Goal: Task Accomplishment & Management: Manage account settings

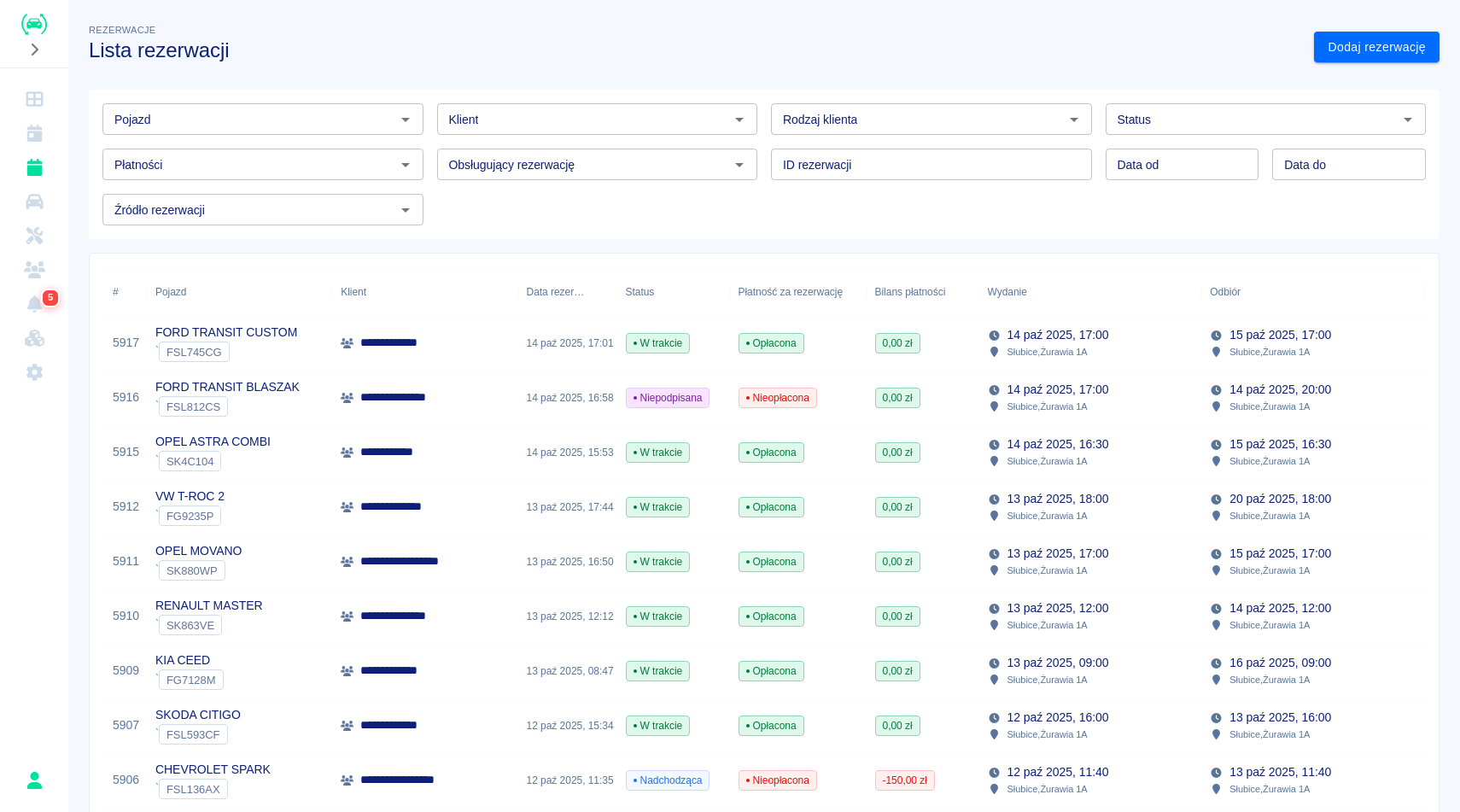
click at [897, 33] on div "Rezerwacje Lista rezerwacji" at bounding box center [687, 35] width 1225 height 55
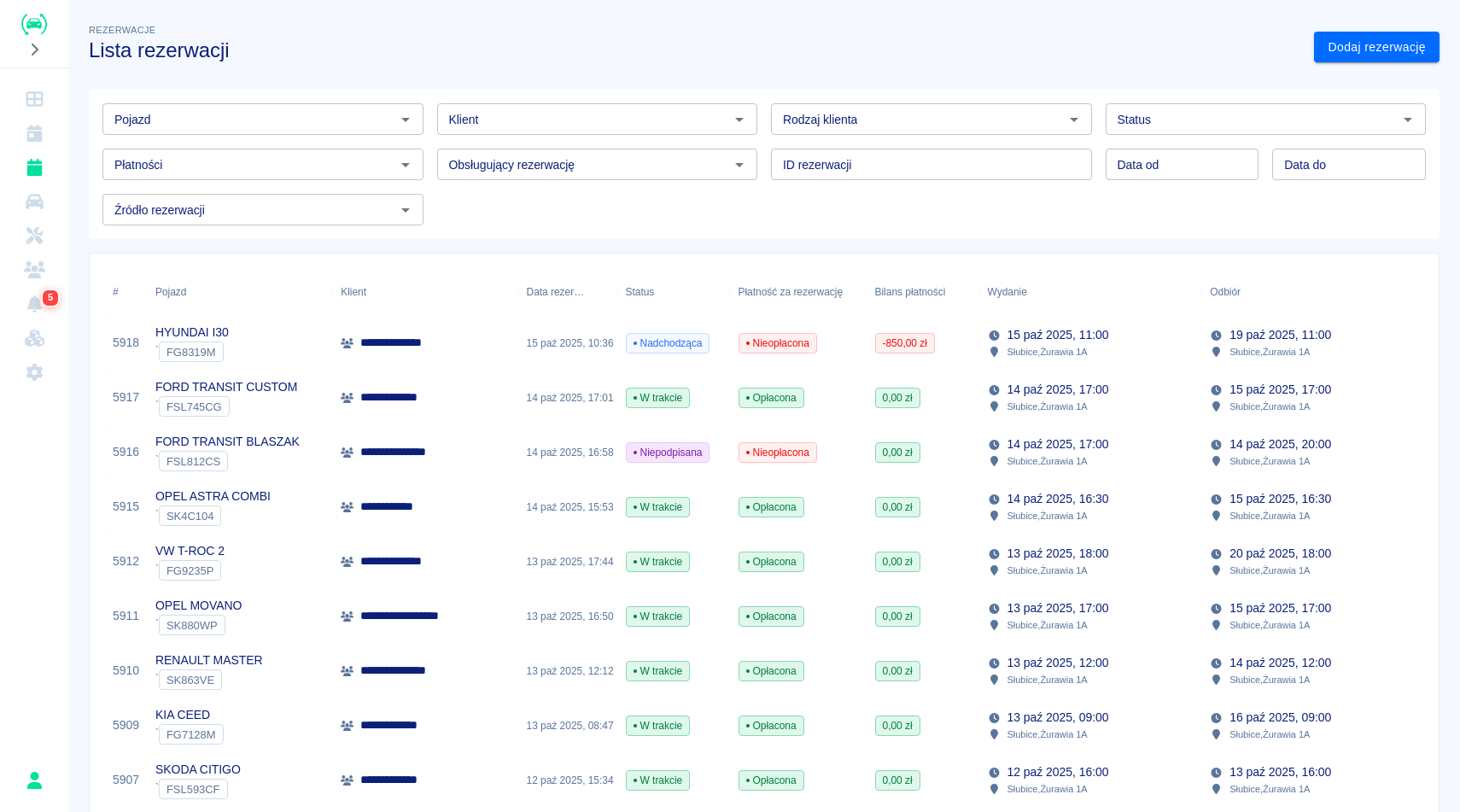
click at [661, 58] on h3 "Lista rezerwacji" at bounding box center [694, 51] width 1211 height 24
click at [582, 52] on h3 "Lista rezerwacji" at bounding box center [694, 51] width 1211 height 24
click at [871, 58] on h3 "Lista rezerwacji" at bounding box center [694, 51] width 1211 height 24
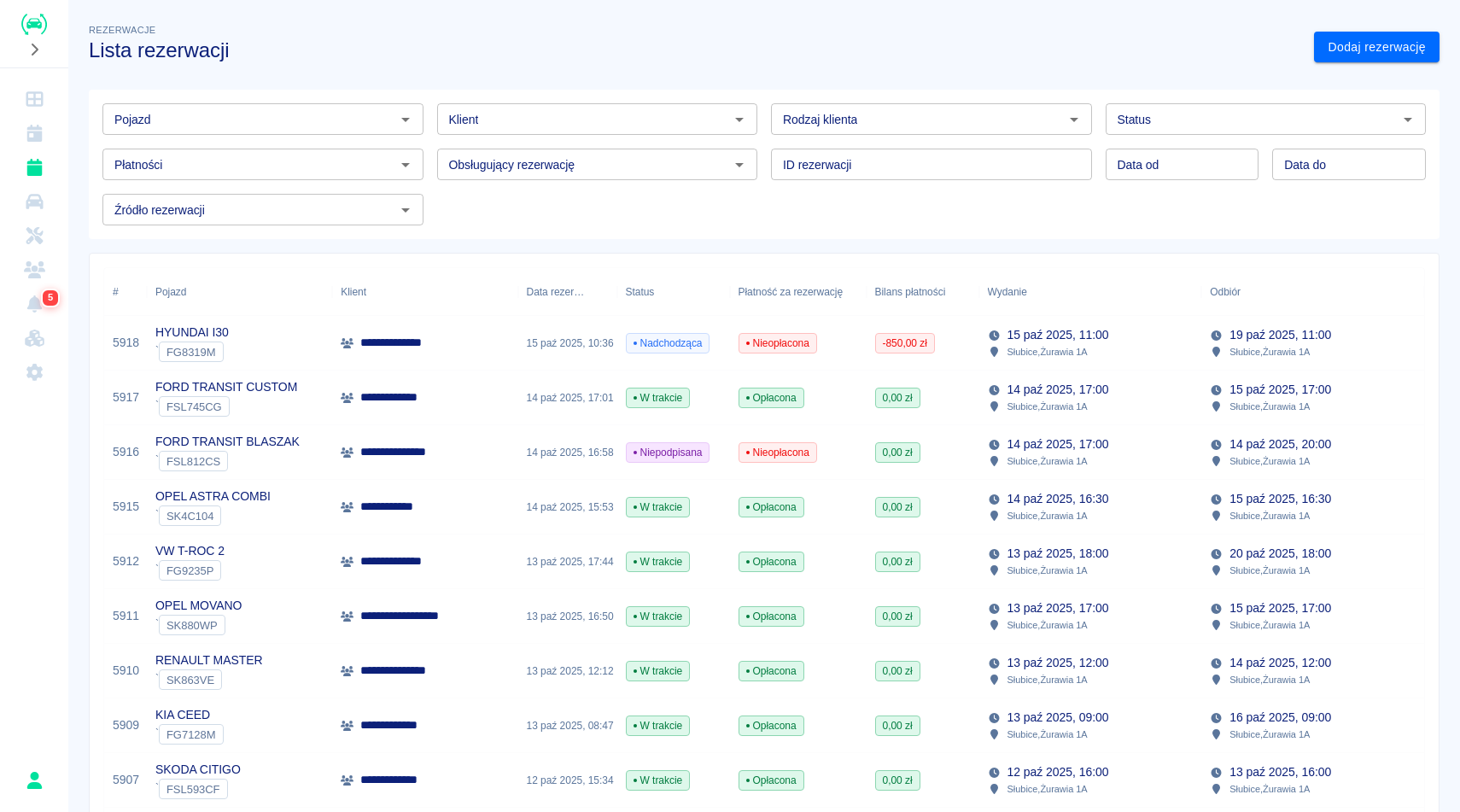
click at [610, 56] on h3 "Lista rezerwacji" at bounding box center [694, 51] width 1211 height 24
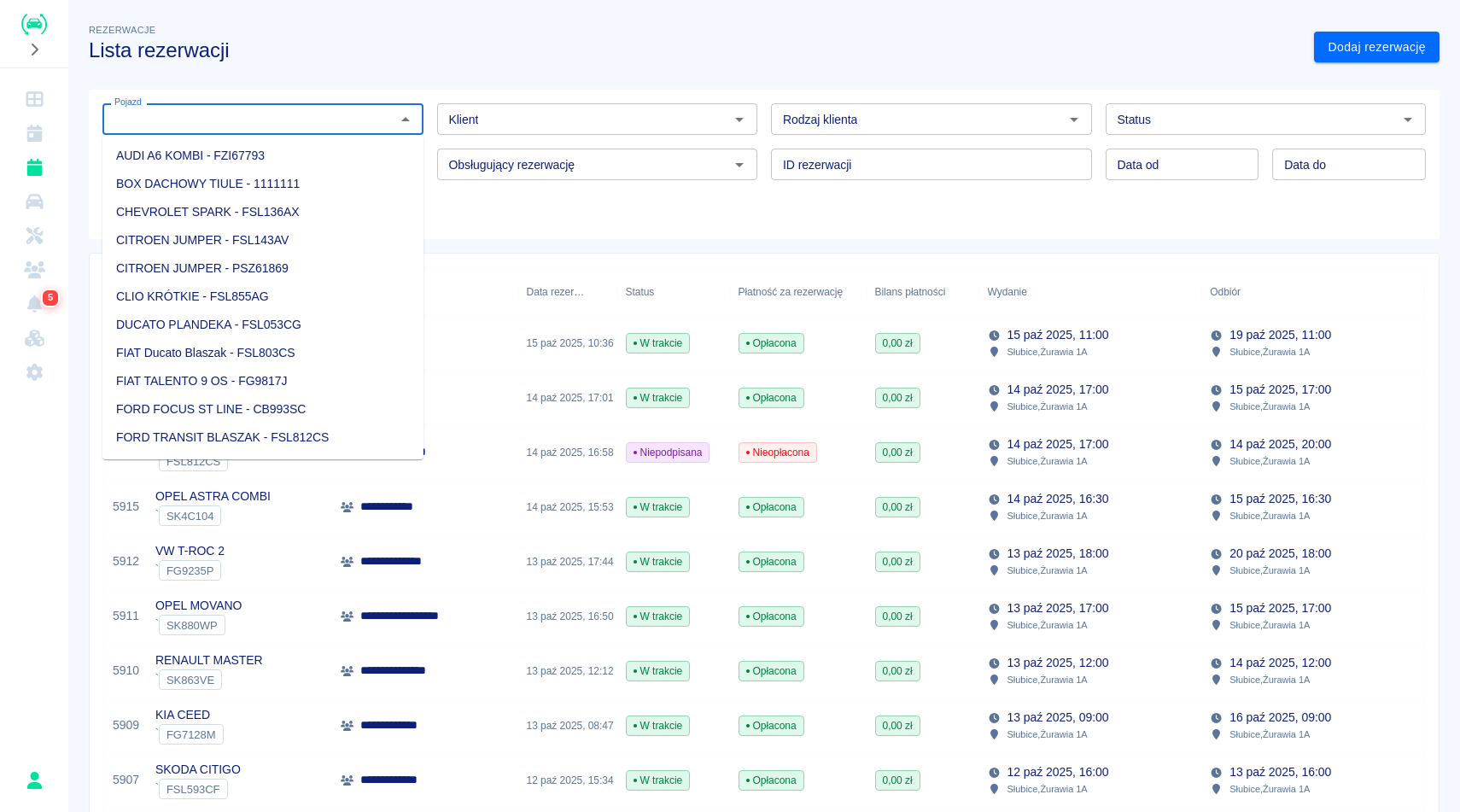
click at [250, 116] on input "Pojazd" at bounding box center [249, 119] width 282 height 22
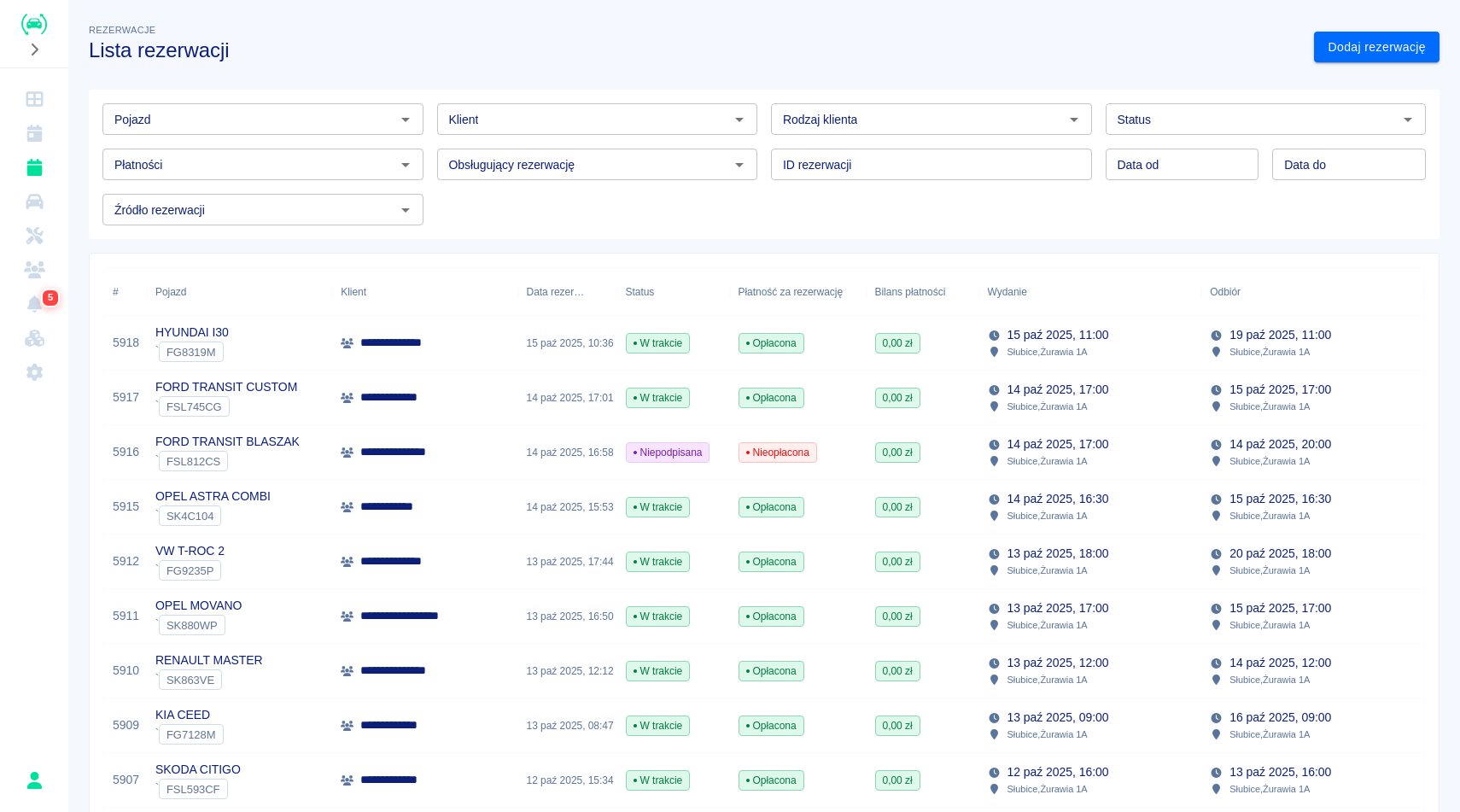
click at [434, 40] on h3 "Lista rezerwacji" at bounding box center [694, 51] width 1211 height 24
click at [337, 146] on div "Płatności Płatności" at bounding box center [256, 157] width 335 height 45
click at [340, 131] on div "Pojazd" at bounding box center [263, 119] width 321 height 32
type input "M"
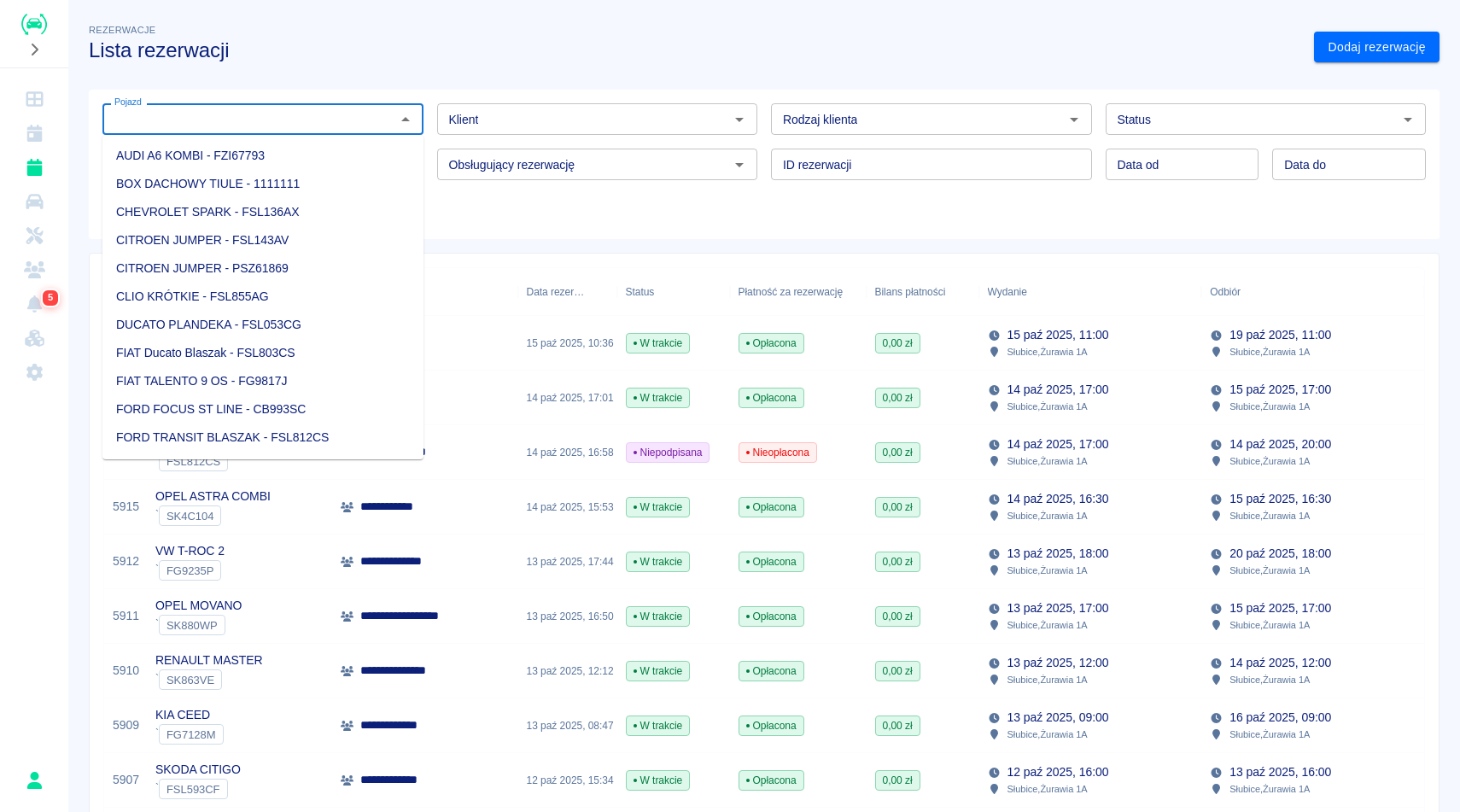
click at [418, 114] on div "Pojazd" at bounding box center [263, 119] width 321 height 32
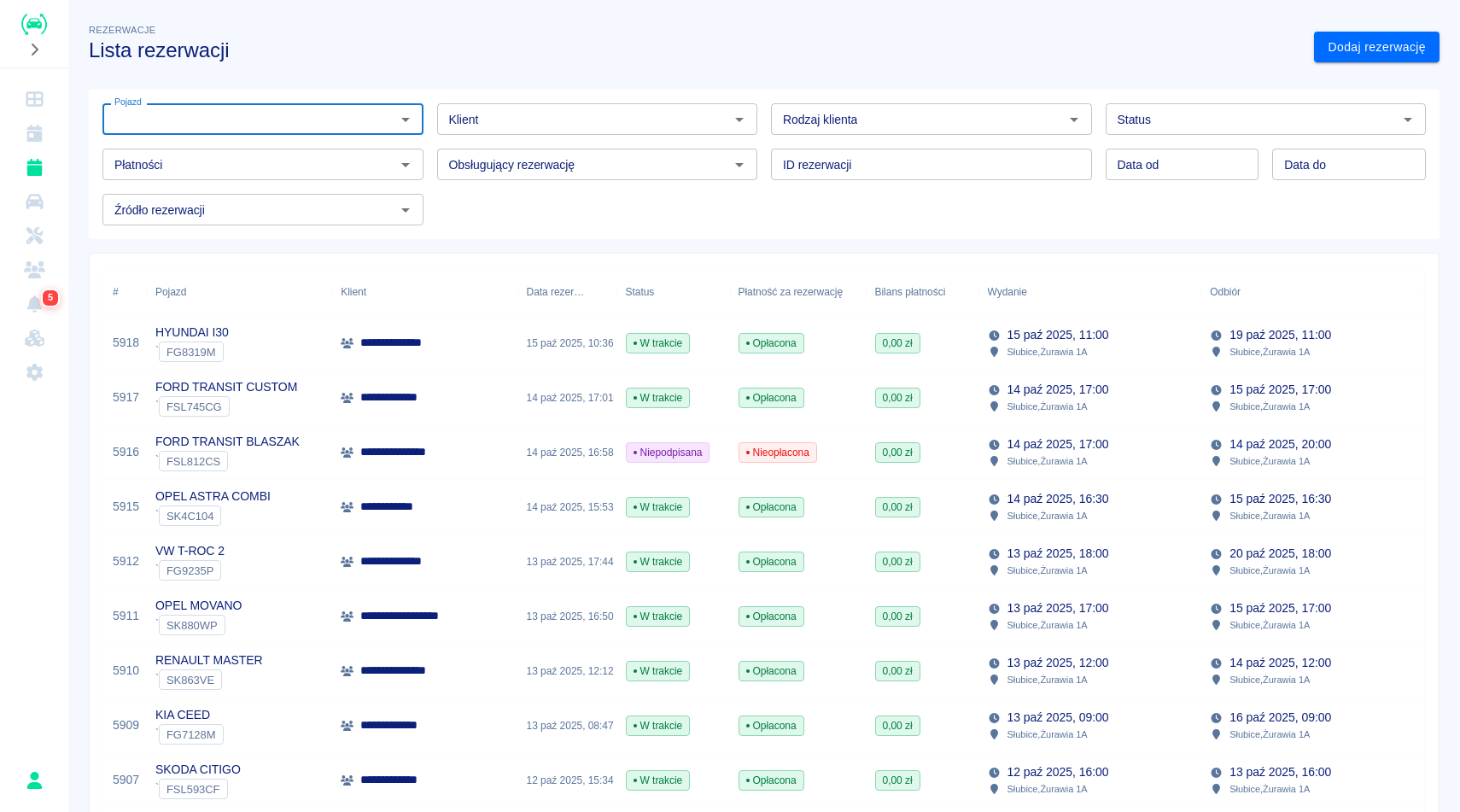
click at [713, 127] on input "Klient" at bounding box center [583, 119] width 282 height 22
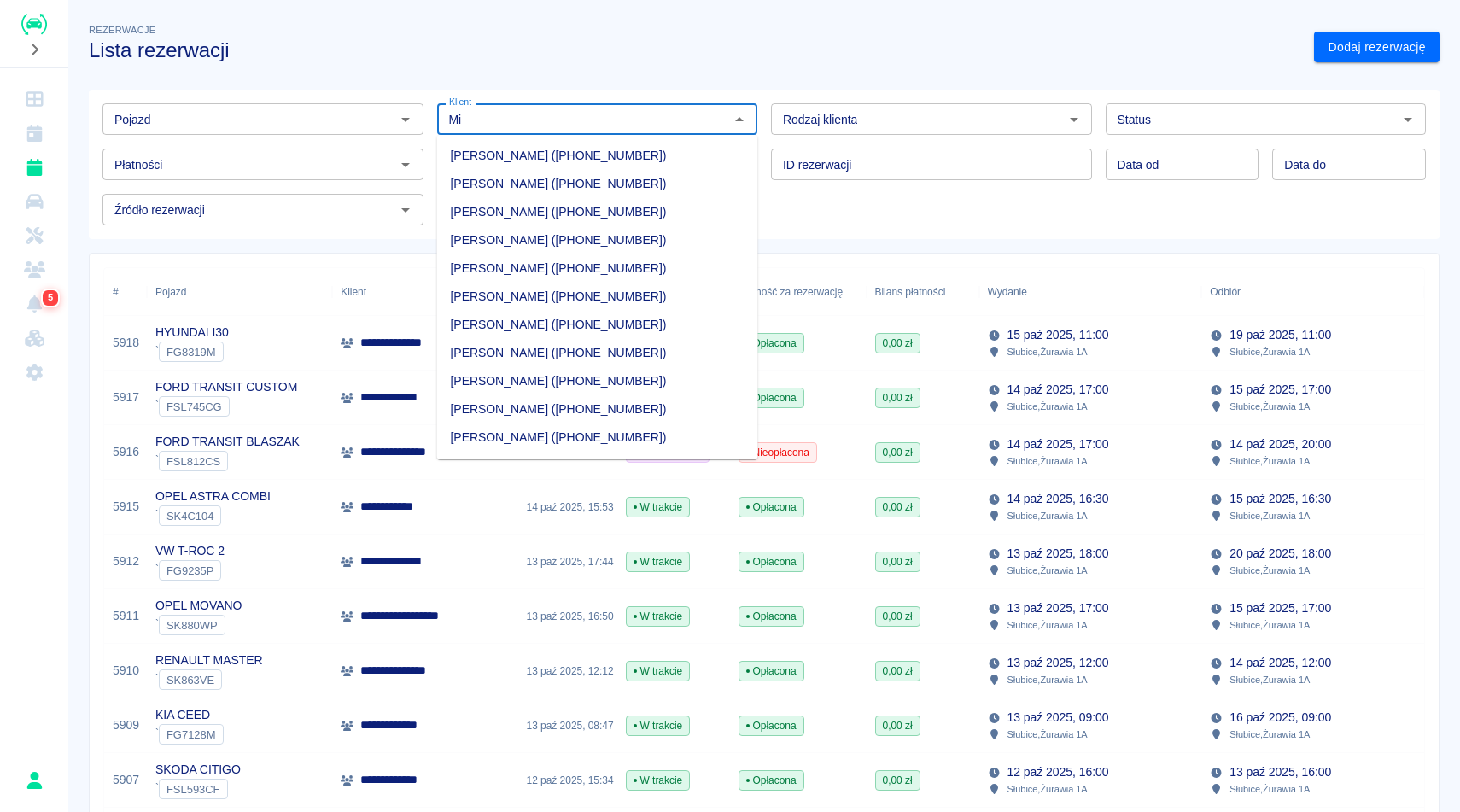
type input "M"
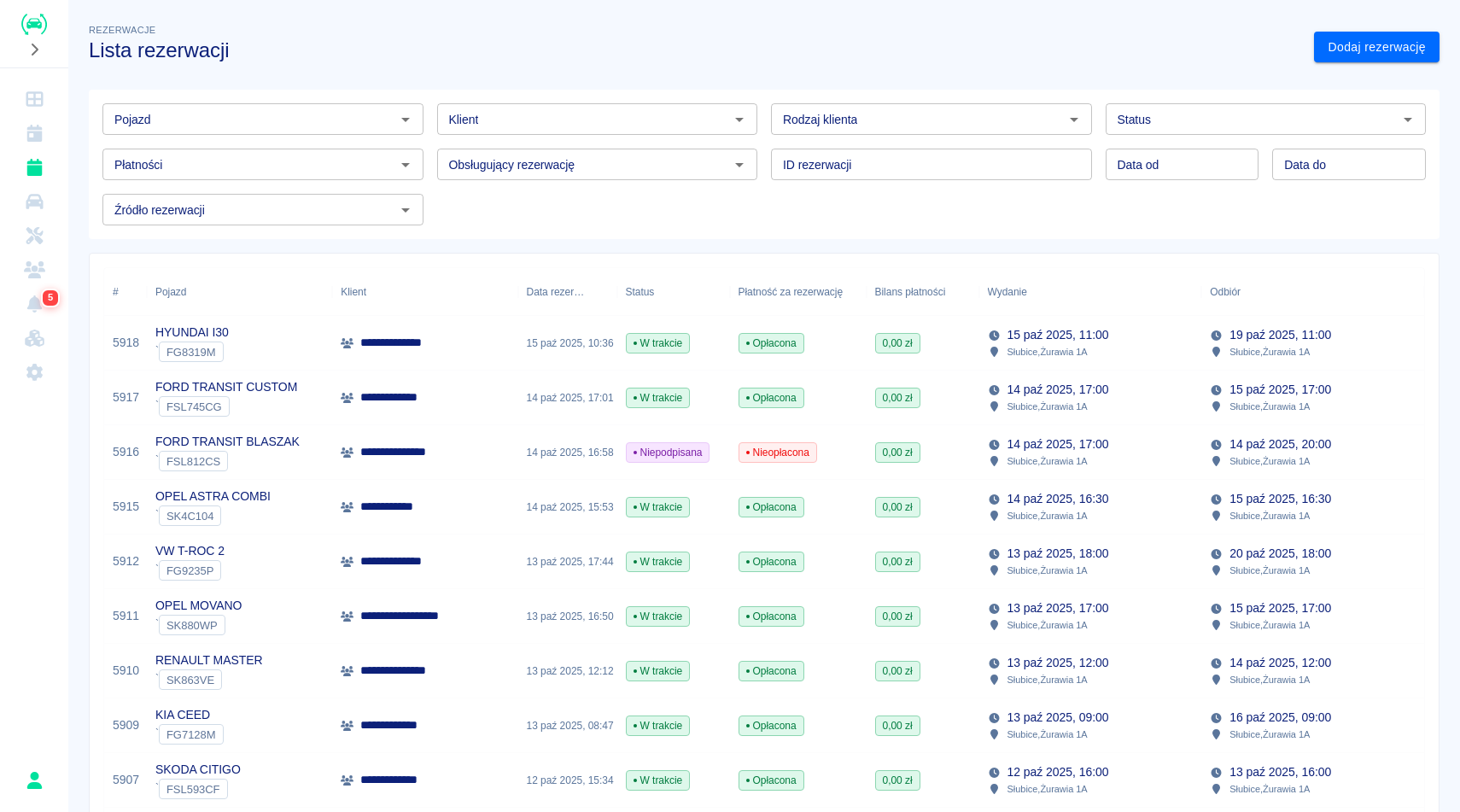
click at [1021, 22] on div "Rezerwacje Lista rezerwacji" at bounding box center [687, 35] width 1225 height 55
click at [1190, 56] on h3 "Lista rezerwacji" at bounding box center [694, 51] width 1211 height 24
click at [1196, 35] on div "Rezerwacje Lista rezerwacji" at bounding box center [687, 35] width 1225 height 55
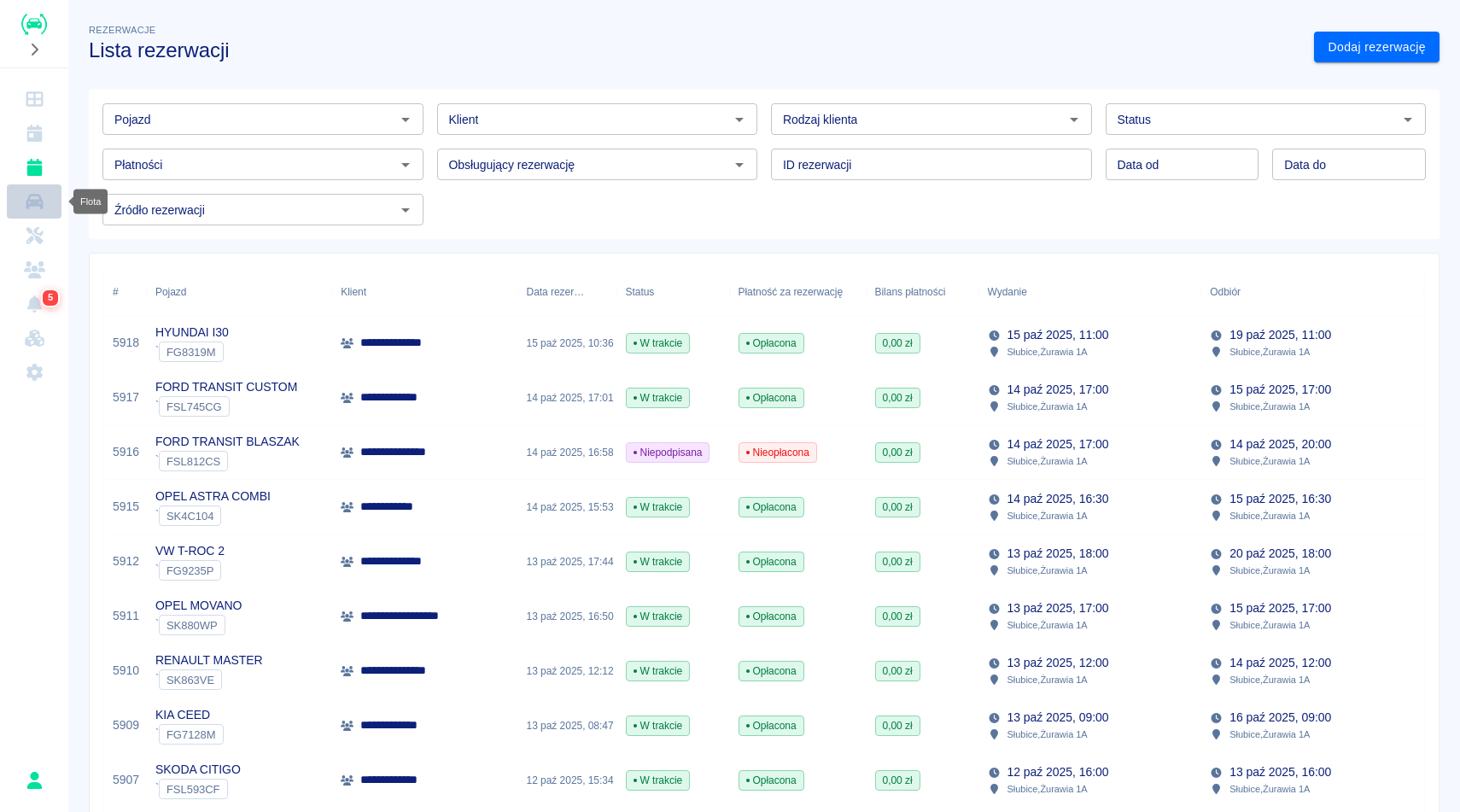
click at [35, 206] on icon "Flota" at bounding box center [35, 202] width 22 height 17
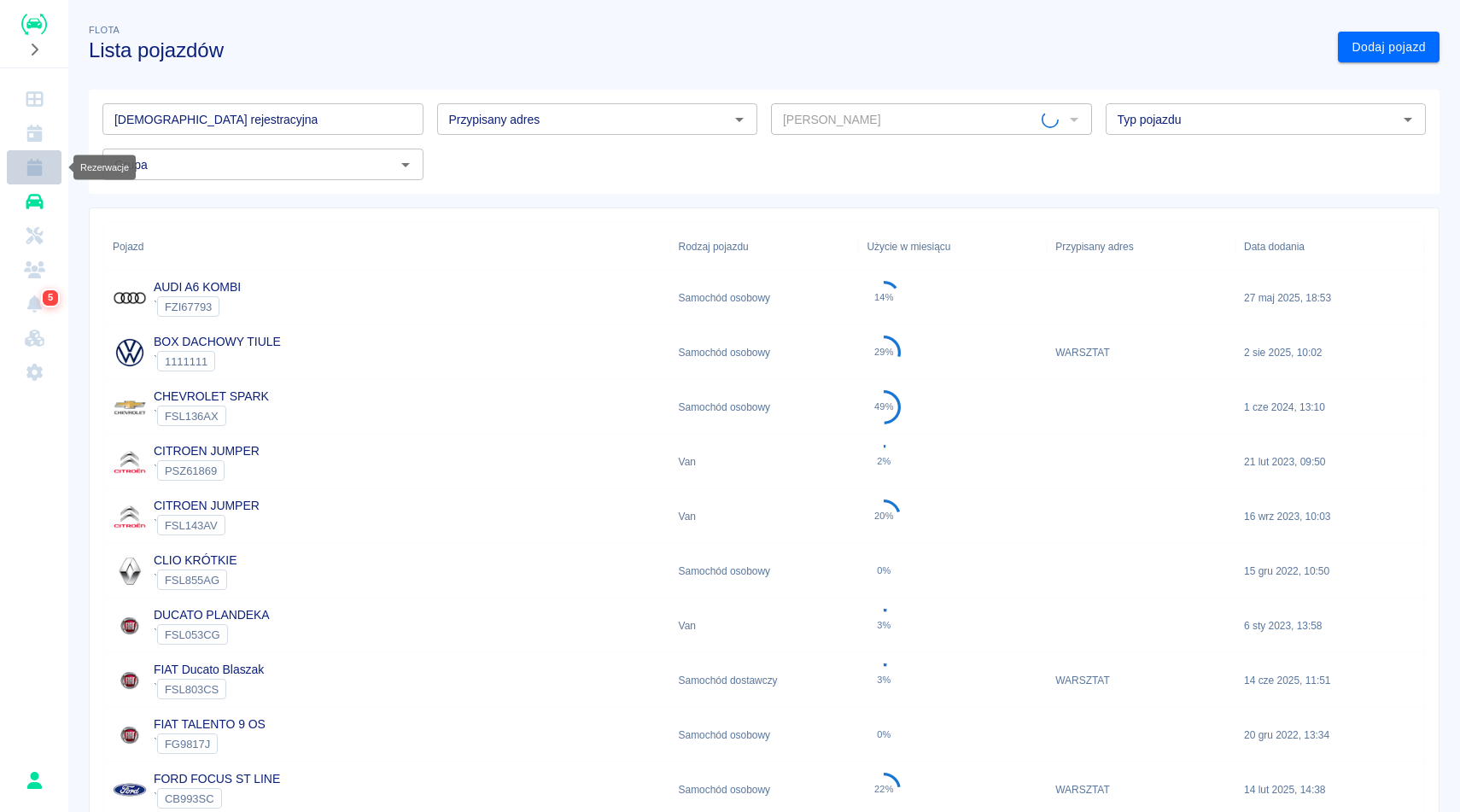
click at [35, 170] on icon "Rezerwacje" at bounding box center [35, 167] width 16 height 17
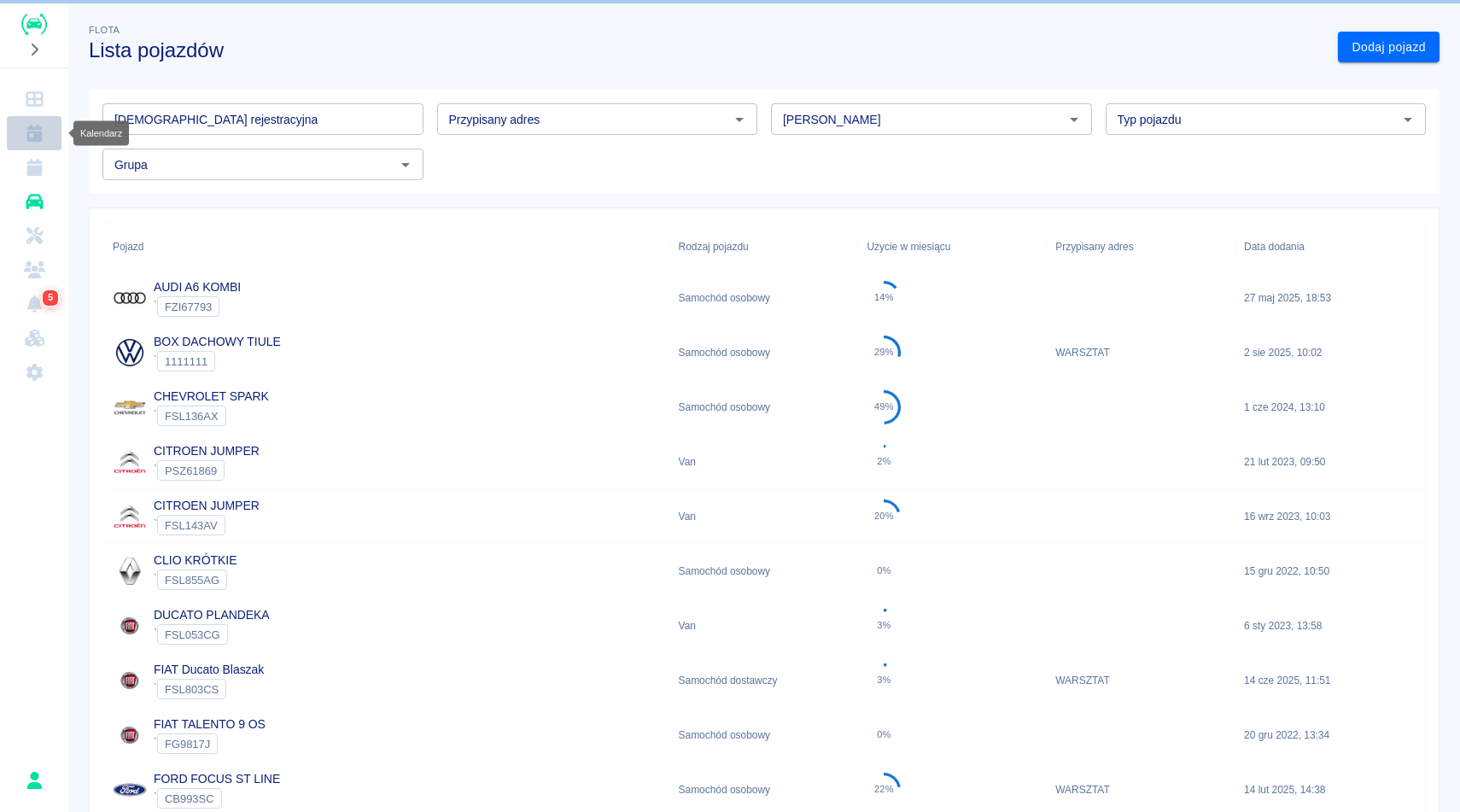
click at [42, 138] on icon "Kalendarz" at bounding box center [35, 133] width 22 height 17
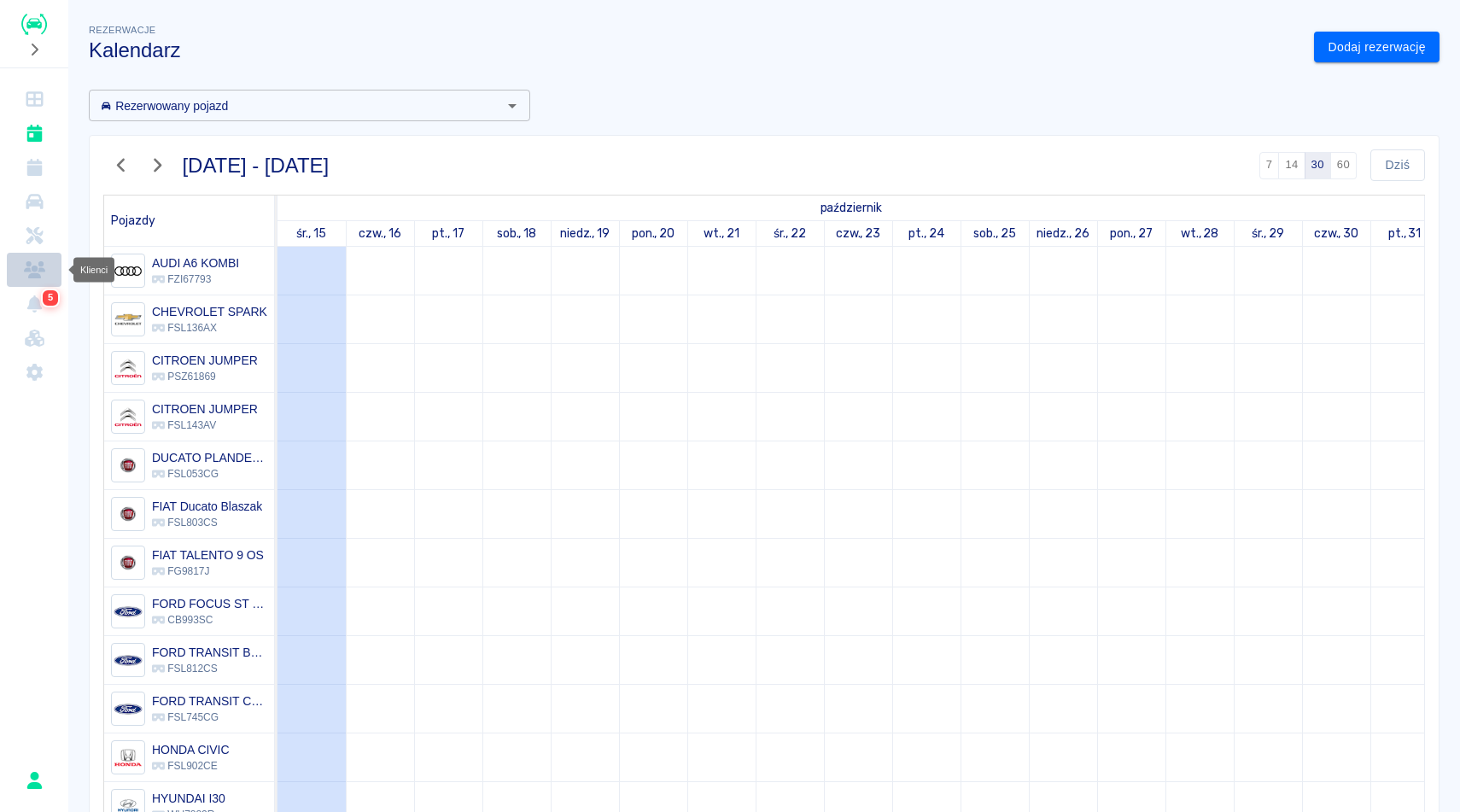
click at [37, 264] on icon "Klienci" at bounding box center [35, 270] width 22 height 17
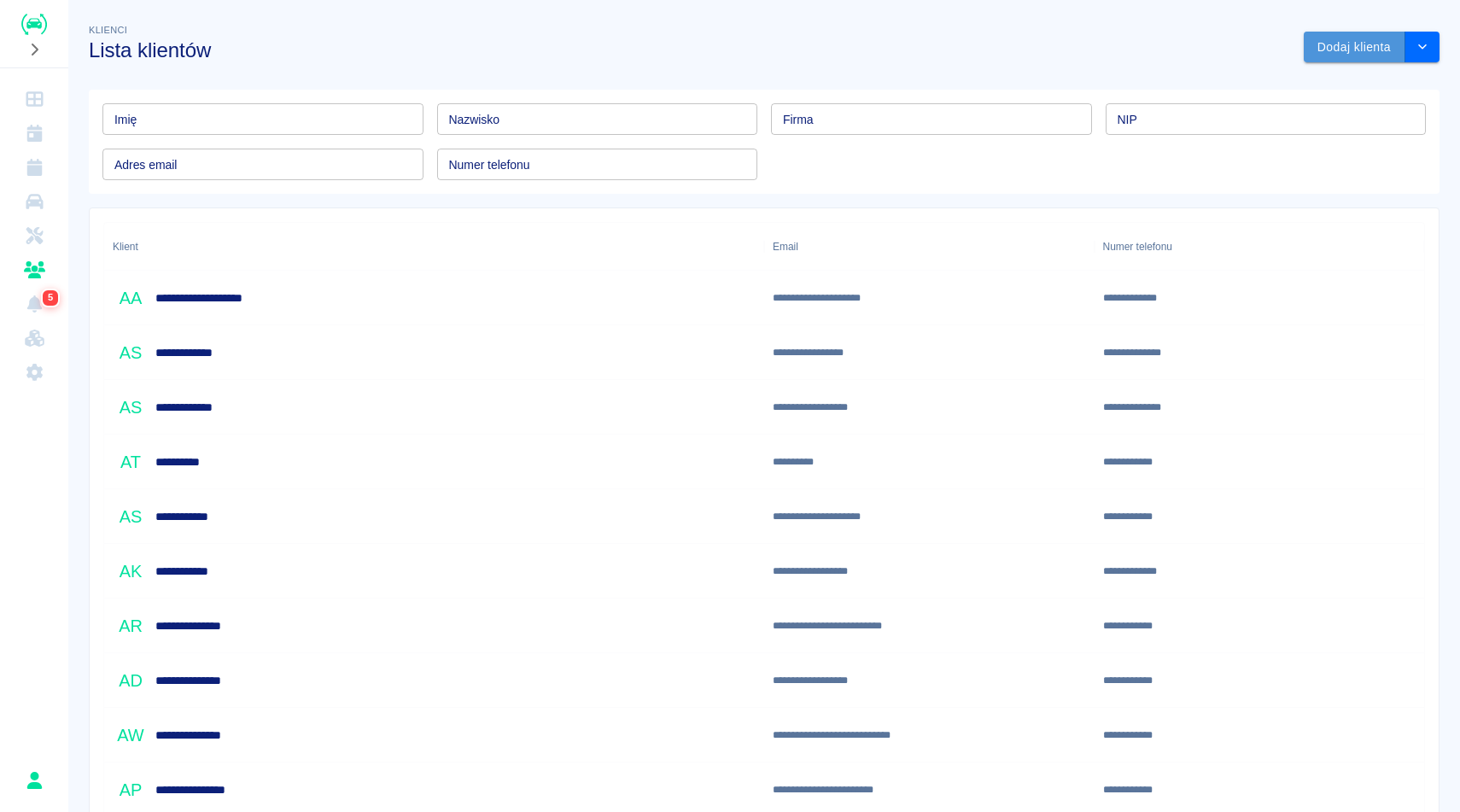
click at [1356, 53] on button "Dodaj klienta" at bounding box center [1355, 47] width 102 height 32
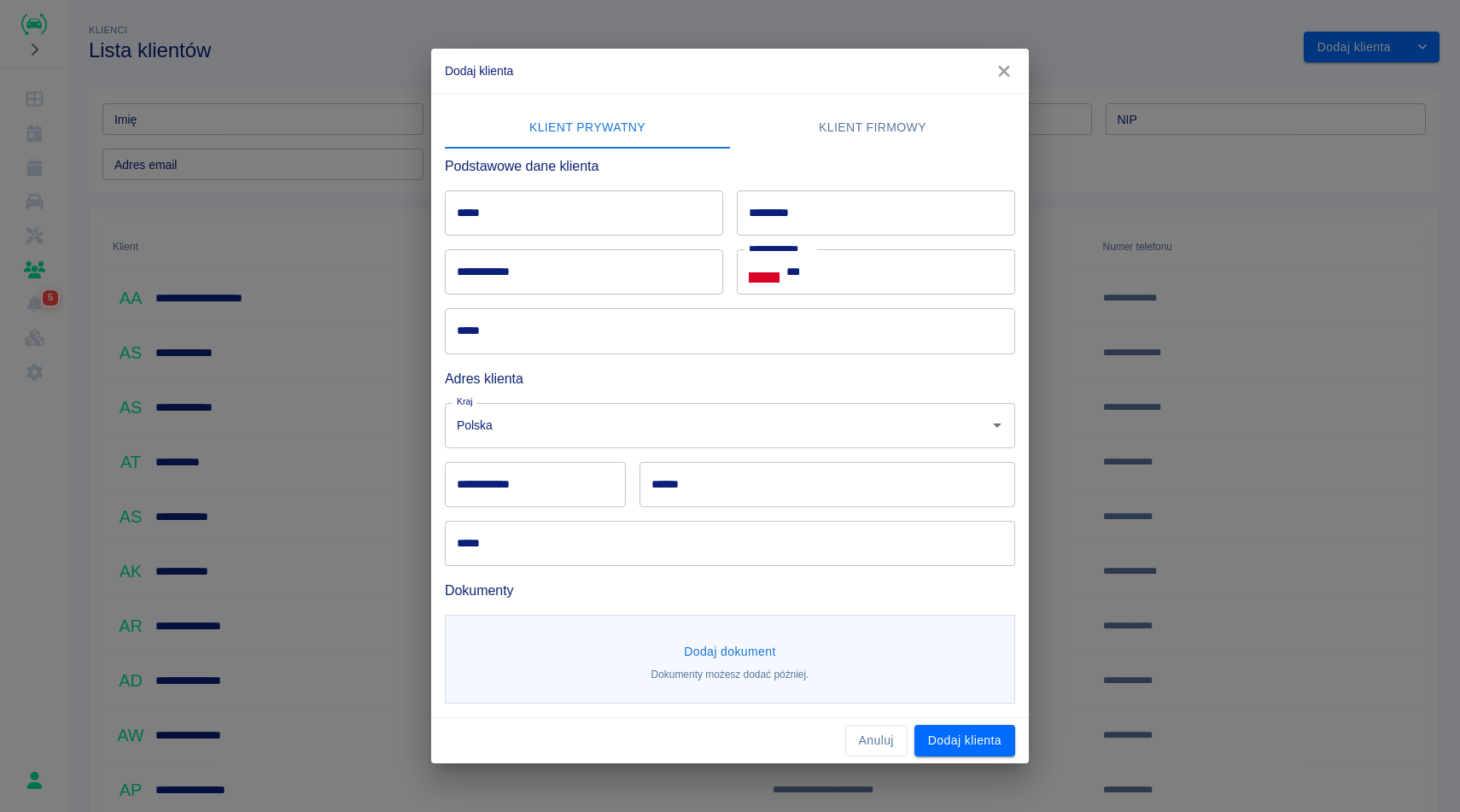
click at [564, 215] on input "*****" at bounding box center [584, 213] width 278 height 45
type input "**********"
click at [871, 228] on input "*********" at bounding box center [876, 213] width 278 height 45
type input "*****"
click at [869, 264] on input "***" at bounding box center [901, 272] width 229 height 45
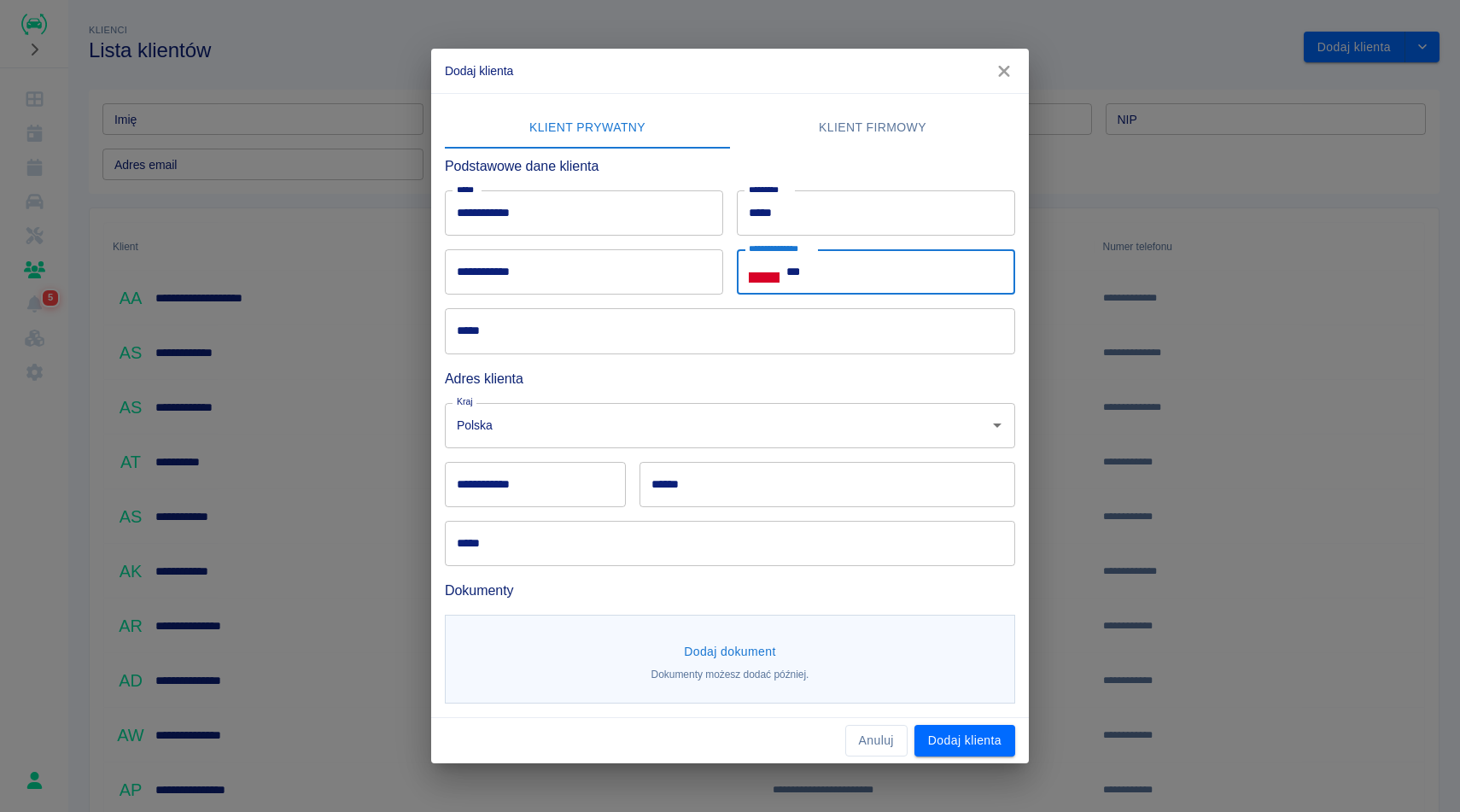
click at [534, 279] on input "**********" at bounding box center [584, 272] width 278 height 45
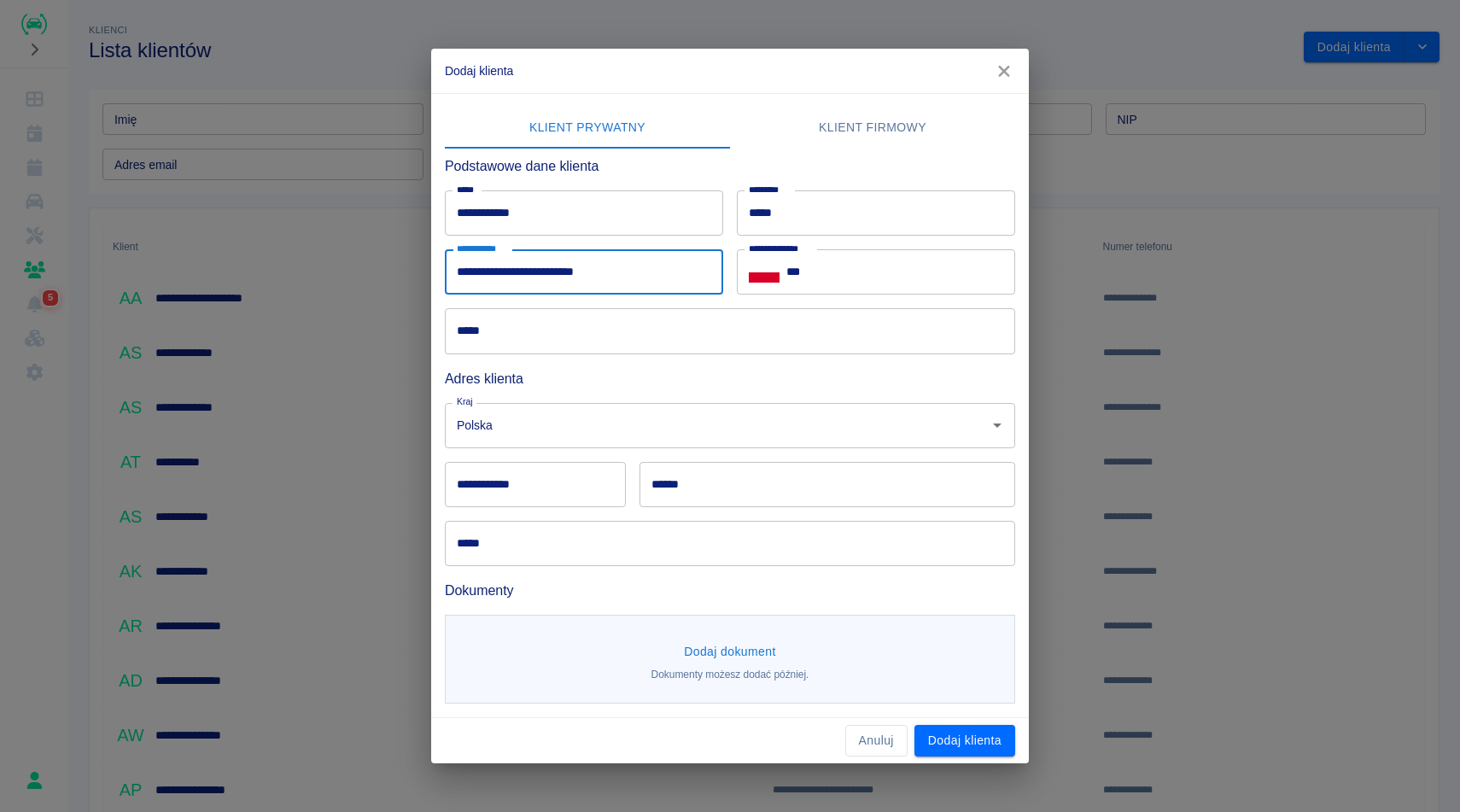
type input "**********"
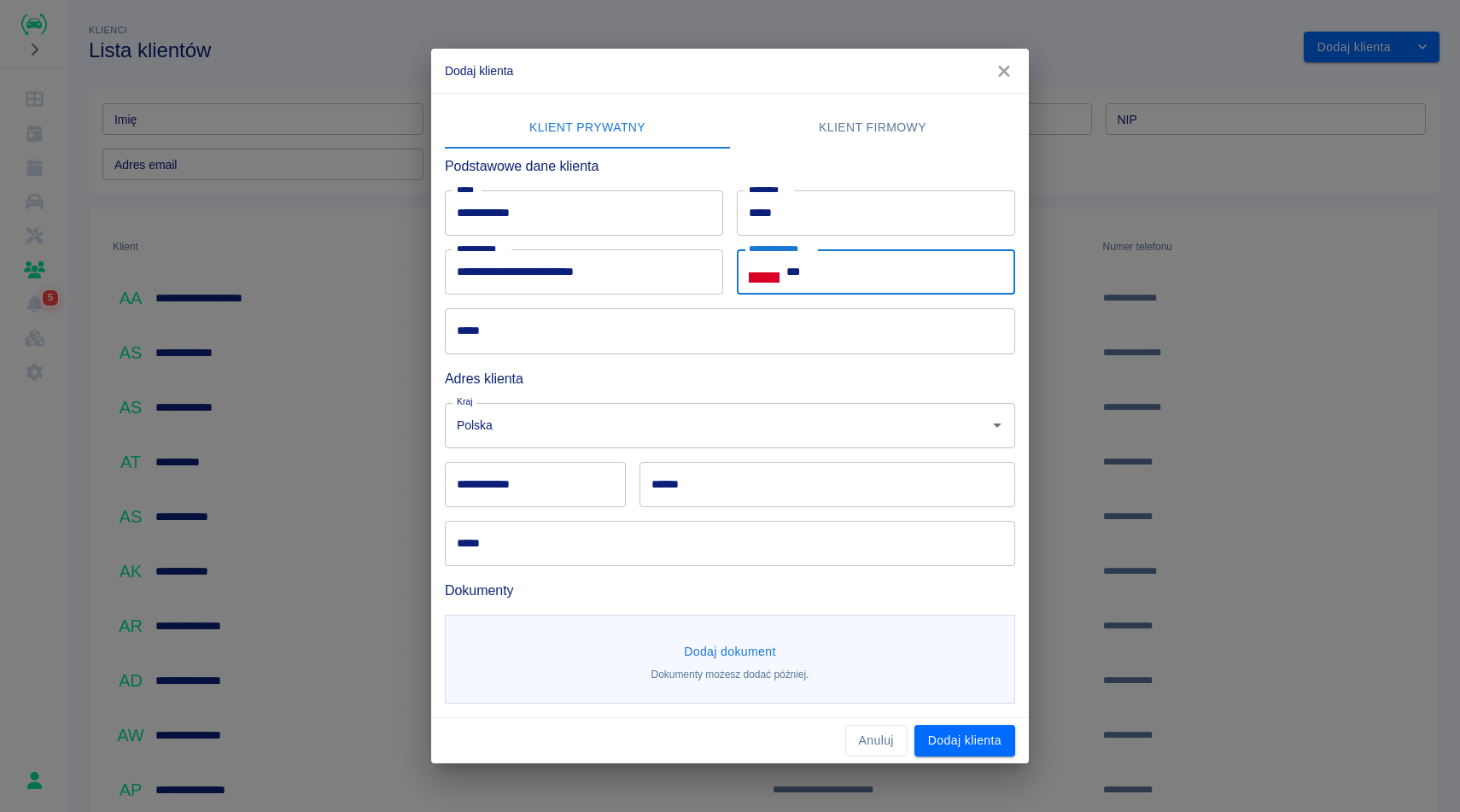
click at [831, 280] on input "***" at bounding box center [901, 272] width 229 height 45
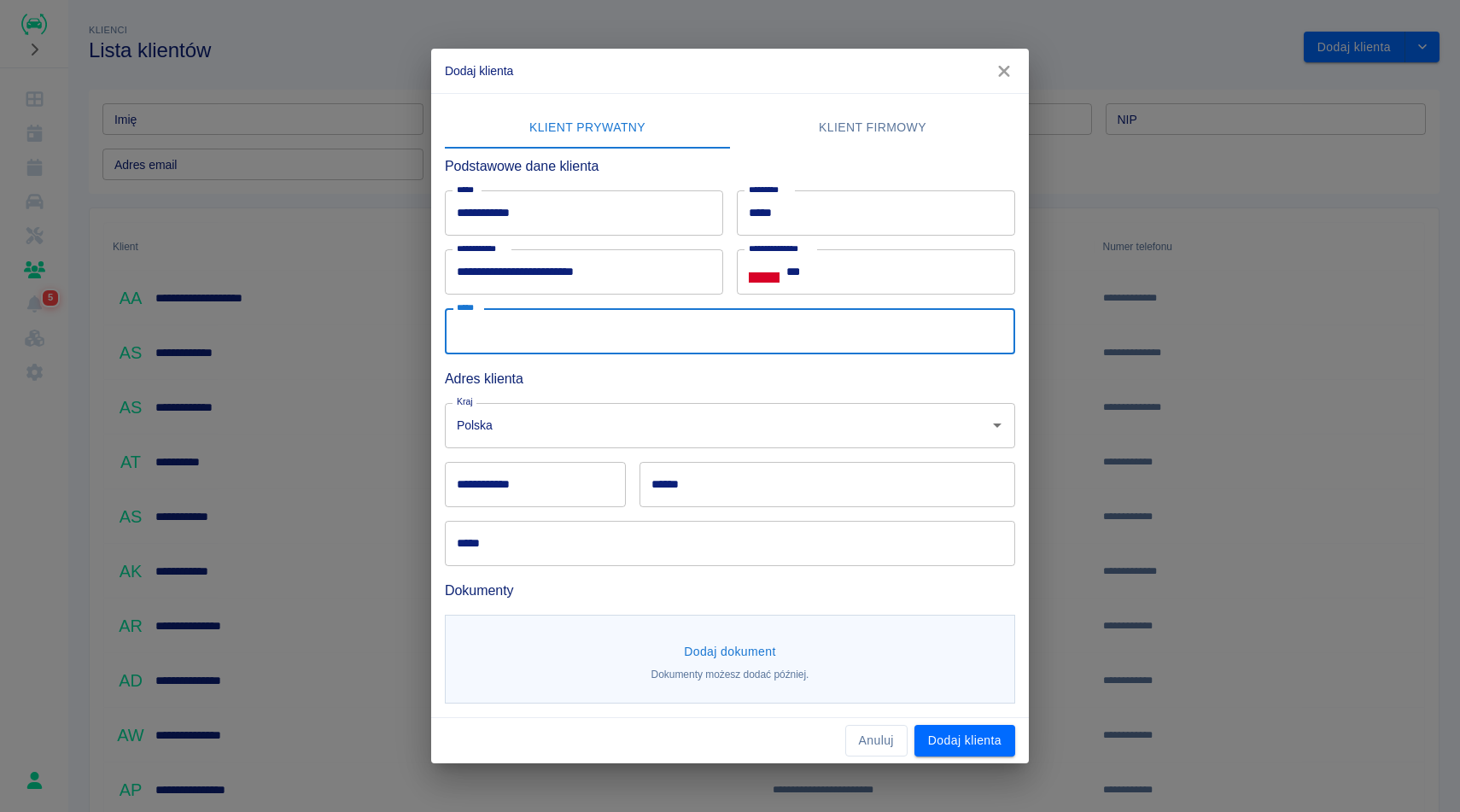
click at [831, 318] on input "*****" at bounding box center [730, 330] width 571 height 45
type input "**********"
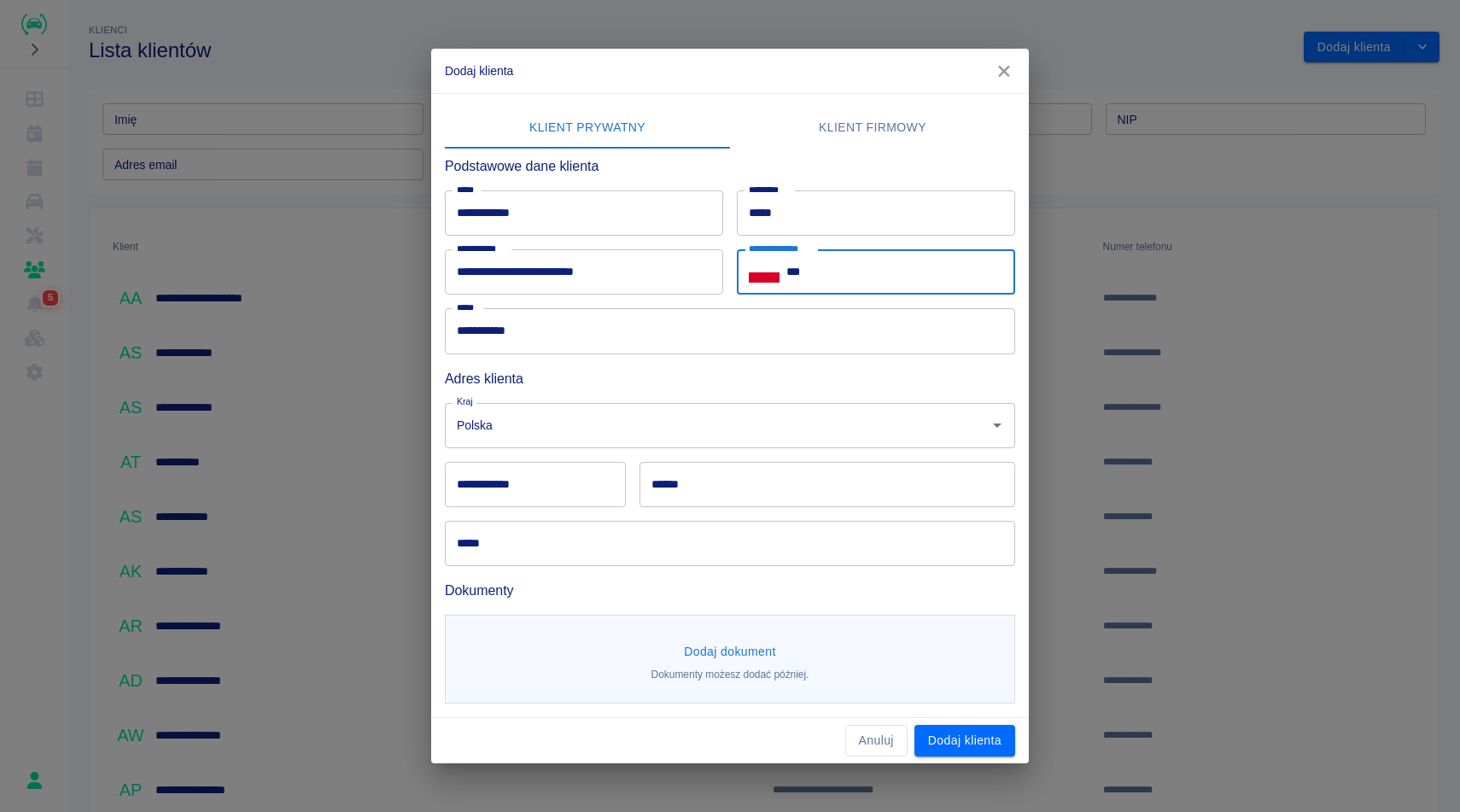
click at [975, 273] on input "***" at bounding box center [901, 272] width 229 height 45
type input "**********"
click at [525, 483] on input "**********" at bounding box center [535, 484] width 181 height 45
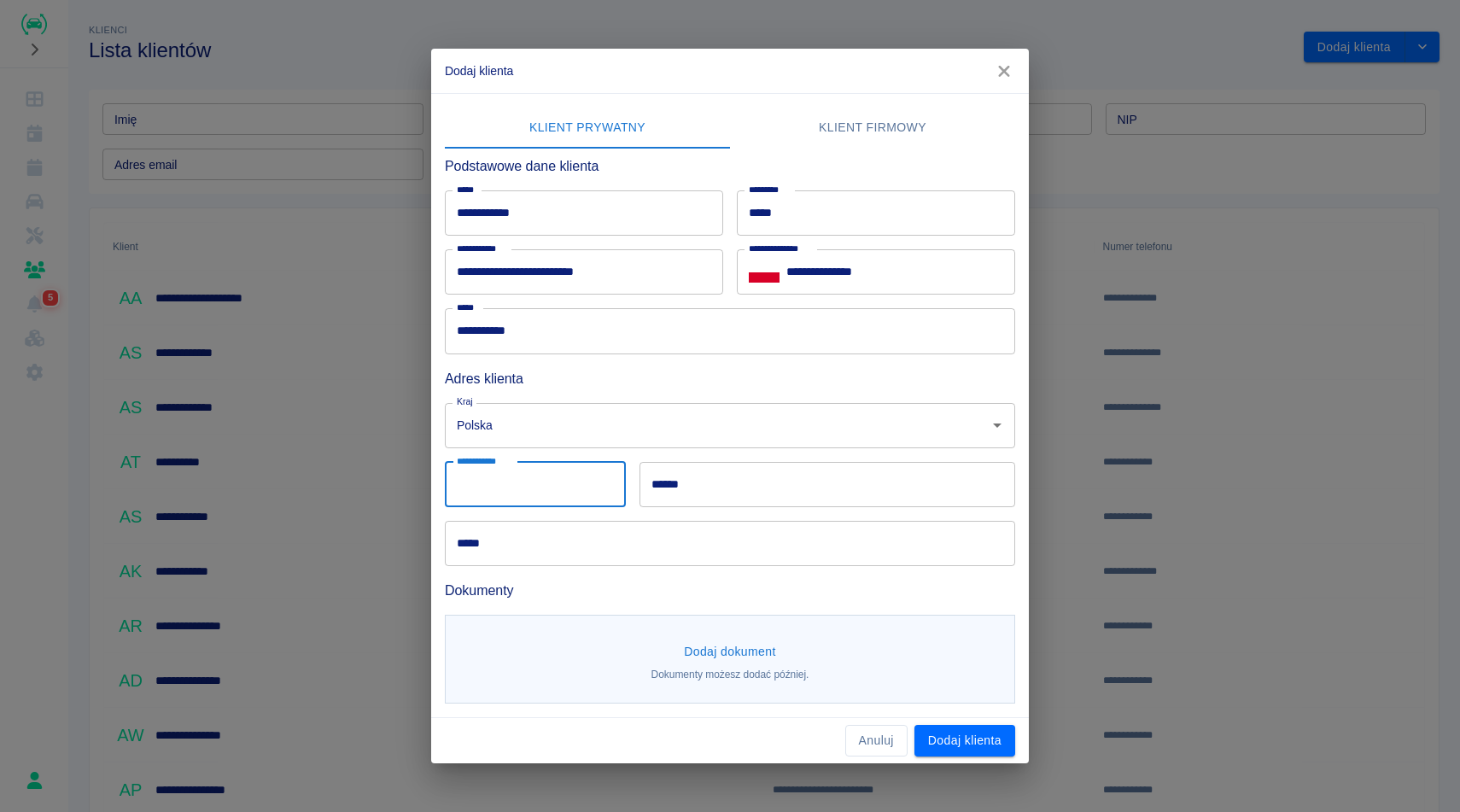
click at [787, 488] on input "******" at bounding box center [827, 484] width 376 height 45
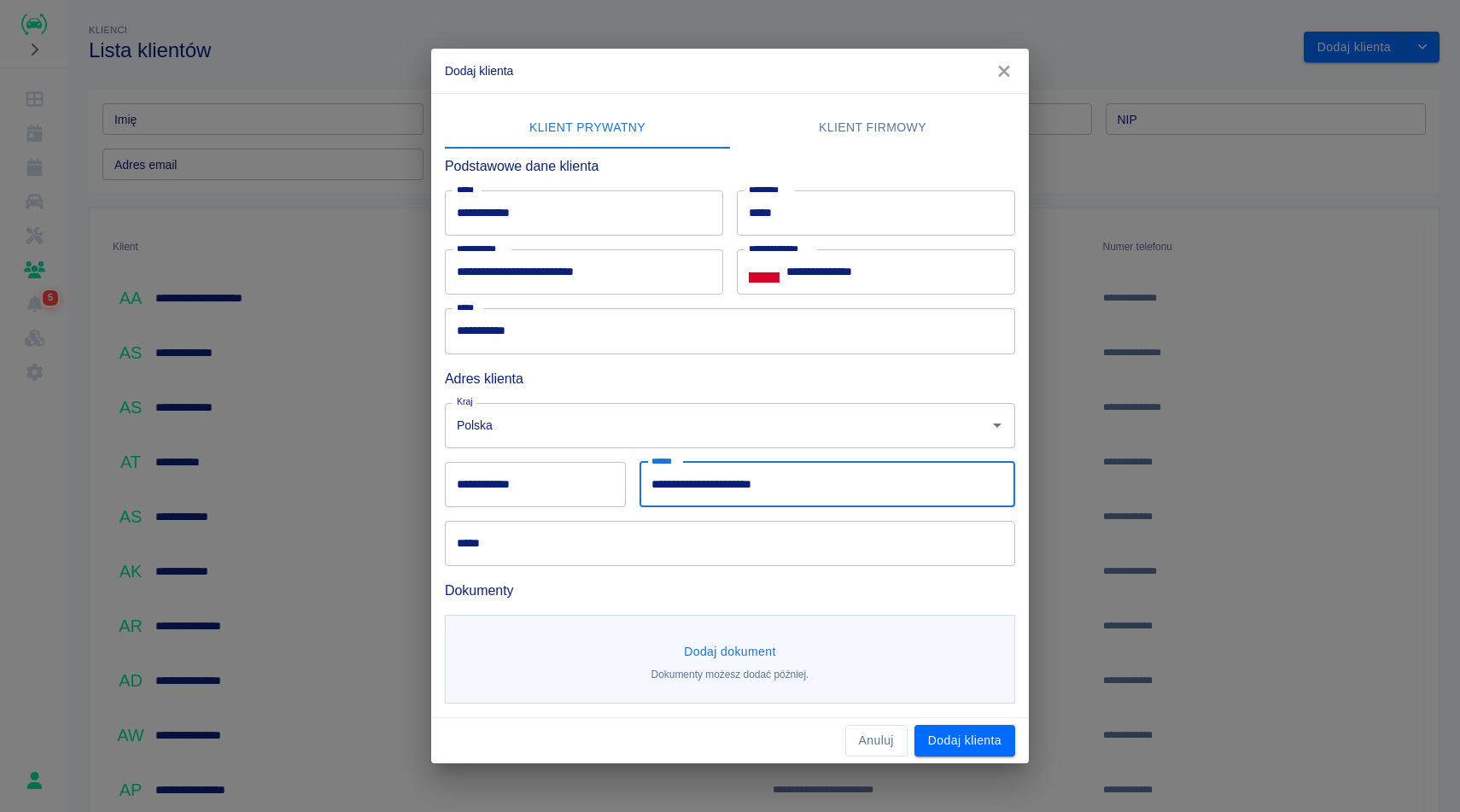
type input "**********"
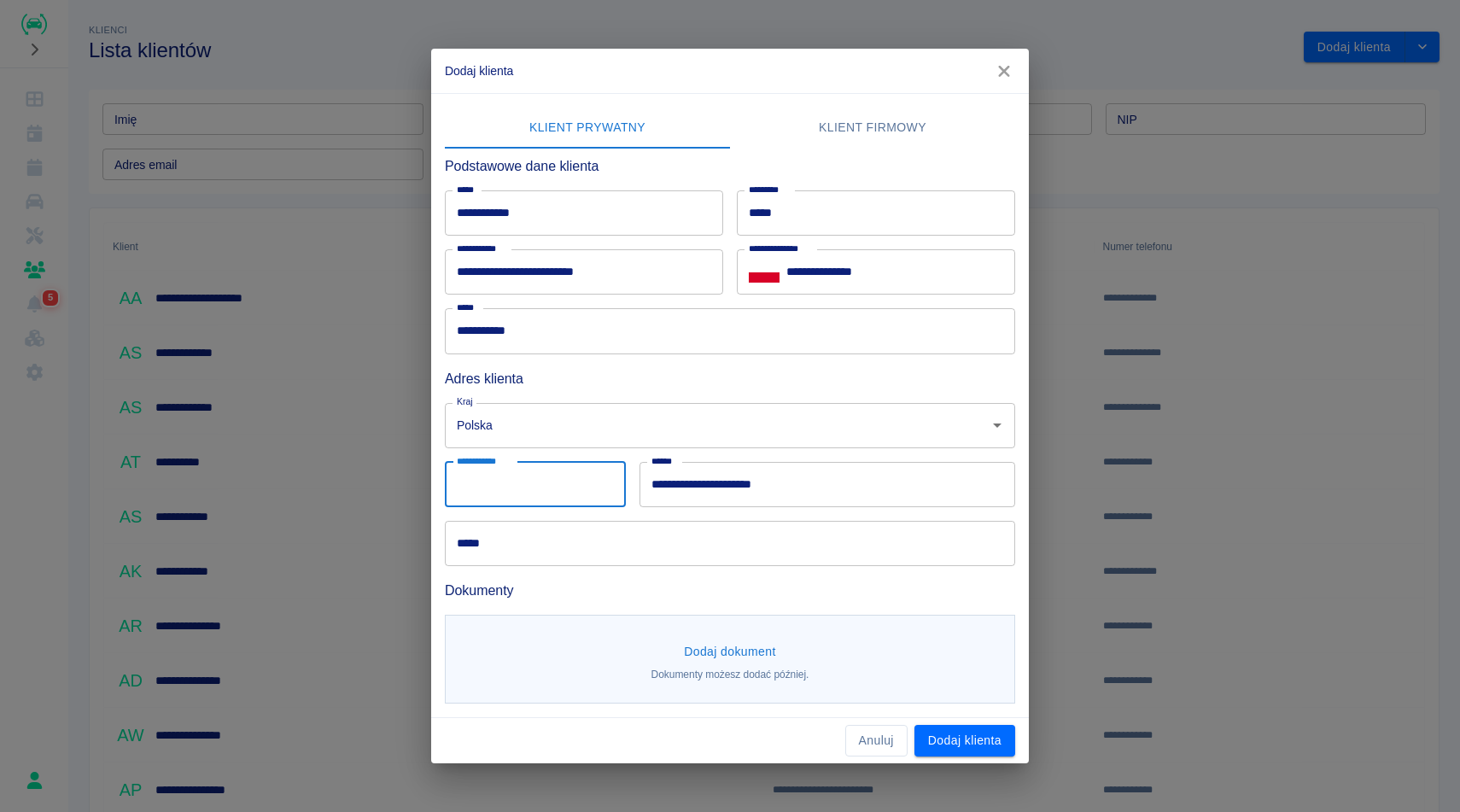
click at [509, 478] on input "**********" at bounding box center [535, 484] width 181 height 45
type input "*"
type input "******"
click at [502, 547] on input "*****" at bounding box center [730, 543] width 571 height 45
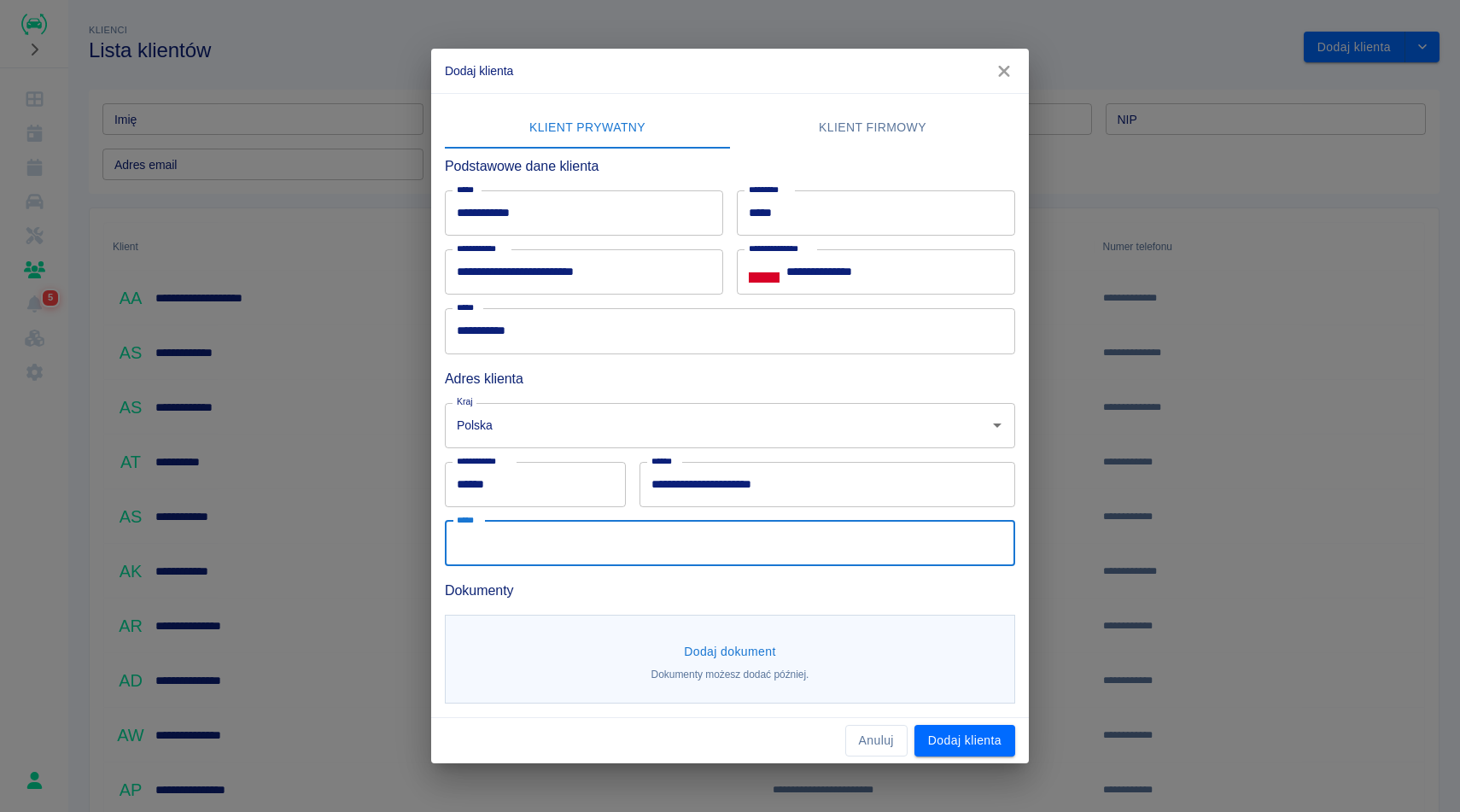
click at [899, 482] on input "**********" at bounding box center [827, 484] width 376 height 45
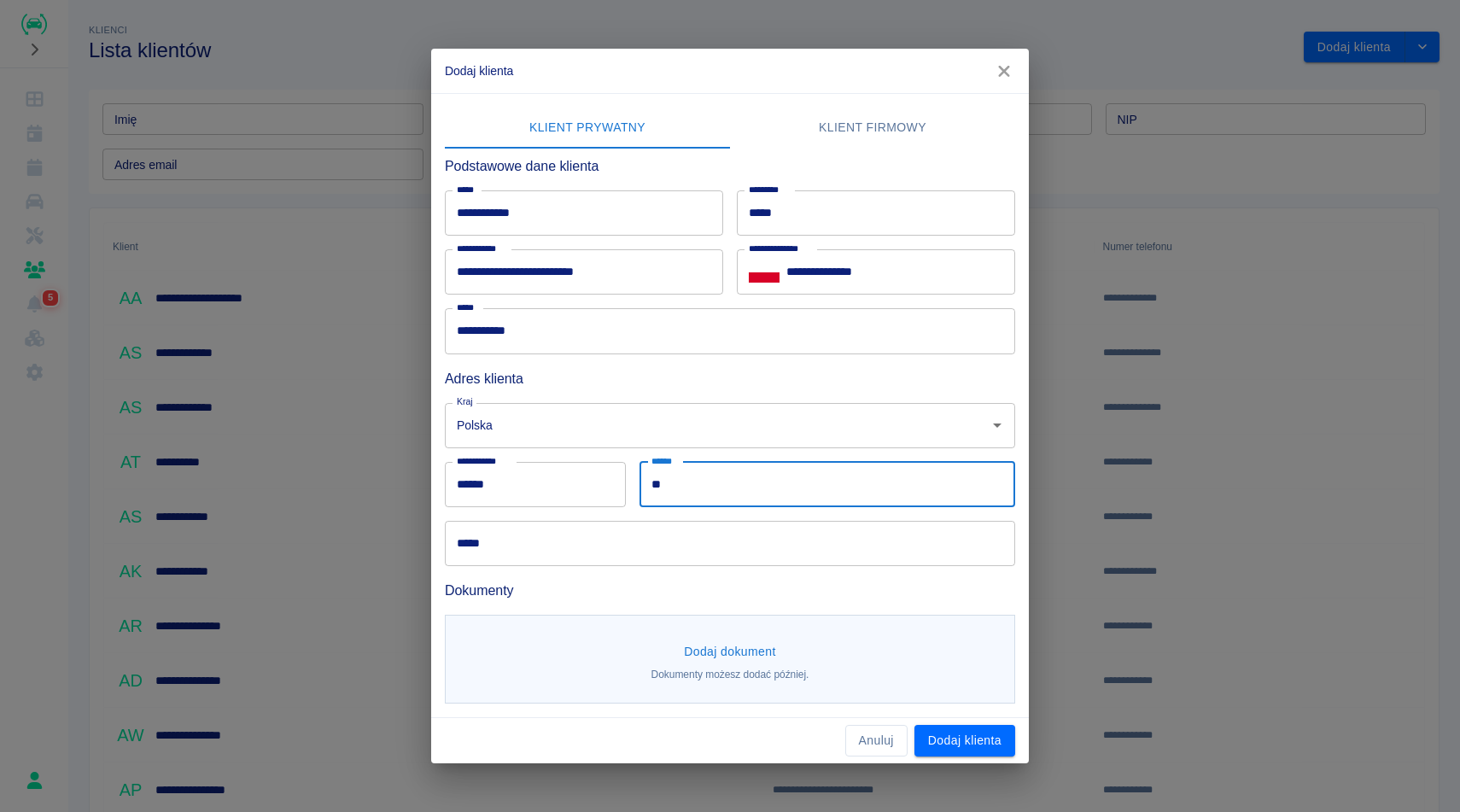
type input "*"
type input "*******"
click at [814, 557] on input "*****" at bounding box center [730, 543] width 571 height 45
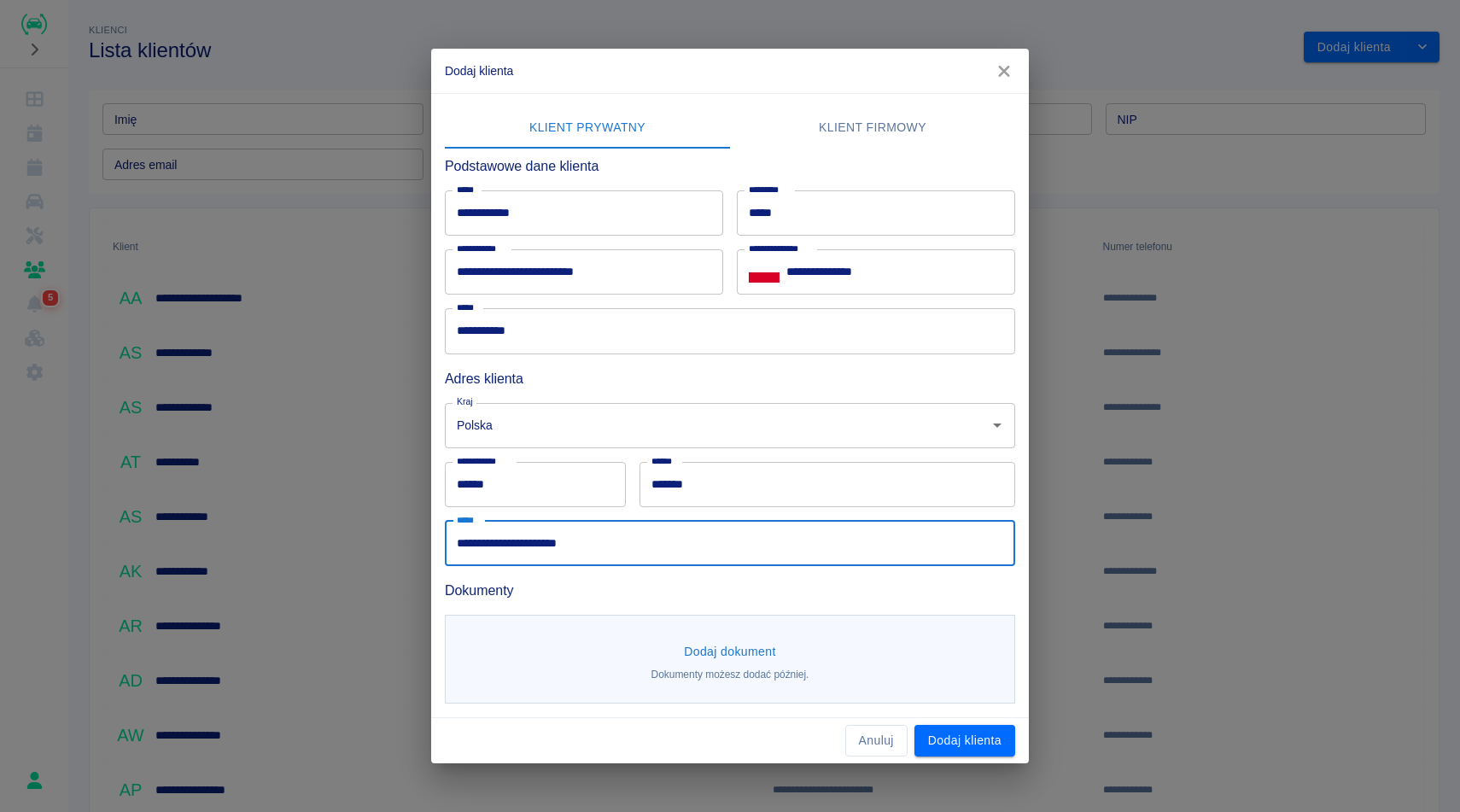
type input "**********"
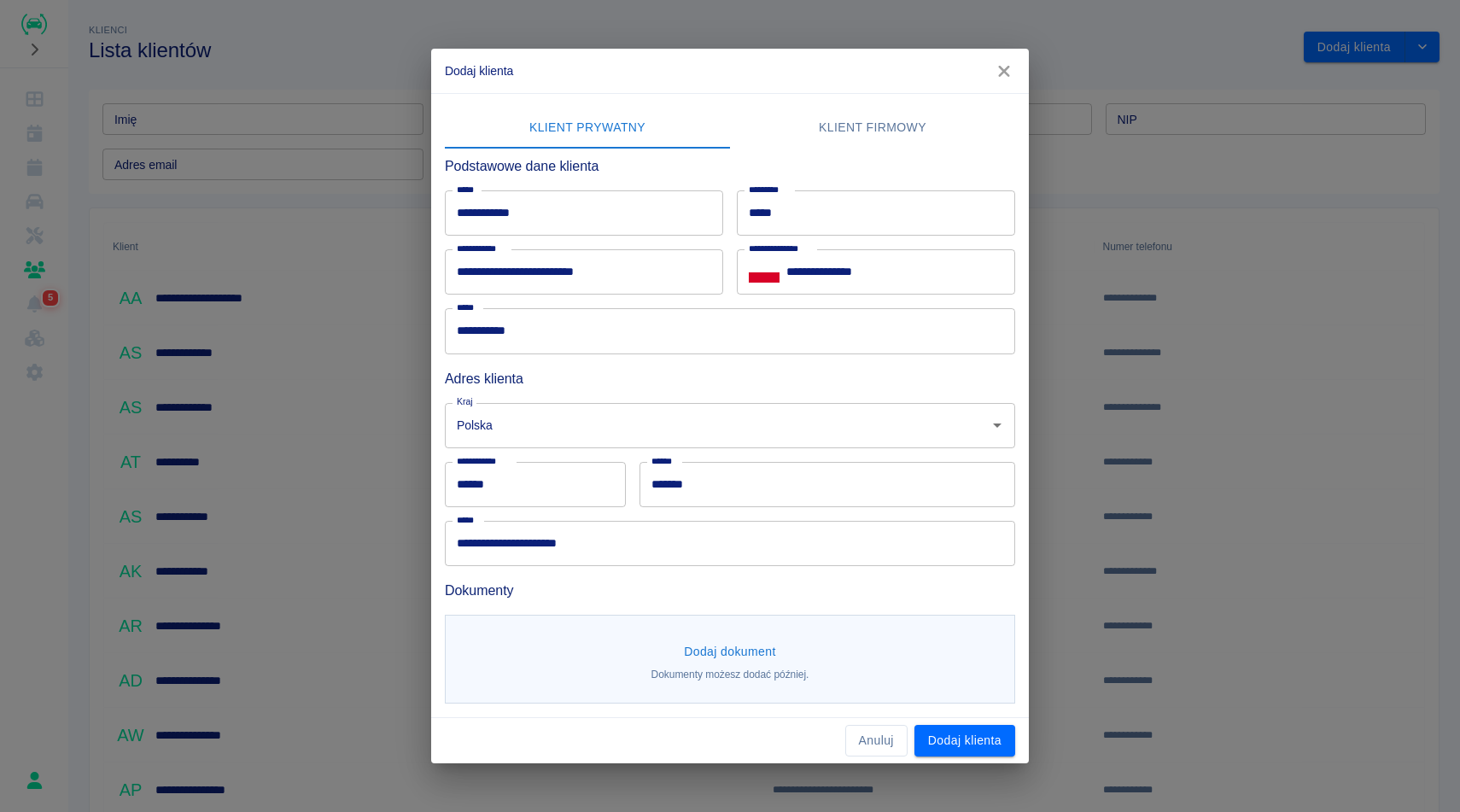
click at [854, 582] on h6 "Dokumenty" at bounding box center [730, 590] width 571 height 22
click at [735, 651] on button "Dodaj dokument" at bounding box center [730, 651] width 106 height 32
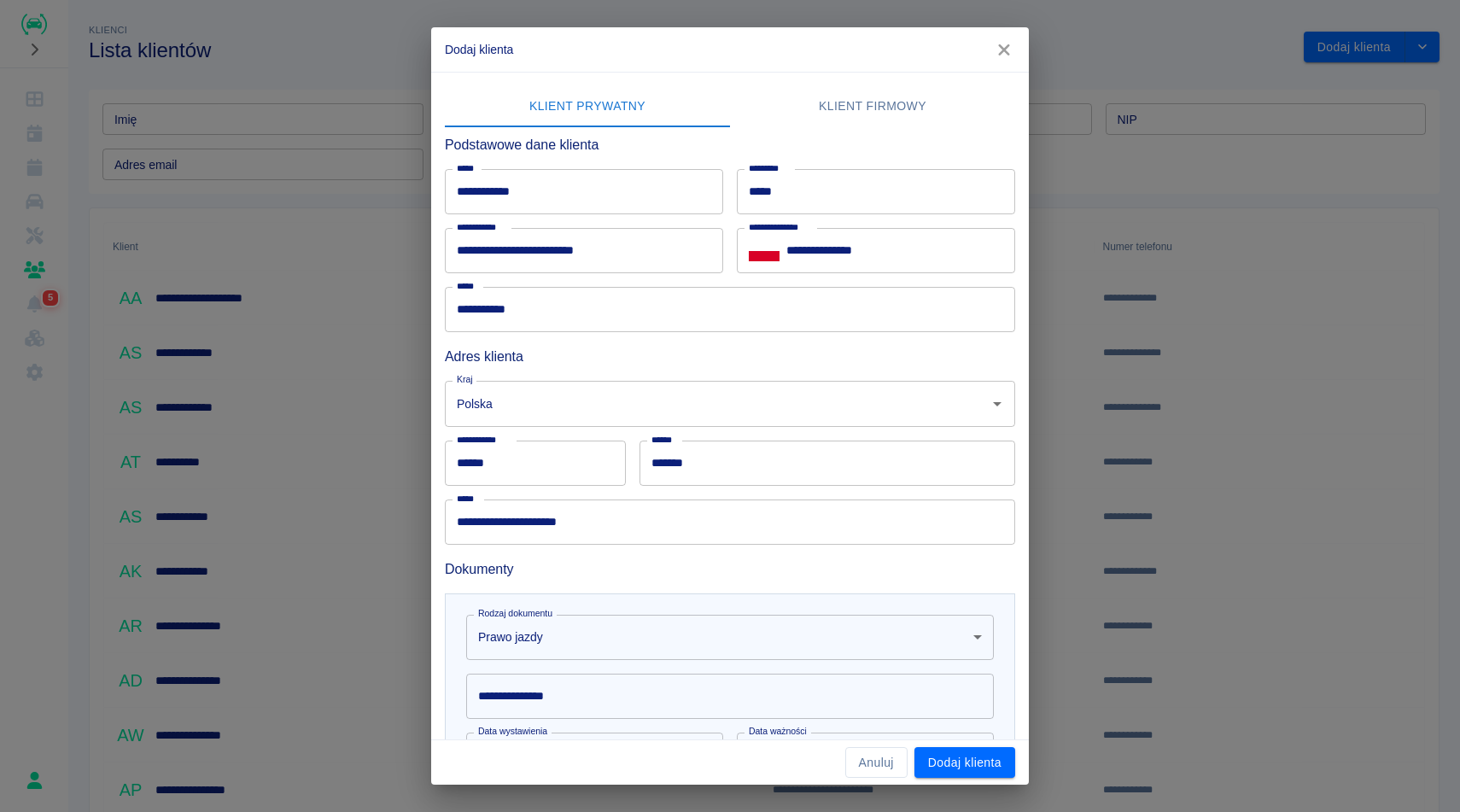
click at [815, 572] on h6 "Dokumenty" at bounding box center [730, 569] width 571 height 22
click at [781, 689] on input "**********" at bounding box center [730, 696] width 528 height 45
click at [922, 574] on h6 "Dokumenty" at bounding box center [730, 569] width 571 height 22
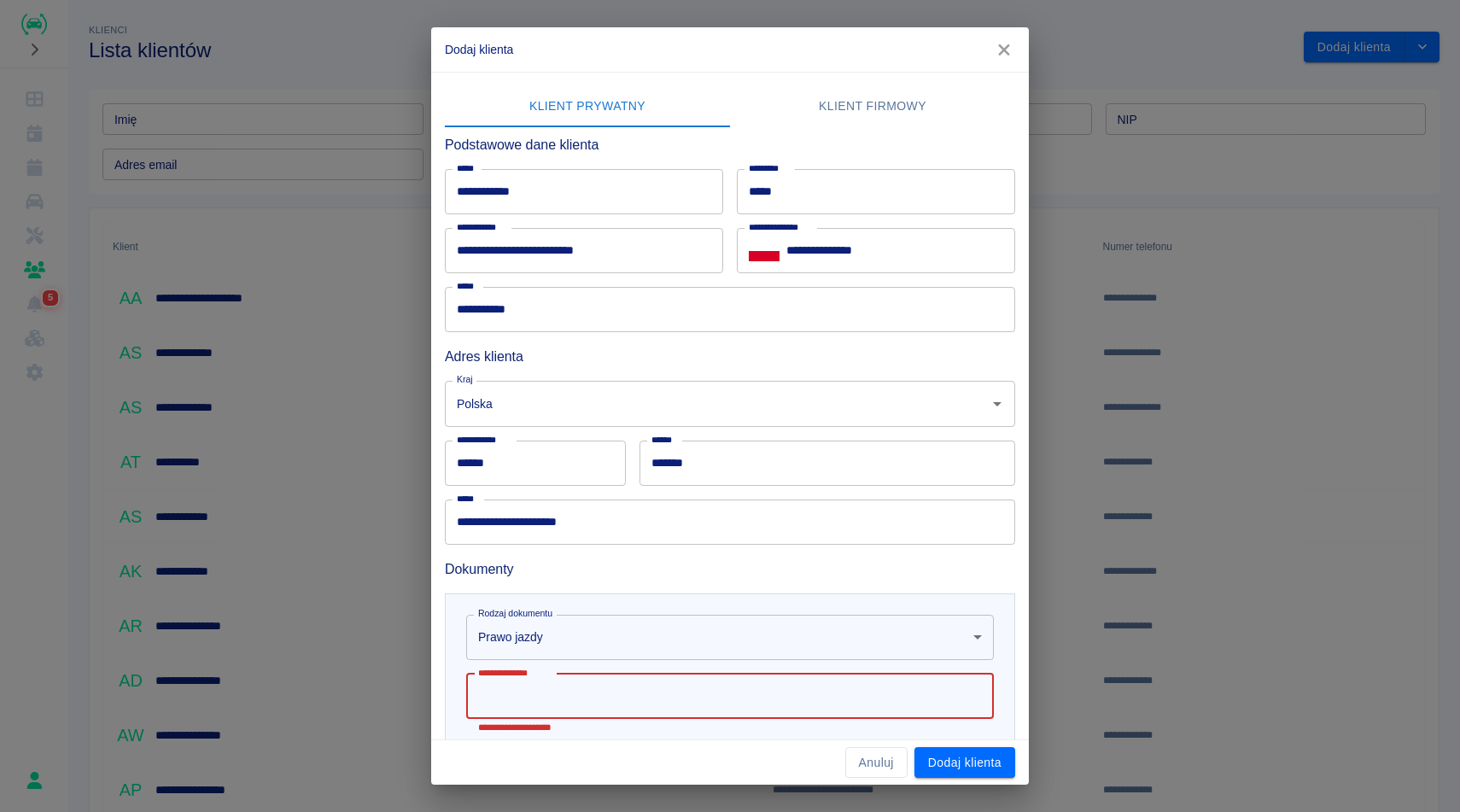
click at [928, 712] on input "**********" at bounding box center [730, 696] width 528 height 45
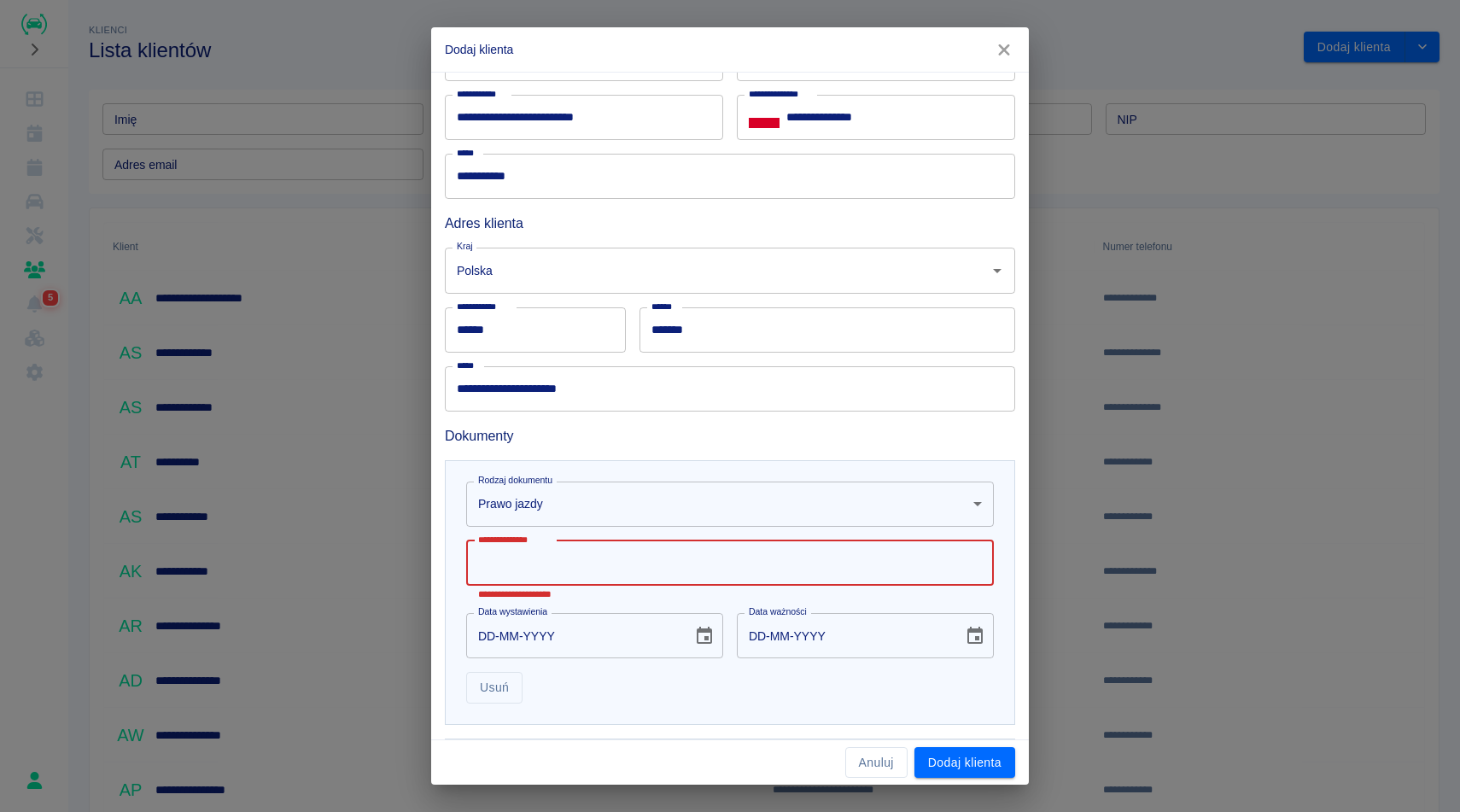
scroll to position [146, 0]
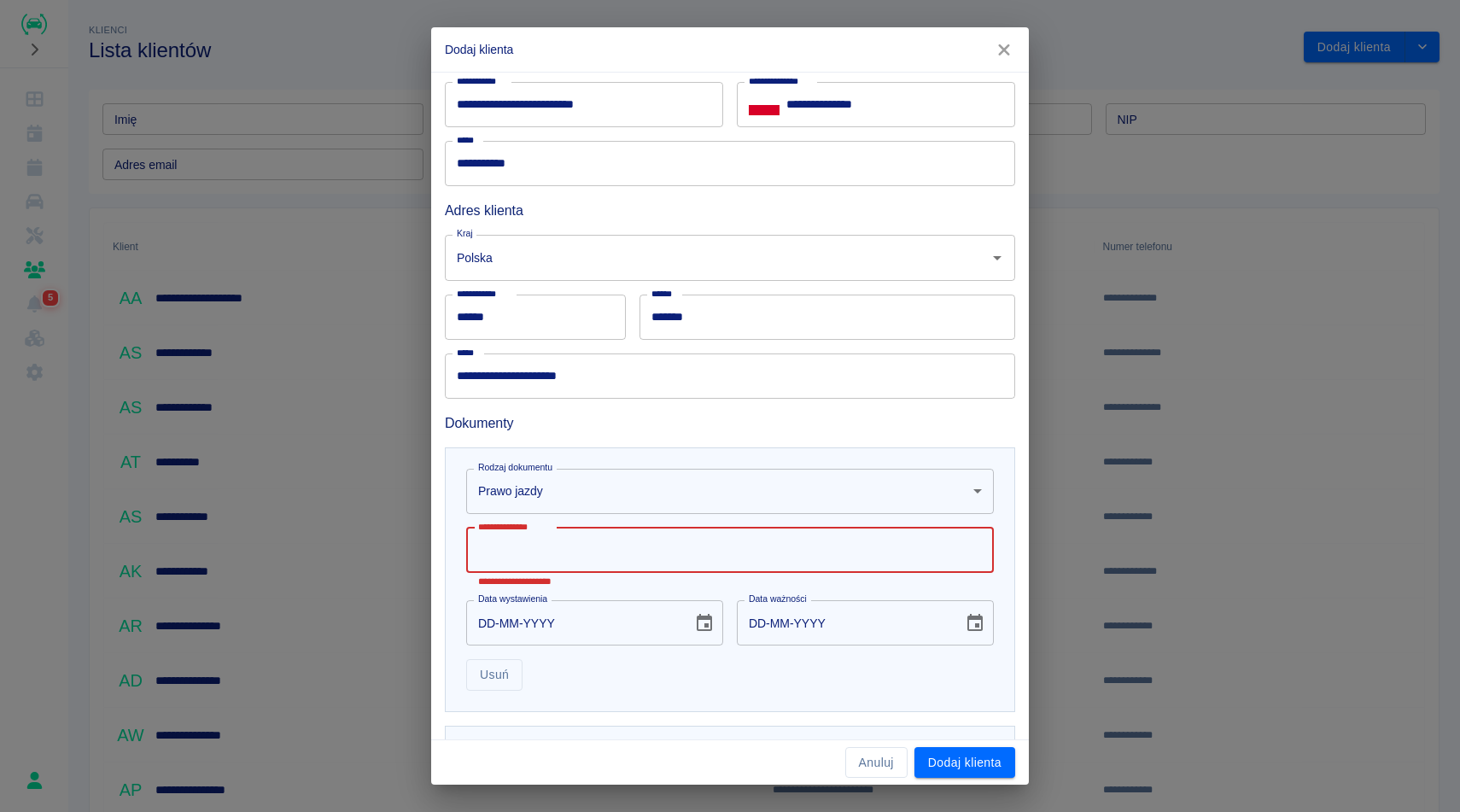
click at [826, 550] on input "**********" at bounding box center [730, 550] width 528 height 45
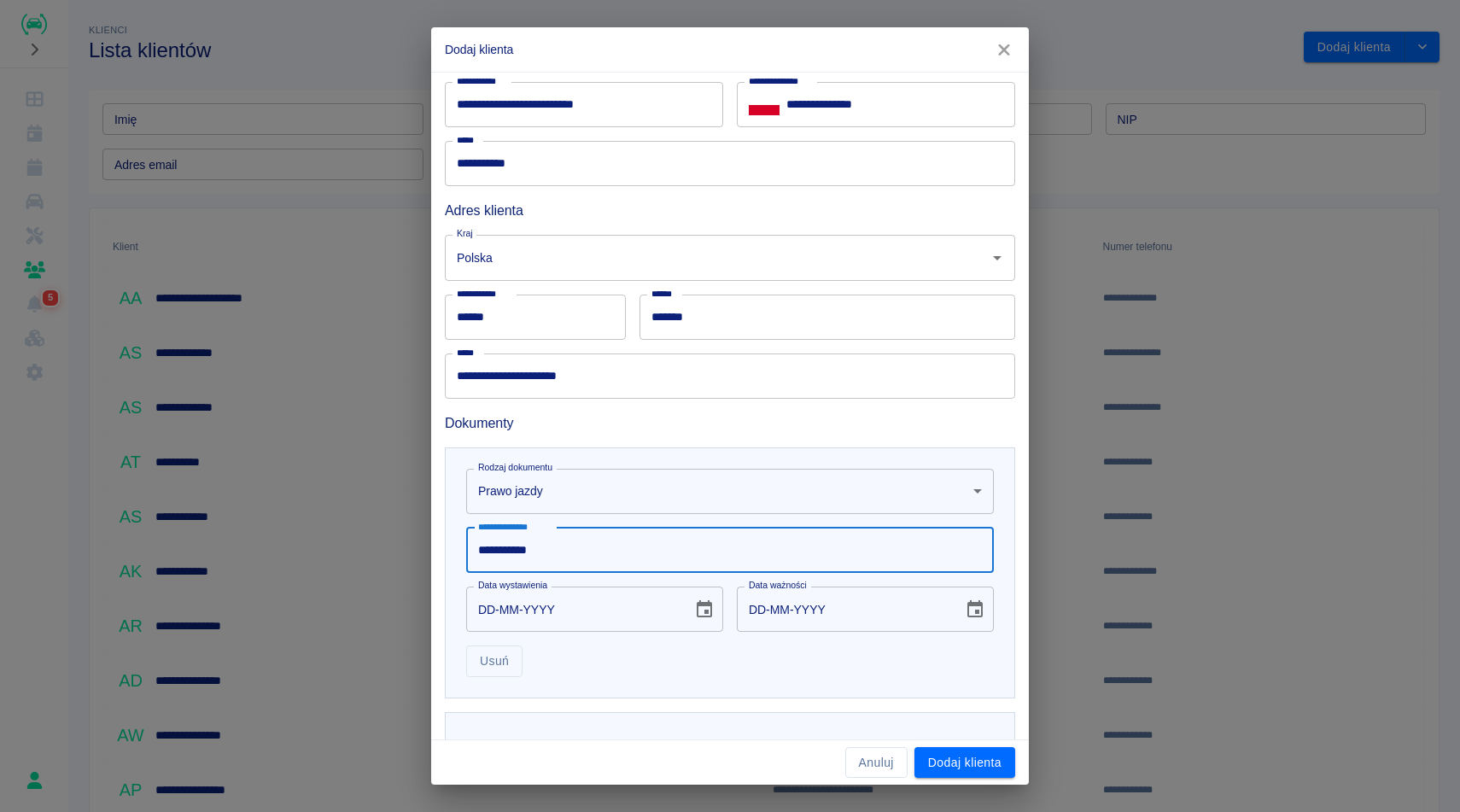
type input "**********"
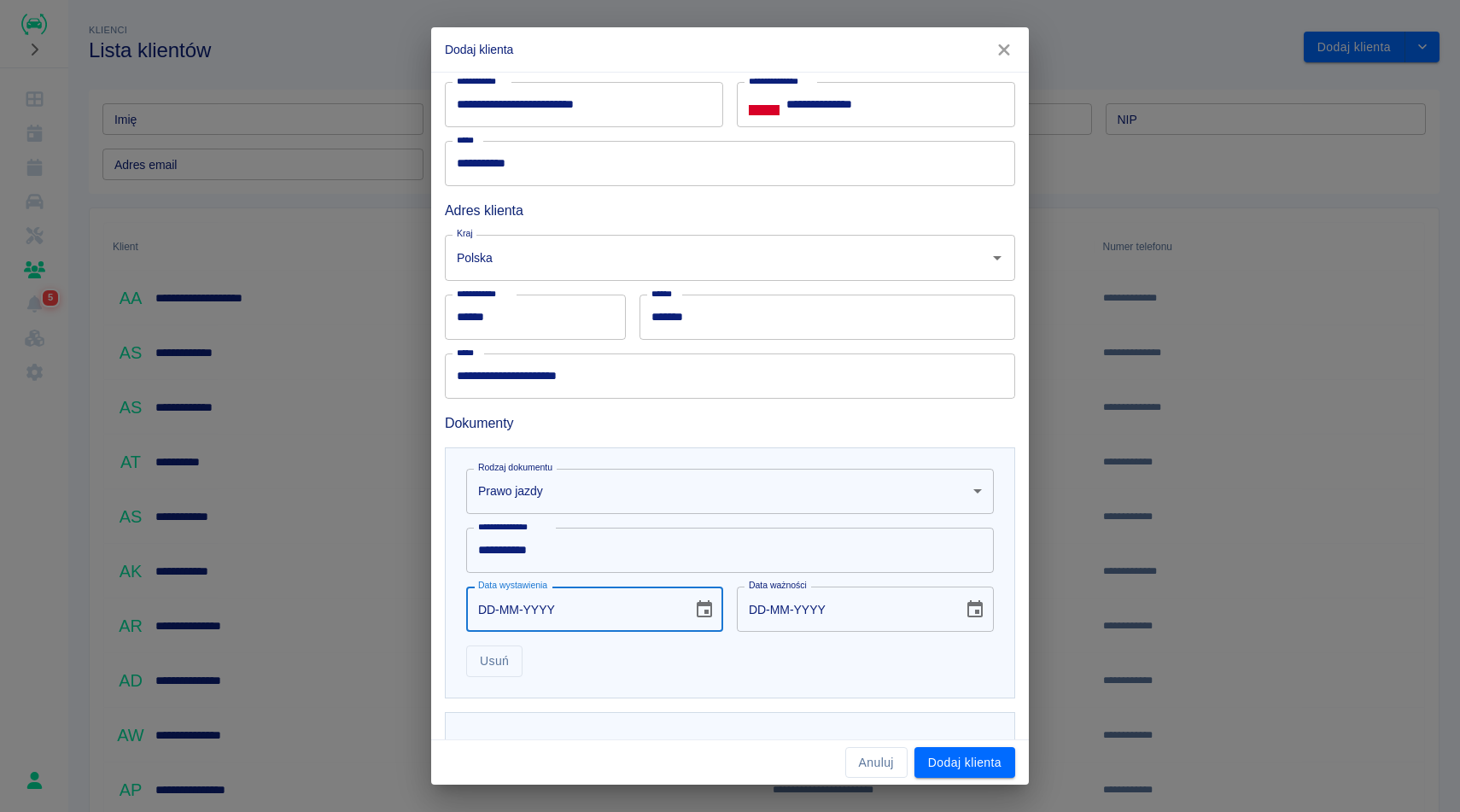
click at [594, 610] on input "DD-MM-YYYY" at bounding box center [573, 608] width 214 height 45
type input "18-03-0002"
type input "18-03-0012"
type input "18-03-0020"
type input "18-03-0030"
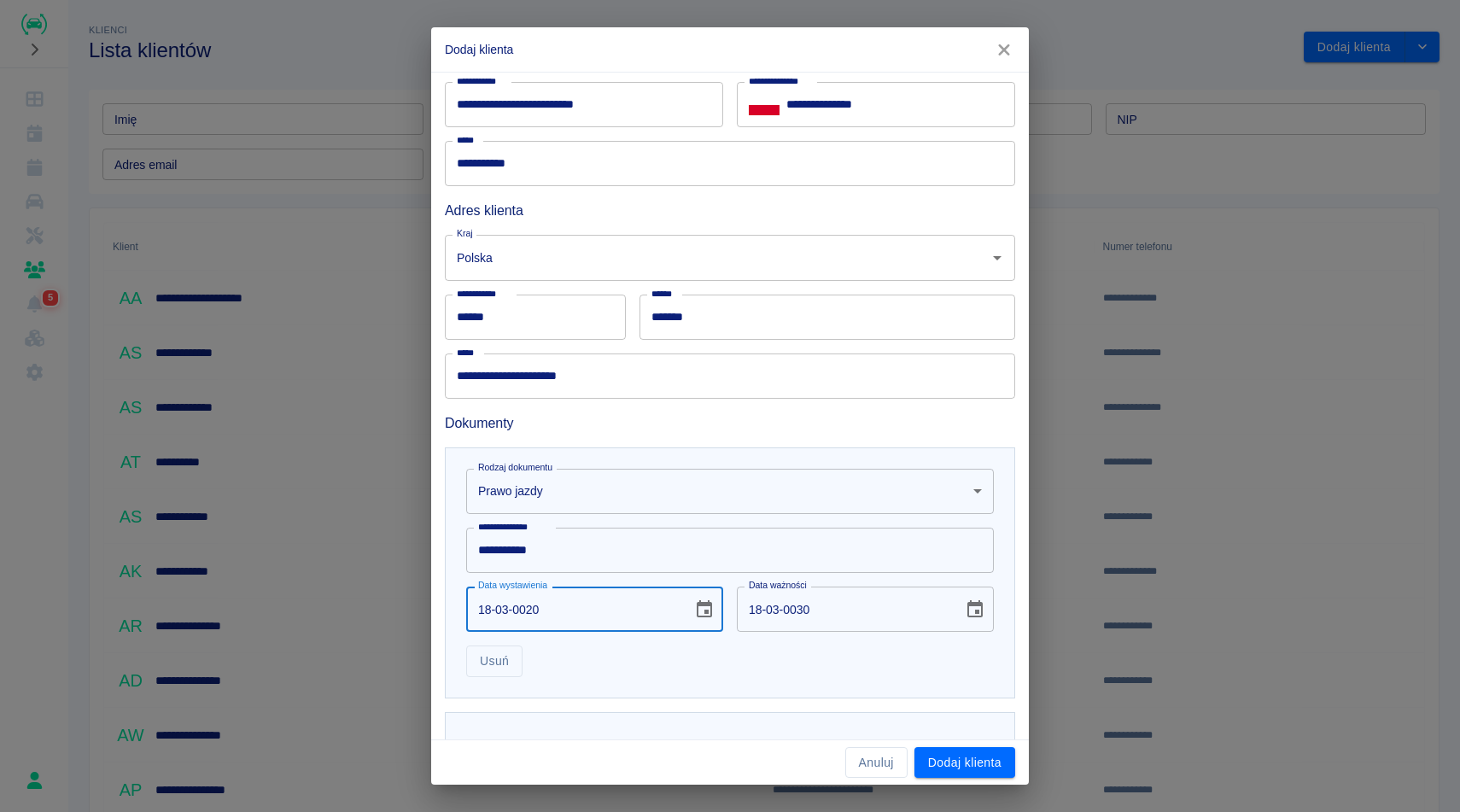
type input "18-03-0202"
type input "18-03-0212"
type input "18-03-2020"
type input "18-03-2030"
type input "18-03-2020"
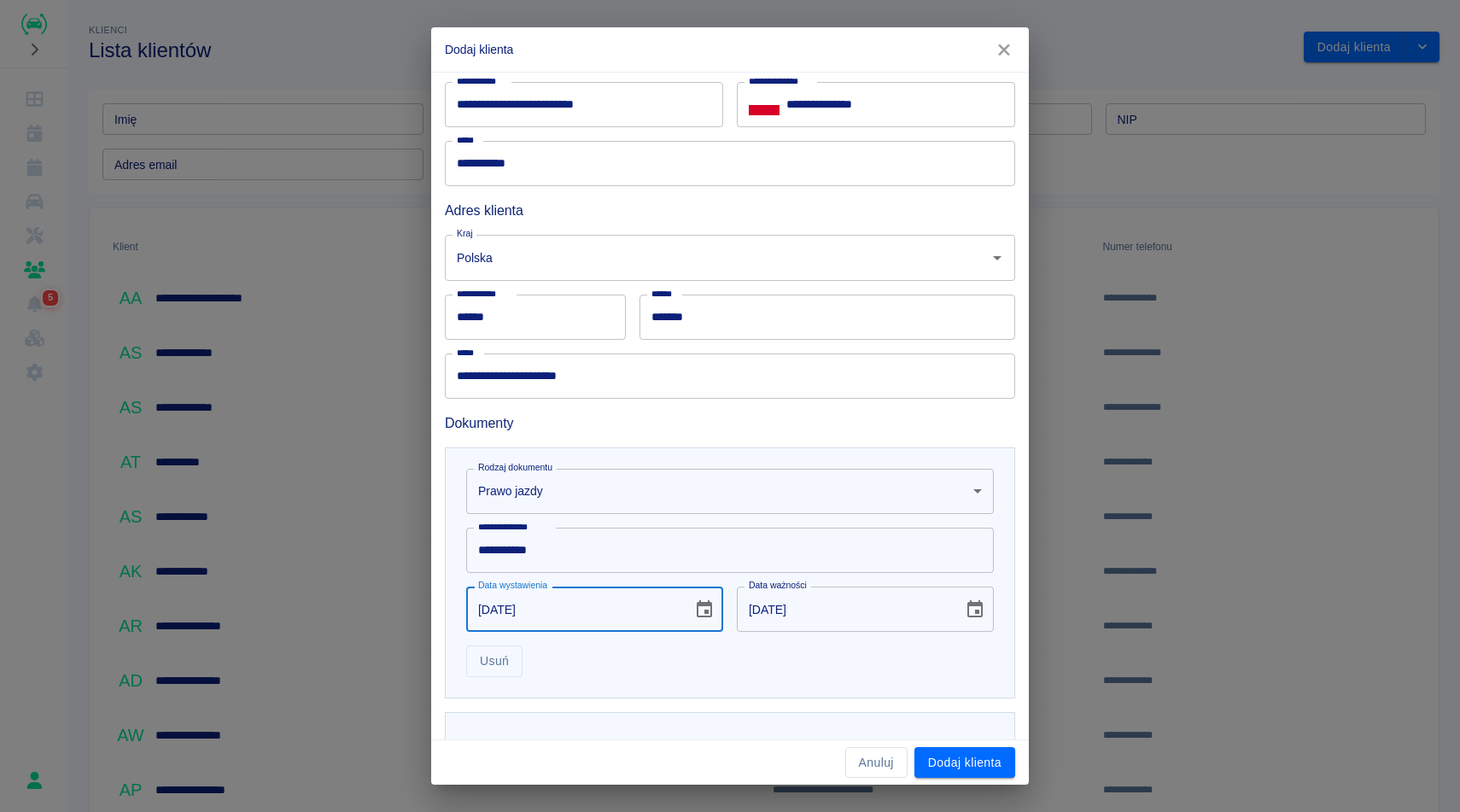
click at [843, 601] on input "18-03-2030" at bounding box center [844, 608] width 214 height 45
click at [828, 609] on input "18-03-2030" at bounding box center [844, 608] width 214 height 45
type input "14-08-2028"
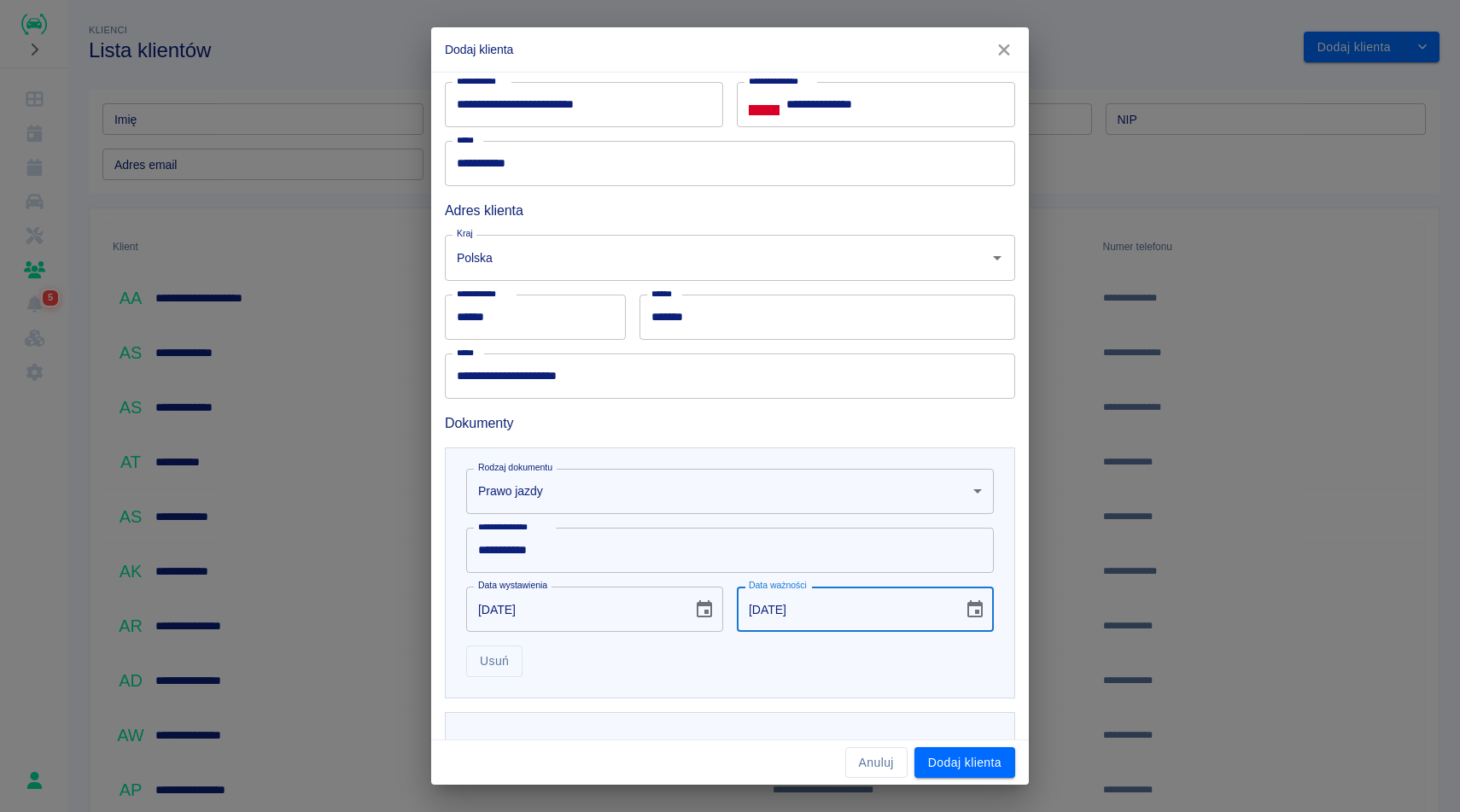
click at [781, 664] on div "Usuń" at bounding box center [723, 654] width 541 height 45
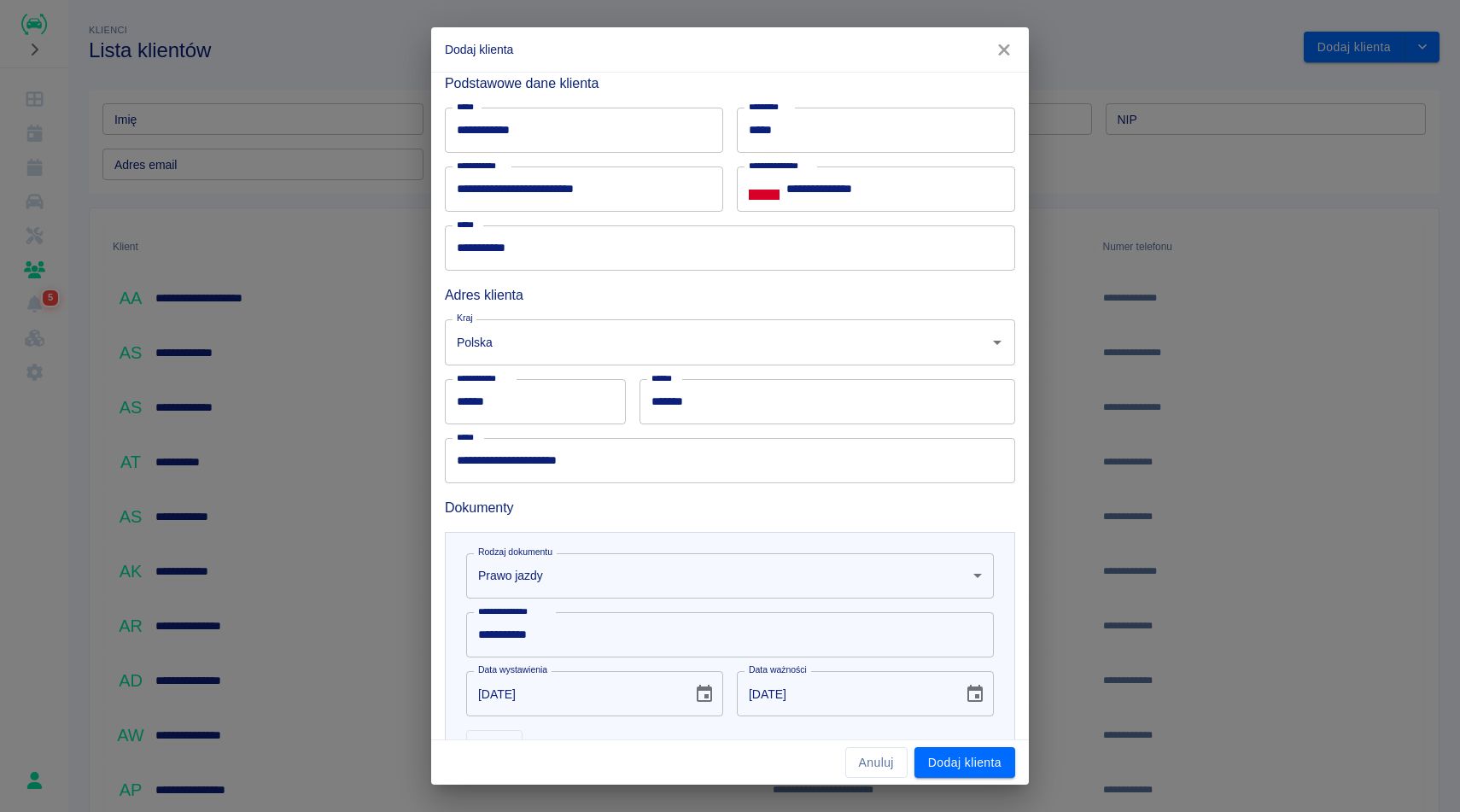
scroll to position [205, 0]
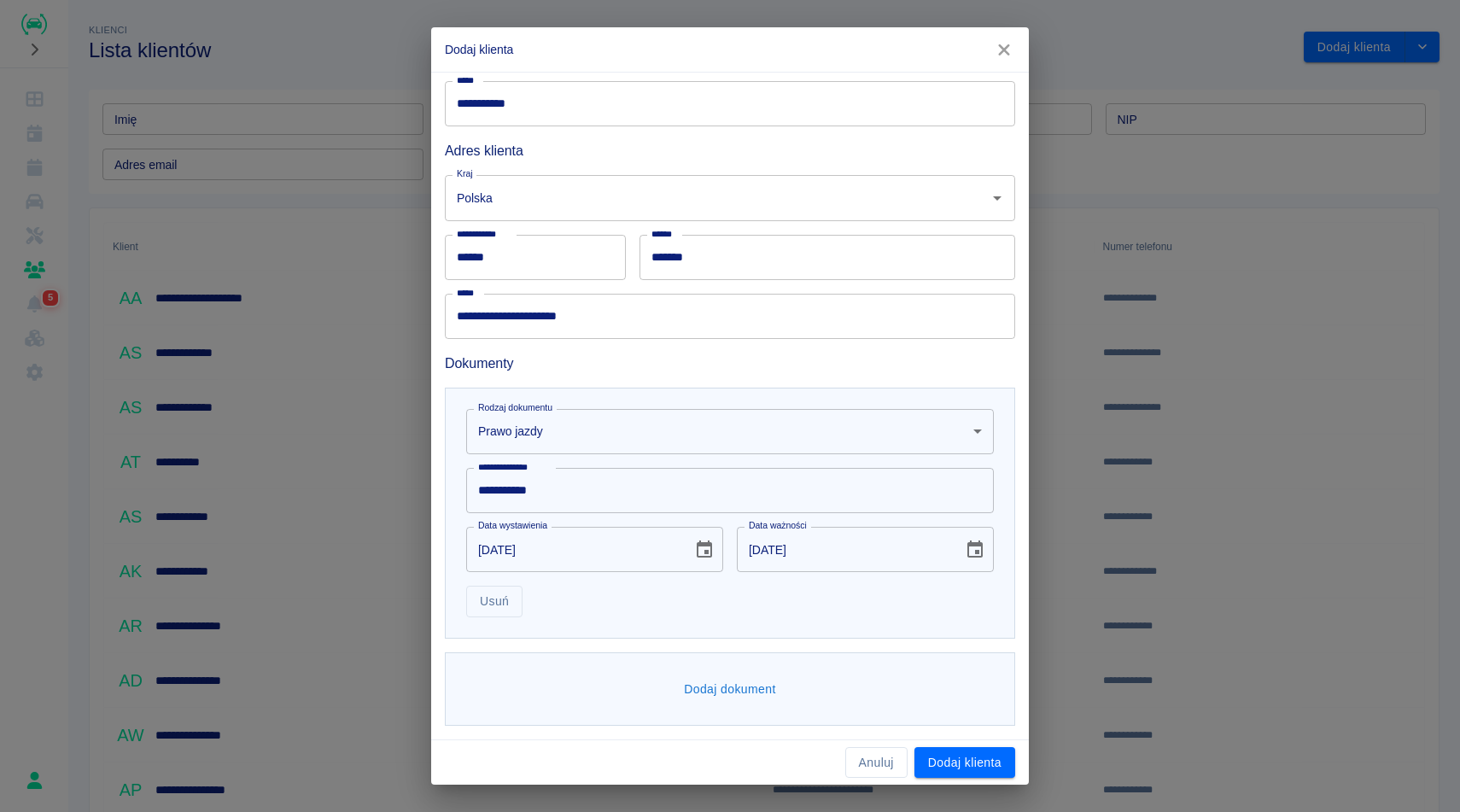
click at [743, 696] on button "Dodaj dokument" at bounding box center [730, 689] width 106 height 32
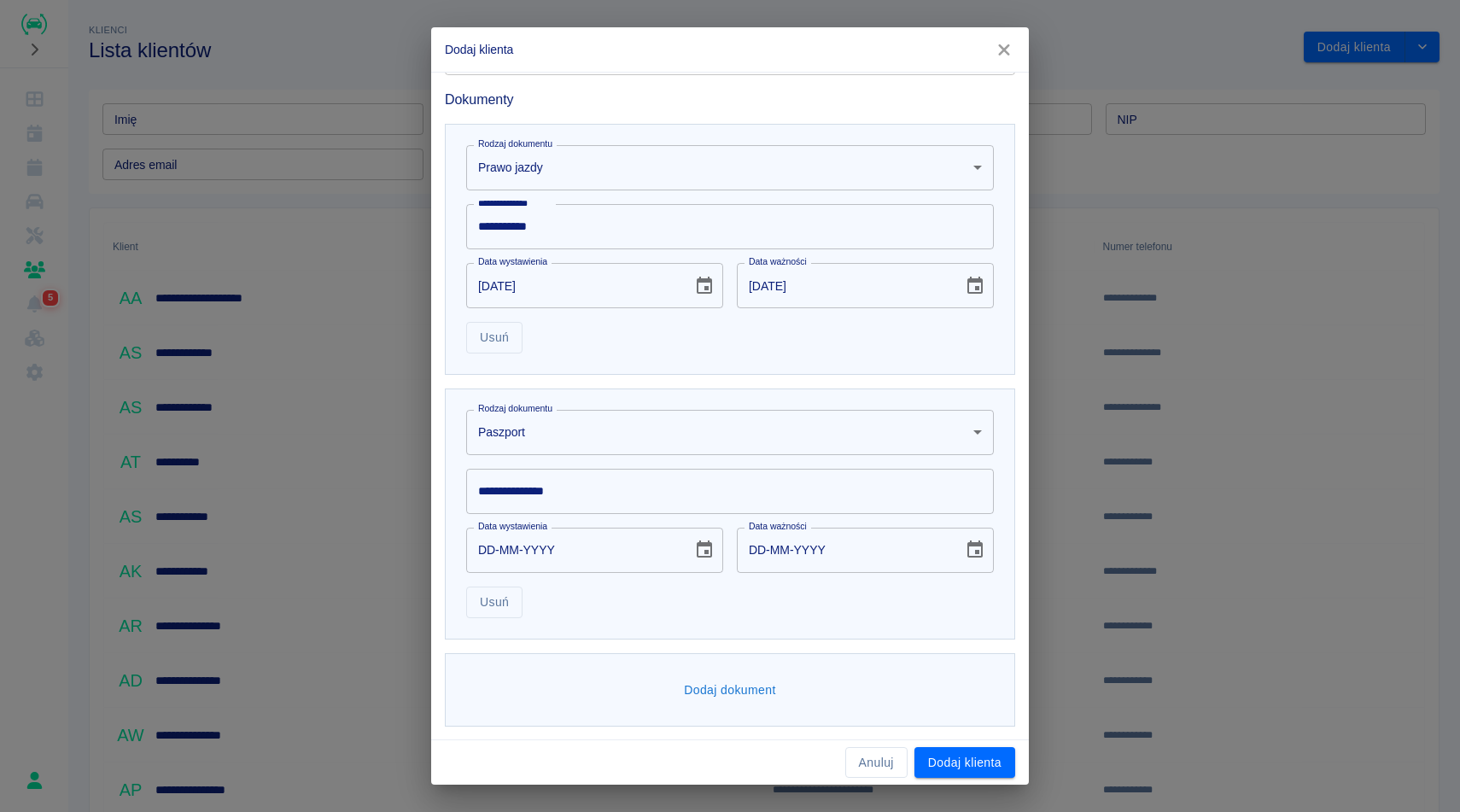
scroll to position [470, 0]
click at [578, 476] on input "**********" at bounding box center [730, 490] width 528 height 45
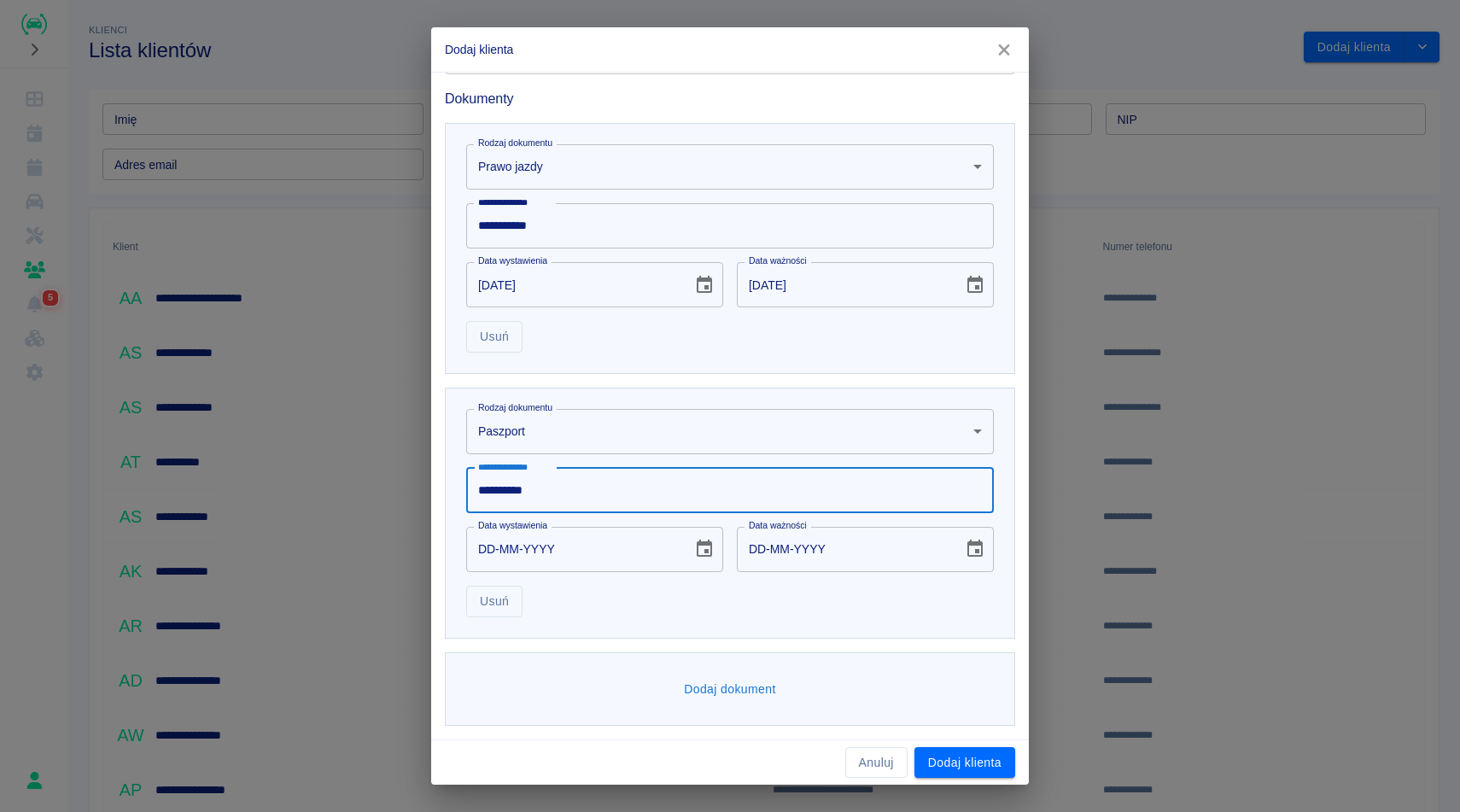
type input "**********"
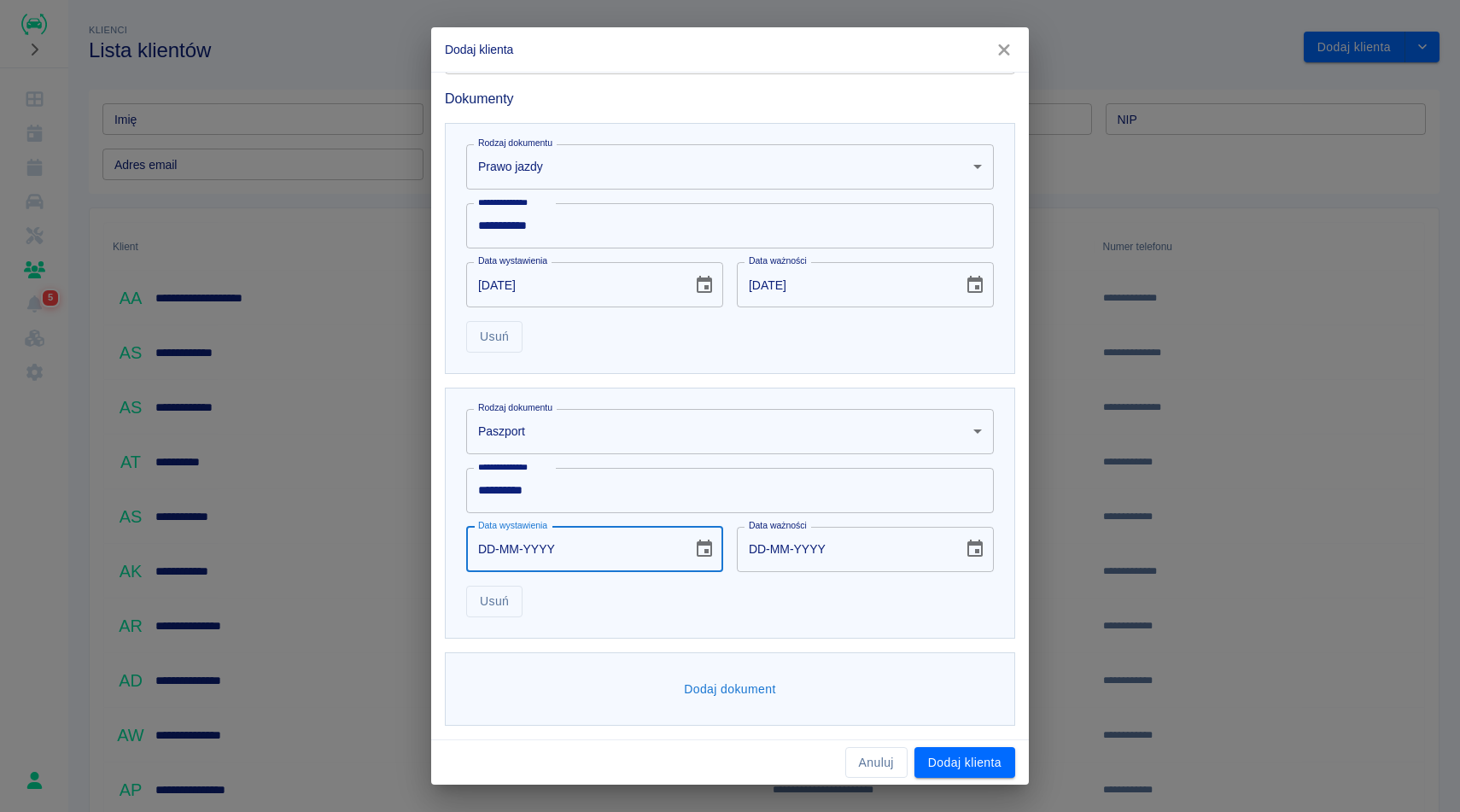
click at [534, 543] on input "DD-MM-YYYY" at bounding box center [573, 549] width 214 height 45
click at [705, 552] on icon "Choose date" at bounding box center [705, 548] width 16 height 17
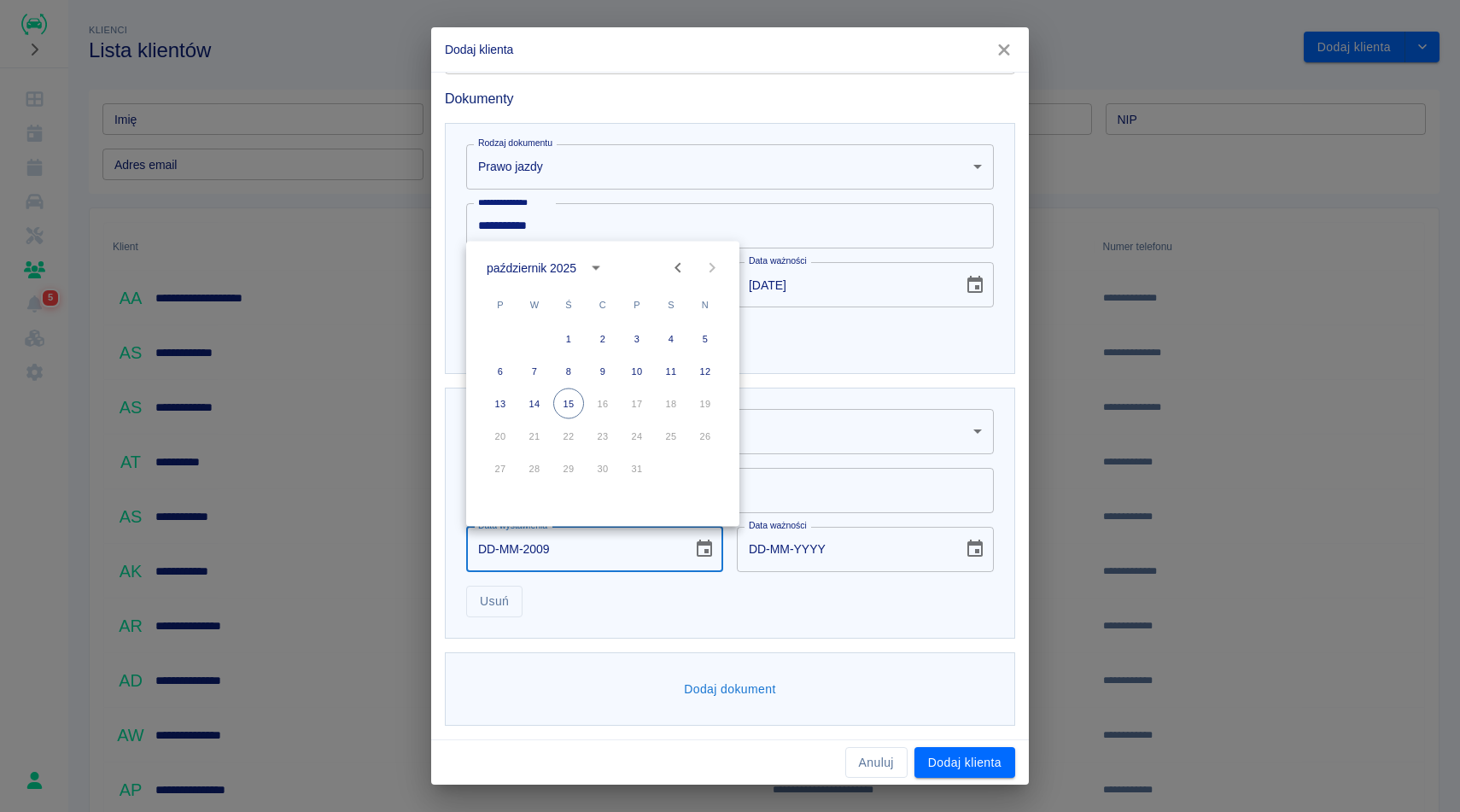
click at [683, 268] on icon "Previous month" at bounding box center [678, 268] width 21 height 21
click at [712, 268] on icon "Next month" at bounding box center [712, 268] width 6 height 10
click at [712, 268] on div at bounding box center [695, 268] width 68 height 35
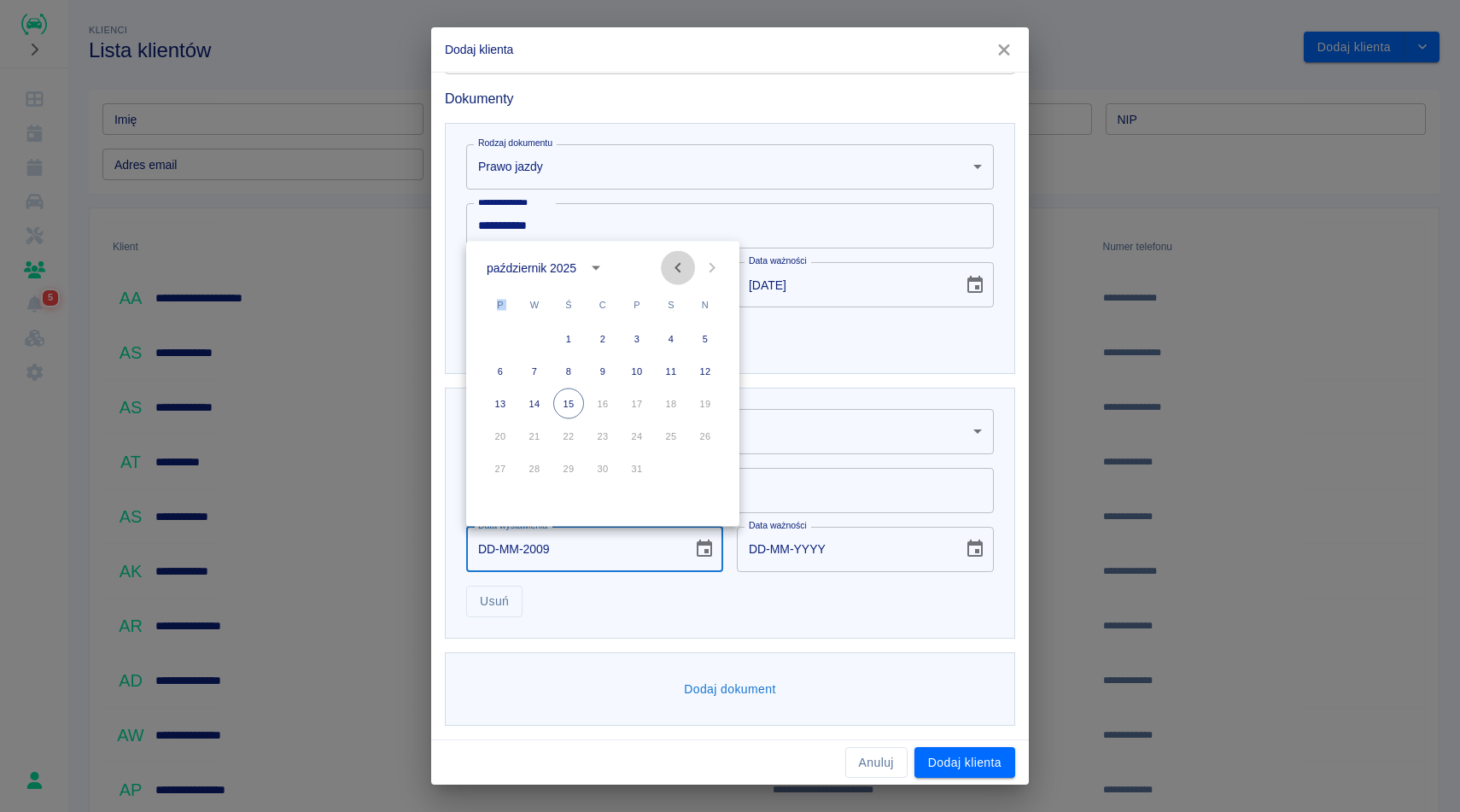
click at [682, 266] on icon "Previous month" at bounding box center [678, 268] width 21 height 21
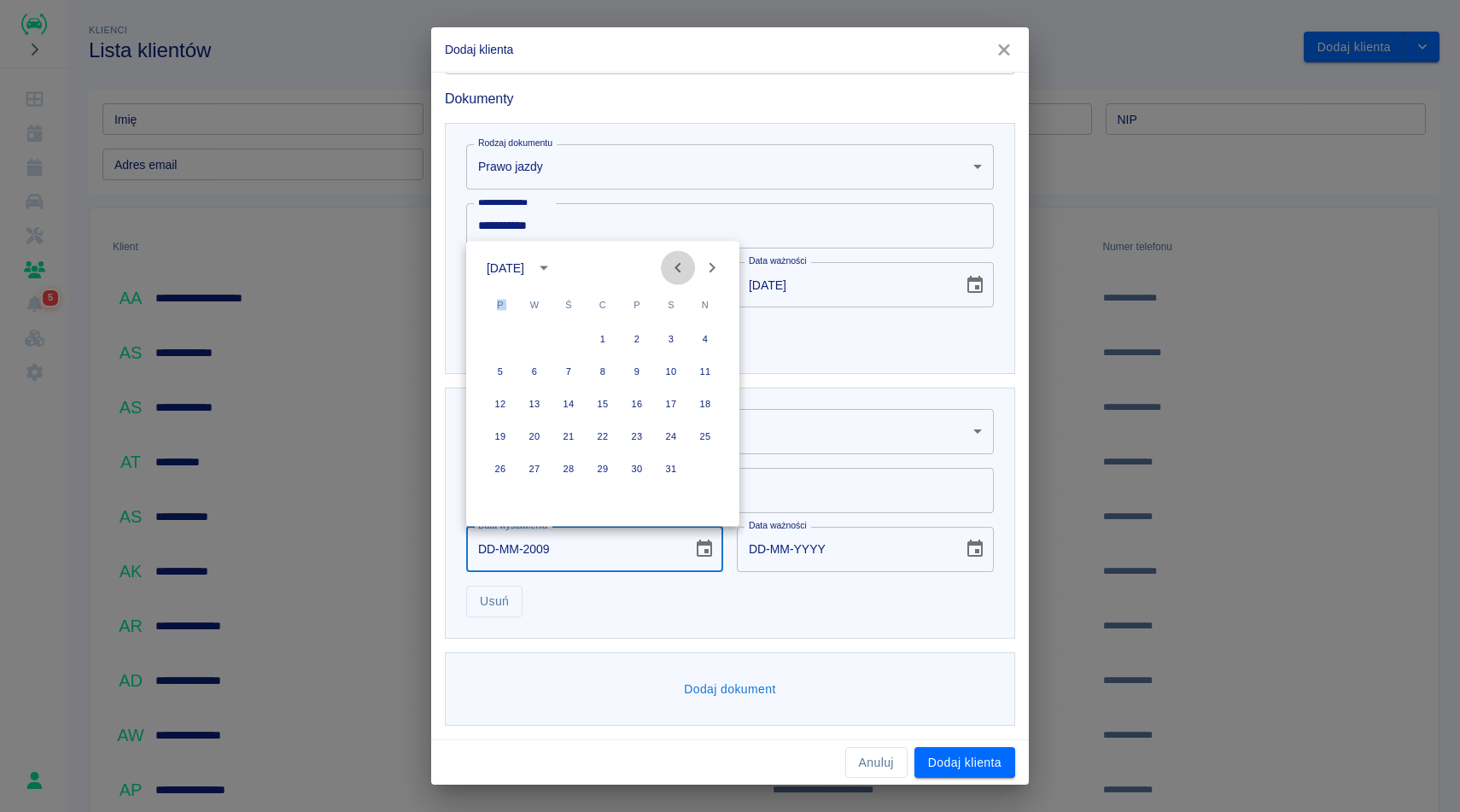
click at [682, 266] on icon "Previous month" at bounding box center [678, 268] width 21 height 21
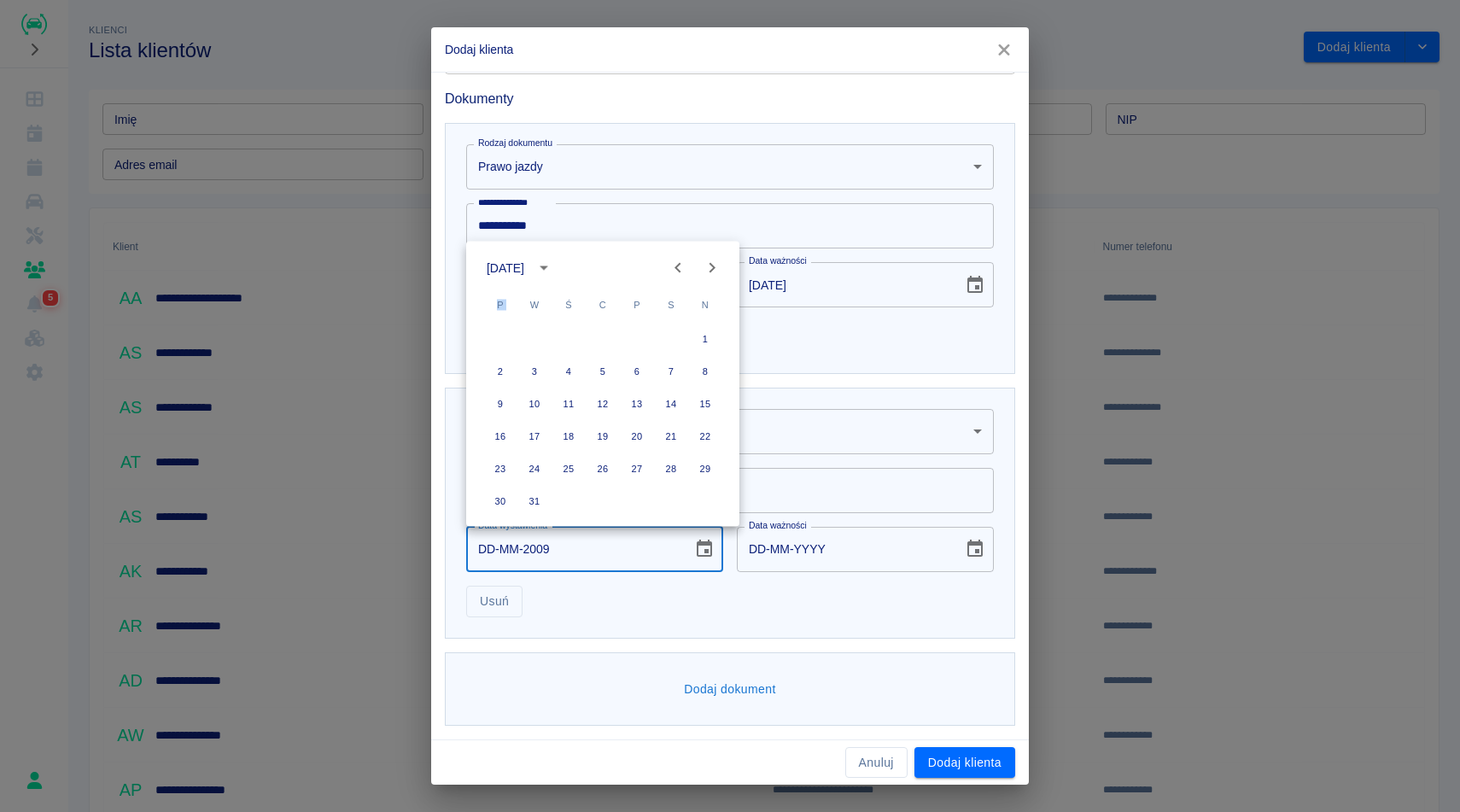
click at [548, 267] on icon "calendar view is open, switch to year view" at bounding box center [544, 268] width 9 height 4
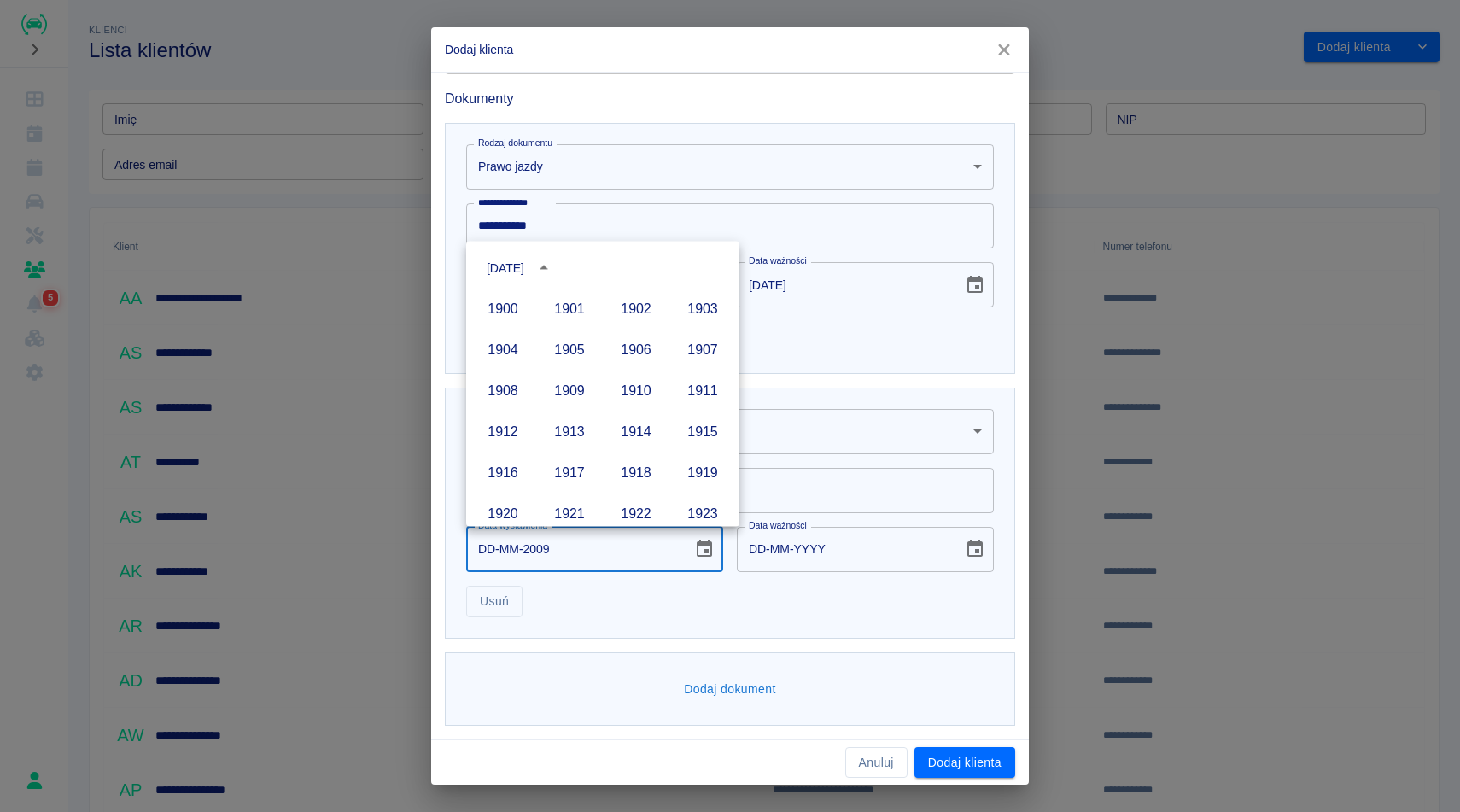
scroll to position [1171, 0]
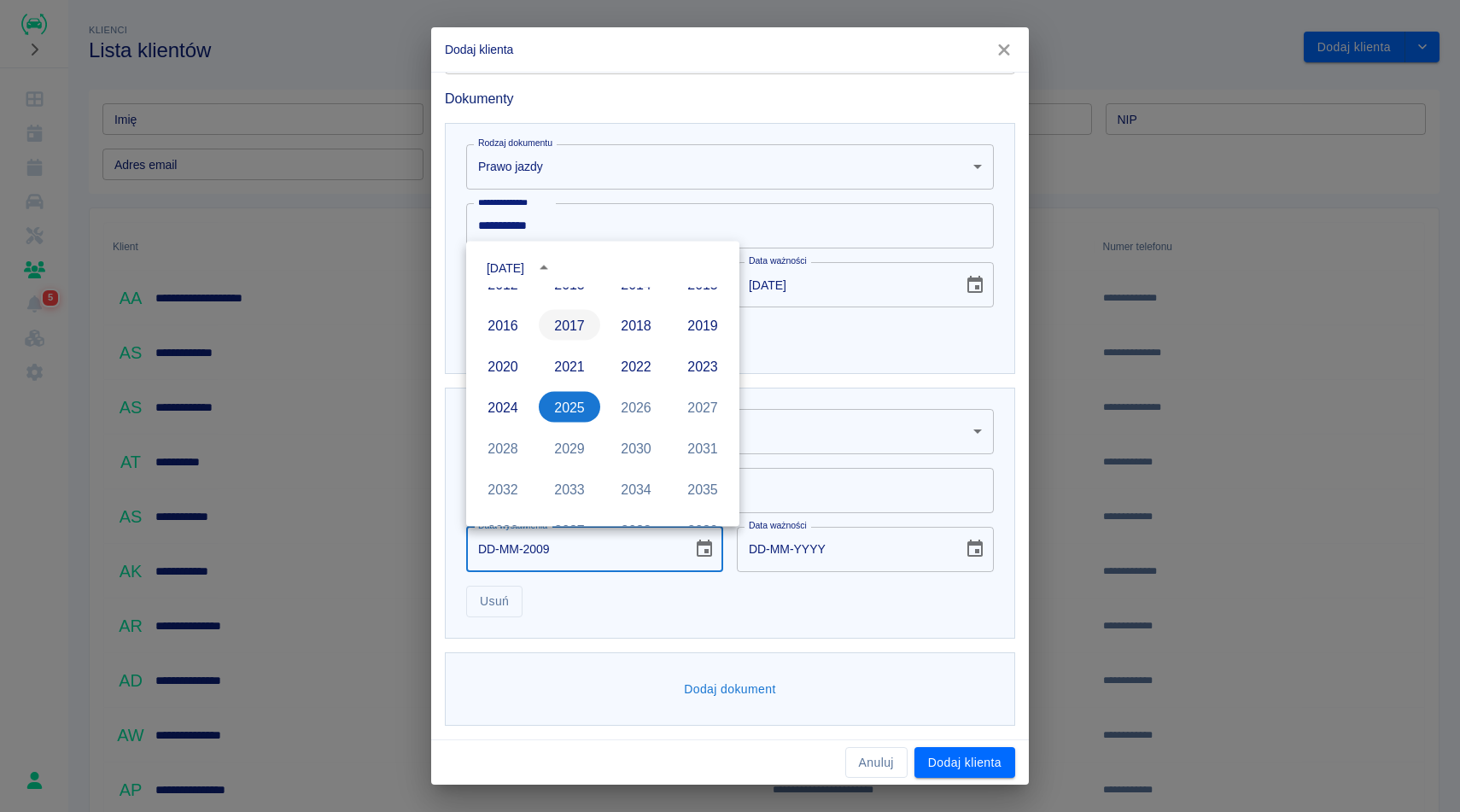
click at [568, 330] on button "2017" at bounding box center [569, 325] width 61 height 31
type input "15-10-2017"
type input "15-10-2027"
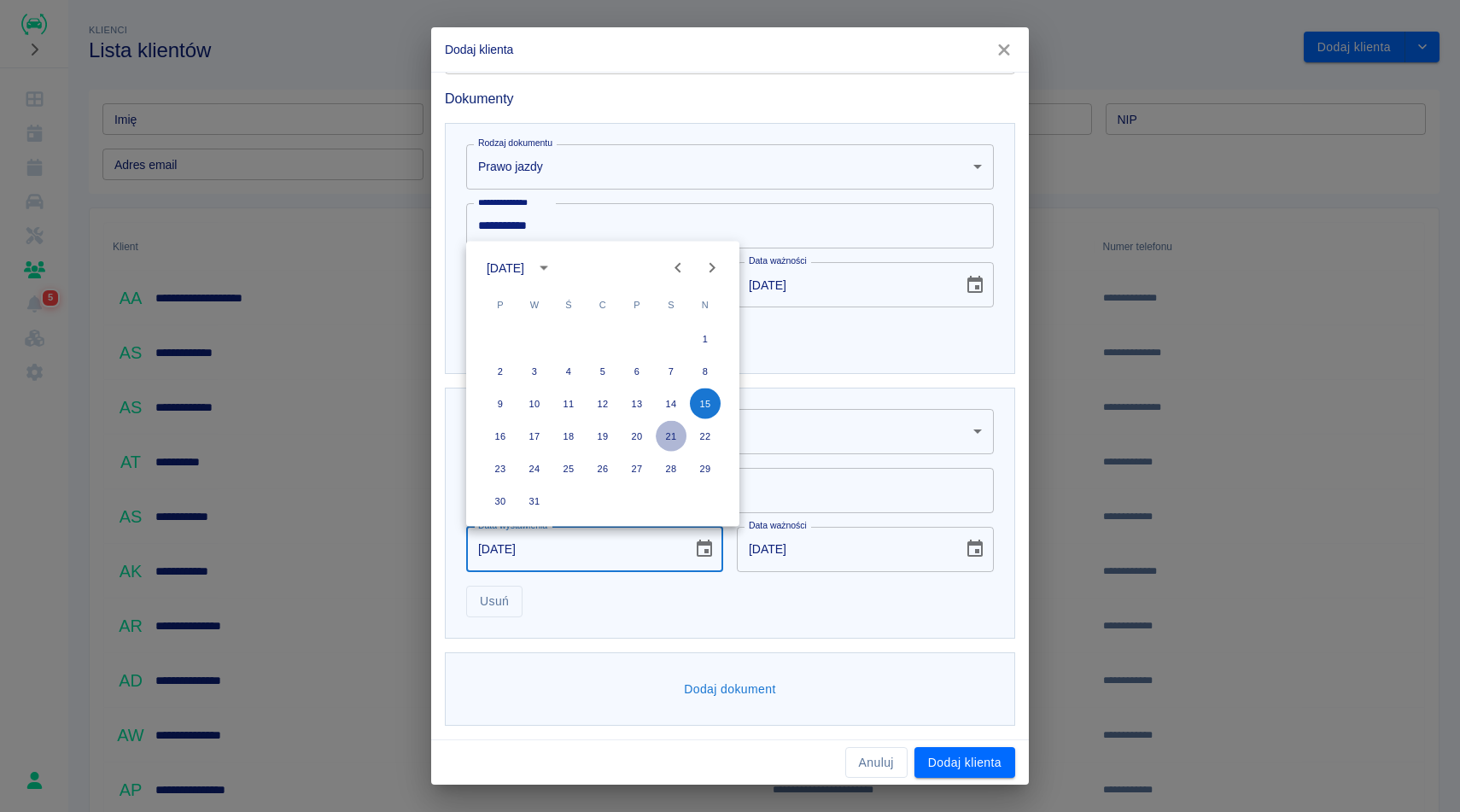
click at [671, 438] on button "21" at bounding box center [672, 437] width 31 height 31
type input "21-10-2017"
type input "21-10-2027"
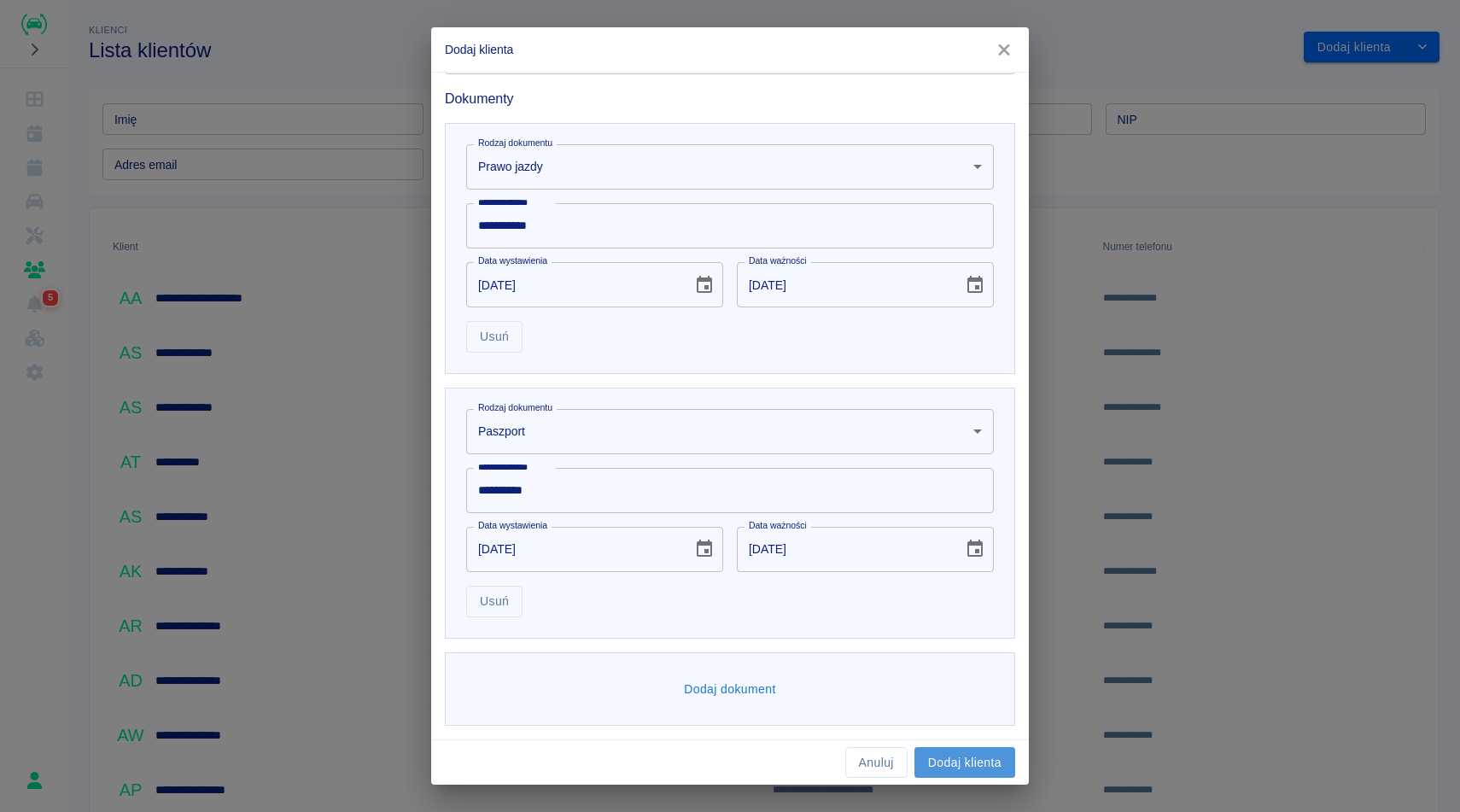
click at [950, 756] on button "Dodaj klienta" at bounding box center [964, 762] width 101 height 32
click at [988, 756] on button "Dodaj klienta" at bounding box center [964, 762] width 101 height 32
click at [976, 361] on div "**********" at bounding box center [730, 248] width 571 height 251
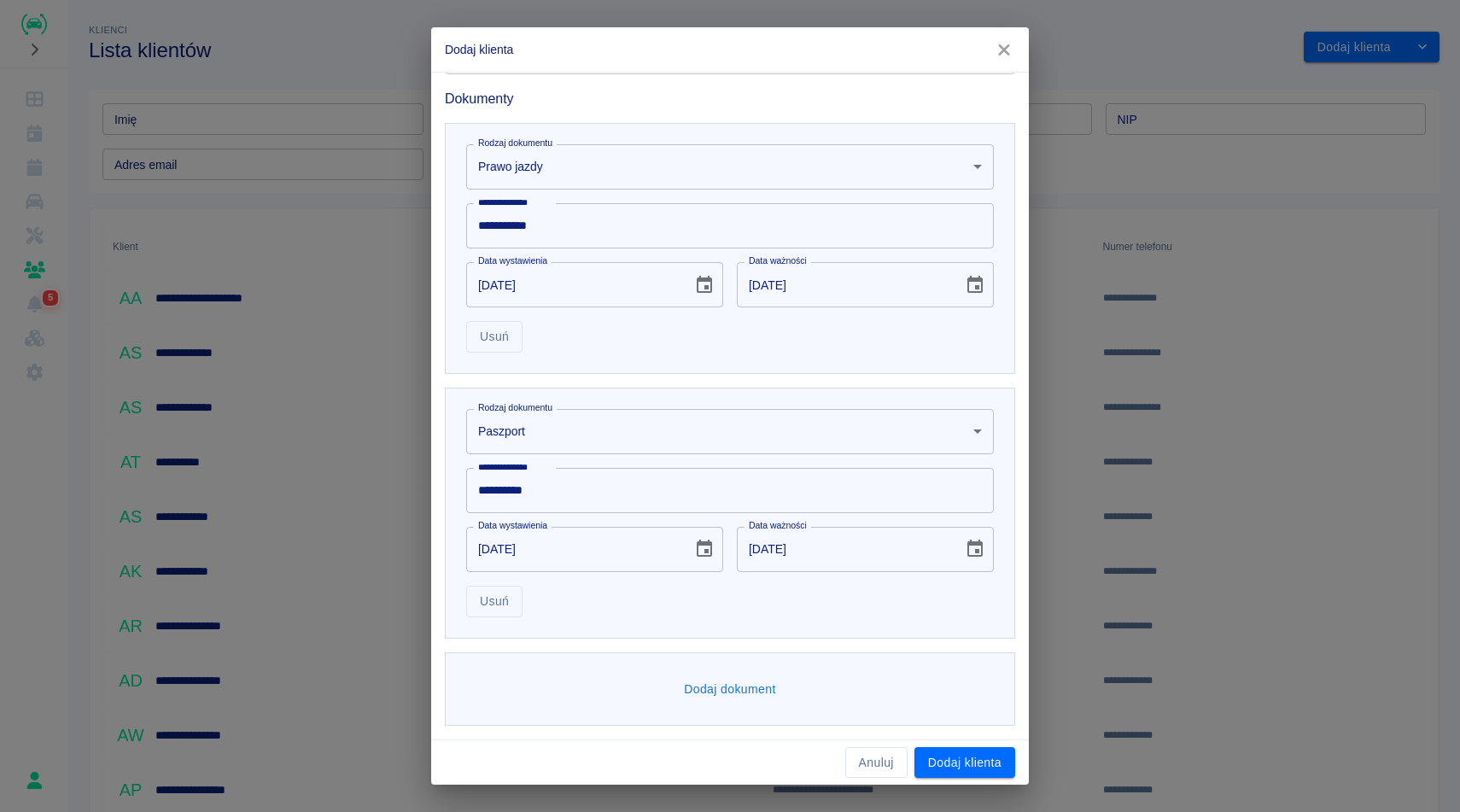
click at [967, 92] on h6 "Dokumenty" at bounding box center [730, 98] width 571 height 22
click at [894, 85] on div "Dokumenty" at bounding box center [723, 91] width 585 height 35
click at [894, 104] on h6 "Dokumenty" at bounding box center [730, 98] width 571 height 22
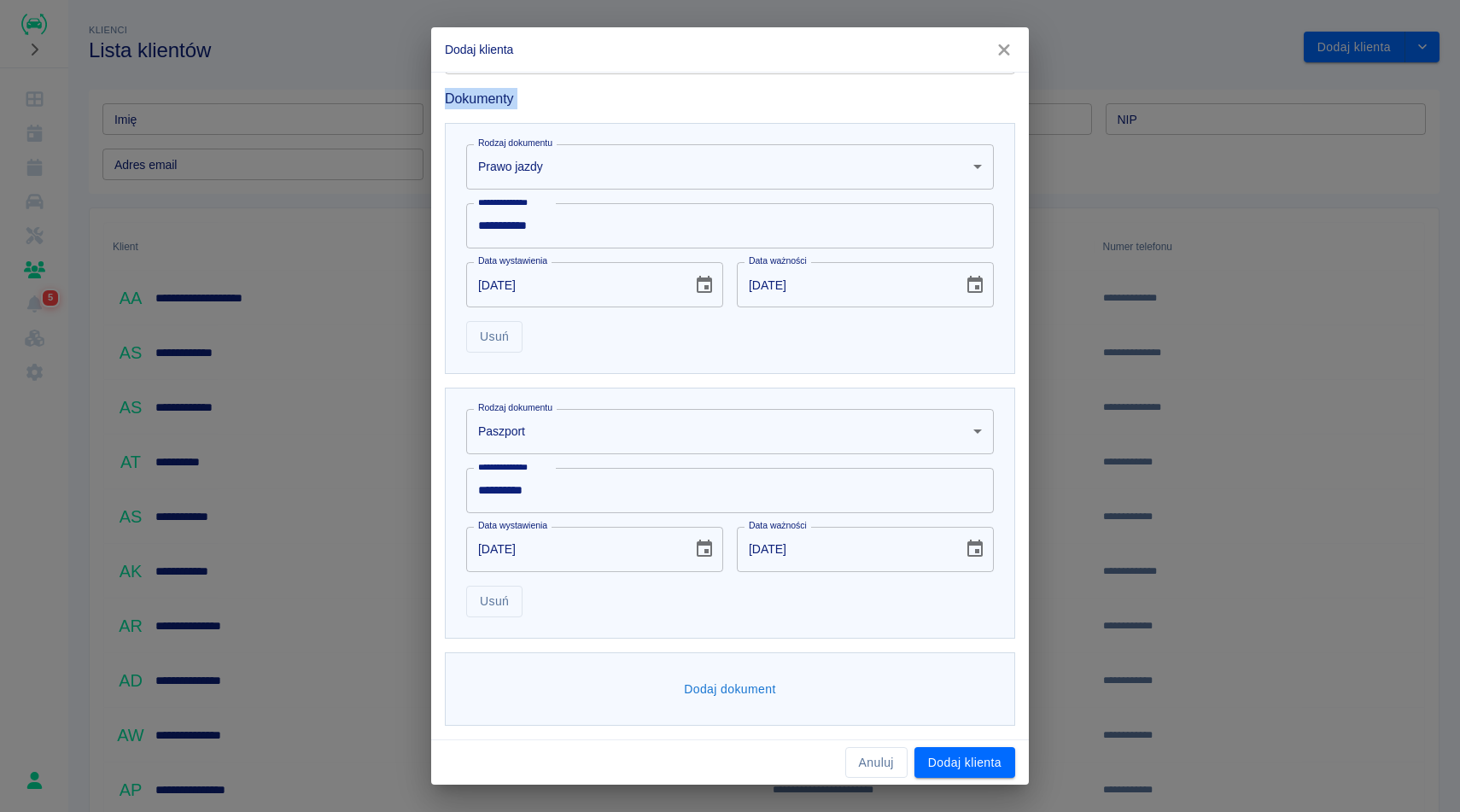
click at [894, 104] on h6 "Dokumenty" at bounding box center [730, 98] width 571 height 22
click at [926, 371] on div "**********" at bounding box center [730, 248] width 571 height 251
click at [958, 769] on button "Dodaj klienta" at bounding box center [964, 762] width 101 height 32
click at [958, 768] on button "Dodaj klienta" at bounding box center [964, 762] width 101 height 32
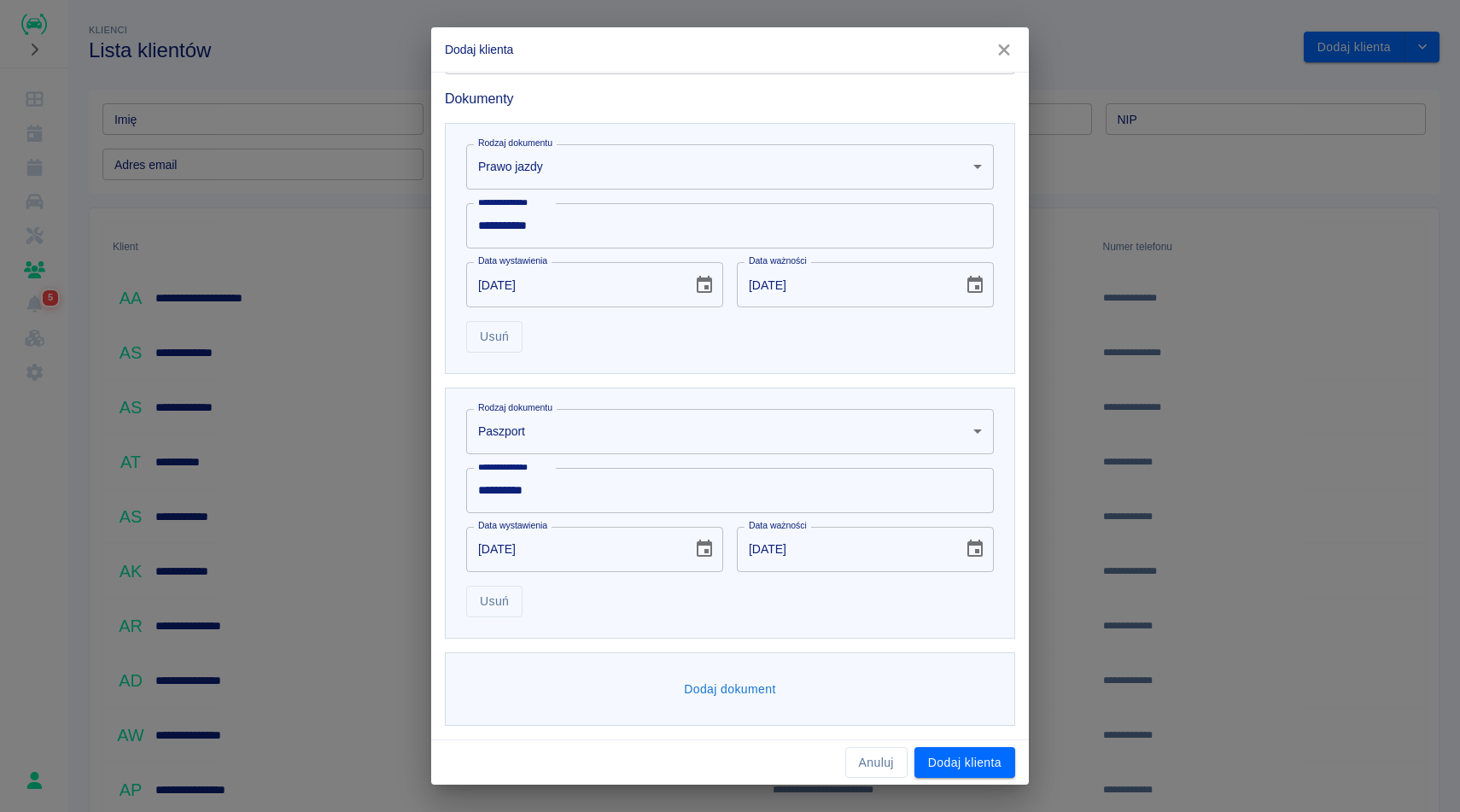
click at [983, 382] on div "**********" at bounding box center [723, 506] width 585 height 265
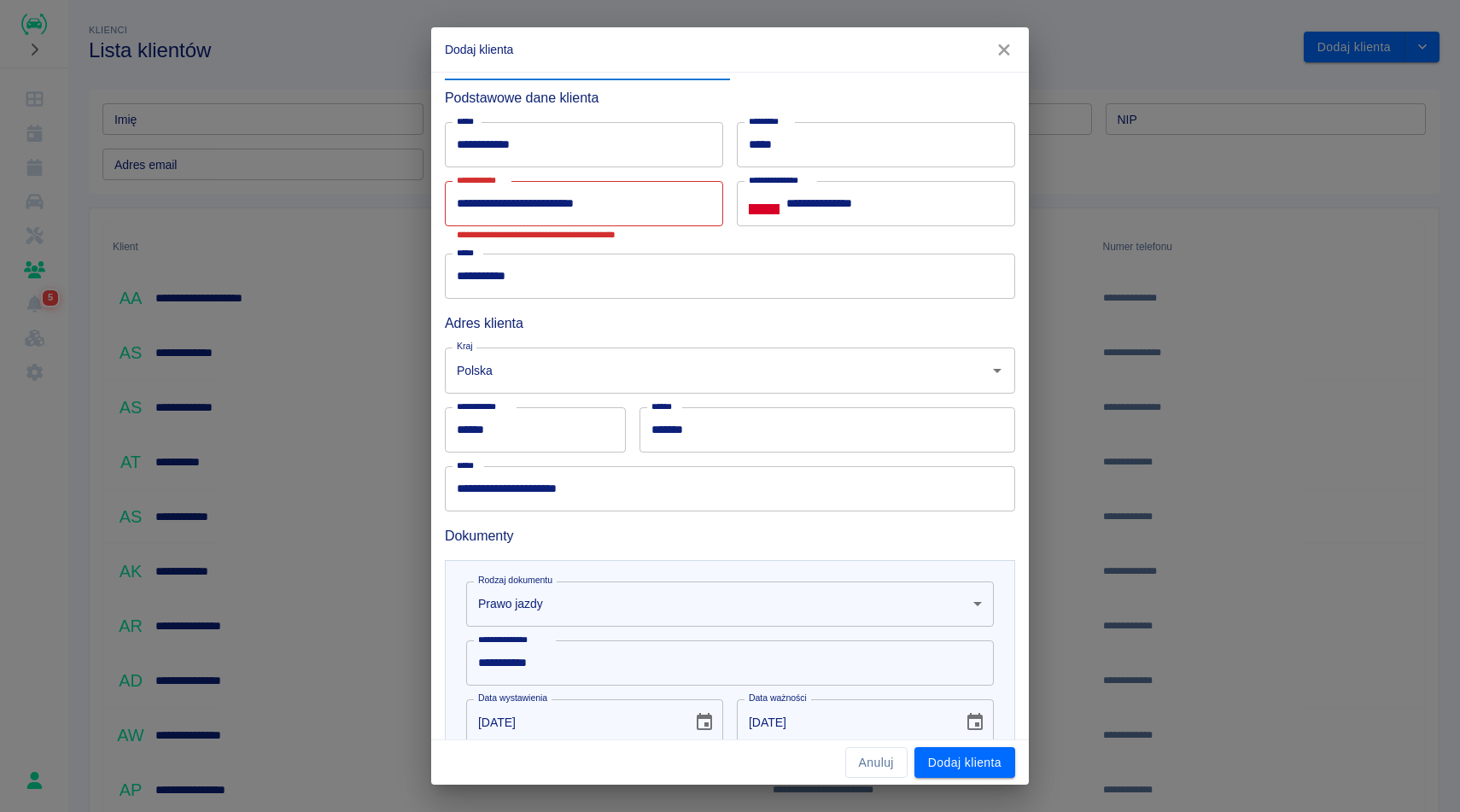
scroll to position [41, 0]
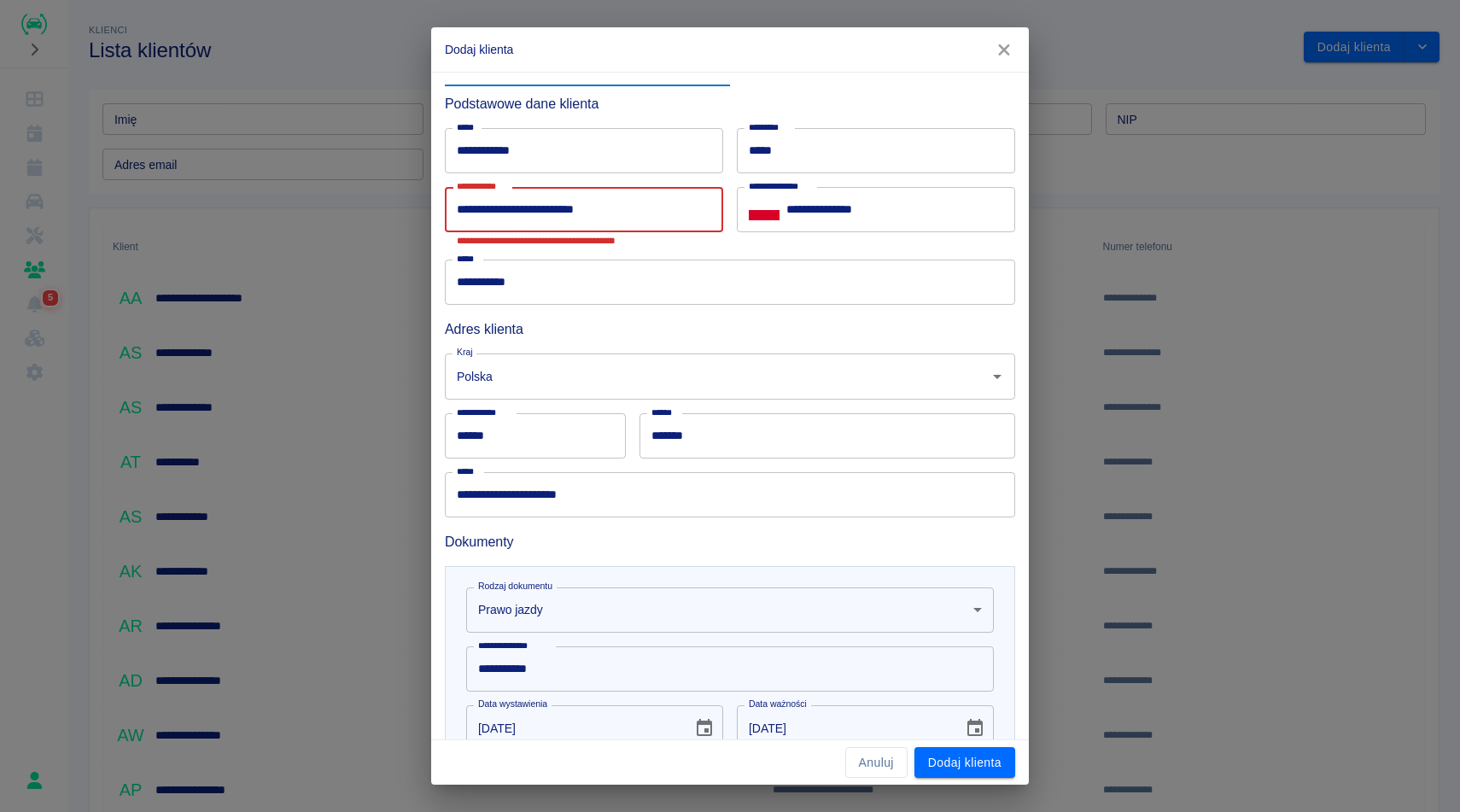
click at [667, 225] on input "**********" at bounding box center [584, 210] width 278 height 45
click at [510, 211] on input "**********" at bounding box center [584, 210] width 278 height 45
click at [507, 211] on input "**********" at bounding box center [584, 210] width 278 height 45
click at [642, 217] on input "**********" at bounding box center [584, 210] width 278 height 45
type input "*"
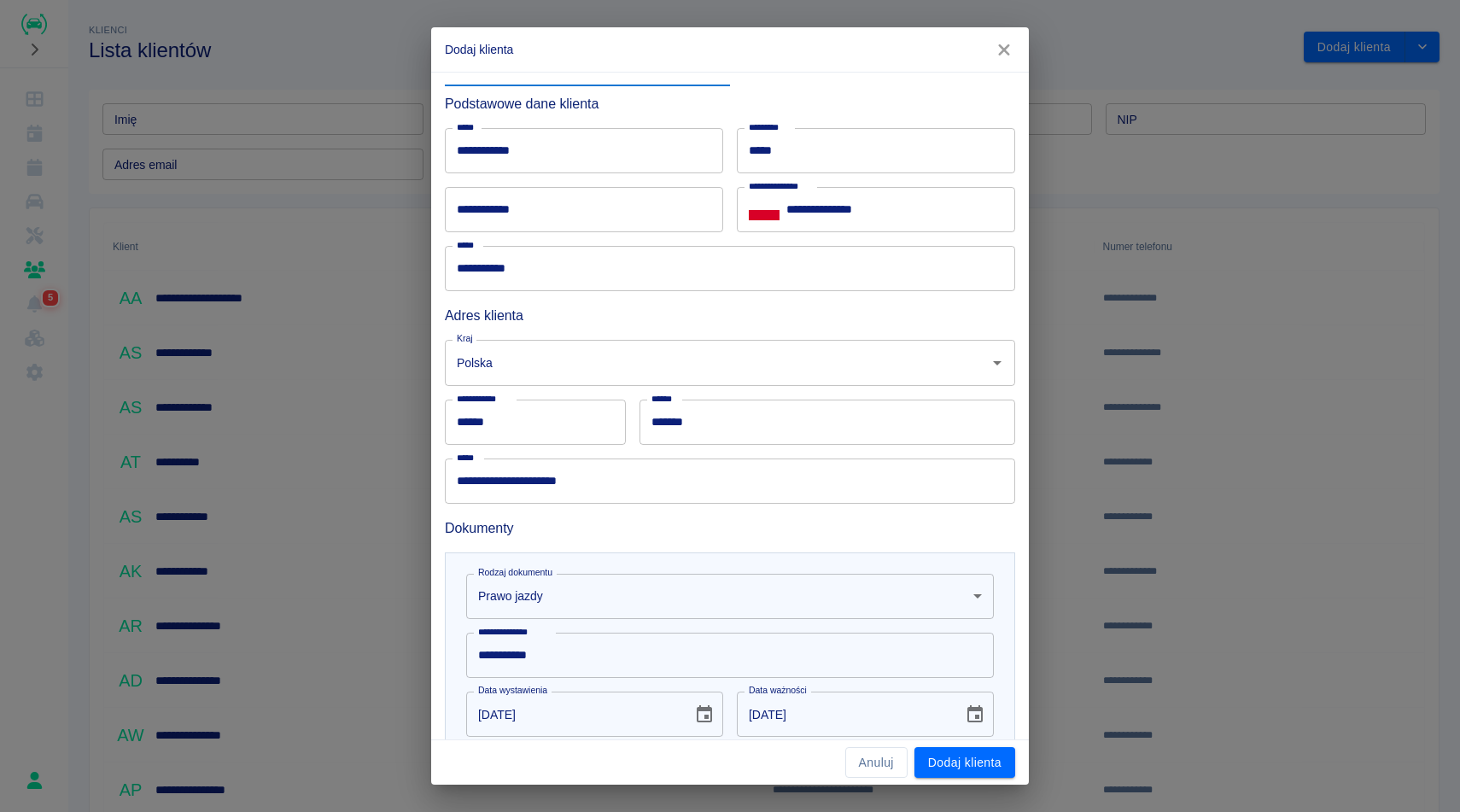
click at [741, 47] on h2 "Dodaj klienta" at bounding box center [730, 49] width 597 height 44
click at [661, 200] on input "**********" at bounding box center [584, 210] width 278 height 45
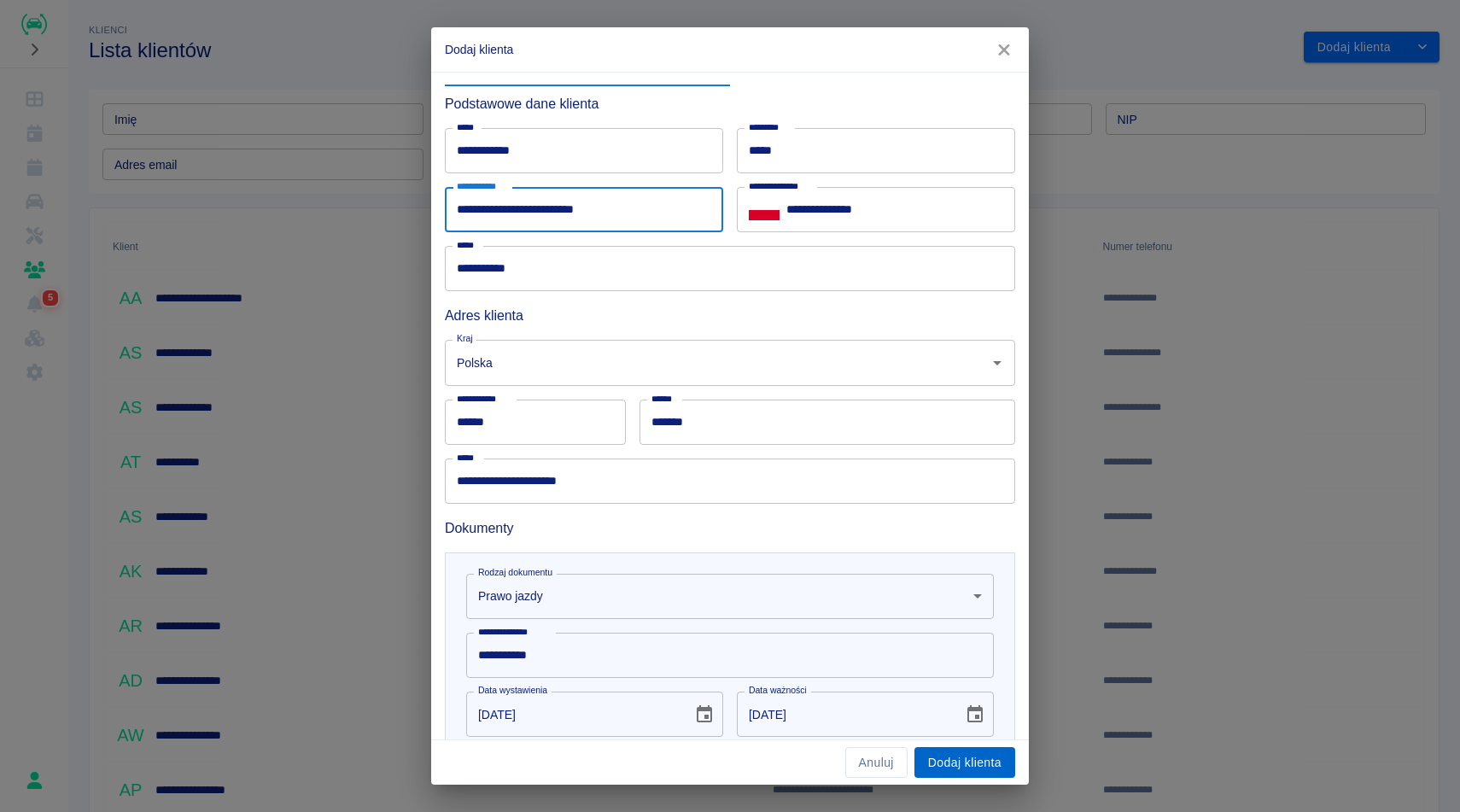
type input "**********"
click at [955, 758] on button "Dodaj klienta" at bounding box center [964, 762] width 101 height 32
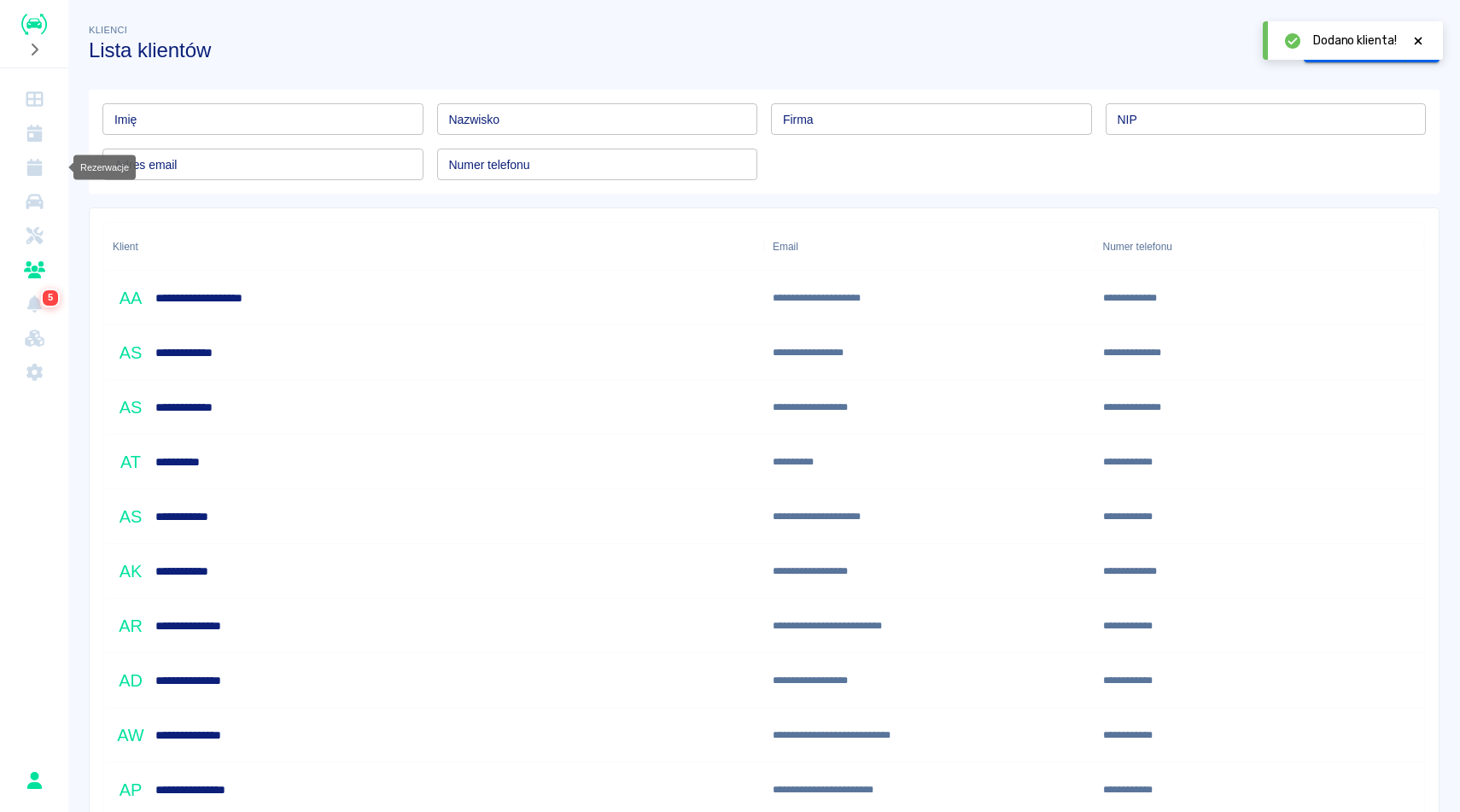
click at [37, 165] on icon "Rezerwacje" at bounding box center [35, 167] width 16 height 17
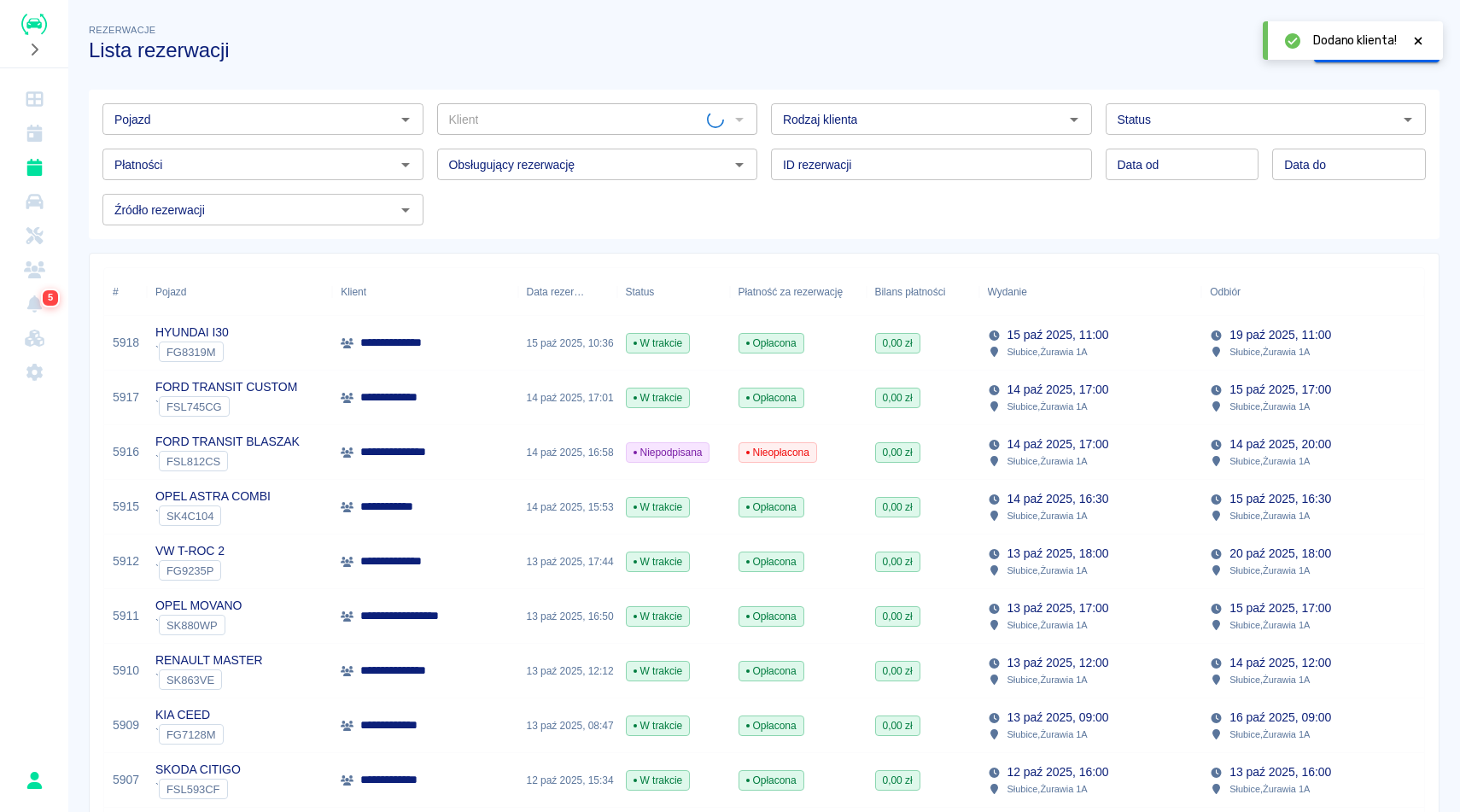
click at [1425, 36] on icon at bounding box center [1419, 41] width 16 height 12
click at [1381, 39] on link "Dodaj rezerwację" at bounding box center [1376, 47] width 125 height 32
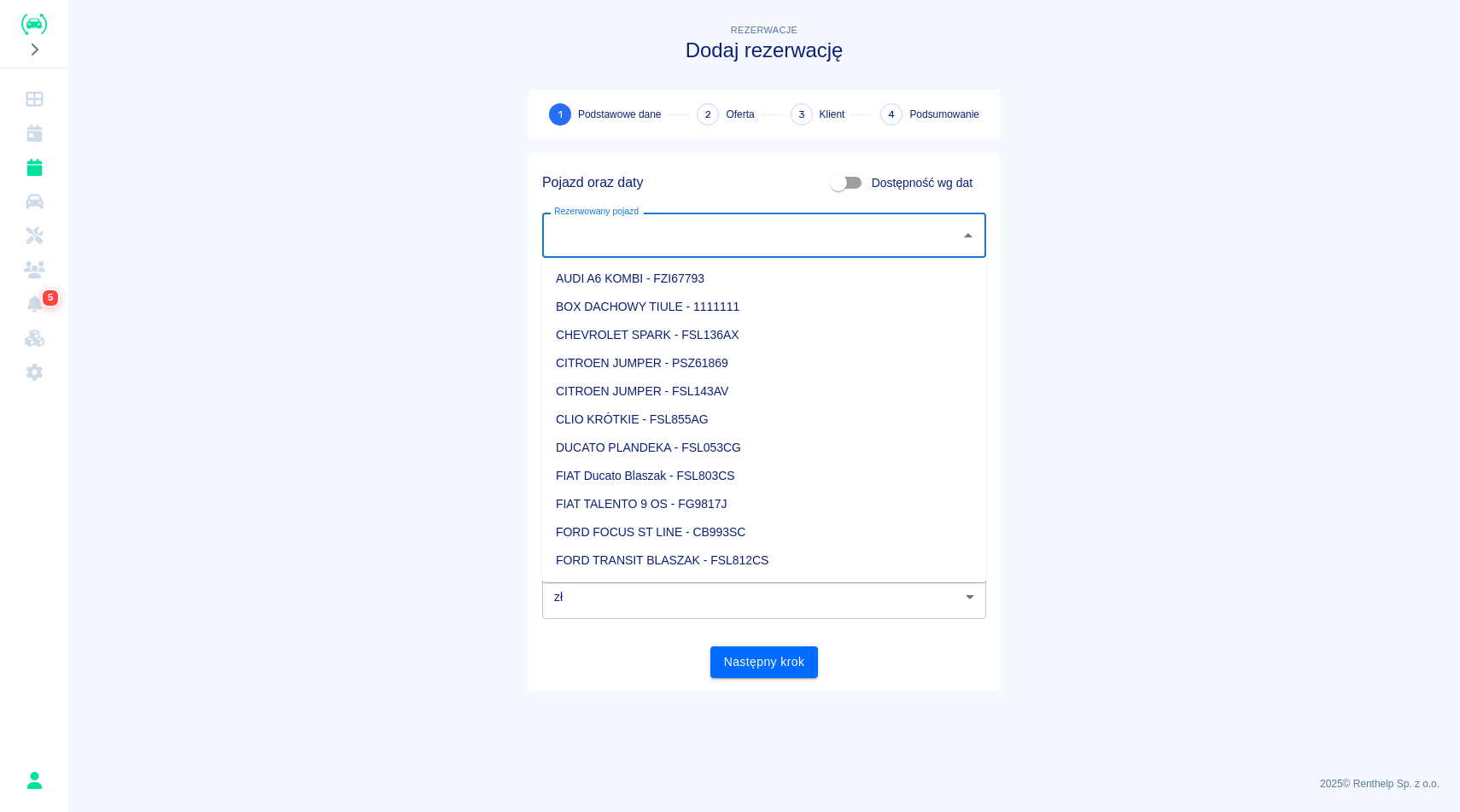
click at [749, 249] on input "Rezerwowany pojazd" at bounding box center [751, 235] width 403 height 30
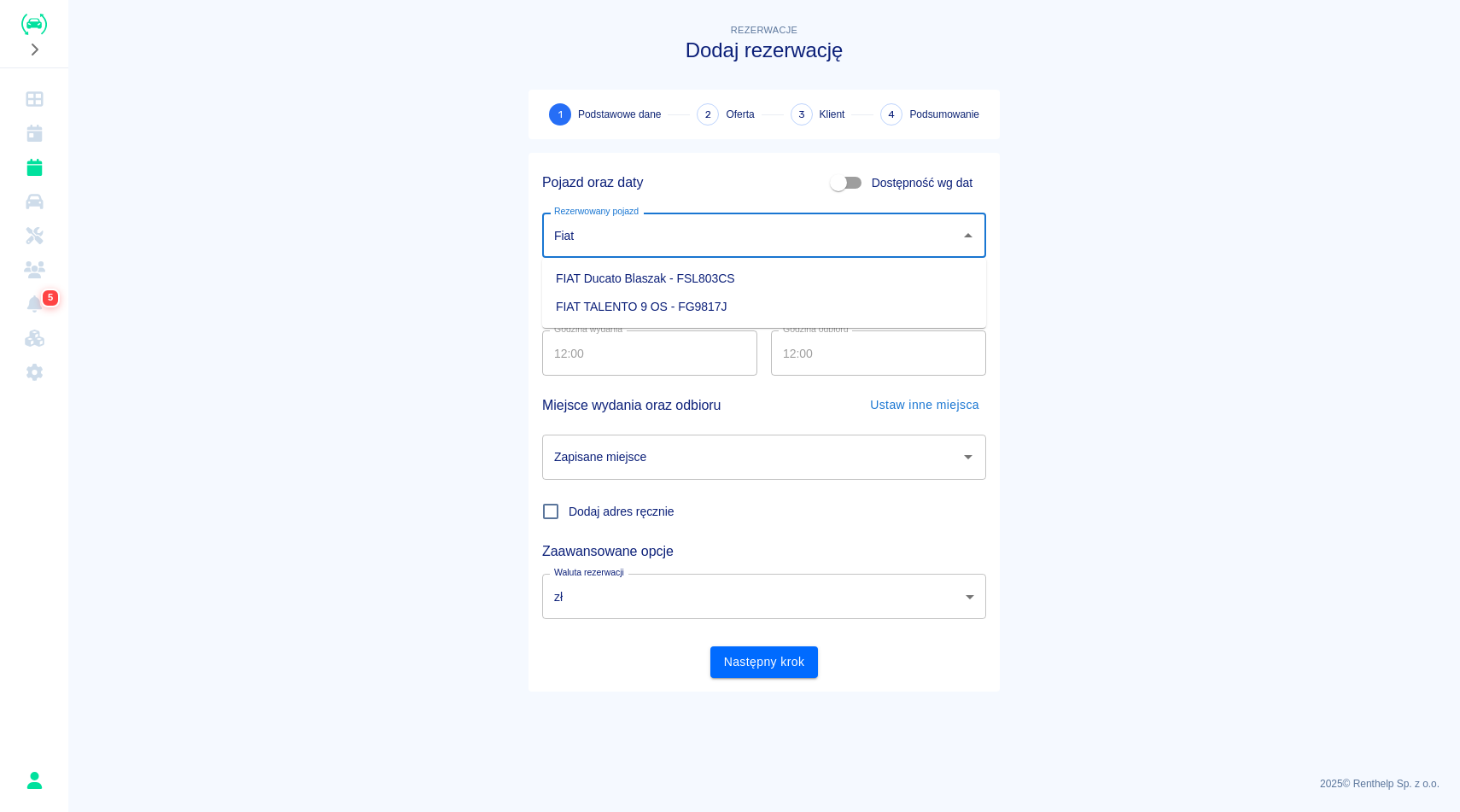
click at [705, 286] on li "FIAT Ducato Blaszak - FSL803CS" at bounding box center [764, 279] width 444 height 28
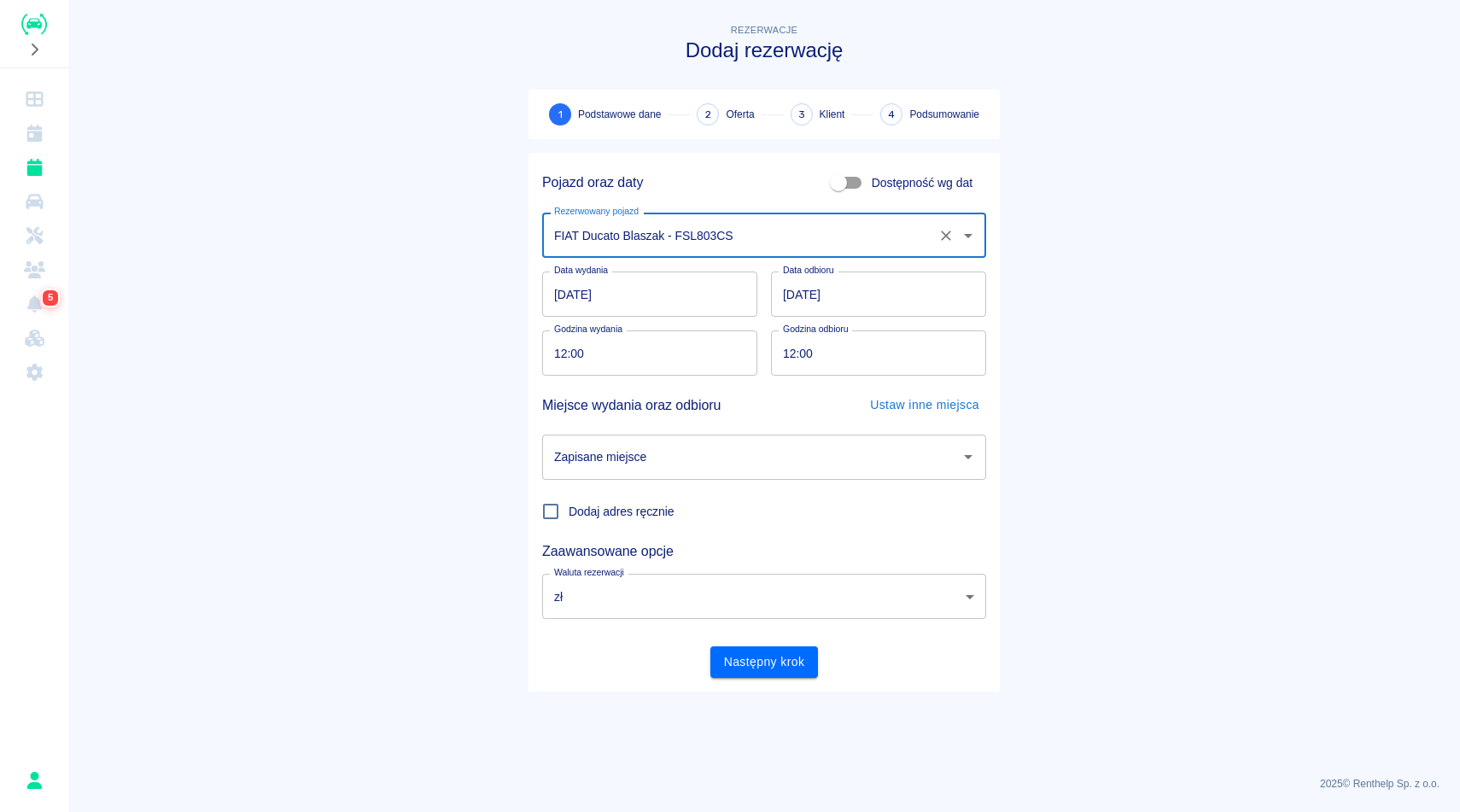
type input "FIAT Ducato Blaszak - FSL803CS"
click at [675, 294] on input "15.10.2025" at bounding box center [649, 294] width 215 height 45
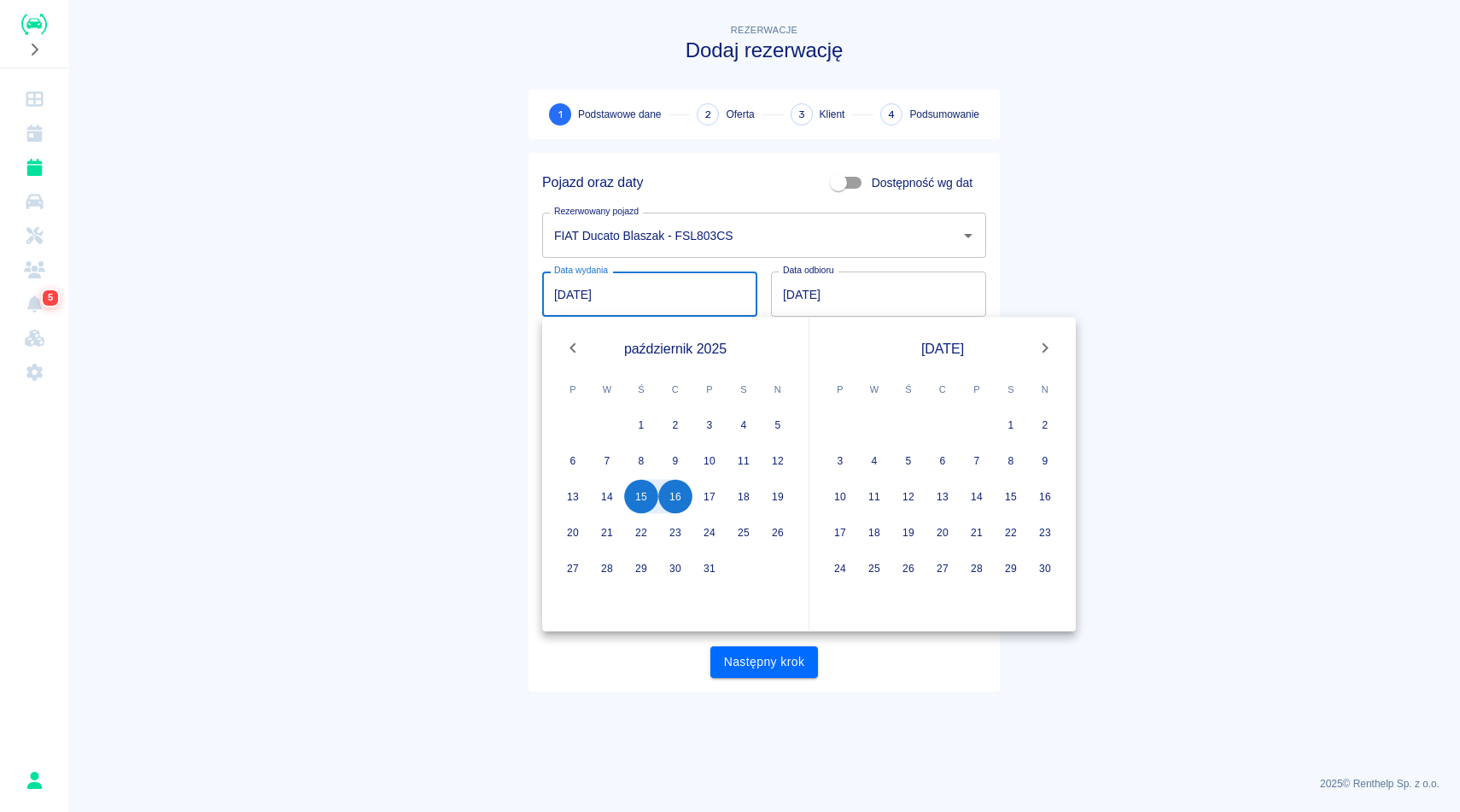
click at [854, 296] on input "16.10.2025" at bounding box center [878, 294] width 215 height 45
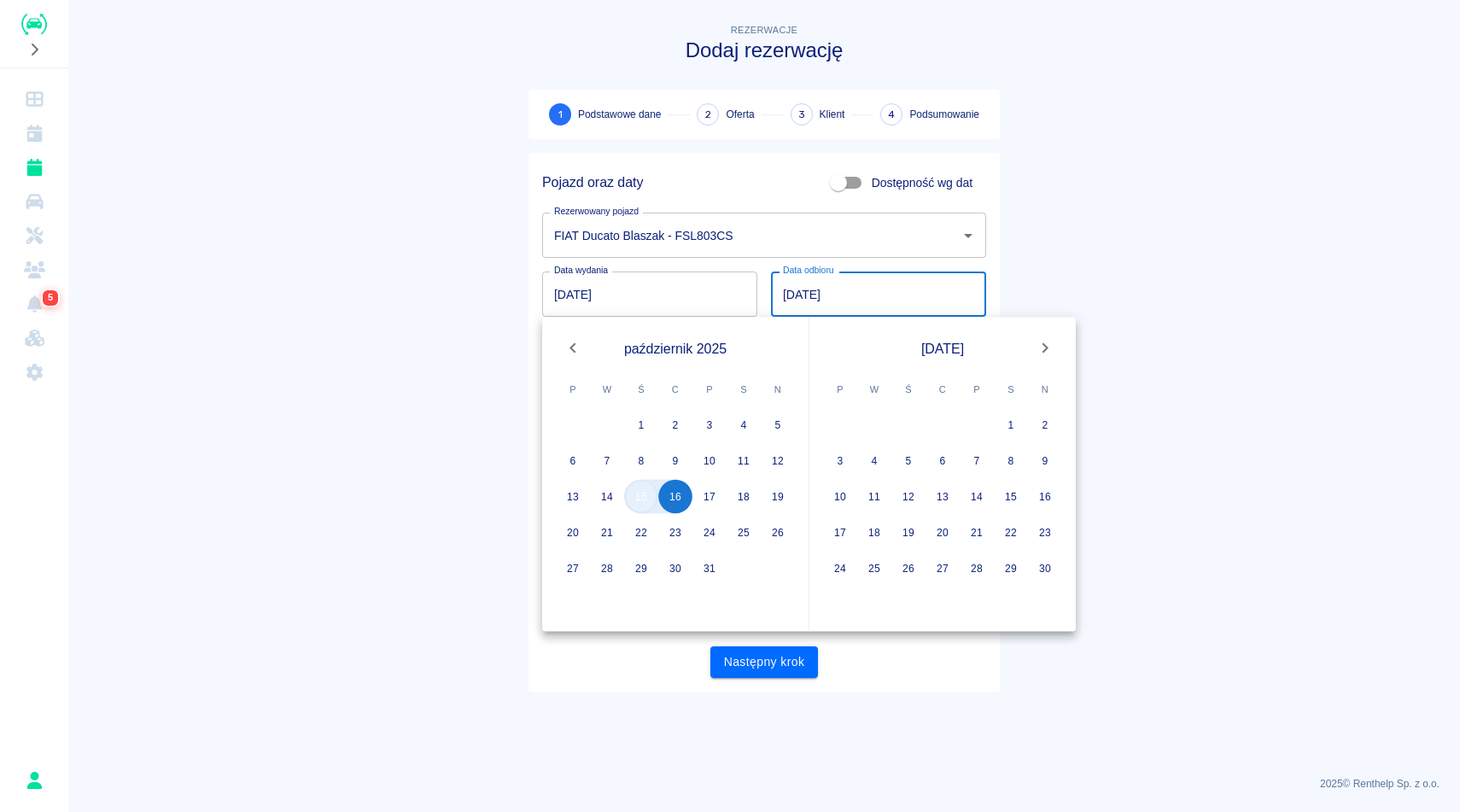
click at [642, 494] on button "15" at bounding box center [642, 497] width 35 height 35
click at [642, 500] on button "15" at bounding box center [642, 497] width 35 height 35
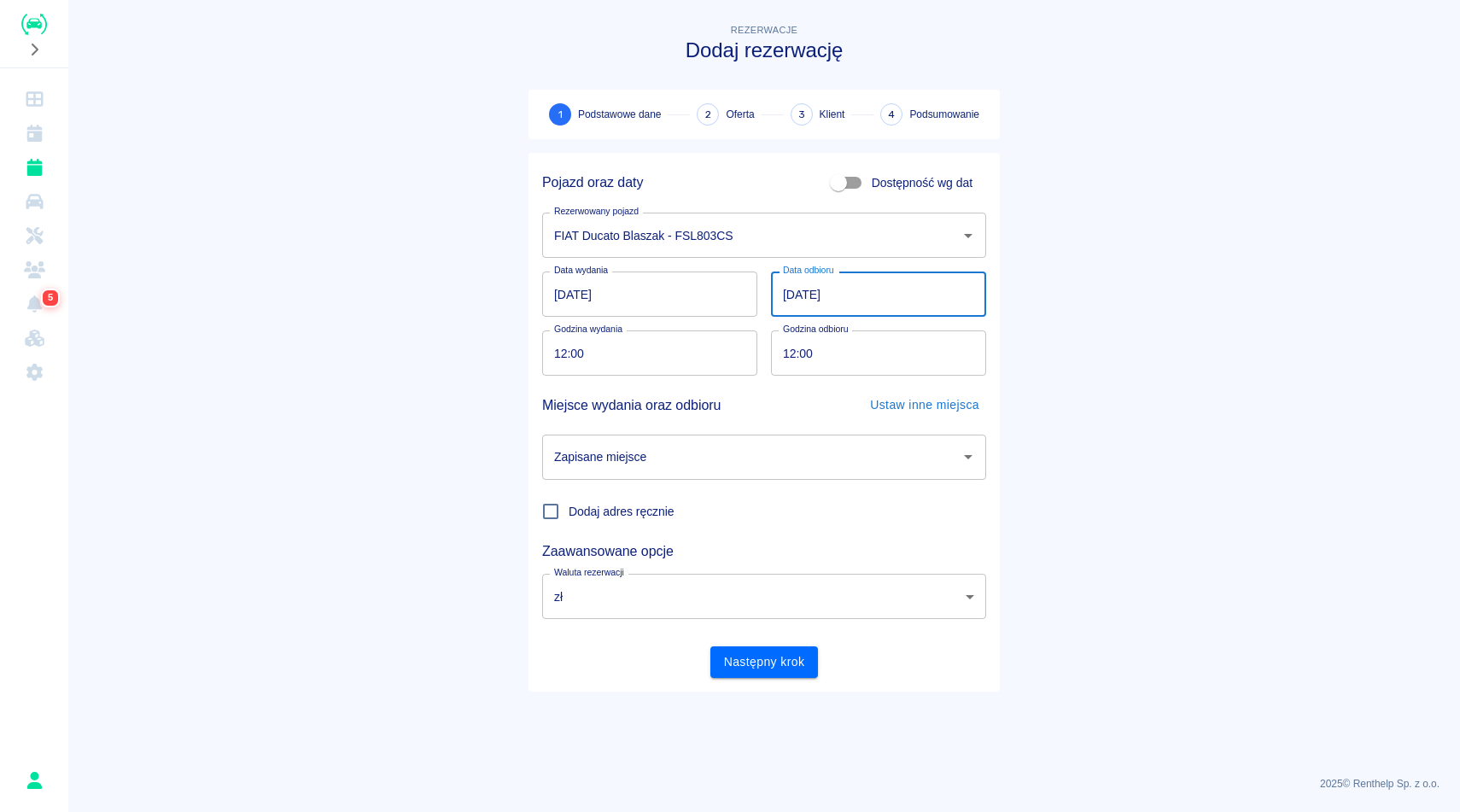
click at [855, 293] on input "15.10.2025" at bounding box center [878, 294] width 215 height 45
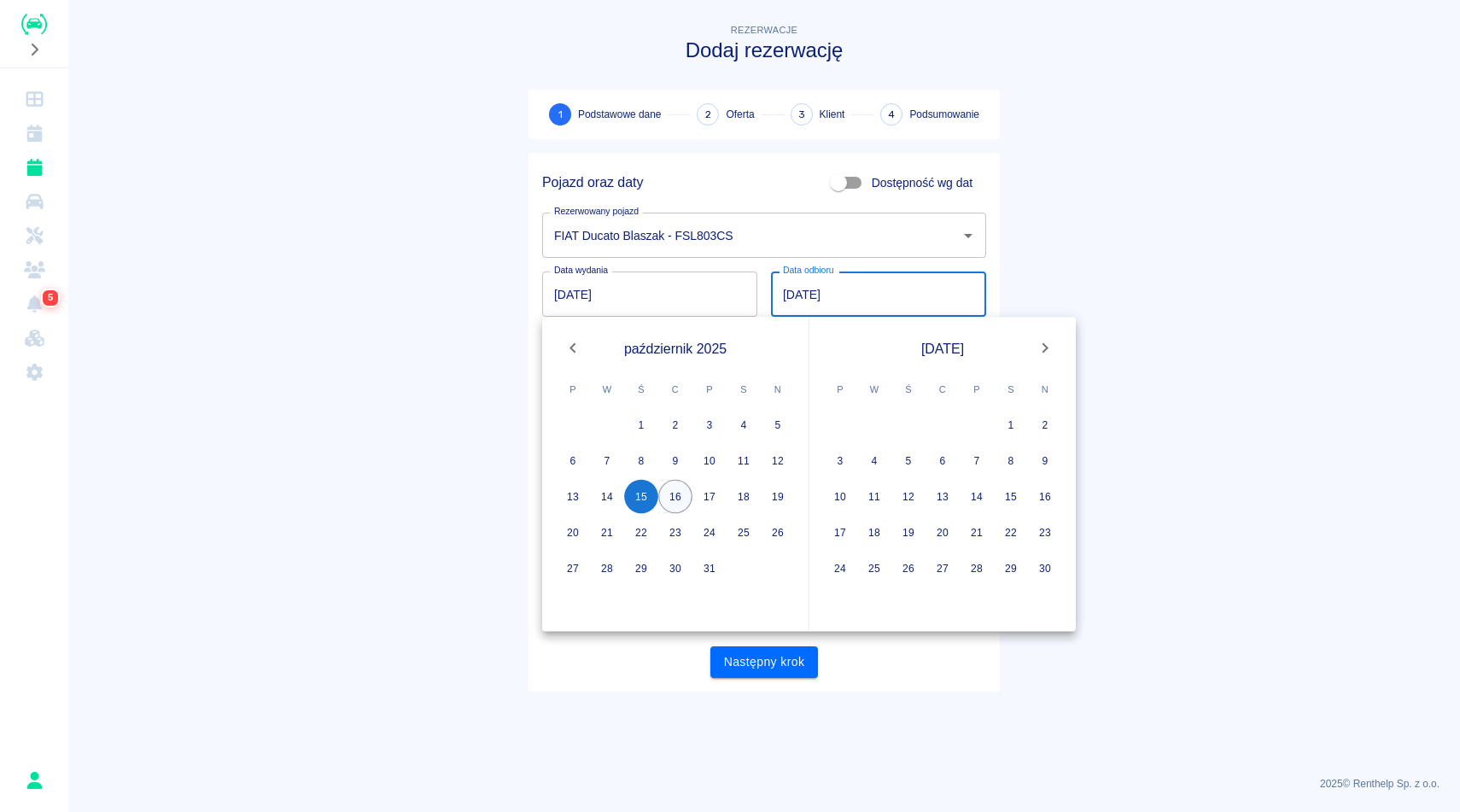
click at [673, 499] on button "16" at bounding box center [676, 497] width 35 height 35
type input "16.10.2025"
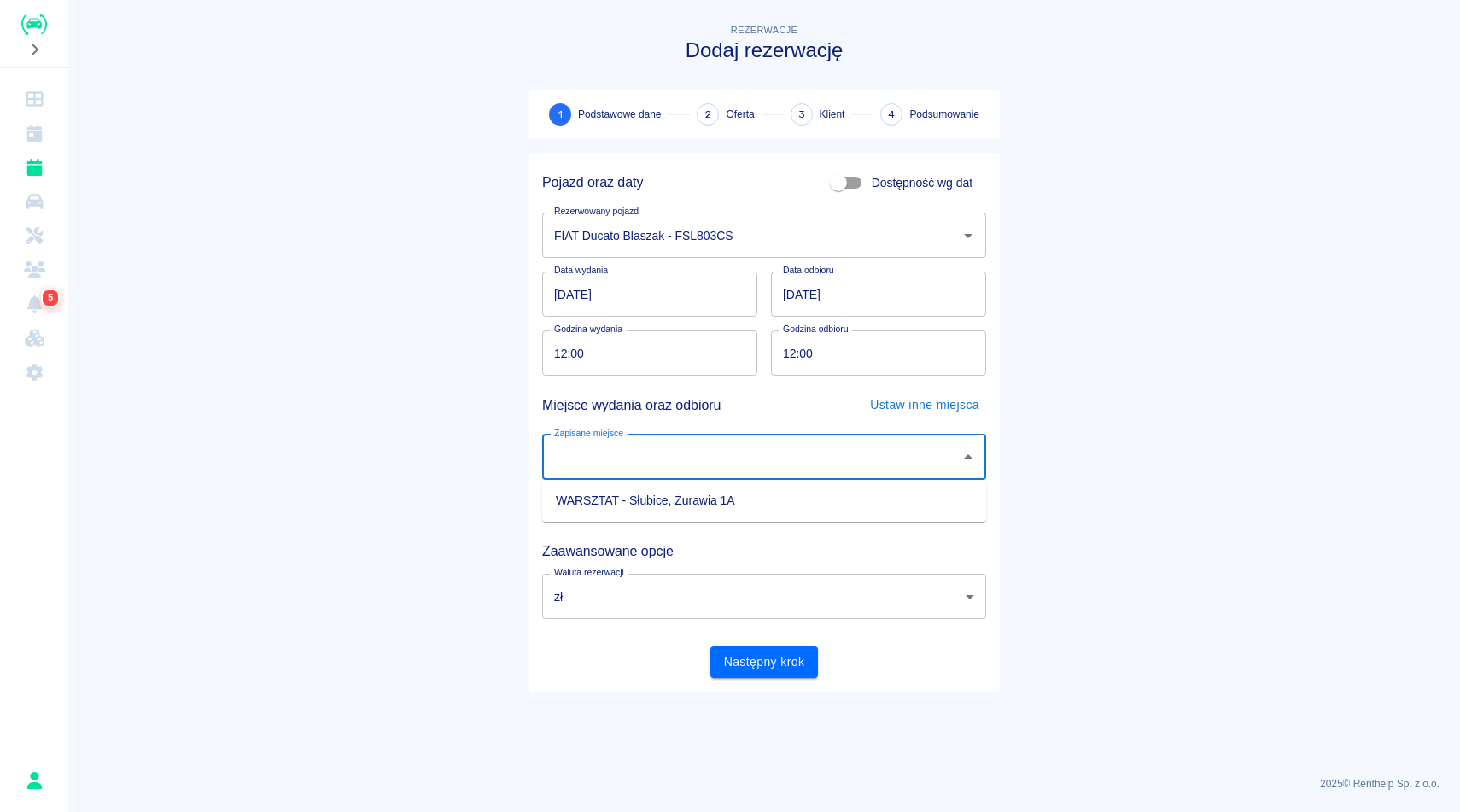
click at [741, 454] on input "Zapisane miejsce" at bounding box center [751, 456] width 403 height 30
click at [717, 502] on li "WARSZTAT - Słubice, Żurawia 1A" at bounding box center [764, 500] width 444 height 28
type input "WARSZTAT - Słubice, Żurawia 1A"
click at [752, 654] on button "Następny krok" at bounding box center [765, 662] width 109 height 32
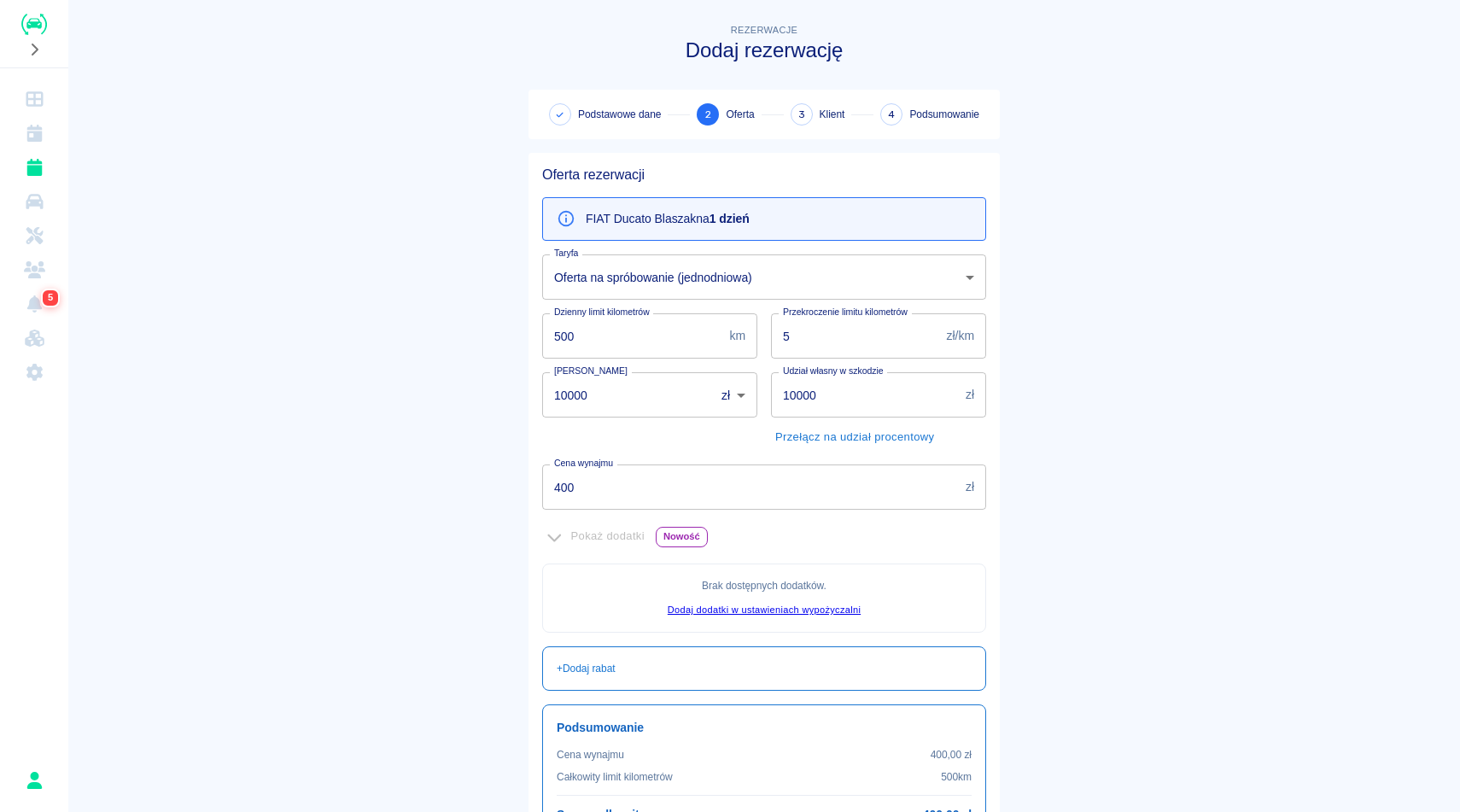
click at [1207, 468] on main "Rezerwacje Dodaj rezerwację Podstawowe dane 2 Oferta 3 Klient 4 Podsumowanie Of…" at bounding box center [764, 478] width 1392 height 916
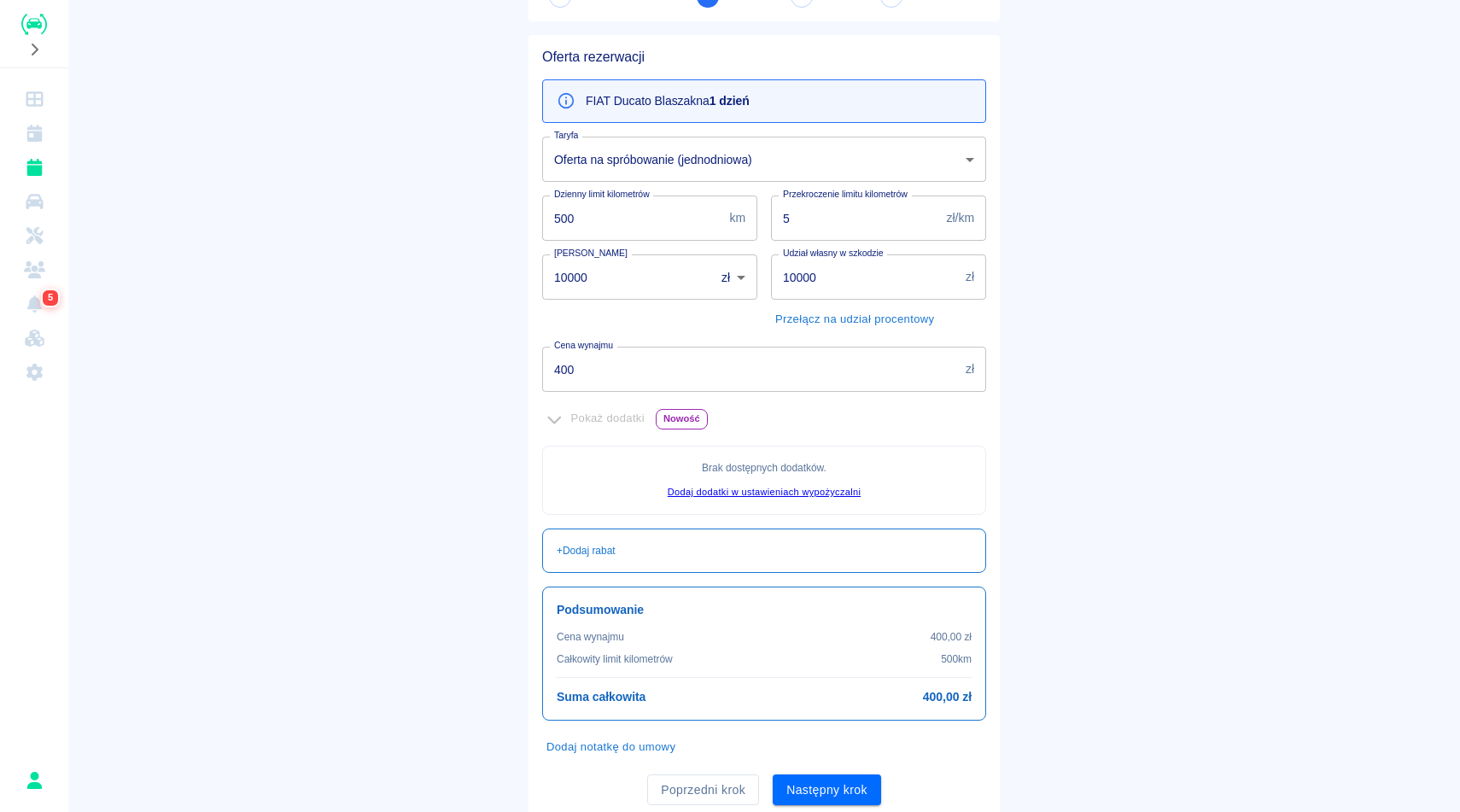
scroll to position [174, 0]
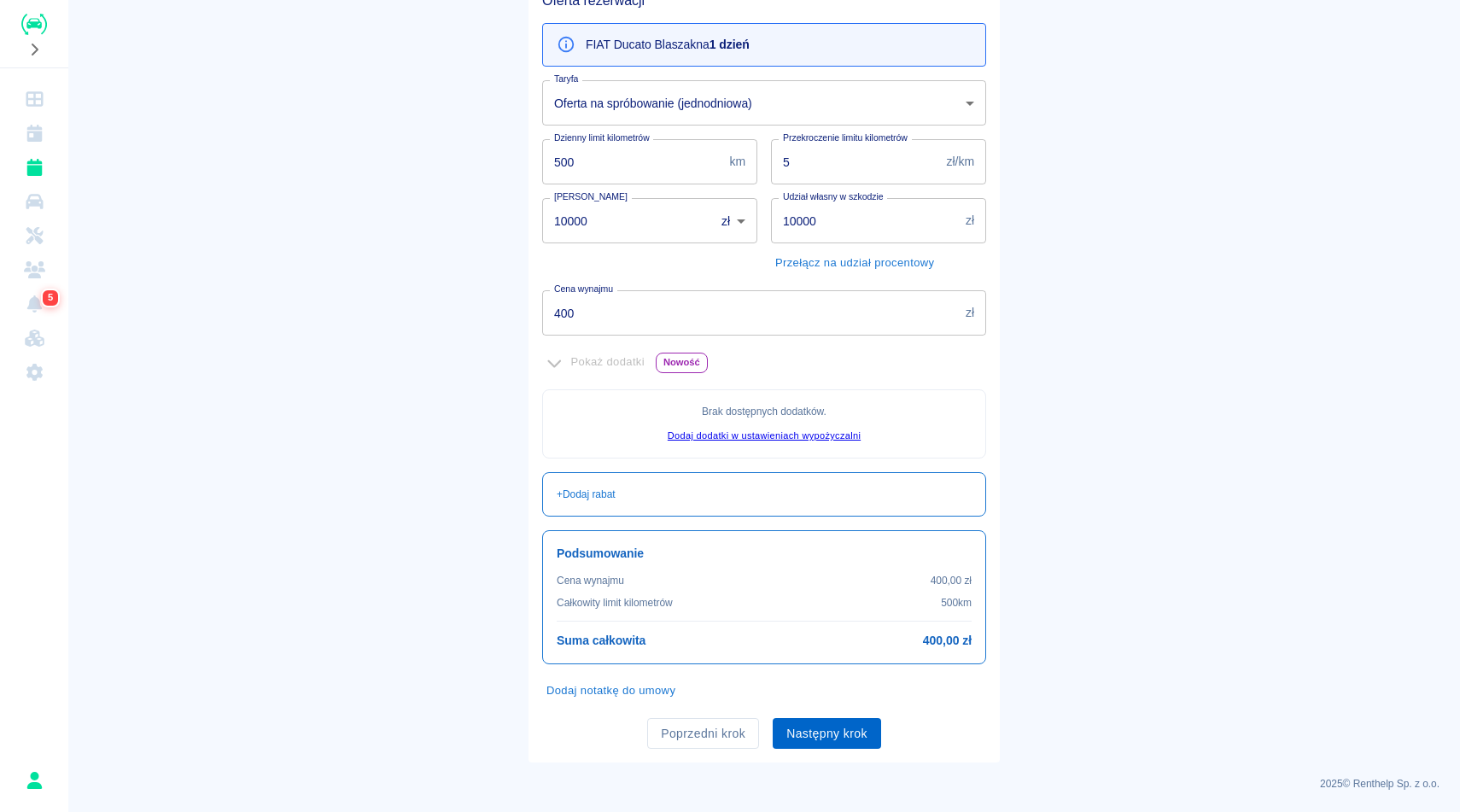
click at [835, 733] on button "Następny krok" at bounding box center [827, 733] width 109 height 32
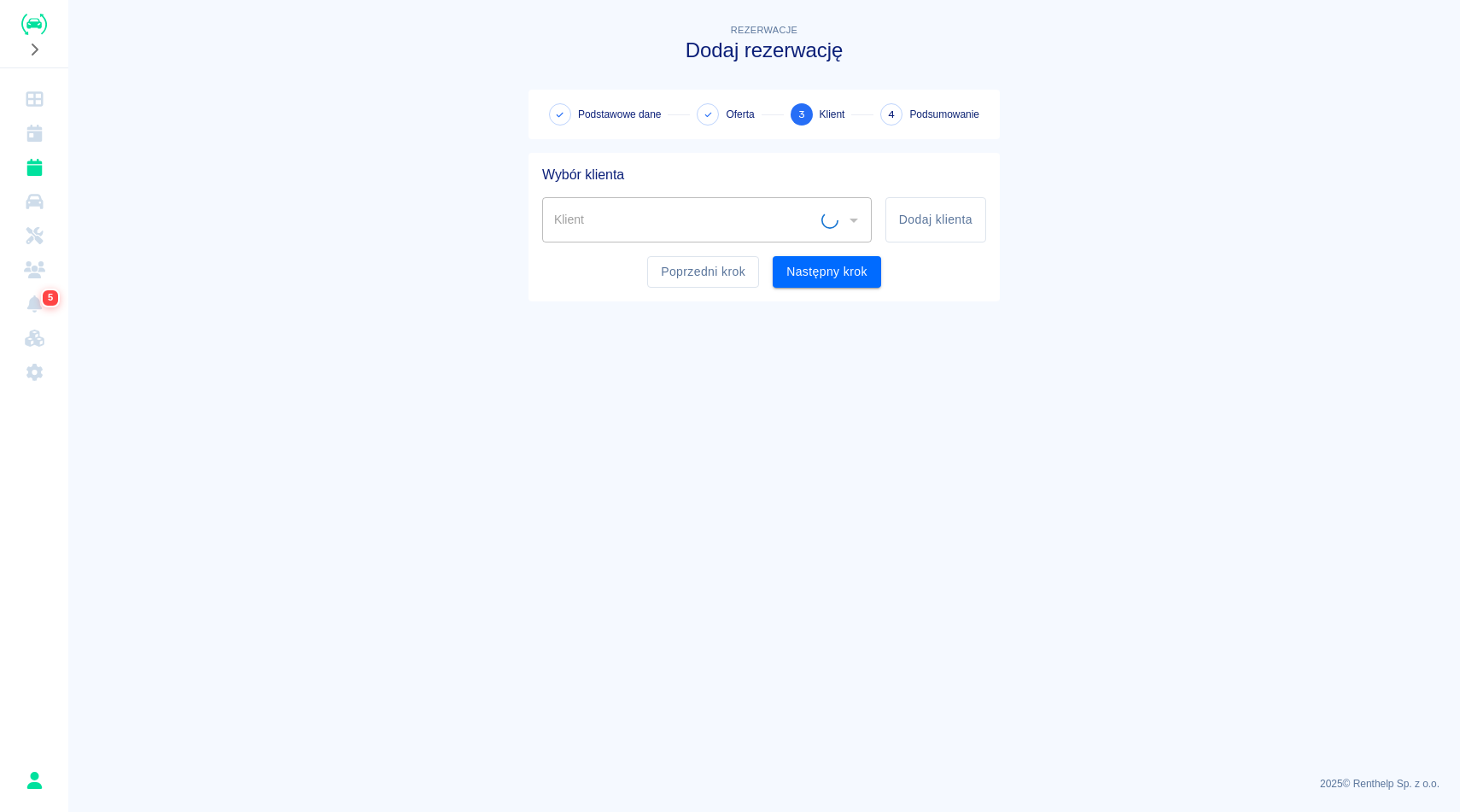
scroll to position [0, 0]
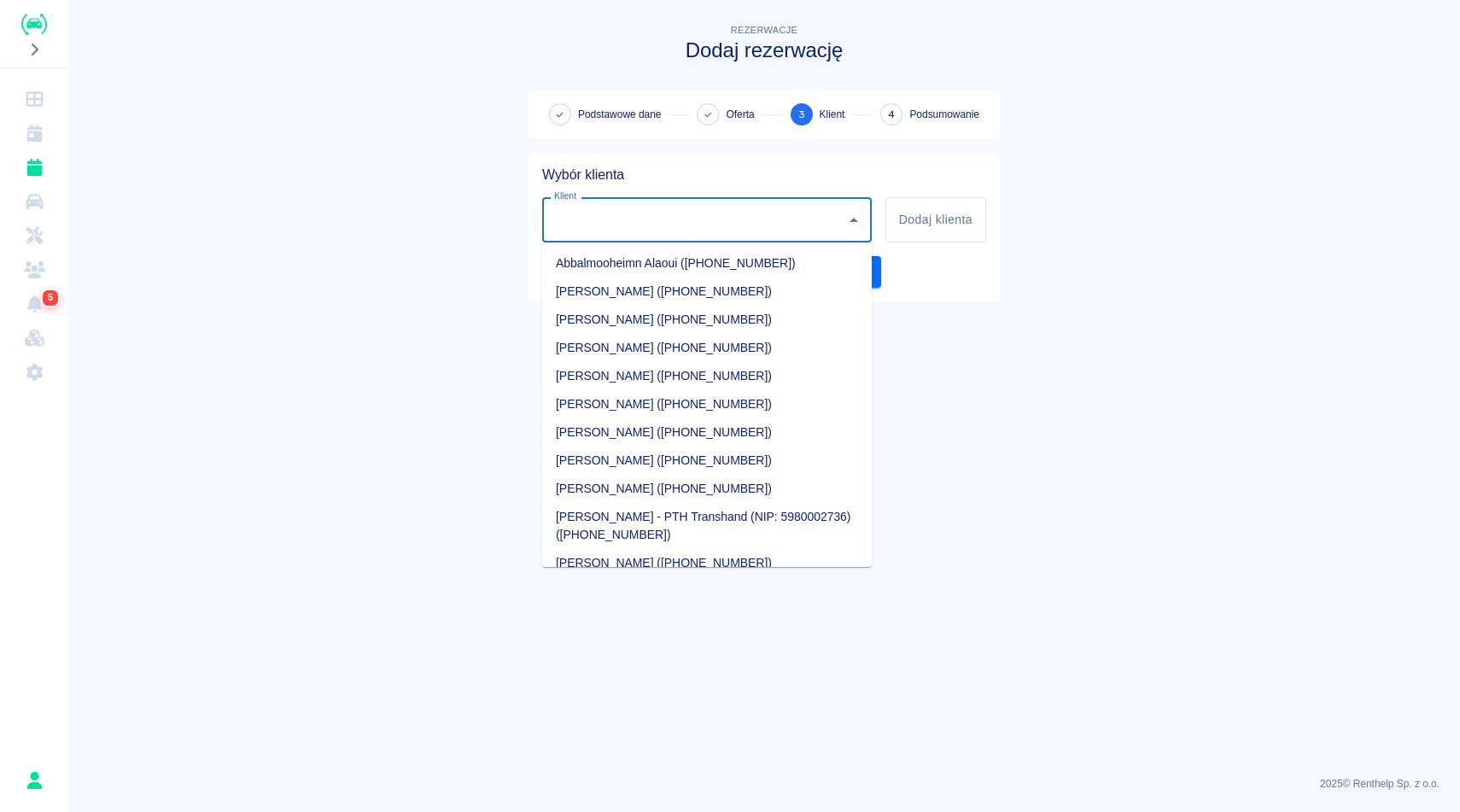
click at [648, 224] on input "Klient" at bounding box center [694, 219] width 288 height 30
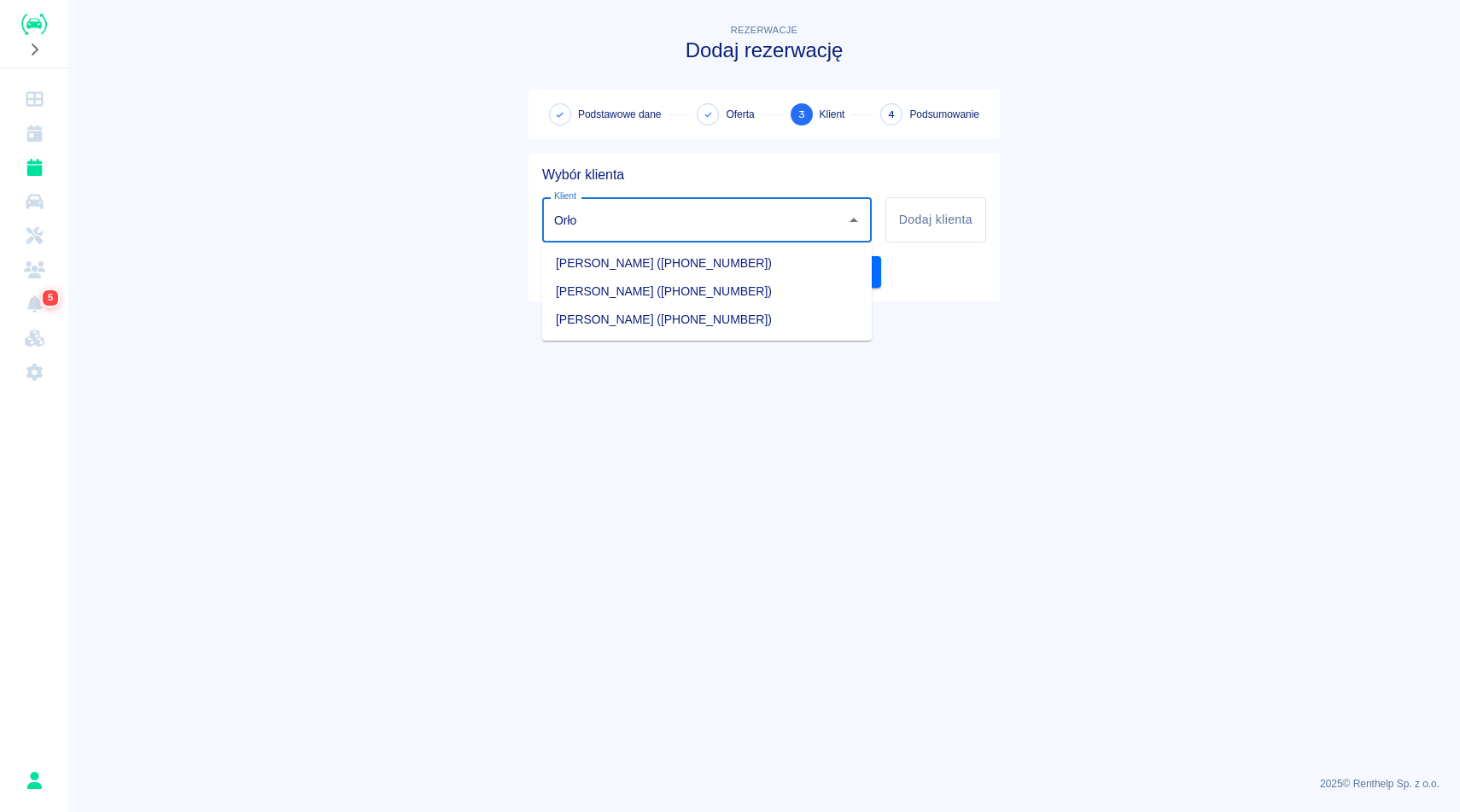
click at [645, 286] on li "Michał Jerzy Orłow (+48721595380)" at bounding box center [707, 291] width 330 height 28
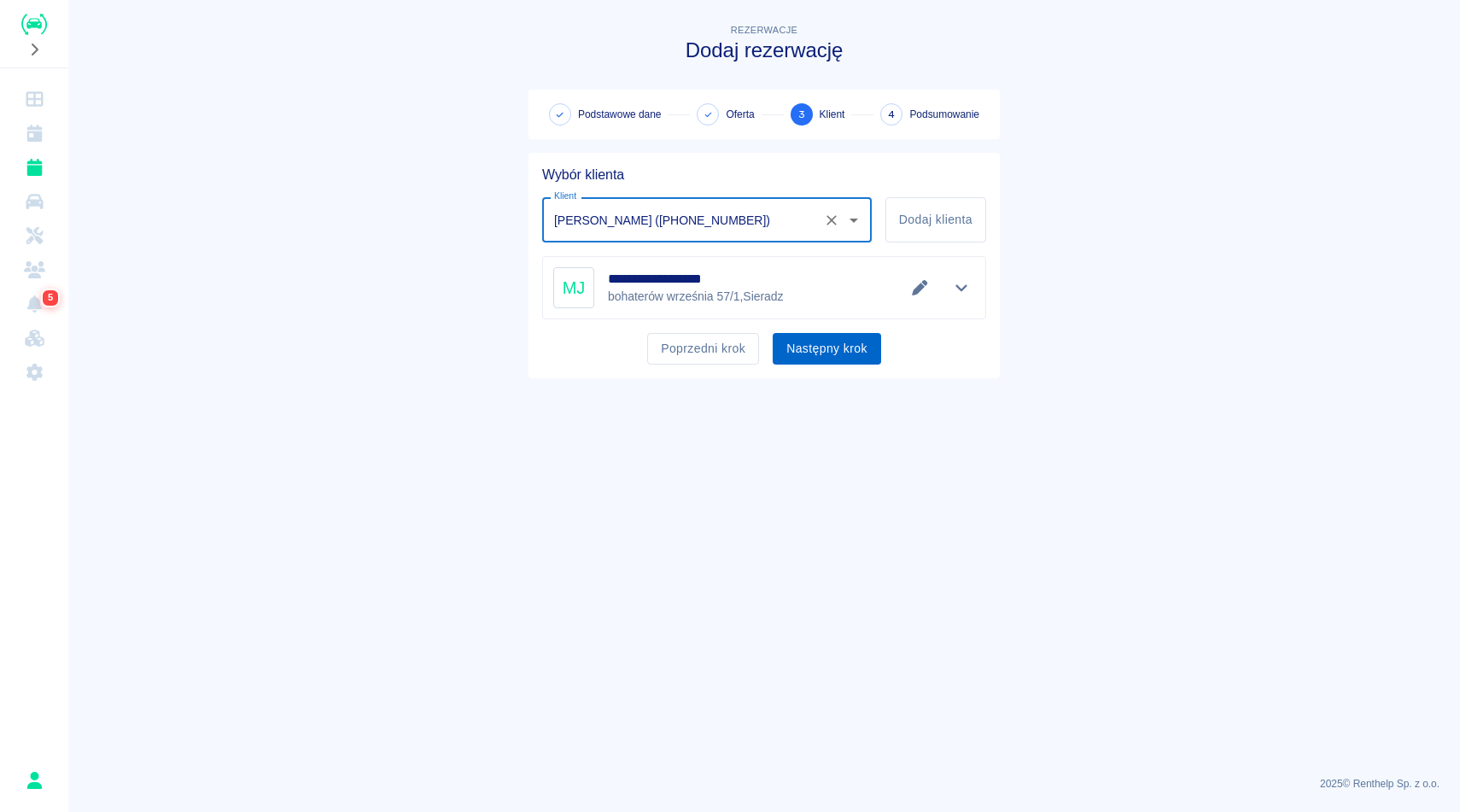
type input "Michał Jerzy Orłow (+48721595380)"
click at [860, 342] on button "Następny krok" at bounding box center [827, 349] width 109 height 32
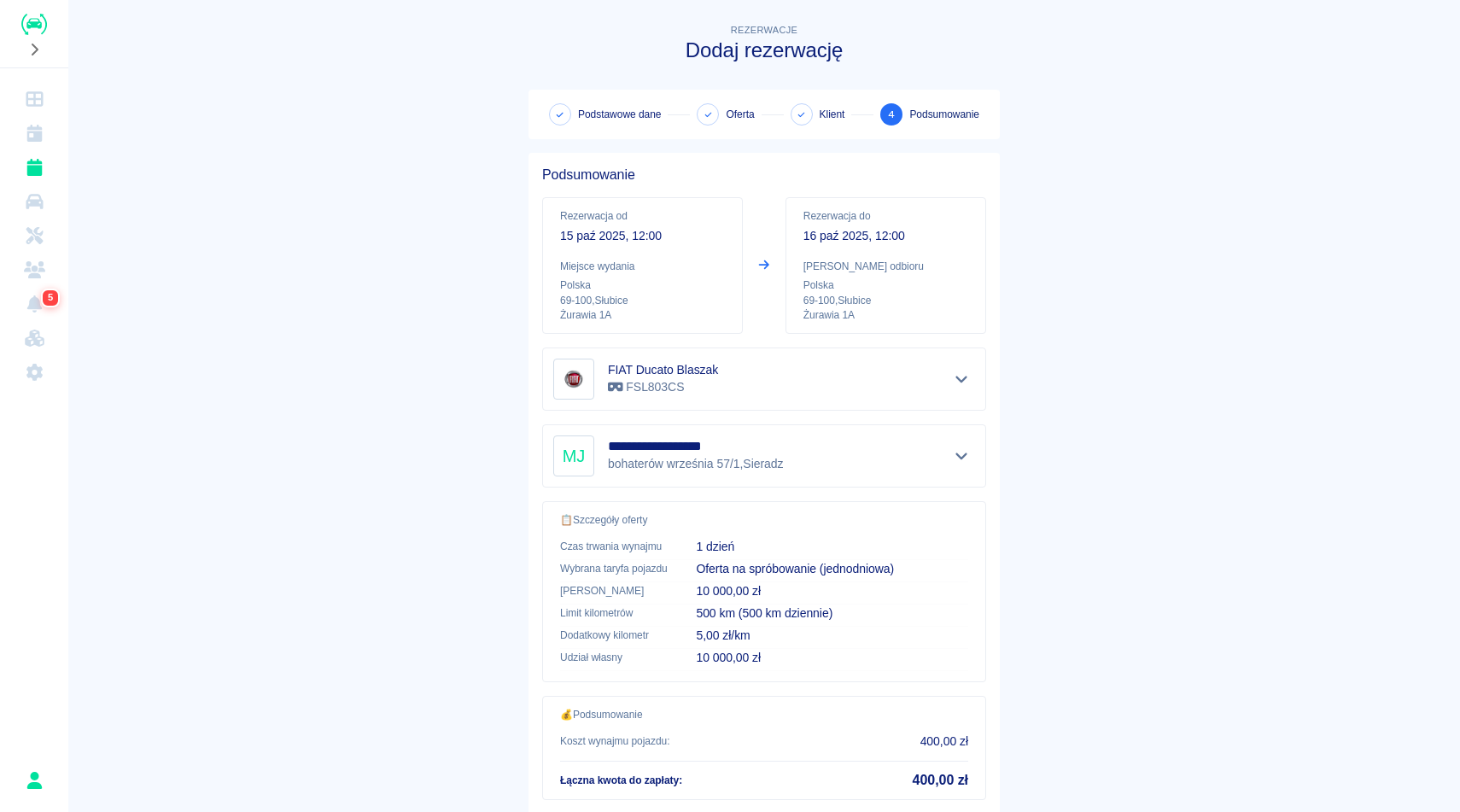
click at [1343, 358] on main "**********" at bounding box center [764, 446] width 1392 height 851
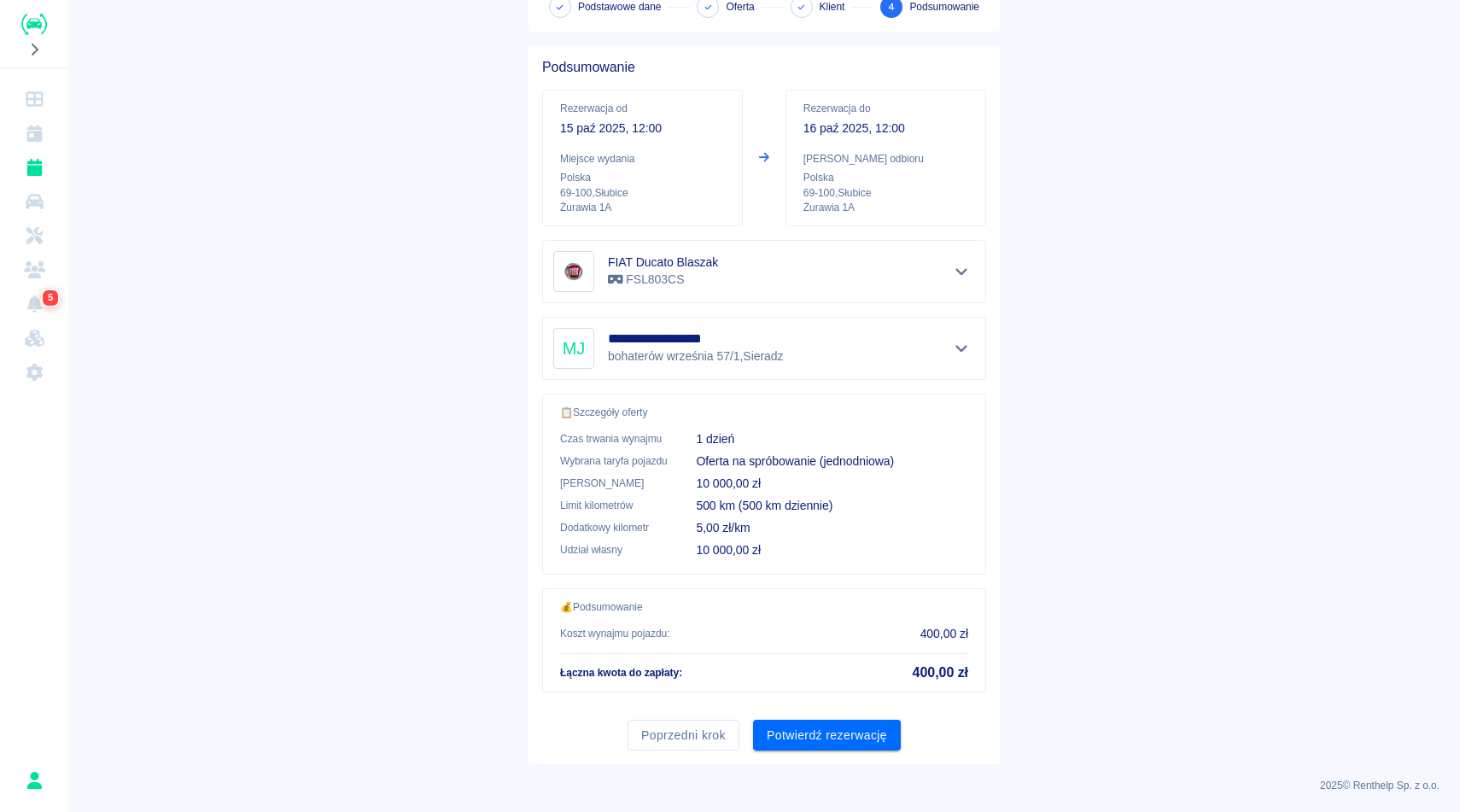
scroll to position [110, 0]
click at [852, 726] on button "Potwierdź rezerwację" at bounding box center [826, 733] width 148 height 32
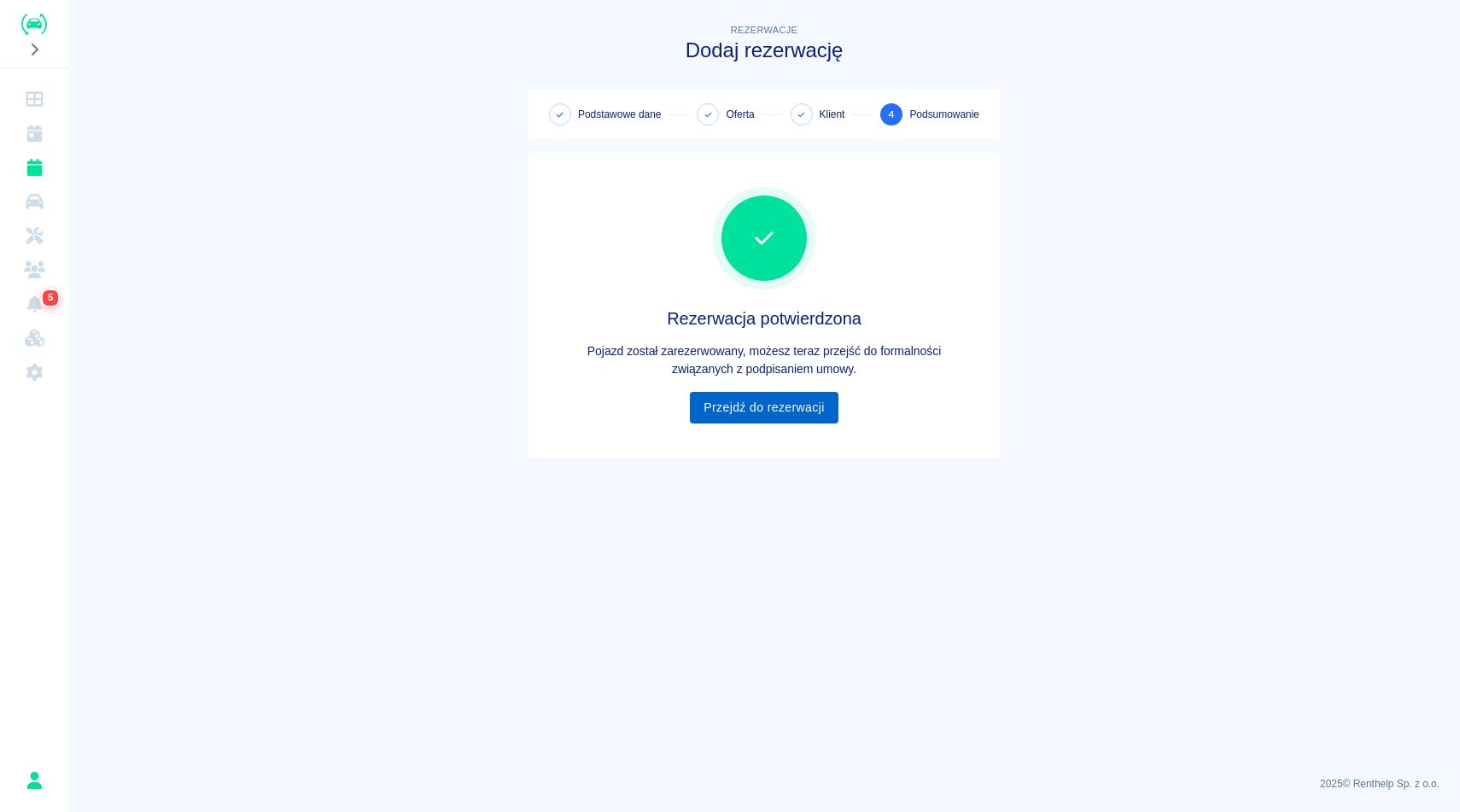
click at [724, 408] on link "Przejdź do rezerwacji" at bounding box center [763, 407] width 148 height 32
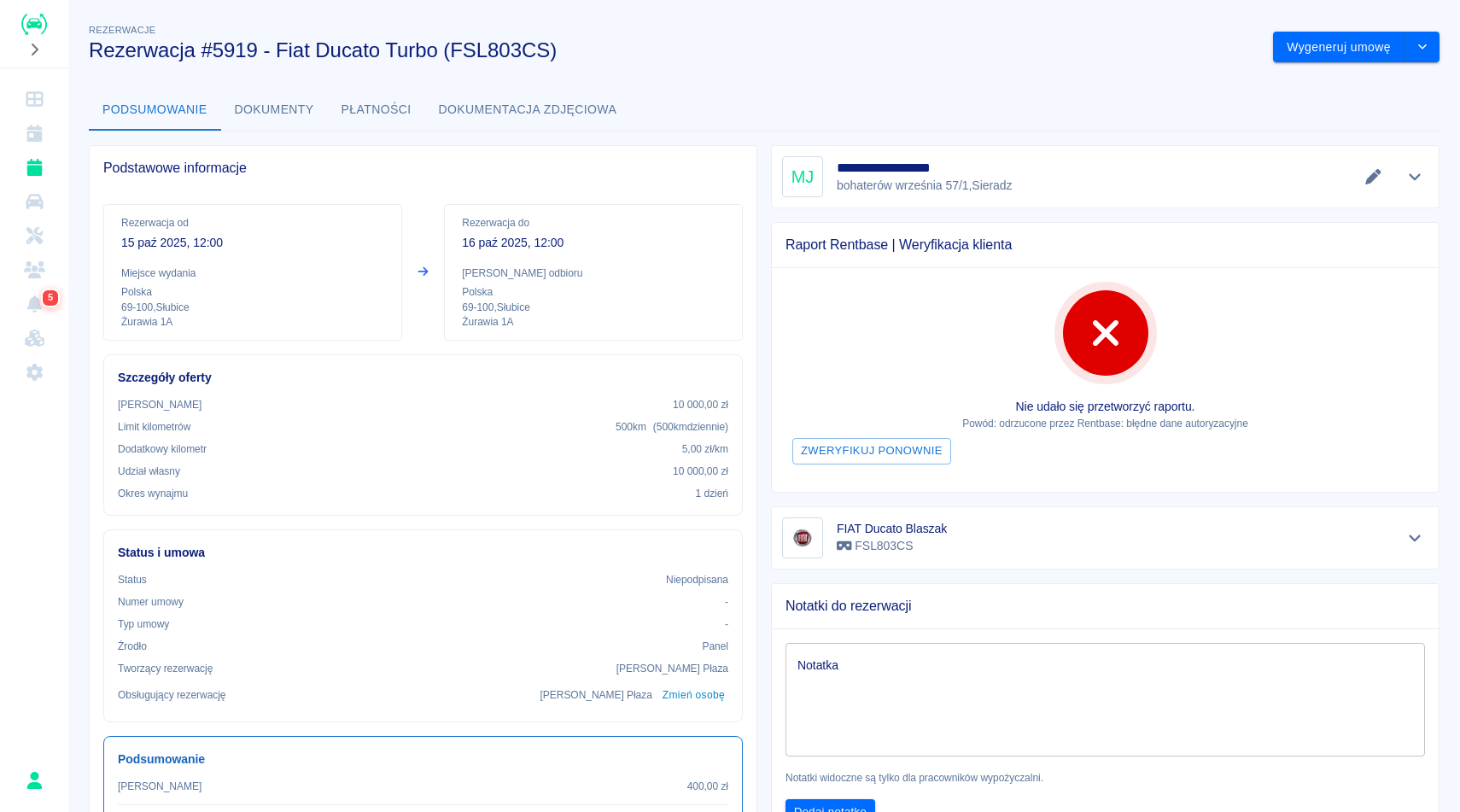
click at [1014, 72] on div "**********" at bounding box center [764, 538] width 1392 height 1064
click at [1095, 58] on h3 "Rezerwacja #5919 - Fiat Ducato Turbo (FSL803CS)" at bounding box center [674, 51] width 1171 height 24
click at [467, 104] on button "Dokumentacja zdjęciowa" at bounding box center [528, 110] width 205 height 41
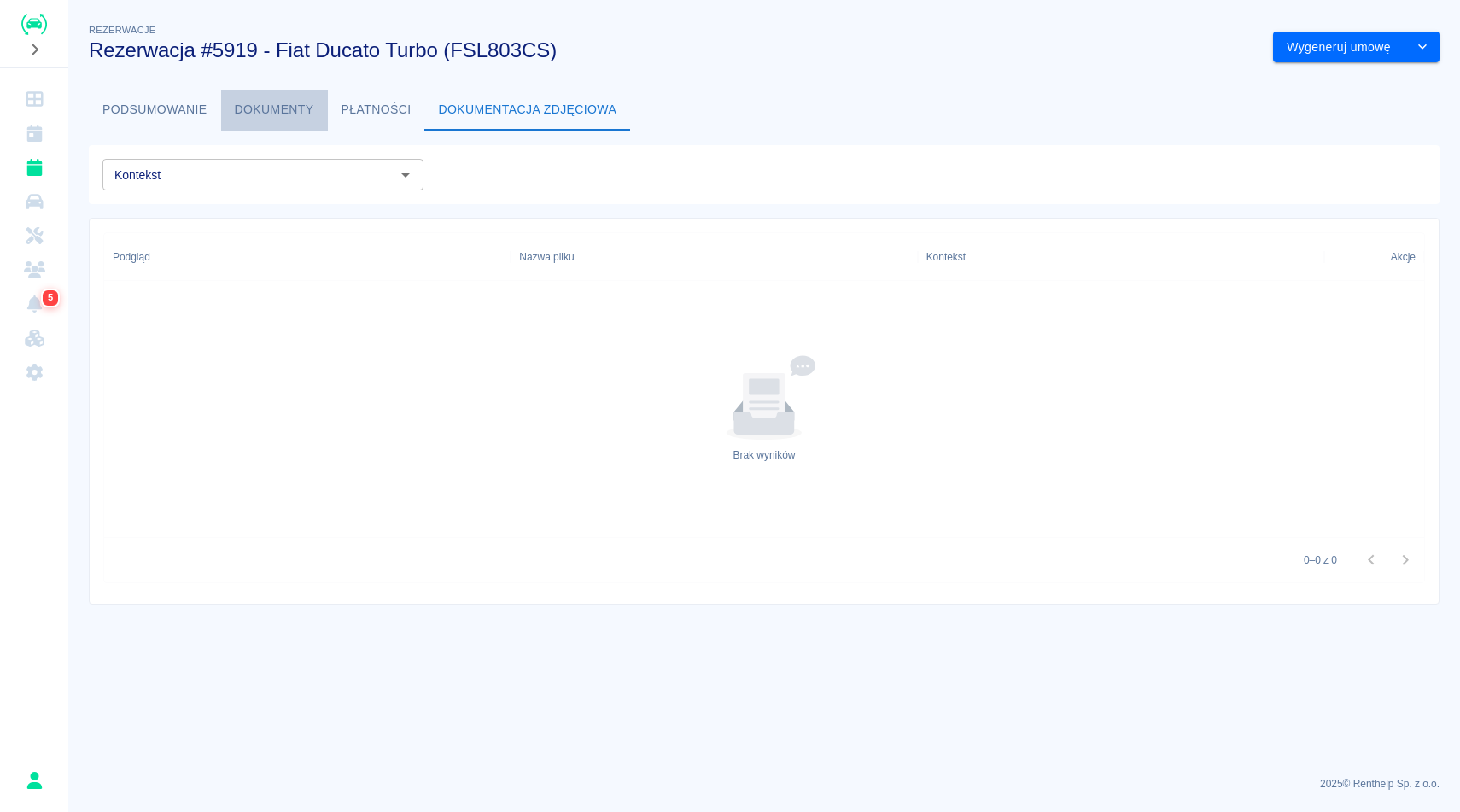
click at [267, 119] on button "Dokumenty" at bounding box center [275, 110] width 107 height 41
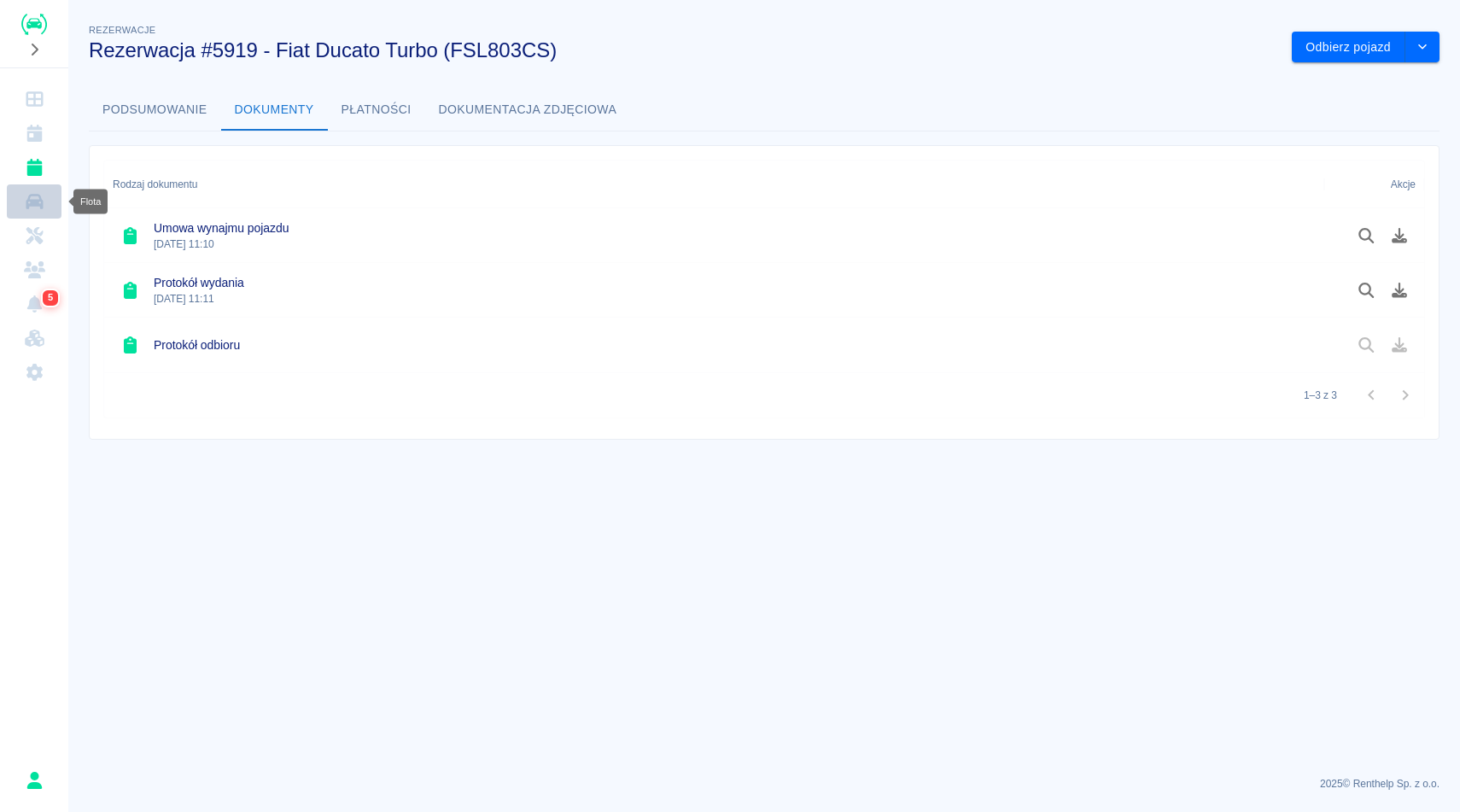
click at [30, 214] on link "Flota" at bounding box center [34, 202] width 54 height 35
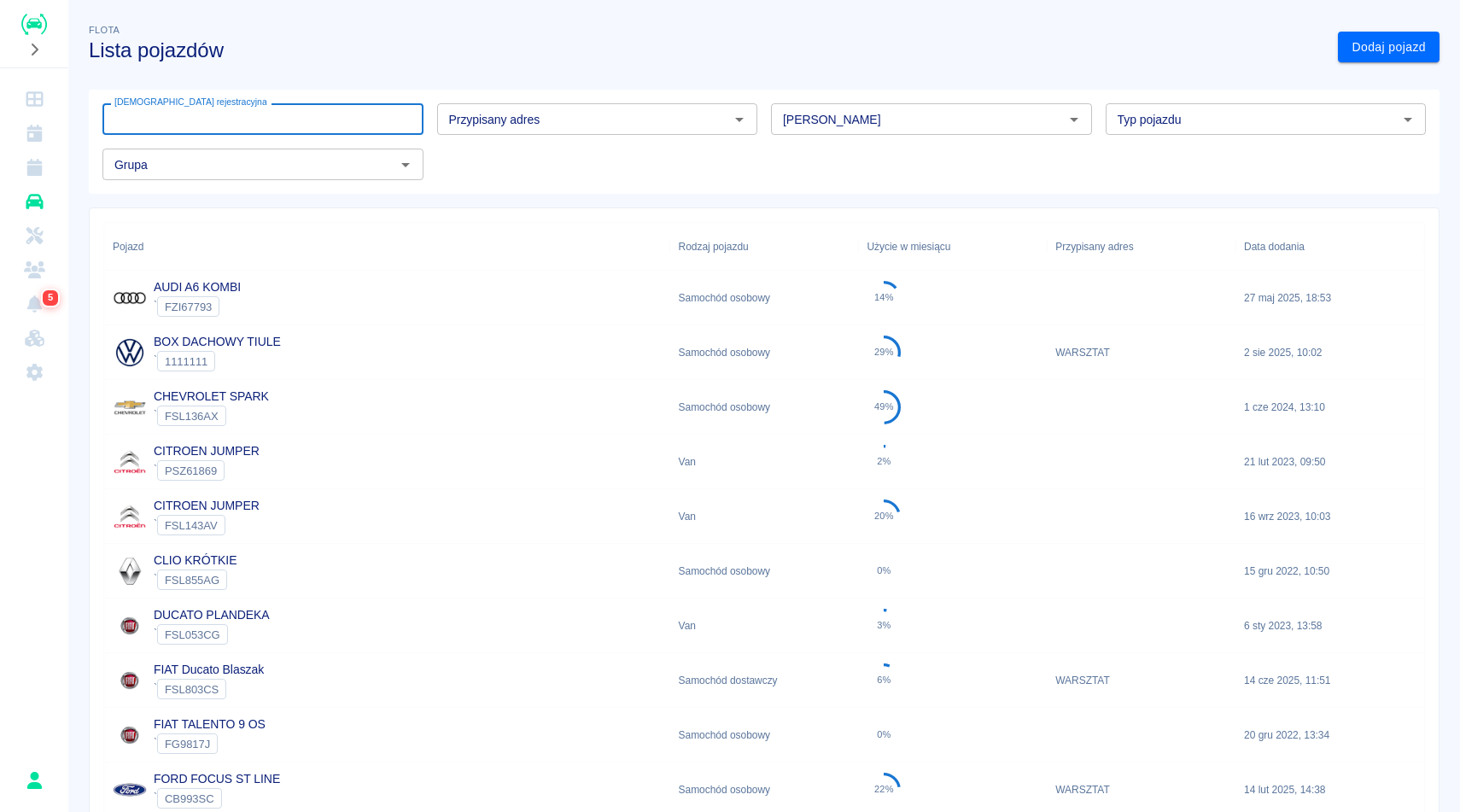
click at [325, 129] on input "[DEMOGRAPHIC_DATA] rejestracyjna" at bounding box center [263, 119] width 321 height 32
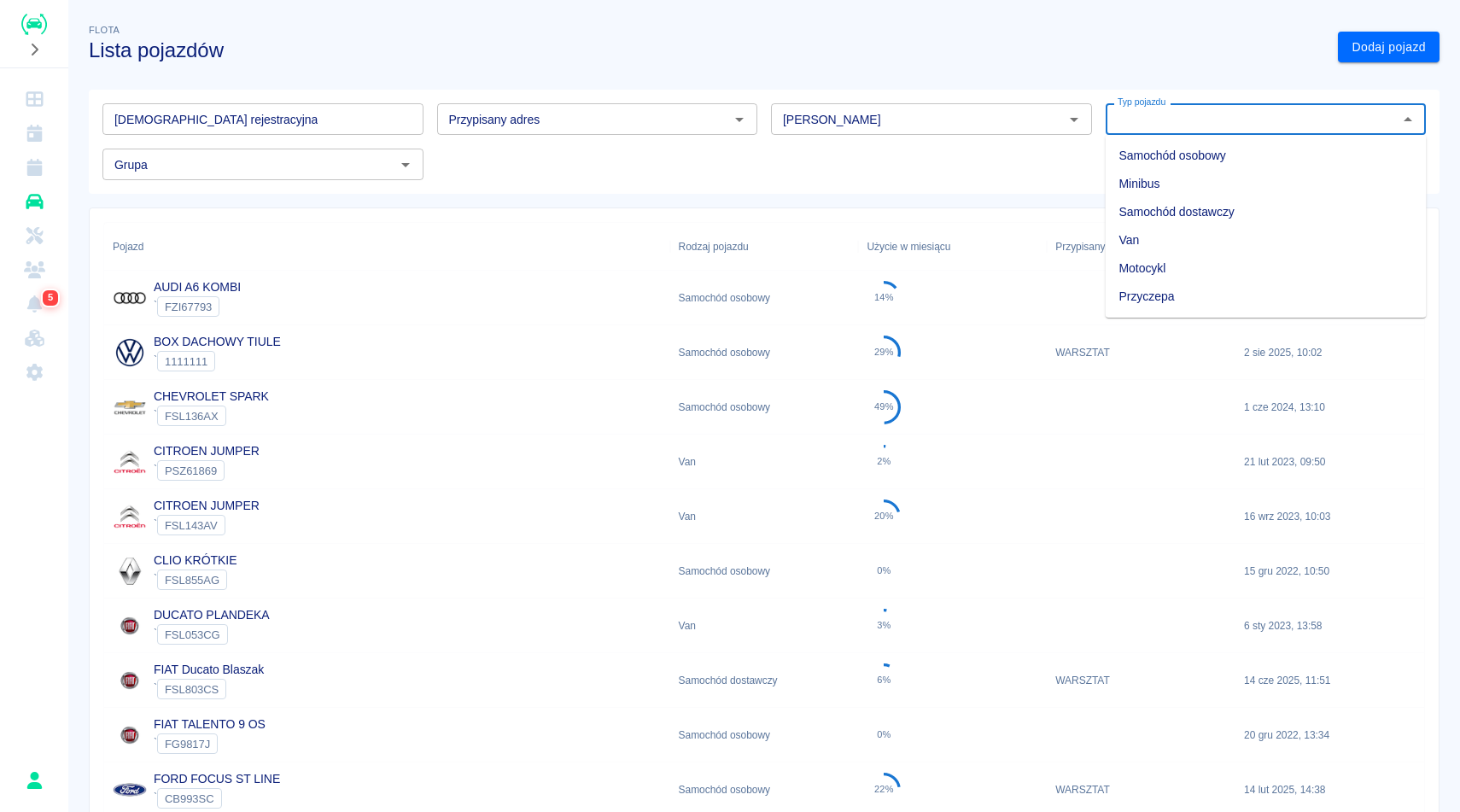
click at [1222, 110] on input "Typ pojazdu" at bounding box center [1252, 119] width 282 height 22
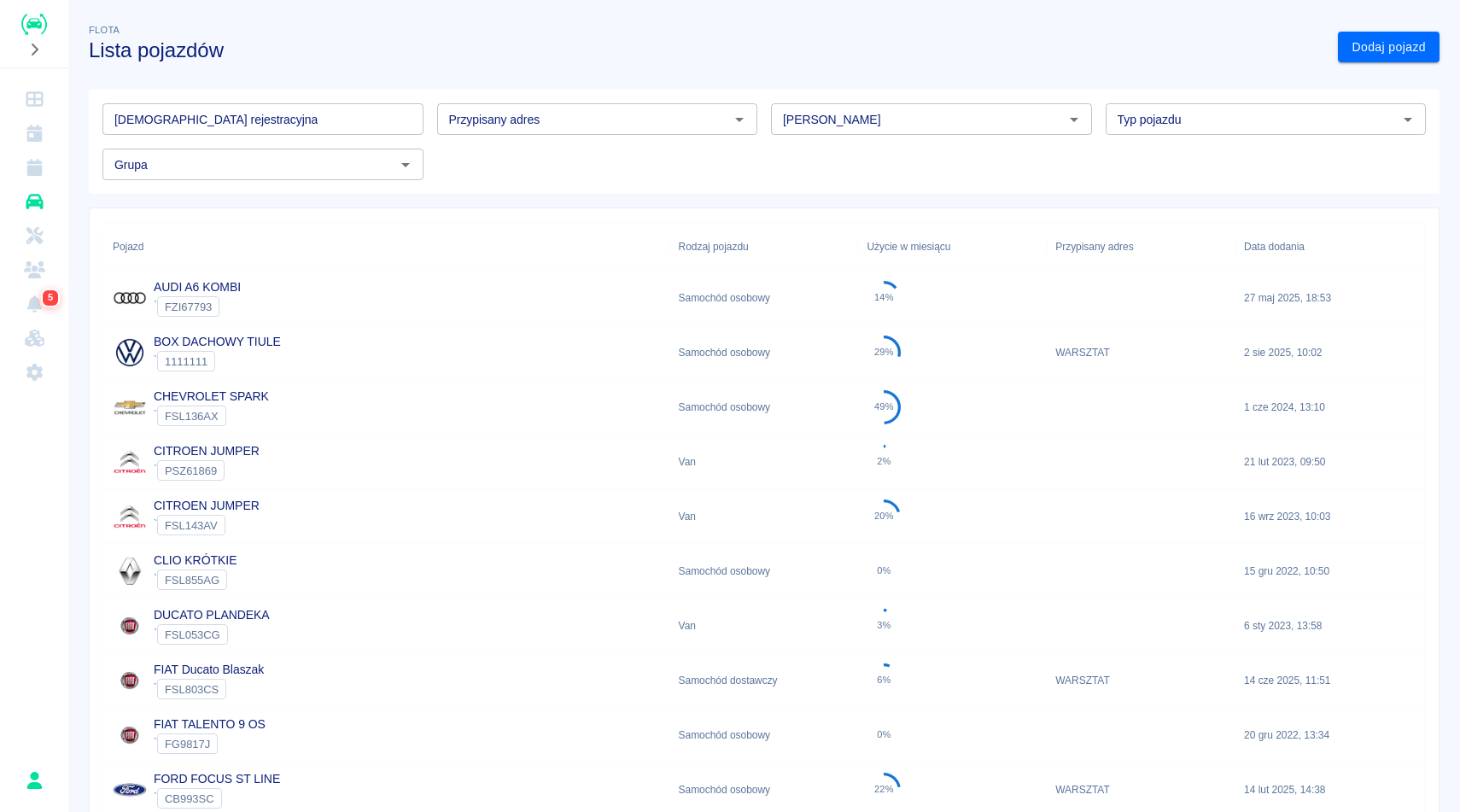
click at [1040, 39] on h3 "Lista pojazdów" at bounding box center [706, 51] width 1236 height 24
click at [907, 120] on input "[PERSON_NAME]" at bounding box center [917, 119] width 282 height 22
type input "Fiat"
click at [381, 110] on input "[DEMOGRAPHIC_DATA] rejestracyjna" at bounding box center [263, 119] width 321 height 32
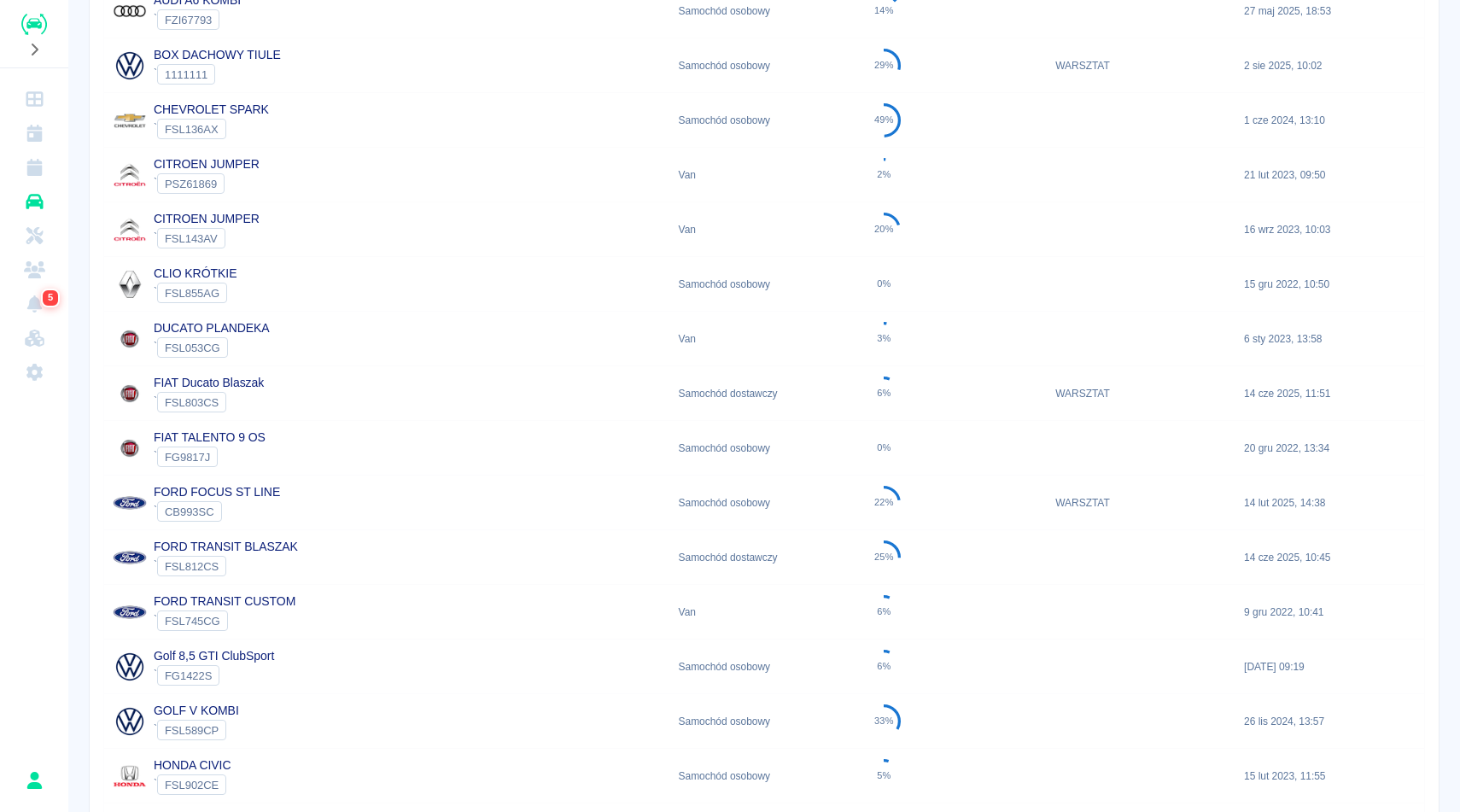
scroll to position [307, 0]
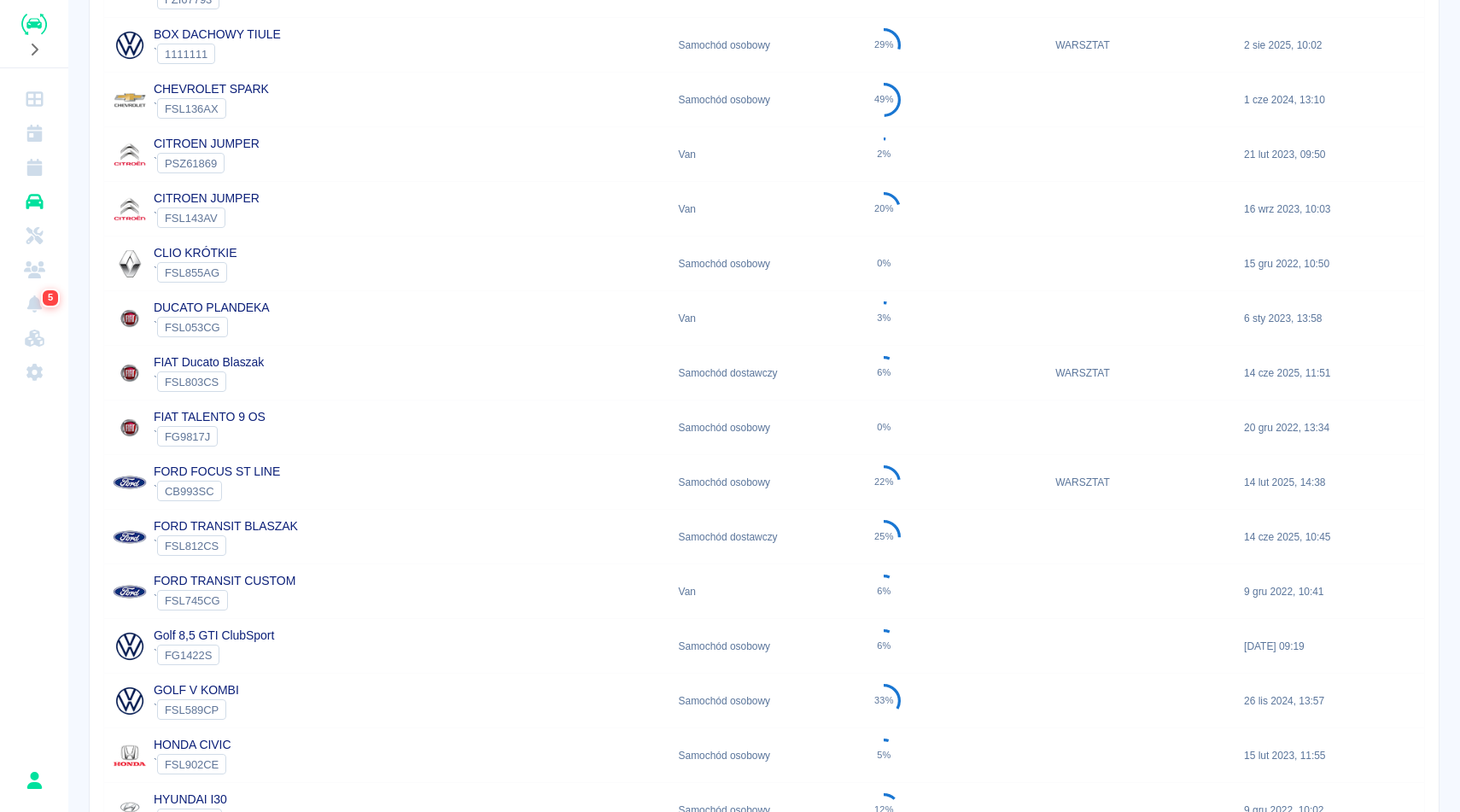
click at [242, 393] on div "FIAT Ducato Blaszak ` FSL803CS" at bounding box center [388, 373] width 566 height 54
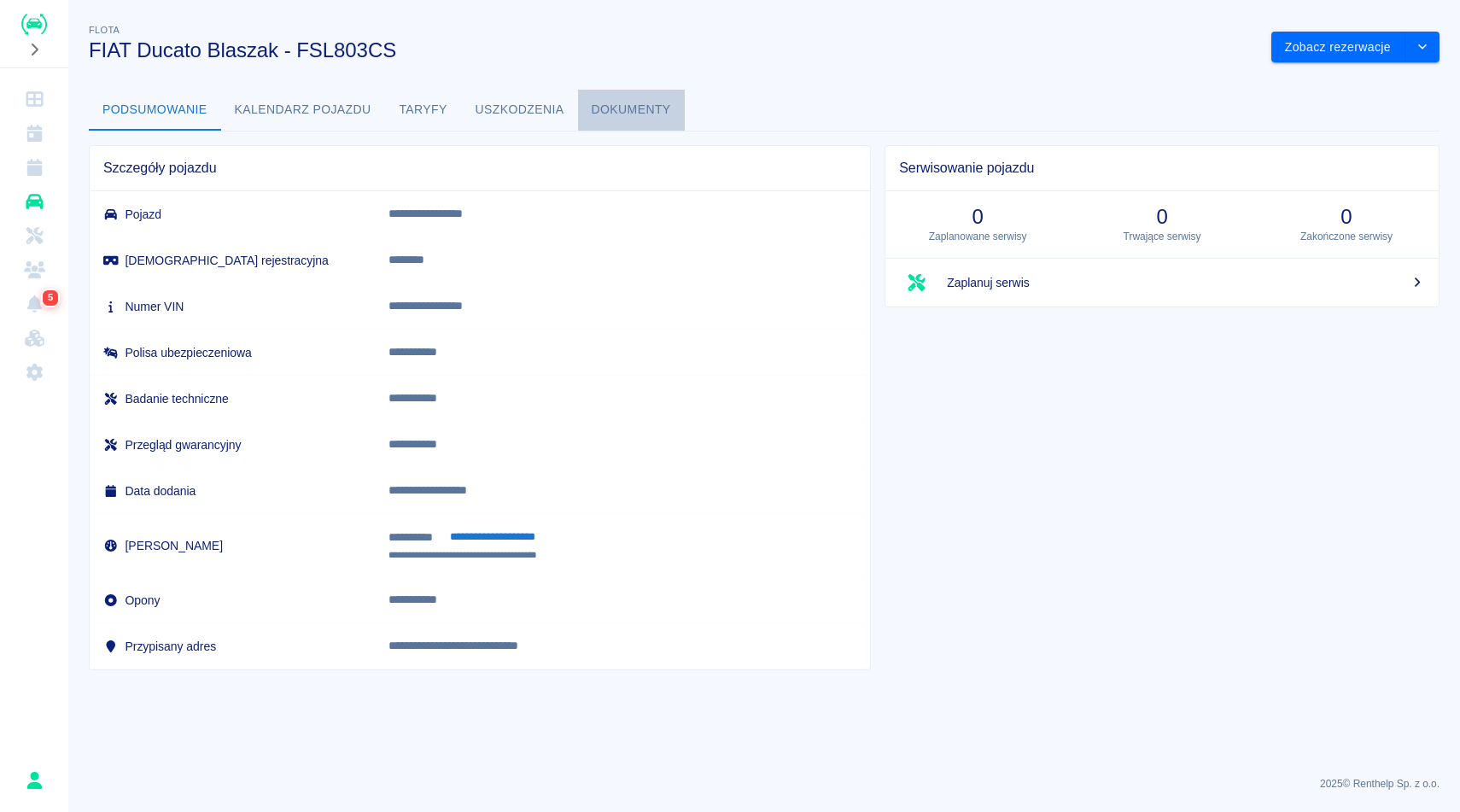
click at [626, 103] on button "Dokumenty" at bounding box center [632, 110] width 107 height 41
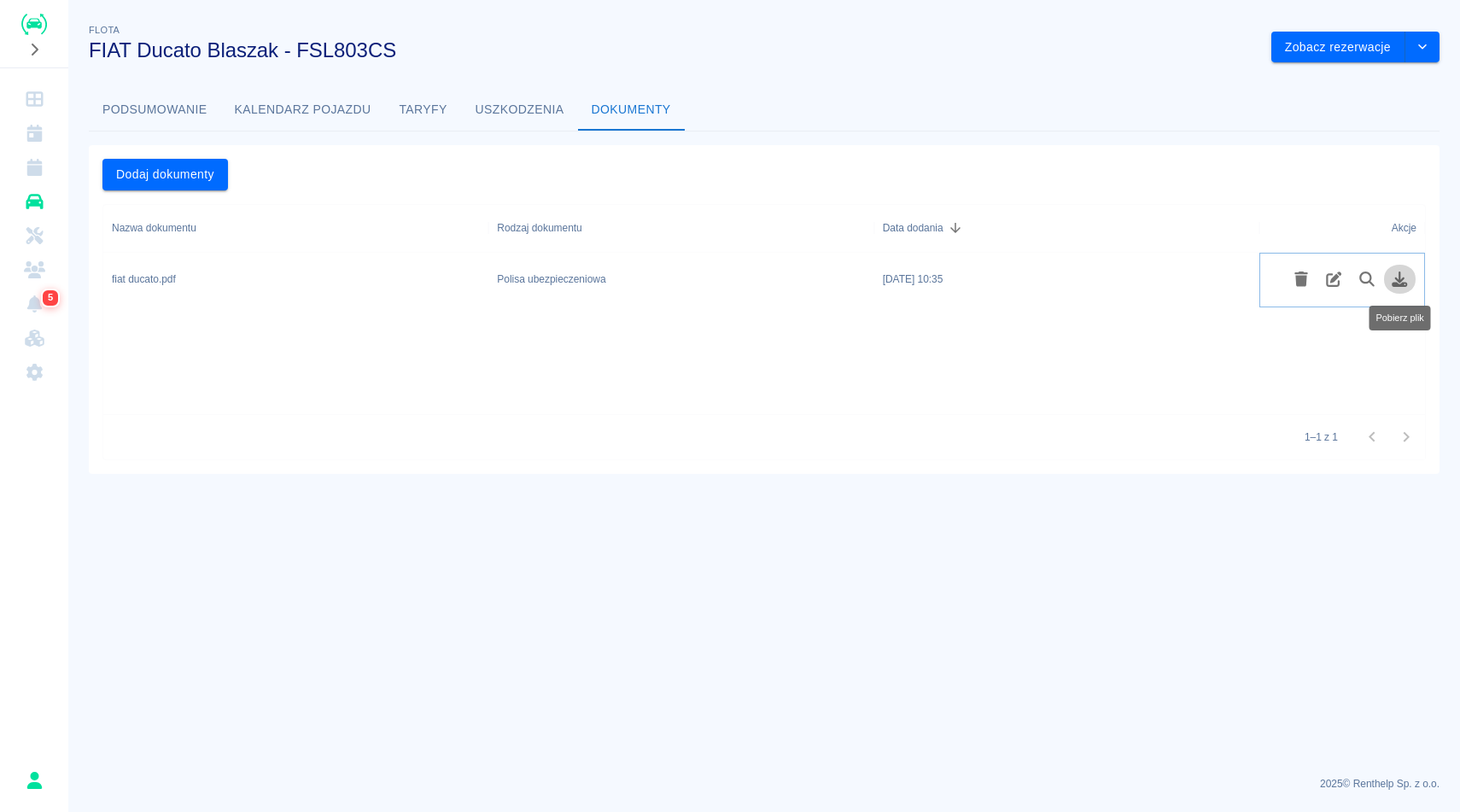
click at [1410, 283] on button "Pobierz plik" at bounding box center [1400, 280] width 34 height 29
click at [36, 169] on icon "Rezerwacje" at bounding box center [35, 167] width 16 height 17
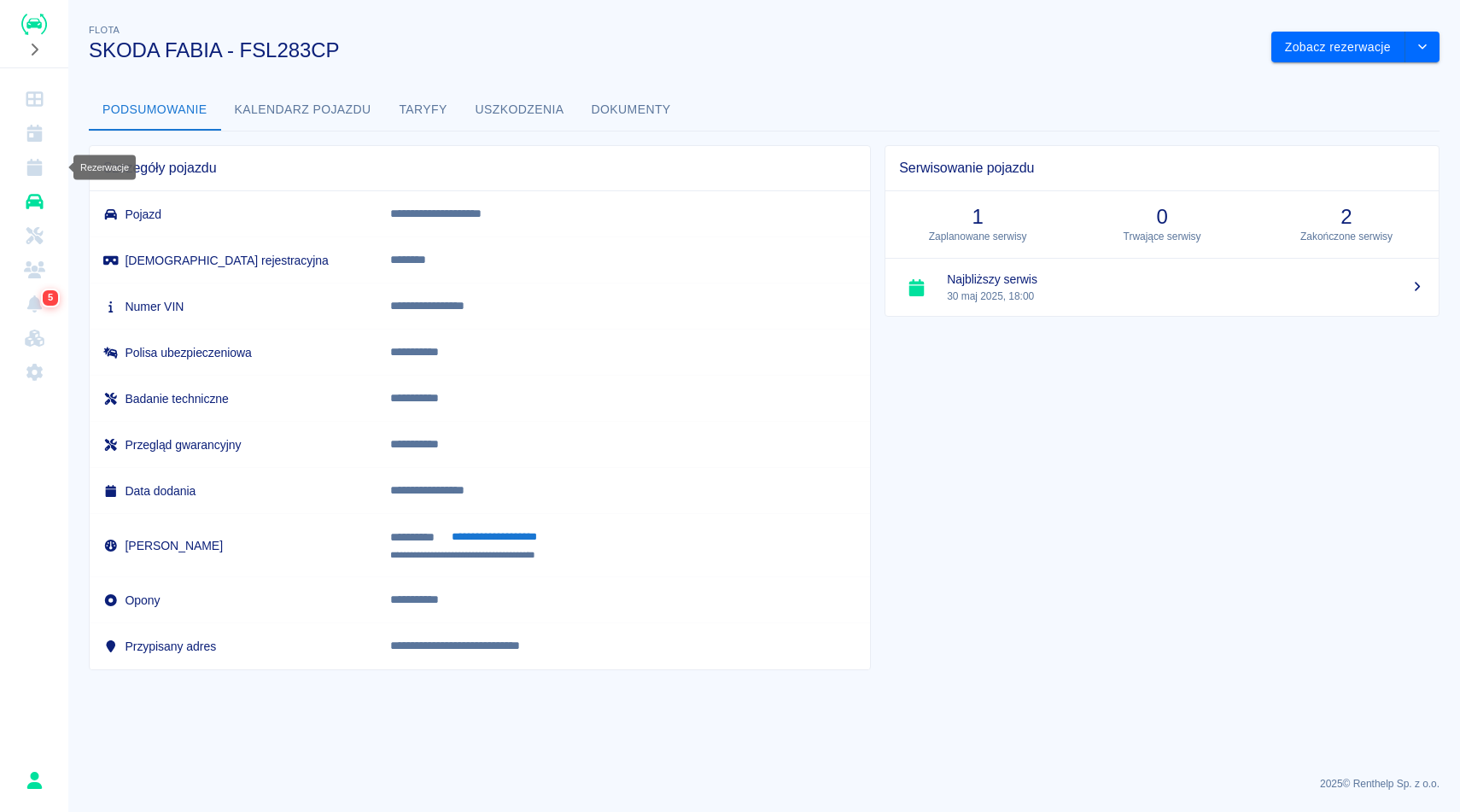
click at [41, 168] on icon "Rezerwacje" at bounding box center [35, 167] width 16 height 17
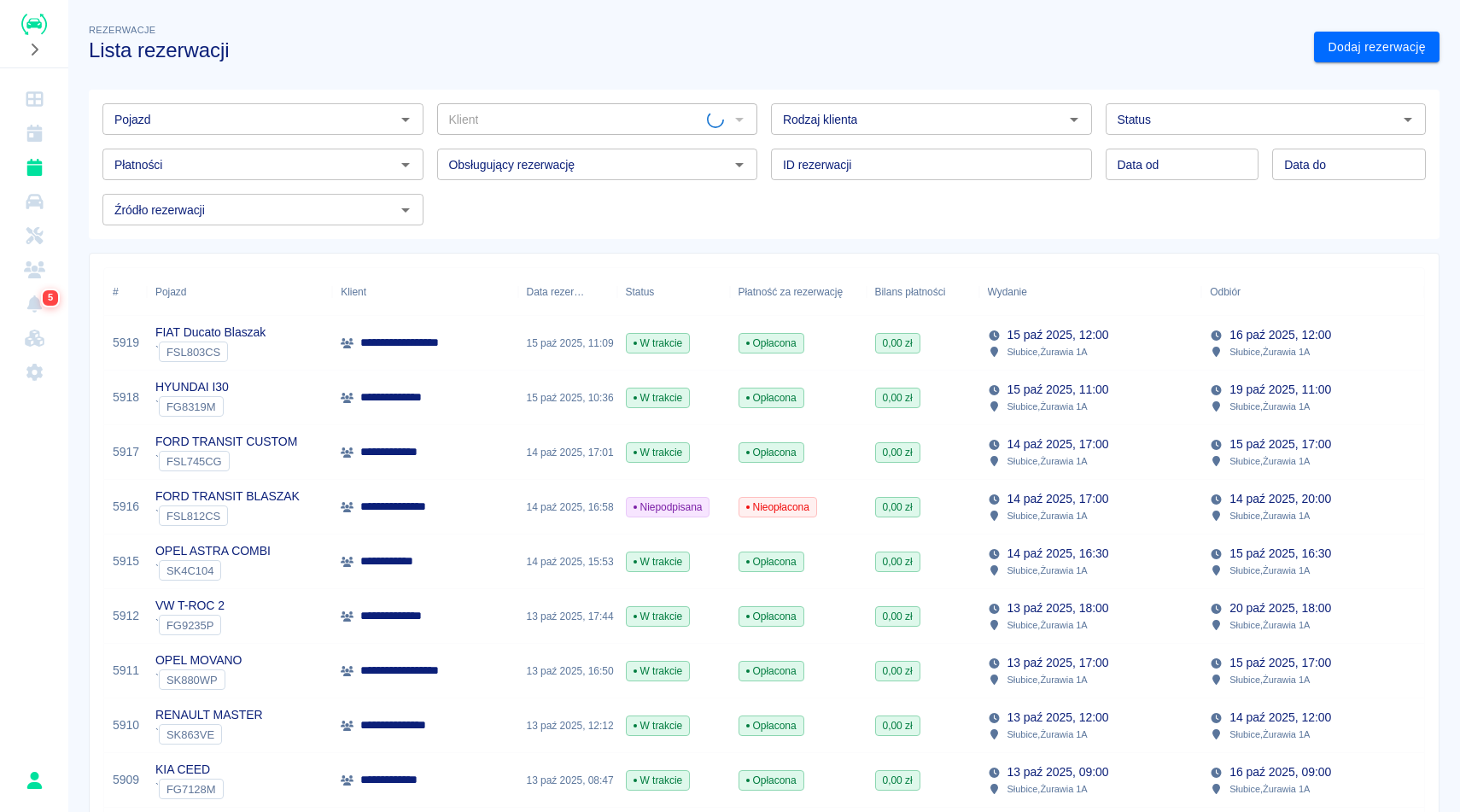
click at [486, 54] on h3 "Lista rezerwacji" at bounding box center [694, 51] width 1211 height 24
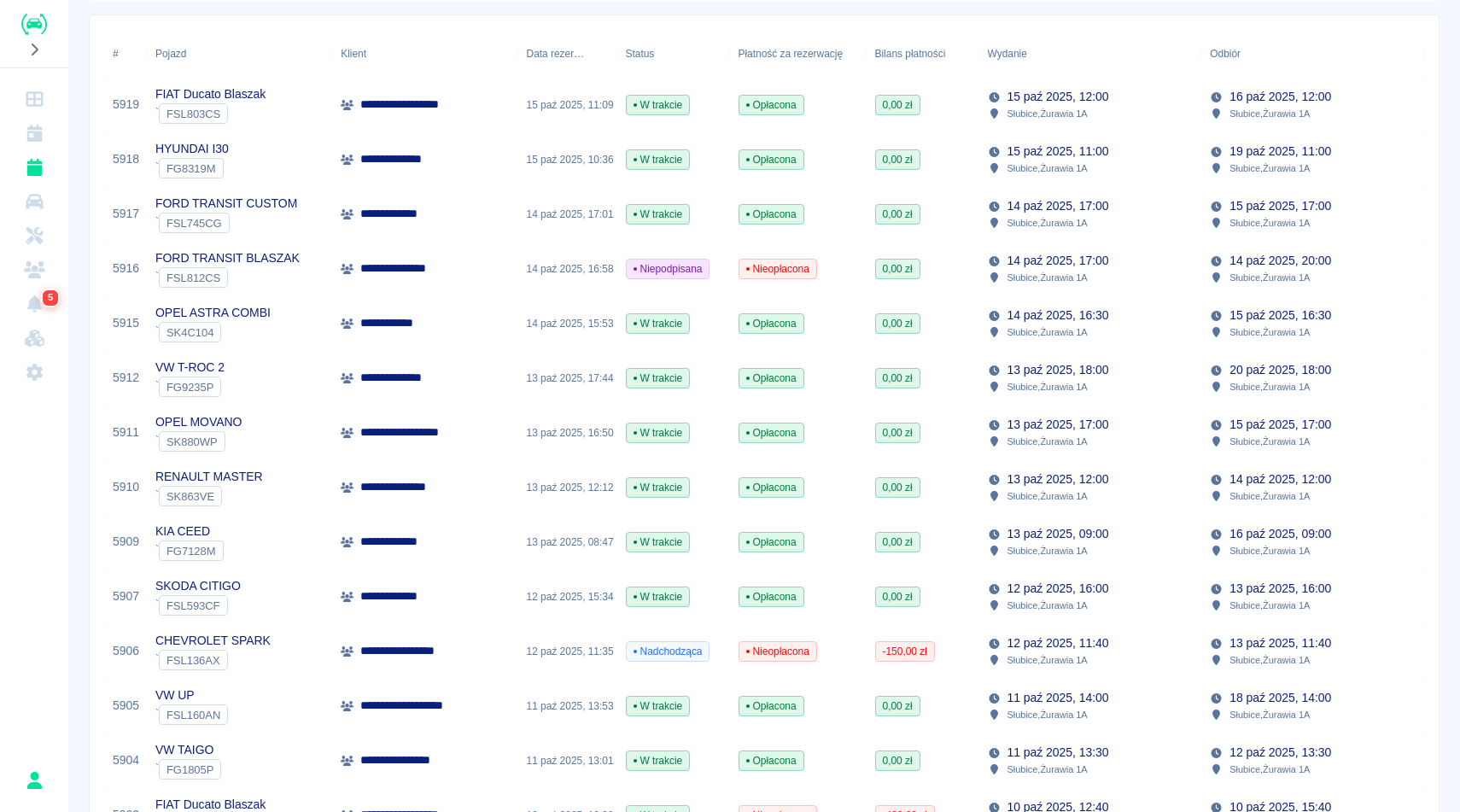
scroll to position [239, 0]
click at [444, 430] on p "**********" at bounding box center [417, 431] width 114 height 18
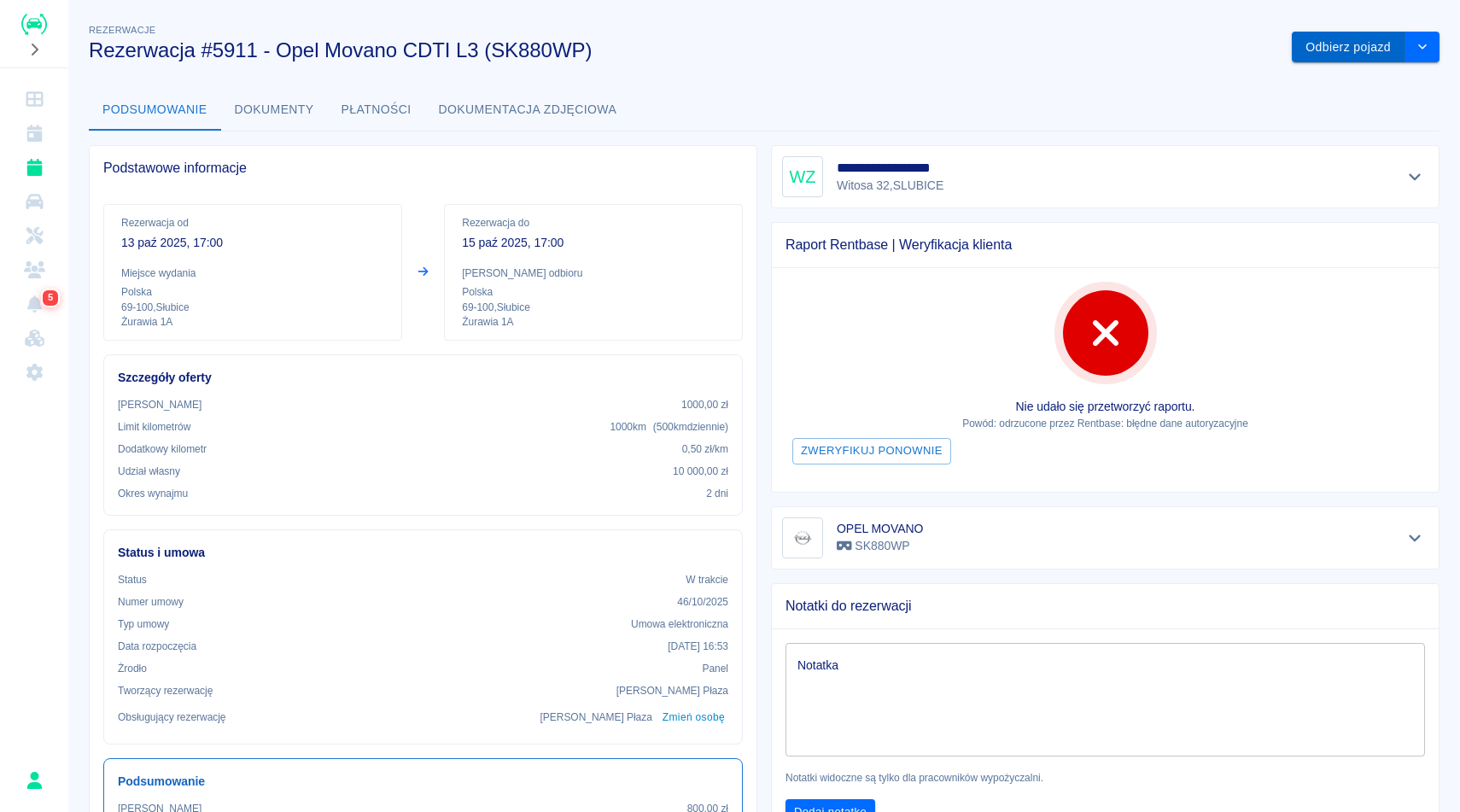
click at [1384, 49] on button "Odbierz pojazd" at bounding box center [1349, 47] width 114 height 32
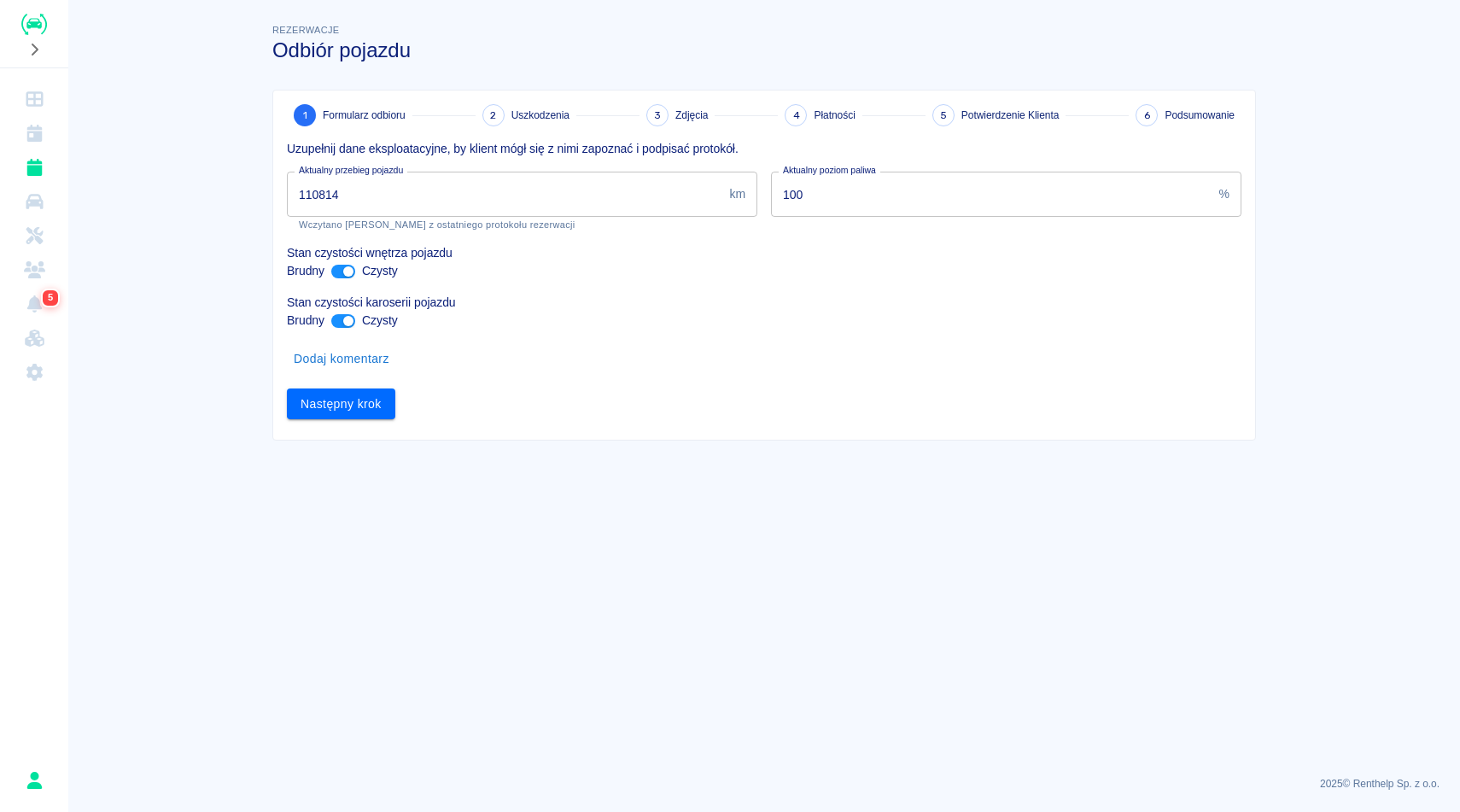
click at [374, 198] on input "110814" at bounding box center [504, 194] width 435 height 45
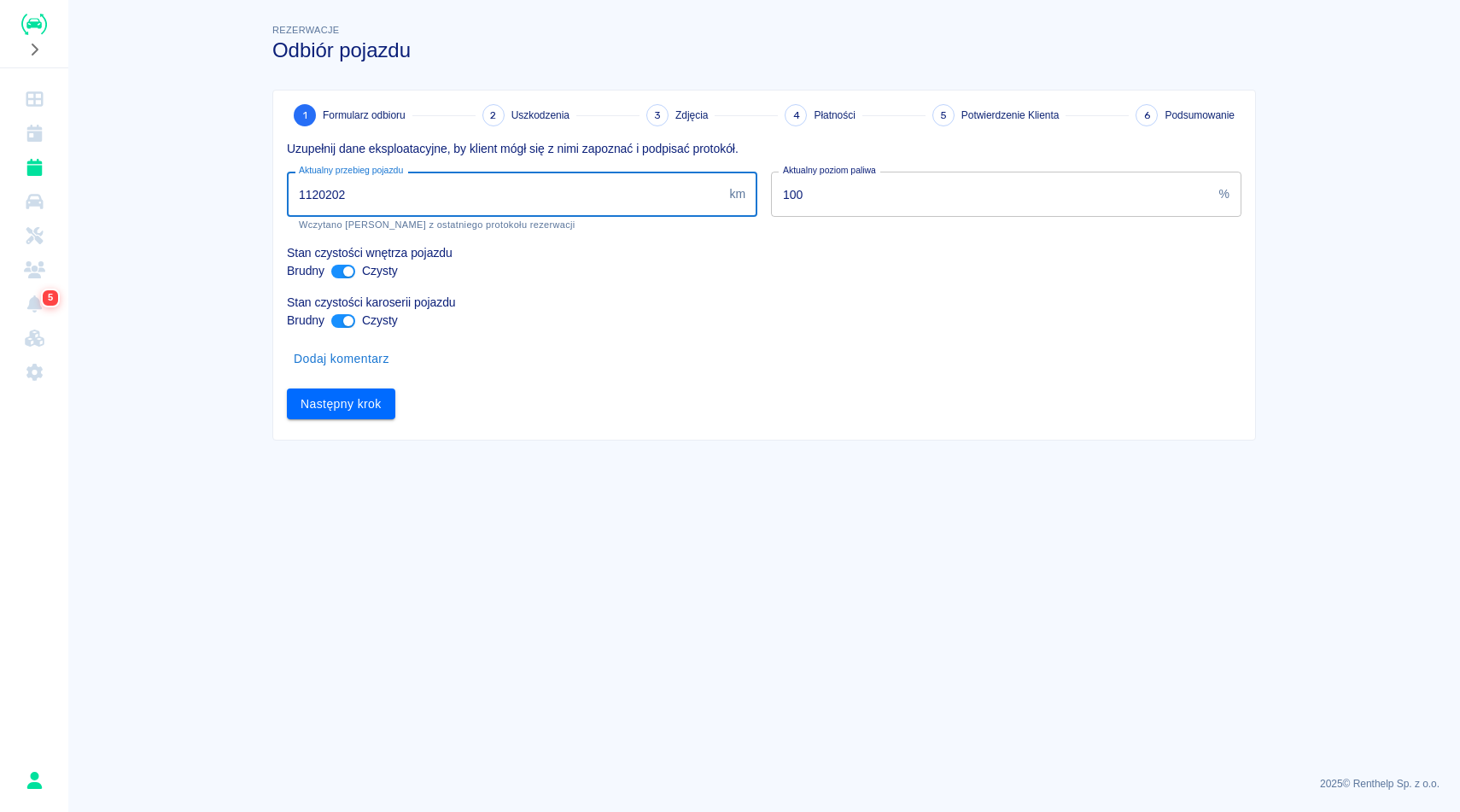
click at [326, 193] on input "1120202" at bounding box center [504, 194] width 435 height 45
type input "112202"
click at [366, 393] on button "Następny krok" at bounding box center [341, 404] width 109 height 32
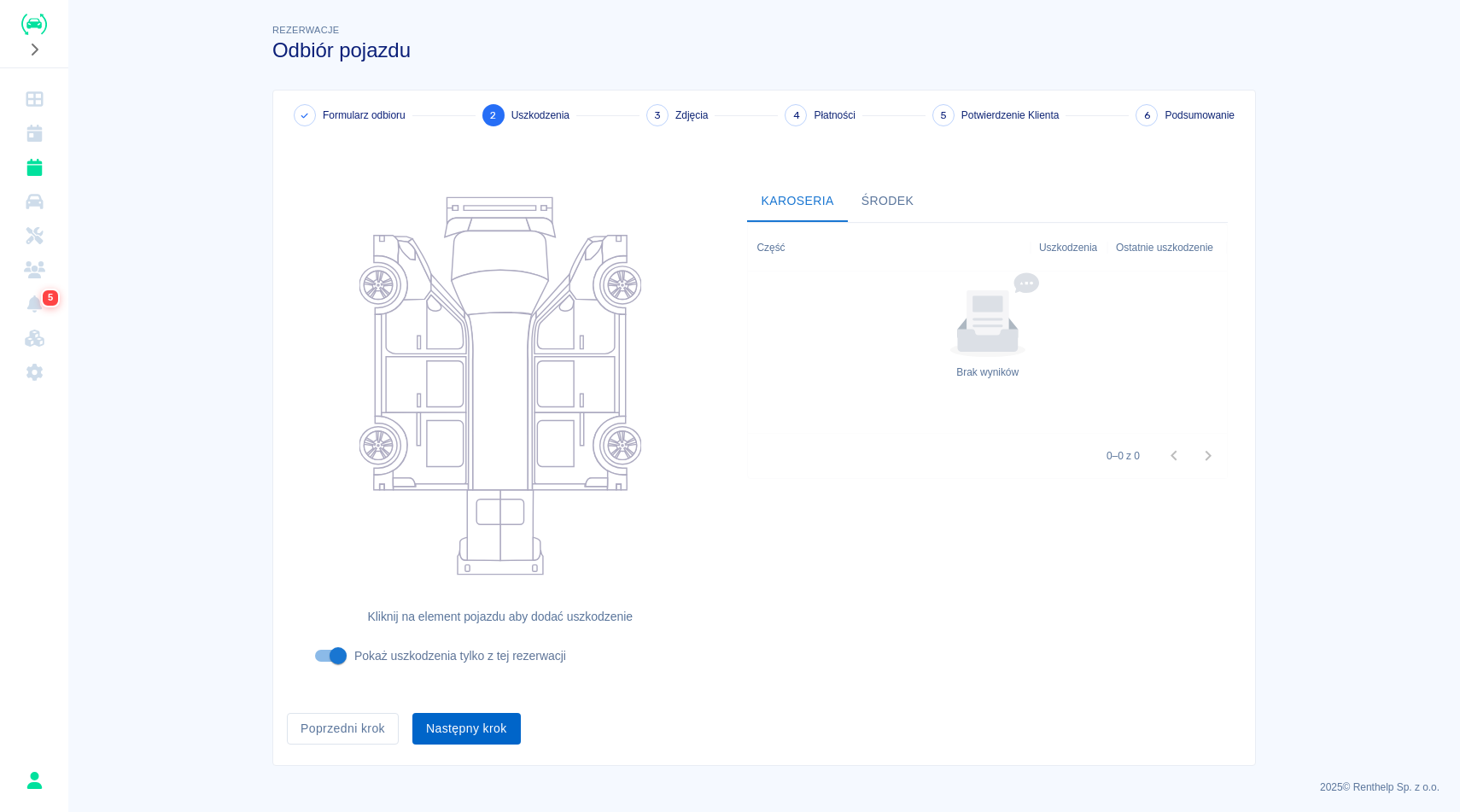
click at [465, 720] on button "Następny krok" at bounding box center [467, 728] width 109 height 32
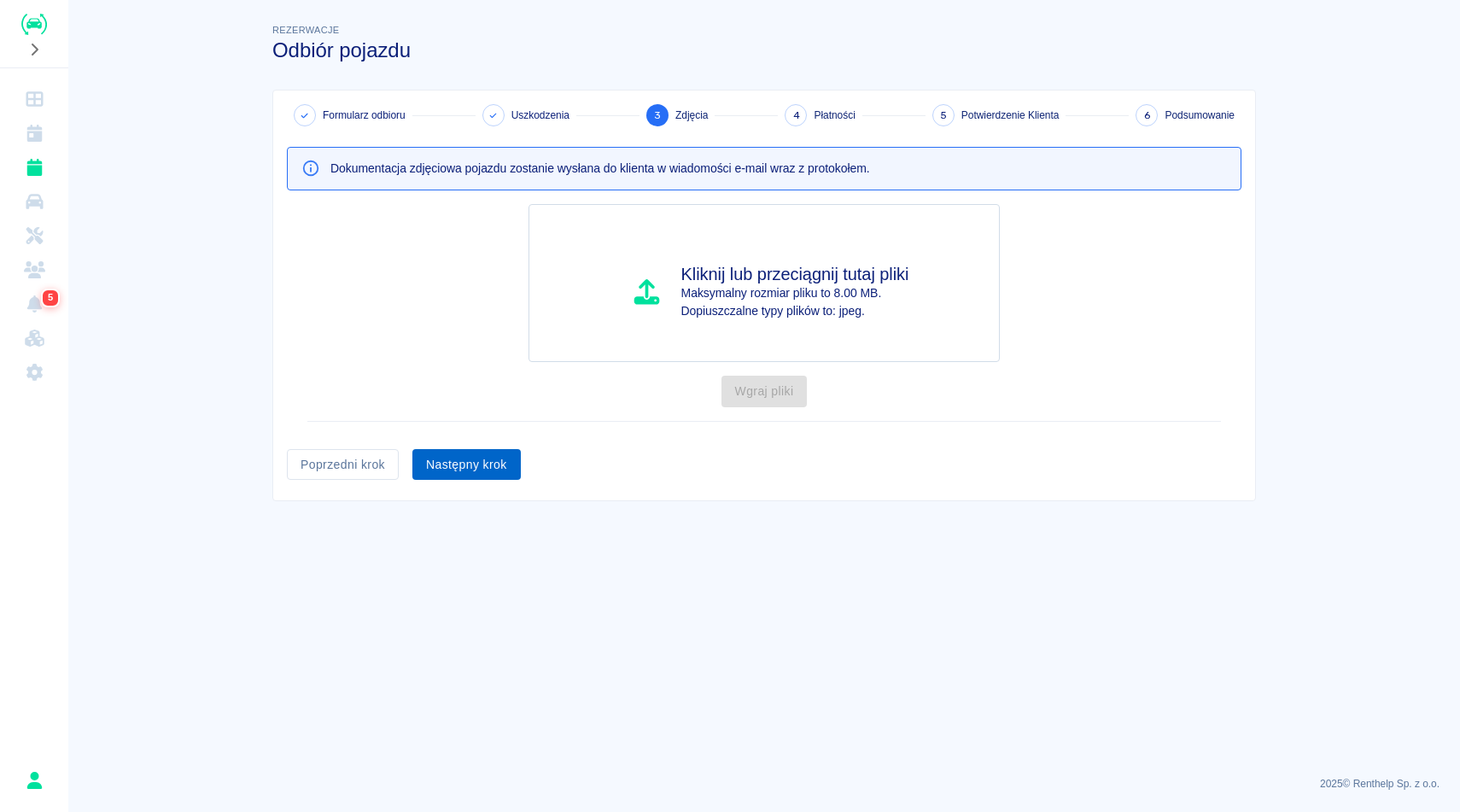
click at [456, 458] on button "Następny krok" at bounding box center [467, 464] width 109 height 32
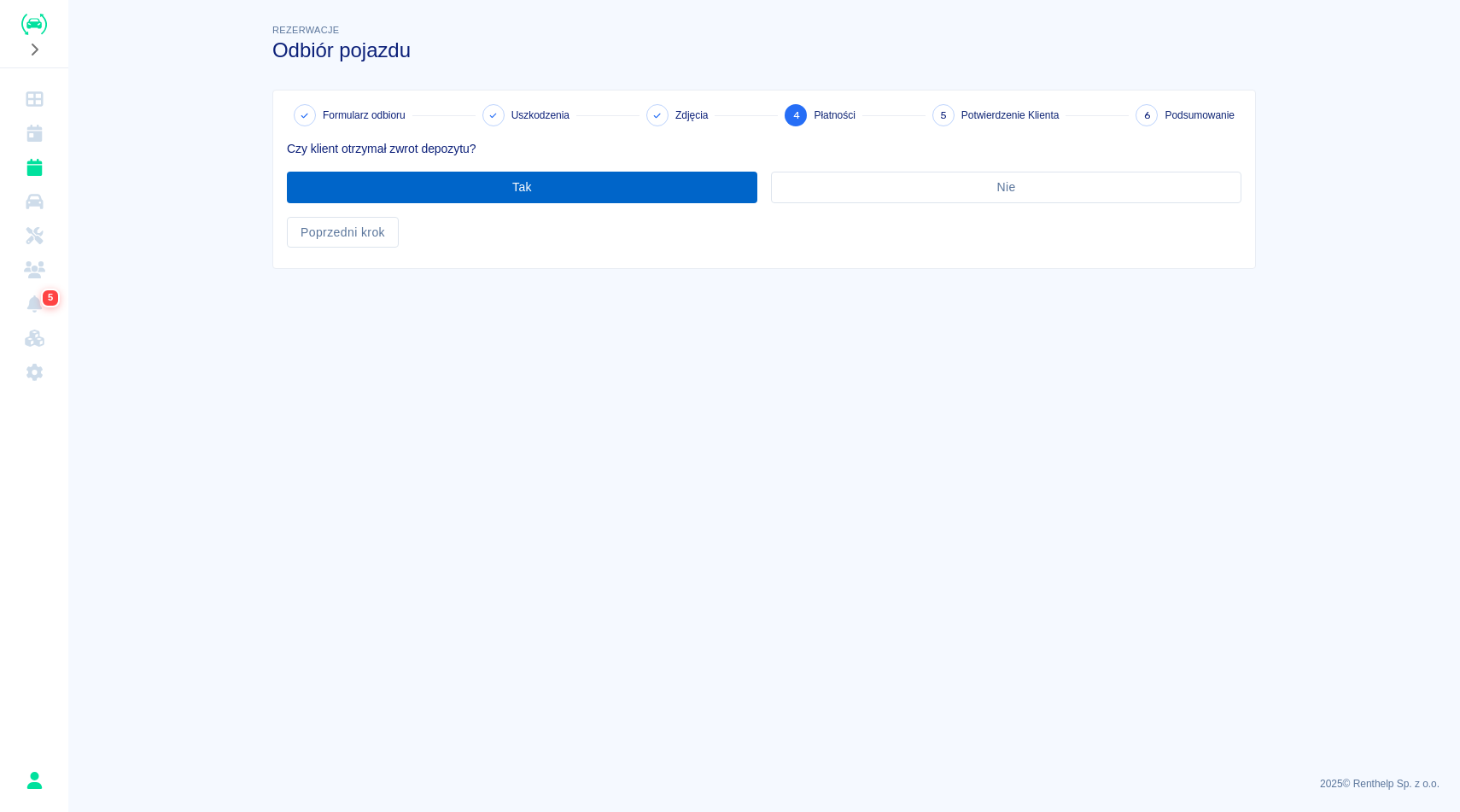
click at [515, 191] on button "Tak" at bounding box center [521, 187] width 471 height 32
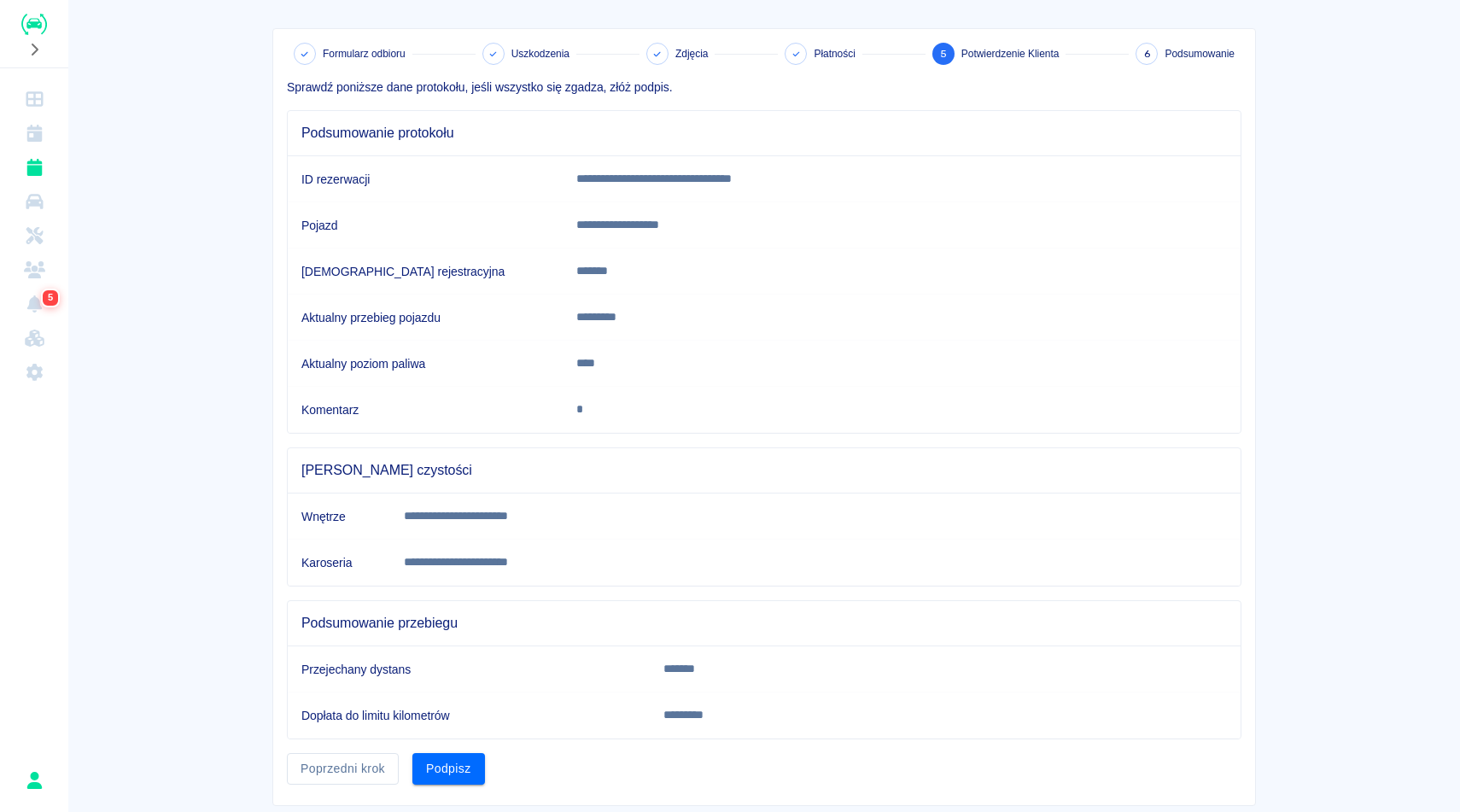
scroll to position [104, 0]
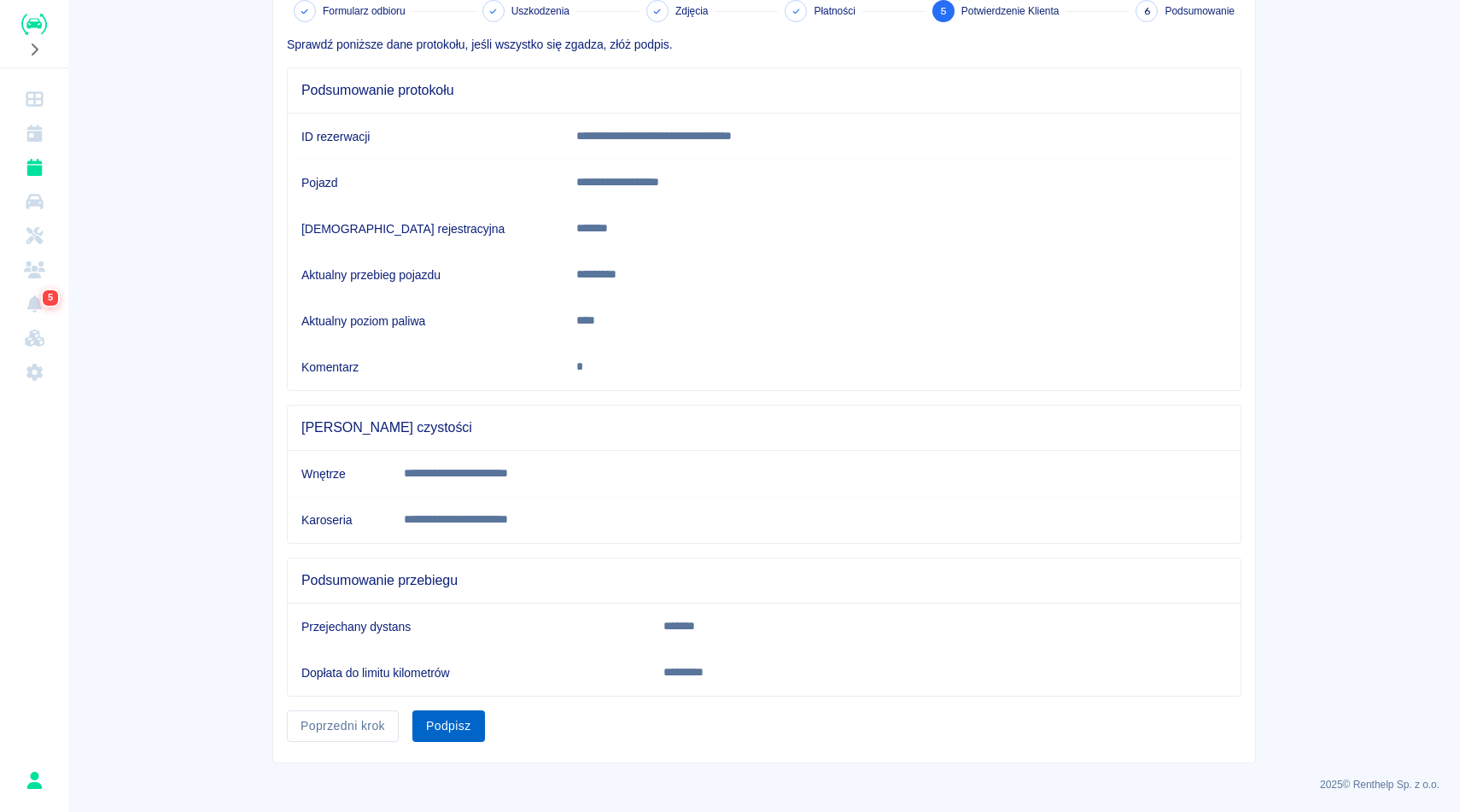
click at [452, 733] on button "Podpisz" at bounding box center [449, 726] width 73 height 32
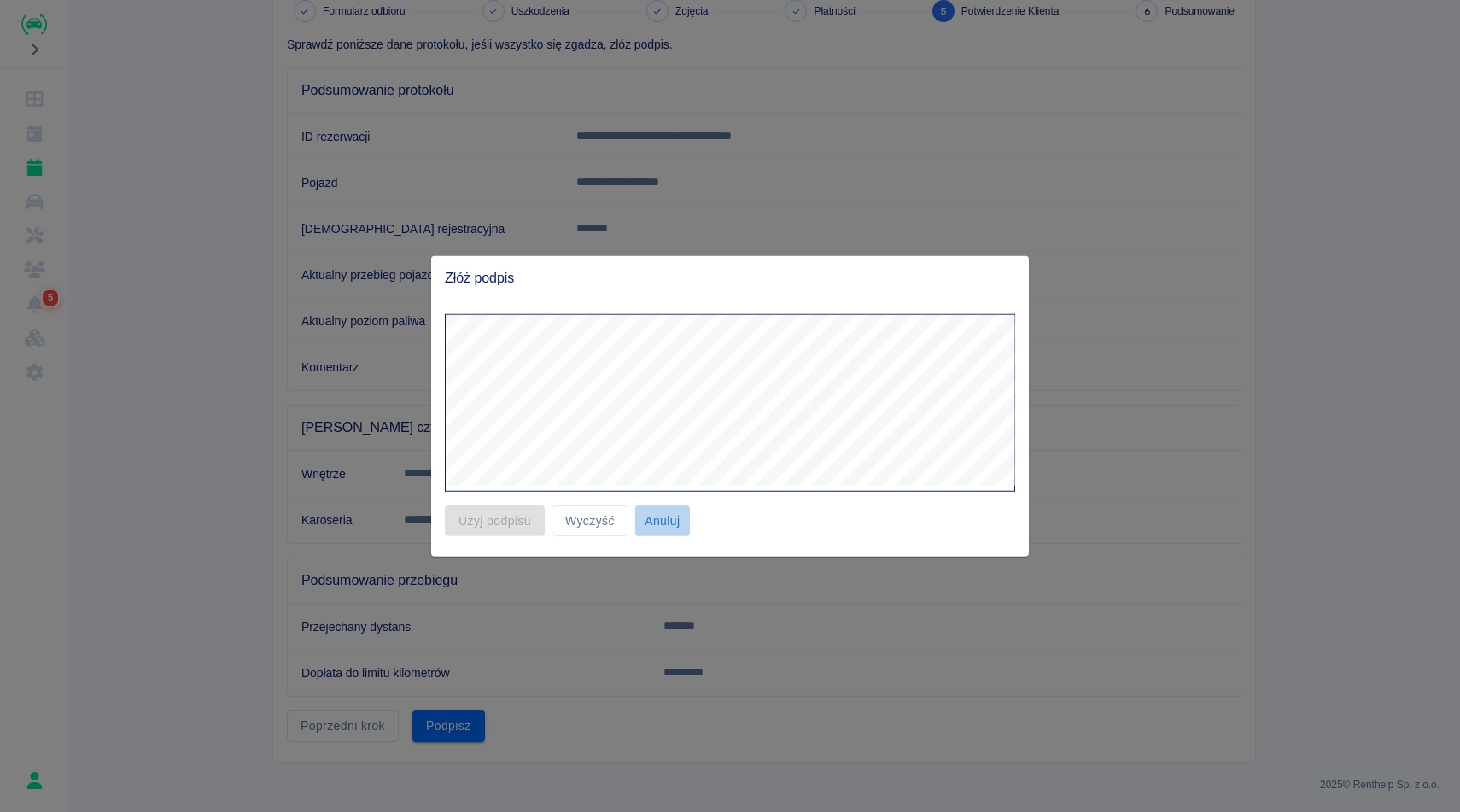
click at [662, 519] on button "Anuluj" at bounding box center [662, 520] width 54 height 32
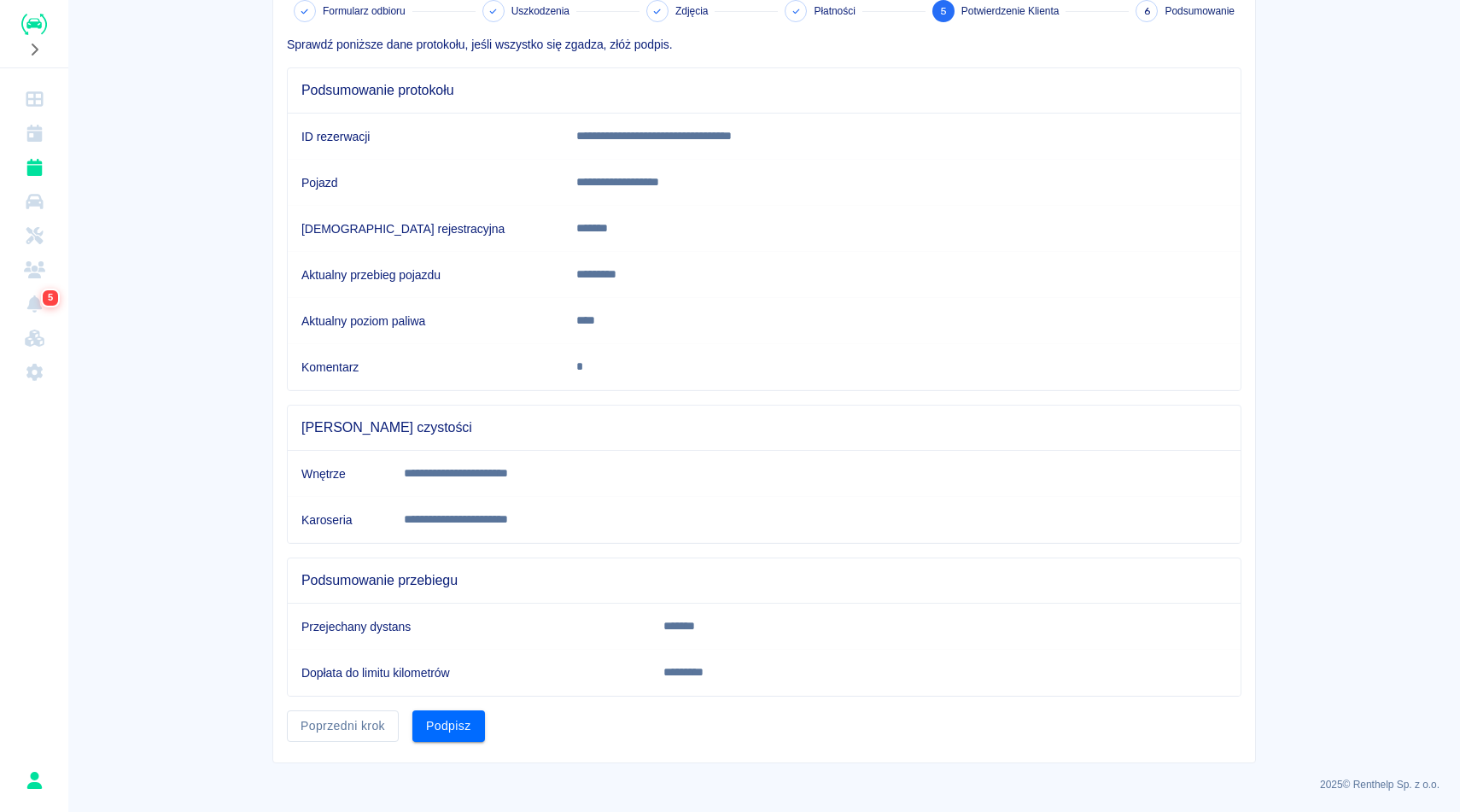
click at [1384, 576] on main "**********" at bounding box center [764, 339] width 1392 height 847
click at [1384, 564] on main "**********" at bounding box center [764, 339] width 1392 height 847
click at [474, 717] on button "Podpisz" at bounding box center [449, 726] width 73 height 32
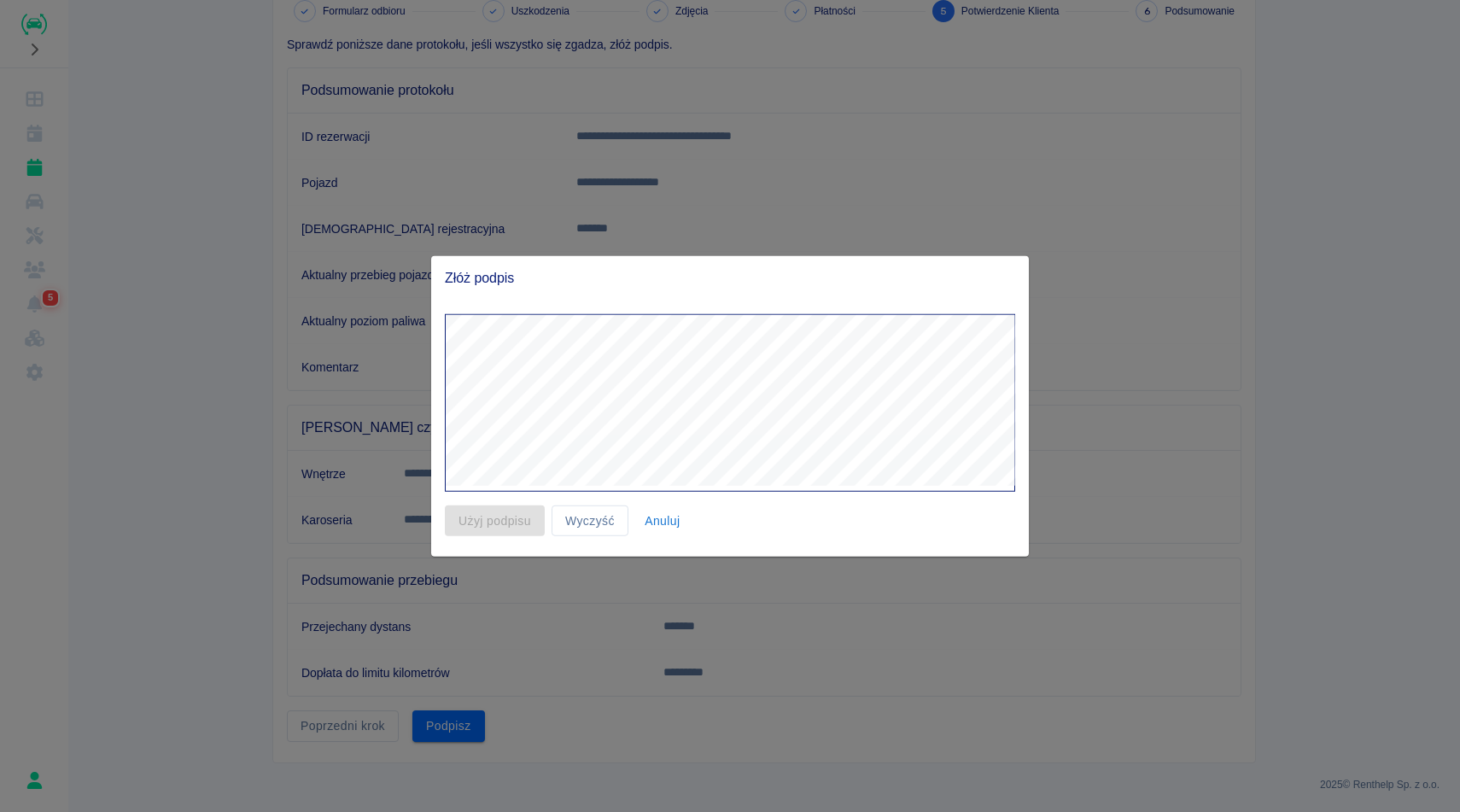
click at [660, 525] on button "Anuluj" at bounding box center [662, 520] width 54 height 32
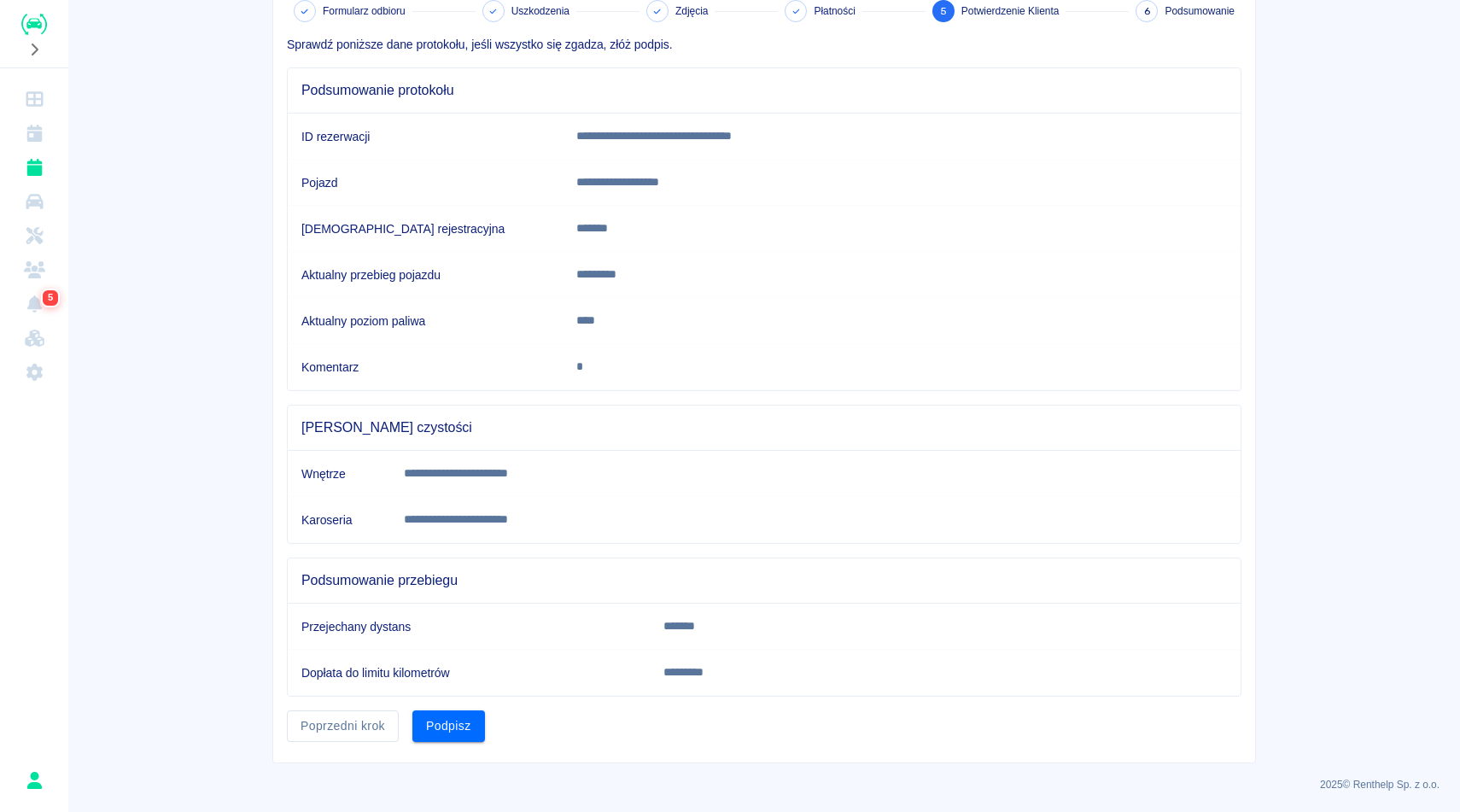
click at [1269, 486] on div "**********" at bounding box center [764, 332] width 1025 height 860
click at [477, 722] on button "Podpisz" at bounding box center [449, 726] width 73 height 32
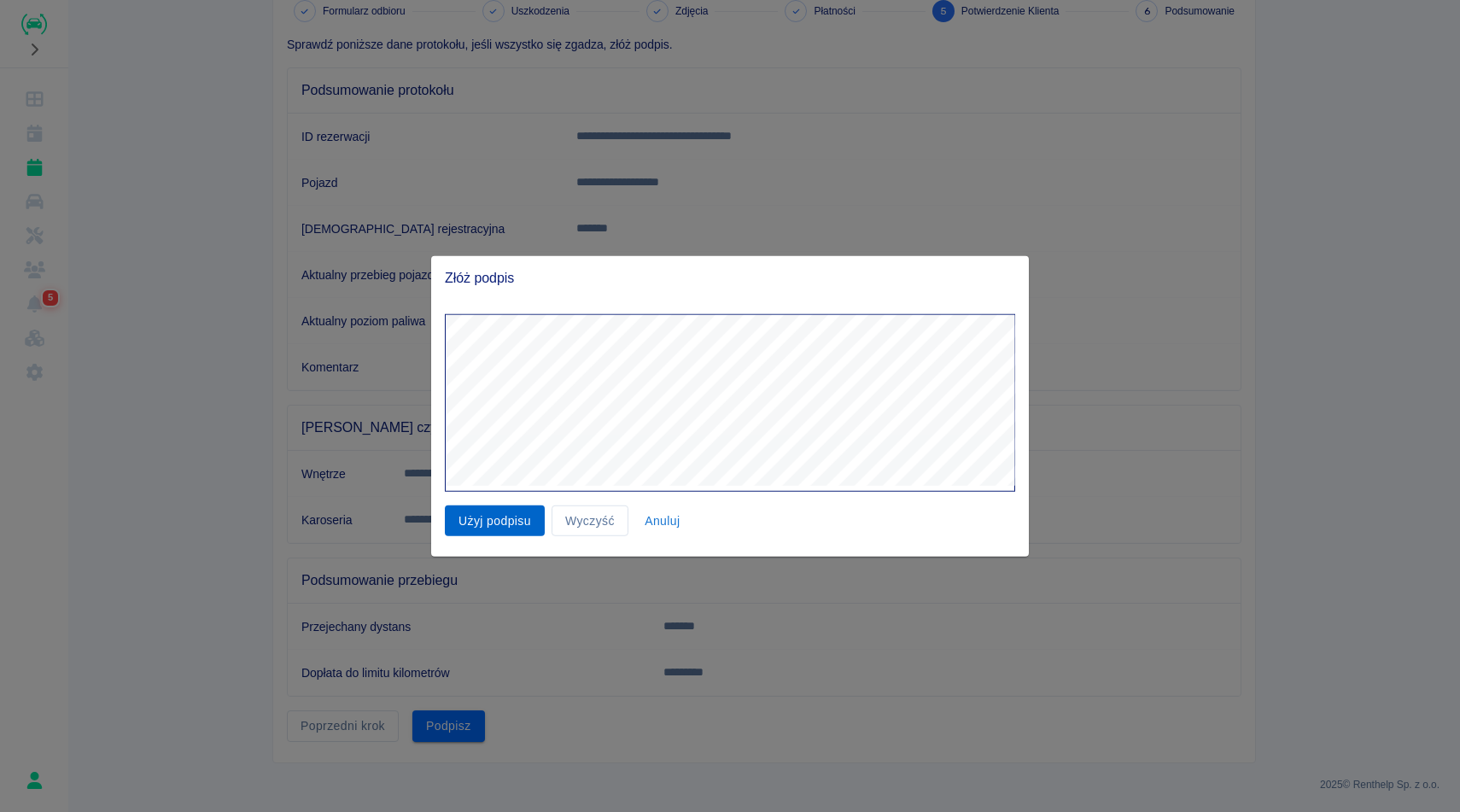
click at [497, 531] on button "Użyj podpisu" at bounding box center [495, 520] width 100 height 32
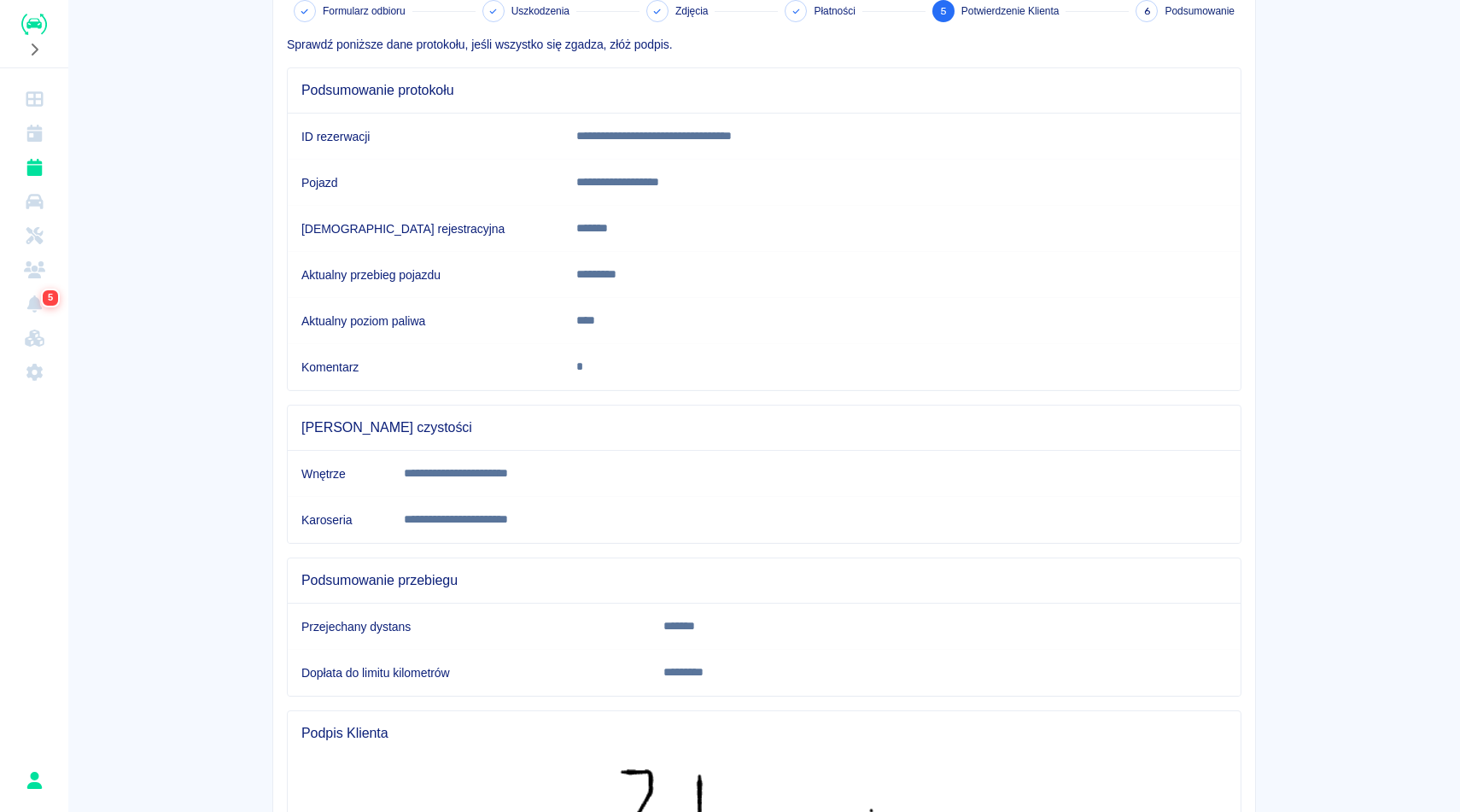
click at [1305, 595] on main "**********" at bounding box center [764, 464] width 1392 height 1096
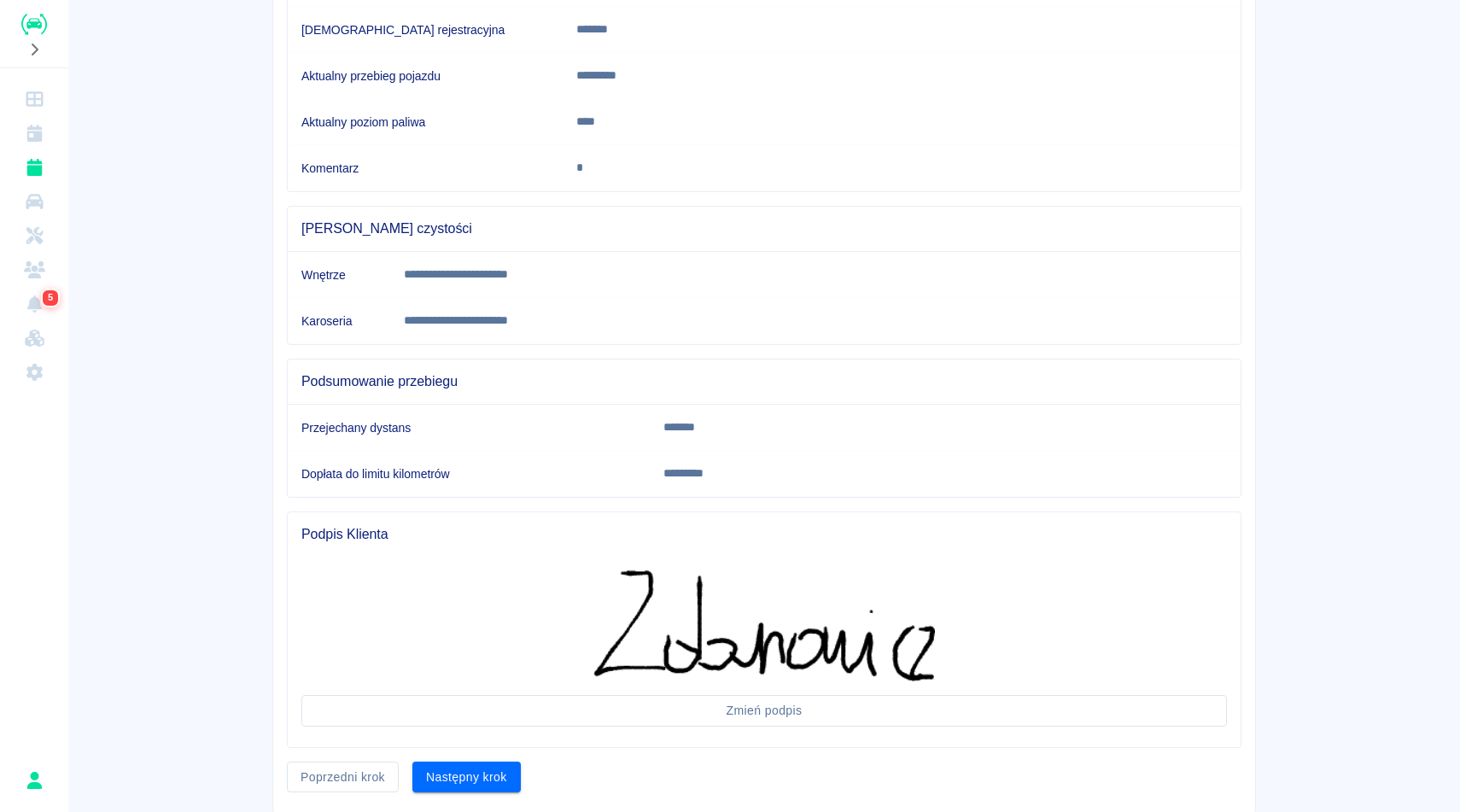
scroll to position [354, 0]
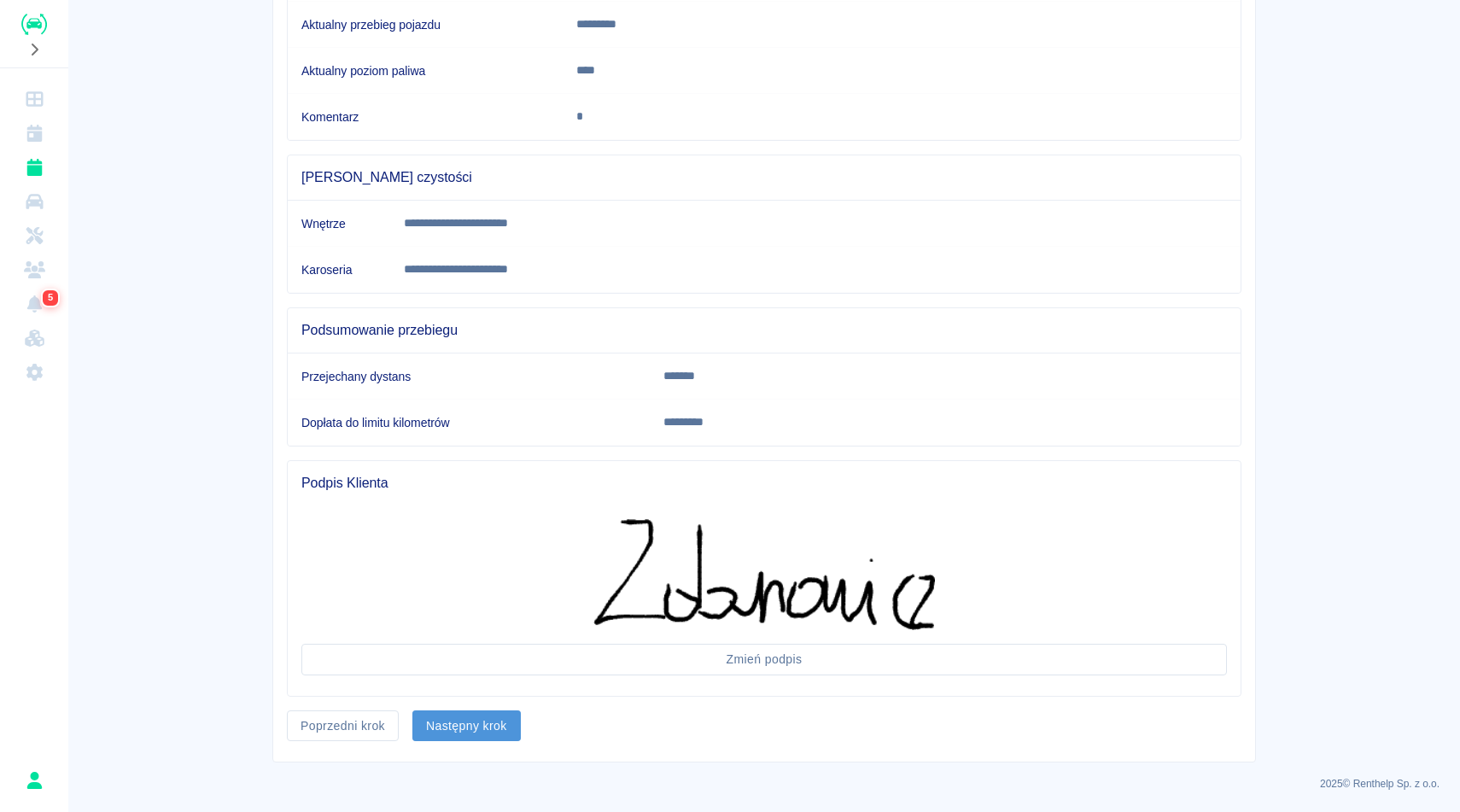
click at [455, 721] on button "Następny krok" at bounding box center [467, 726] width 109 height 32
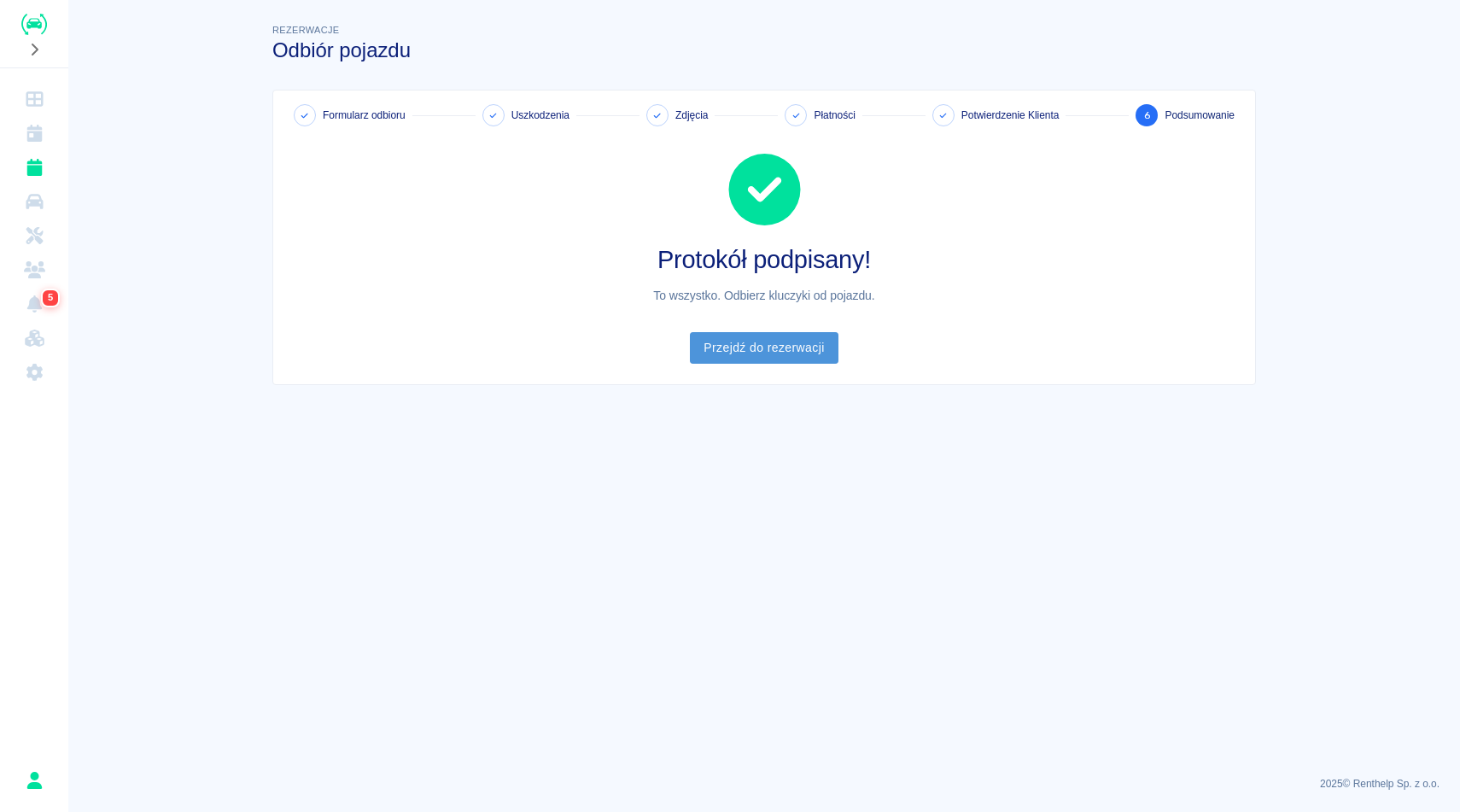
click at [817, 352] on link "Przejdź do rezerwacji" at bounding box center [763, 348] width 148 height 32
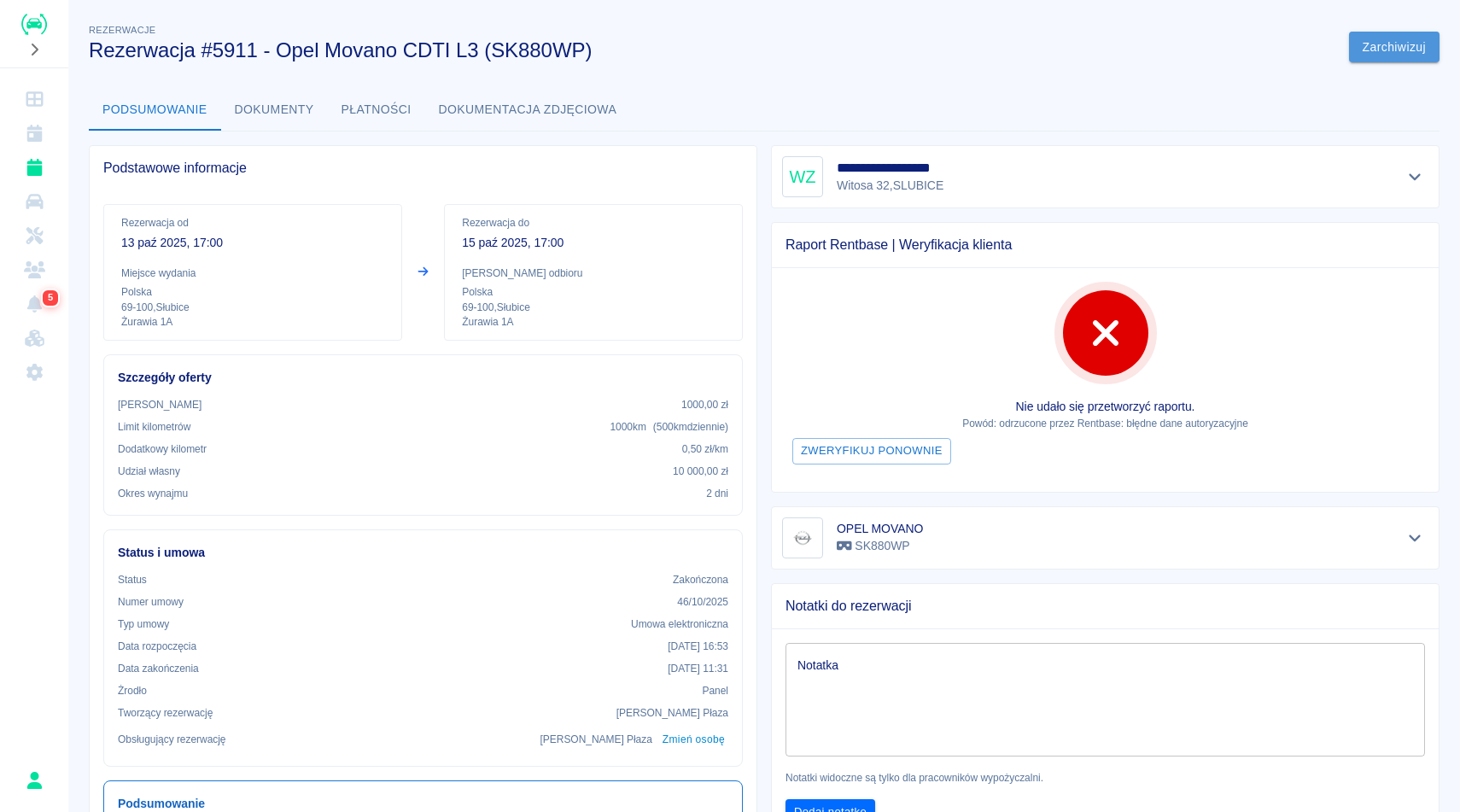
click at [1393, 47] on button "Zarchiwizuj" at bounding box center [1394, 47] width 91 height 32
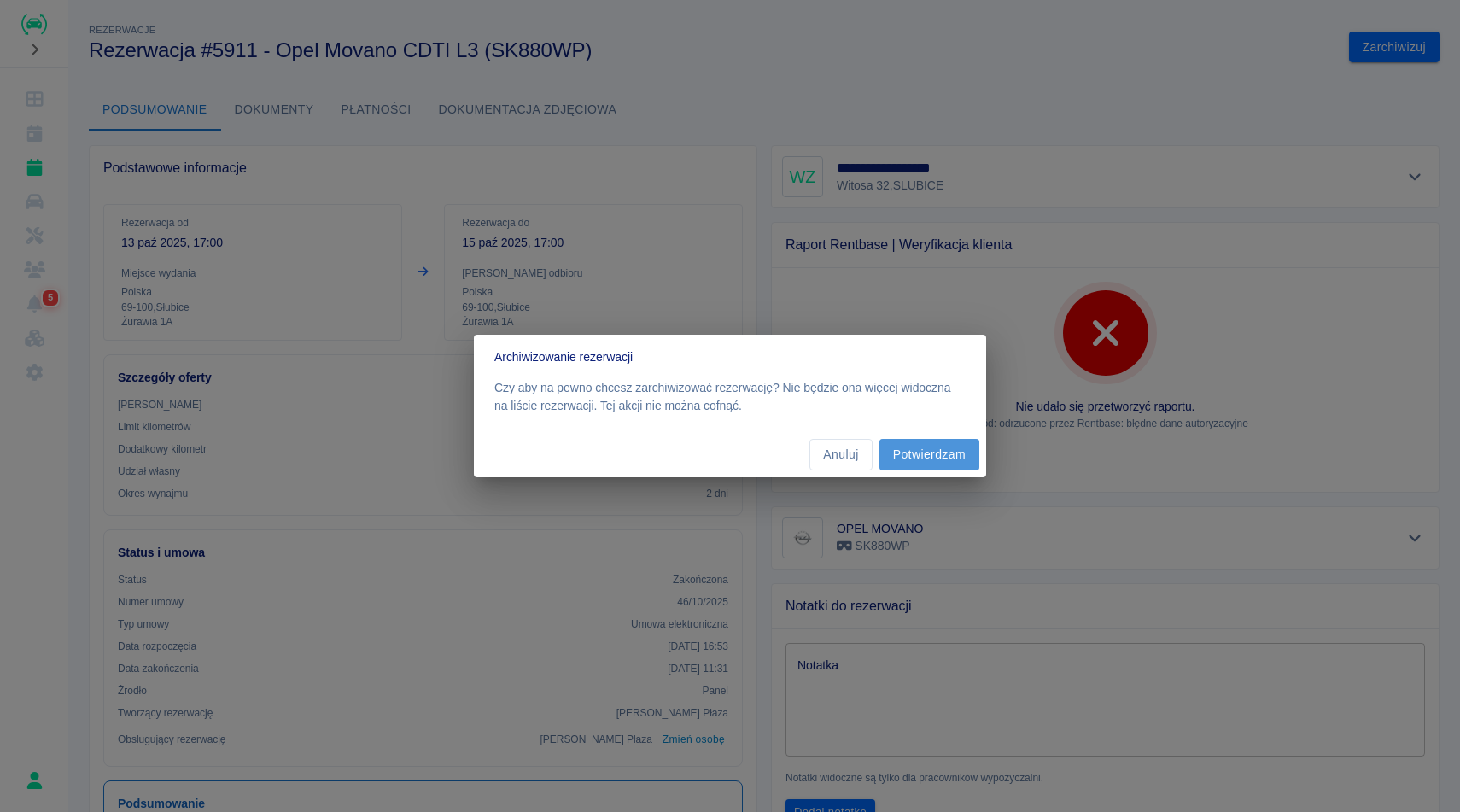
click at [929, 456] on button "Potwierdzam" at bounding box center [930, 454] width 100 height 32
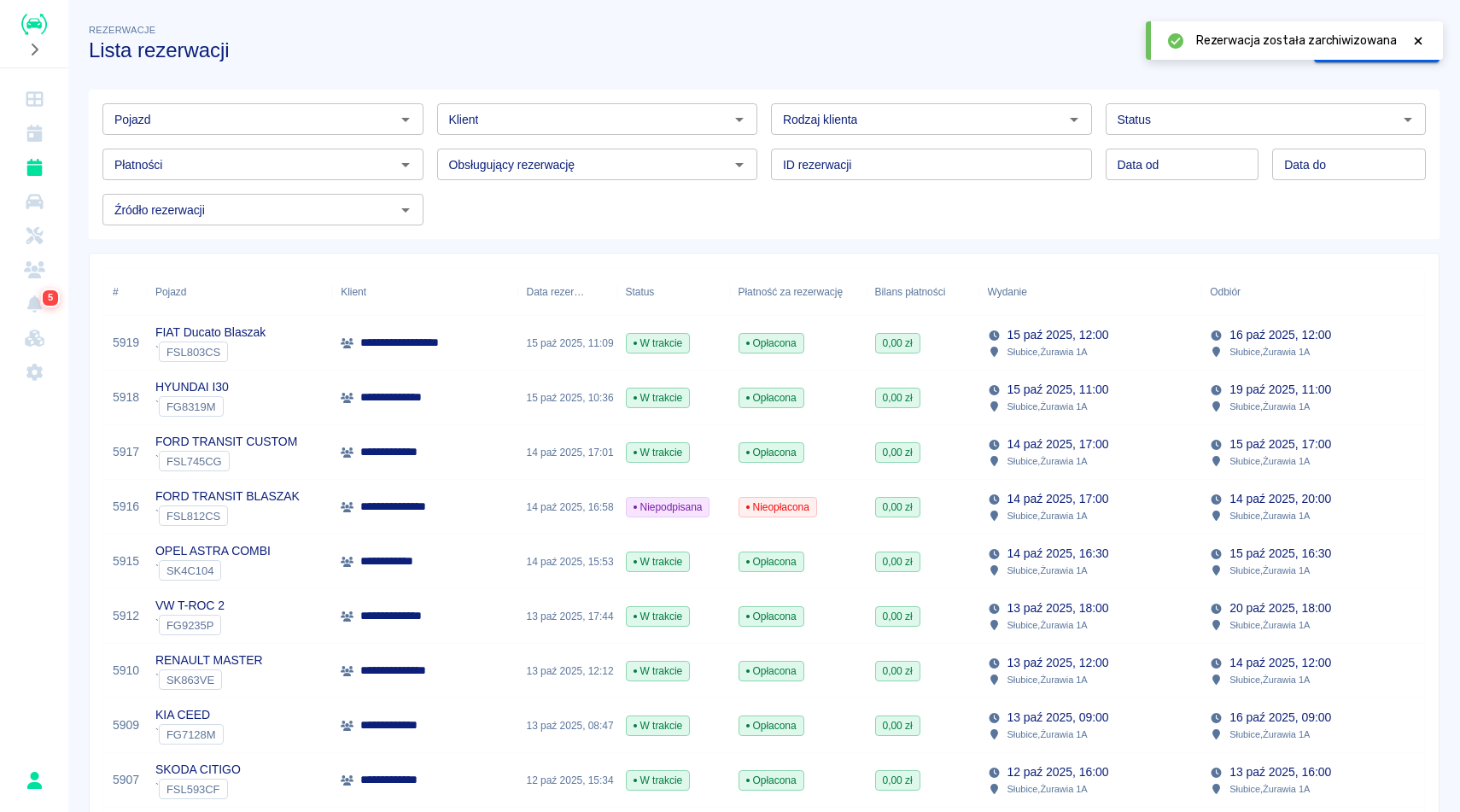
click at [1420, 38] on icon at bounding box center [1419, 41] width 8 height 8
click at [1026, 60] on h3 "Lista rezerwacji" at bounding box center [694, 51] width 1211 height 24
click at [254, 118] on input "Pojazd" at bounding box center [249, 119] width 282 height 22
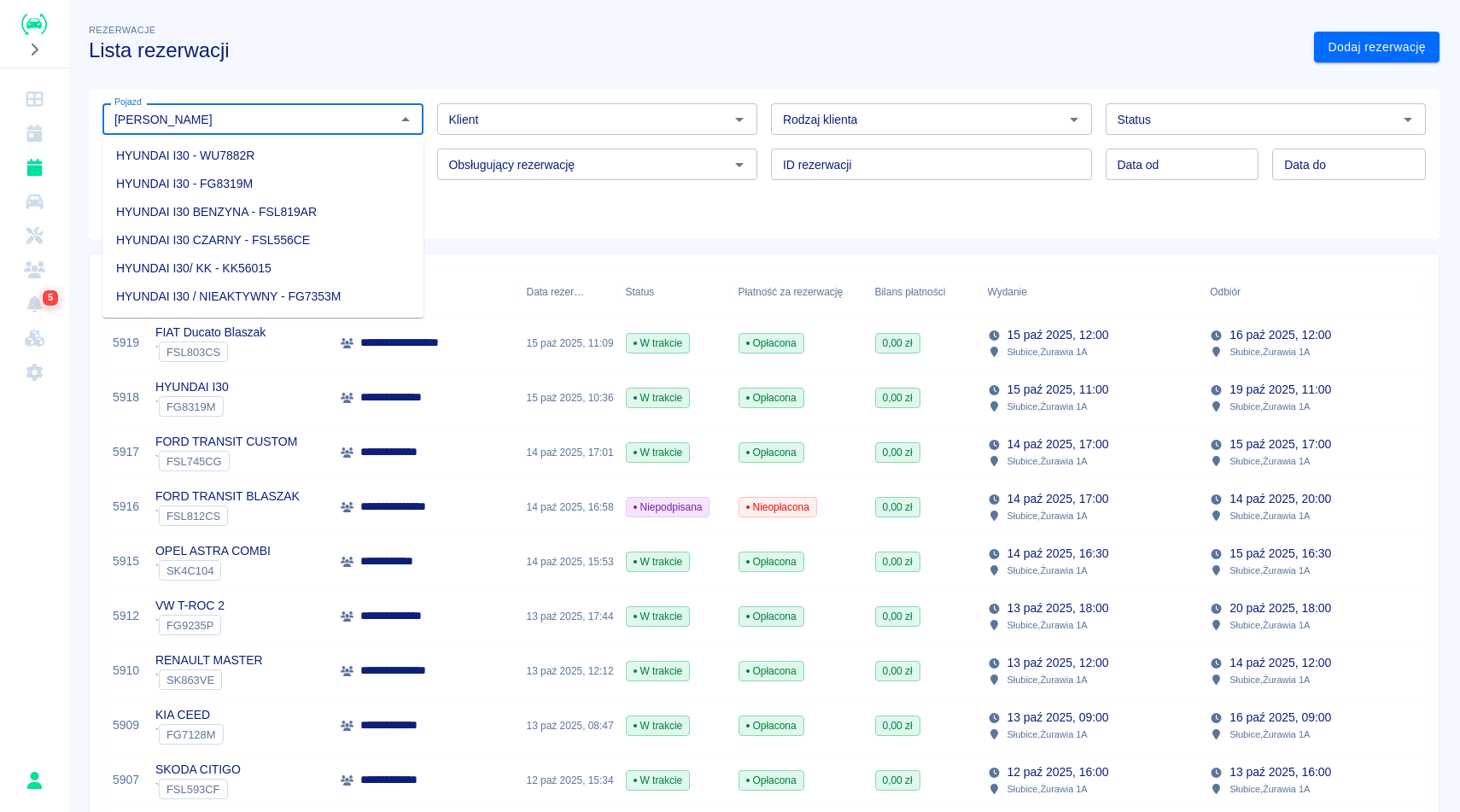
click at [238, 217] on li "HYUNDAI I30 BENZYNA - FSL819AR" at bounding box center [263, 211] width 321 height 28
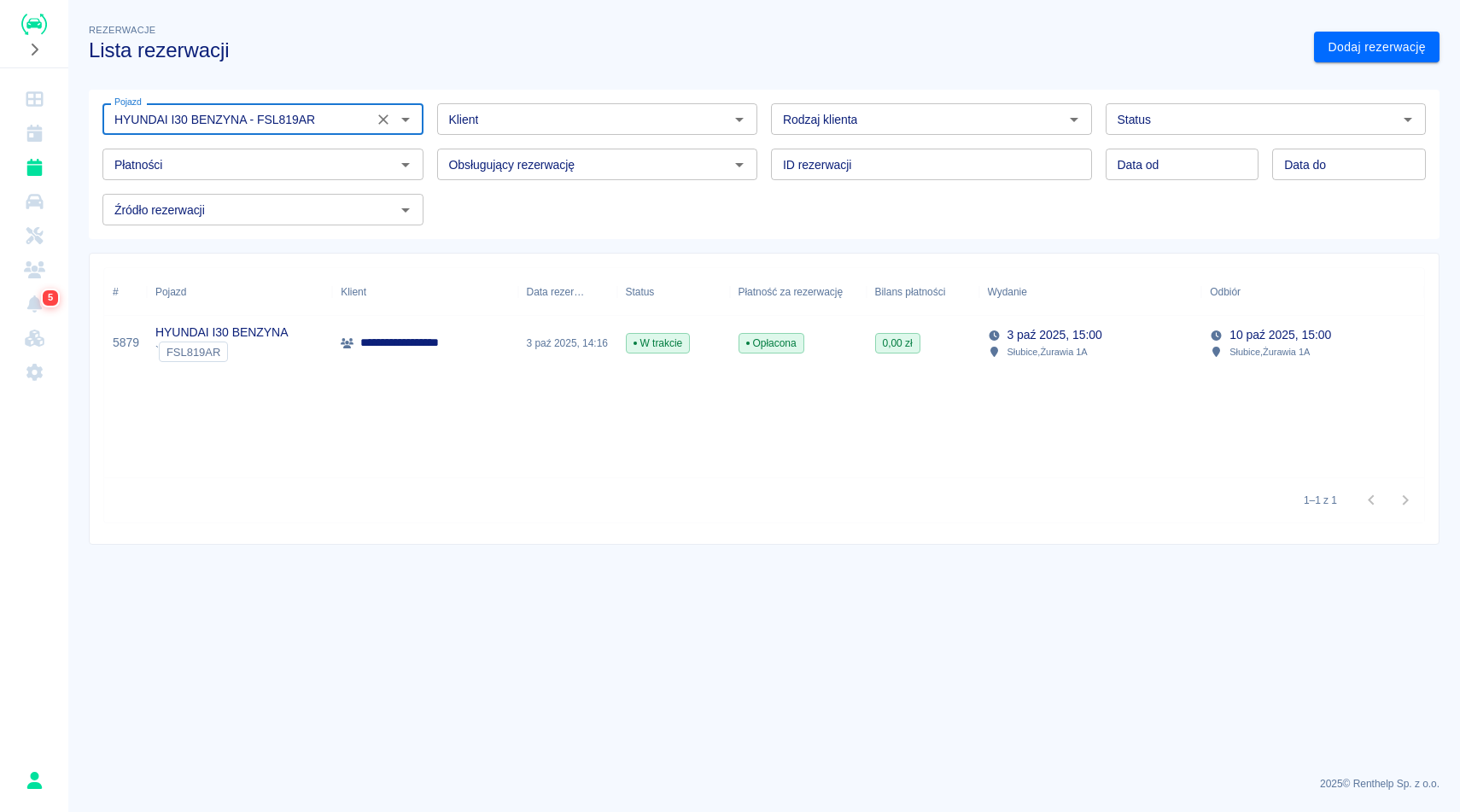
type input "HYUNDAI I30 BENZYNA - FSL819AR"
click at [376, 349] on p "**********" at bounding box center [409, 343] width 99 height 18
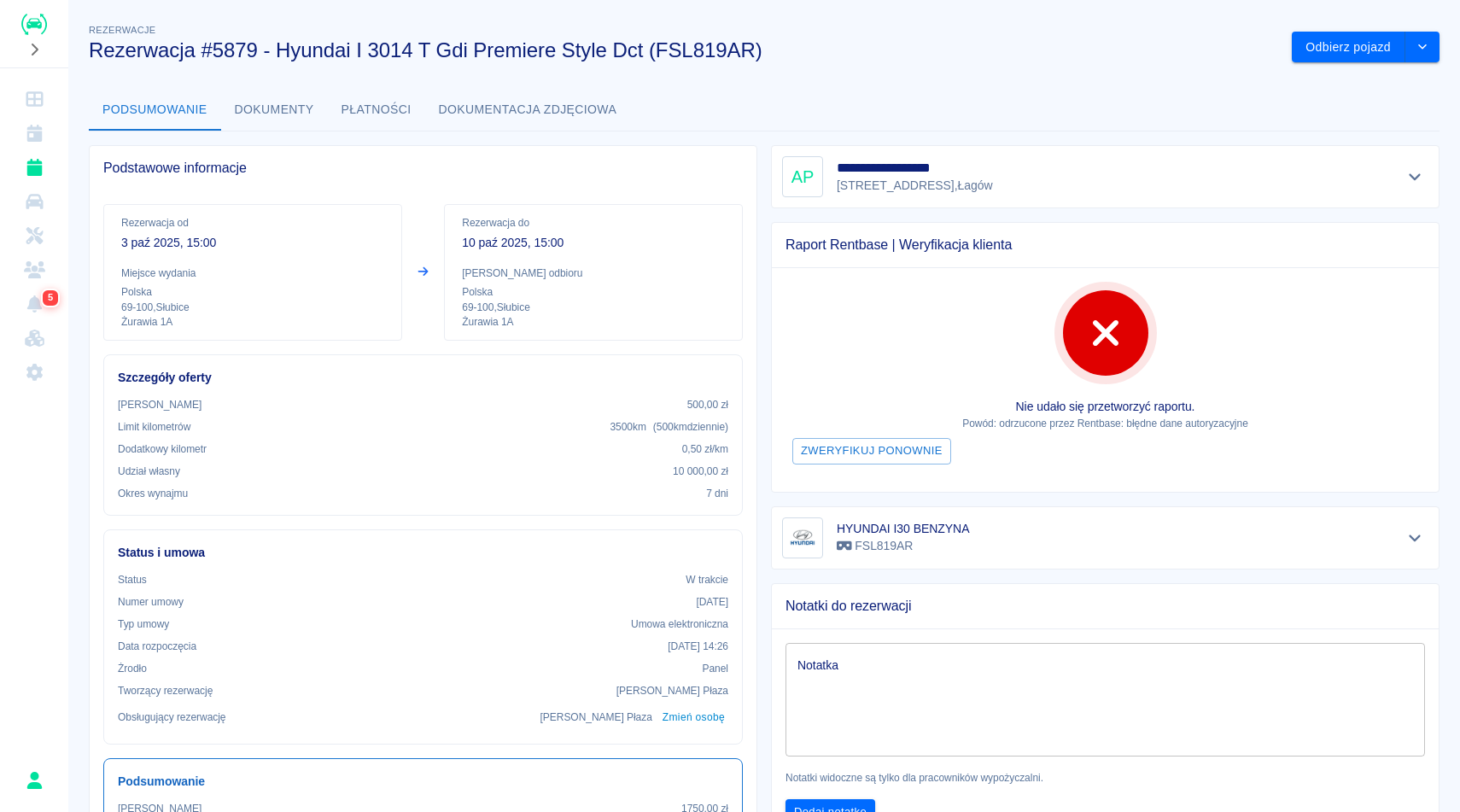
click at [863, 100] on div "Podsumowanie Dokumenty Płatności Dokumentacja zdjęciowa" at bounding box center [764, 110] width 1351 height 41
click at [1411, 179] on icon "Pokaż szczegóły" at bounding box center [1415, 177] width 20 height 16
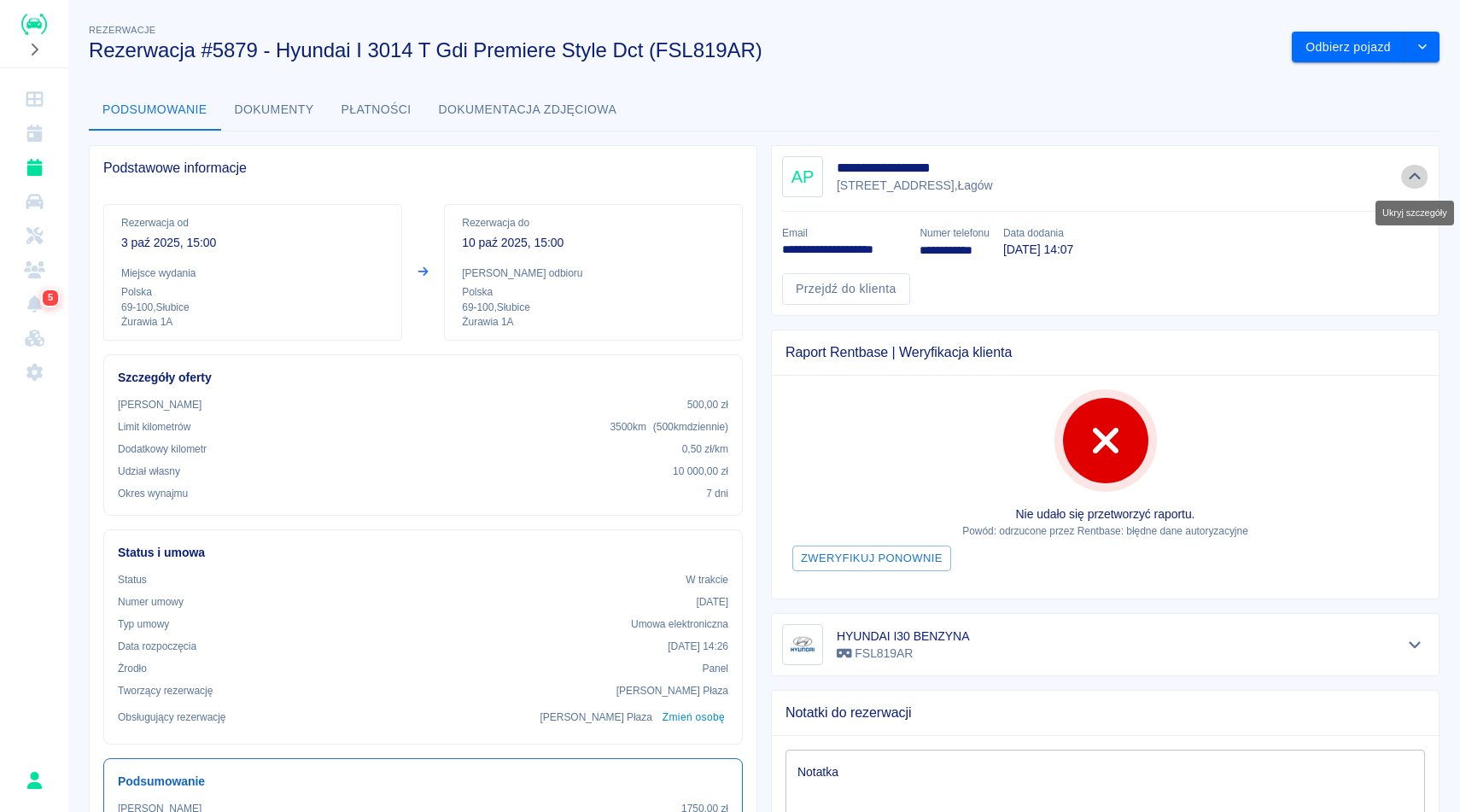
click at [1411, 180] on icon "Ukryj szczegóły" at bounding box center [1415, 177] width 20 height 16
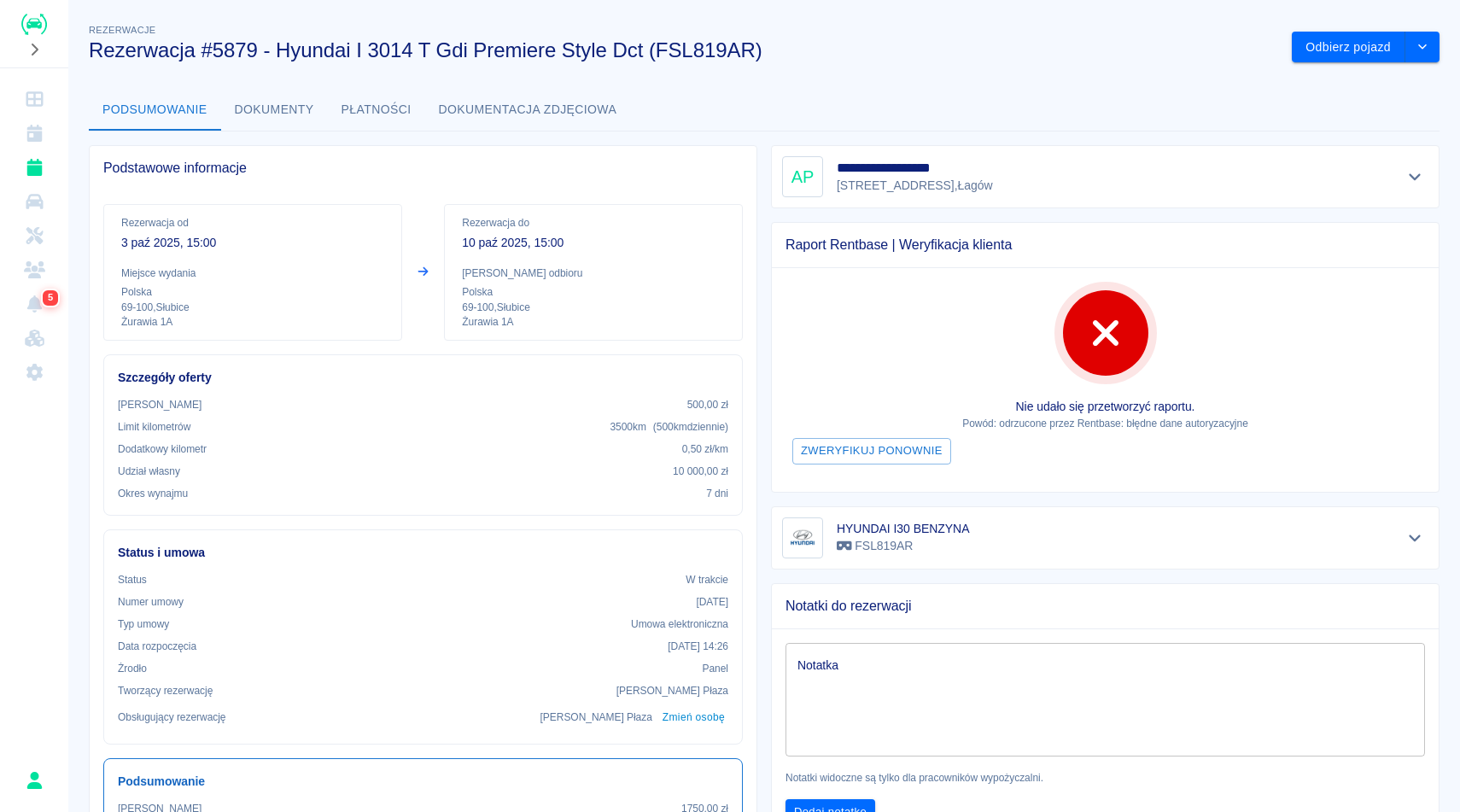
click at [1103, 84] on div "**********" at bounding box center [764, 550] width 1392 height 1086
click at [1418, 173] on icon "Pokaż szczegóły" at bounding box center [1415, 177] width 20 height 16
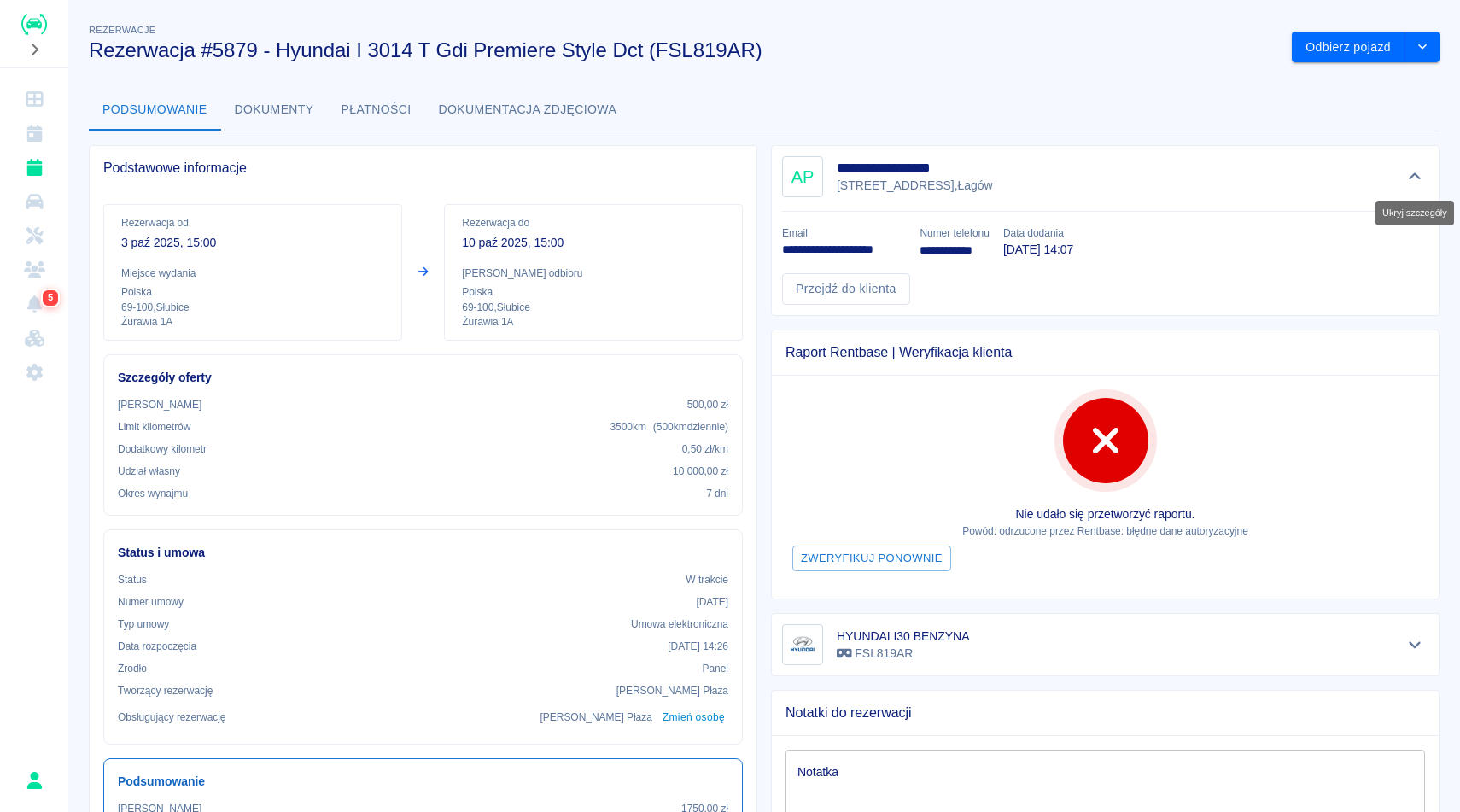
click at [1408, 173] on icon "Ukryj szczegóły" at bounding box center [1415, 177] width 20 height 16
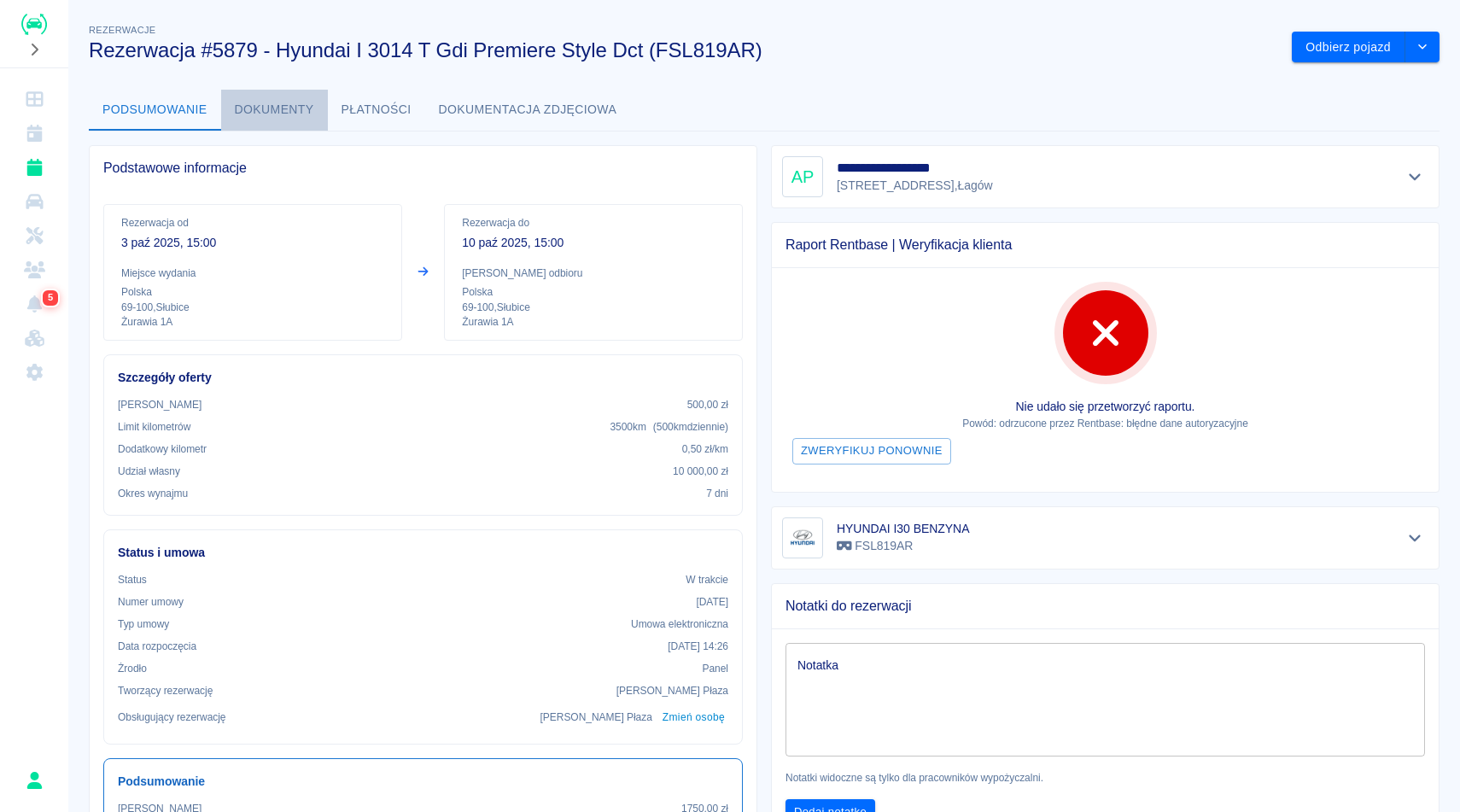
click at [298, 102] on button "Dokumenty" at bounding box center [275, 110] width 107 height 41
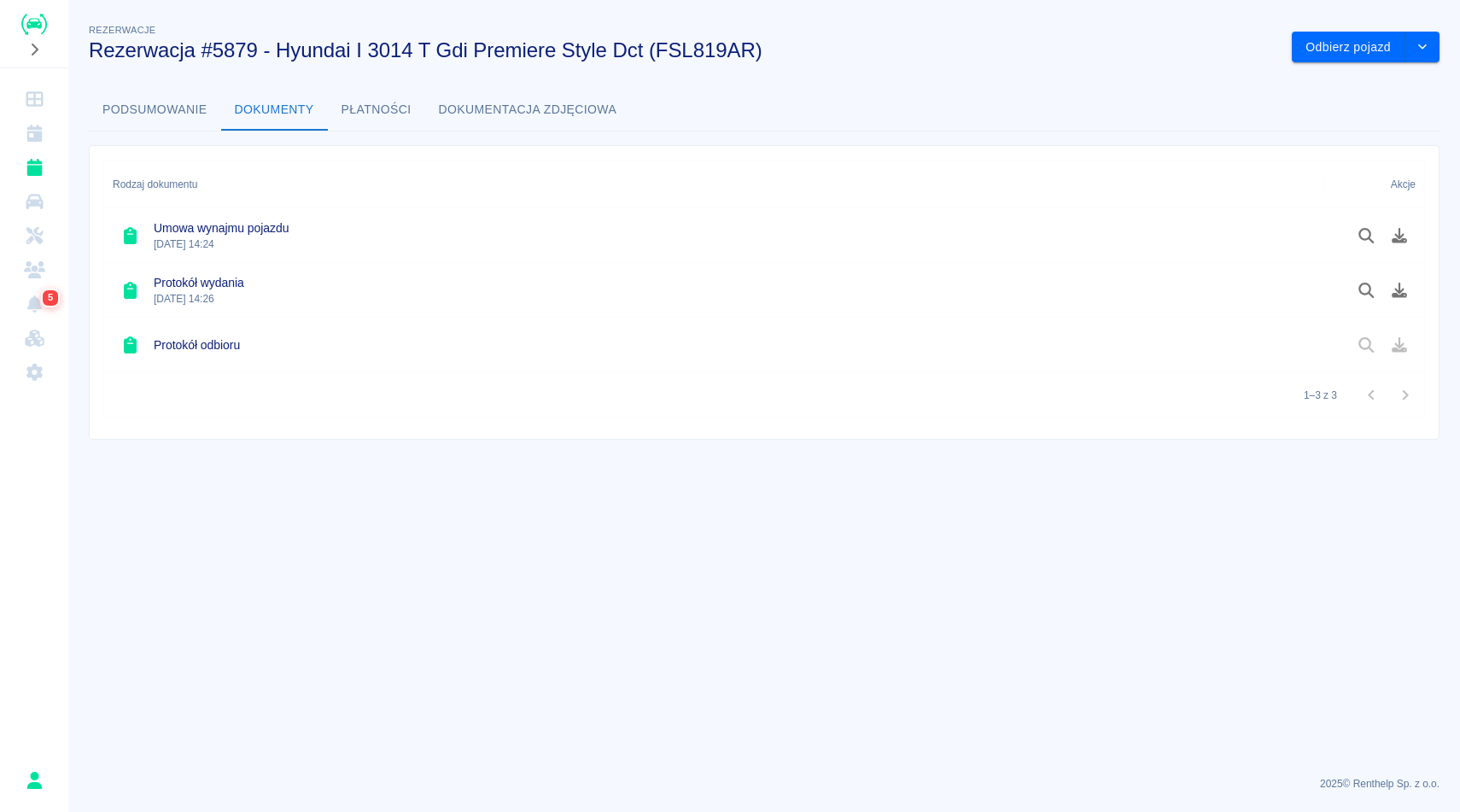
click at [365, 108] on button "Płatności" at bounding box center [376, 110] width 98 height 41
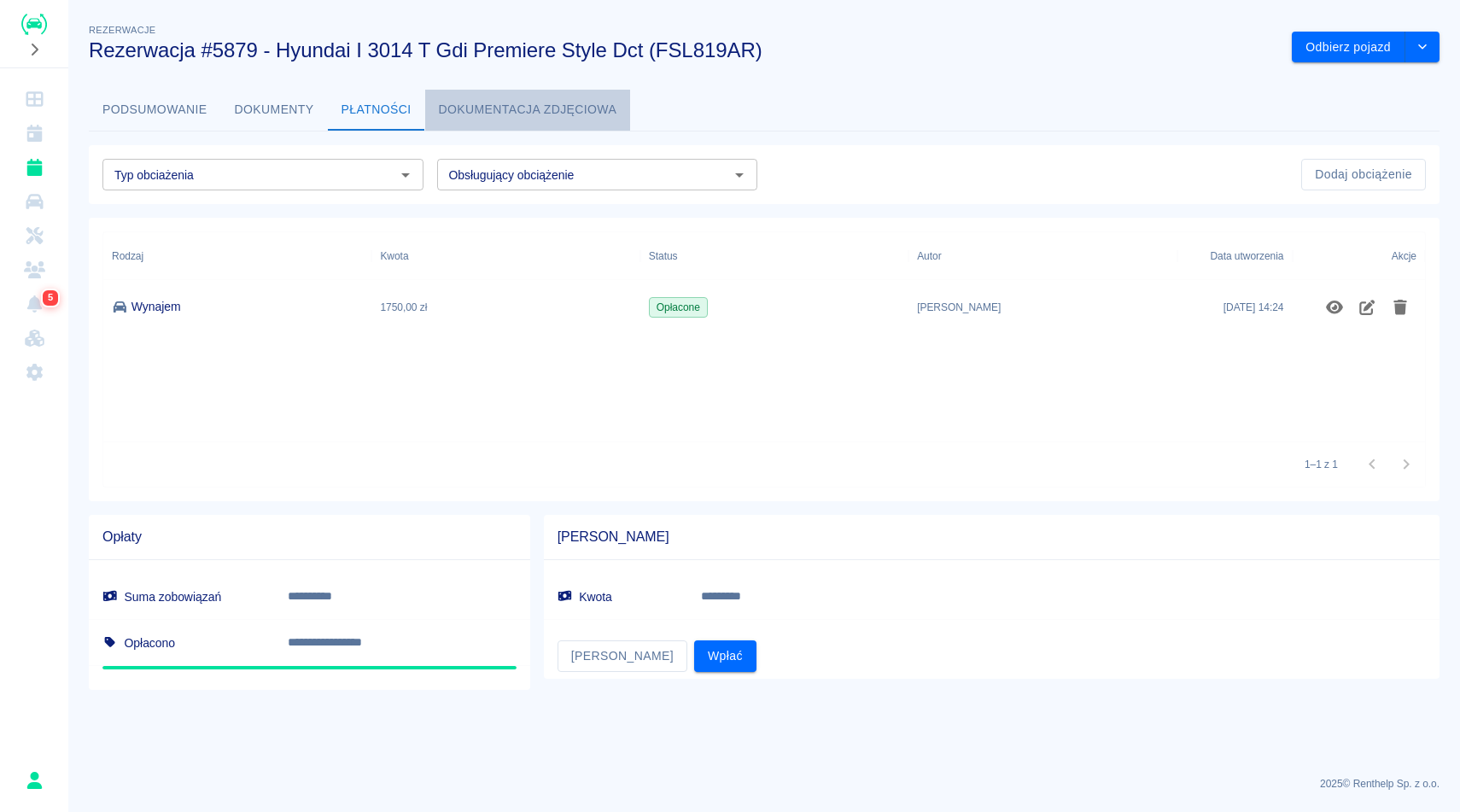
click at [538, 101] on button "Dokumentacja zdjęciowa" at bounding box center [528, 110] width 205 height 41
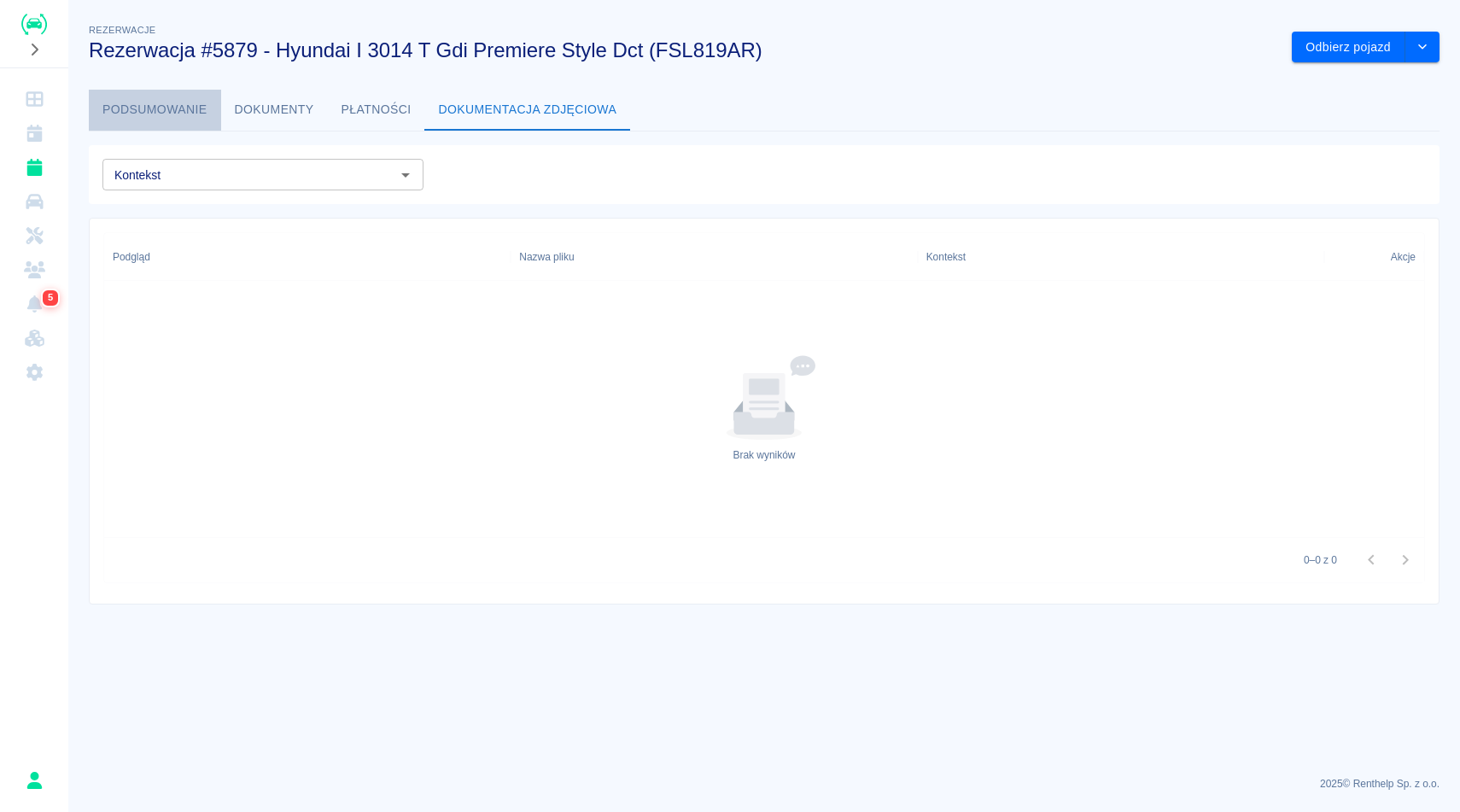
click at [175, 109] on button "Podsumowanie" at bounding box center [155, 110] width 132 height 41
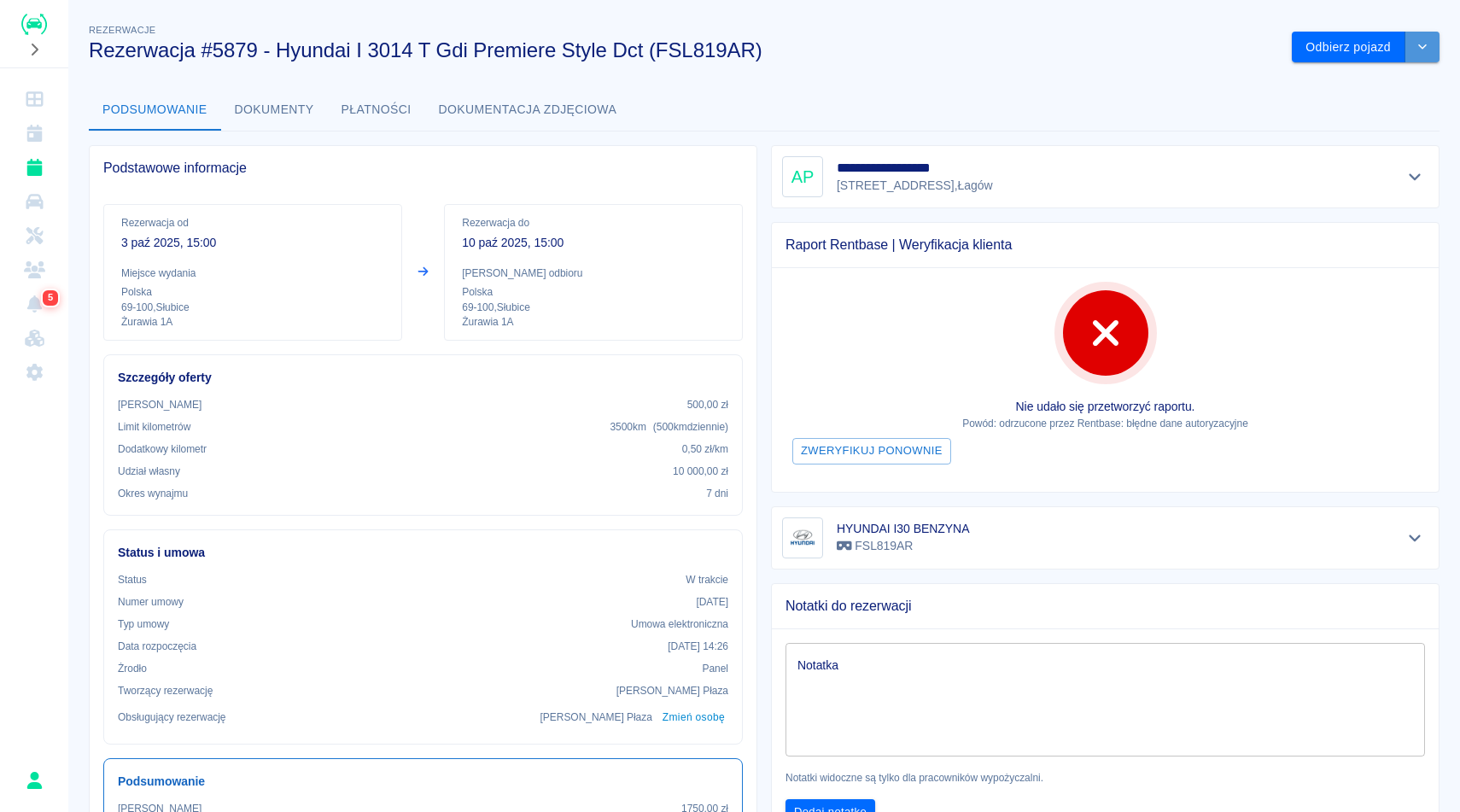
click at [1426, 46] on icon "drop-down" at bounding box center [1423, 46] width 14 height 11
click at [1427, 46] on icon "drop-down" at bounding box center [1423, 46] width 14 height 11
click at [1040, 95] on div "Podsumowanie Dokumenty Płatności Dokumentacja zdjęciowa" at bounding box center [764, 110] width 1351 height 41
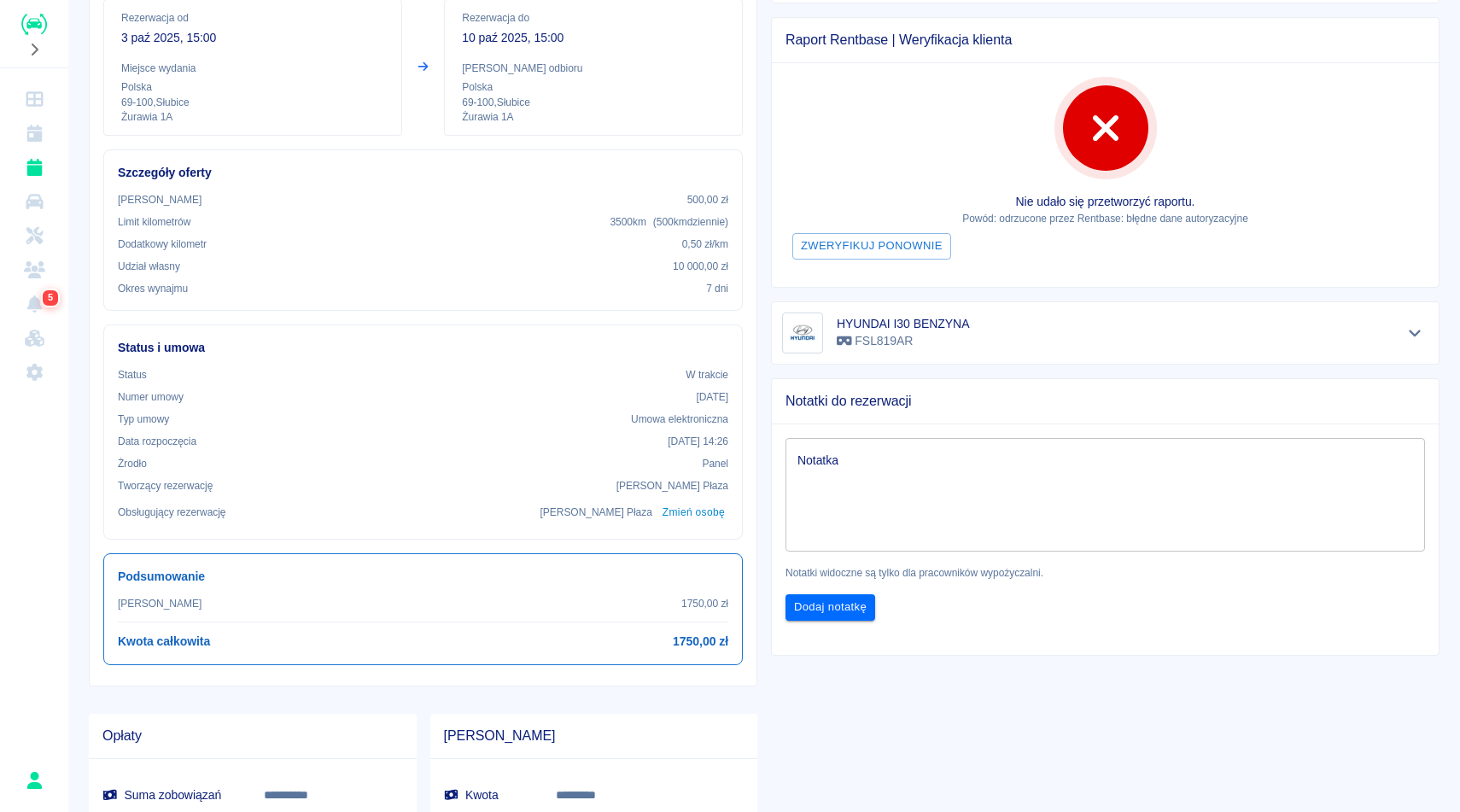
scroll to position [239, 0]
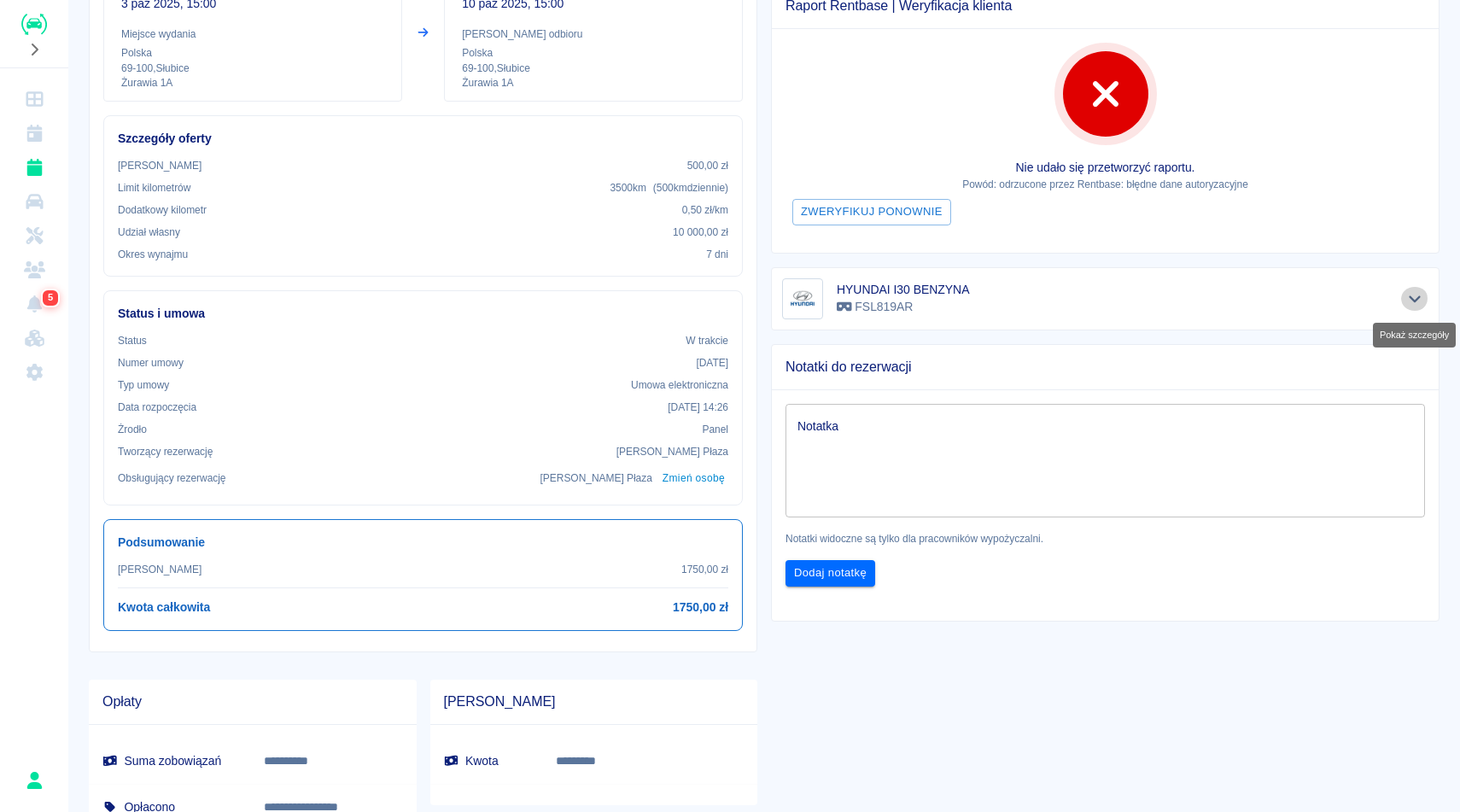
click at [1412, 301] on icon "Pokaż szczegóły" at bounding box center [1415, 299] width 20 height 16
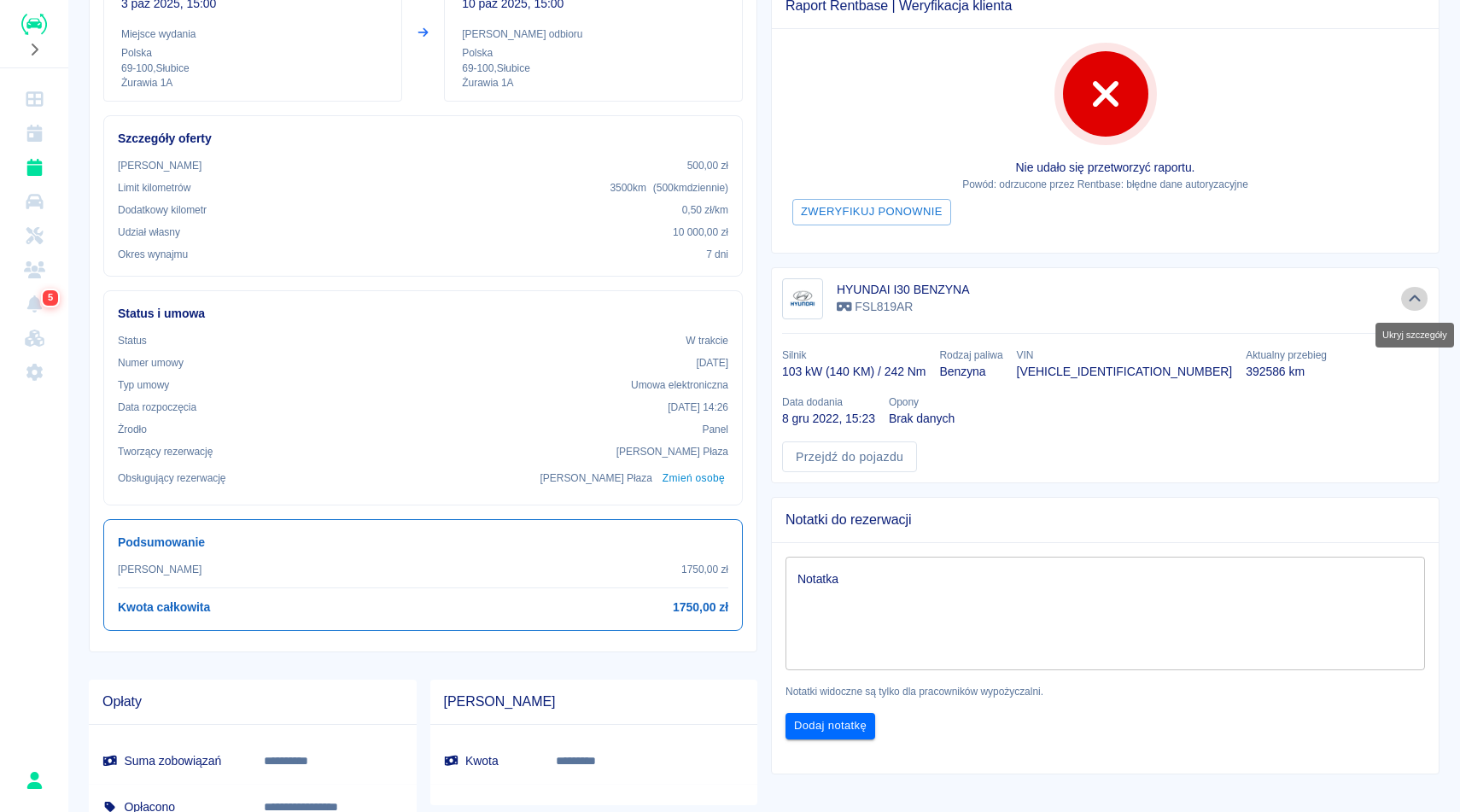
click at [1412, 301] on icon "Ukryj szczegóły" at bounding box center [1415, 299] width 20 height 16
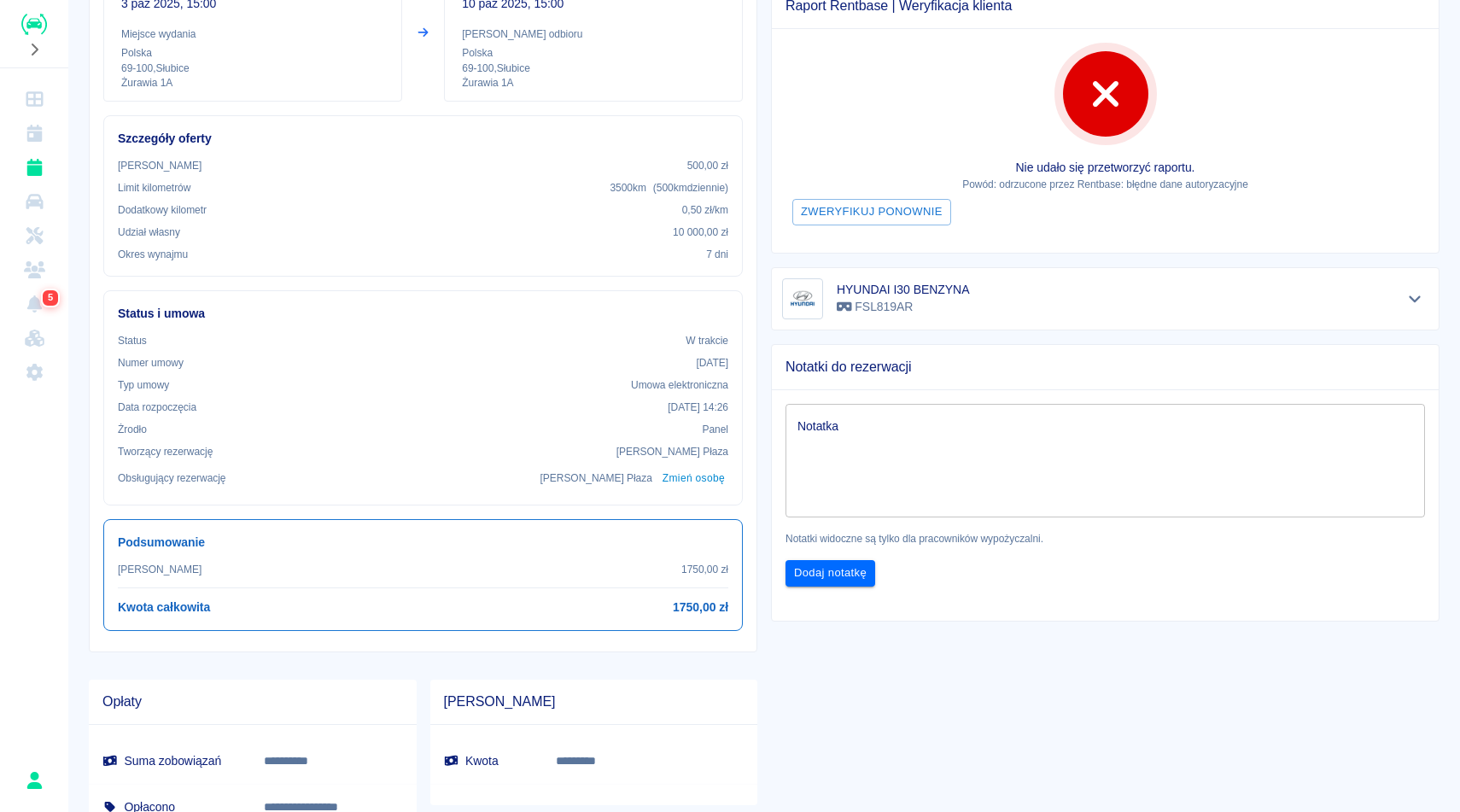
click at [1071, 762] on div "**********" at bounding box center [1098, 373] width 682 height 962
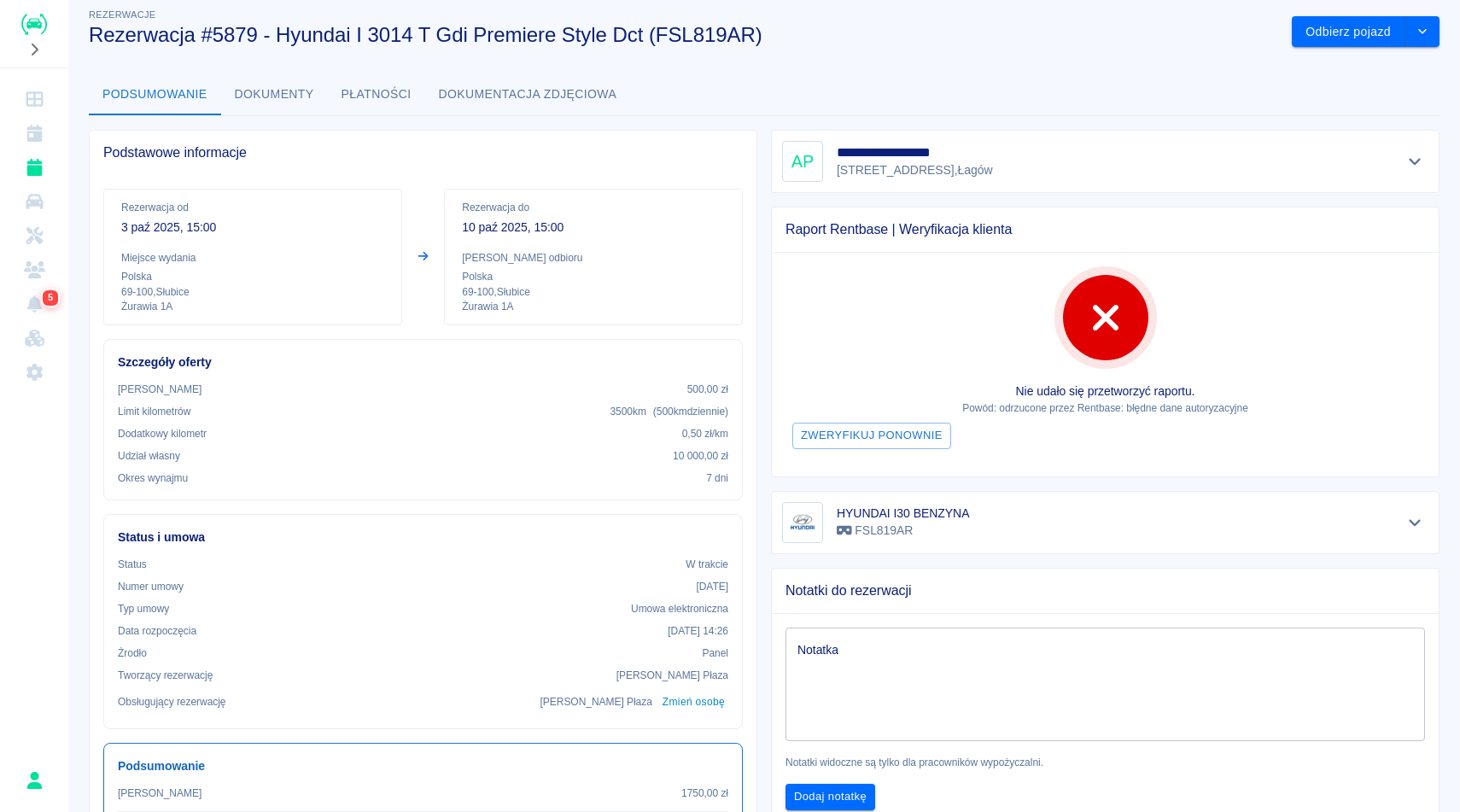
scroll to position [0, 0]
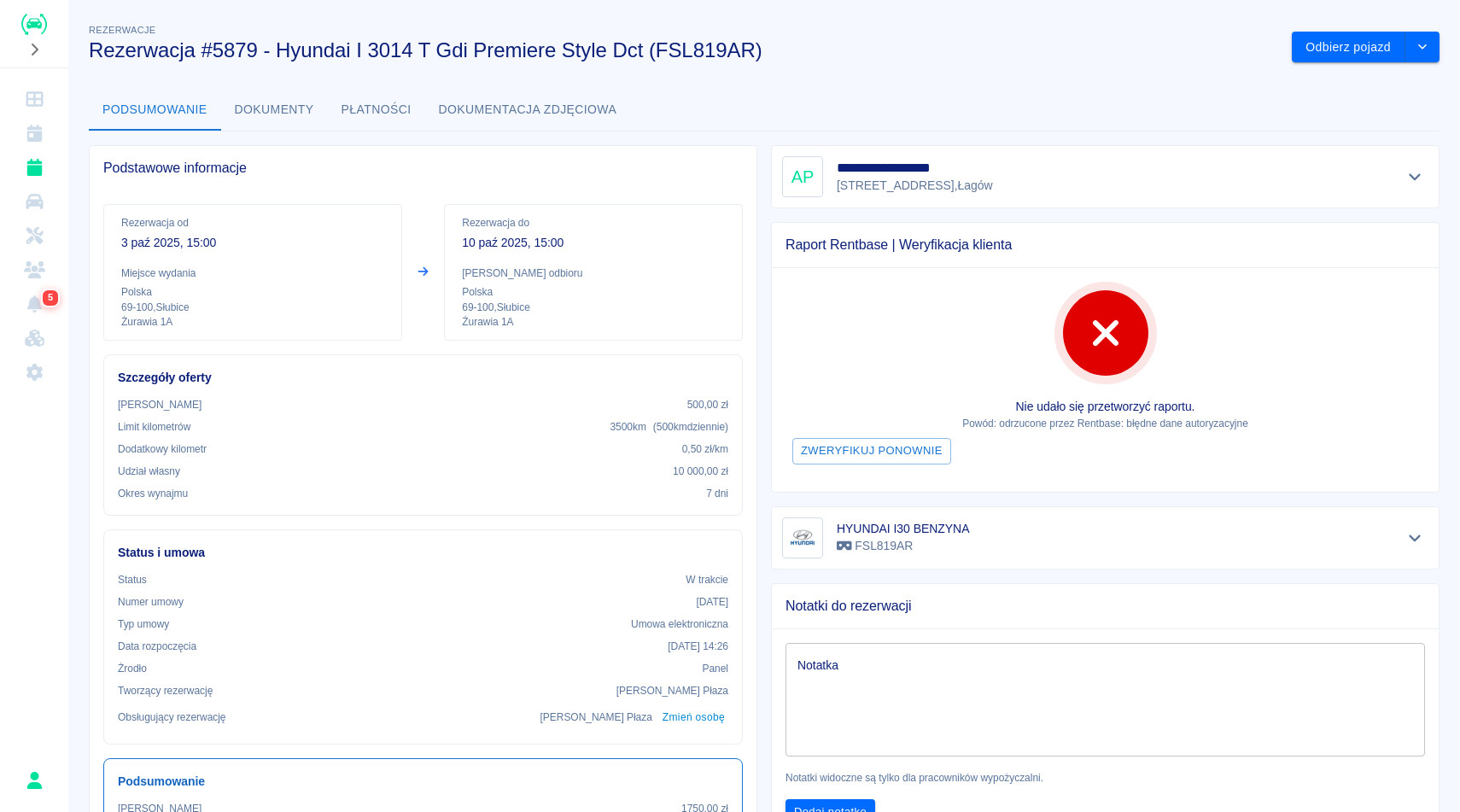
click at [919, 90] on div "Podsumowanie Dokumenty Płatności Dokumentacja zdjęciowa" at bounding box center [764, 110] width 1351 height 41
click at [1080, 73] on div "**********" at bounding box center [764, 550] width 1392 height 1086
click at [1126, 86] on div "**********" at bounding box center [764, 550] width 1392 height 1086
click at [1061, 73] on div "**********" at bounding box center [764, 550] width 1392 height 1086
click at [477, 116] on button "Dokumentacja zdjęciowa" at bounding box center [528, 110] width 205 height 41
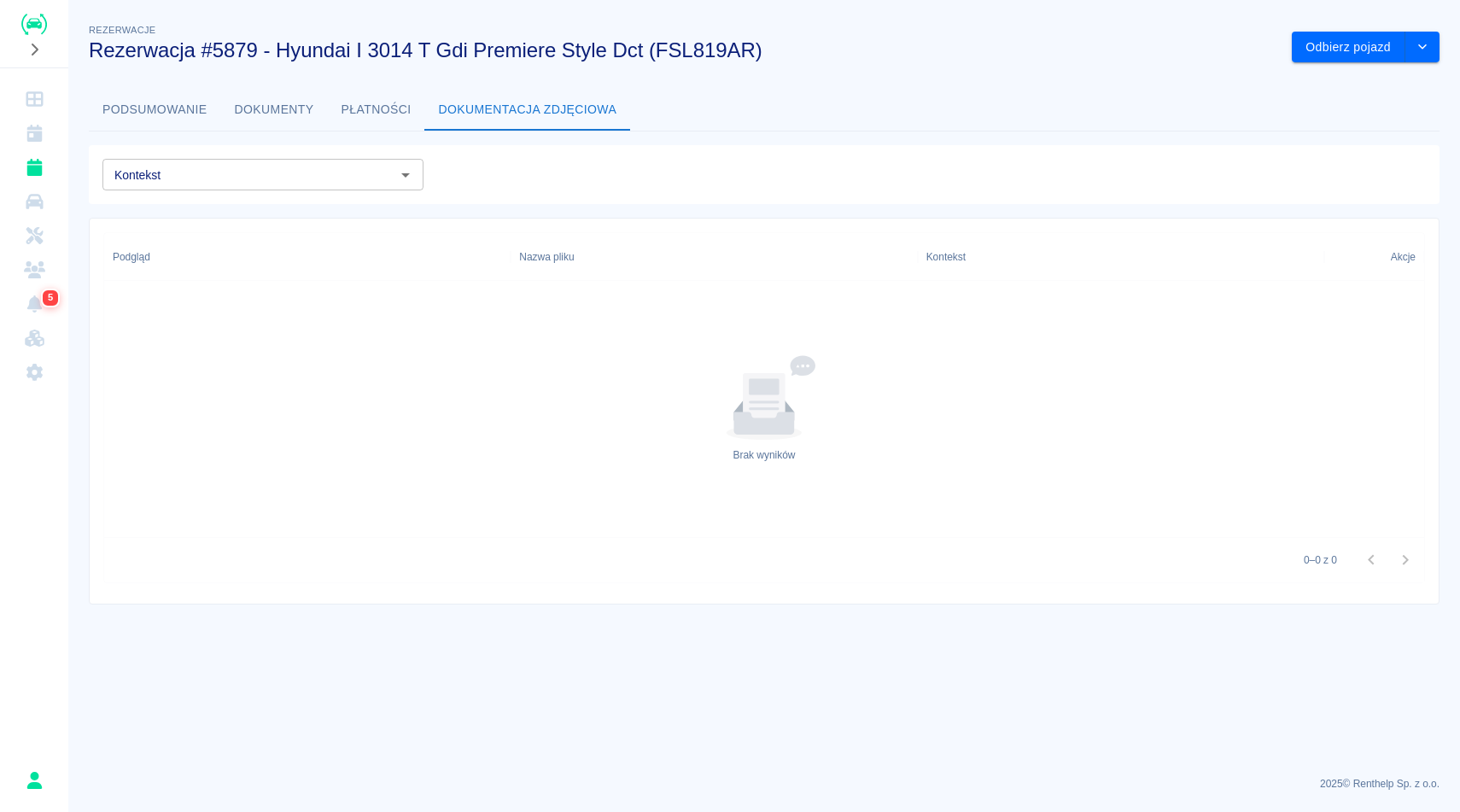
click at [378, 103] on button "Płatności" at bounding box center [376, 110] width 98 height 41
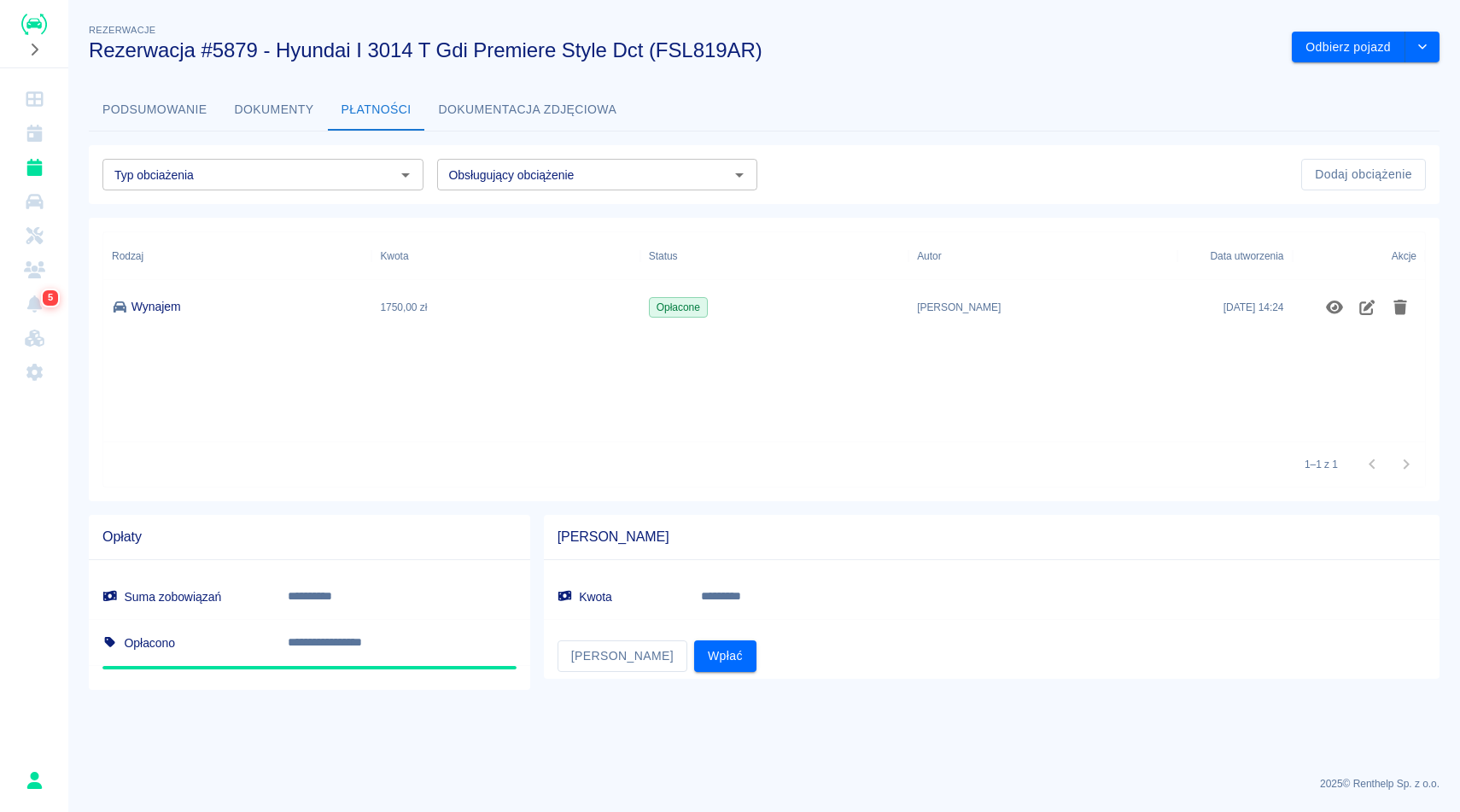
click at [276, 109] on button "Dokumenty" at bounding box center [275, 110] width 107 height 41
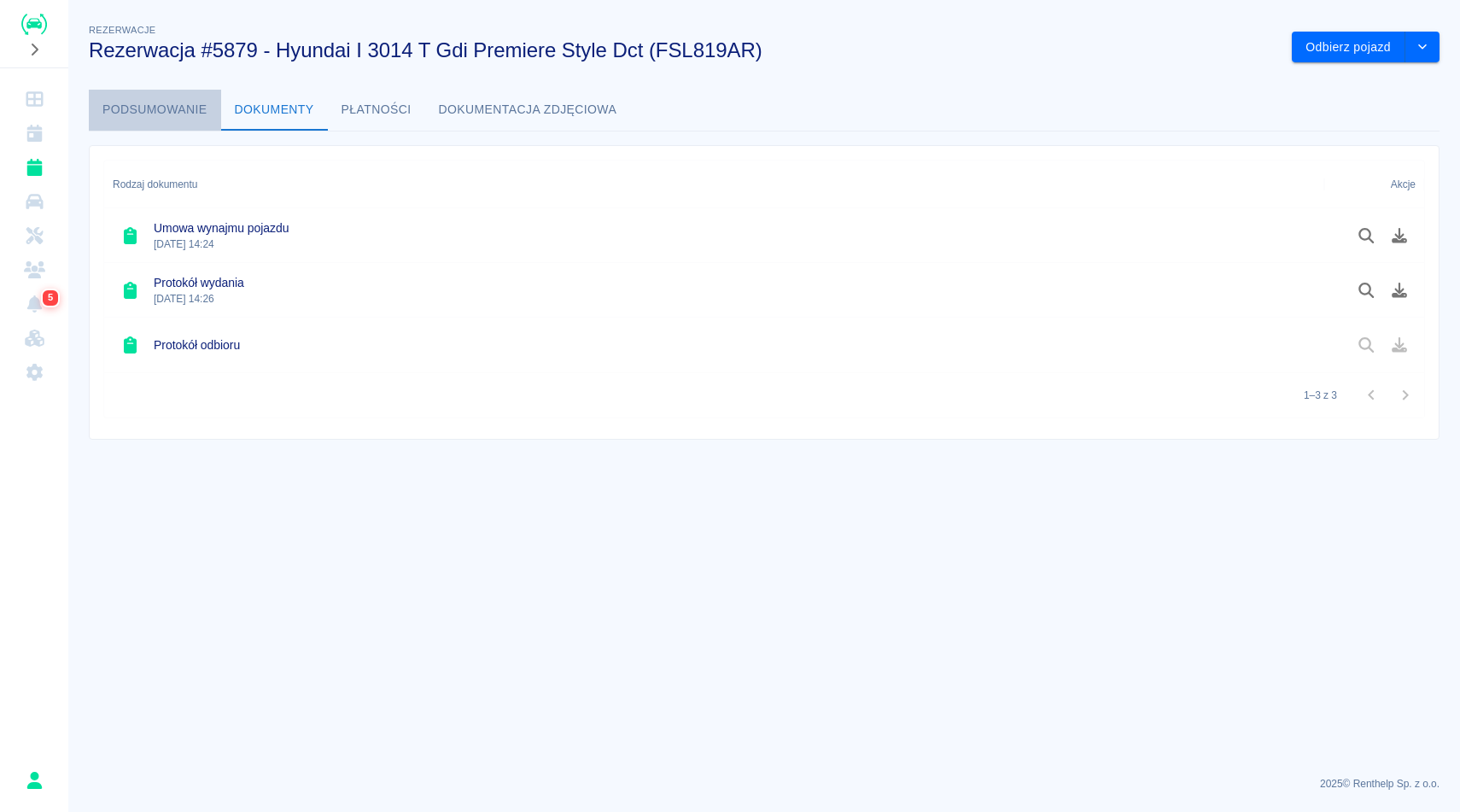
click at [195, 116] on button "Podsumowanie" at bounding box center [155, 110] width 132 height 41
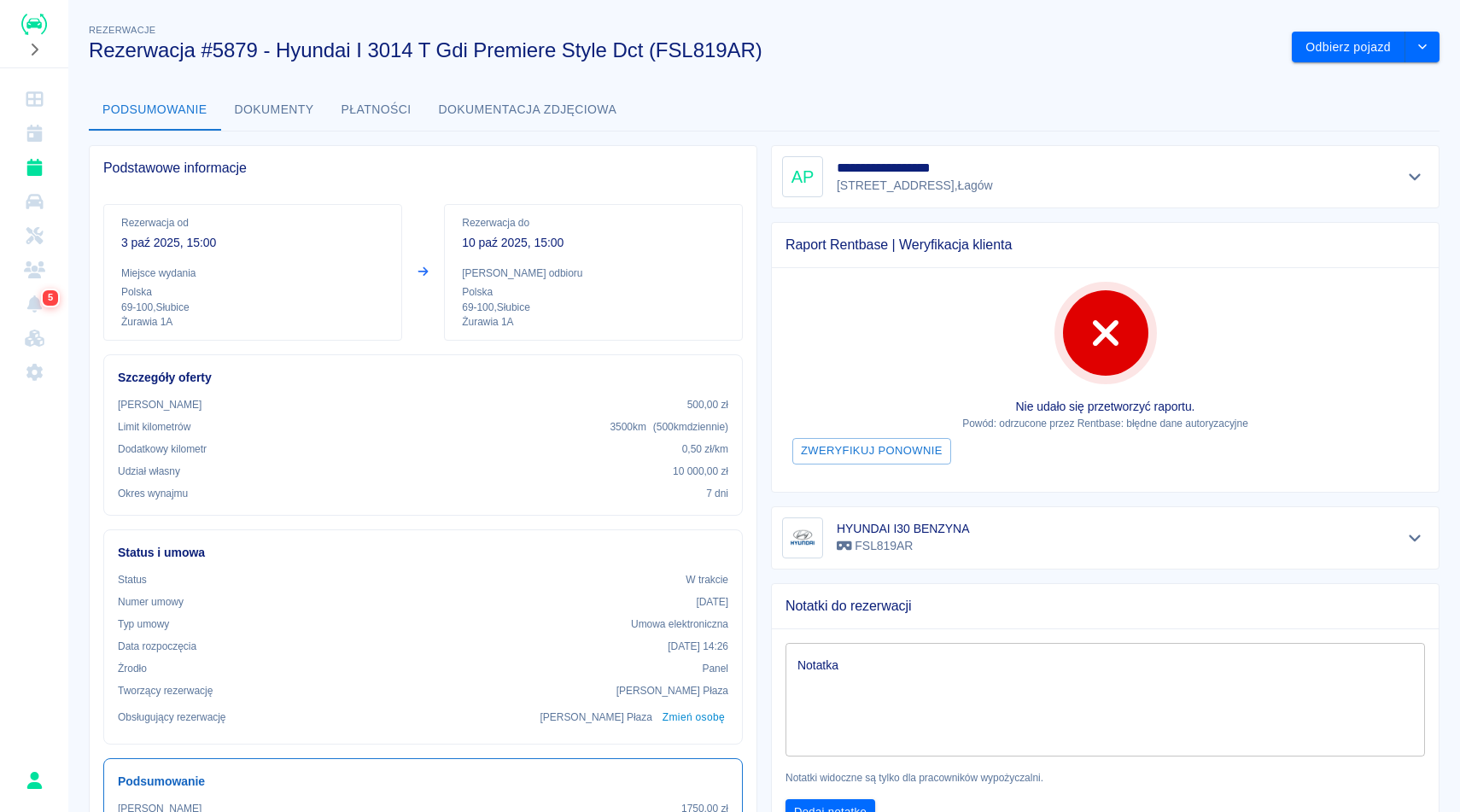
click at [915, 66] on div "**********" at bounding box center [764, 550] width 1392 height 1086
click at [1419, 53] on button "drop-down" at bounding box center [1423, 47] width 35 height 32
click at [991, 107] on div "Podsumowanie Dokumenty Płatności Dokumentacja zdjęciowa" at bounding box center [764, 110] width 1351 height 41
click at [41, 165] on icon "Rezerwacje" at bounding box center [35, 167] width 22 height 17
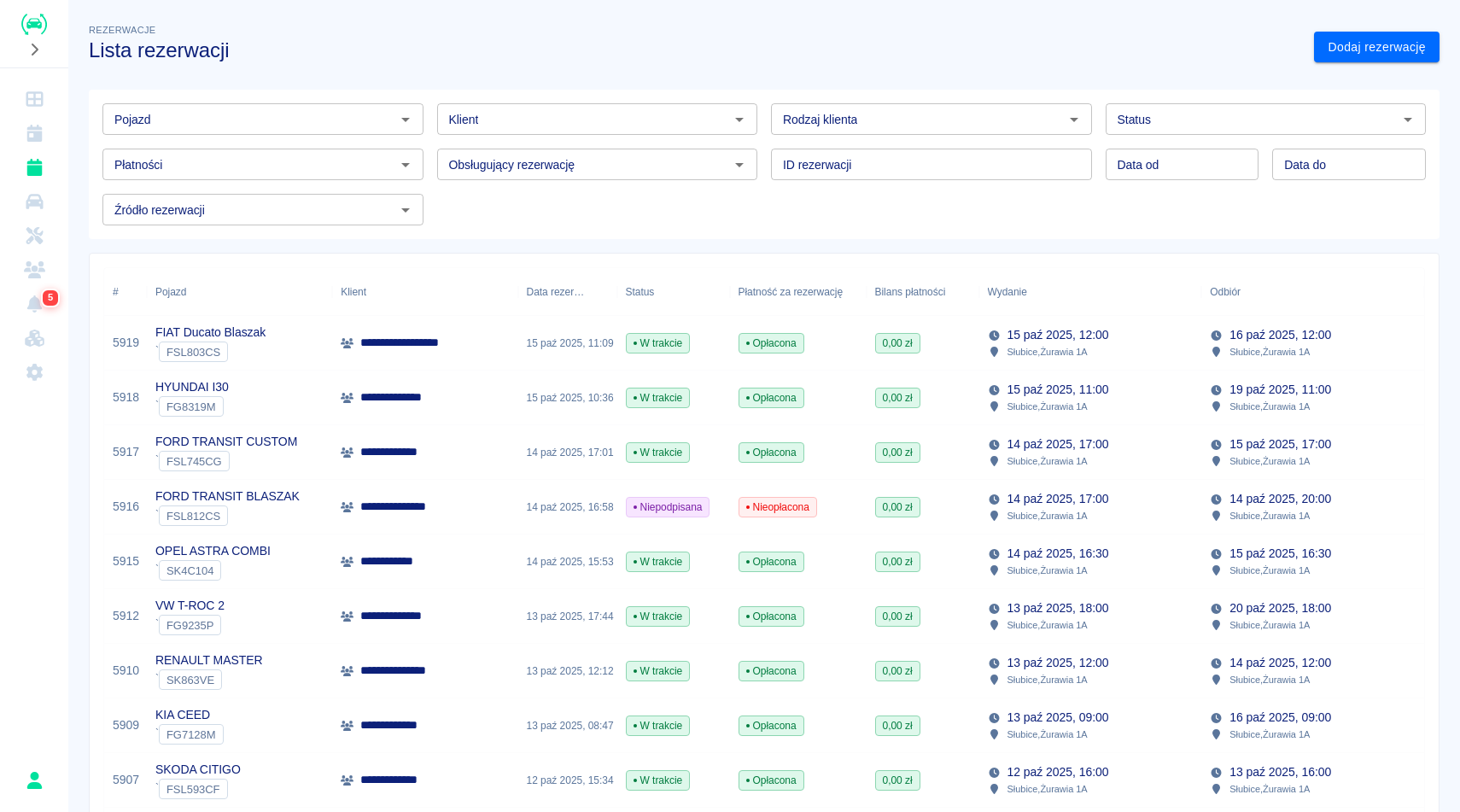
click at [307, 118] on input "Pojazd" at bounding box center [249, 119] width 282 height 22
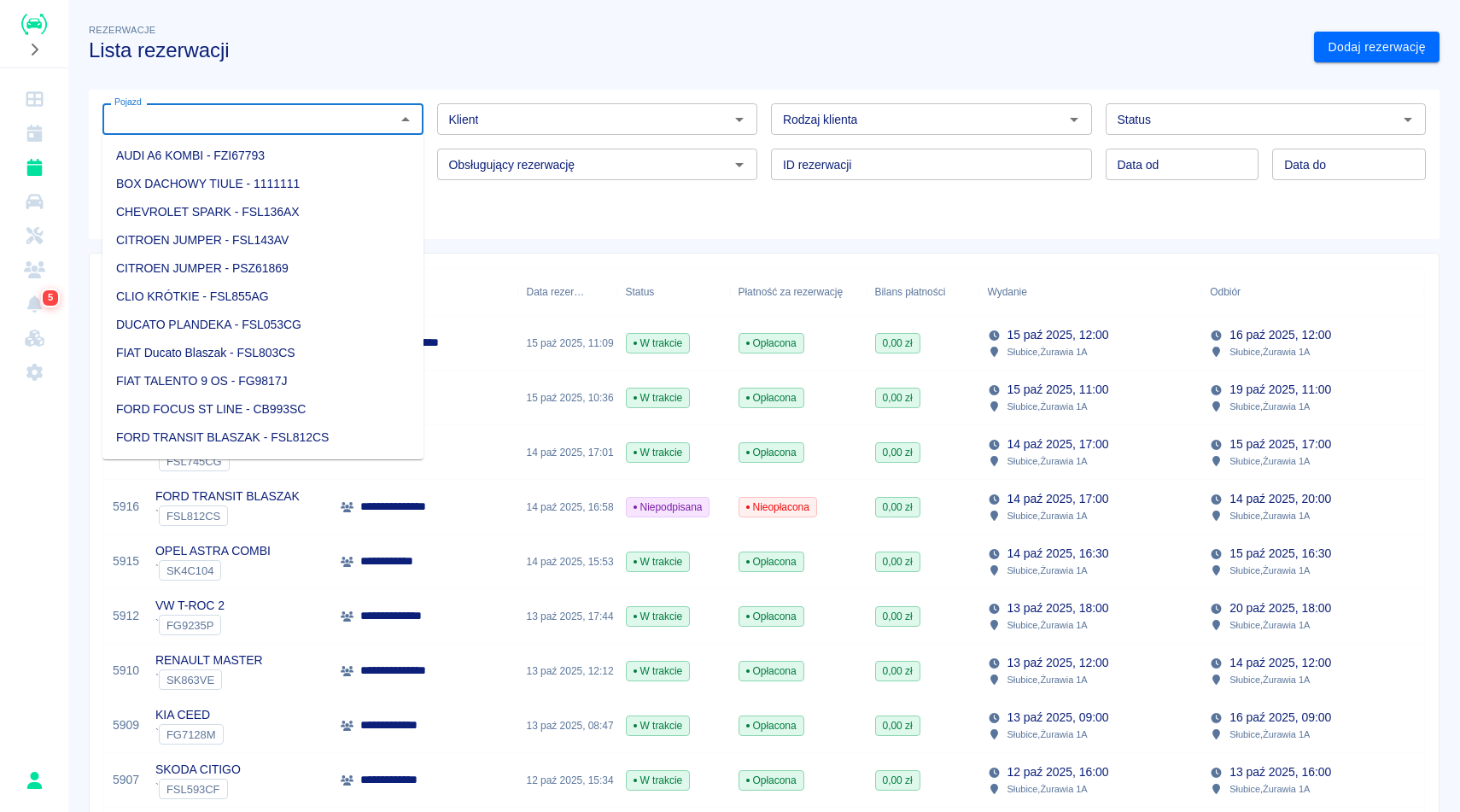
click at [275, 153] on li "AUDI A6 KOMBI - FZI67793" at bounding box center [263, 155] width 321 height 28
type input "AUDI A6 KOMBI - FZI67793"
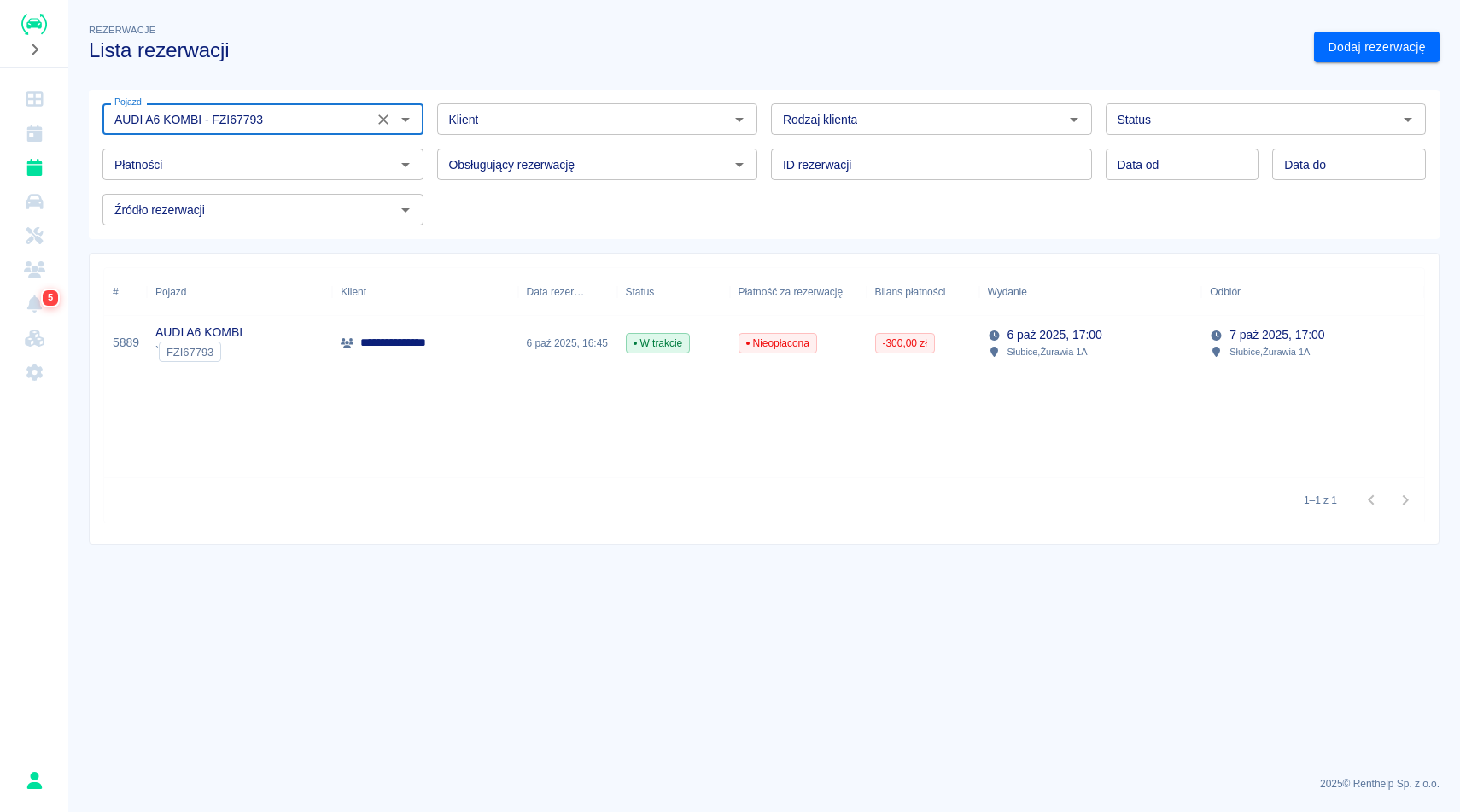
click at [553, 347] on div "6 paź 2025, 16:45" at bounding box center [567, 343] width 99 height 54
click at [32, 162] on icon "Rezerwacje" at bounding box center [35, 167] width 16 height 17
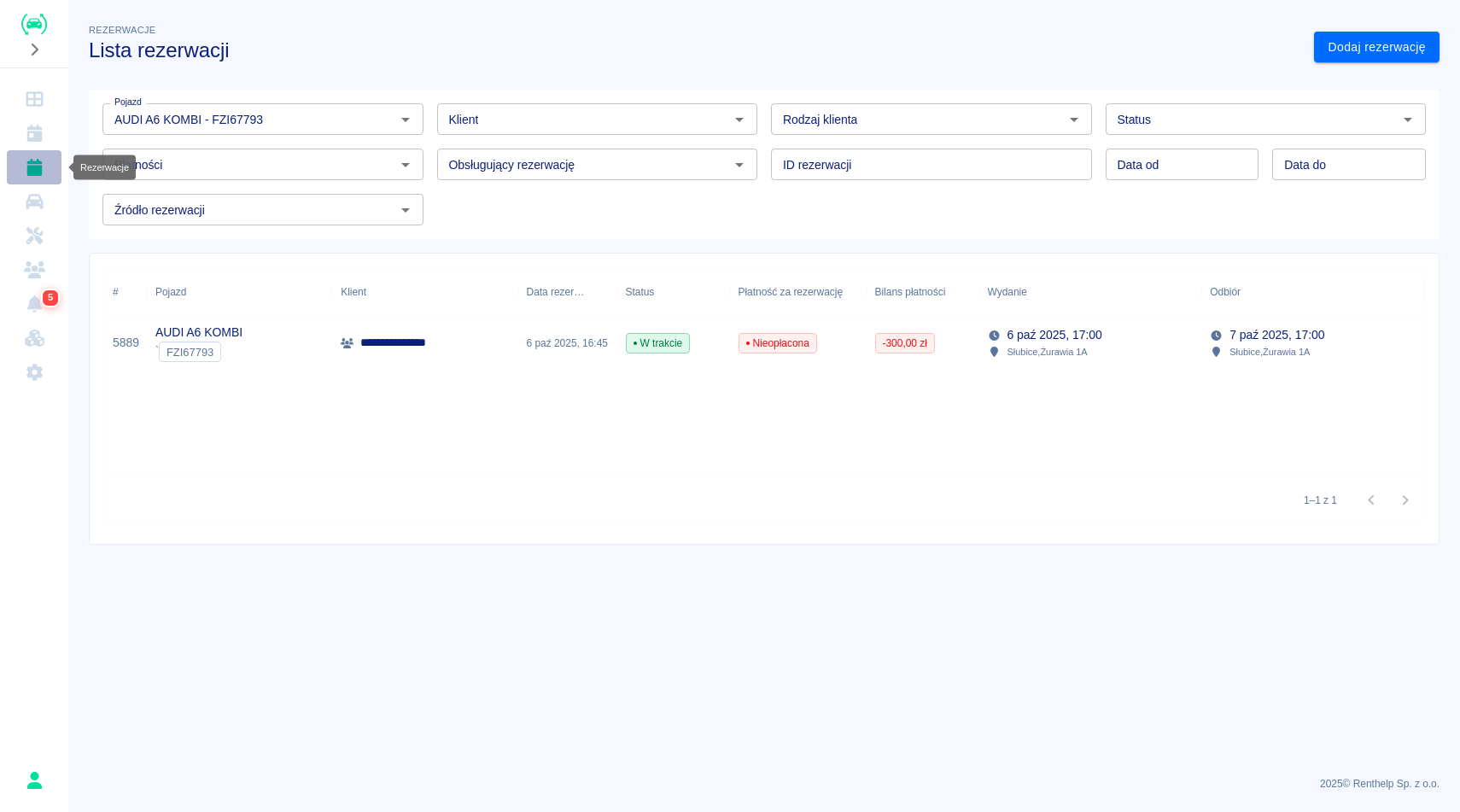
click at [40, 161] on icon "Rezerwacje" at bounding box center [35, 167] width 16 height 17
click at [1366, 41] on link "Dodaj rezerwację" at bounding box center [1376, 47] width 125 height 32
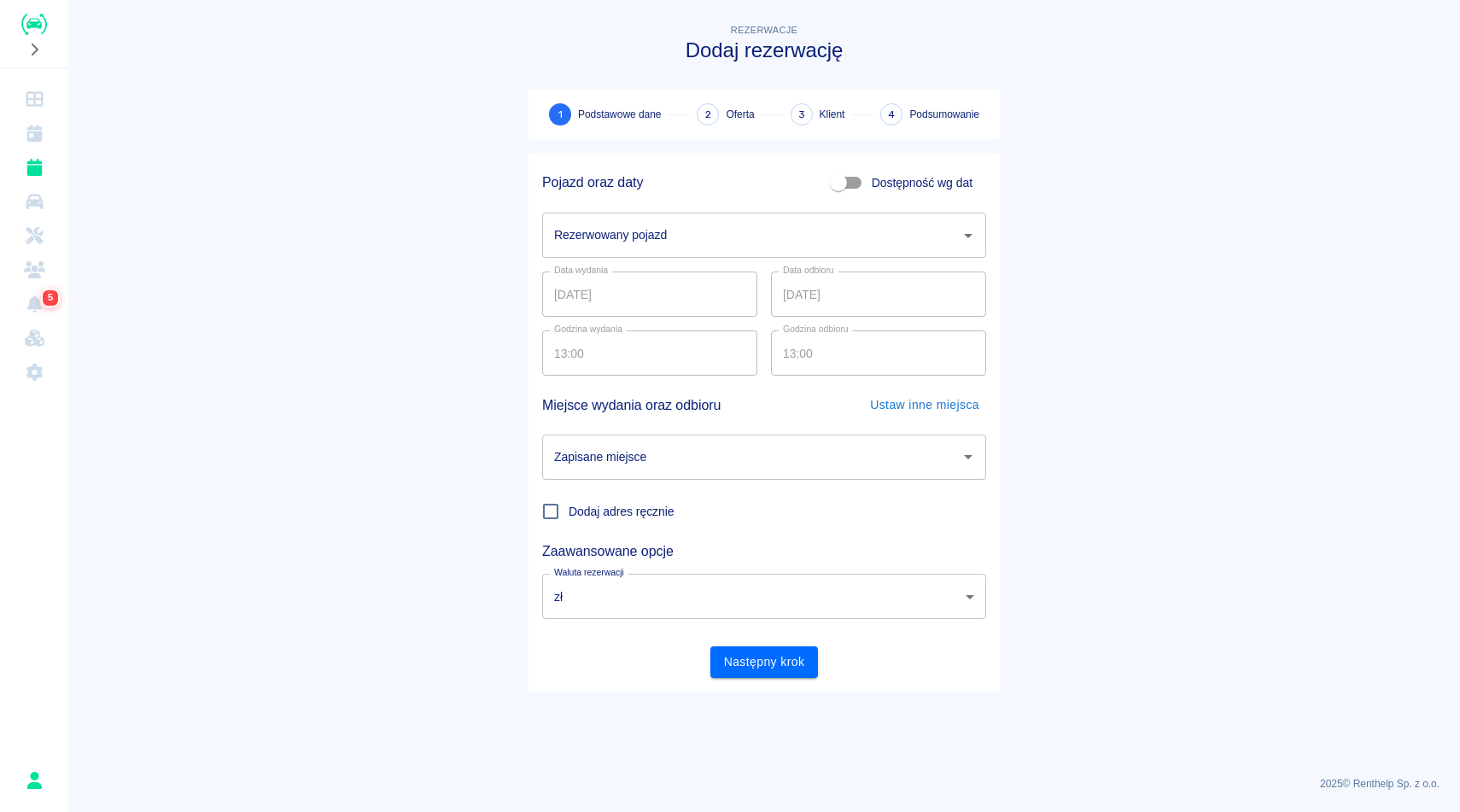
click at [807, 246] on input "Rezerwowany pojazd" at bounding box center [751, 235] width 403 height 30
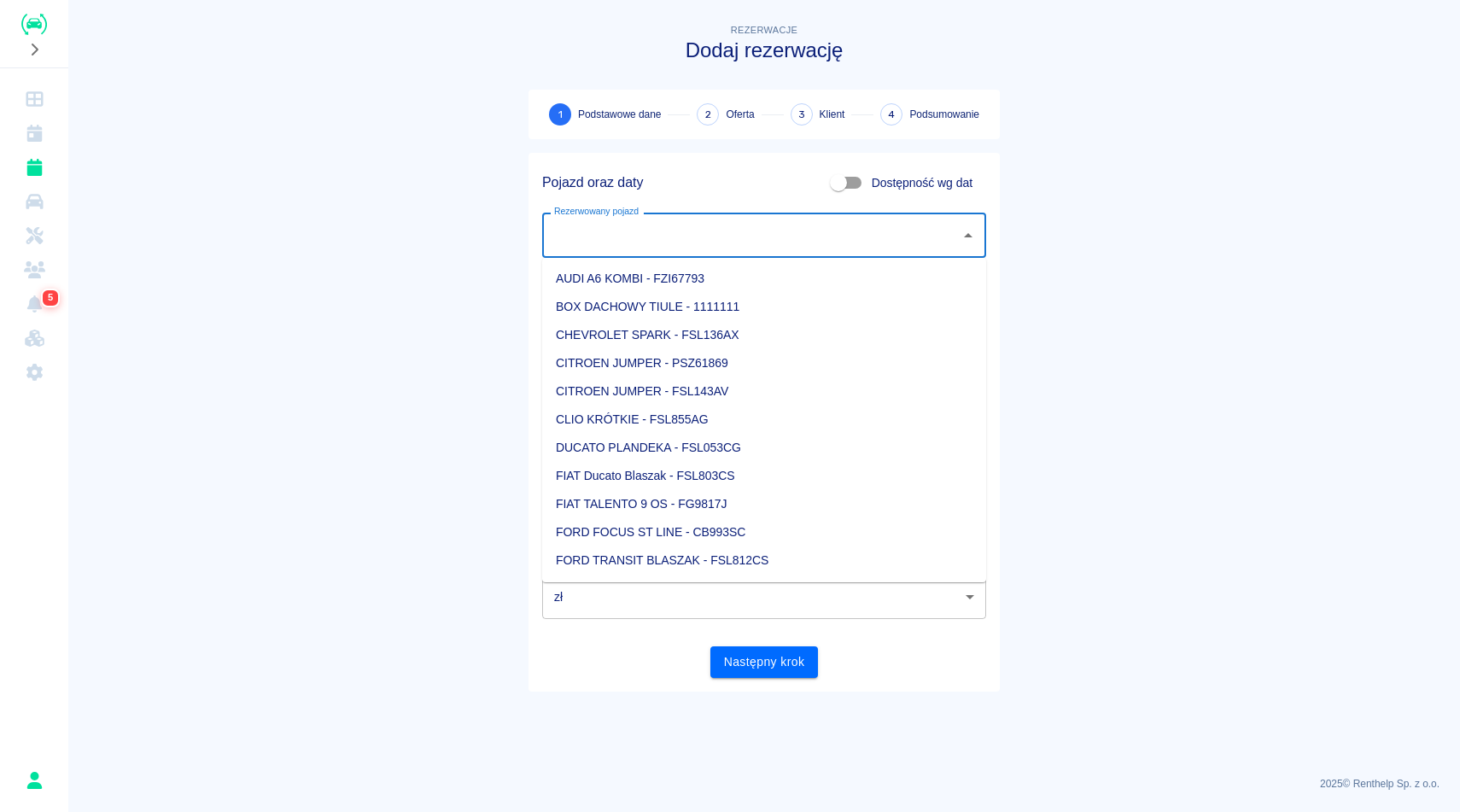
click at [748, 278] on li "AUDI A6 KOMBI - FZI67793" at bounding box center [764, 279] width 444 height 28
type input "AUDI A6 KOMBI - FZI67793"
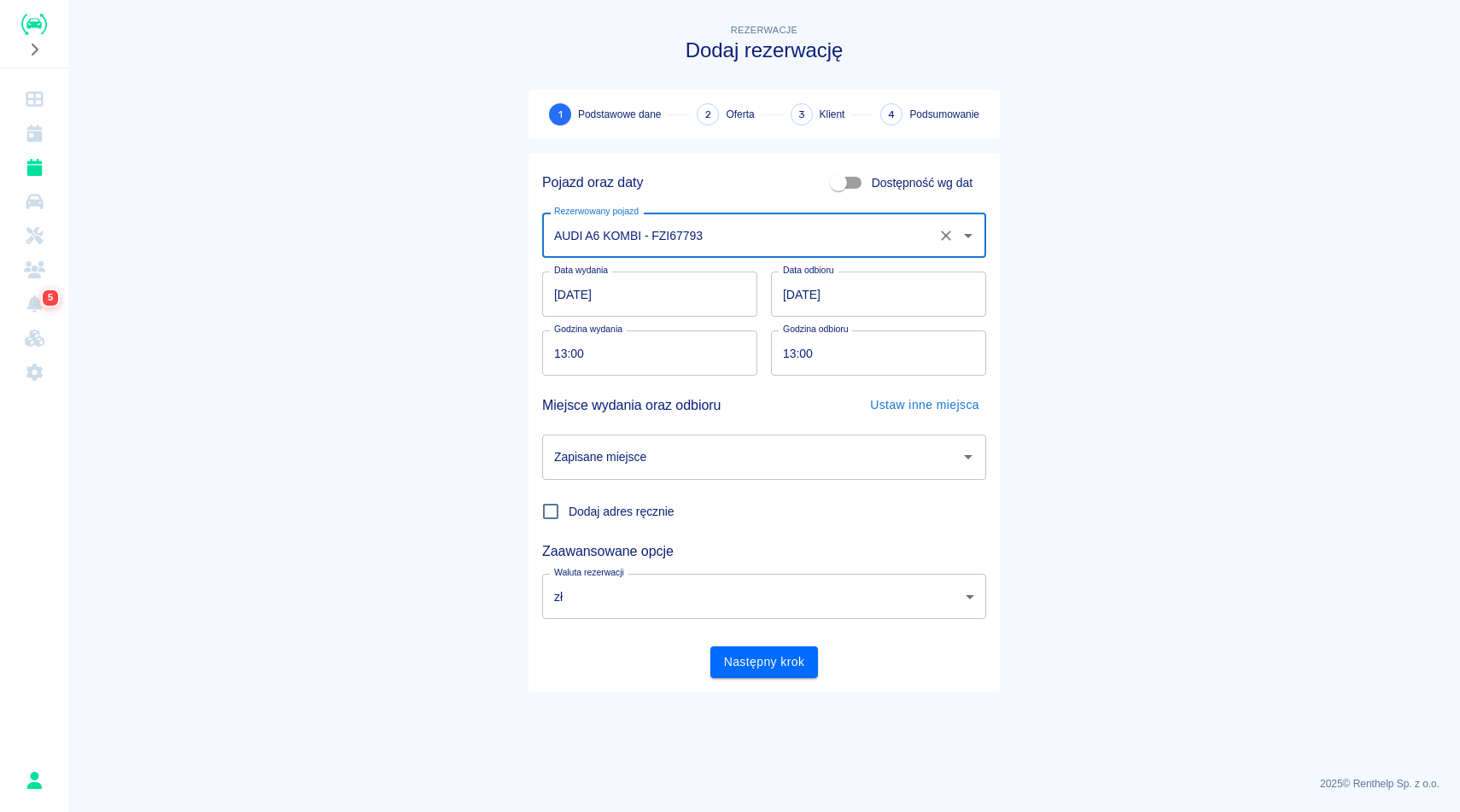
click at [879, 294] on input "[DATE]" at bounding box center [878, 294] width 215 height 45
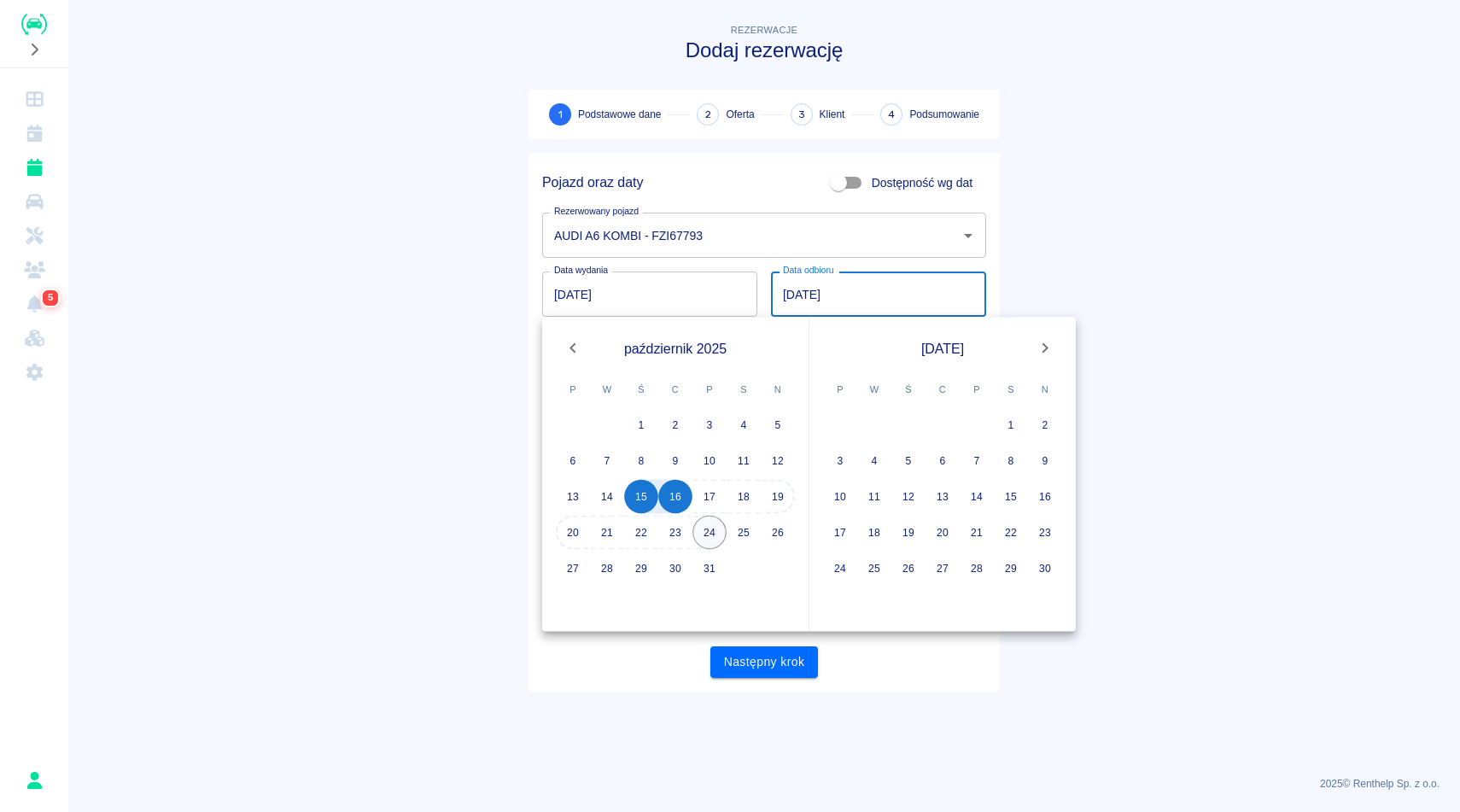
click at [708, 536] on button "24" at bounding box center [710, 532] width 35 height 35
type input "24.10.2025"
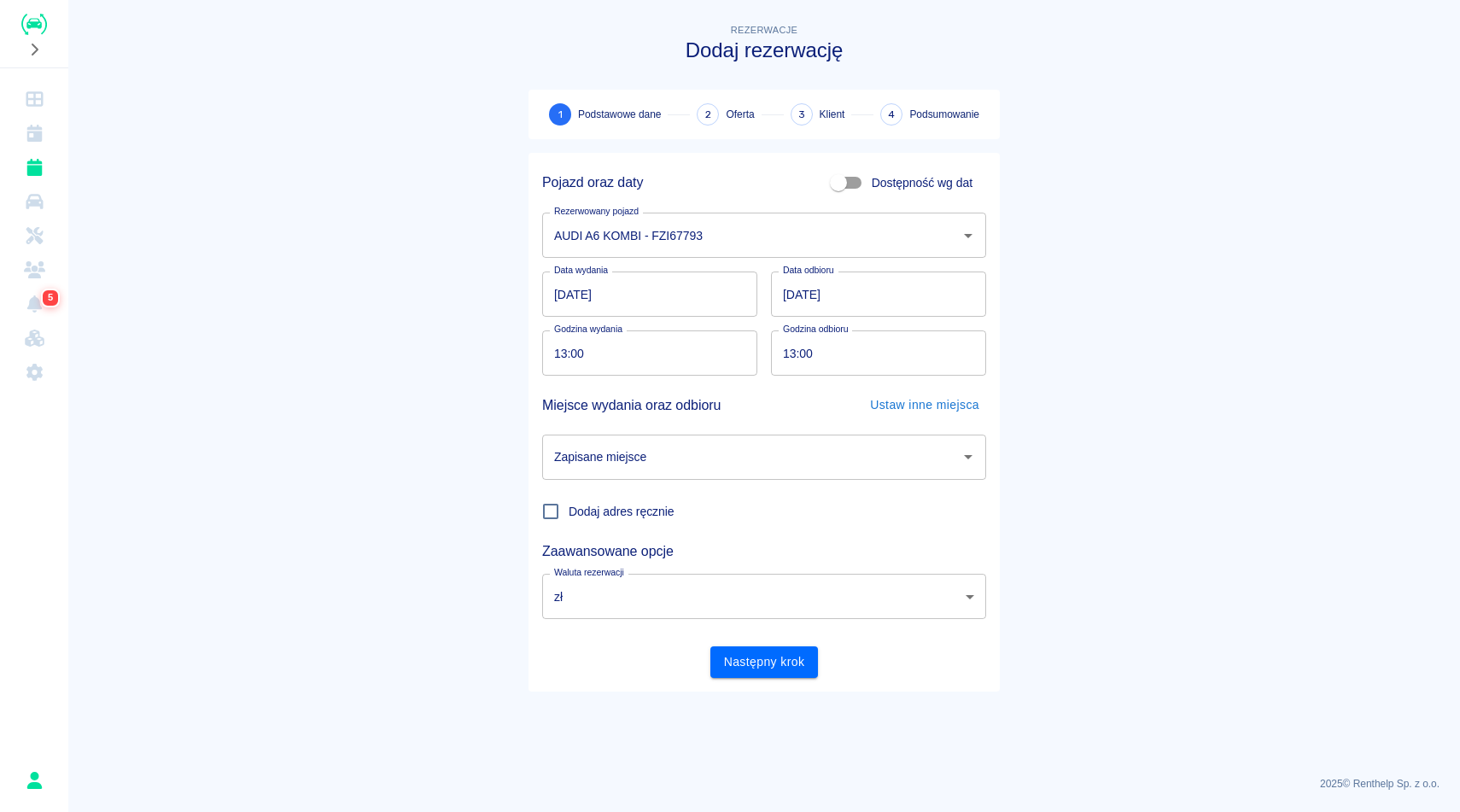
click at [667, 460] on input "Zapisane miejsce" at bounding box center [751, 456] width 403 height 30
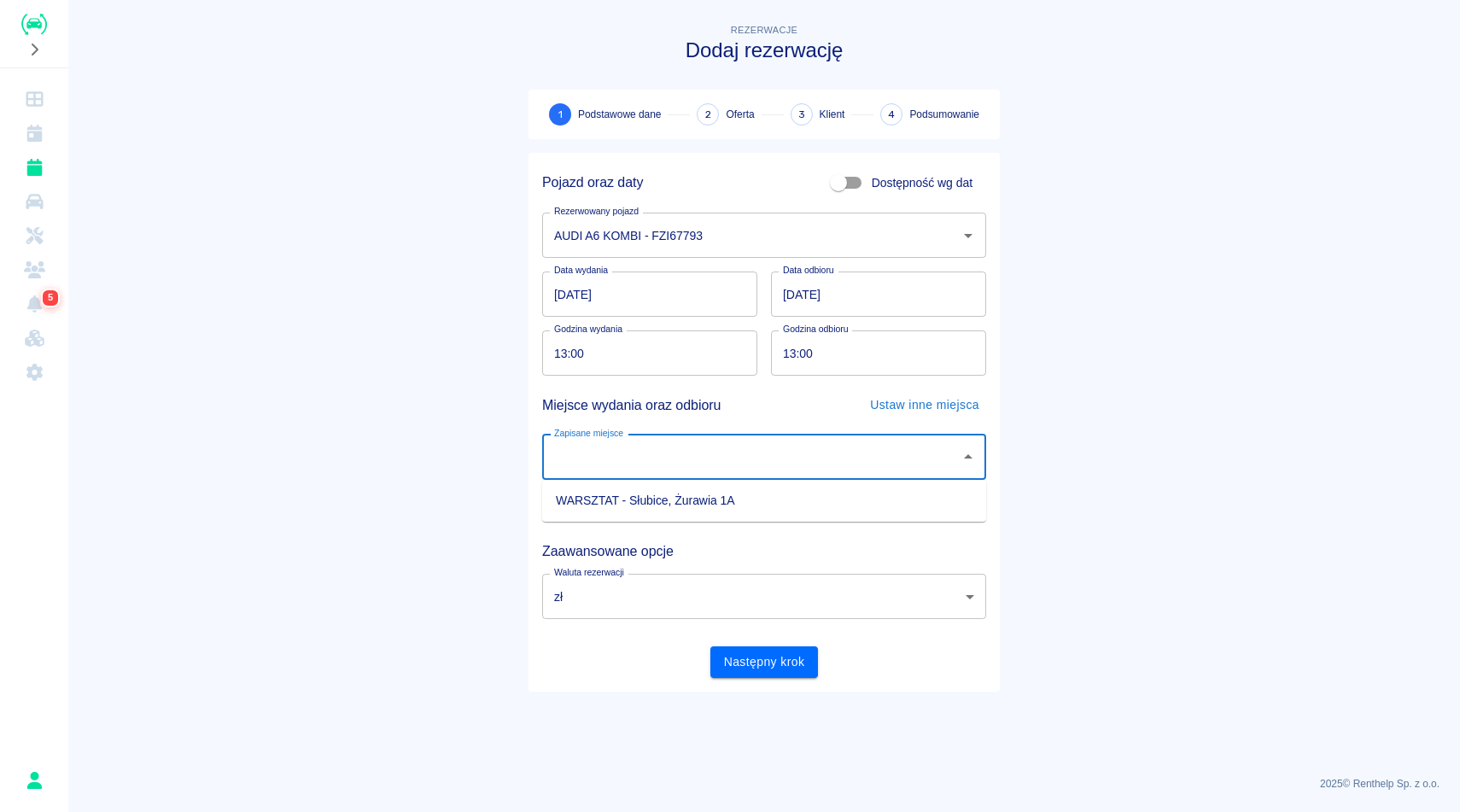
click at [667, 506] on li "WARSZTAT - Słubice, Żurawia 1A" at bounding box center [764, 500] width 444 height 28
type input "WARSZTAT - Słubice, Żurawia 1A"
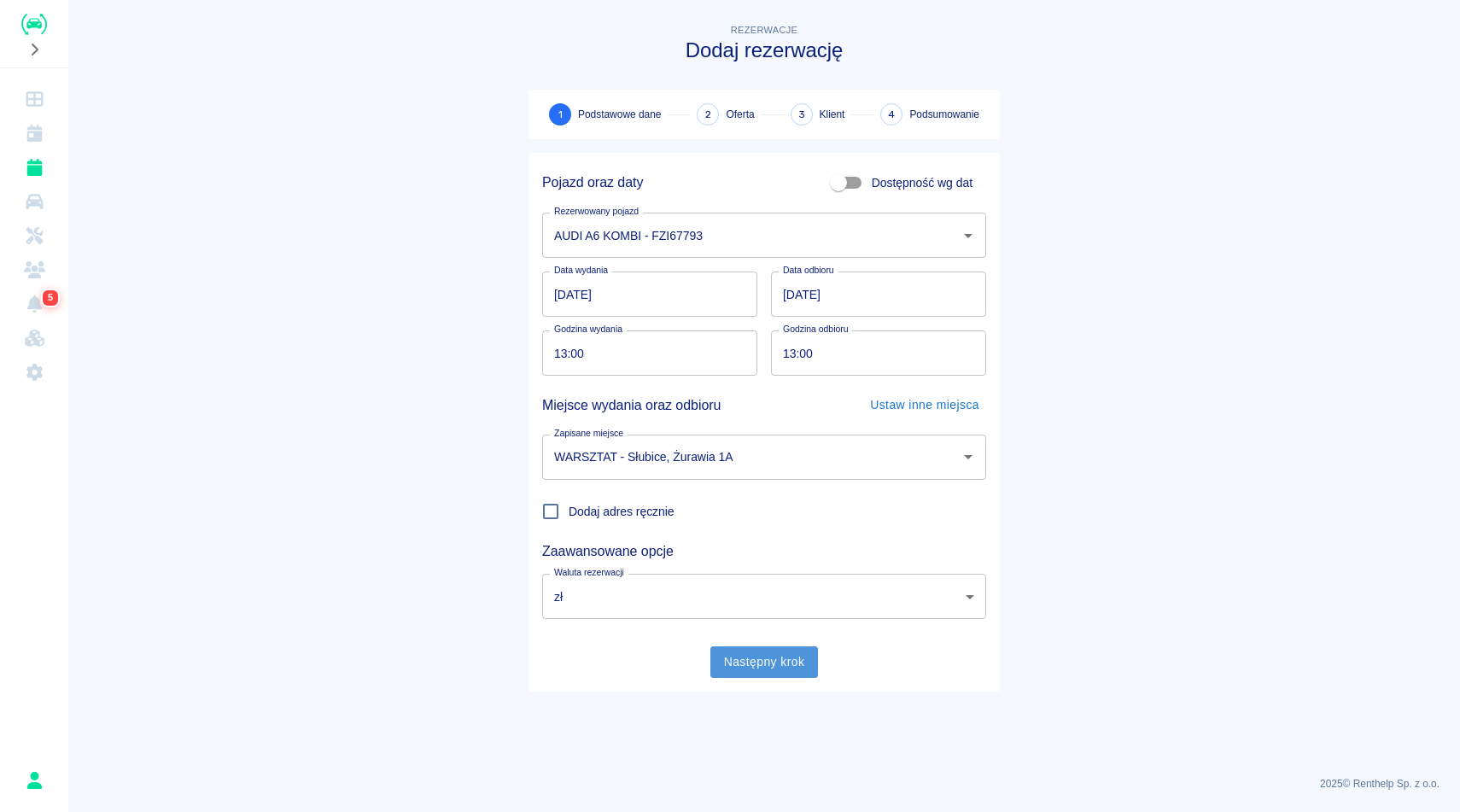
click at [750, 665] on button "Następny krok" at bounding box center [765, 662] width 109 height 32
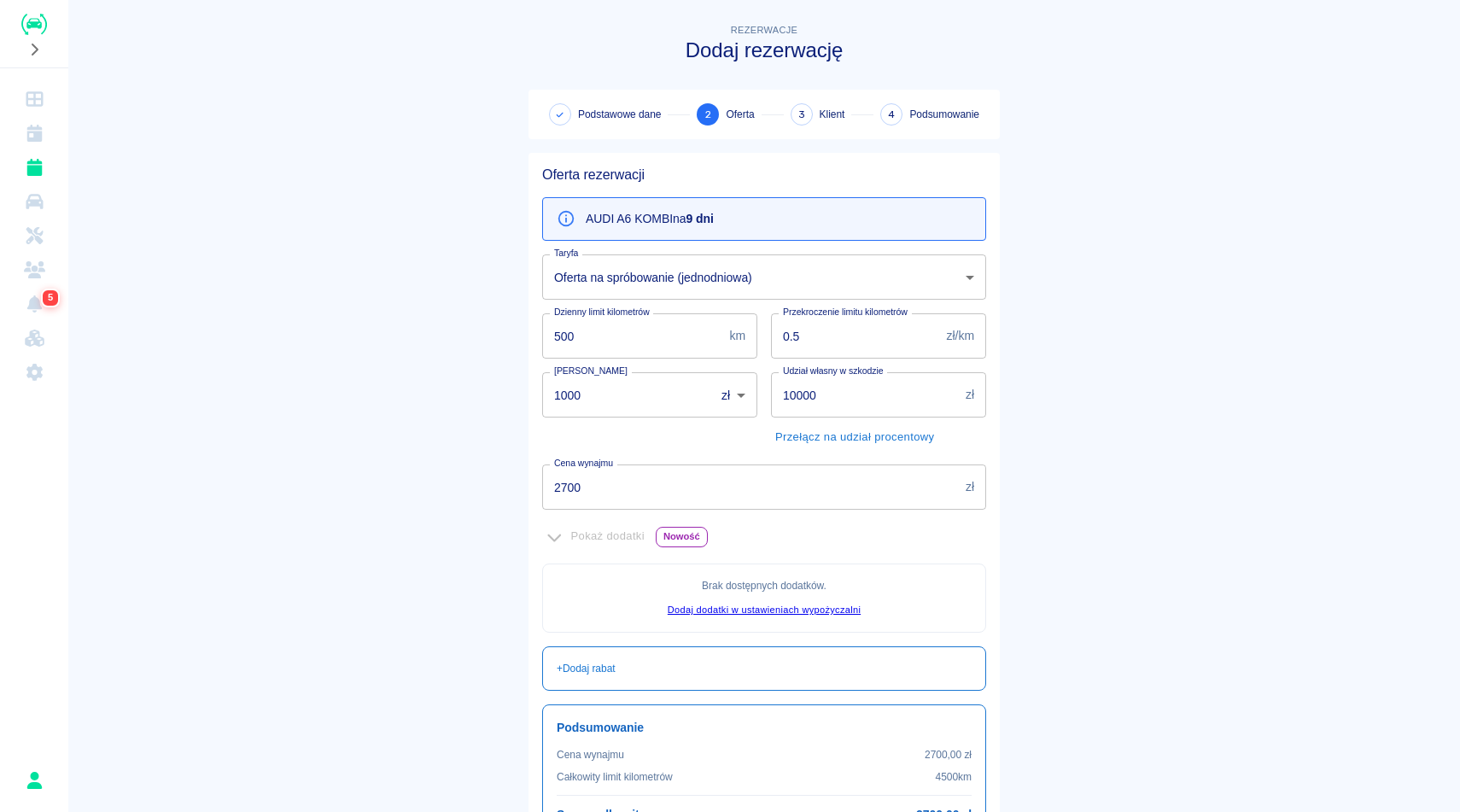
click at [1219, 544] on main "Rezerwacje Dodaj rezerwację Podstawowe dane 2 Oferta 3 Klient 4 Podsumowanie Of…" at bounding box center [764, 478] width 1392 height 916
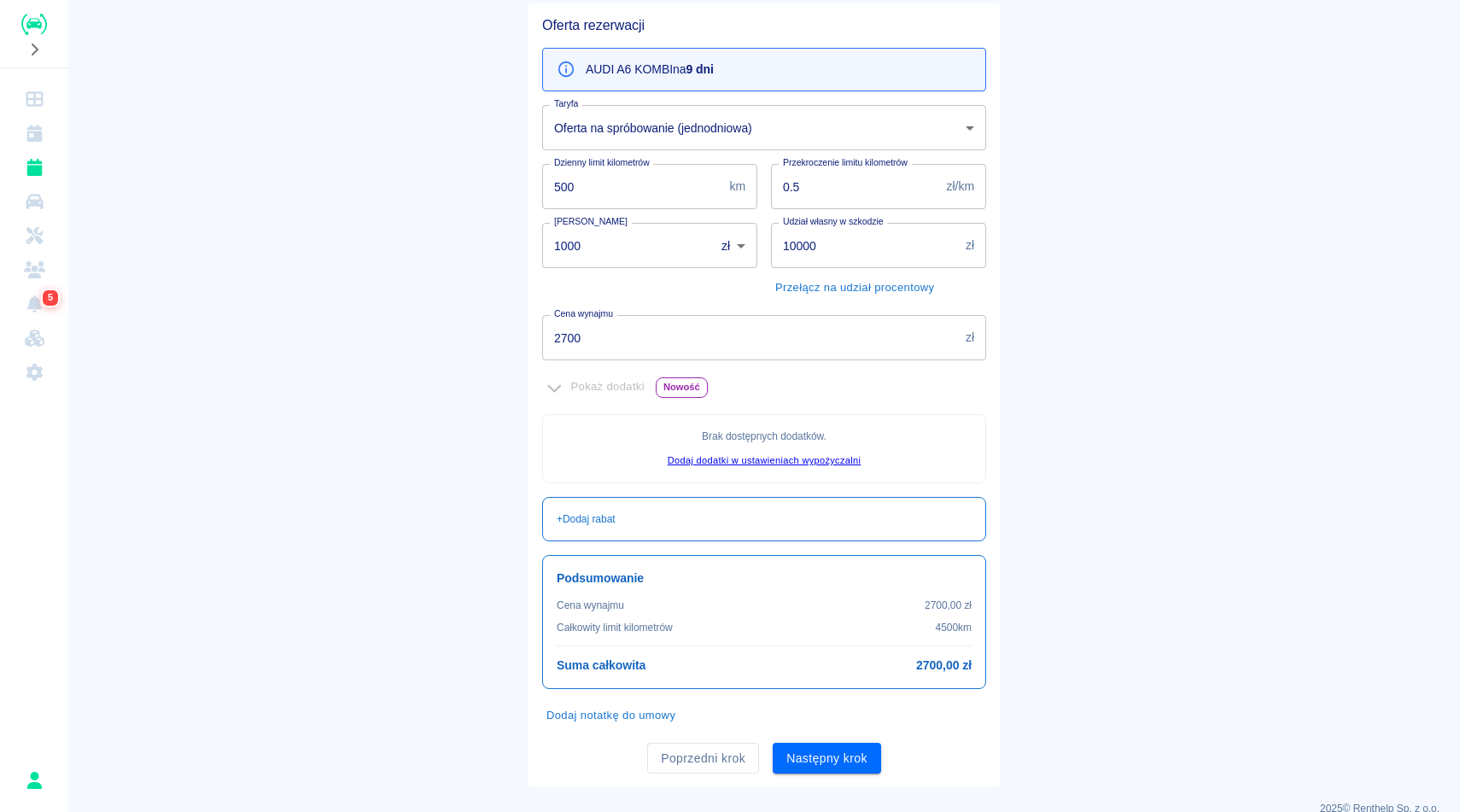
scroll to position [174, 0]
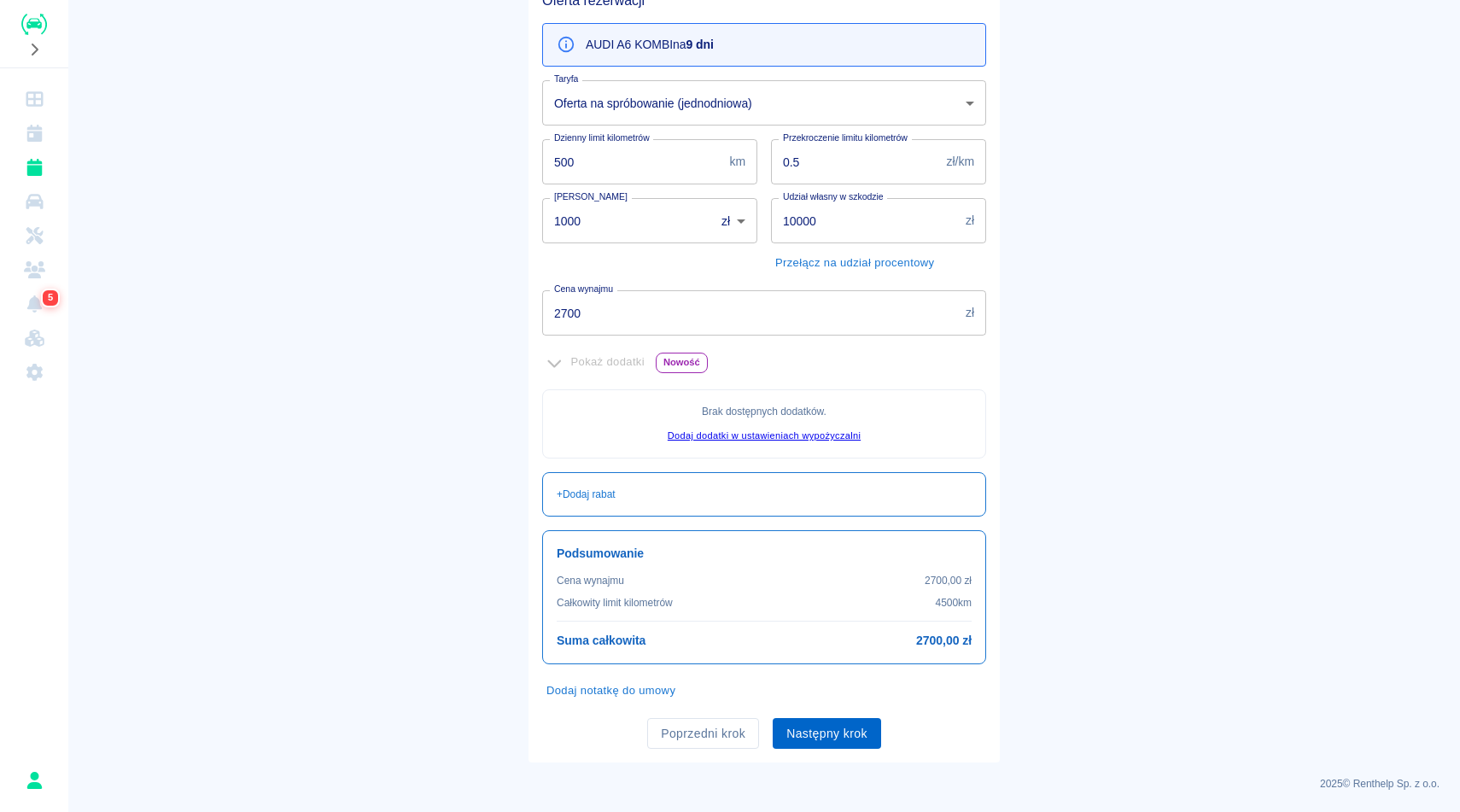
click at [833, 727] on button "Następny krok" at bounding box center [827, 733] width 109 height 32
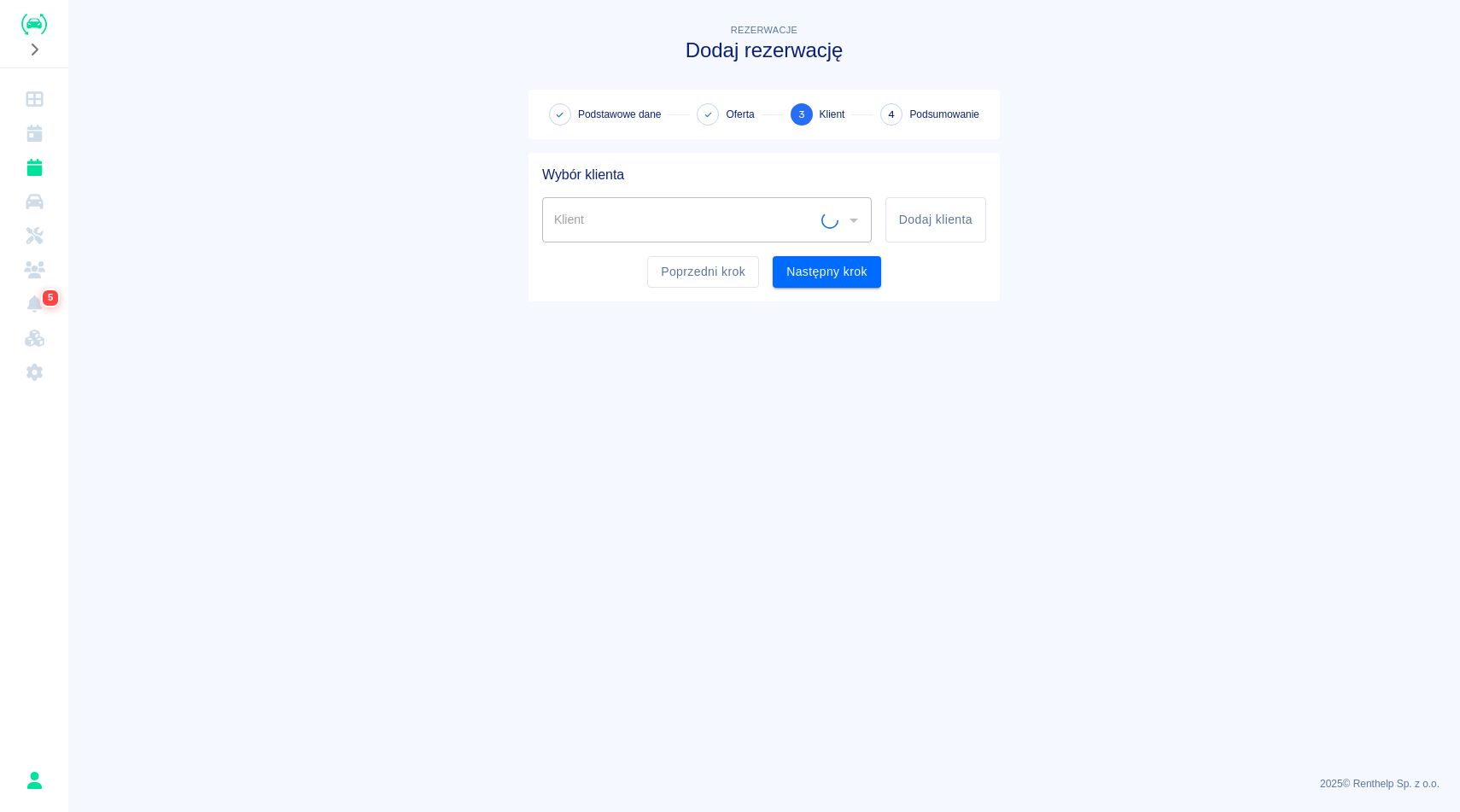
scroll to position [0, 0]
click at [629, 214] on input "Klient" at bounding box center [694, 219] width 288 height 30
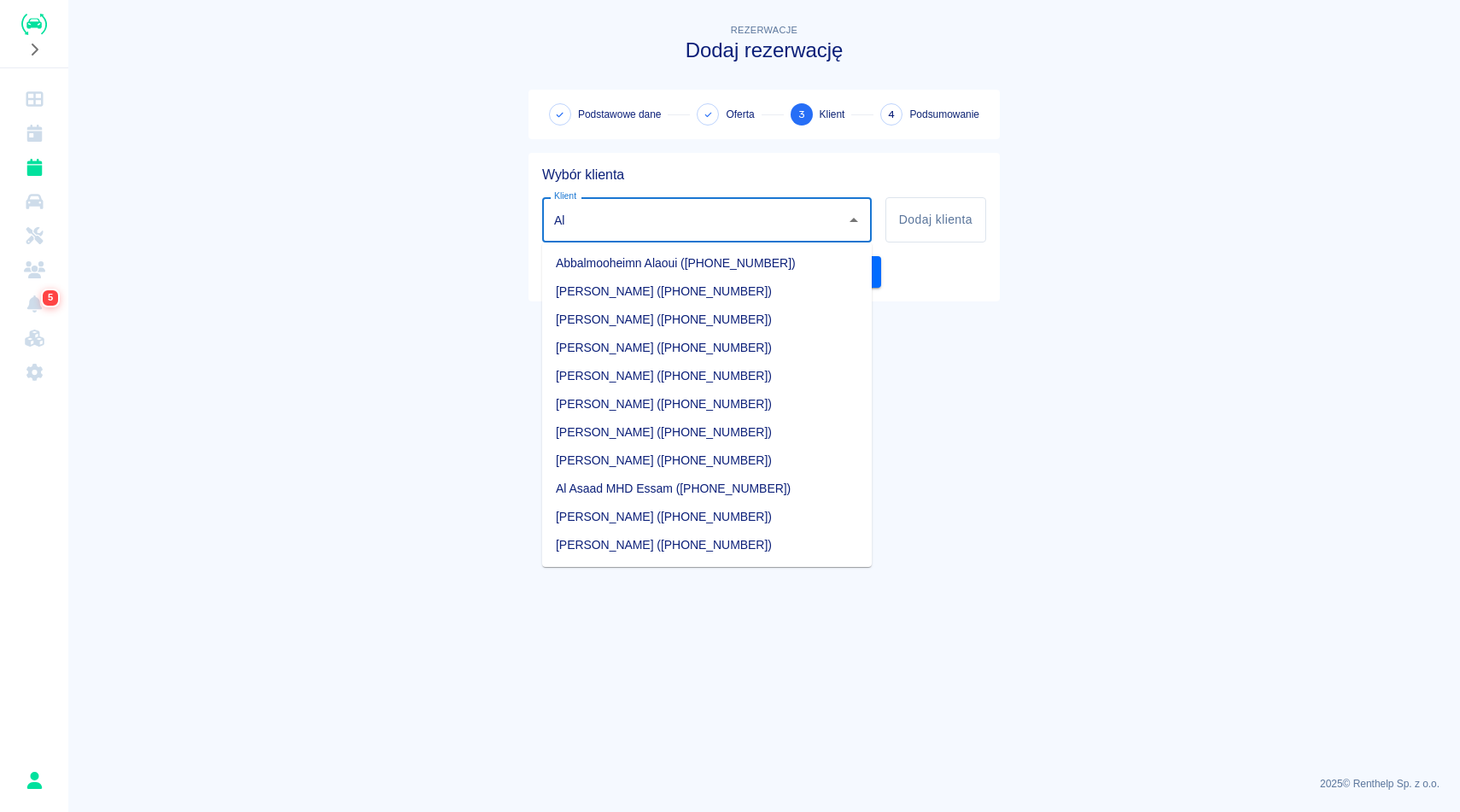
type input "A"
click at [649, 262] on li "[PERSON_NAME] ([PHONE_NUMBER])" at bounding box center [707, 263] width 330 height 28
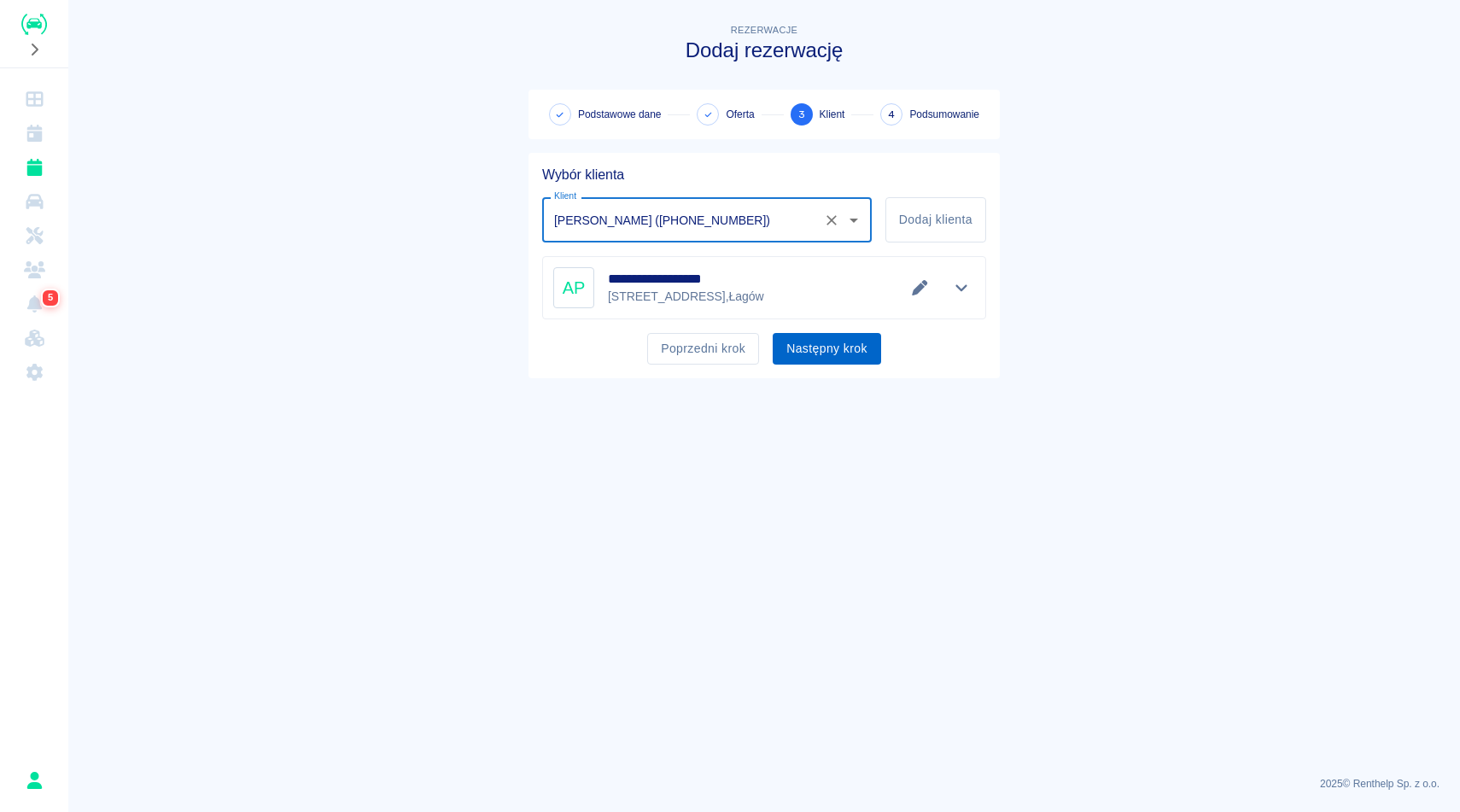
type input "[PERSON_NAME] ([PHONE_NUMBER])"
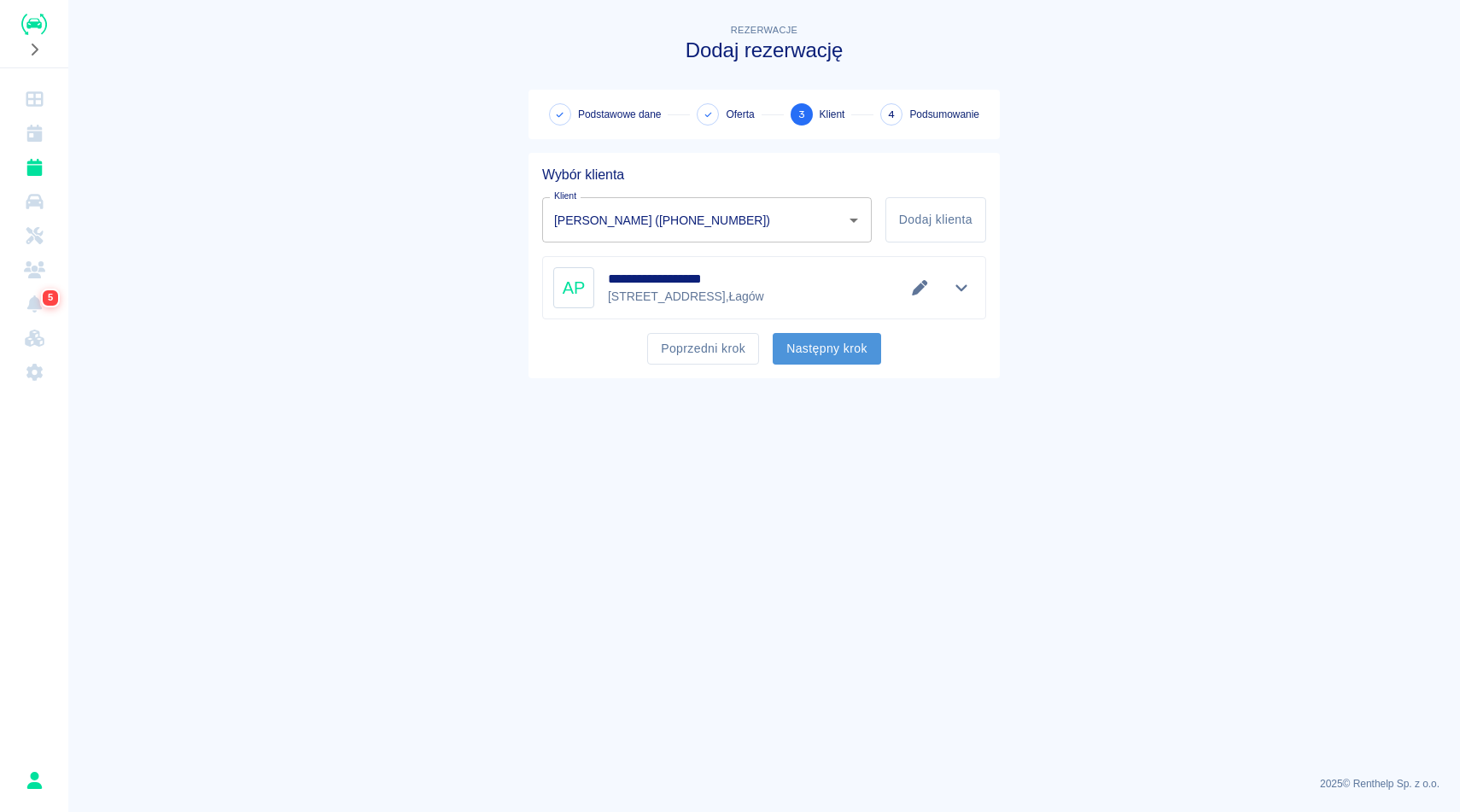
click at [863, 346] on button "Następny krok" at bounding box center [827, 349] width 109 height 32
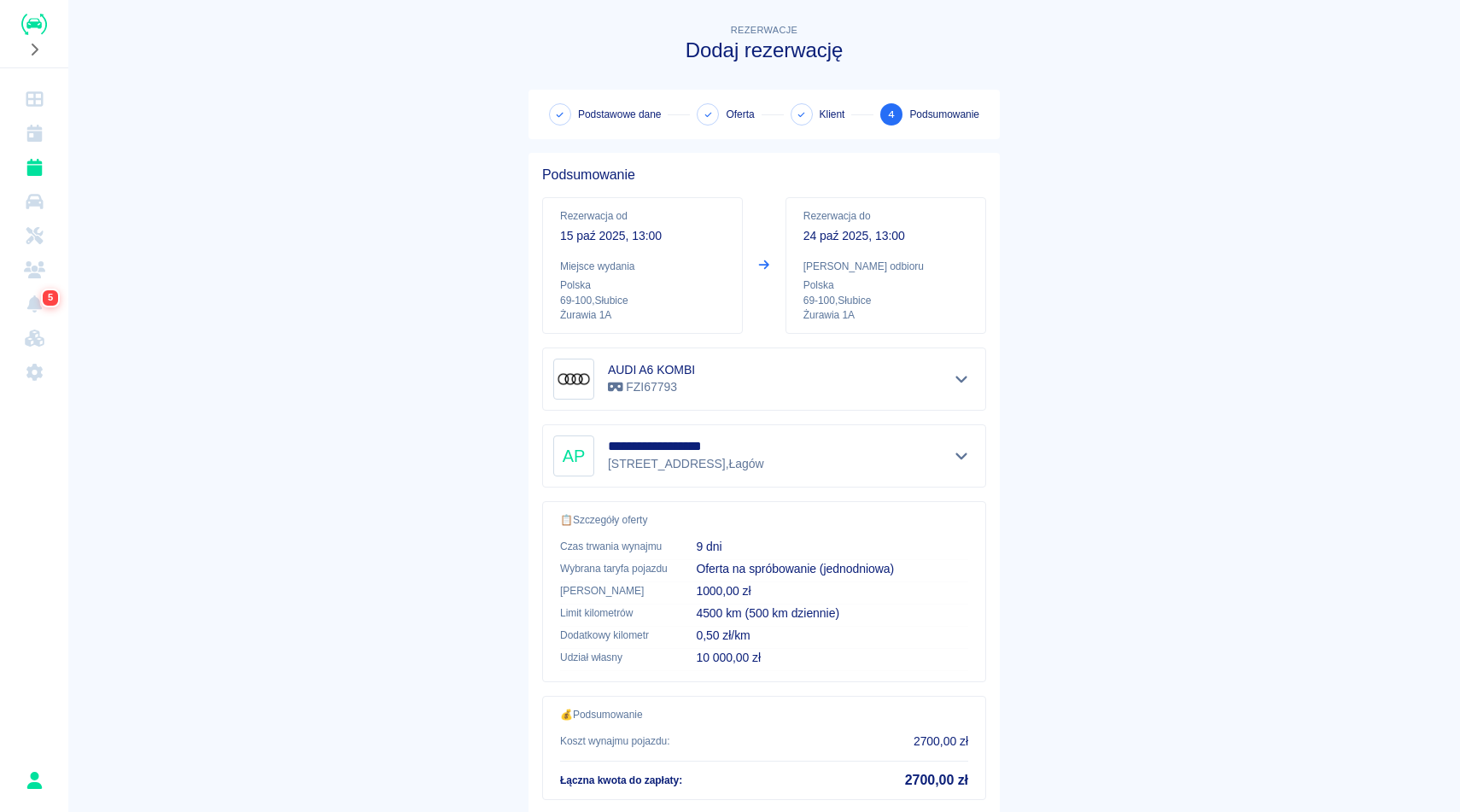
click at [1248, 424] on main "**********" at bounding box center [764, 446] width 1392 height 851
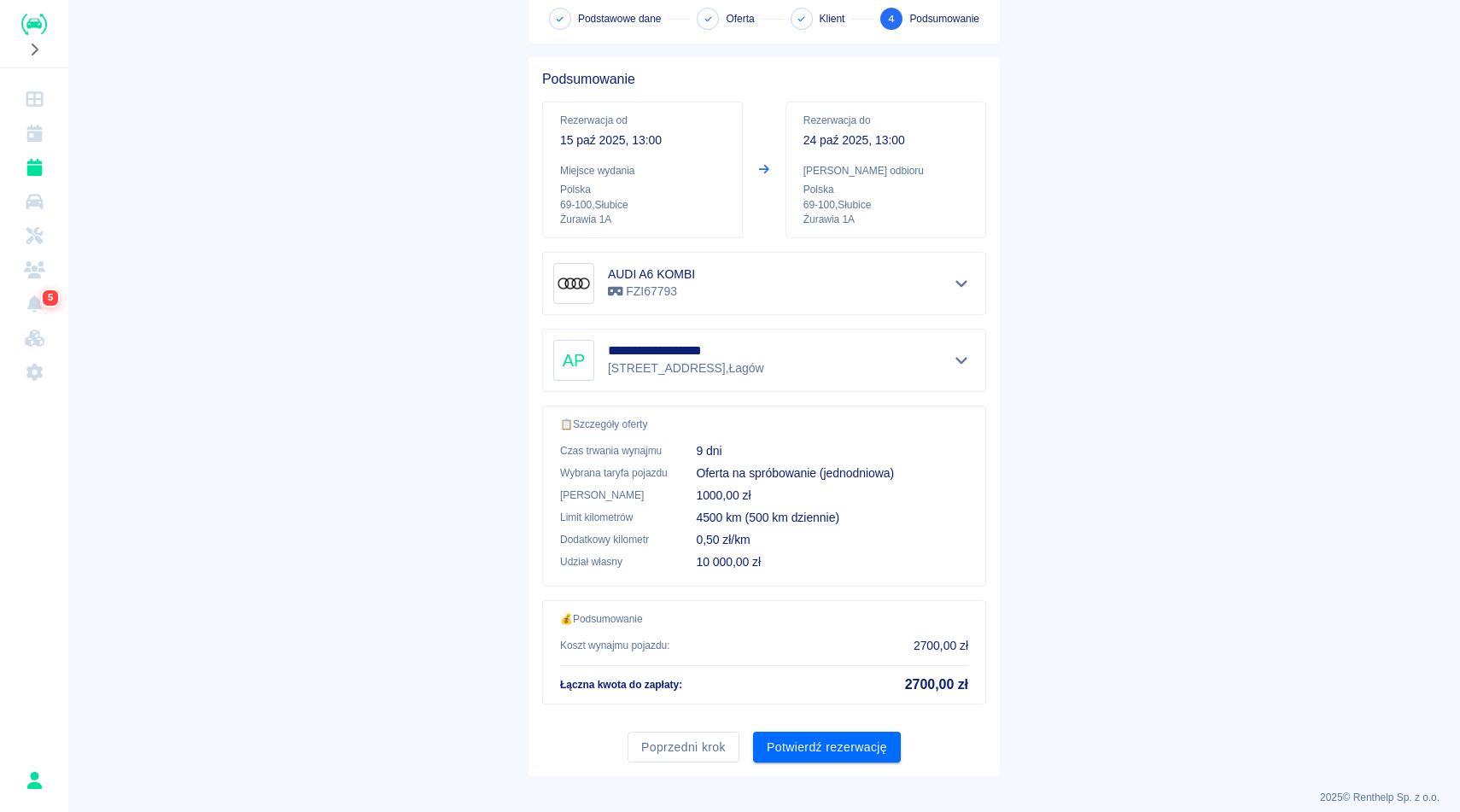
scroll to position [110, 0]
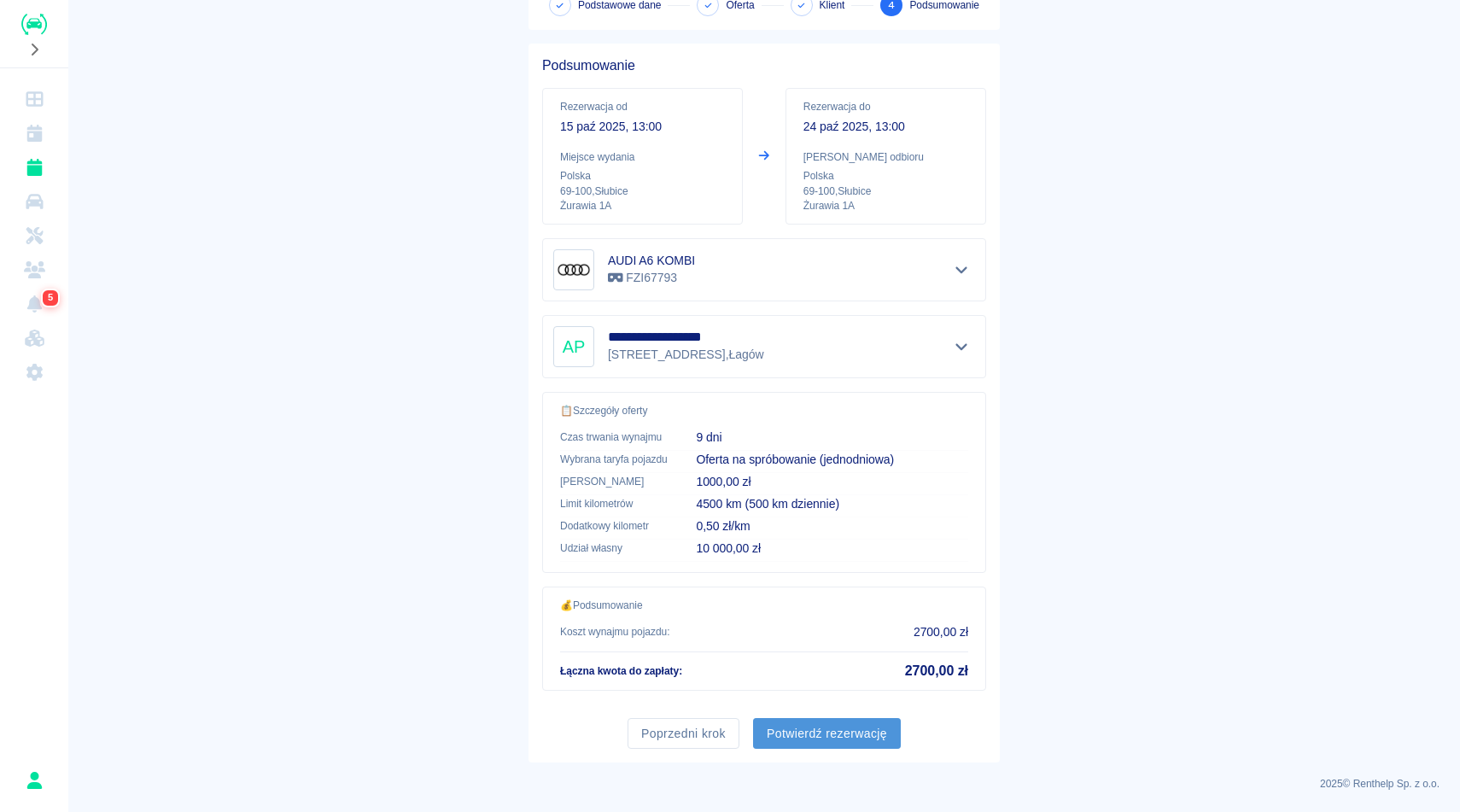
click at [800, 728] on button "Potwierdź rezerwację" at bounding box center [826, 733] width 148 height 32
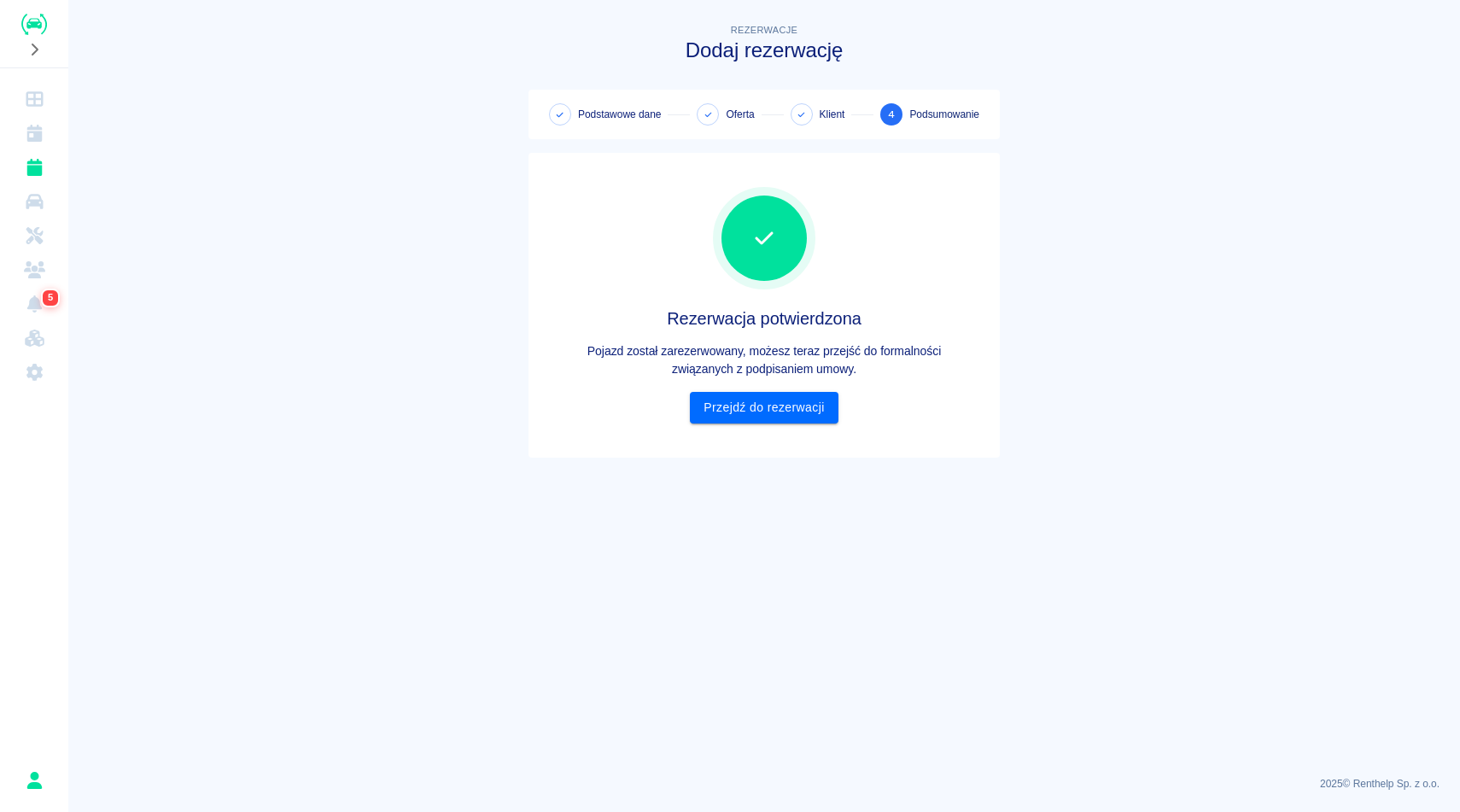
scroll to position [0, 0]
click at [751, 415] on link "Przejdź do rezerwacji" at bounding box center [763, 407] width 148 height 32
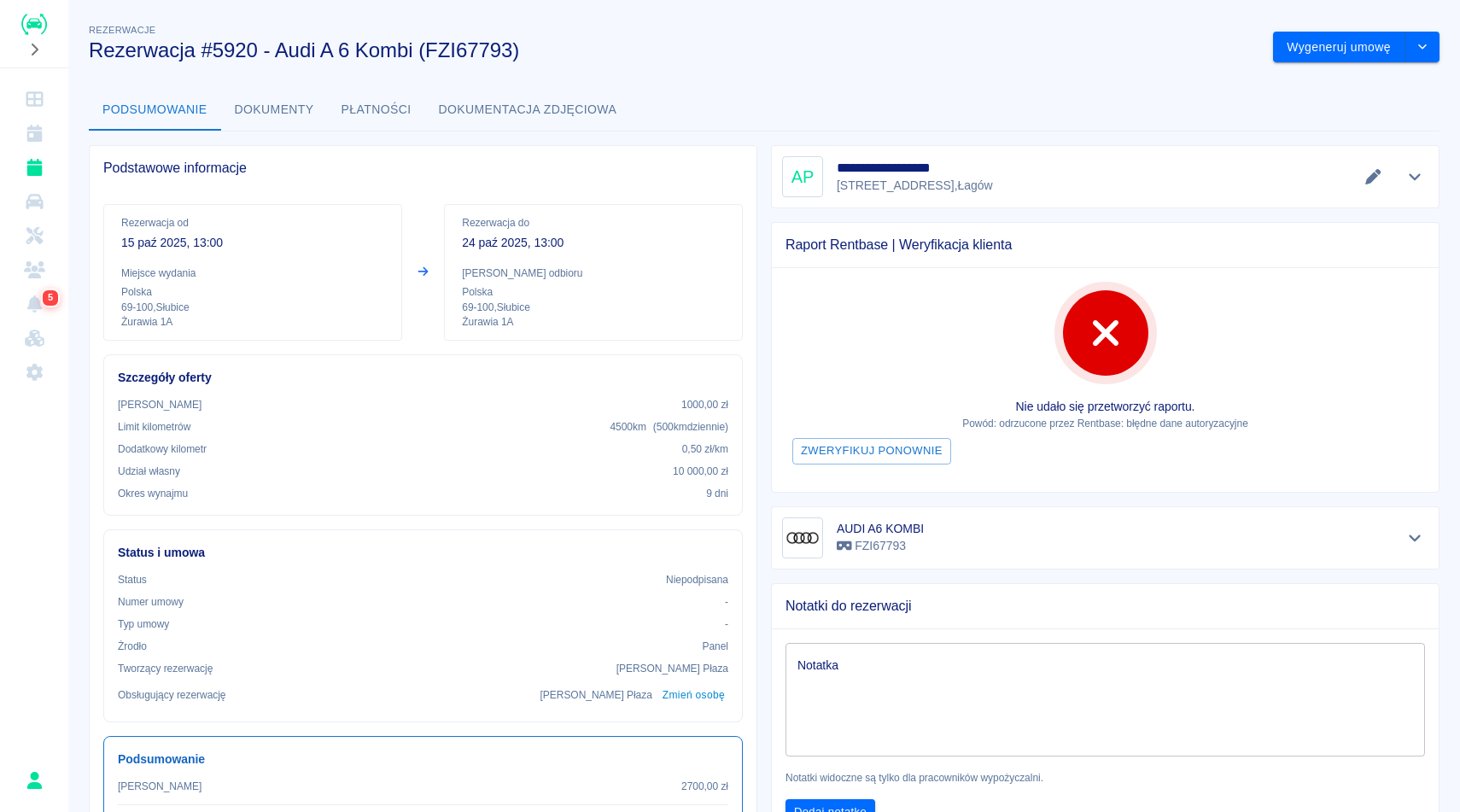
click at [1052, 77] on div "**********" at bounding box center [764, 538] width 1392 height 1064
click at [1185, 103] on div "Podsumowanie Dokumenty Płatności Dokumentacja zdjęciowa" at bounding box center [764, 110] width 1351 height 41
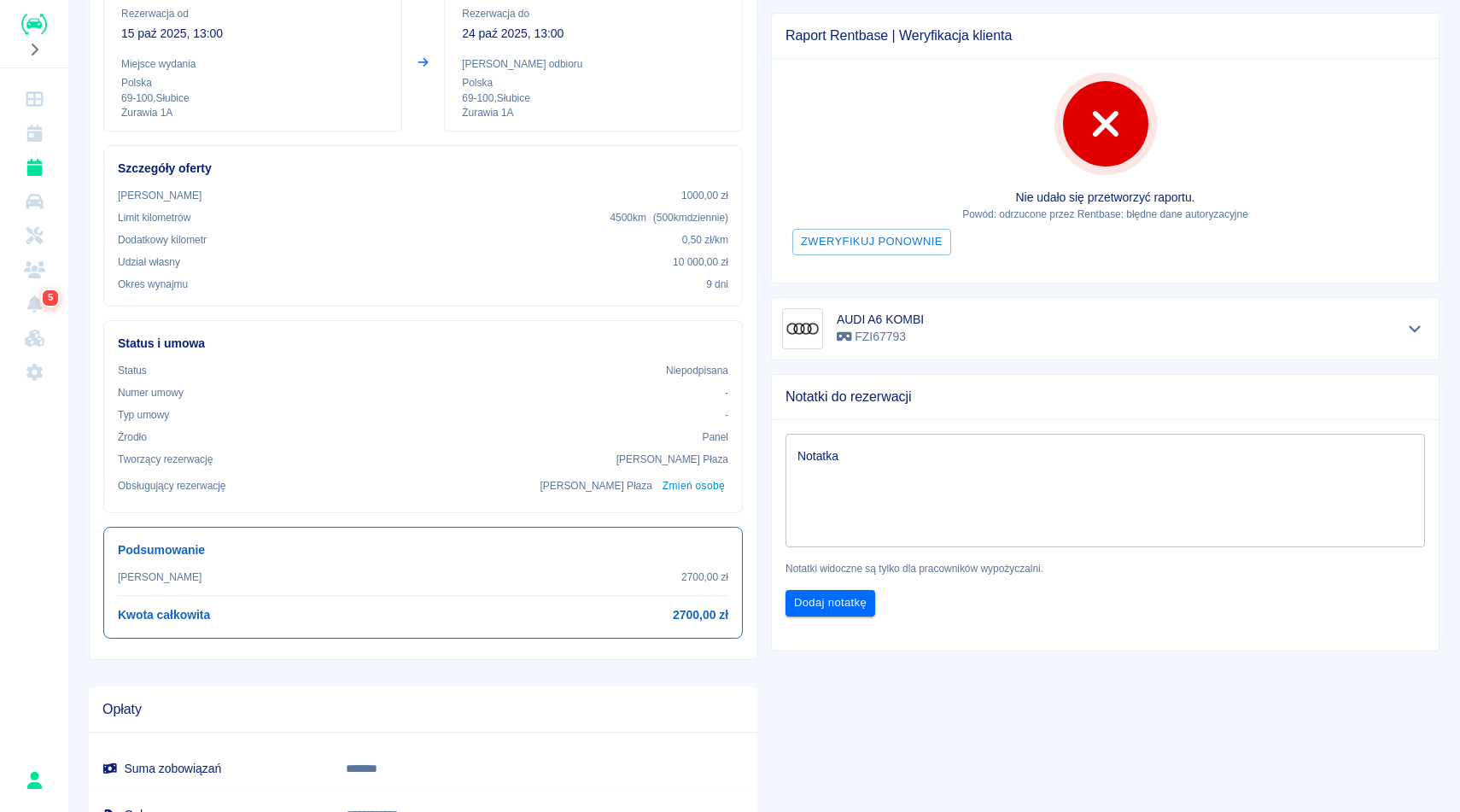
scroll to position [241, 0]
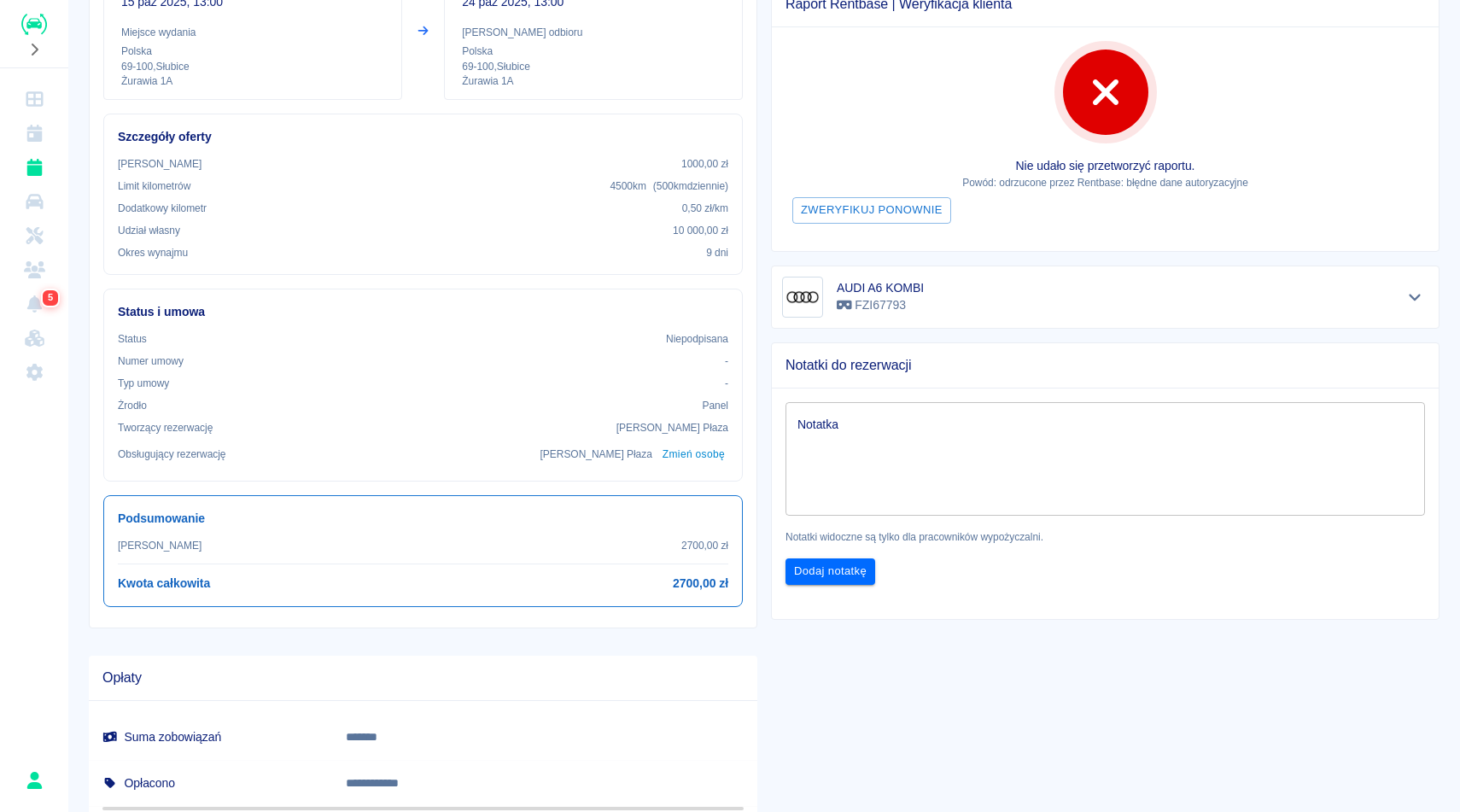
click at [1358, 148] on div "Nie udało się przetworzyć raportu. Powód: odrzucone przez Rentbase: błędne dane…" at bounding box center [1105, 139] width 667 height 223
click at [1090, 700] on div "**********" at bounding box center [1098, 360] width 682 height 940
click at [35, 202] on icon "Flota" at bounding box center [35, 202] width 17 height 16
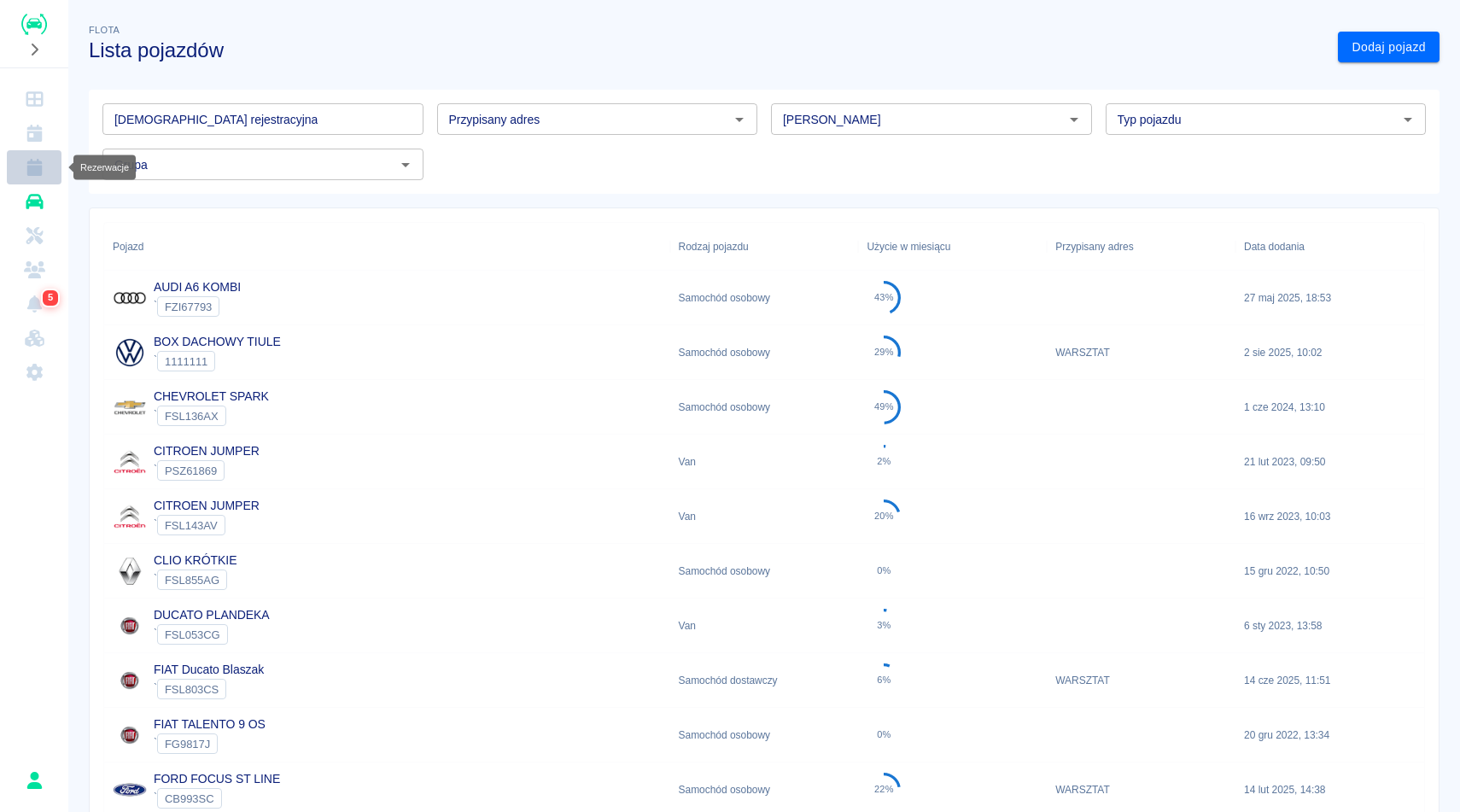
click at [40, 173] on icon "Rezerwacje" at bounding box center [35, 167] width 16 height 17
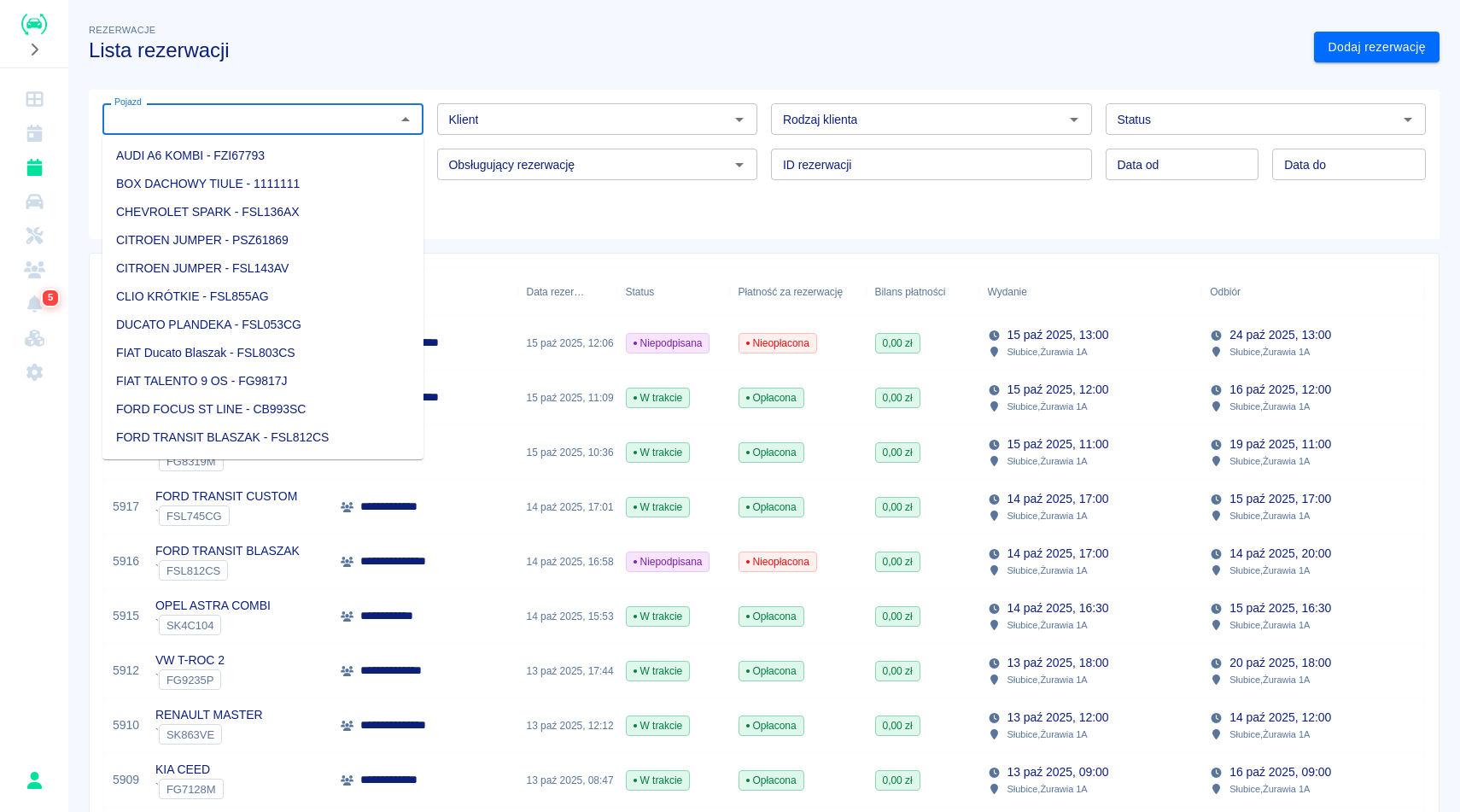
click at [222, 116] on input "Pojazd" at bounding box center [249, 119] width 282 height 22
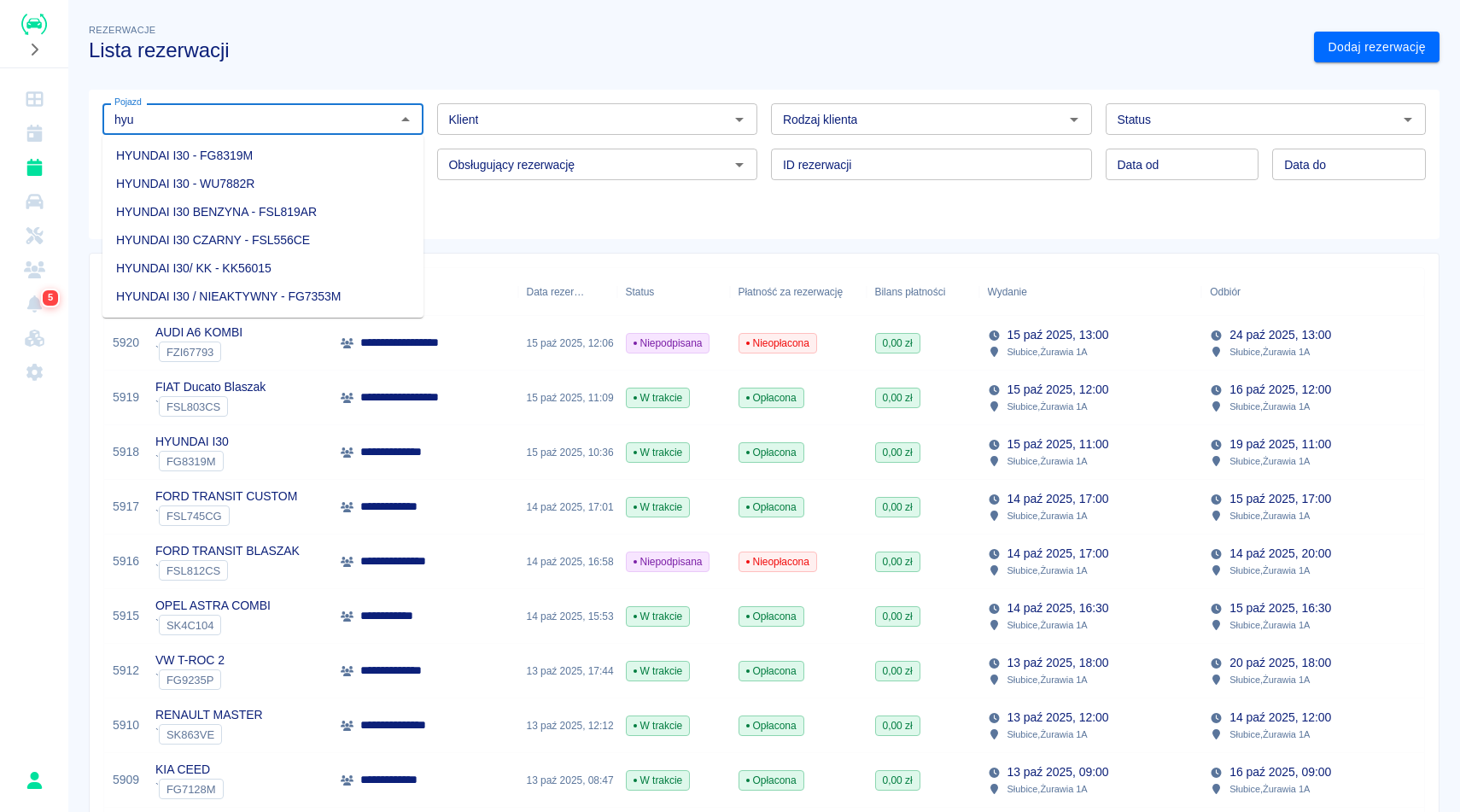
click at [338, 122] on input "hyu" at bounding box center [249, 119] width 282 height 22
type input "h"
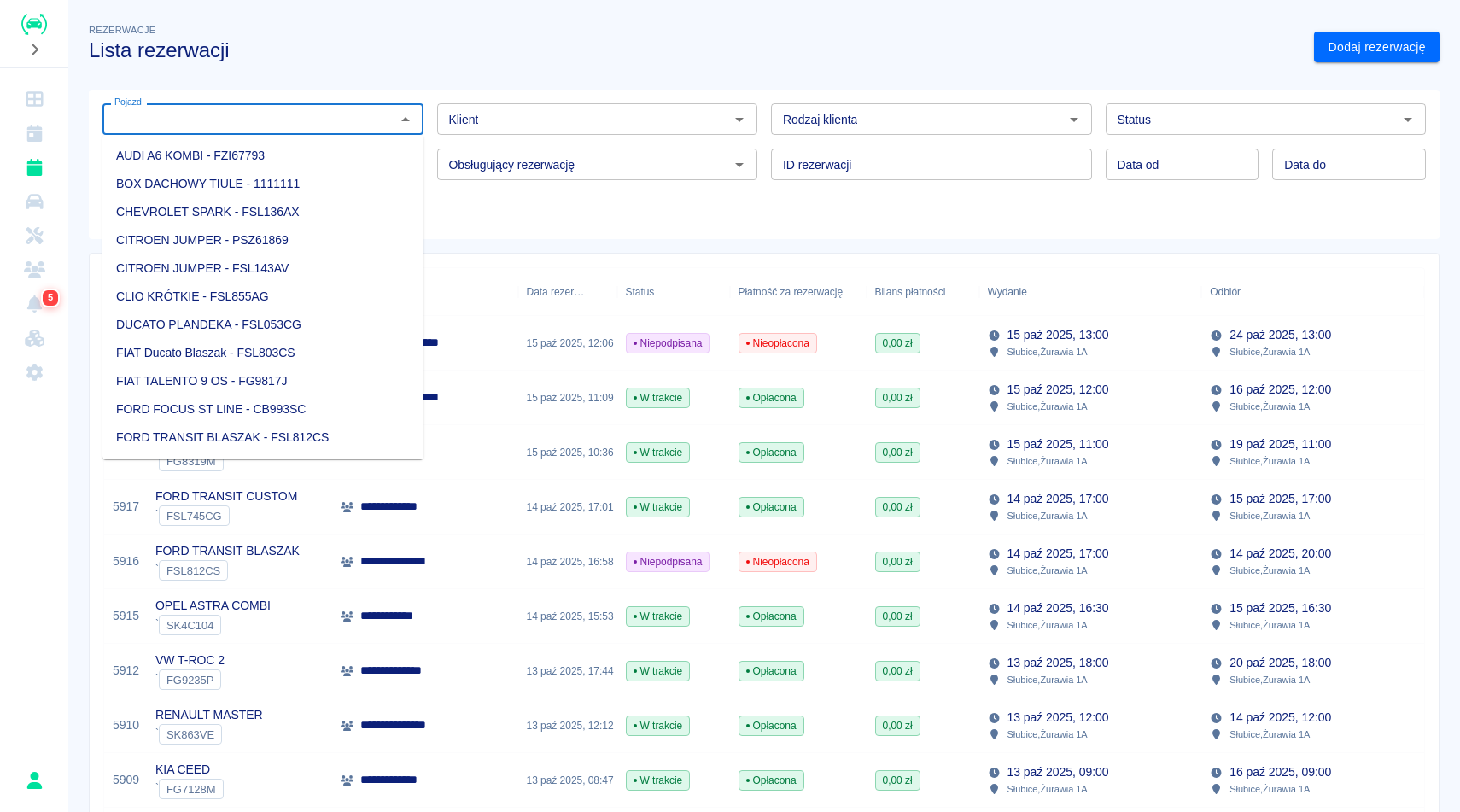
click at [543, 123] on input "Klient" at bounding box center [583, 119] width 282 height 22
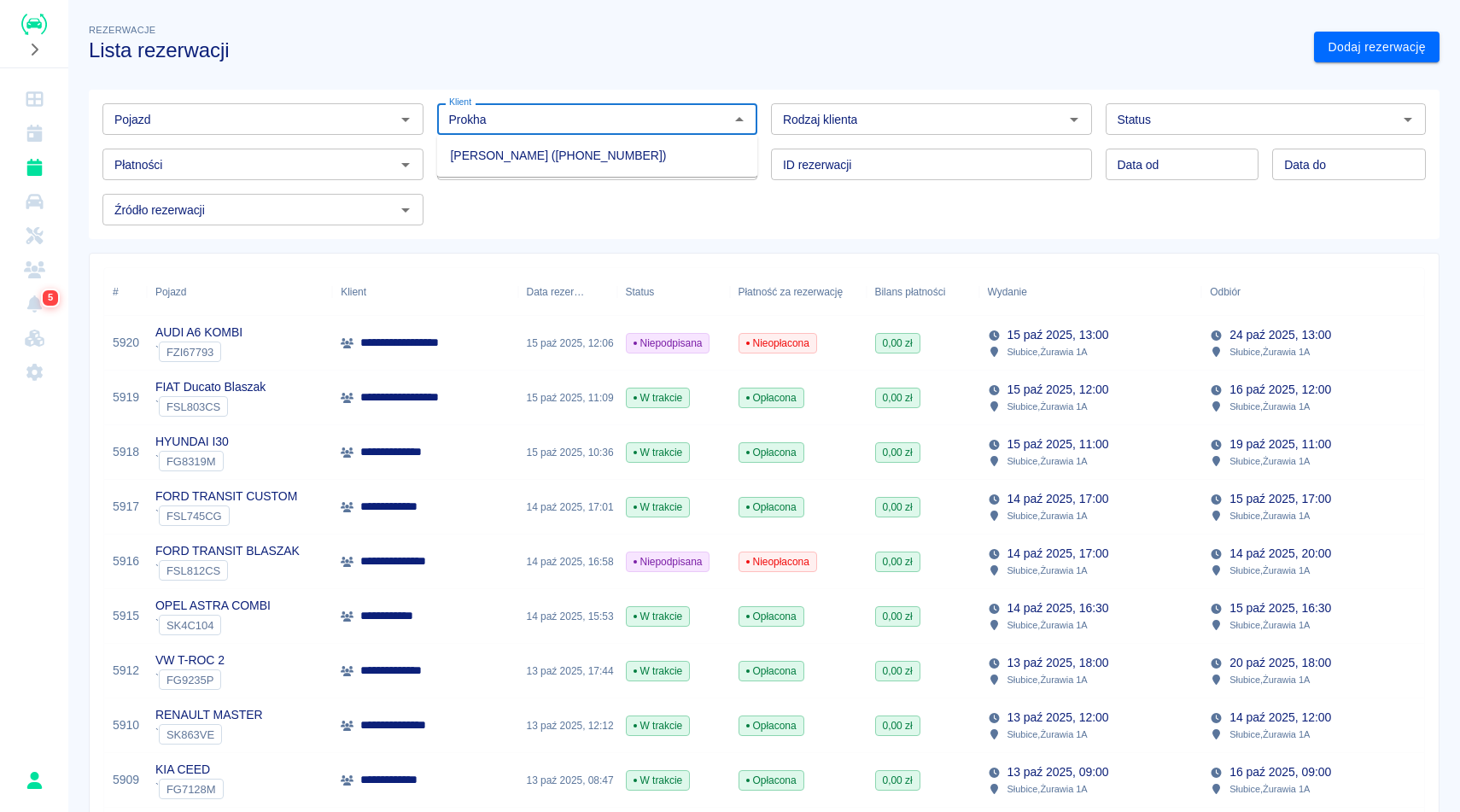
click at [535, 169] on li "Aliaksei Prokharau (+48784341262)" at bounding box center [597, 155] width 321 height 28
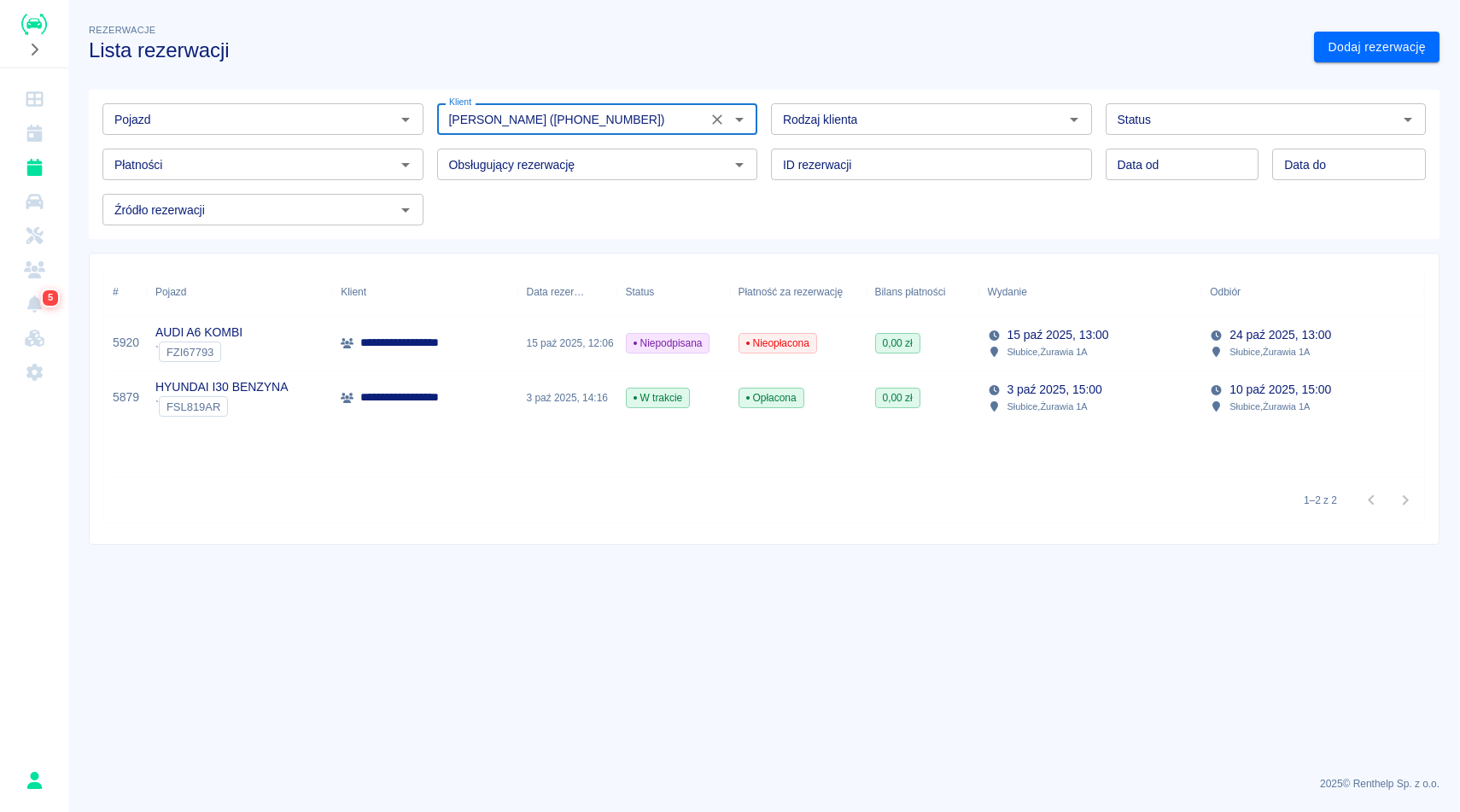
type input "Aliaksei Prokharau (+48784341262)"
click at [487, 387] on div "**********" at bounding box center [425, 397] width 186 height 54
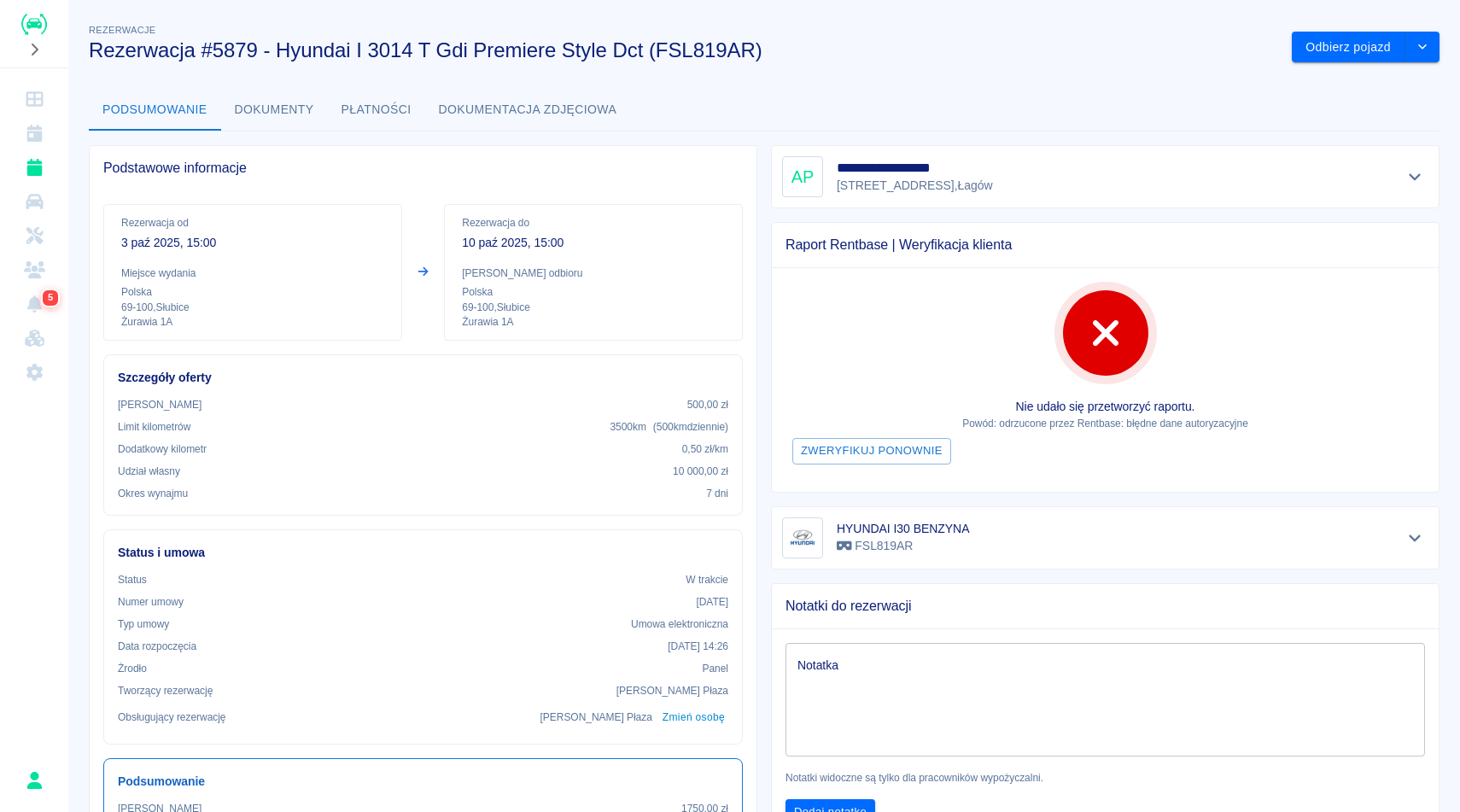
click at [837, 63] on div "**********" at bounding box center [764, 550] width 1392 height 1086
click at [1416, 542] on icon "Pokaż szczegóły" at bounding box center [1415, 538] width 20 height 16
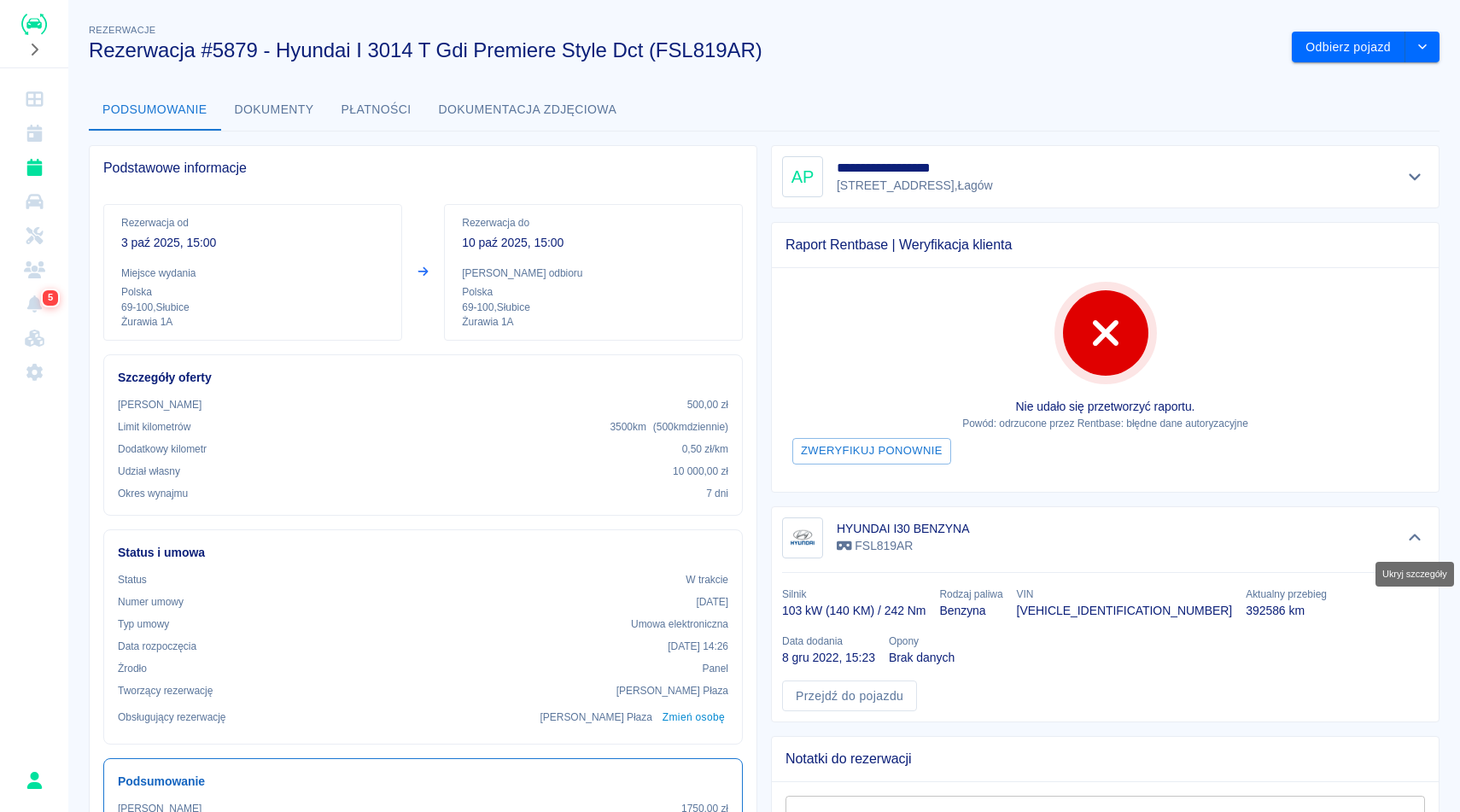
click at [1416, 542] on icon "Ukryj szczegóły" at bounding box center [1415, 538] width 20 height 16
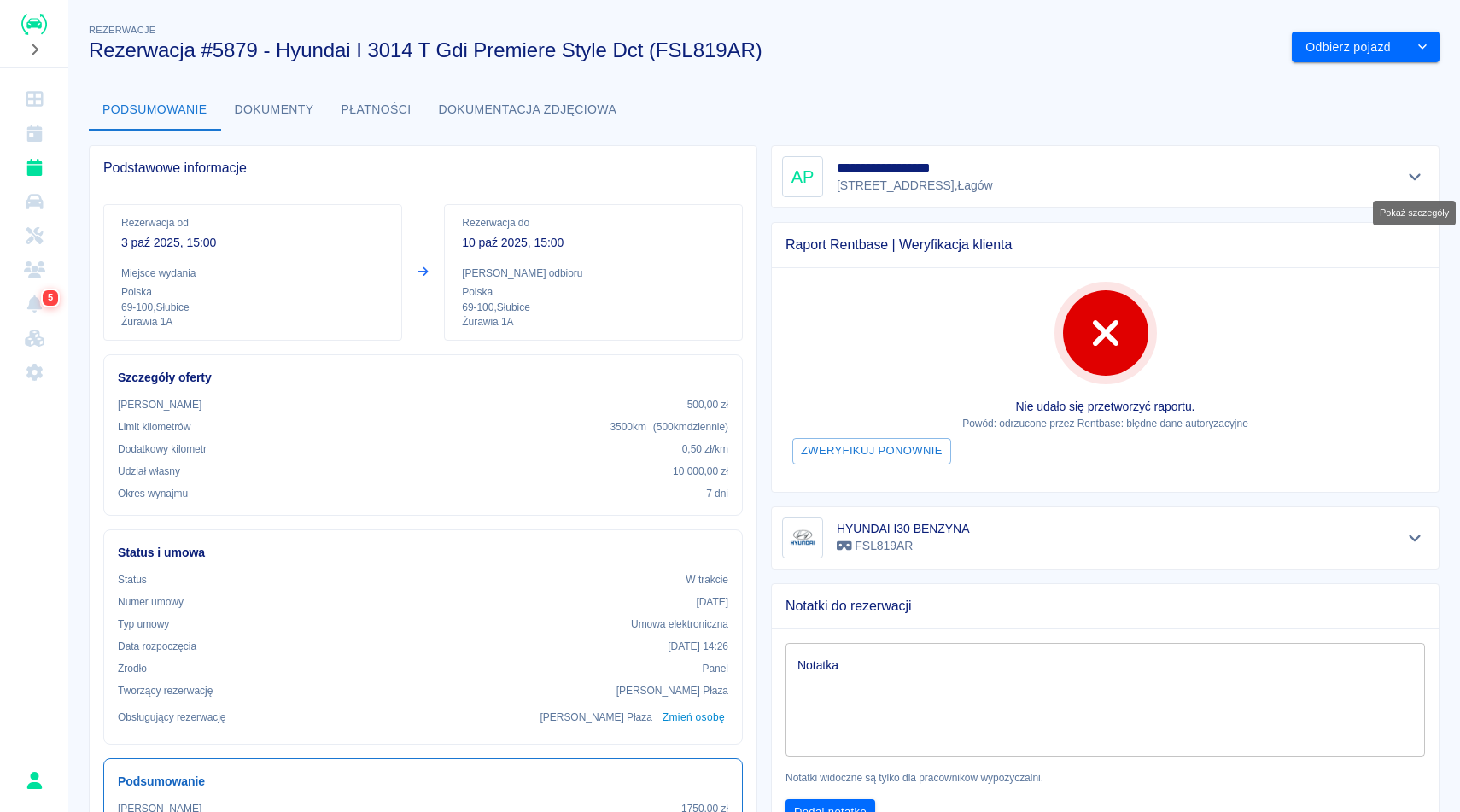
click at [1419, 182] on icon "Pokaż szczegóły" at bounding box center [1415, 177] width 20 height 16
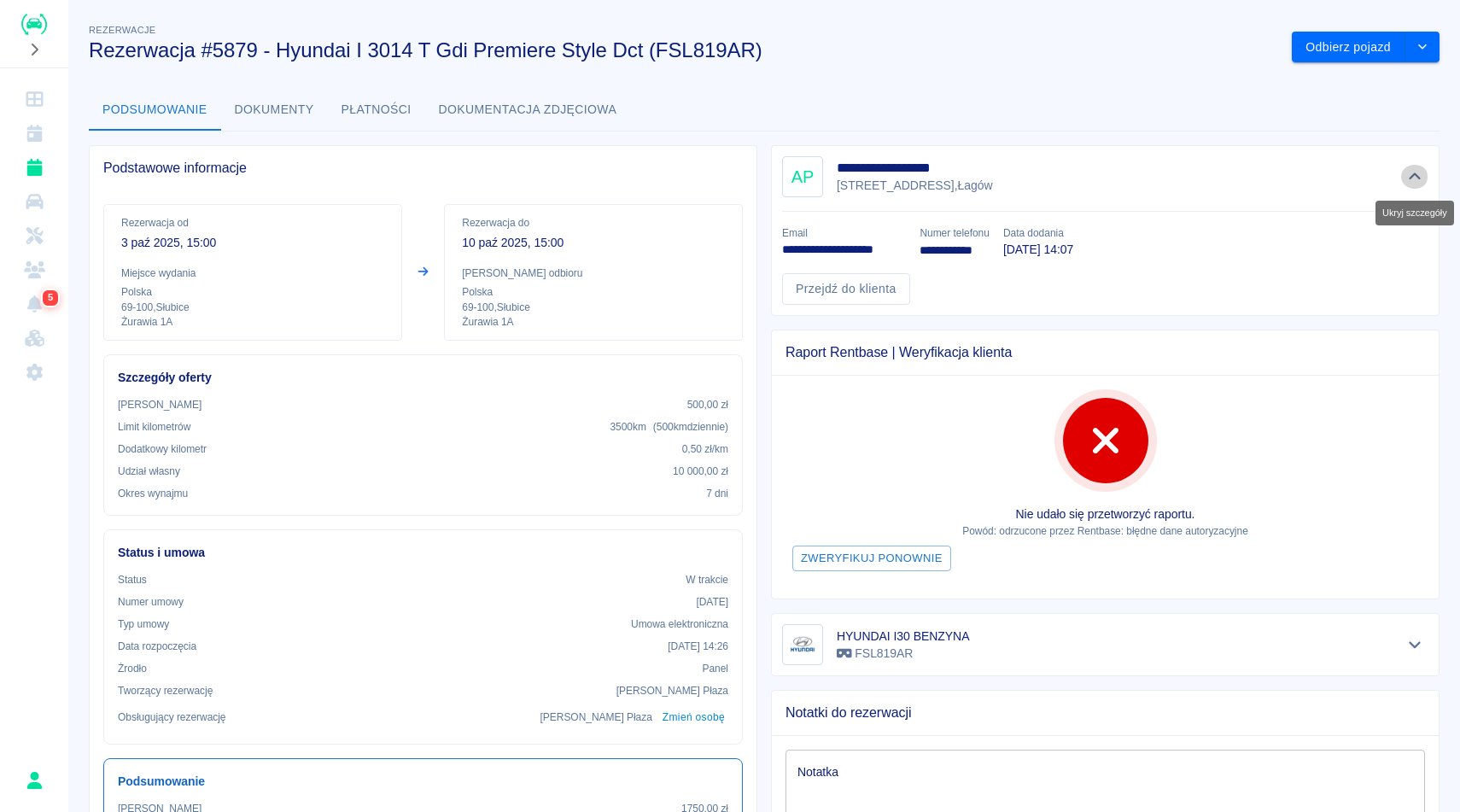
click at [1419, 181] on icon "Ukryj szczegóły" at bounding box center [1415, 177] width 20 height 16
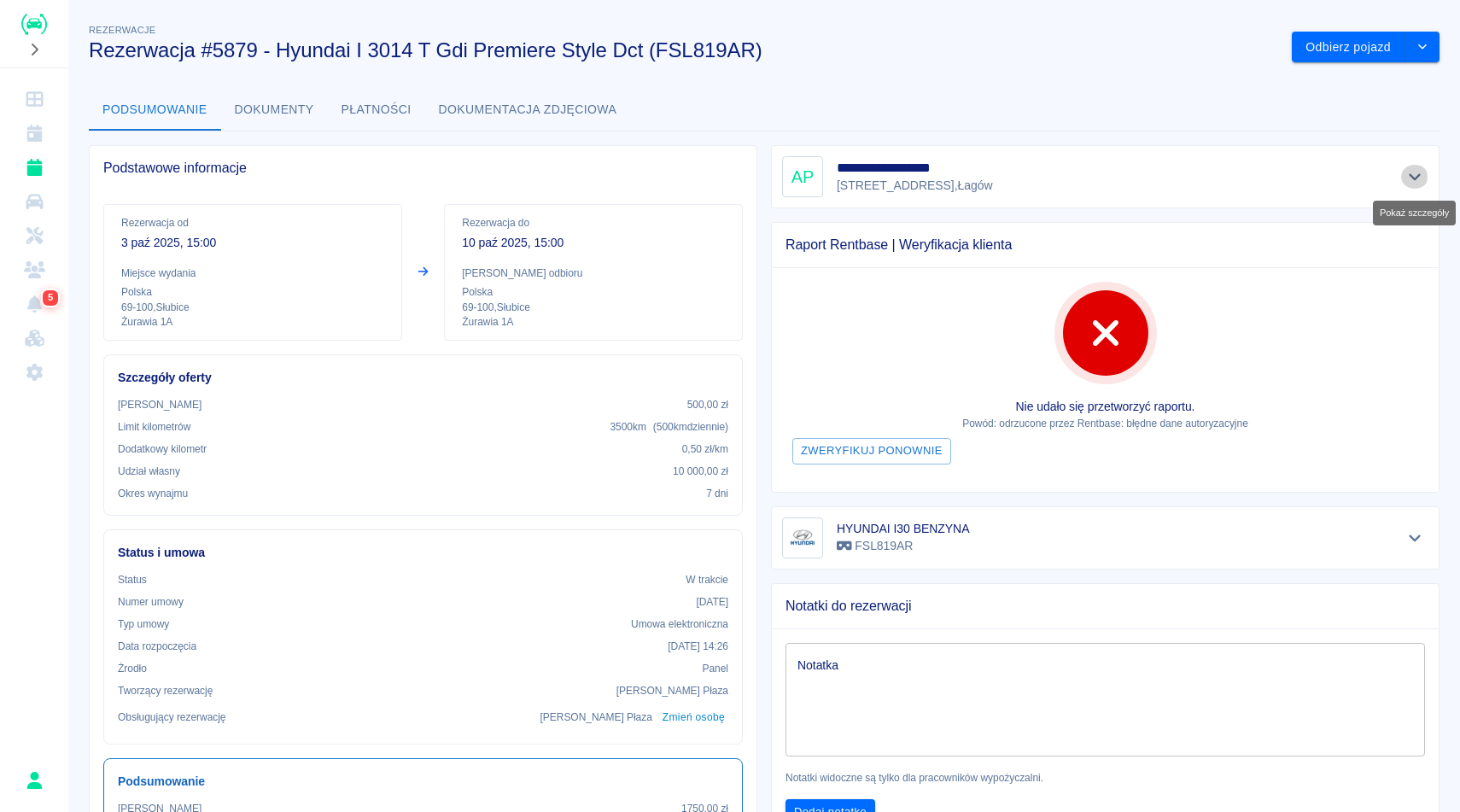
click at [1407, 169] on icon "Pokaż szczegóły" at bounding box center [1415, 177] width 20 height 16
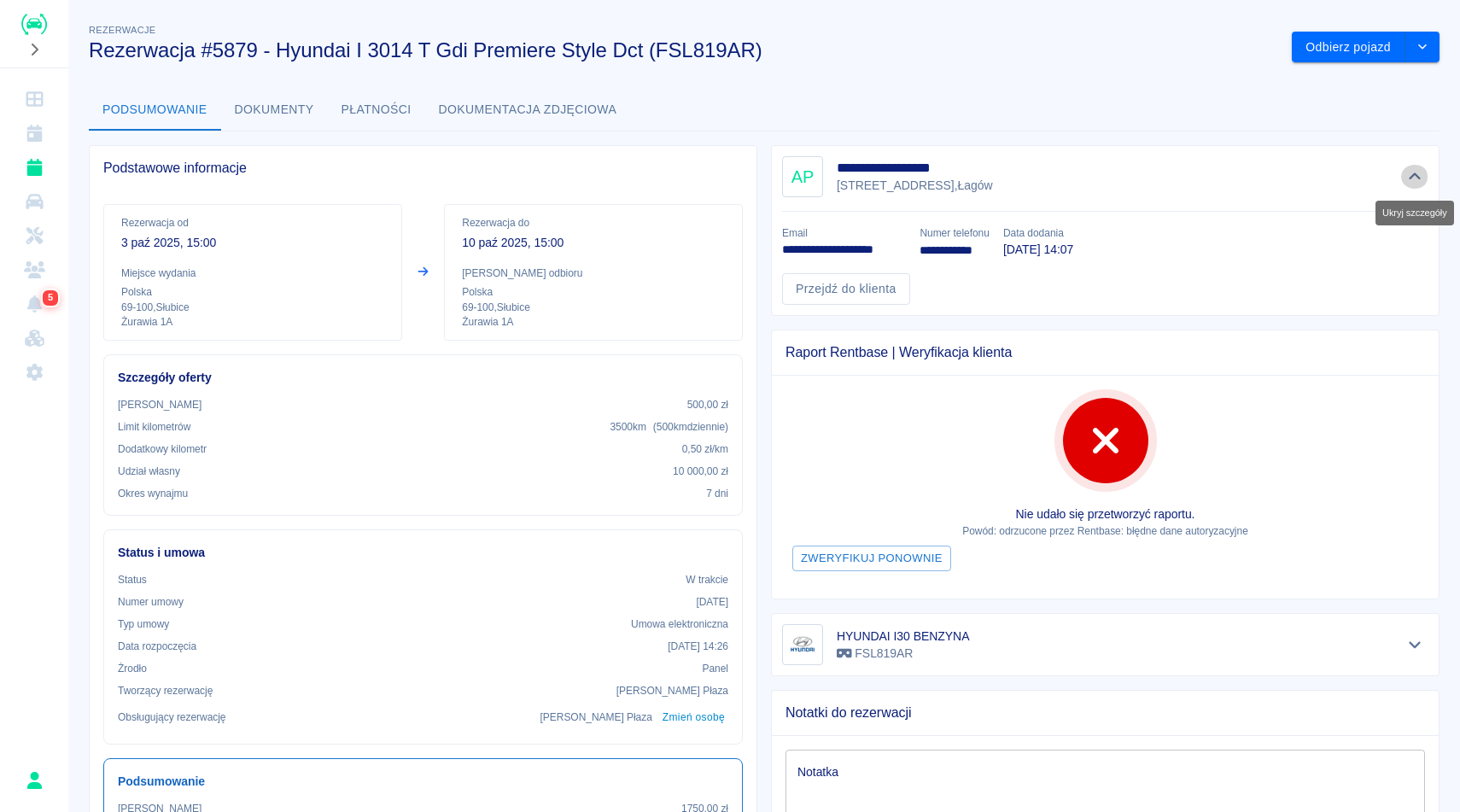
click at [1407, 168] on button "Ukryj szczegóły" at bounding box center [1415, 177] width 28 height 24
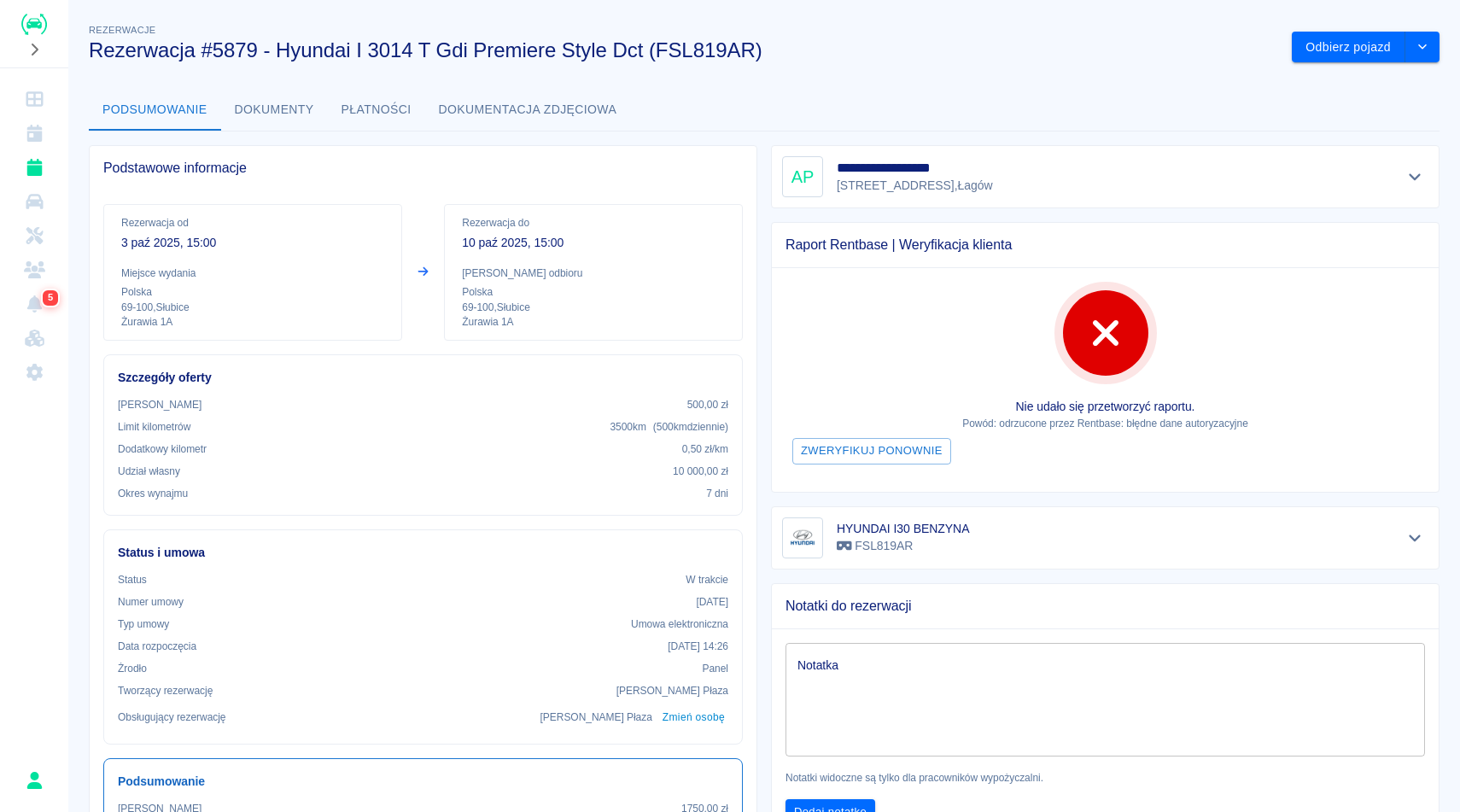
click at [1100, 61] on h3 "Rezerwacja #5879 - Hyundai I 3014 T Gdi Premiere Style Dct (FSL819AR)" at bounding box center [684, 51] width 1190 height 24
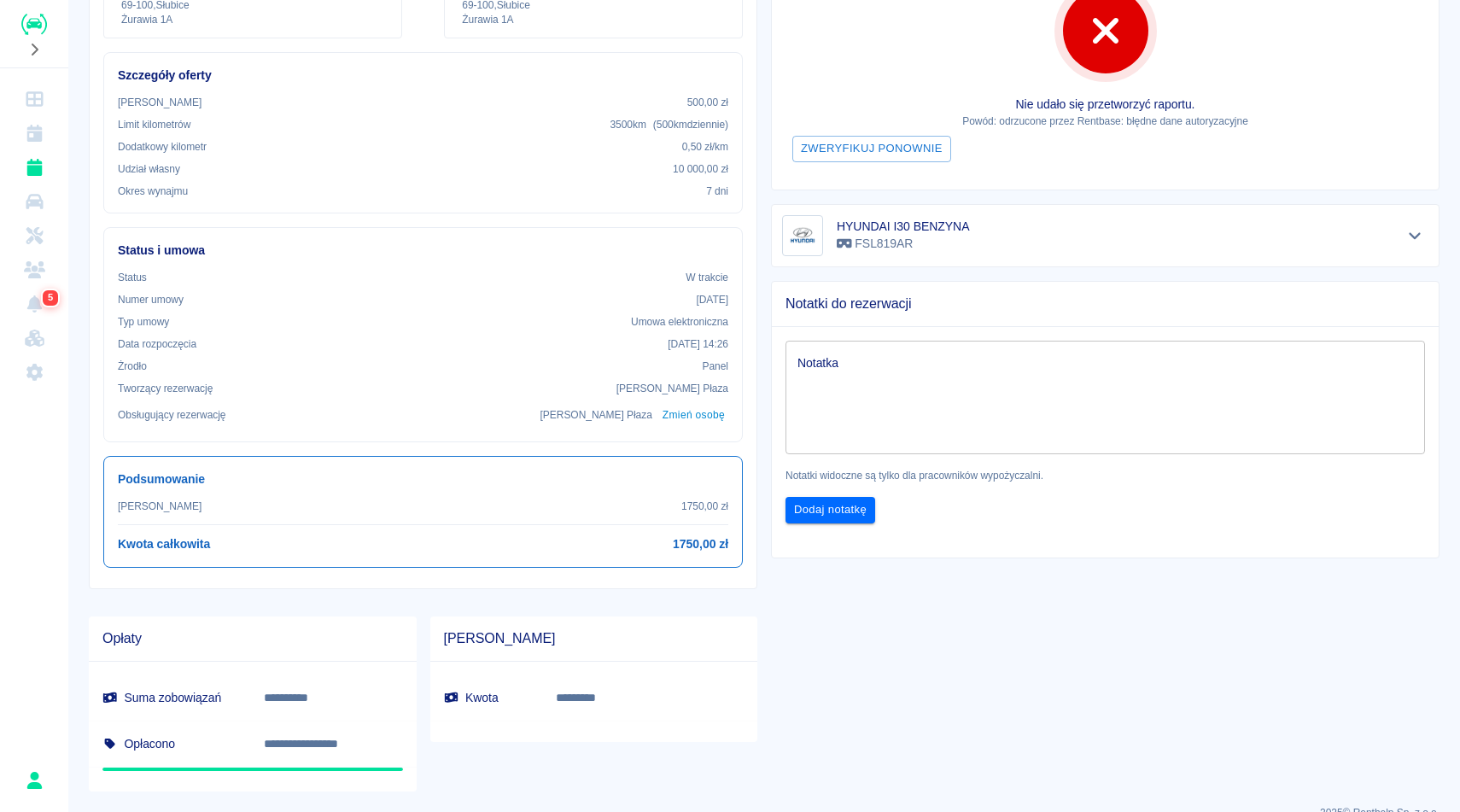
scroll to position [331, 0]
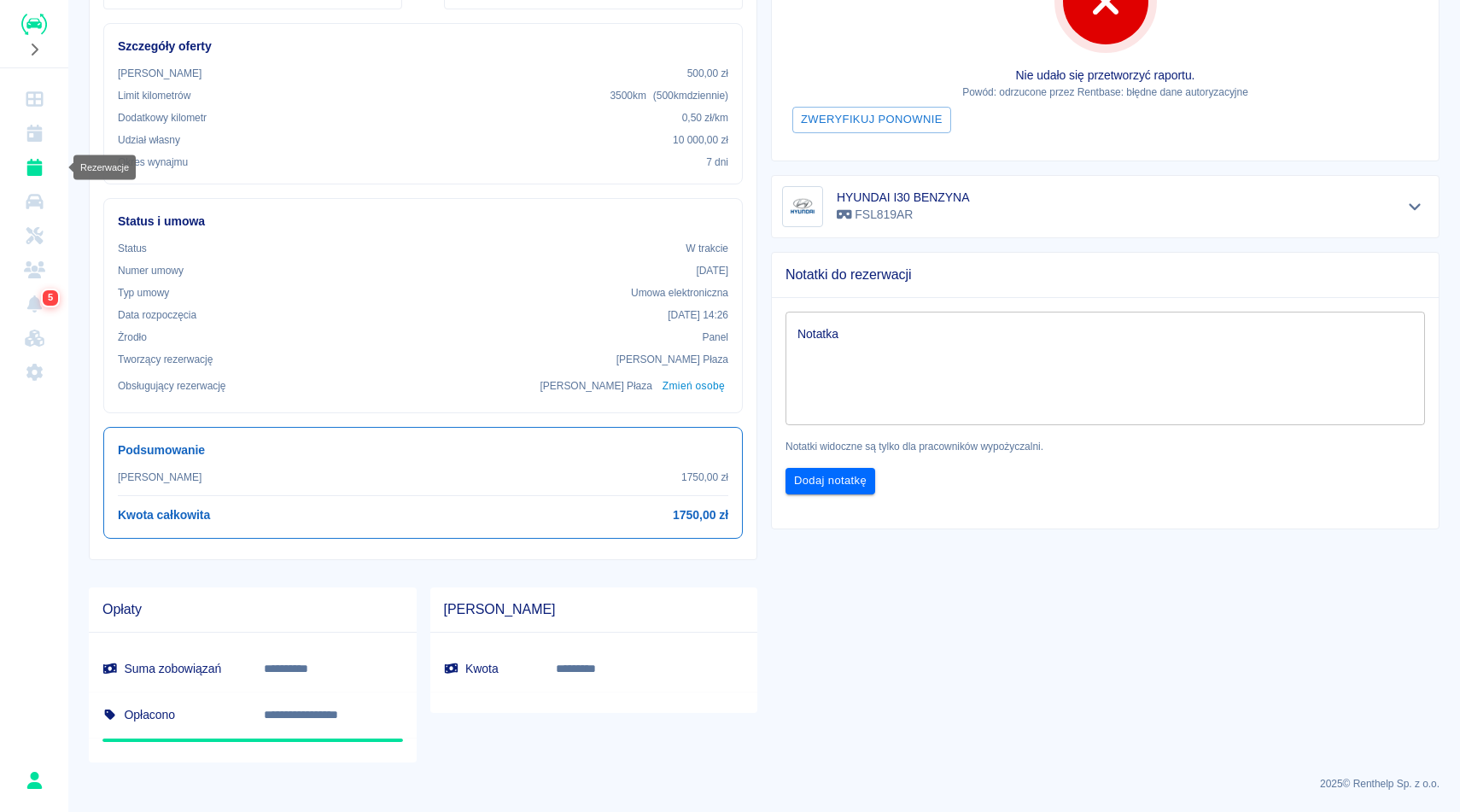
click at [33, 167] on icon "Rezerwacje" at bounding box center [35, 167] width 16 height 17
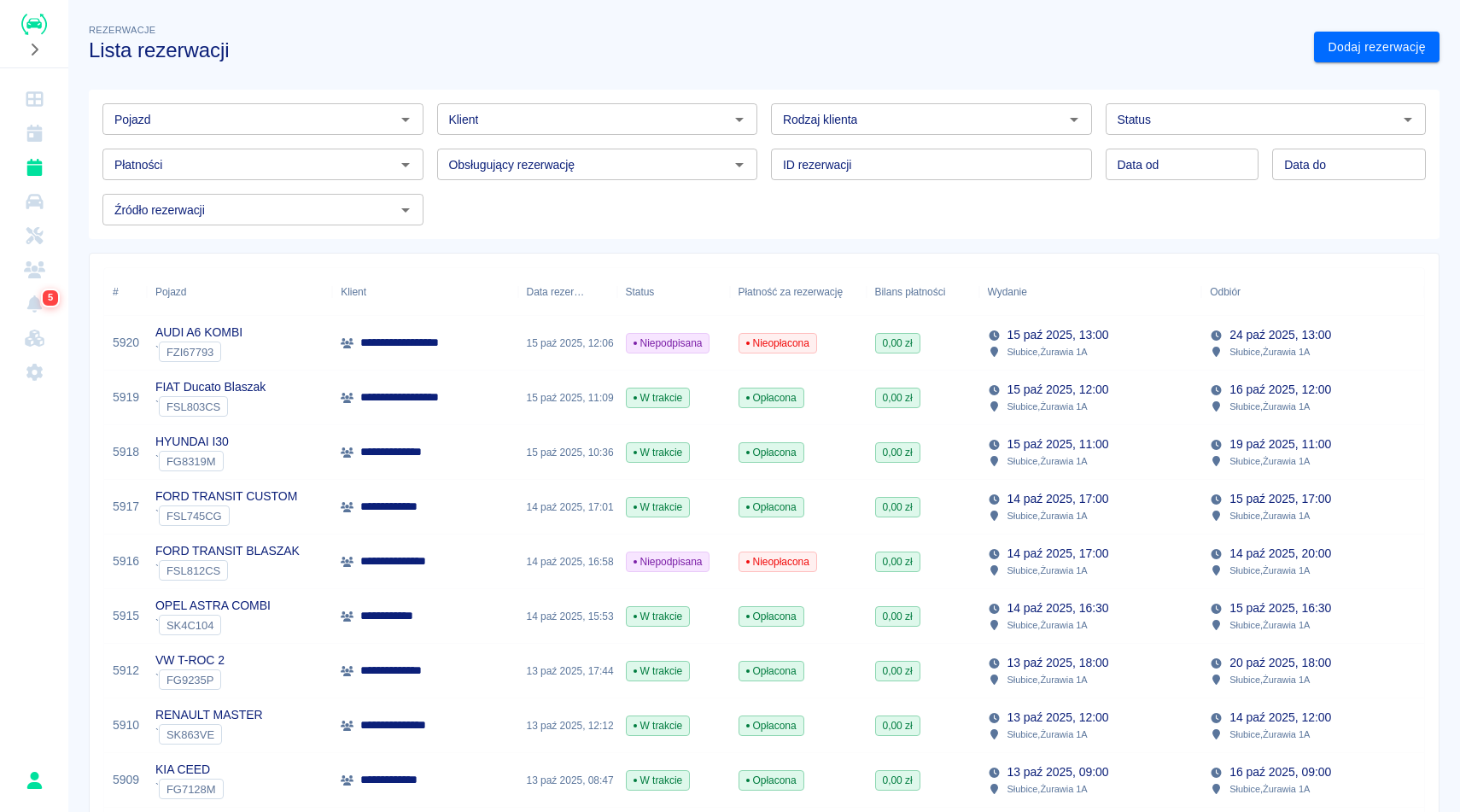
click at [335, 51] on h3 "Lista rezerwacji" at bounding box center [694, 51] width 1211 height 24
click at [337, 351] on div "**********" at bounding box center [425, 343] width 186 height 54
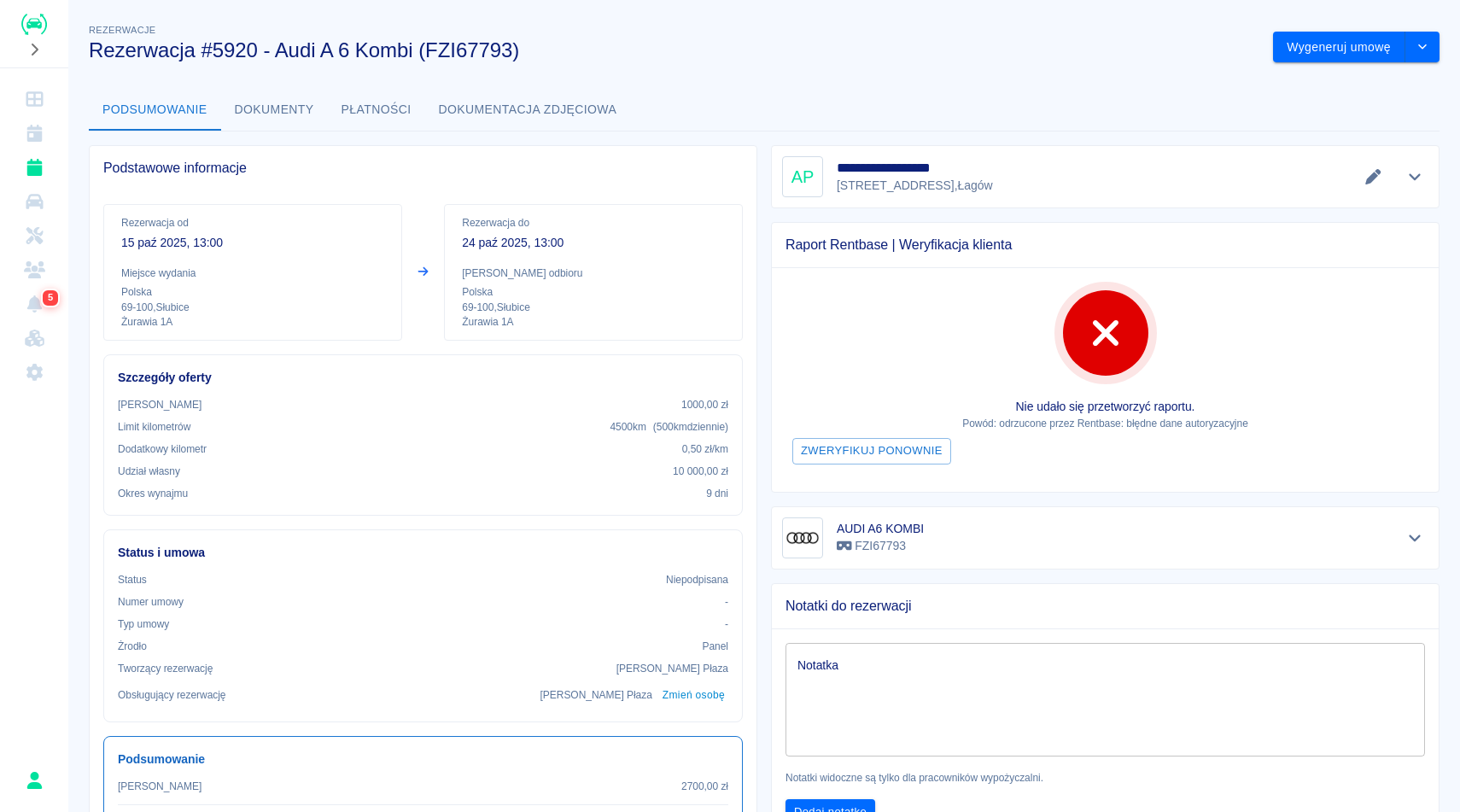
click at [751, 85] on div "**********" at bounding box center [764, 538] width 1392 height 1064
click at [748, 88] on div "**********" at bounding box center [764, 538] width 1392 height 1064
click at [30, 165] on icon "Rezerwacje" at bounding box center [35, 167] width 16 height 17
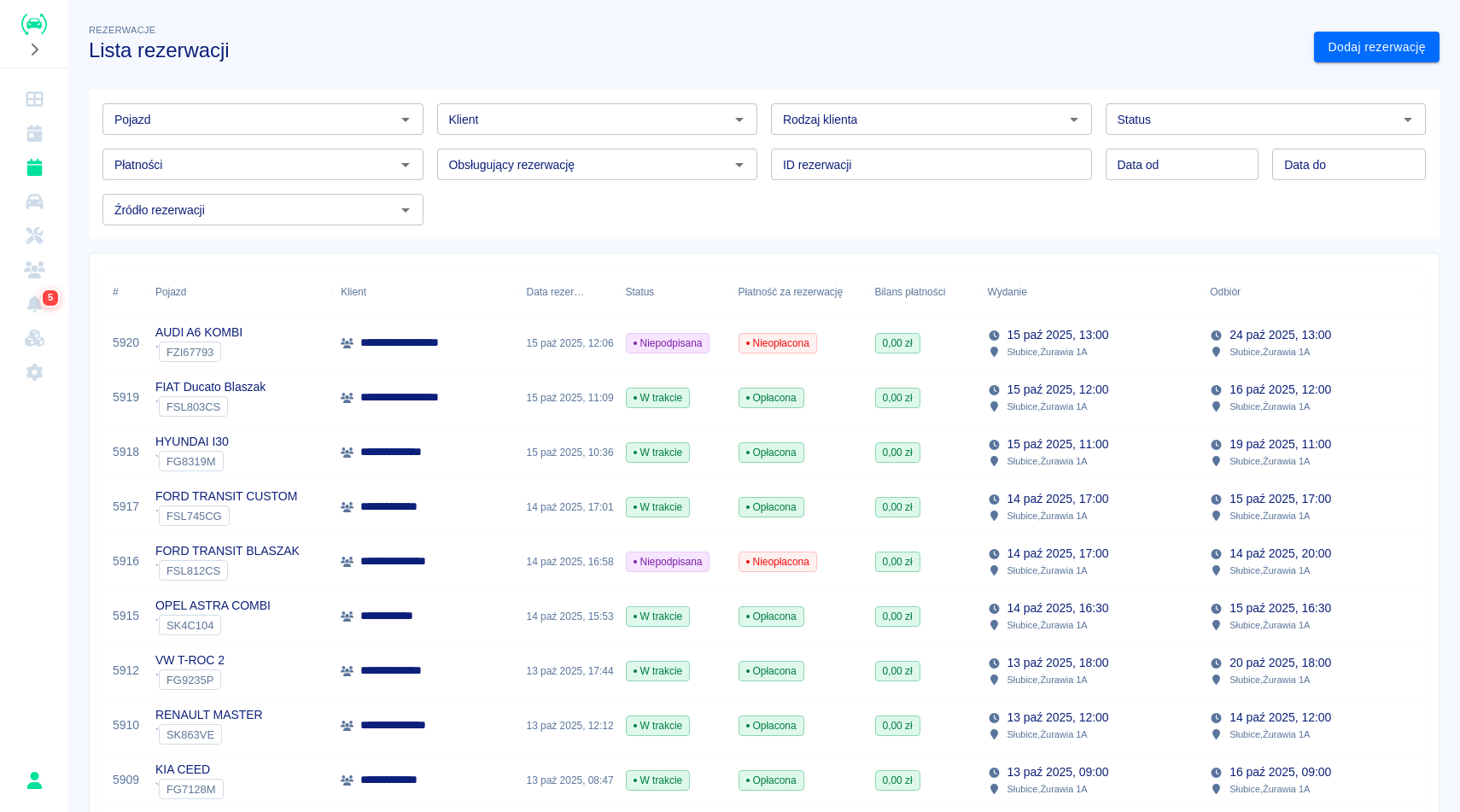
click at [364, 4] on div "**********" at bounding box center [764, 406] width 1392 height 812
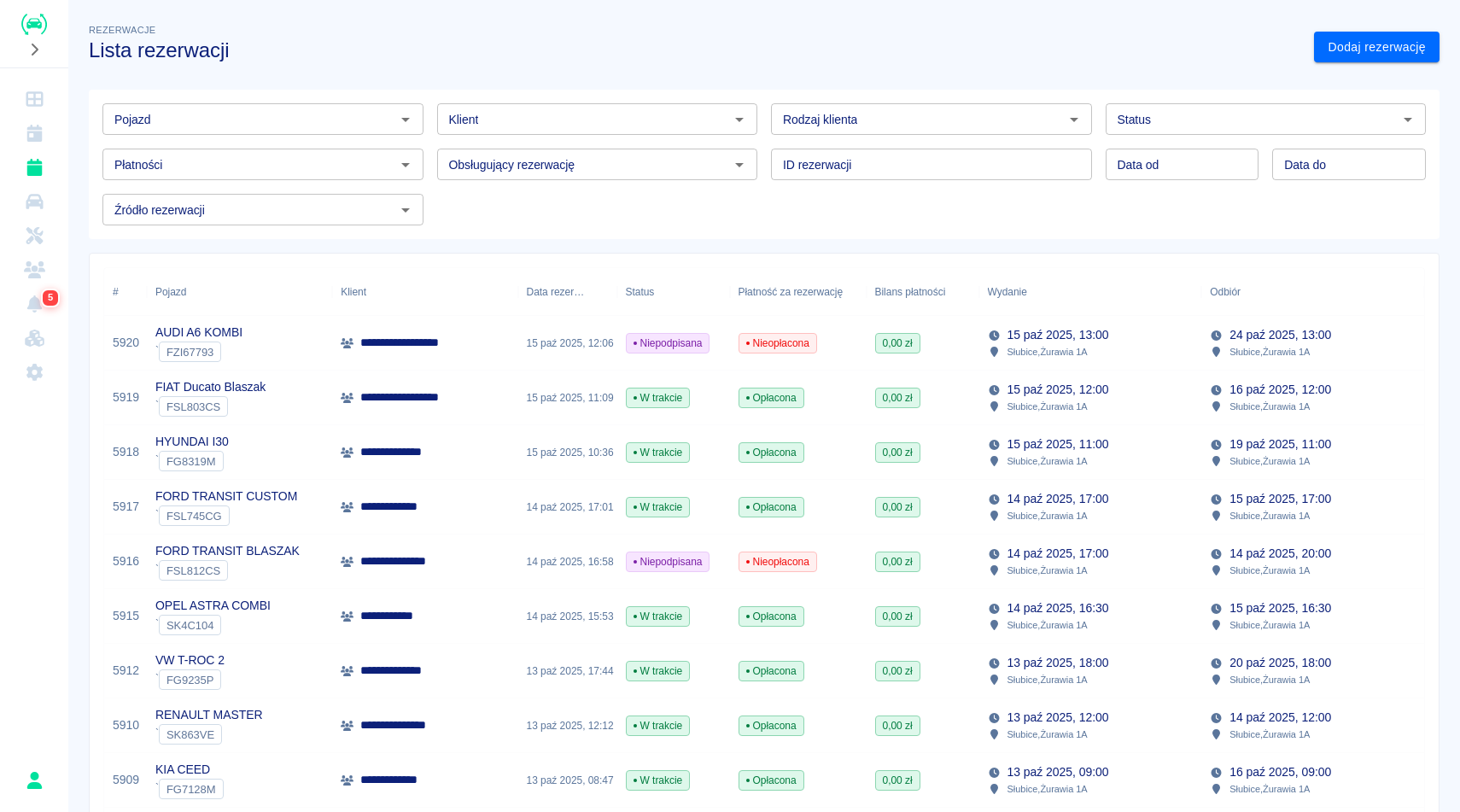
click at [322, 28] on div "Rezerwacje Lista rezerwacji" at bounding box center [687, 35] width 1225 height 55
click at [328, 55] on h3 "Lista rezerwacji" at bounding box center [694, 51] width 1211 height 24
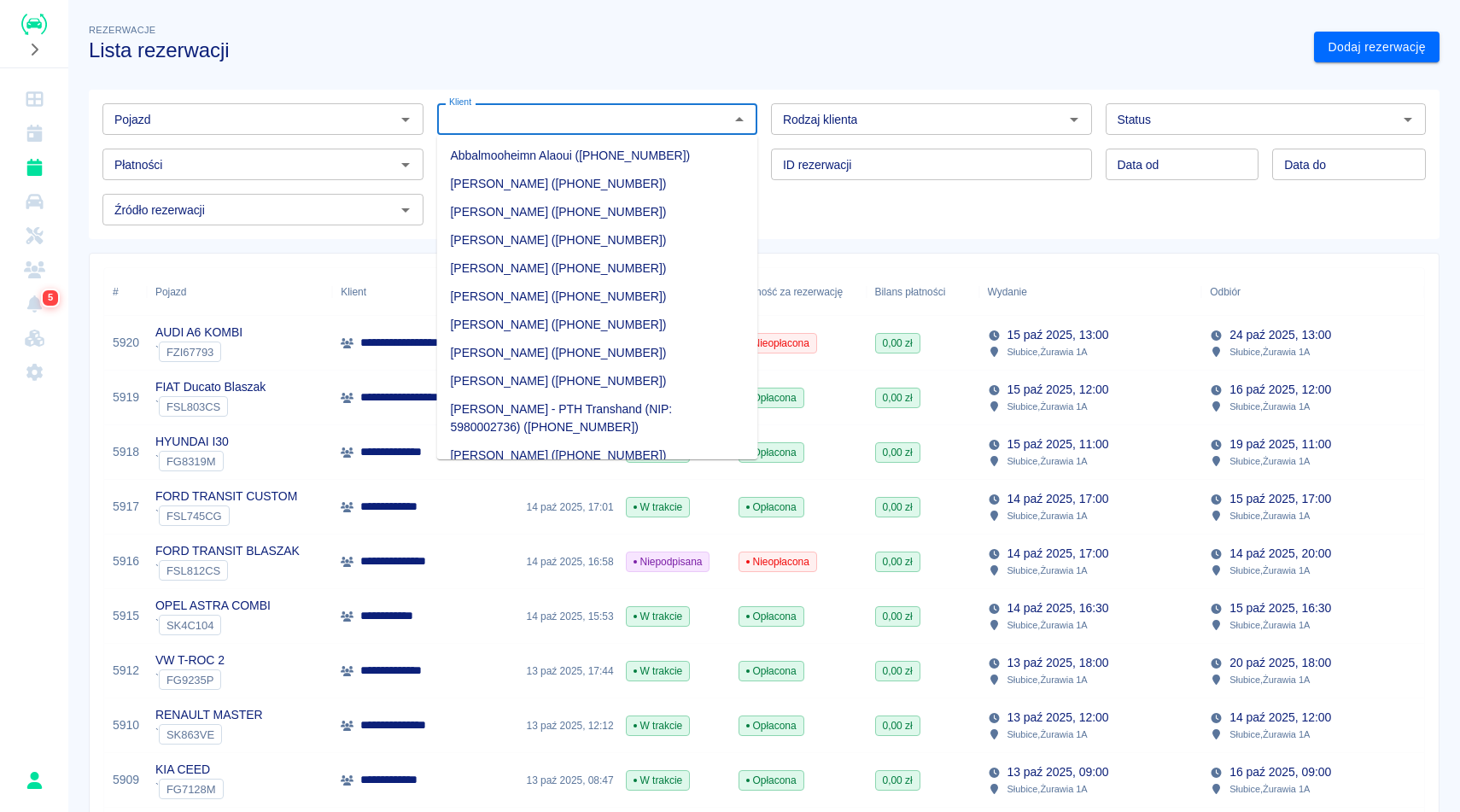
click at [532, 124] on input "Klient" at bounding box center [583, 119] width 282 height 22
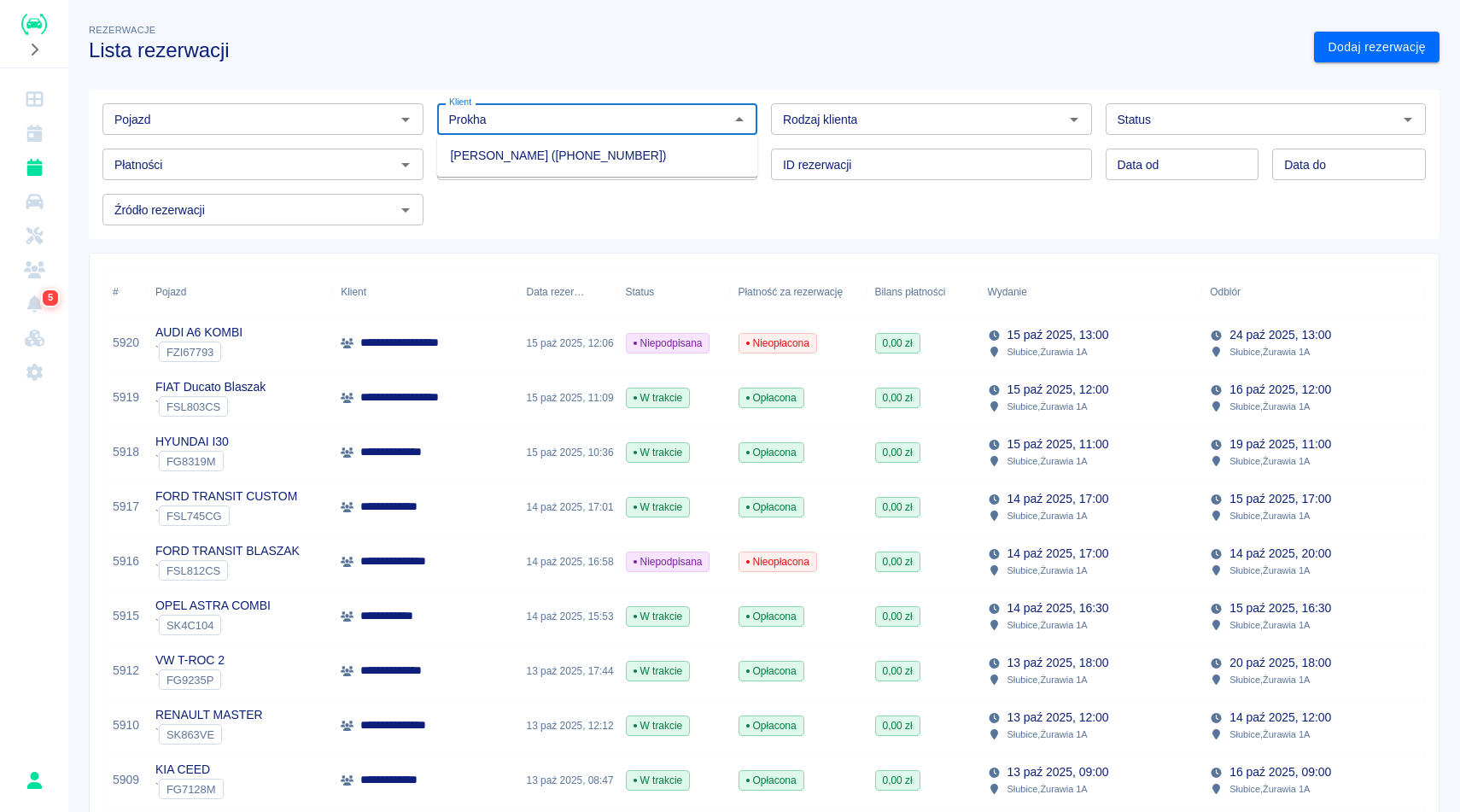
click at [502, 166] on li "Aliaksei Prokharau (+48784341262)" at bounding box center [597, 155] width 321 height 28
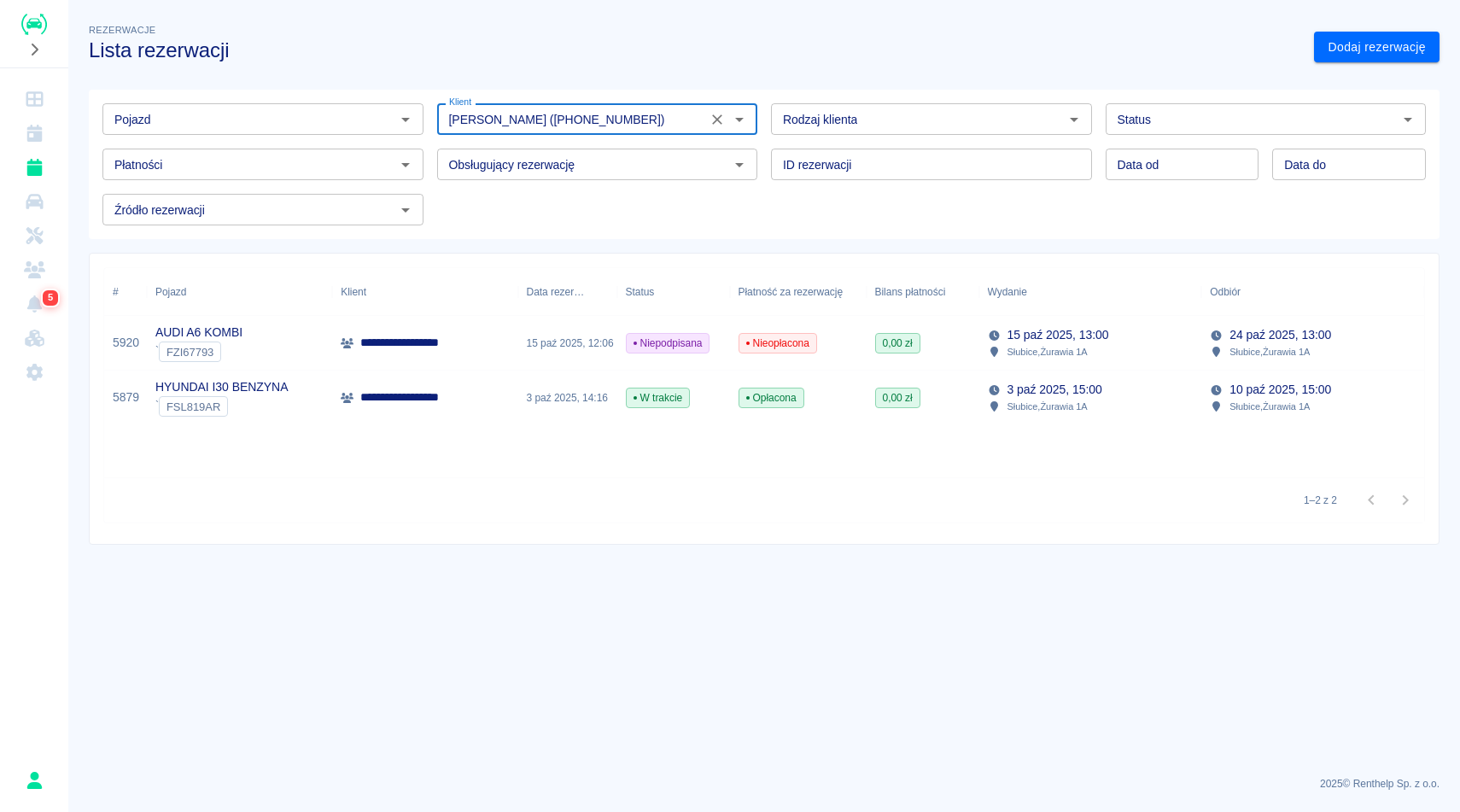
type input "Aliaksei Prokharau (+48784341262)"
click at [430, 408] on div "**********" at bounding box center [425, 397] width 186 height 54
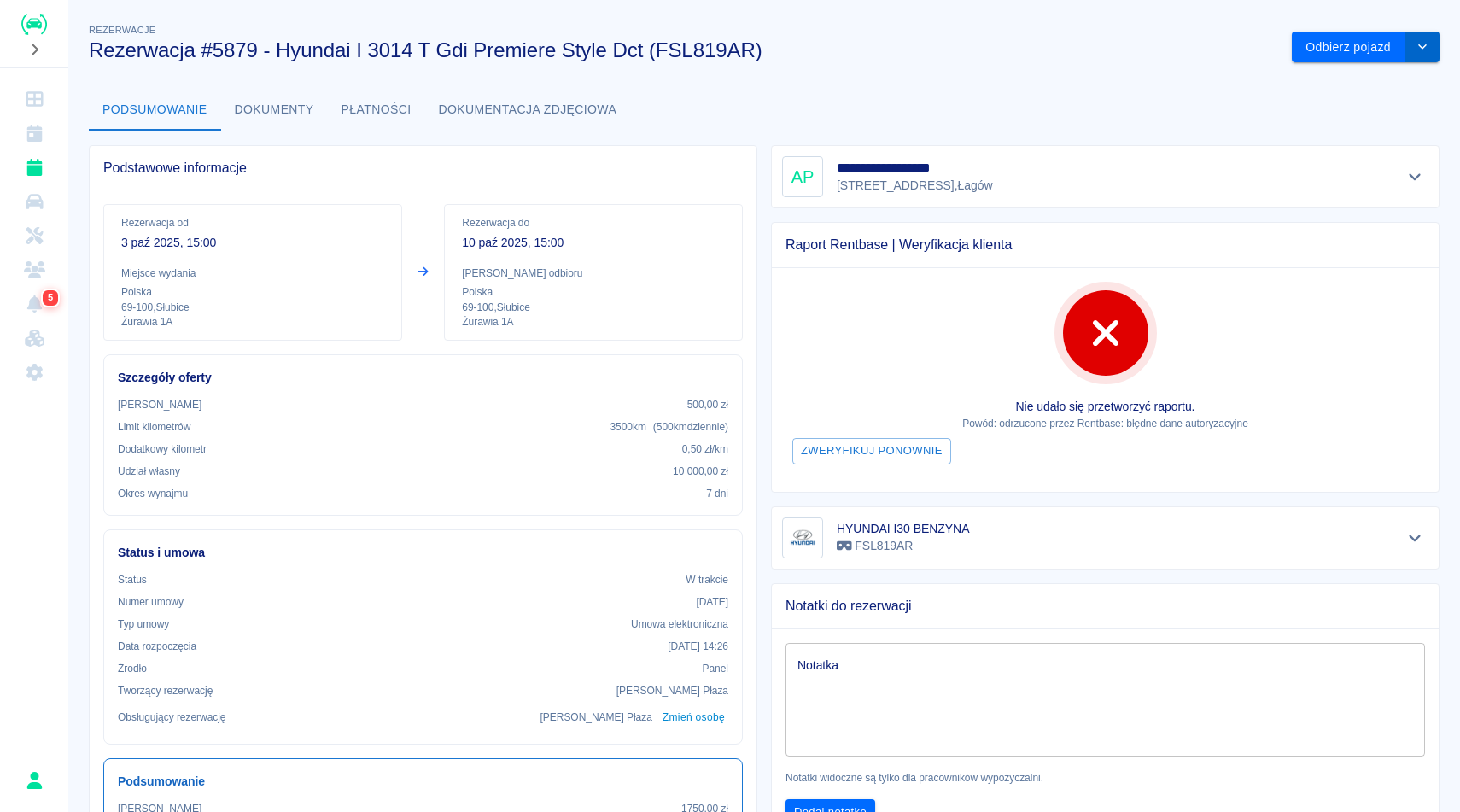
click at [1426, 54] on button "drop-down" at bounding box center [1423, 47] width 35 height 32
click at [1368, 86] on li "Przedłuż rezerwację" at bounding box center [1365, 83] width 134 height 28
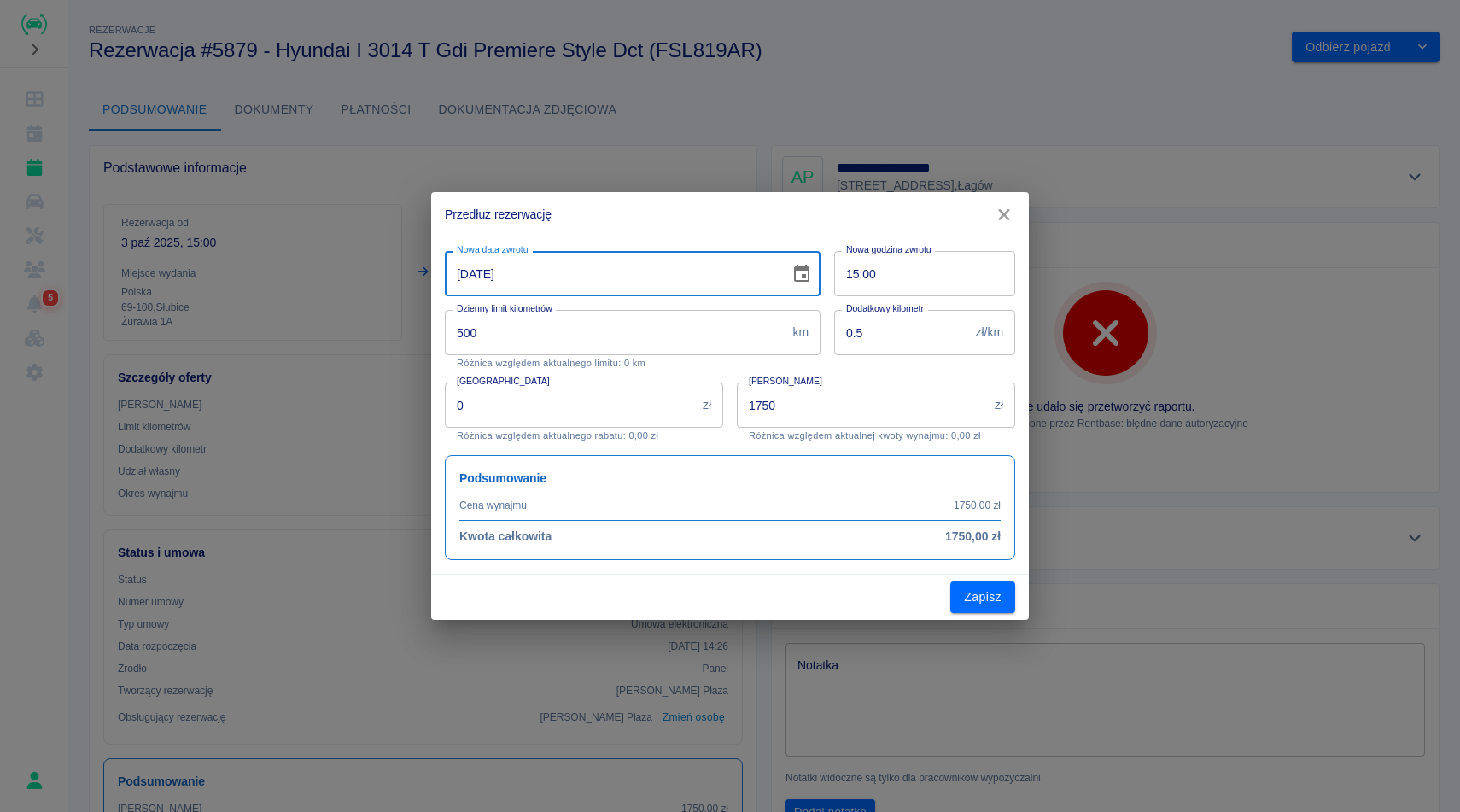
click at [690, 283] on input "10-10-2025" at bounding box center [611, 274] width 333 height 45
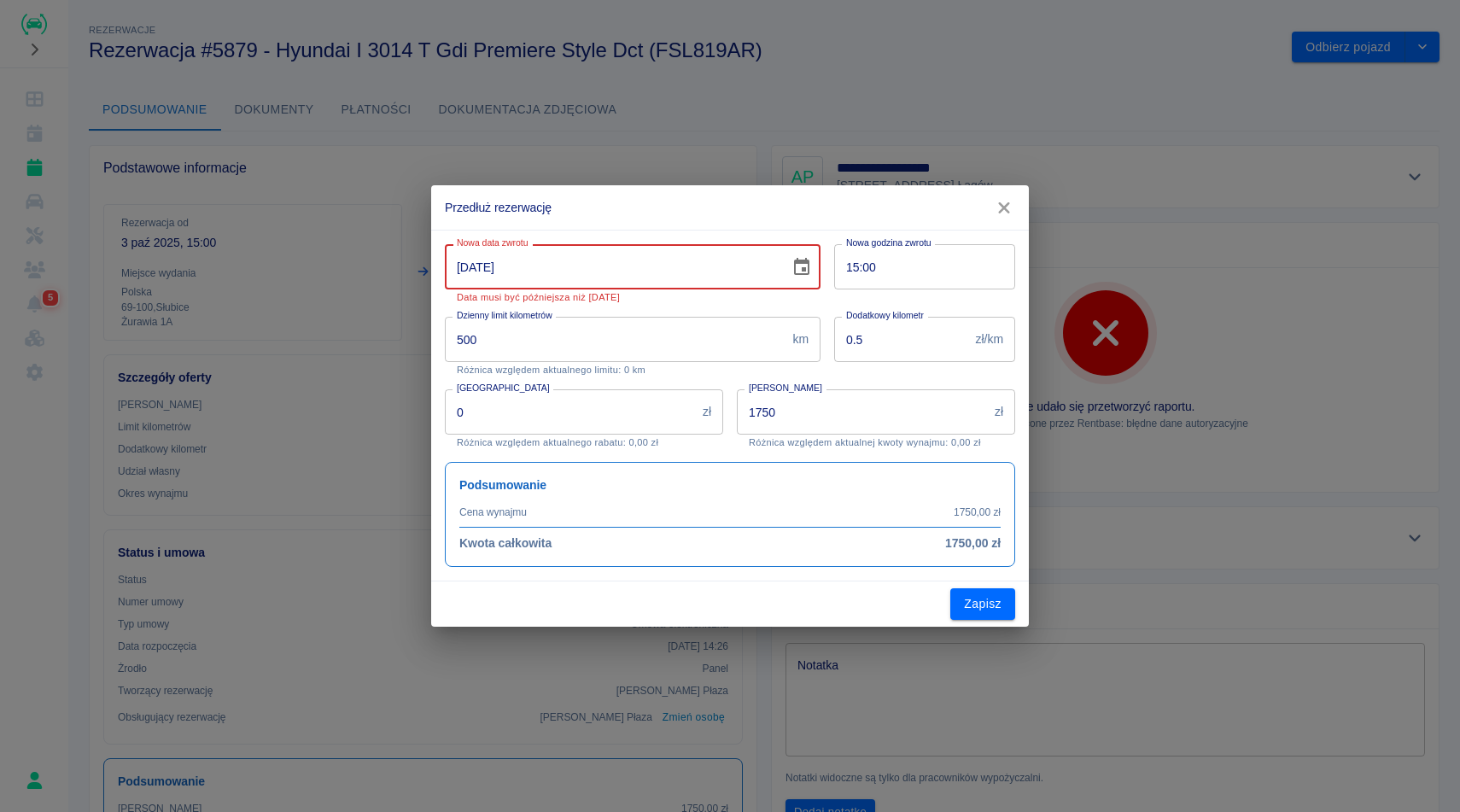
type input "[DATE]"
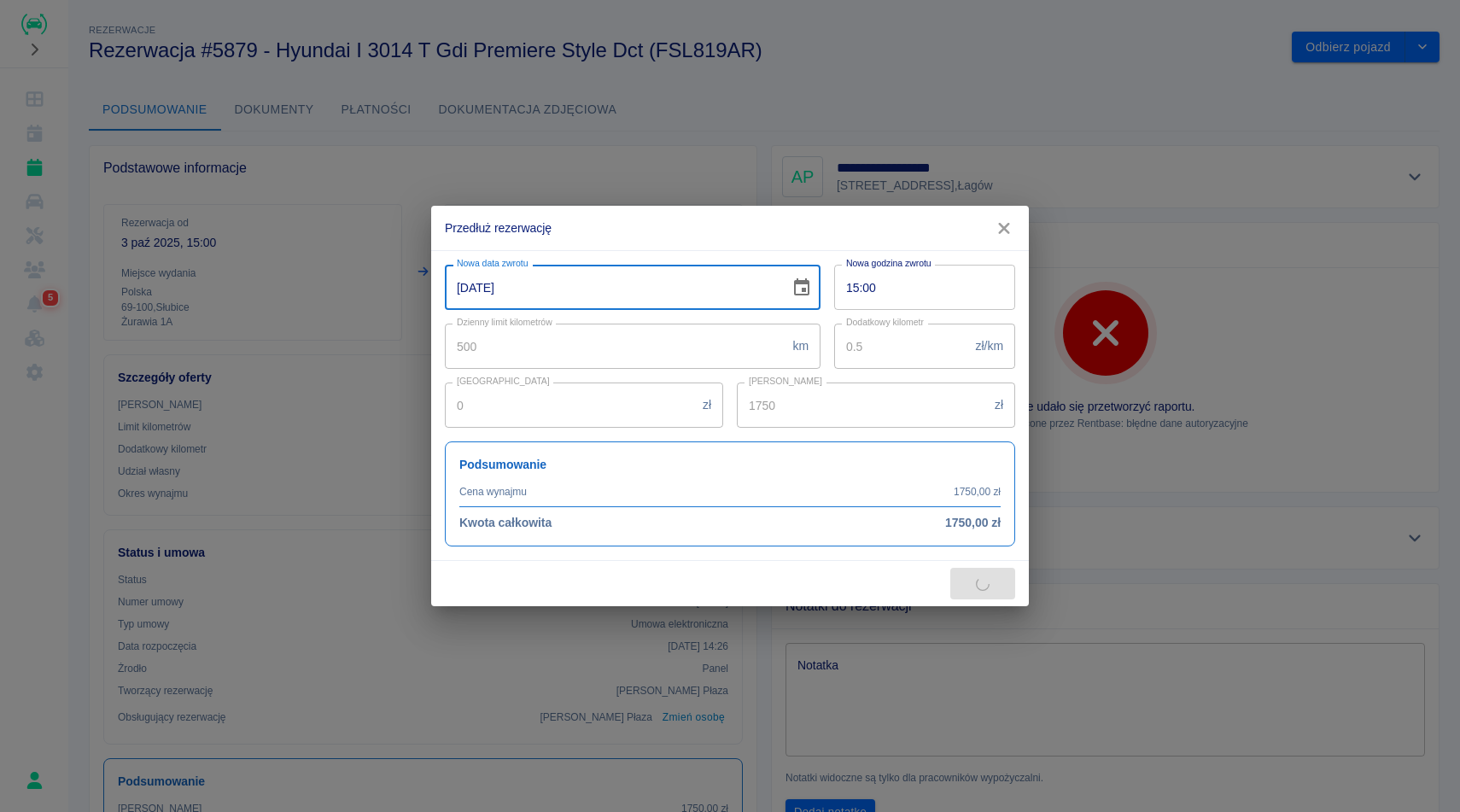
type input "3000"
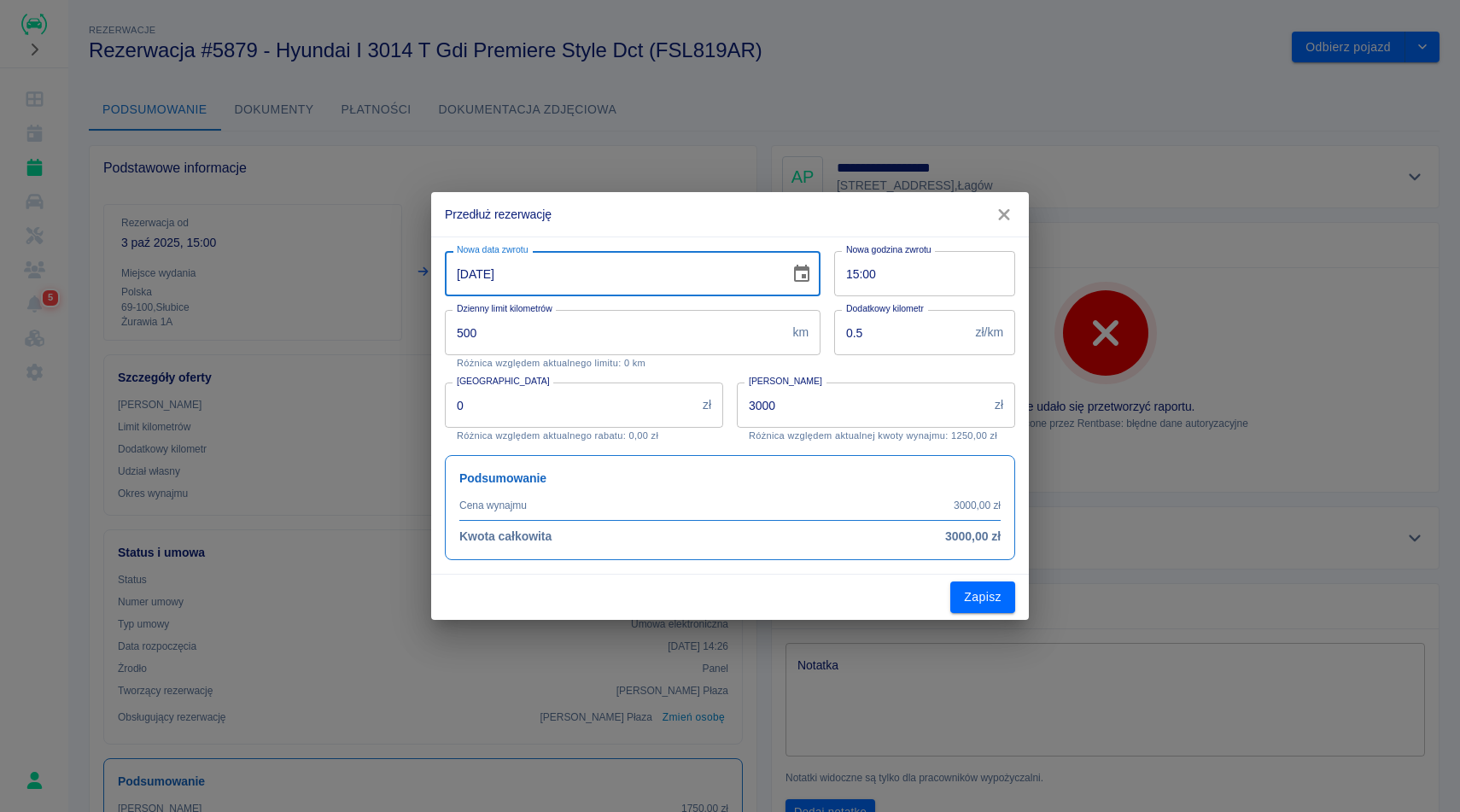
type input "[DATE]"
click at [724, 365] on p "Różnica względem aktualnego limitu: 0 km" at bounding box center [632, 362] width 351 height 11
click at [1007, 217] on icon "button" at bounding box center [1003, 214] width 11 height 11
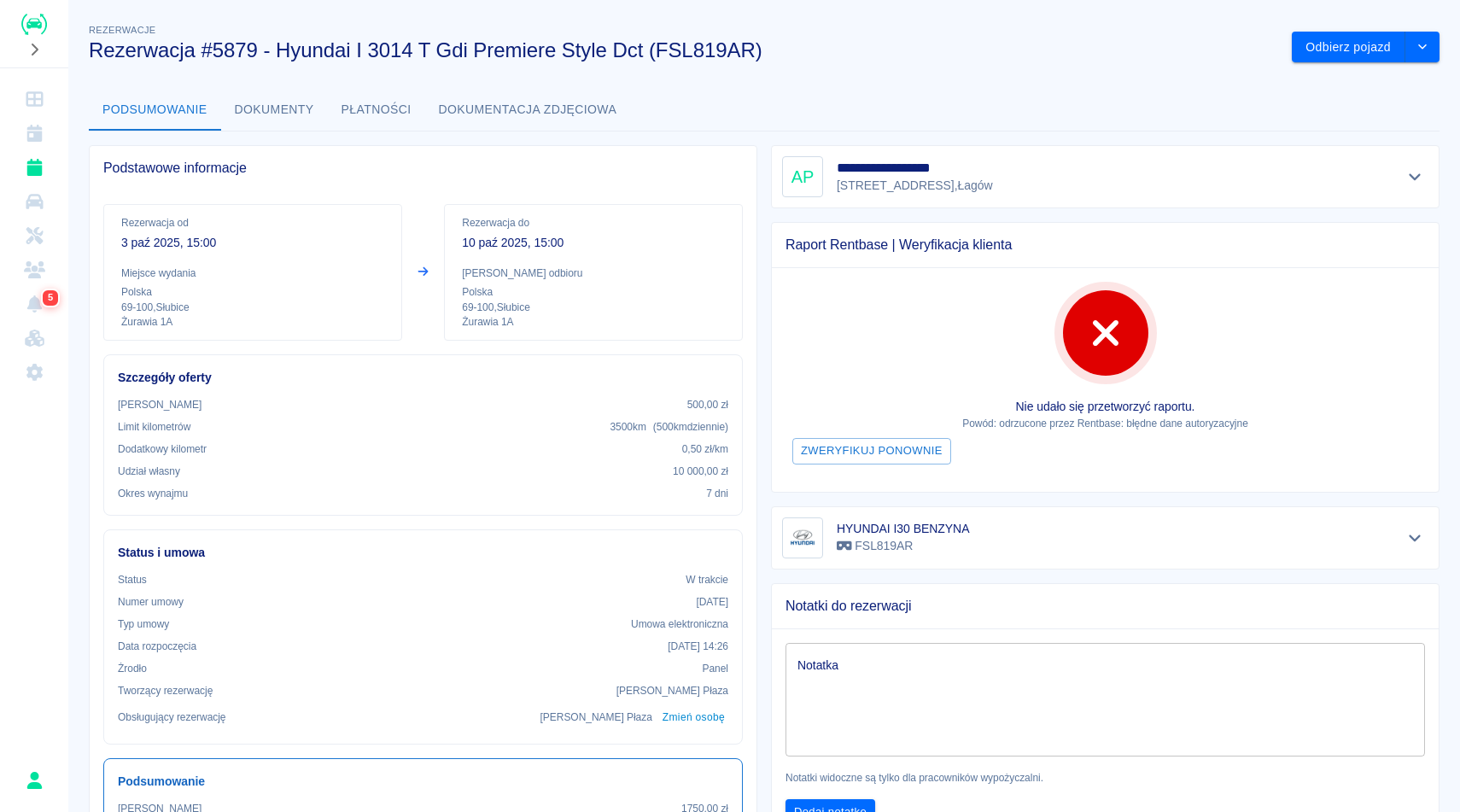
click at [974, 69] on div "**********" at bounding box center [764, 550] width 1392 height 1086
click at [1425, 47] on icon "drop-down" at bounding box center [1423, 46] width 14 height 11
click at [1385, 86] on li "Przedłuż rezerwację" at bounding box center [1365, 83] width 134 height 28
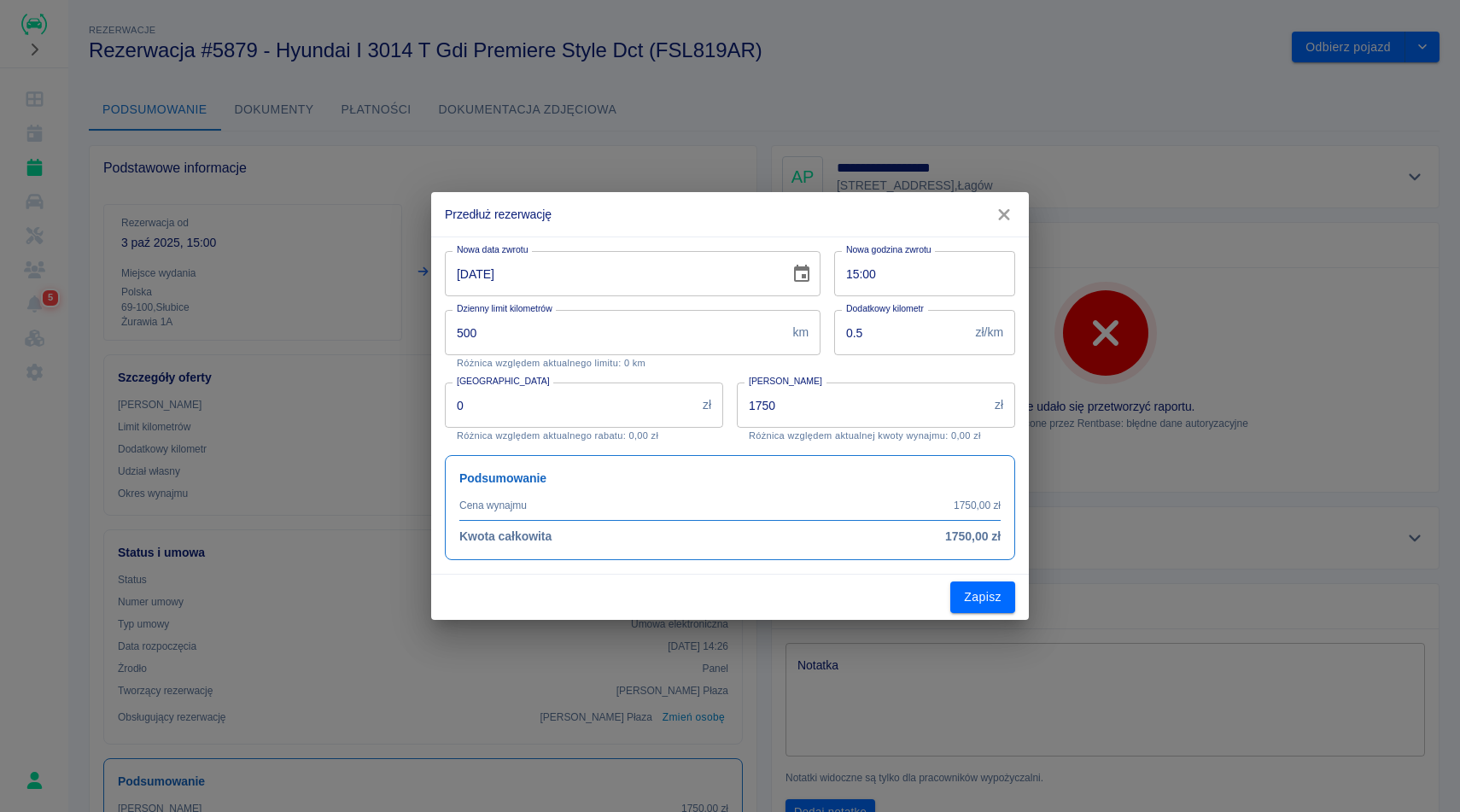
click at [807, 280] on icon "Choose date, selected date is 10 paź 2025" at bounding box center [802, 274] width 16 height 17
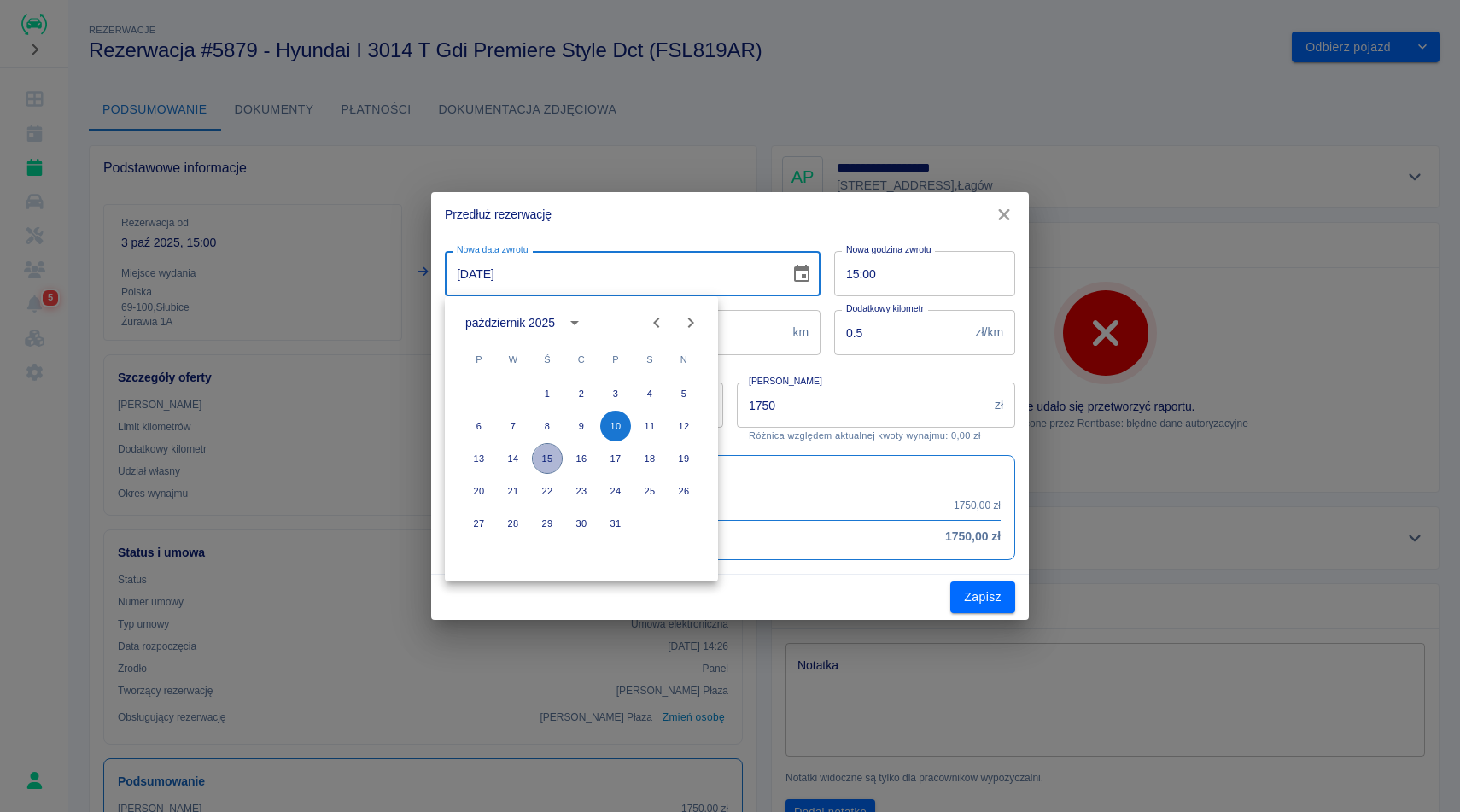
click at [551, 459] on button "15" at bounding box center [547, 458] width 31 height 31
type input "[DATE]"
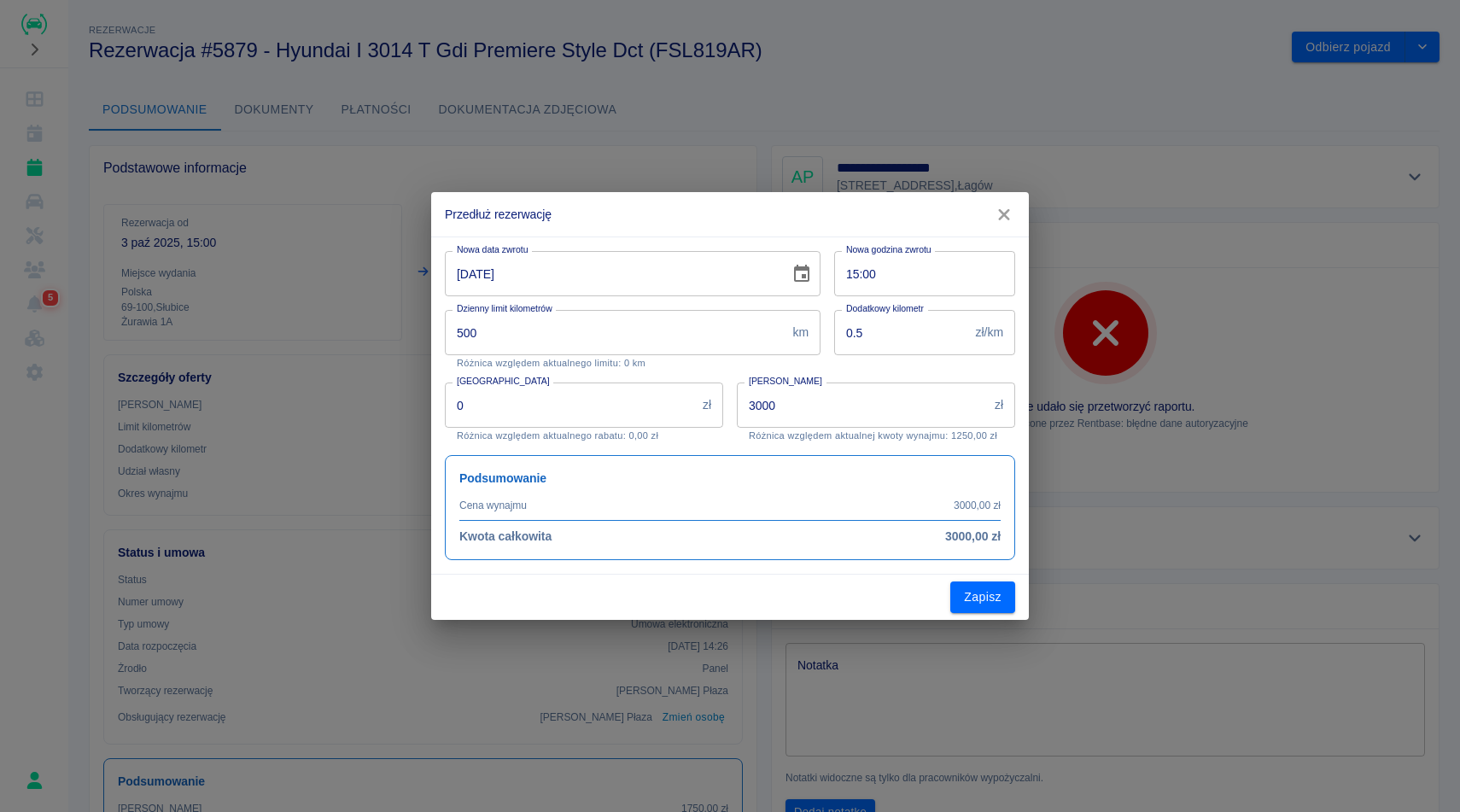
click at [824, 444] on div "Podsumowanie Cena wynajmu 3000,00 zł Kwota całkowita 3000,00 zł" at bounding box center [723, 500] width 585 height 118
click at [841, 406] on input "3000" at bounding box center [863, 405] width 251 height 45
type input "3"
click at [1005, 217] on icon "button" at bounding box center [1003, 214] width 11 height 11
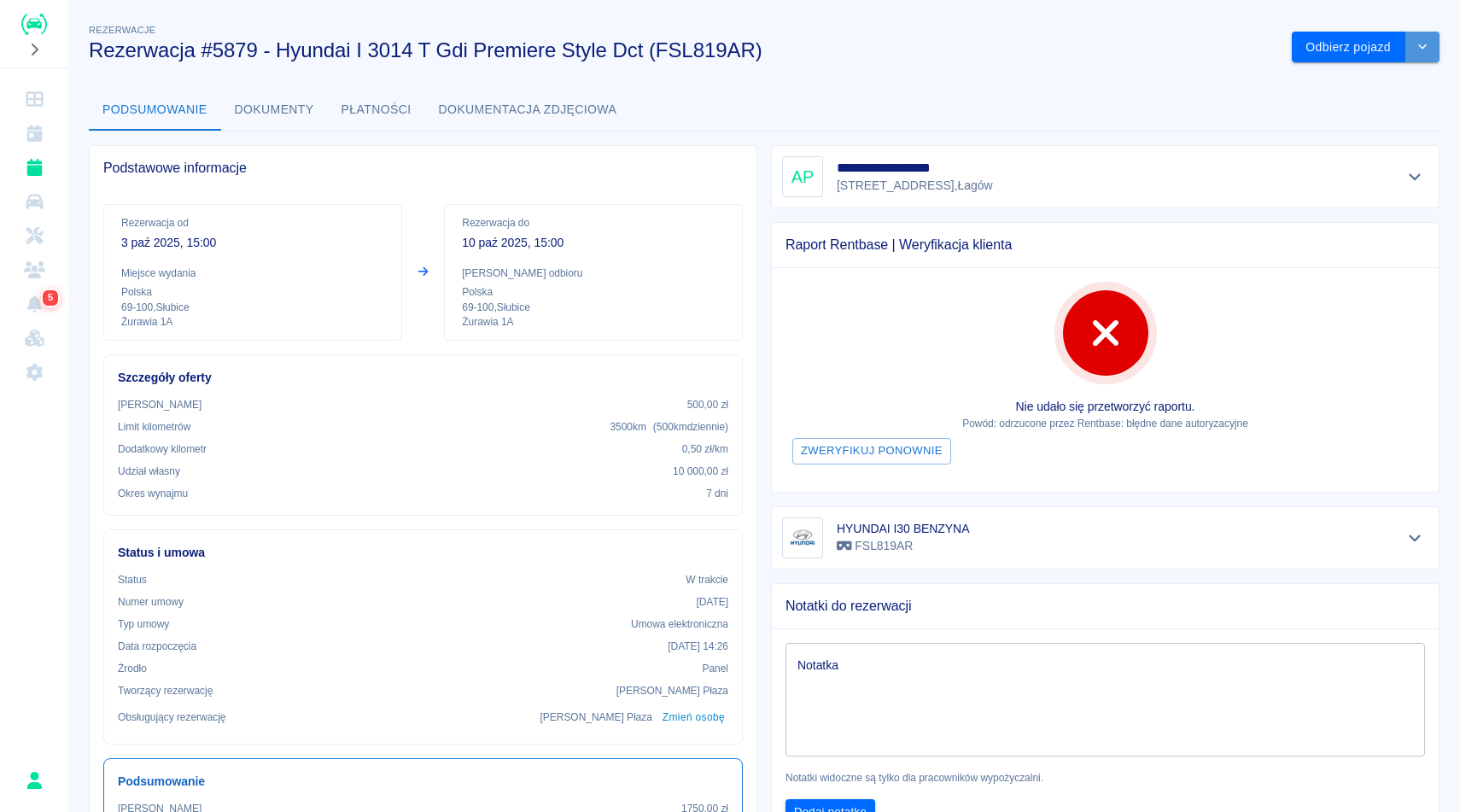
click at [1432, 45] on button "drop-down" at bounding box center [1423, 47] width 35 height 32
click at [1369, 89] on li "Przedłuż rezerwację" at bounding box center [1365, 83] width 134 height 28
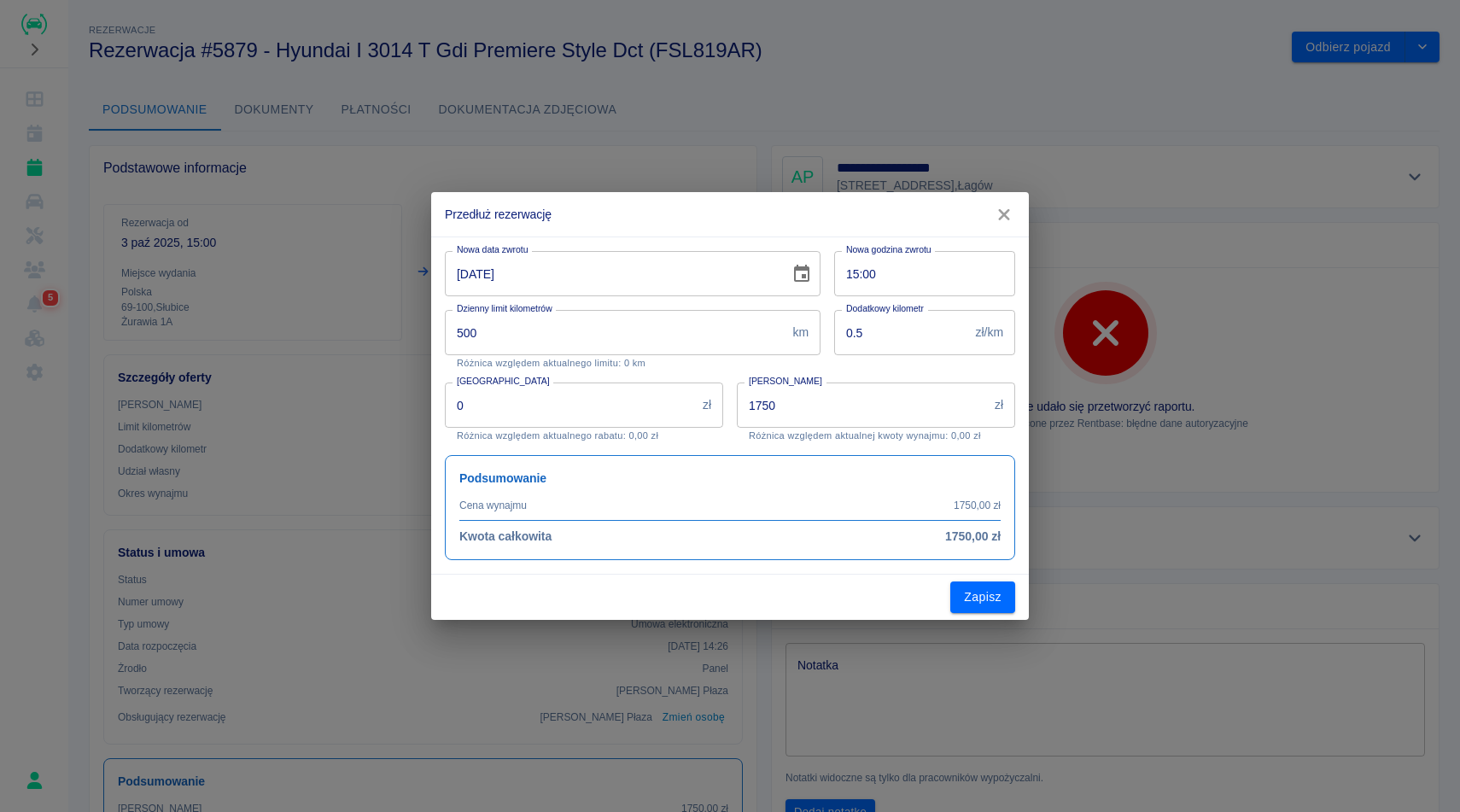
click at [652, 286] on input "10-10-2025" at bounding box center [611, 274] width 333 height 45
click at [803, 279] on icon "Choose date, selected date is 10 paź 2025" at bounding box center [802, 274] width 21 height 21
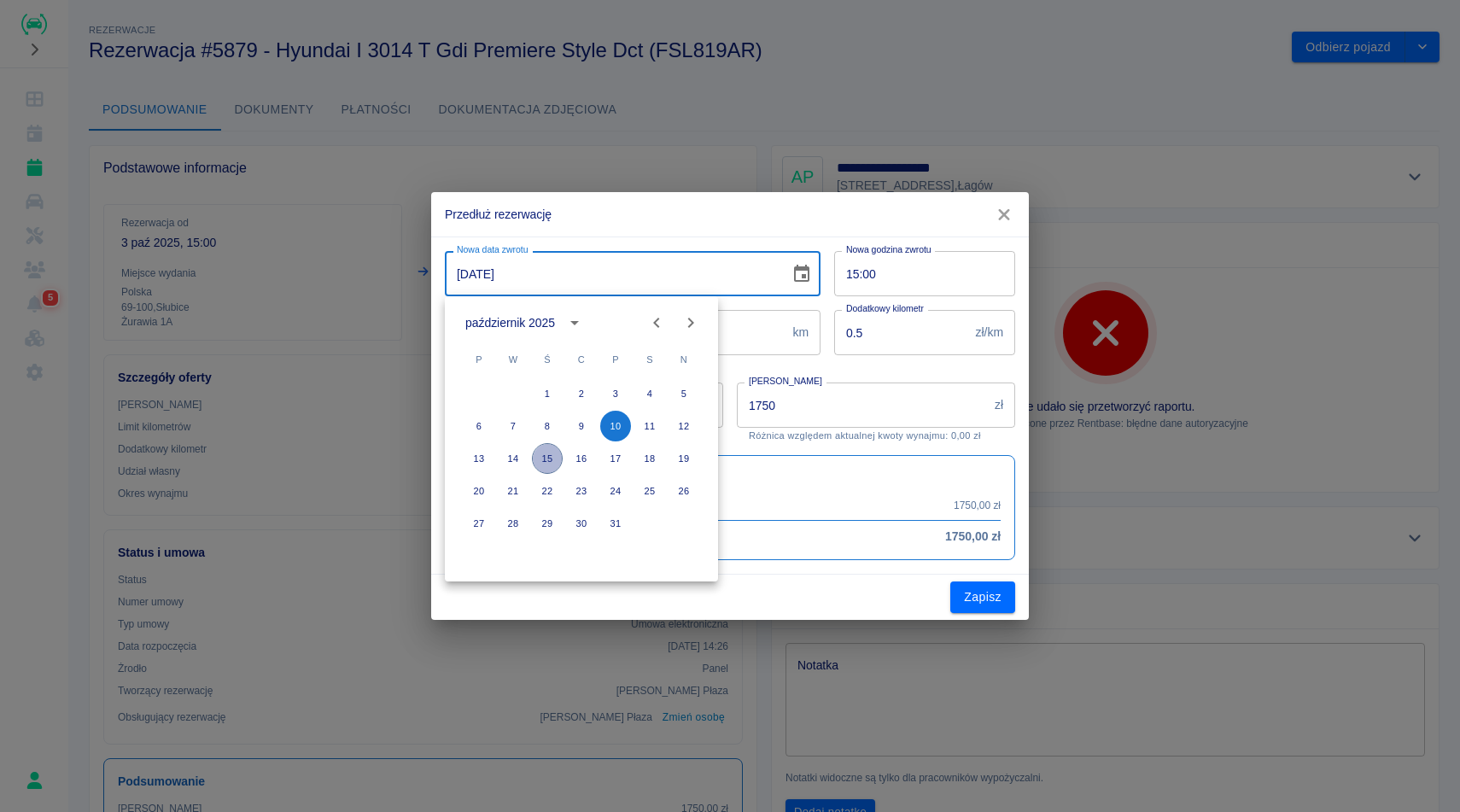
click at [545, 459] on button "15" at bounding box center [547, 458] width 31 height 31
type input "[DATE]"
type input "3000"
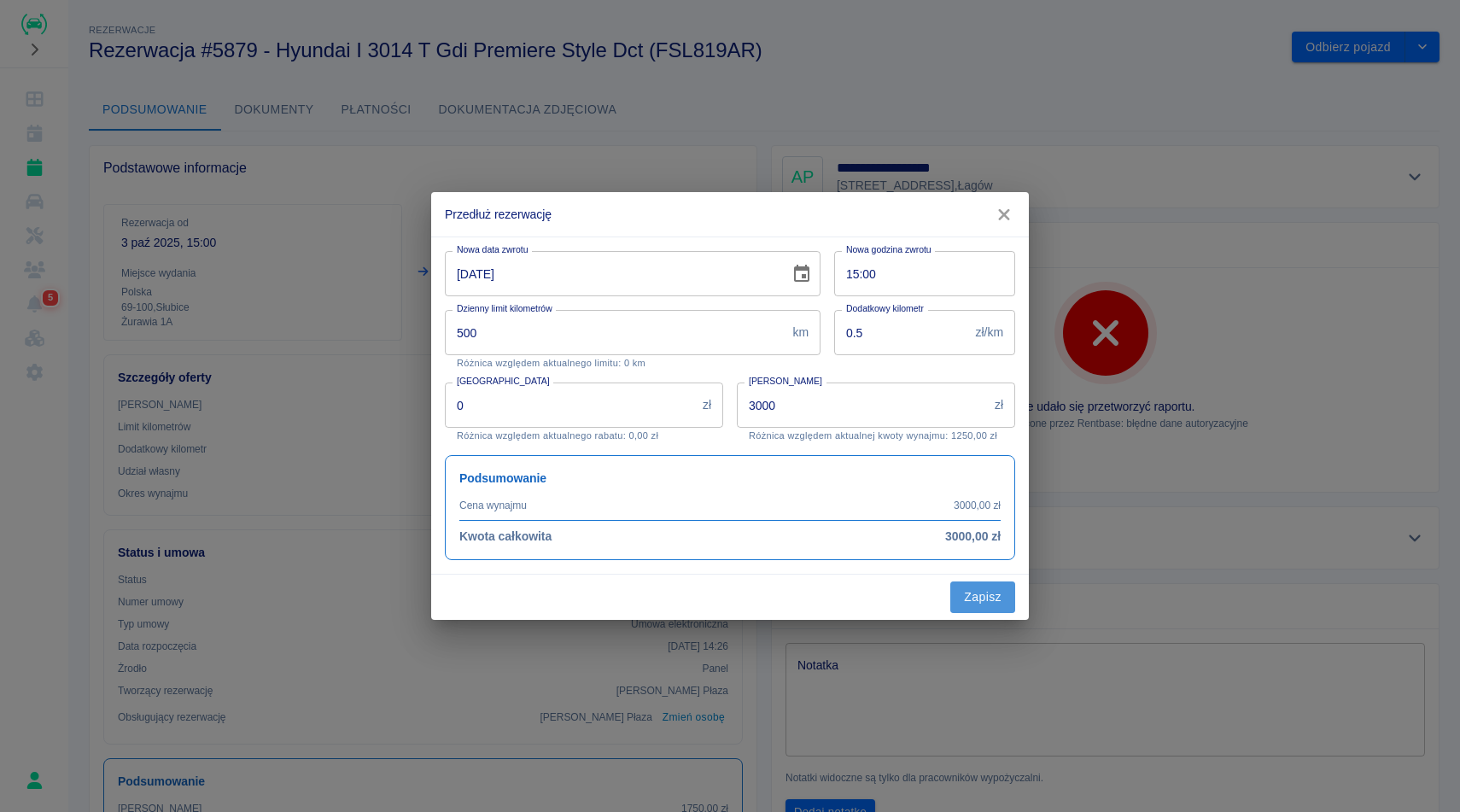
click at [989, 605] on button "Zapisz" at bounding box center [983, 597] width 65 height 32
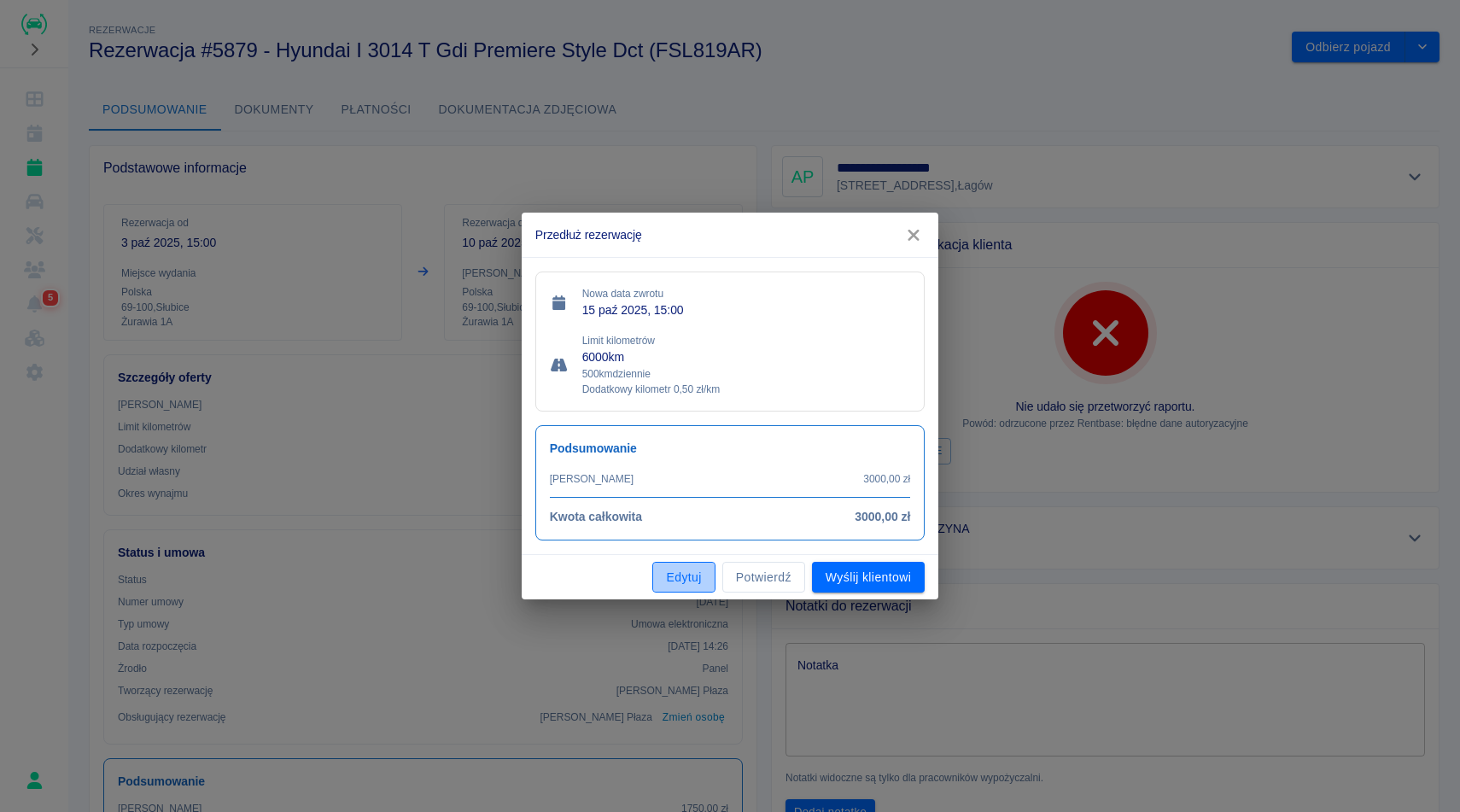
click at [667, 585] on button "Edytuj" at bounding box center [684, 577] width 62 height 32
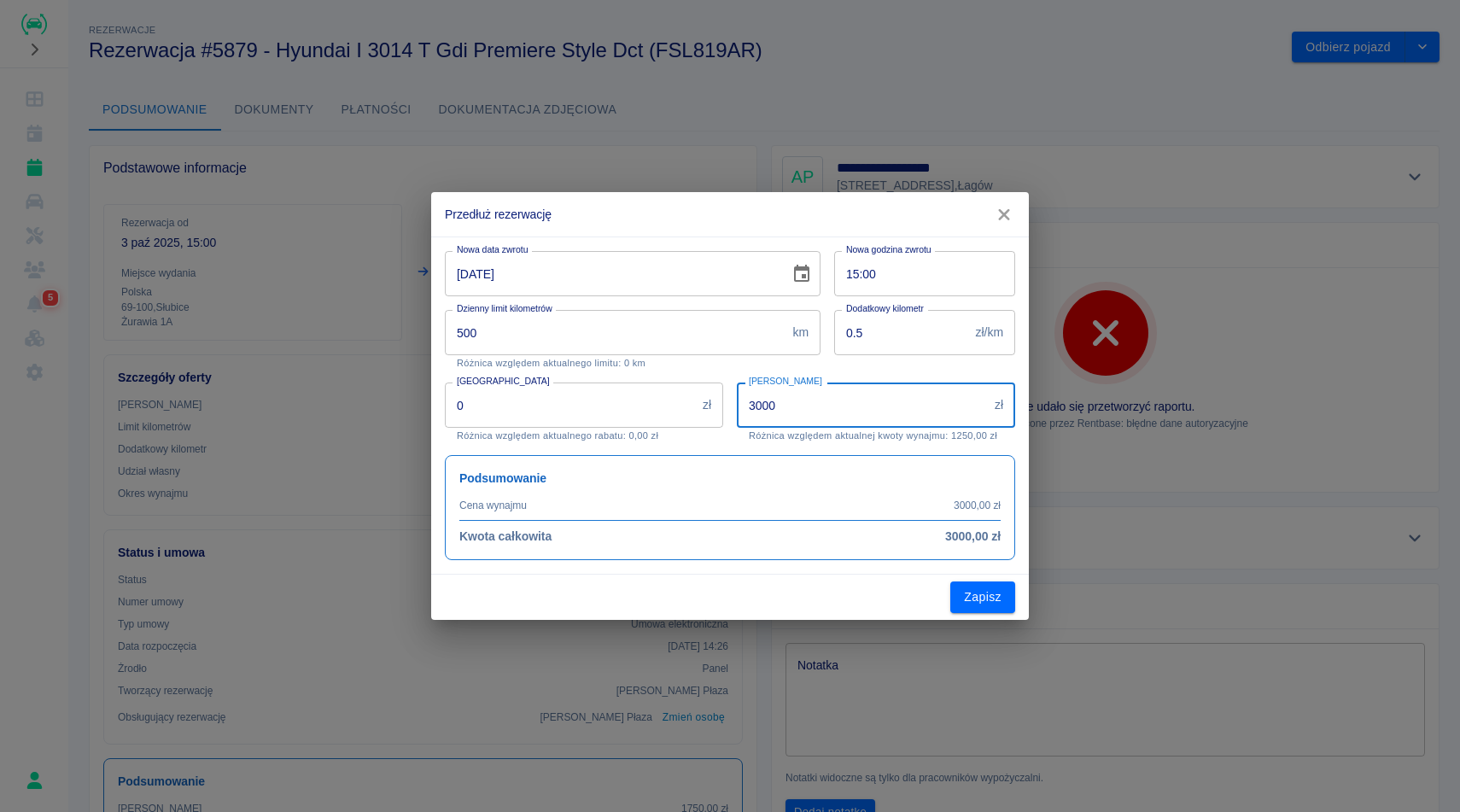
click at [842, 406] on input "3000" at bounding box center [863, 405] width 251 height 45
click at [979, 596] on button "Zapisz" at bounding box center [983, 597] width 65 height 32
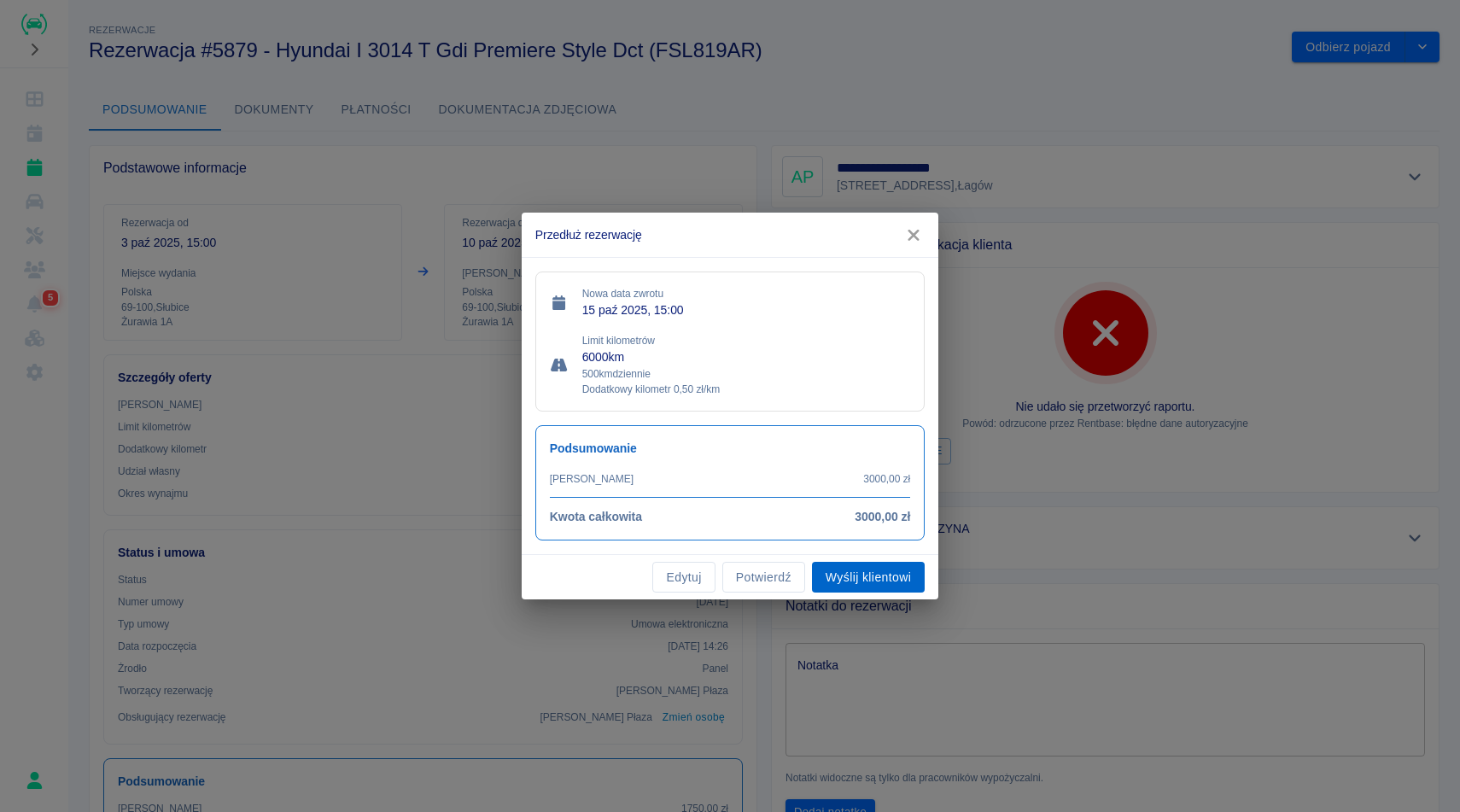
click at [844, 580] on button "Wyślij klientowi" at bounding box center [869, 577] width 113 height 32
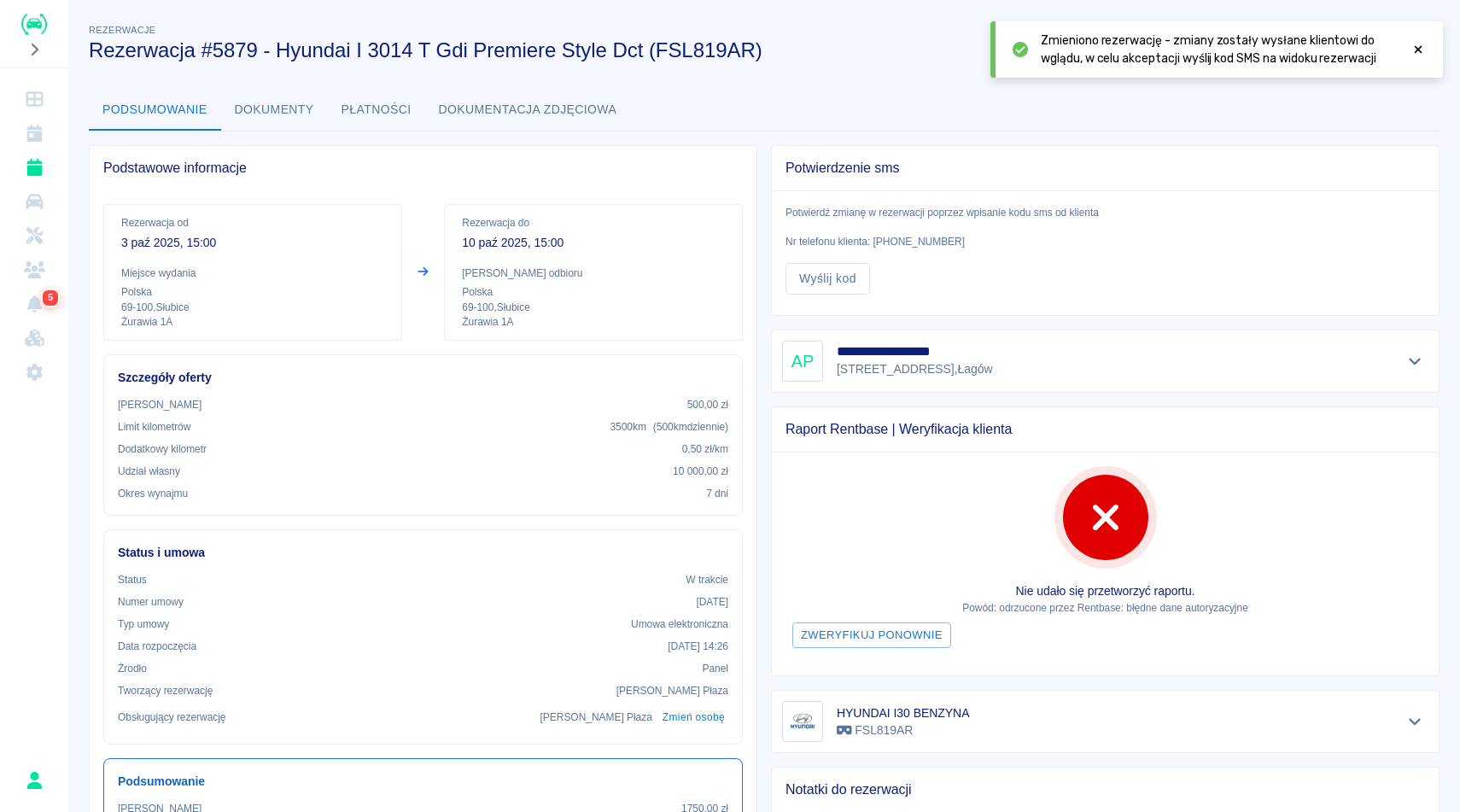
click at [1459, 445] on div "**********" at bounding box center [764, 550] width 1392 height 1086
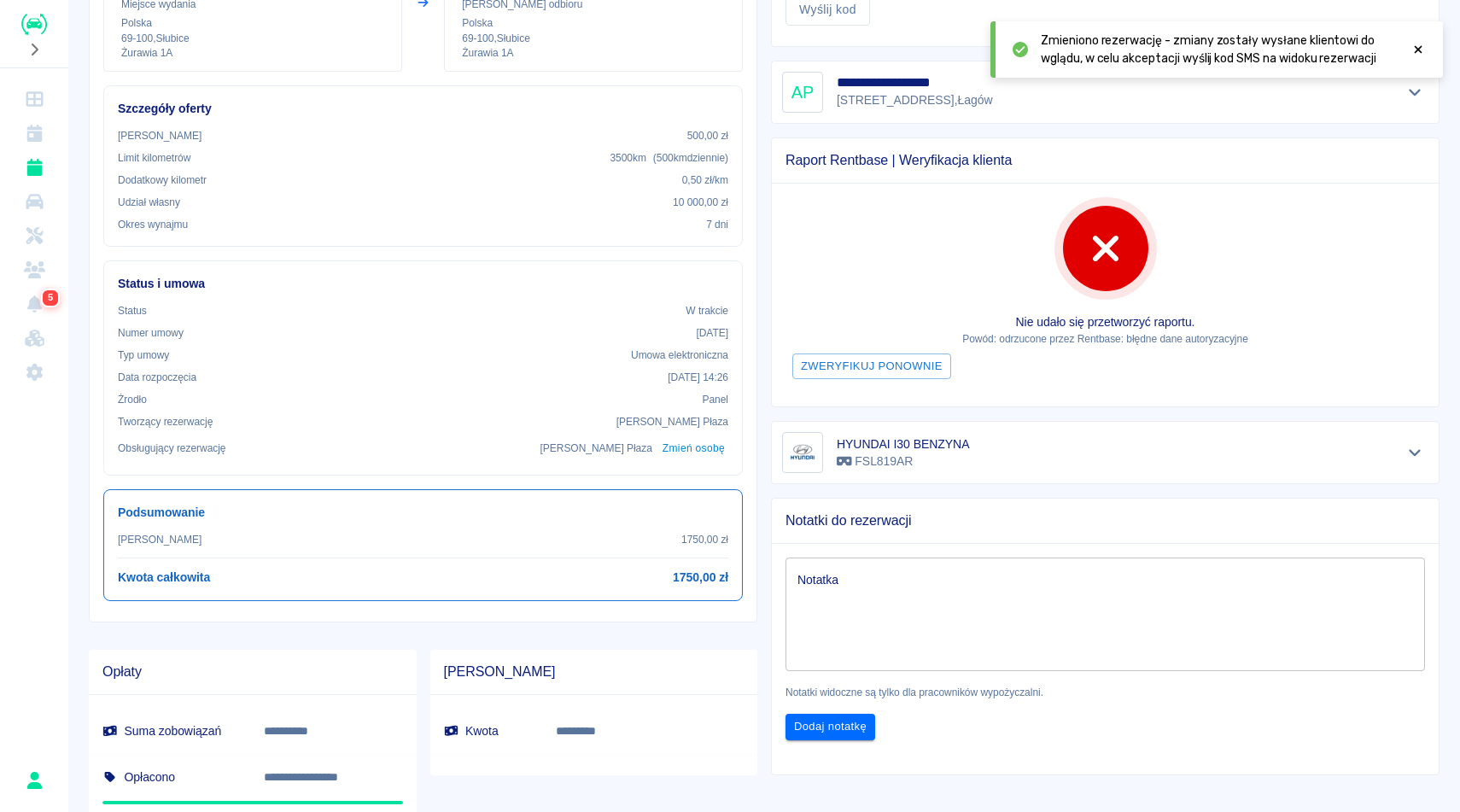
scroll to position [307, 0]
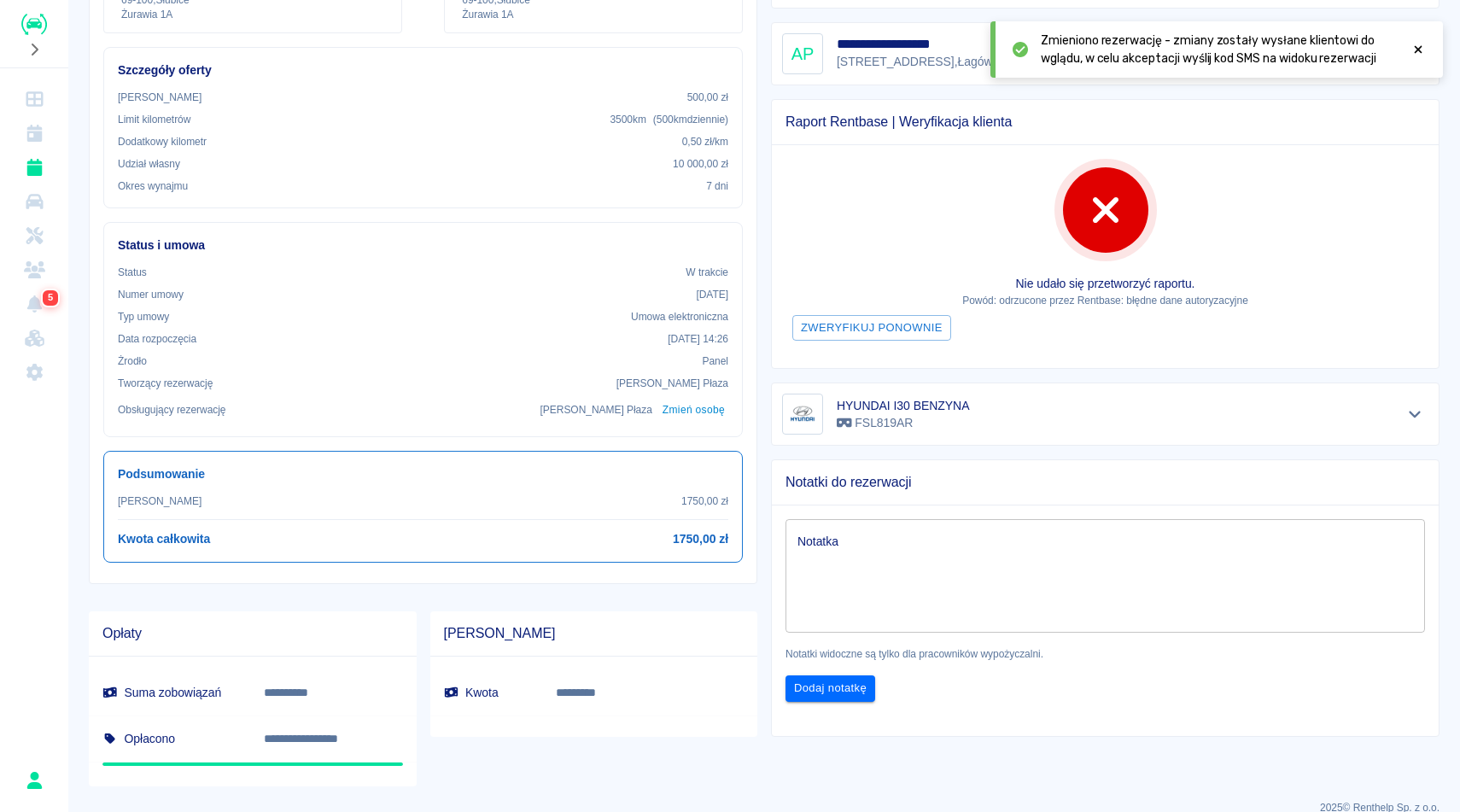
click at [948, 560] on textarea "Notatka" at bounding box center [1105, 576] width 616 height 85
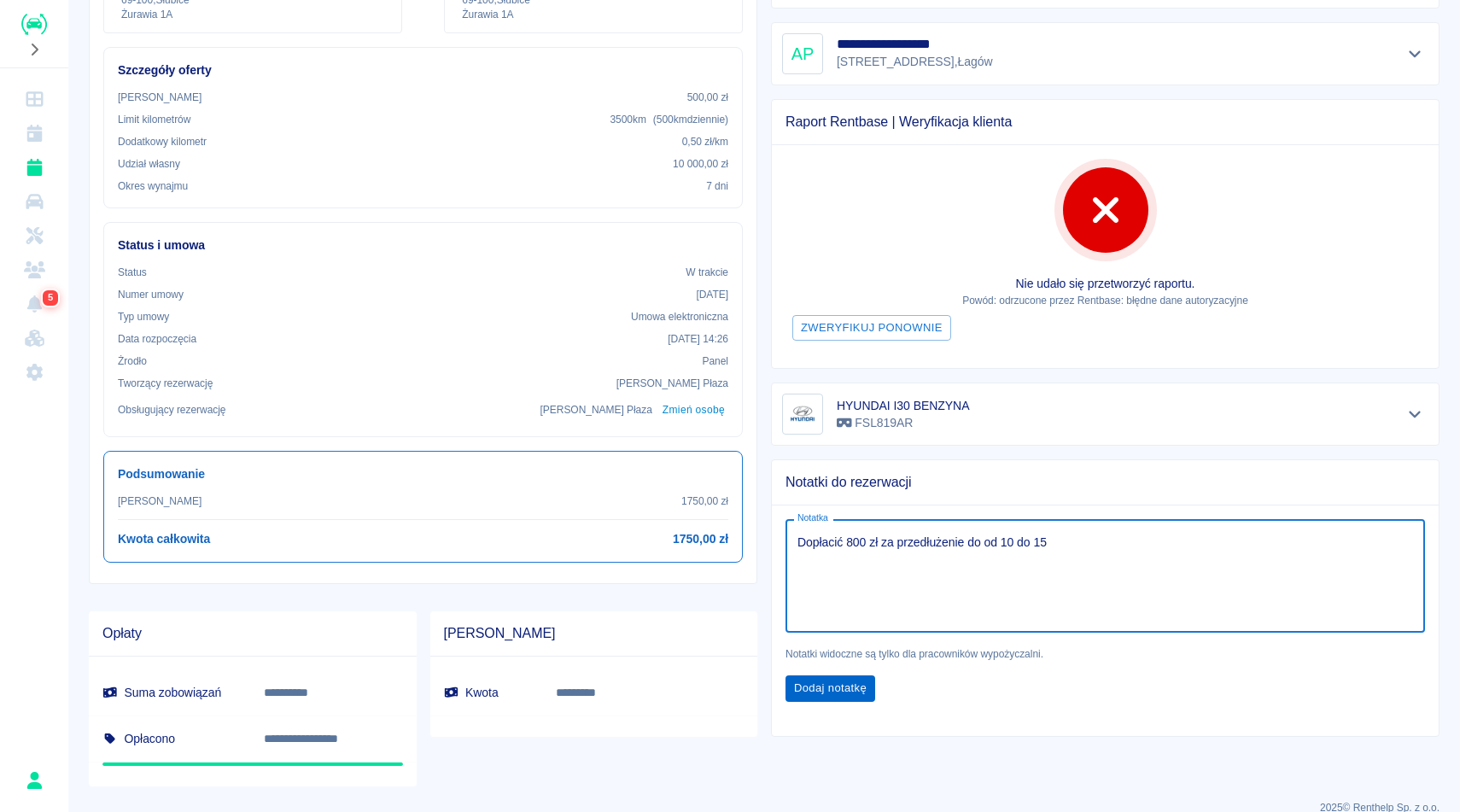
type textarea "Dopłacić 800 zł za przedłużenie do od 10 do 15"
click at [814, 684] on button "Dodaj notatkę" at bounding box center [831, 688] width 90 height 27
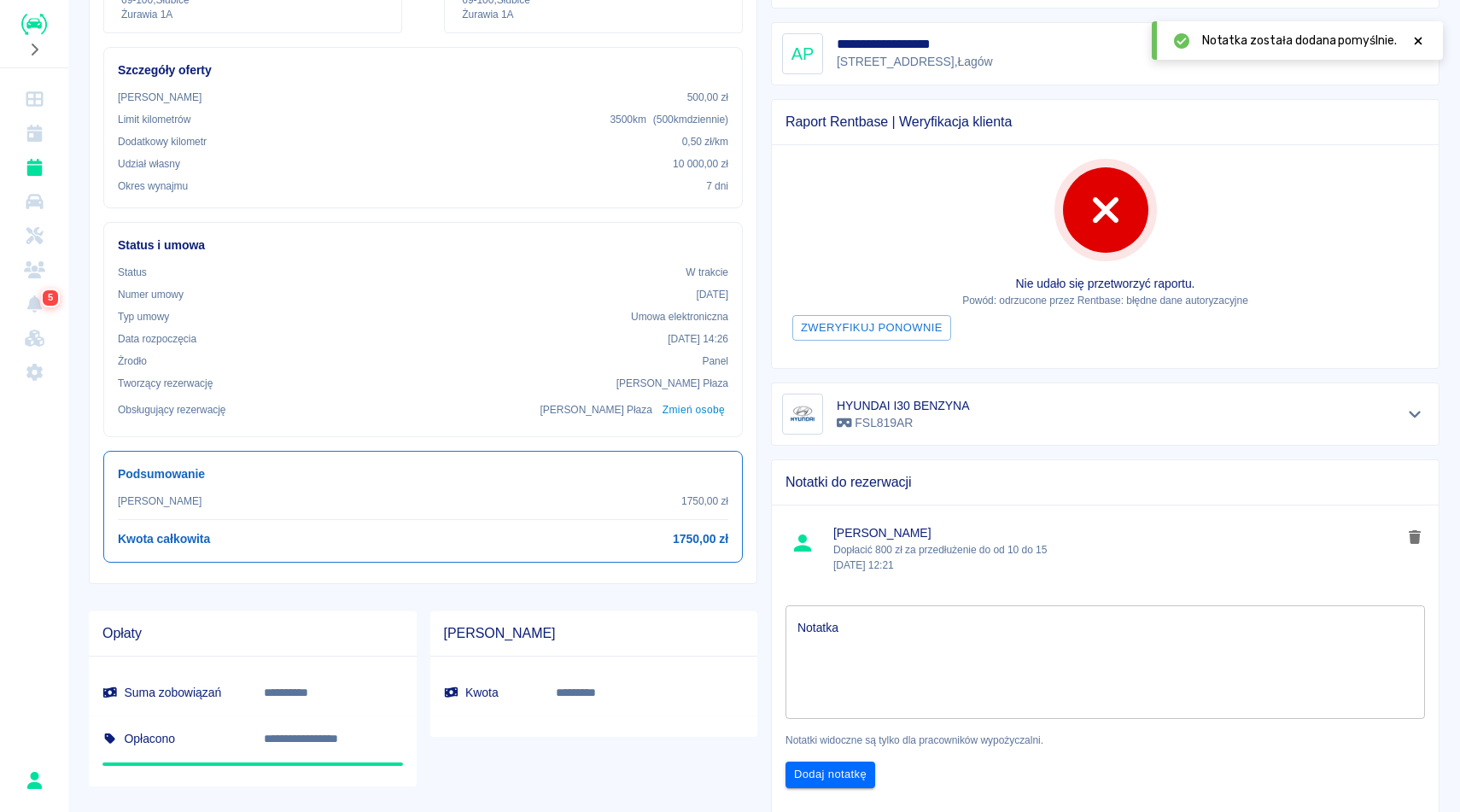
click at [1459, 309] on div "**********" at bounding box center [764, 261] width 1392 height 1124
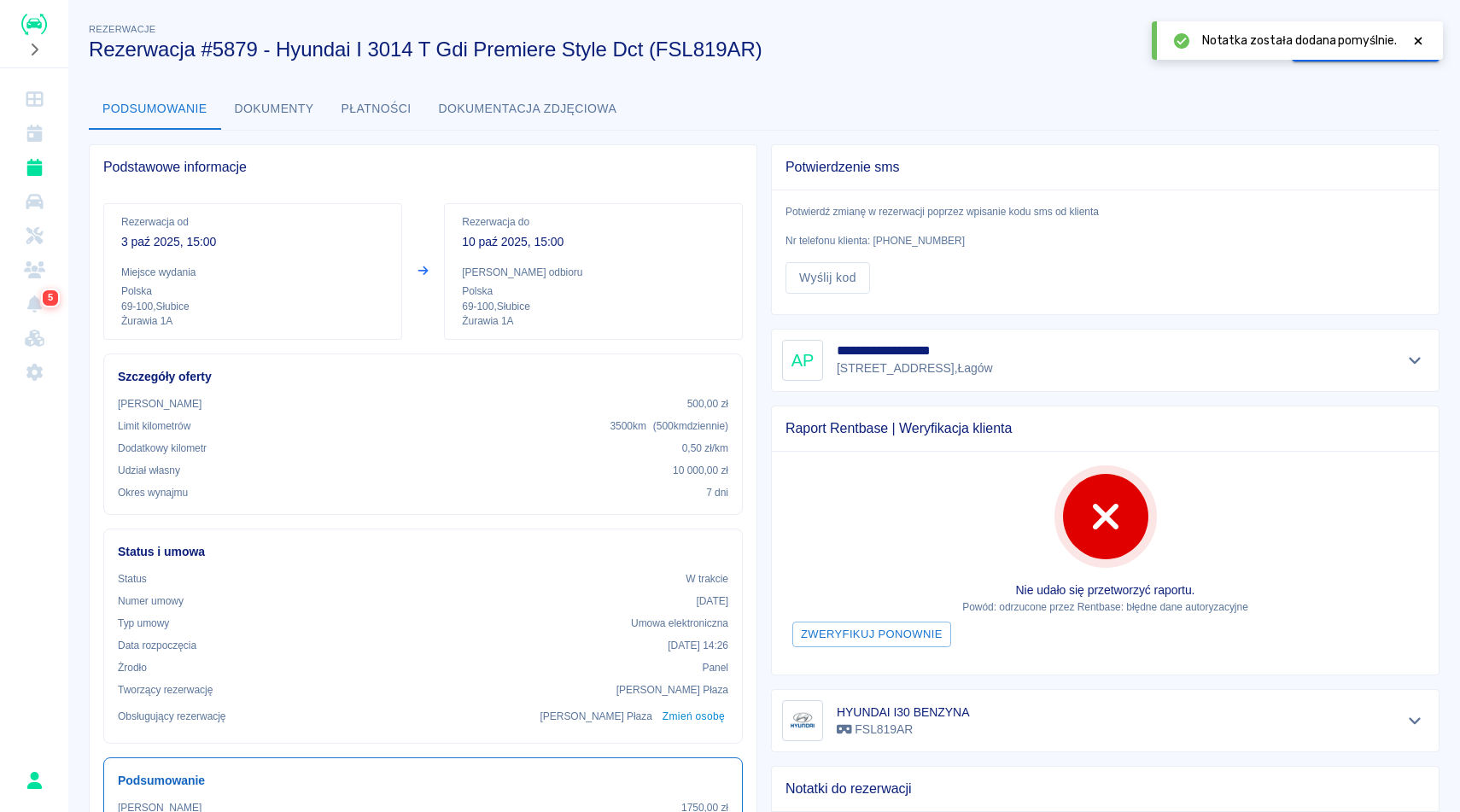
scroll to position [0, 0]
click at [1425, 38] on button "drop-down" at bounding box center [1423, 47] width 35 height 32
click at [1431, 49] on button "drop-down" at bounding box center [1423, 47] width 35 height 32
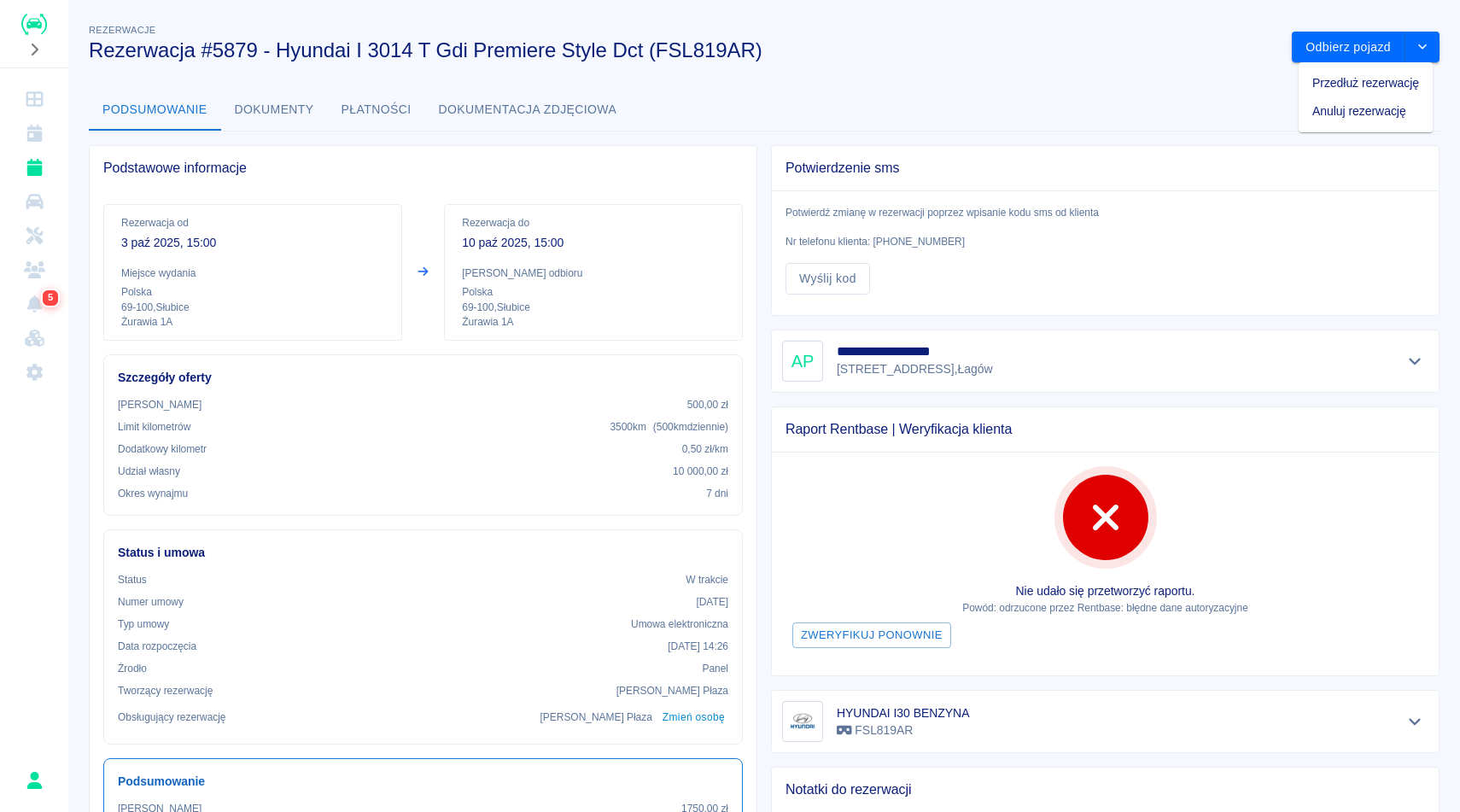
click at [1358, 79] on li "Przedłuż rezerwację" at bounding box center [1365, 83] width 134 height 28
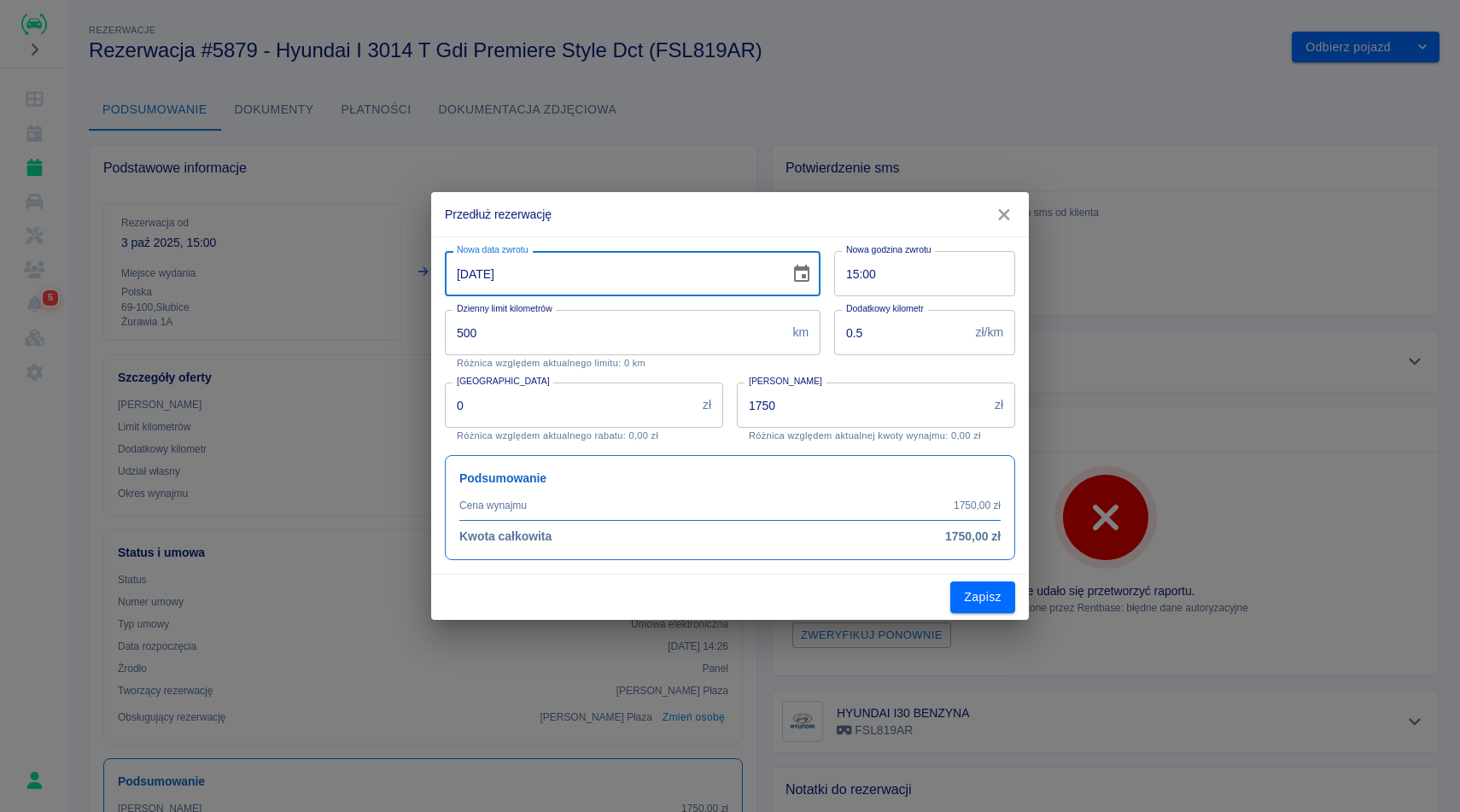
click at [465, 273] on input "[DATE]" at bounding box center [611, 274] width 333 height 45
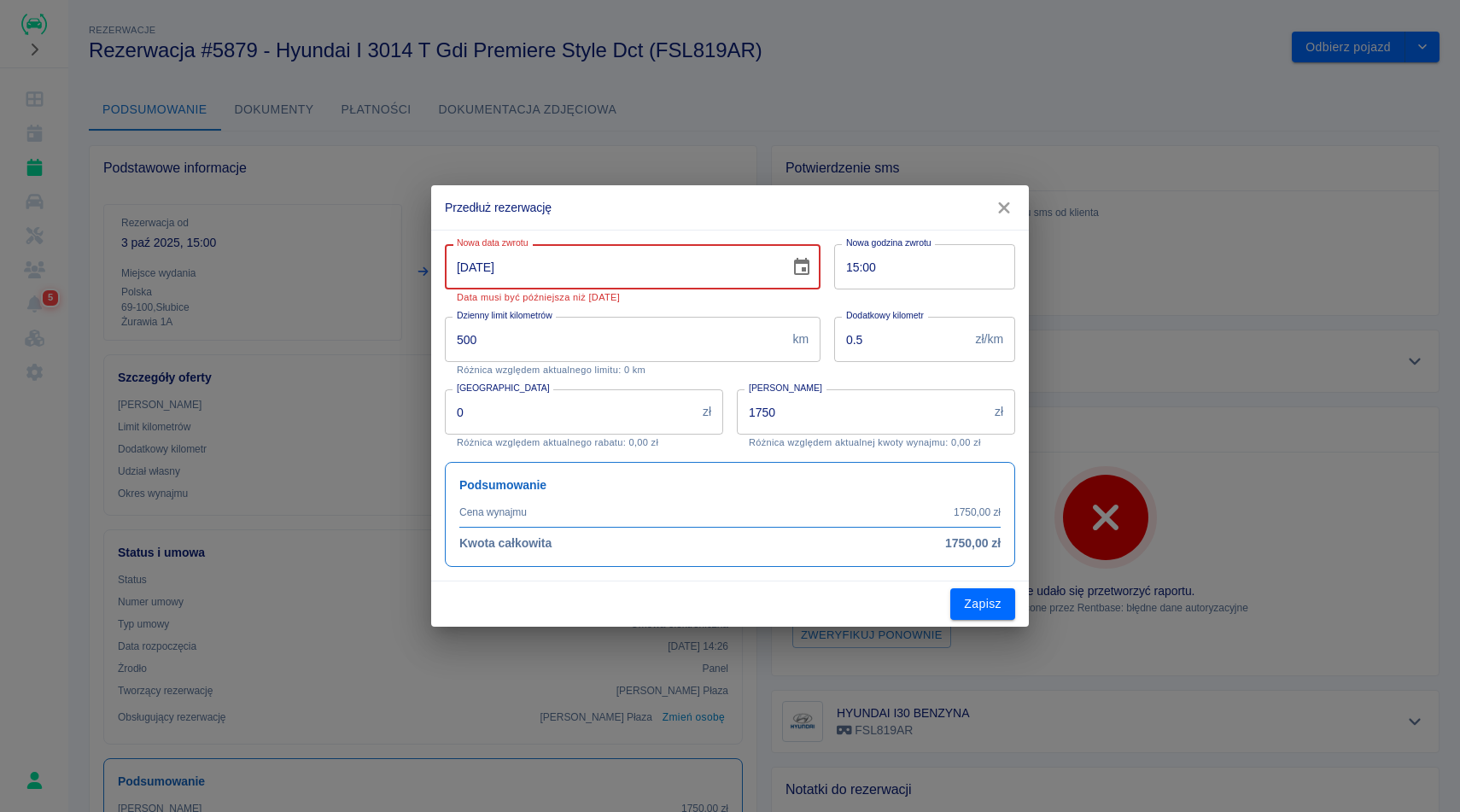
type input "[DATE]"
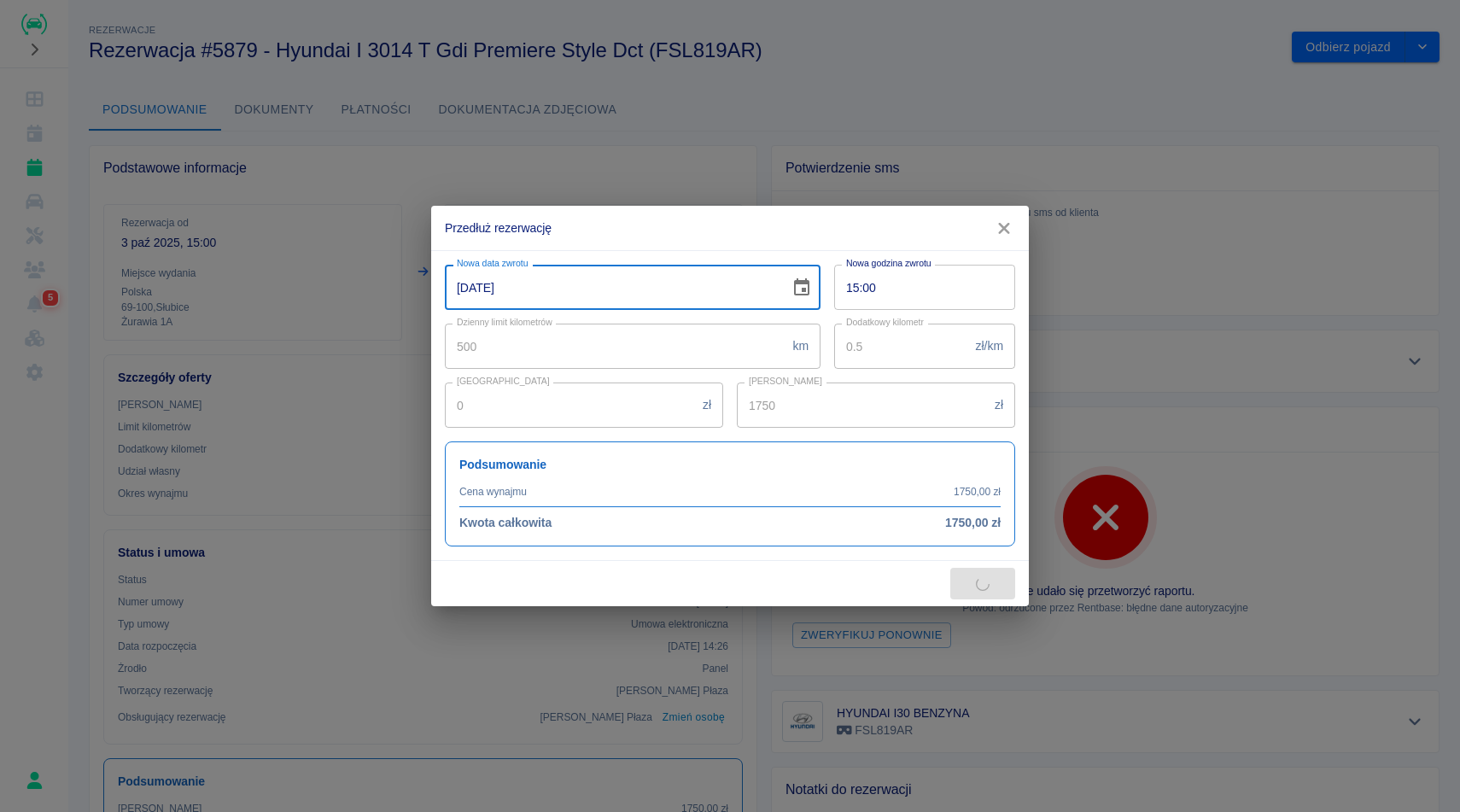
type input "3000"
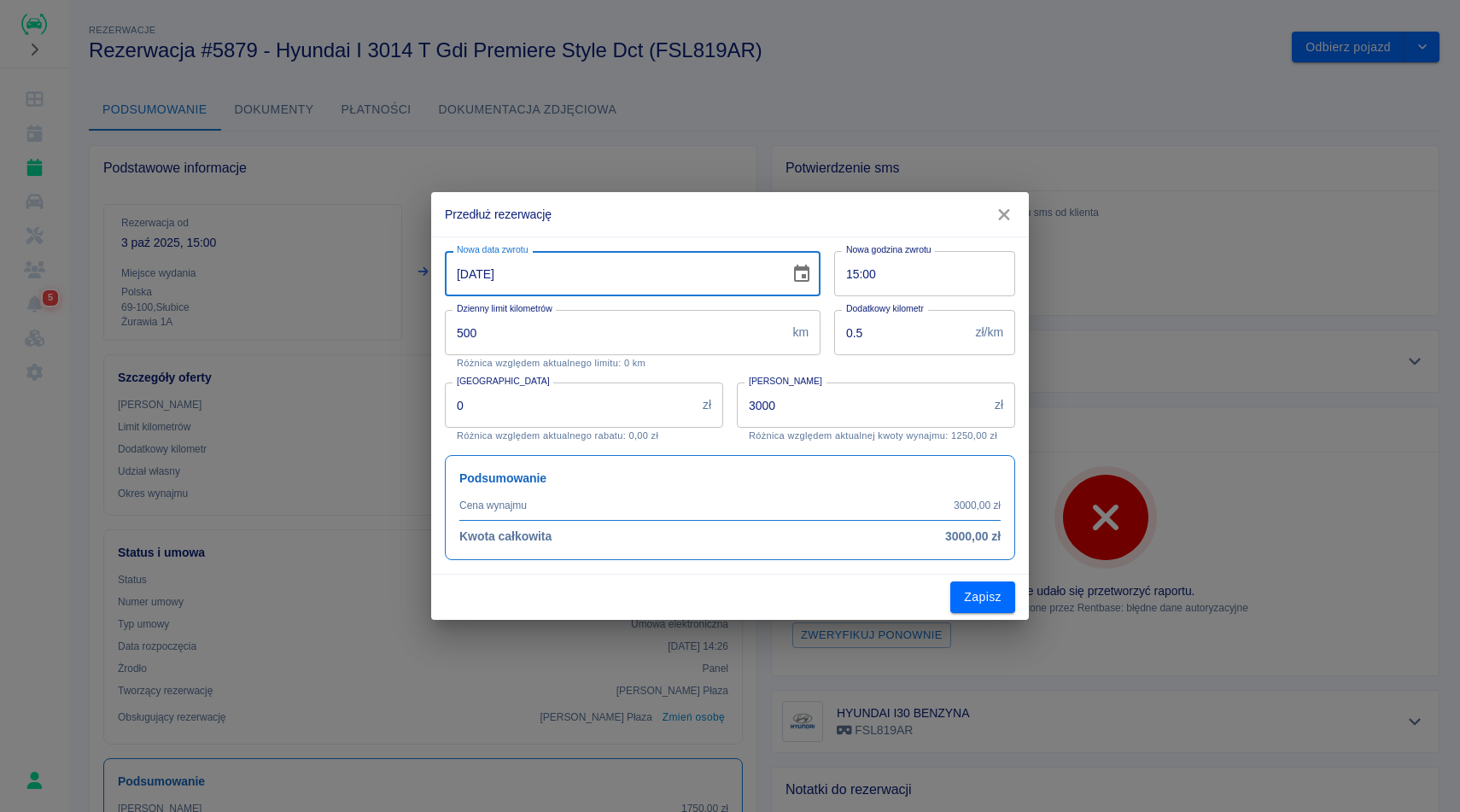
type input "[DATE]"
click at [946, 371] on div "Kwota wynajmu 3000 zł Kwota wynajmu Różnica względem aktualnej kwoty wynajmu: 1…" at bounding box center [869, 405] width 292 height 72
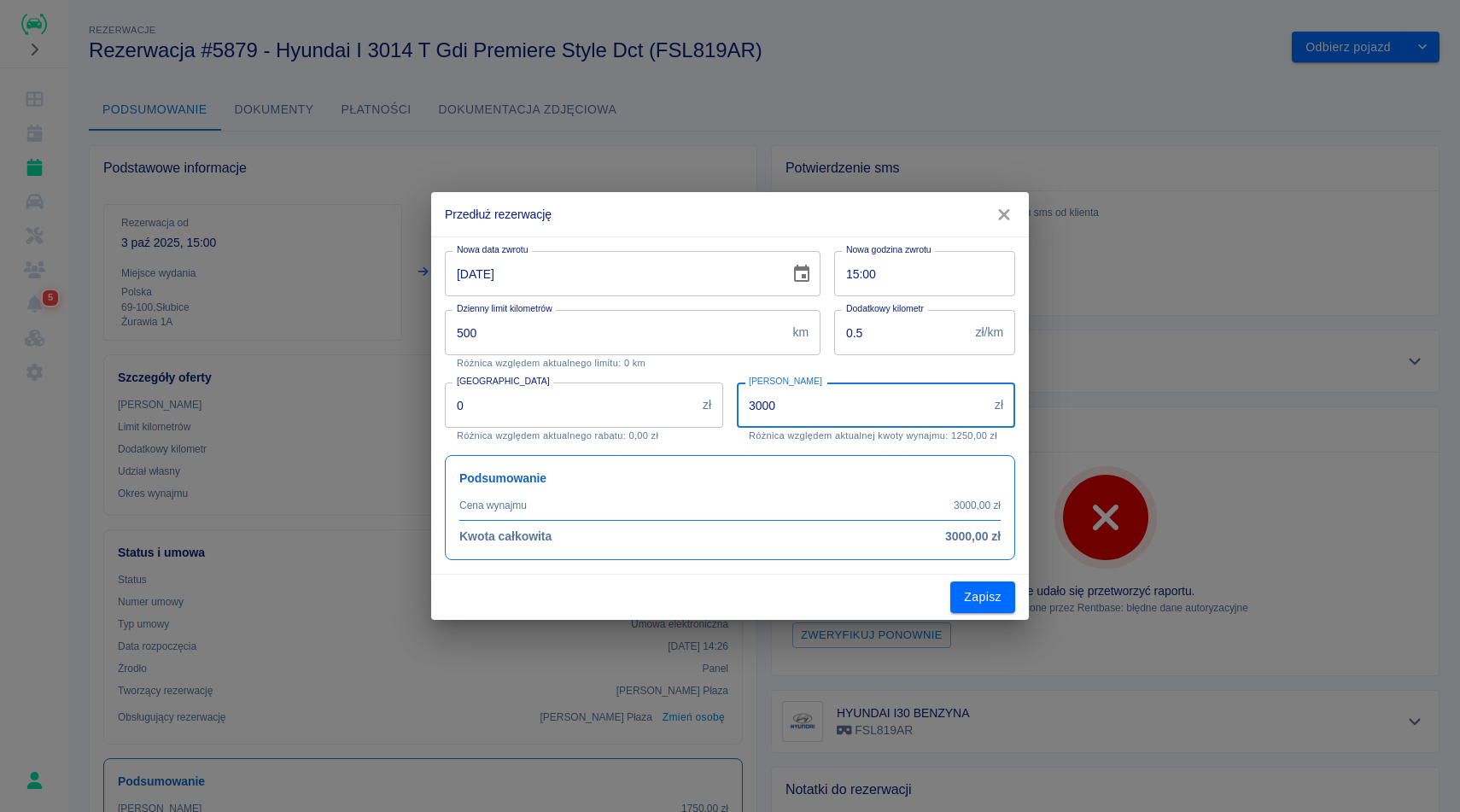
click at [821, 412] on input "3000" at bounding box center [863, 405] width 251 height 45
type input "3"
type input "800"
click at [983, 601] on button "Zapisz" at bounding box center [983, 597] width 65 height 32
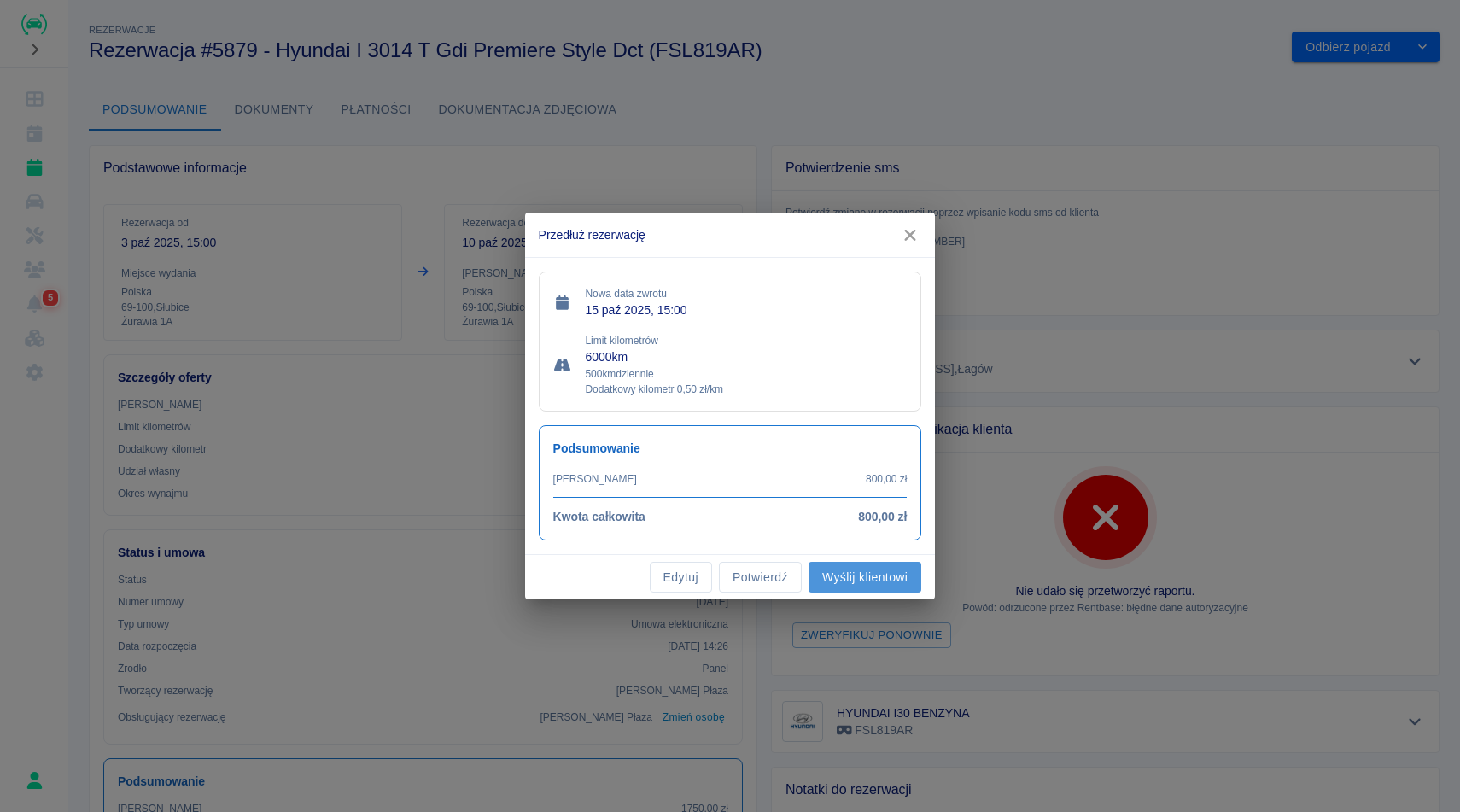
click at [844, 573] on button "Wyślij klientowi" at bounding box center [865, 577] width 113 height 32
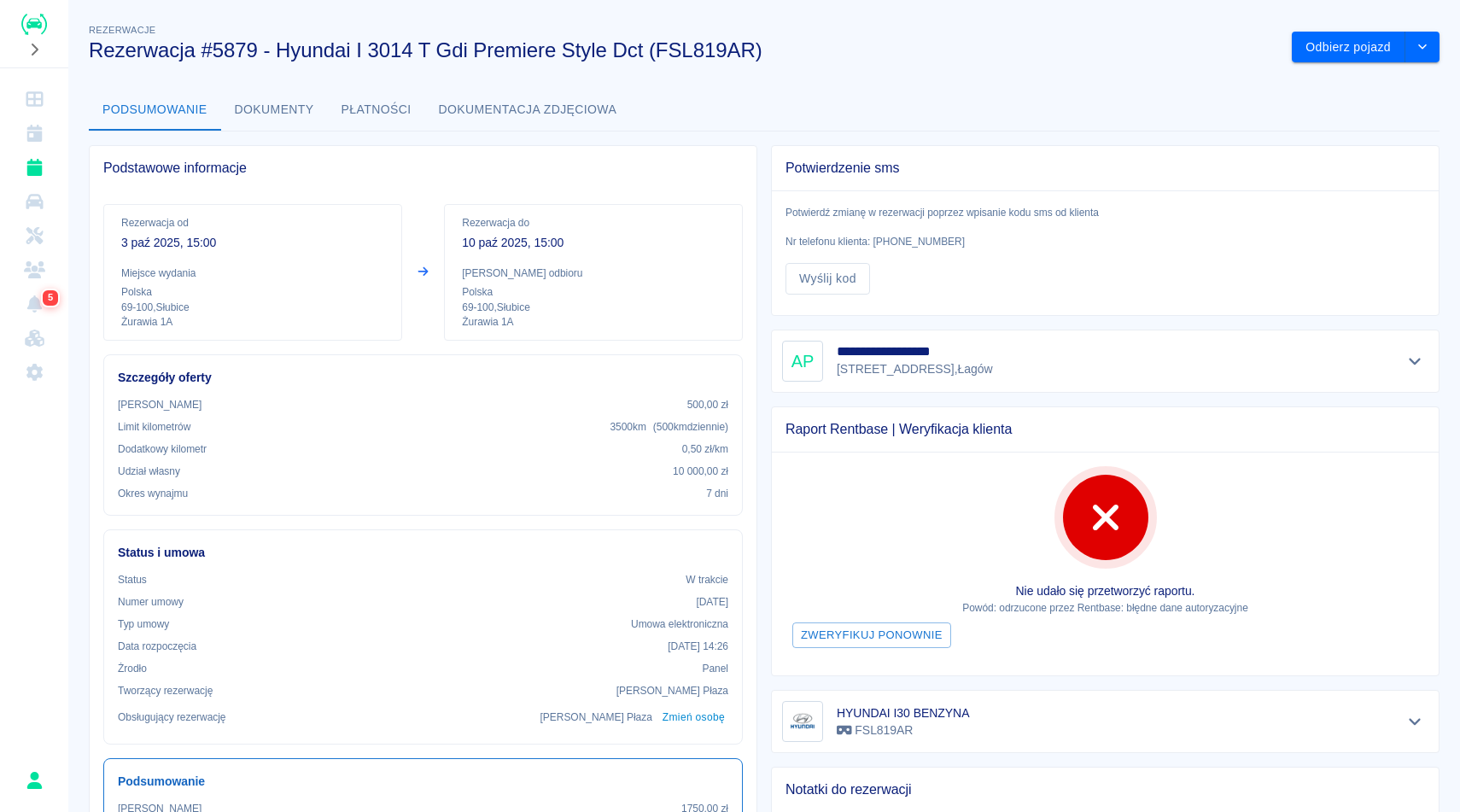
click at [1424, 28] on div "Odbierz pojazd" at bounding box center [1359, 41] width 161 height 45
click at [1425, 41] on icon "drop-down" at bounding box center [1423, 46] width 14 height 11
click at [1388, 82] on li "Przedłuż rezerwację" at bounding box center [1365, 83] width 134 height 28
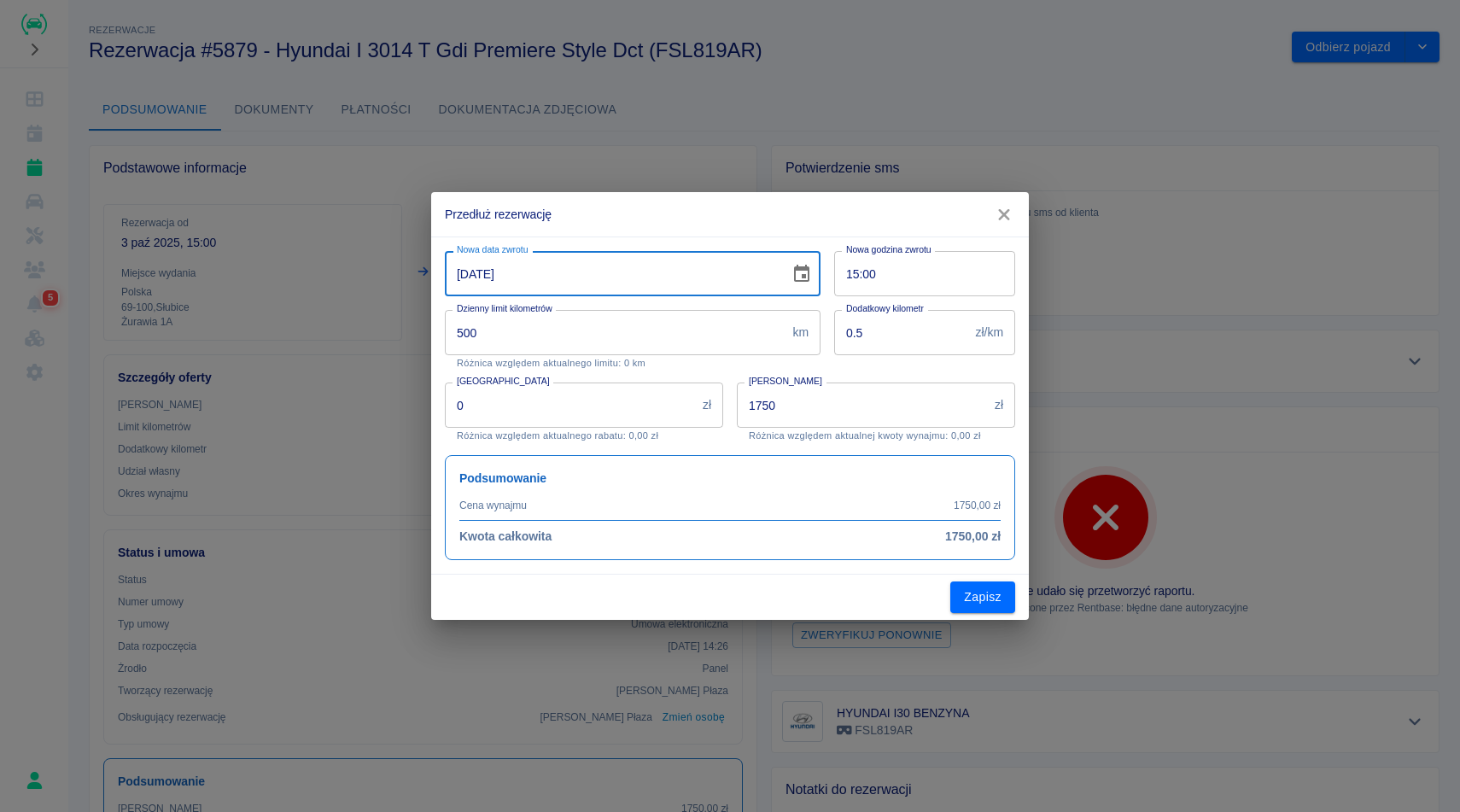
click at [677, 261] on input "[DATE]" at bounding box center [611, 274] width 333 height 45
click at [809, 277] on icon "Choose date, selected date is 10 paź 2025" at bounding box center [802, 274] width 16 height 17
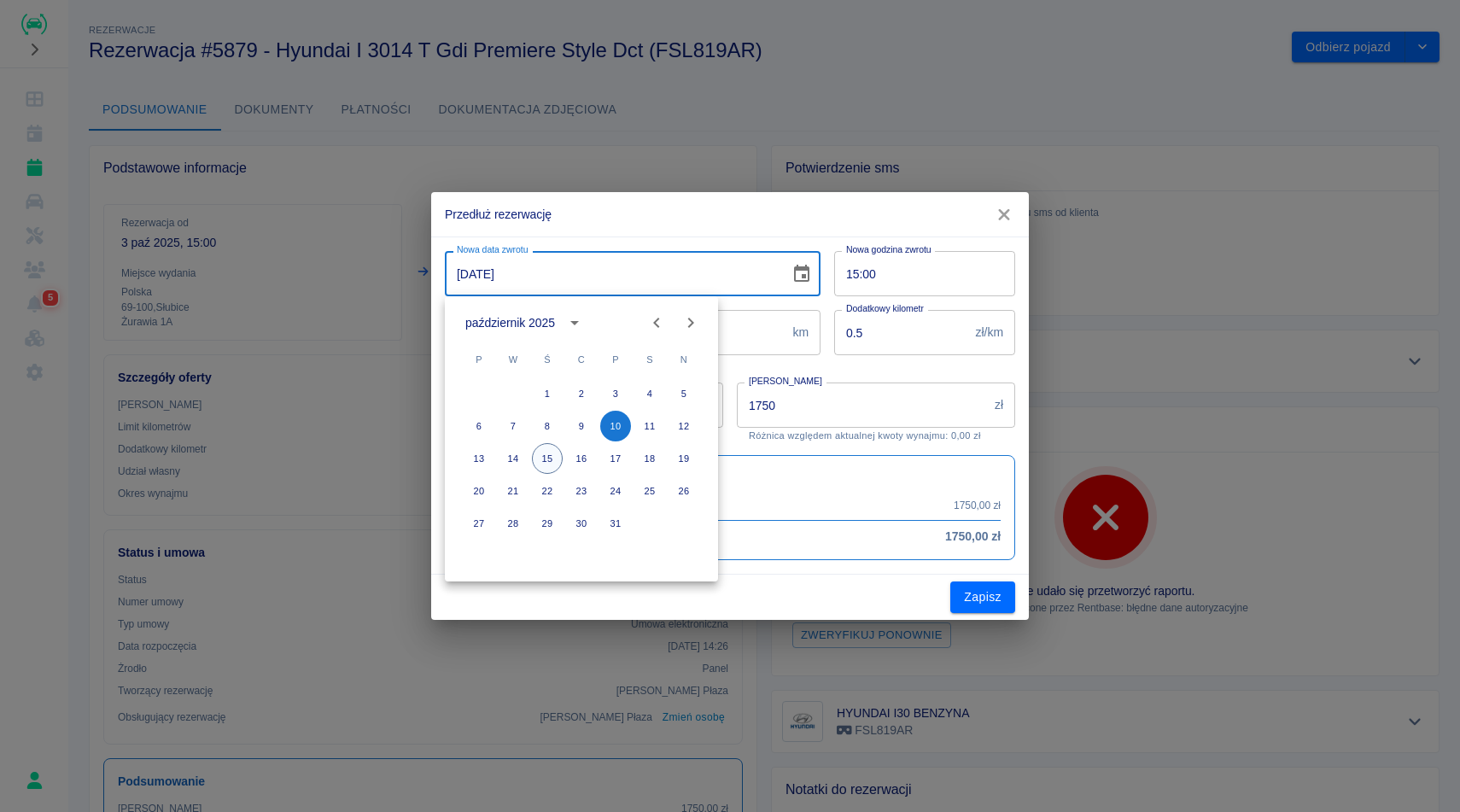
click at [543, 460] on button "15" at bounding box center [547, 458] width 31 height 31
type input "[DATE]"
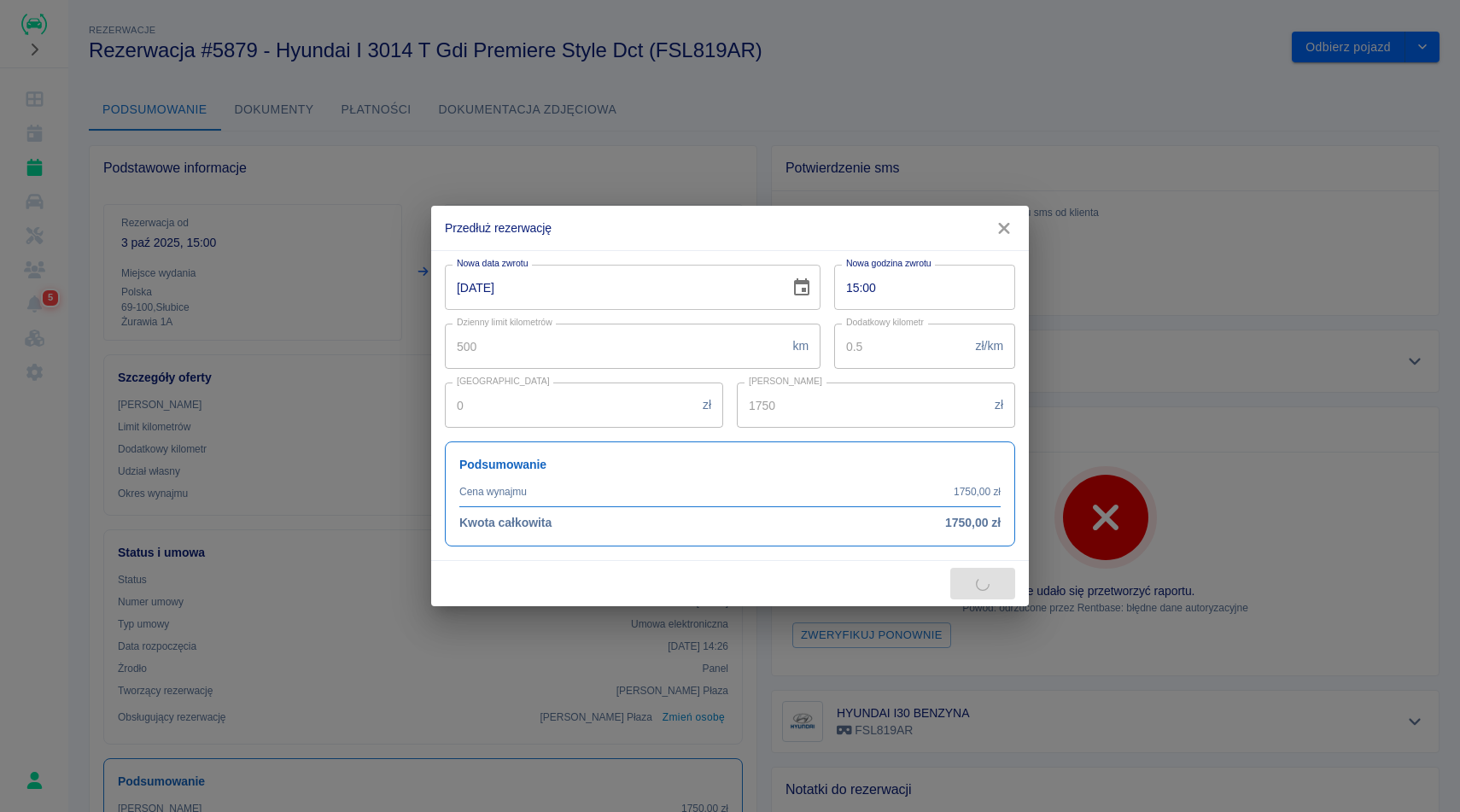
type input "3000"
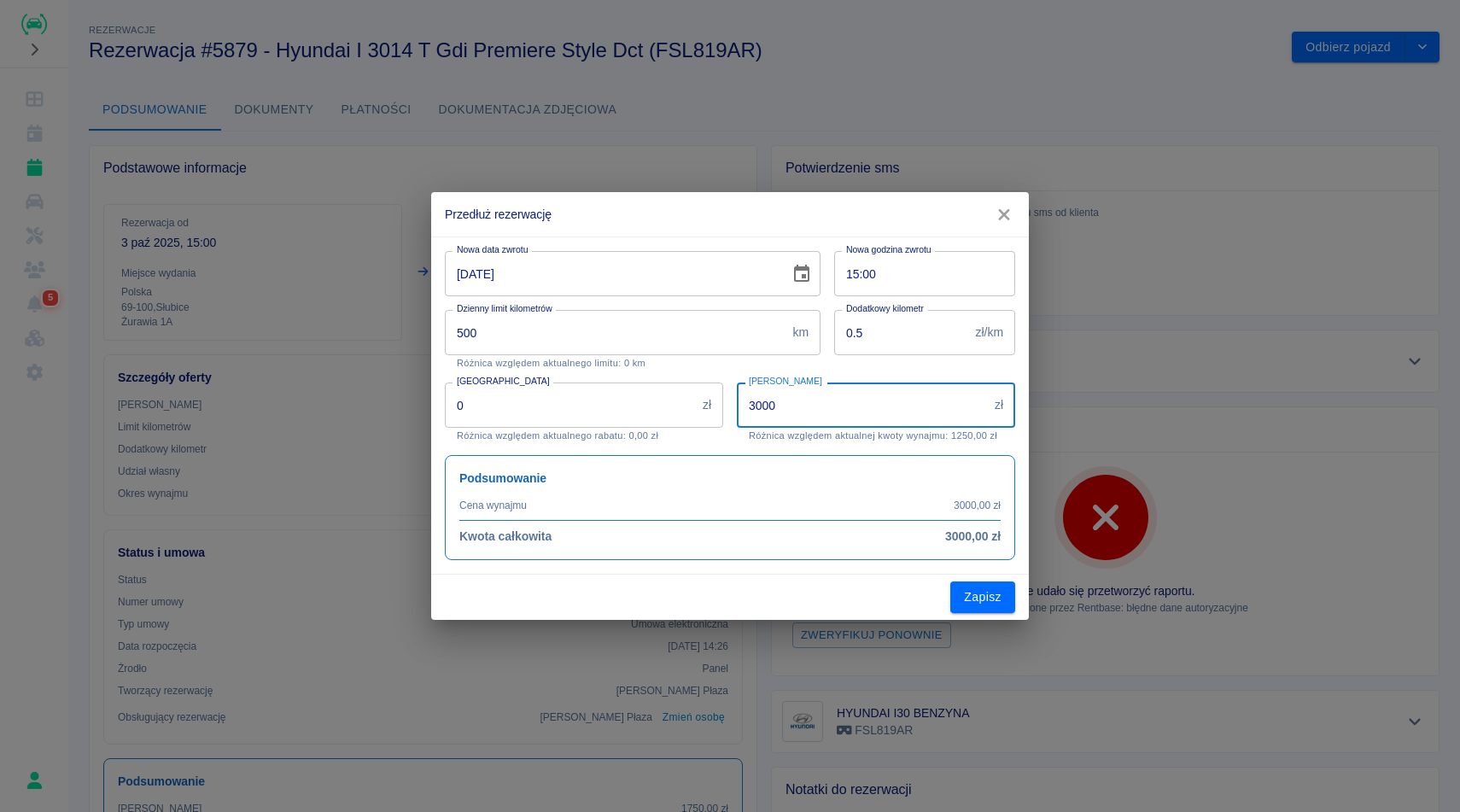
click at [846, 404] on input "3000" at bounding box center [863, 405] width 251 height 45
click at [812, 450] on div "Podsumowanie Cena wynajmu 3000,00 zł Kwota całkowita 3000,00 zł" at bounding box center [723, 500] width 585 height 118
click at [987, 596] on button "Zapisz" at bounding box center [983, 597] width 65 height 32
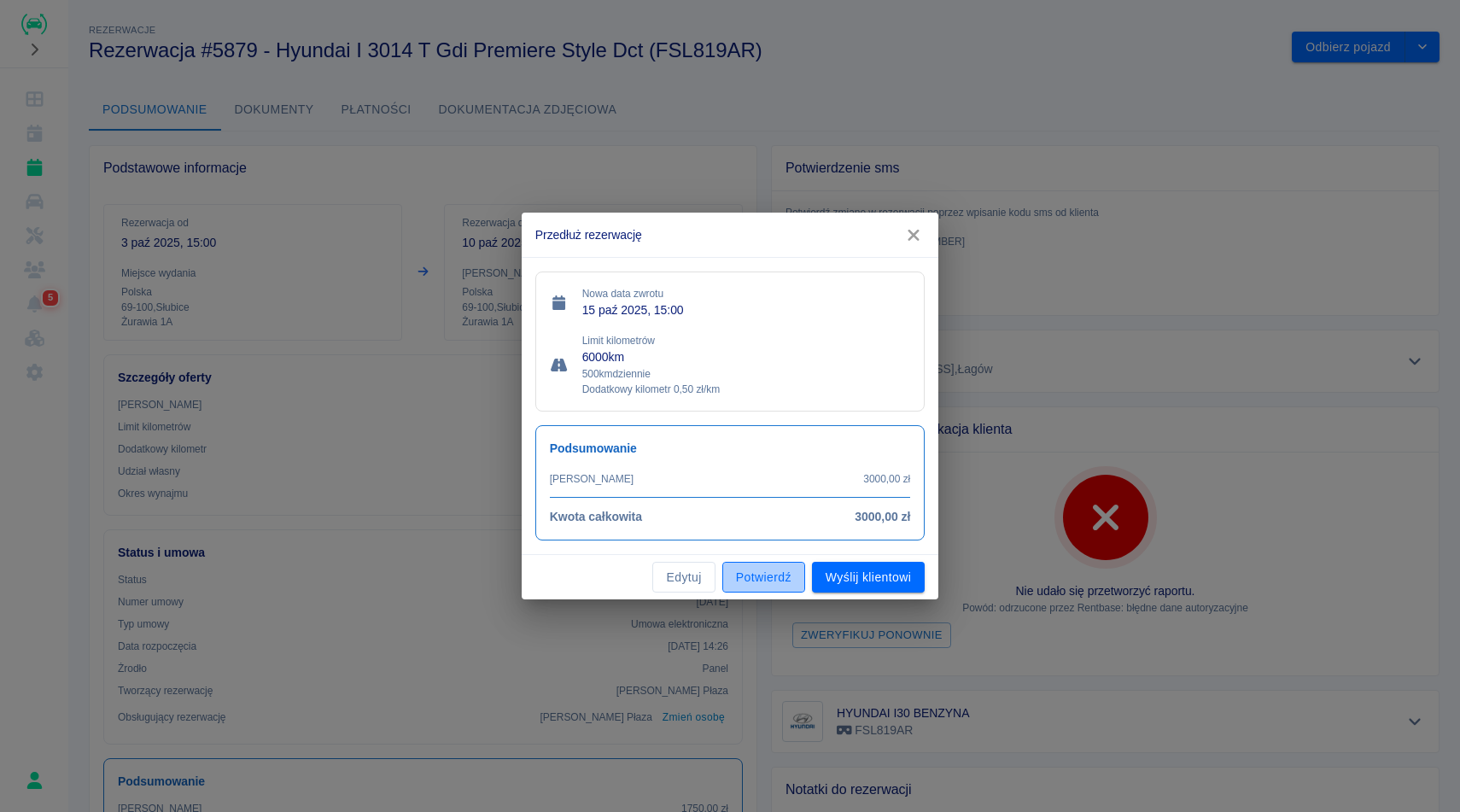
click at [761, 581] on button "Potwierdź" at bounding box center [764, 577] width 83 height 32
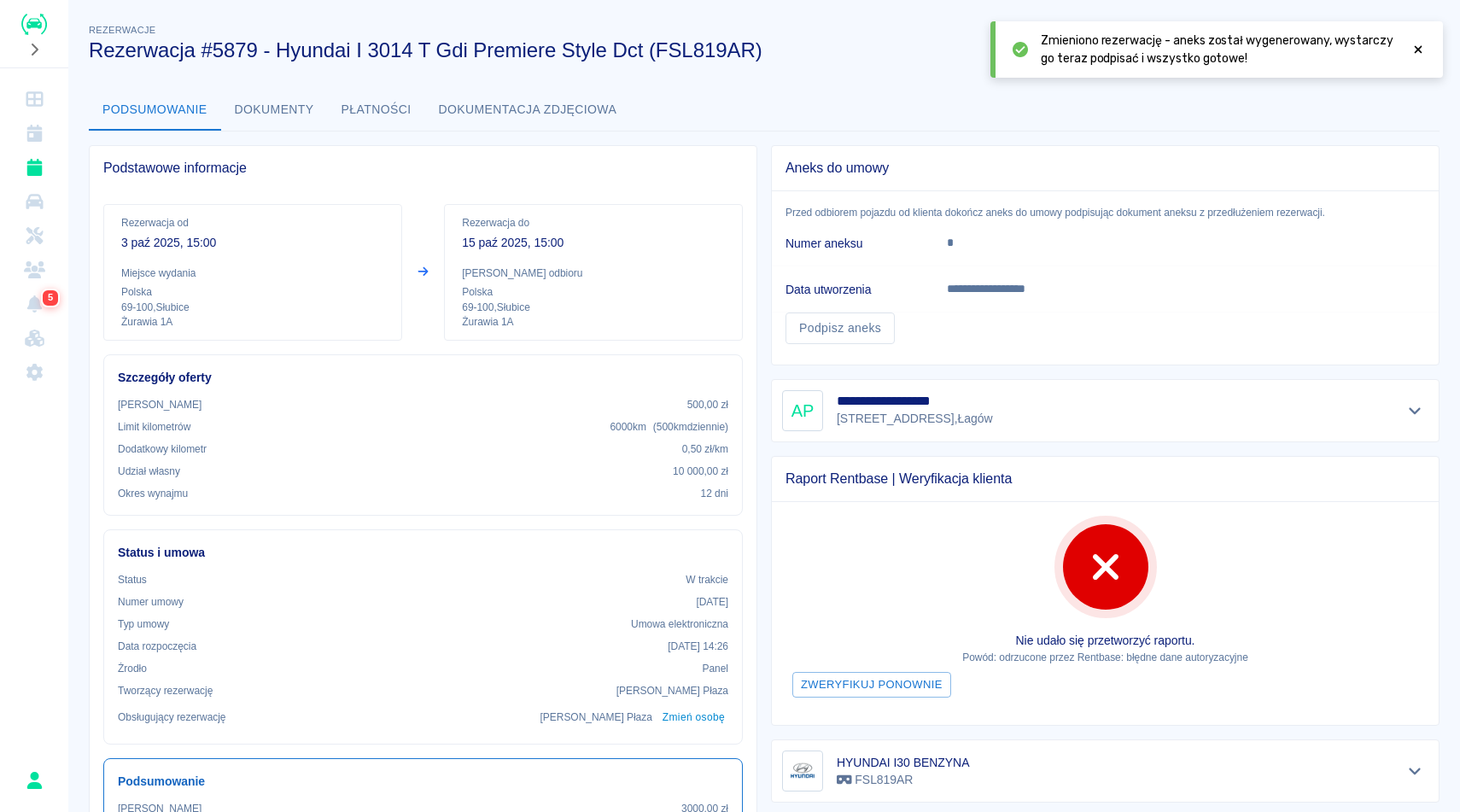
click at [1418, 53] on icon at bounding box center [1419, 49] width 16 height 12
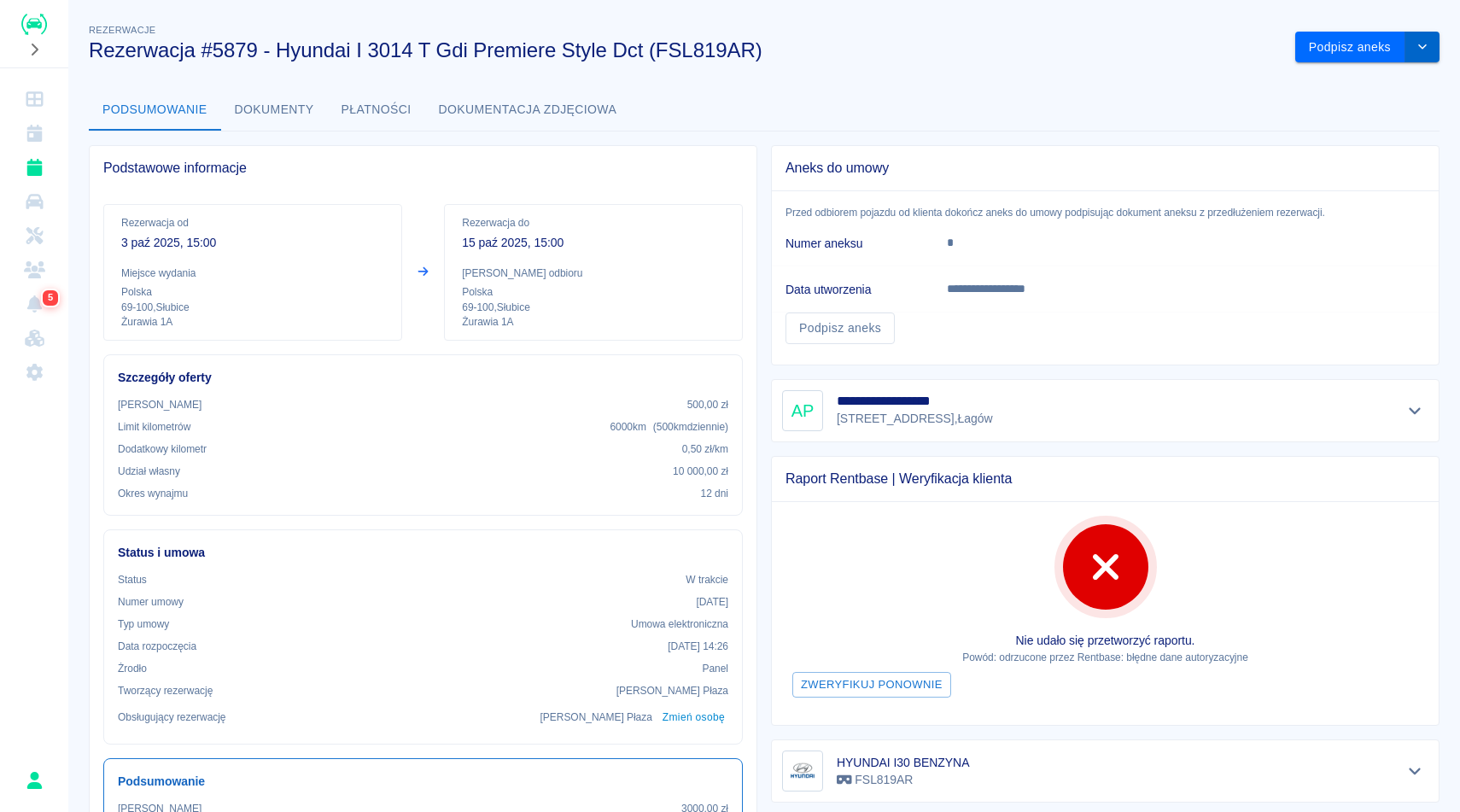
click at [1427, 47] on icon "drop-down" at bounding box center [1423, 46] width 14 height 11
click at [1343, 54] on button "Podpisz aneks" at bounding box center [1350, 47] width 111 height 32
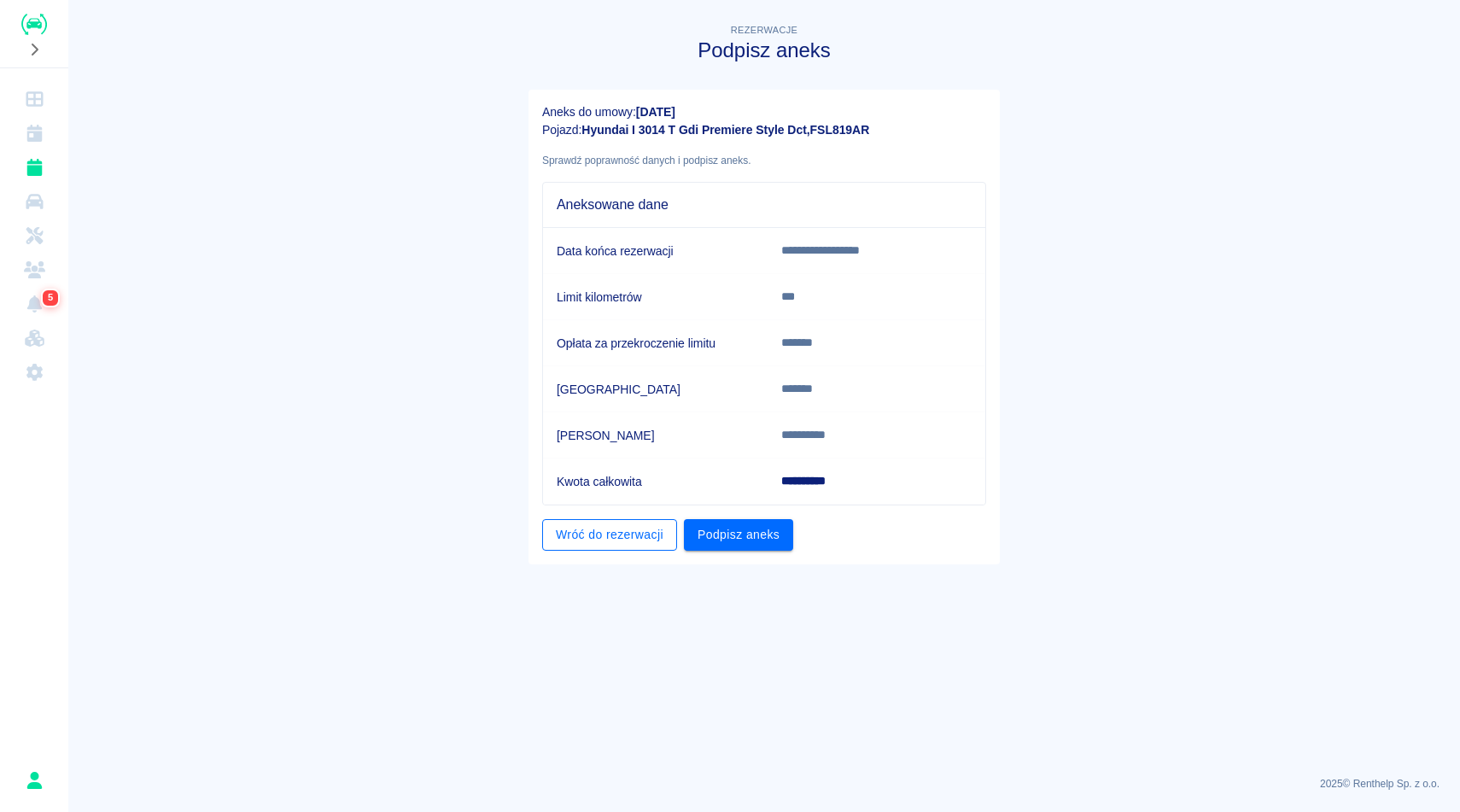
click at [572, 532] on link "Wróć do rezerwacji" at bounding box center [610, 534] width 135 height 32
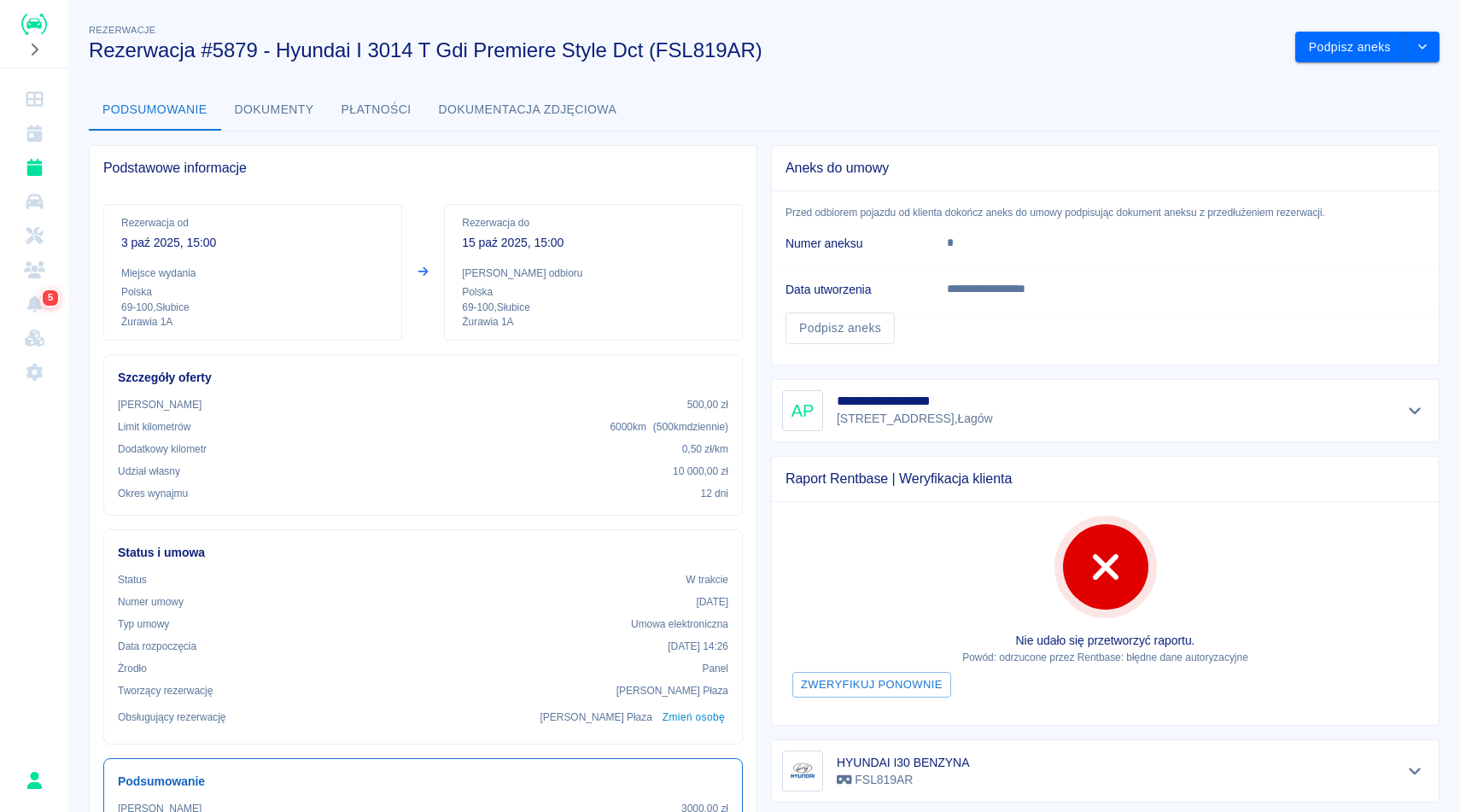
click at [884, 91] on div "Podsumowanie Dokumenty Płatności Dokumentacja zdjęciowa" at bounding box center [764, 110] width 1351 height 41
click at [878, 68] on div "**********" at bounding box center [764, 593] width 1392 height 1173
click at [816, 50] on h3 "Rezerwacja #5879 - Hyundai I 3014 T Gdi Premiere Style Dct (FSL819AR)" at bounding box center [686, 51] width 1193 height 24
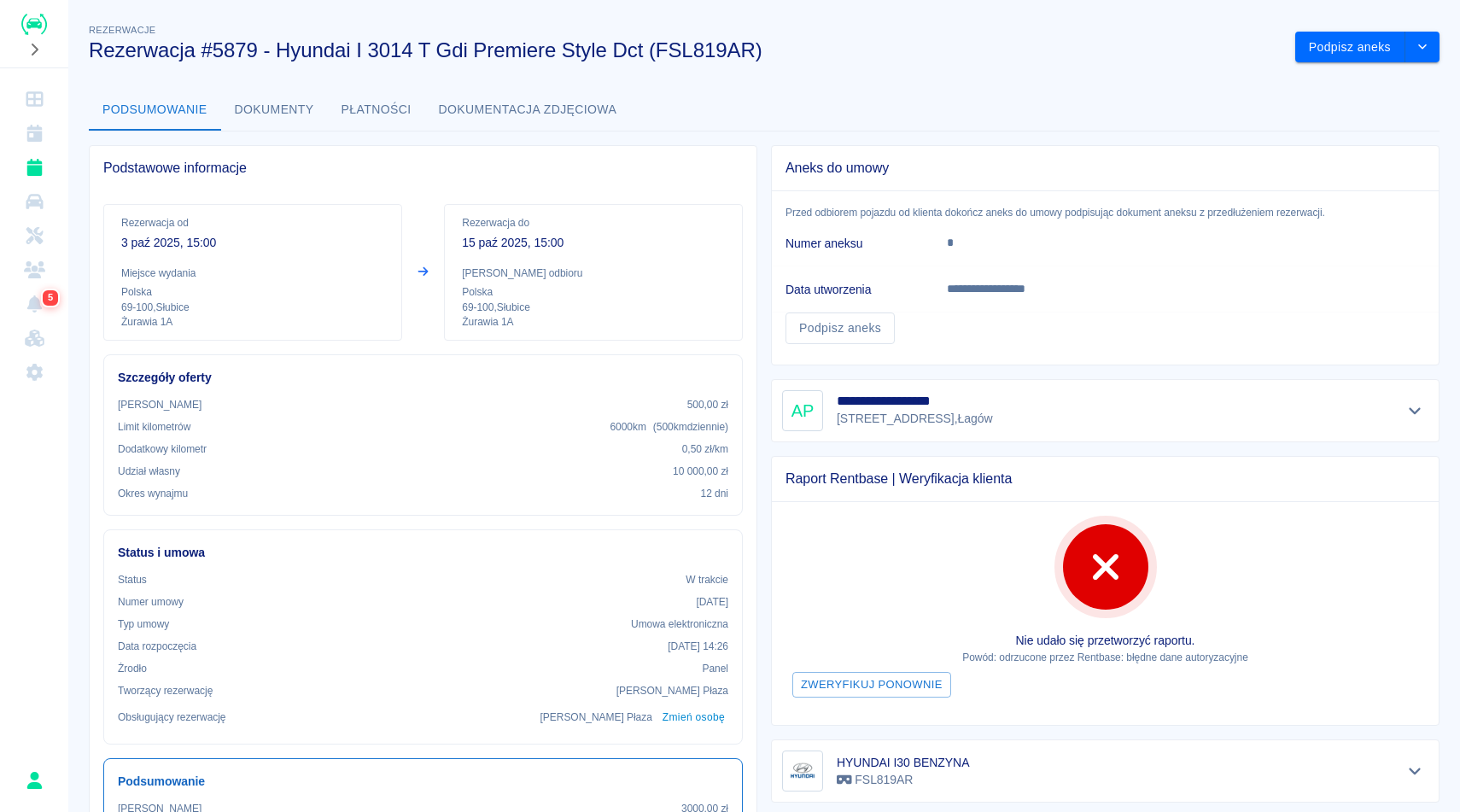
click at [1206, 56] on h3 "Rezerwacja #5879 - Hyundai I 3014 T Gdi Premiere Style Dct (FSL819AR)" at bounding box center [686, 51] width 1193 height 24
click at [1114, 66] on div "**********" at bounding box center [764, 593] width 1392 height 1173
click at [1004, 55] on h3 "Rezerwacja #5879 - Hyundai I 3014 T Gdi Premiere Style Dct (FSL819AR)" at bounding box center [686, 51] width 1193 height 24
click at [1003, 55] on h3 "Rezerwacja #5879 - Hyundai I 3014 T Gdi Premiere Style Dct (FSL819AR)" at bounding box center [686, 51] width 1193 height 24
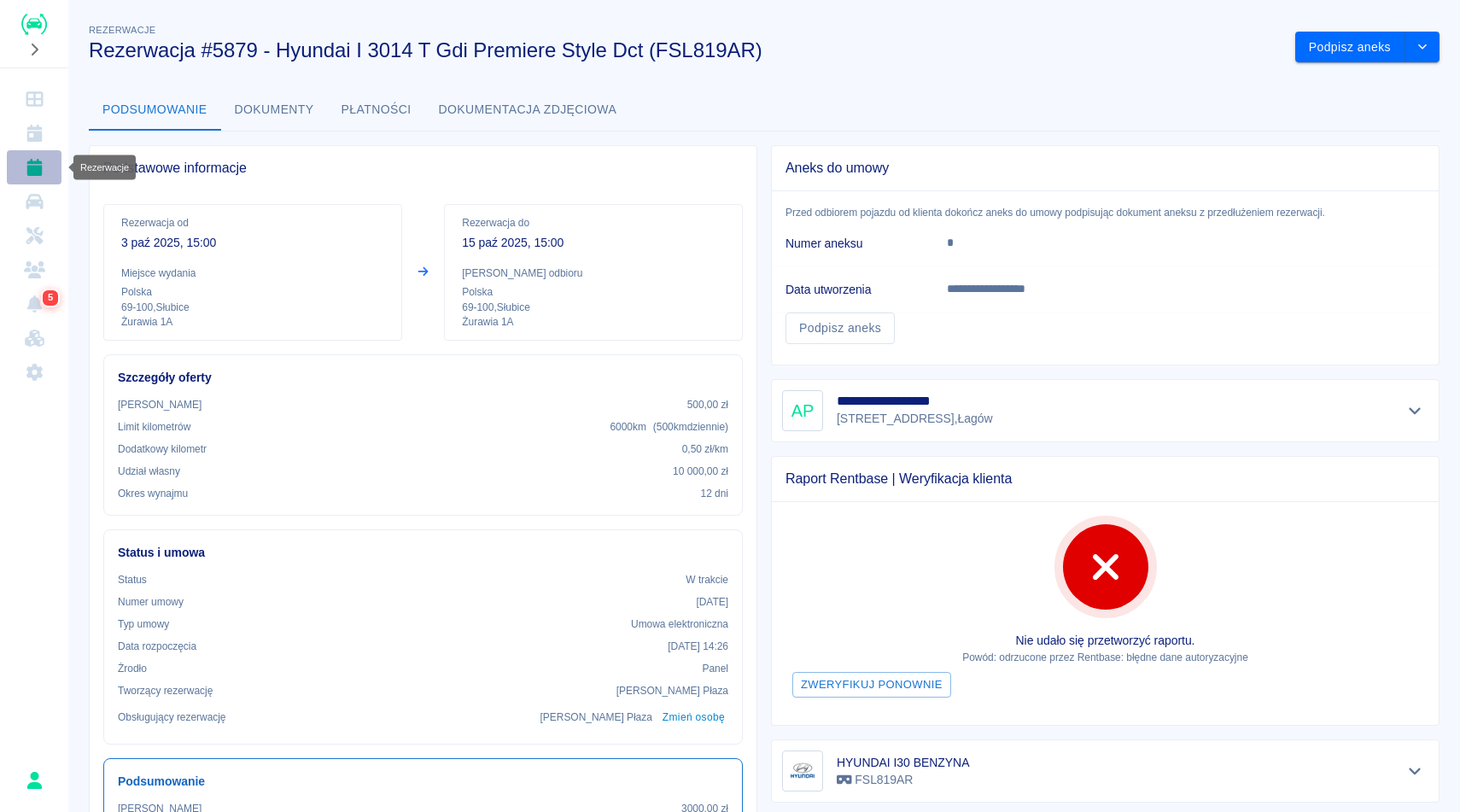
click at [46, 159] on link "Rezerwacje" at bounding box center [34, 167] width 54 height 35
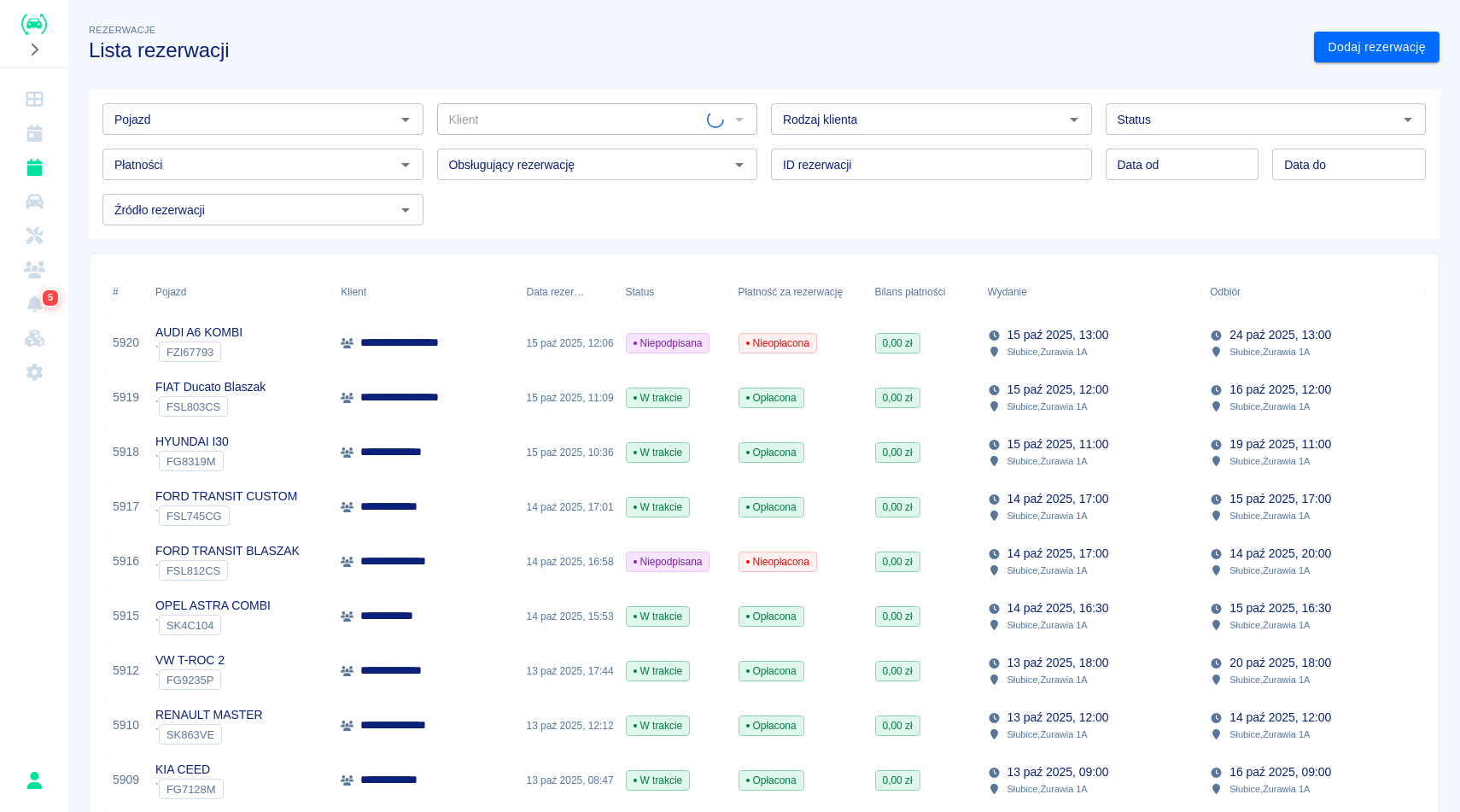
click at [359, 47] on h3 "Lista rezerwacji" at bounding box center [694, 51] width 1211 height 24
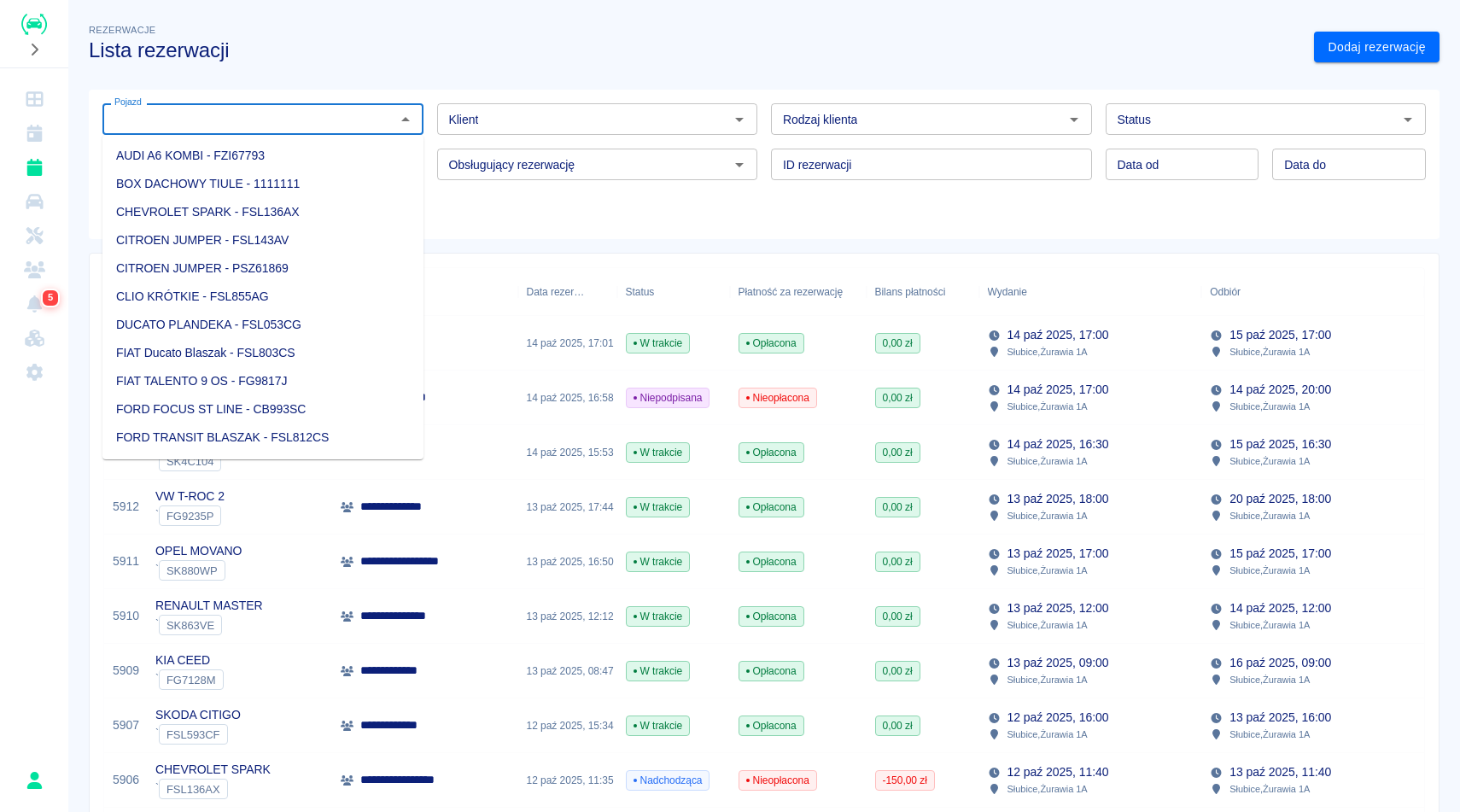
click at [289, 118] on input "Pojazd" at bounding box center [249, 119] width 282 height 22
click at [286, 158] on li "AUDI A6 KOMBI - FZI67793" at bounding box center [263, 155] width 321 height 28
type input "AUDI A6 KOMBI - FZI67793"
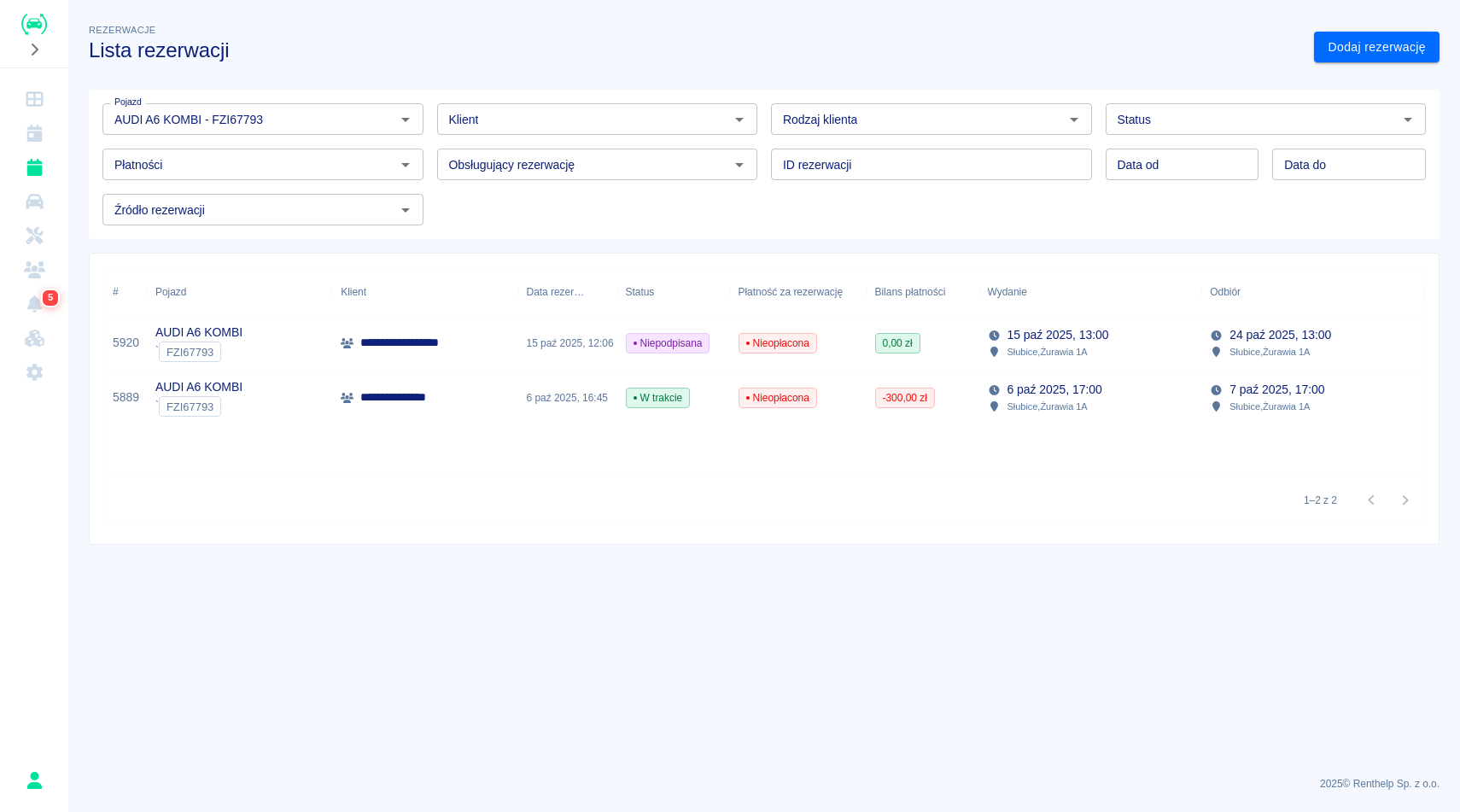
click at [378, 335] on p "**********" at bounding box center [409, 343] width 99 height 18
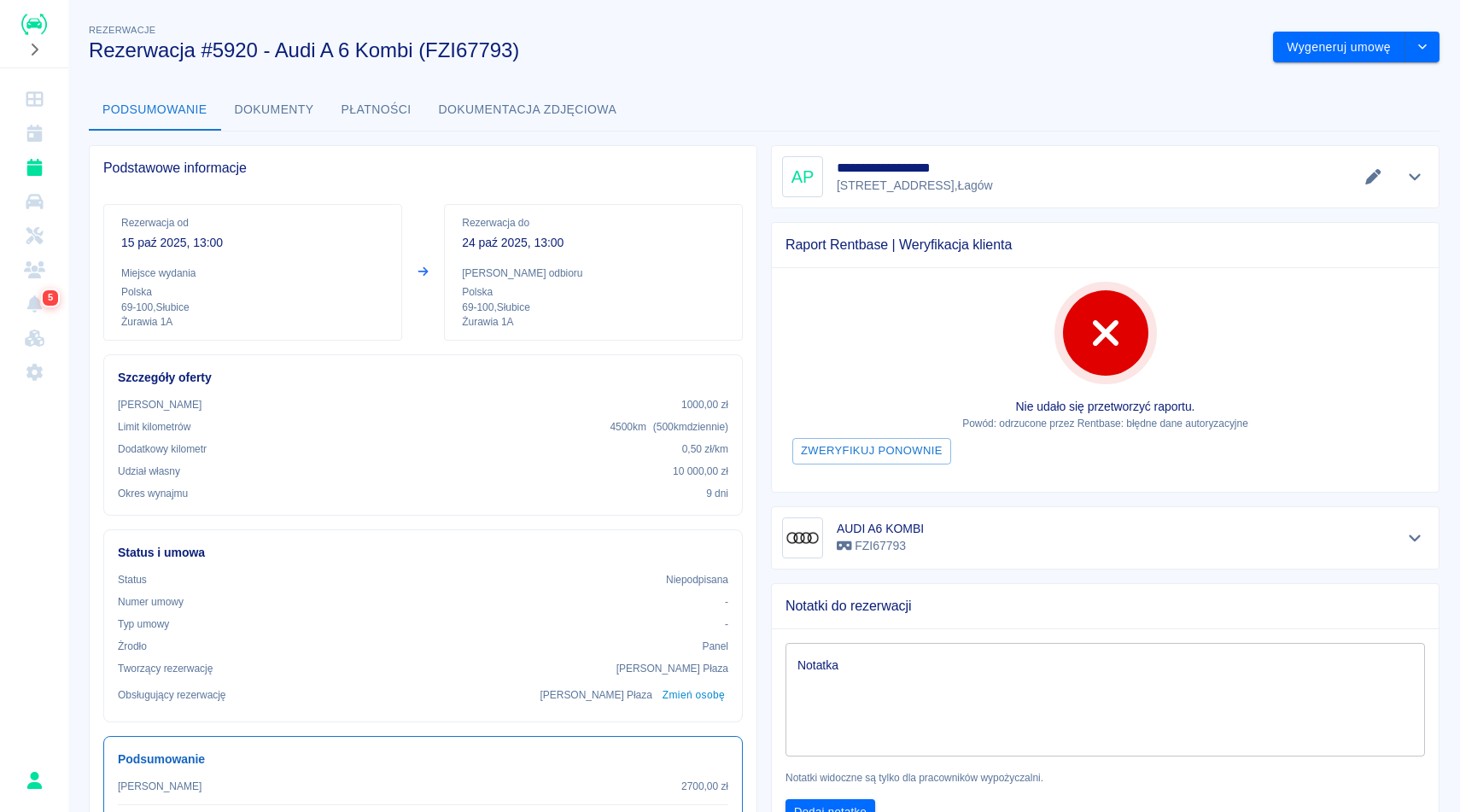
click at [805, 91] on div "Podsumowanie Dokumenty Płatności Dokumentacja zdjęciowa" at bounding box center [764, 110] width 1351 height 41
click at [1419, 175] on icon "Pokaż szczegóły" at bounding box center [1415, 178] width 12 height 7
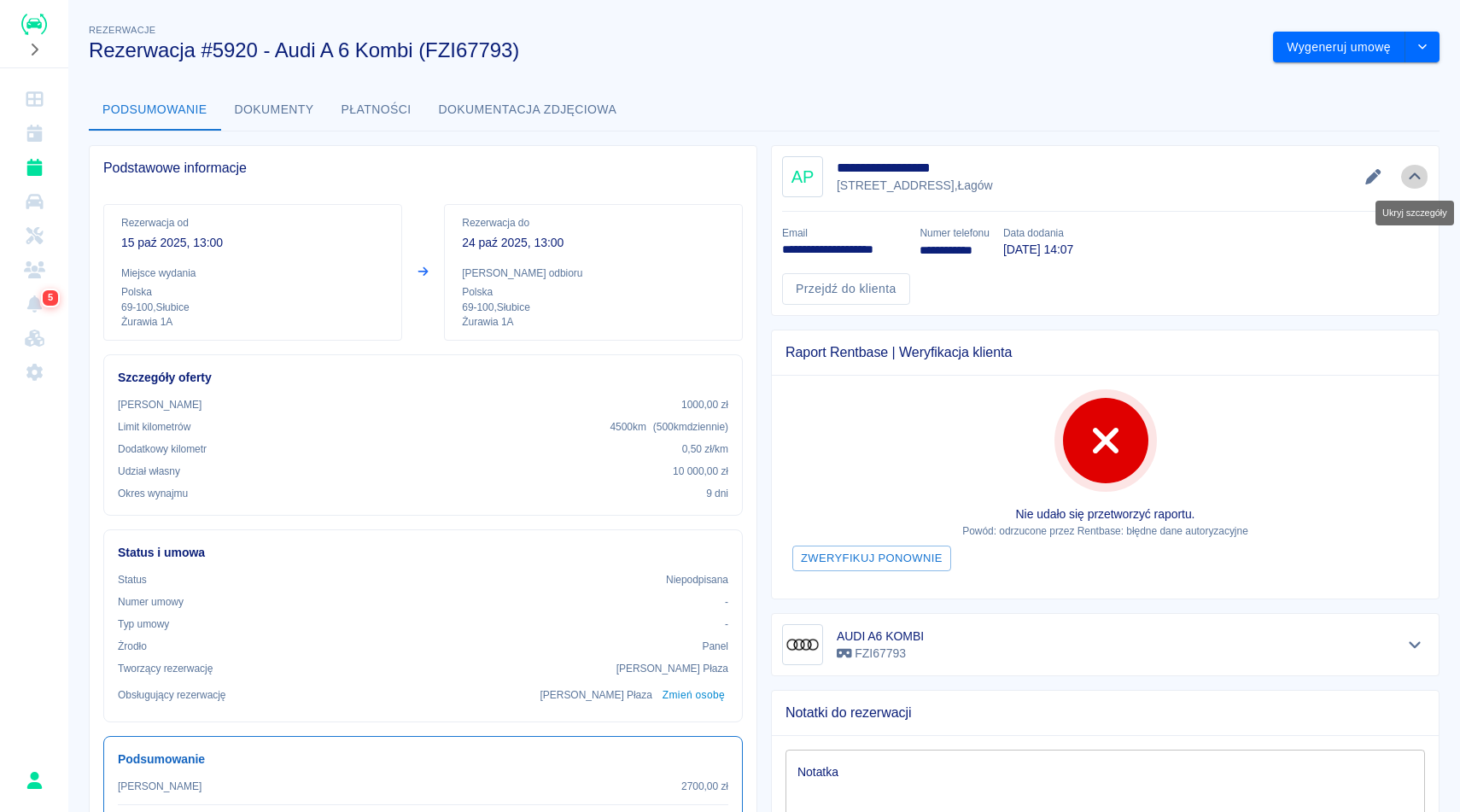
click at [1419, 175] on icon "Ukryj szczegóły" at bounding box center [1415, 177] width 20 height 16
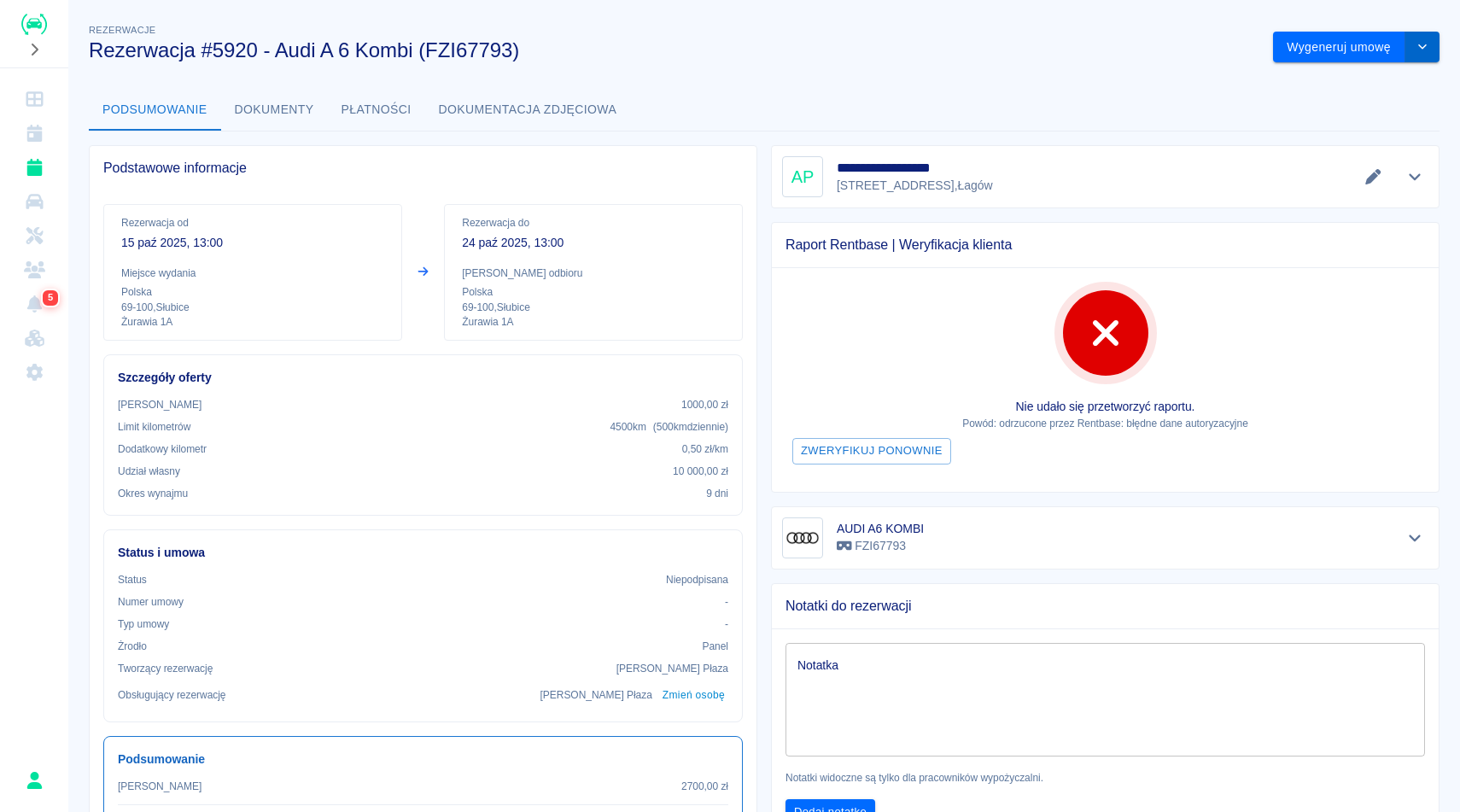
click at [1431, 50] on button "drop-down" at bounding box center [1423, 47] width 35 height 32
click at [1394, 76] on li "Modyfikuj rezerwację" at bounding box center [1356, 83] width 138 height 28
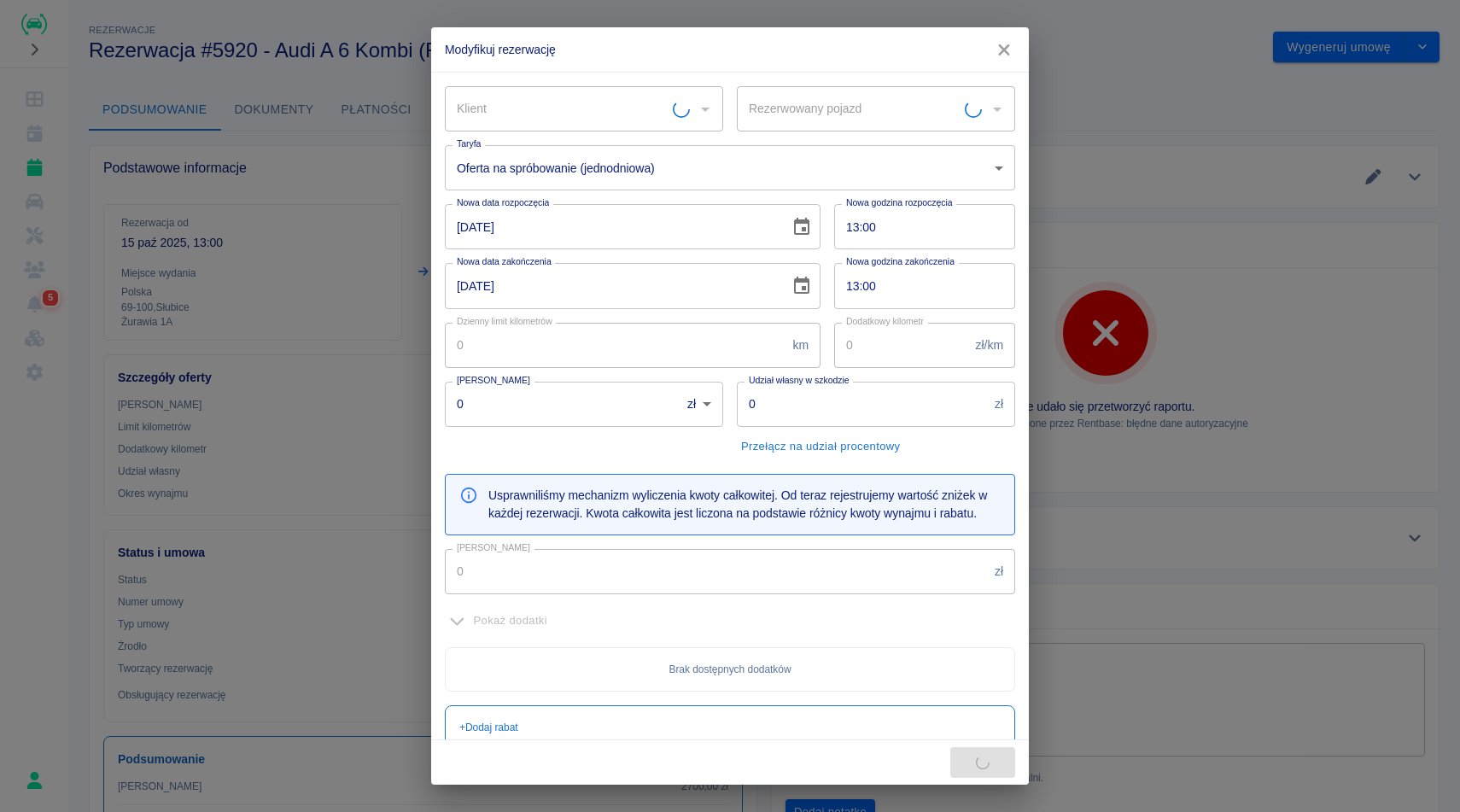
type input "500"
type input "0.5"
type input "1000"
type input "10000"
type input "2700"
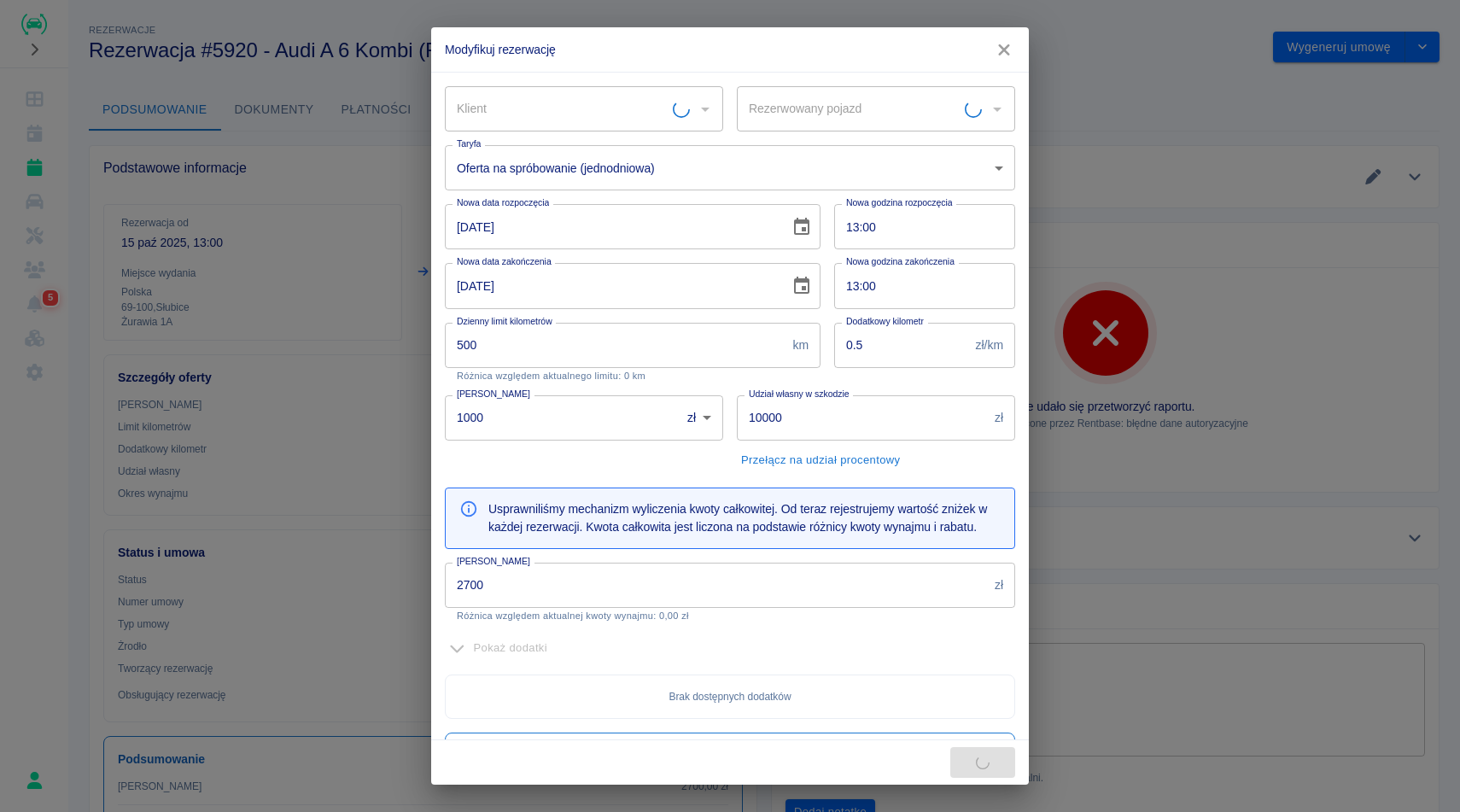
type input "AUDI A6 KOMBI - FZI67793"
click at [652, 593] on input "2700" at bounding box center [716, 585] width 543 height 45
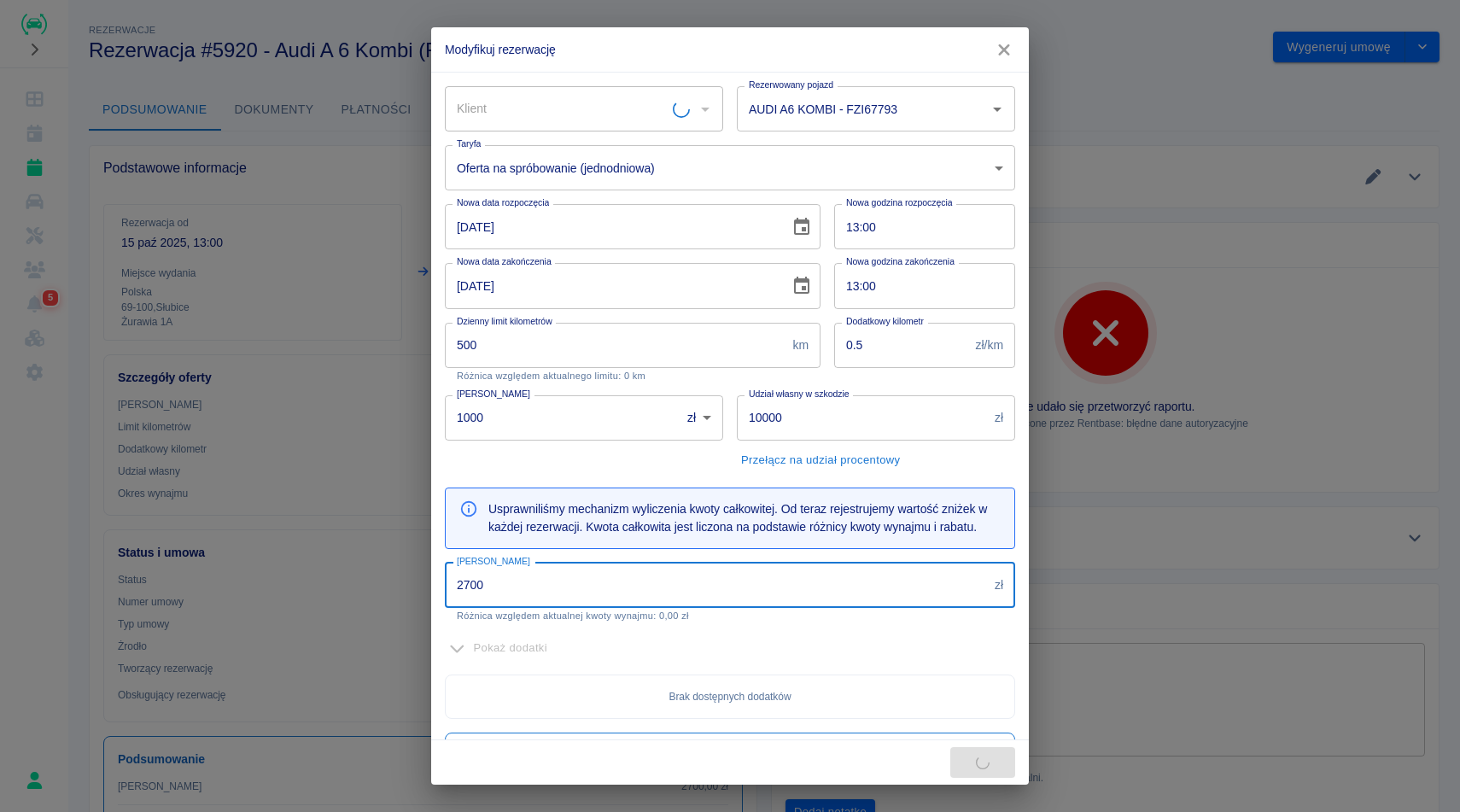
type input "[PERSON_NAME]"
type input "2"
type input "1"
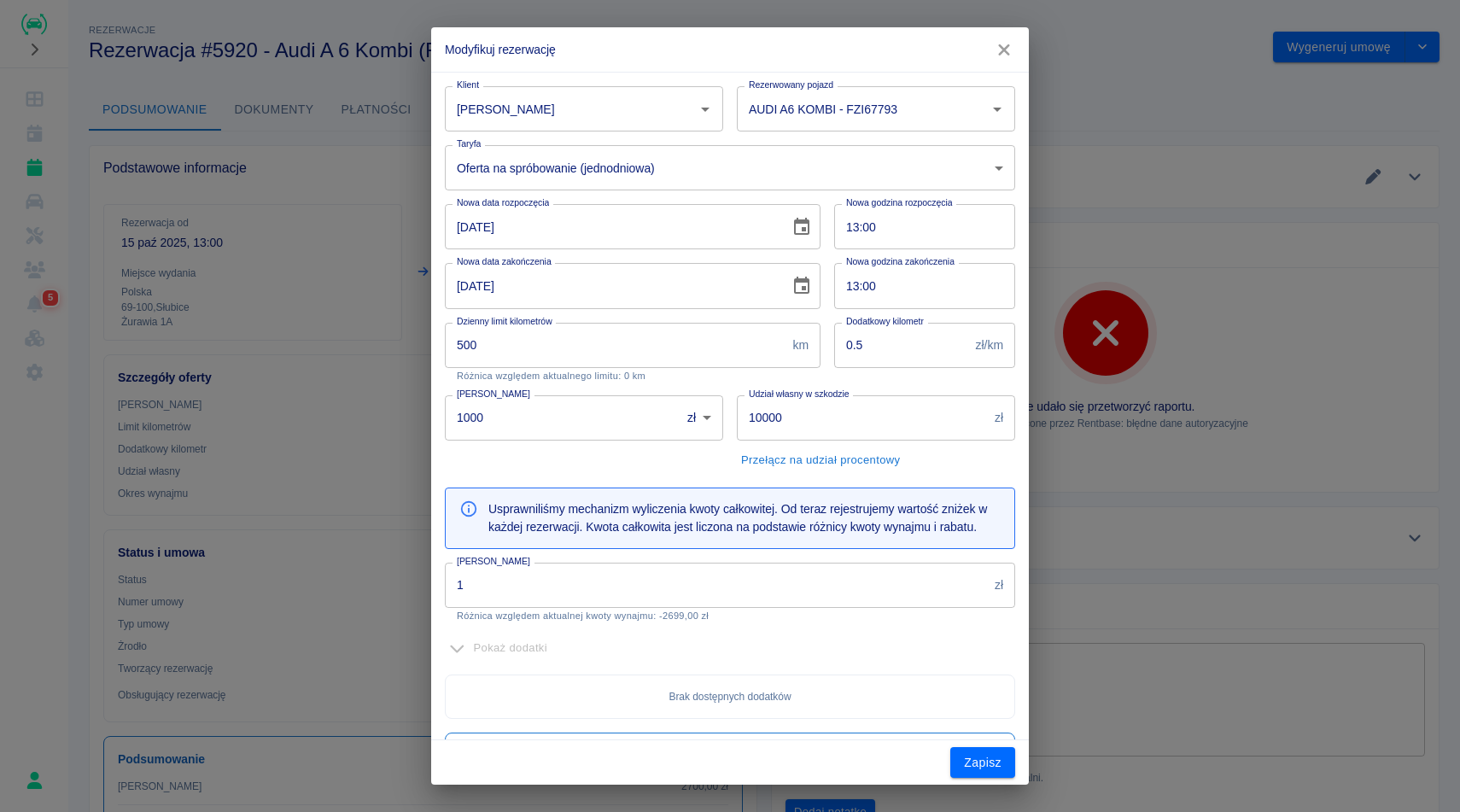
click at [572, 572] on input "1" at bounding box center [716, 585] width 543 height 45
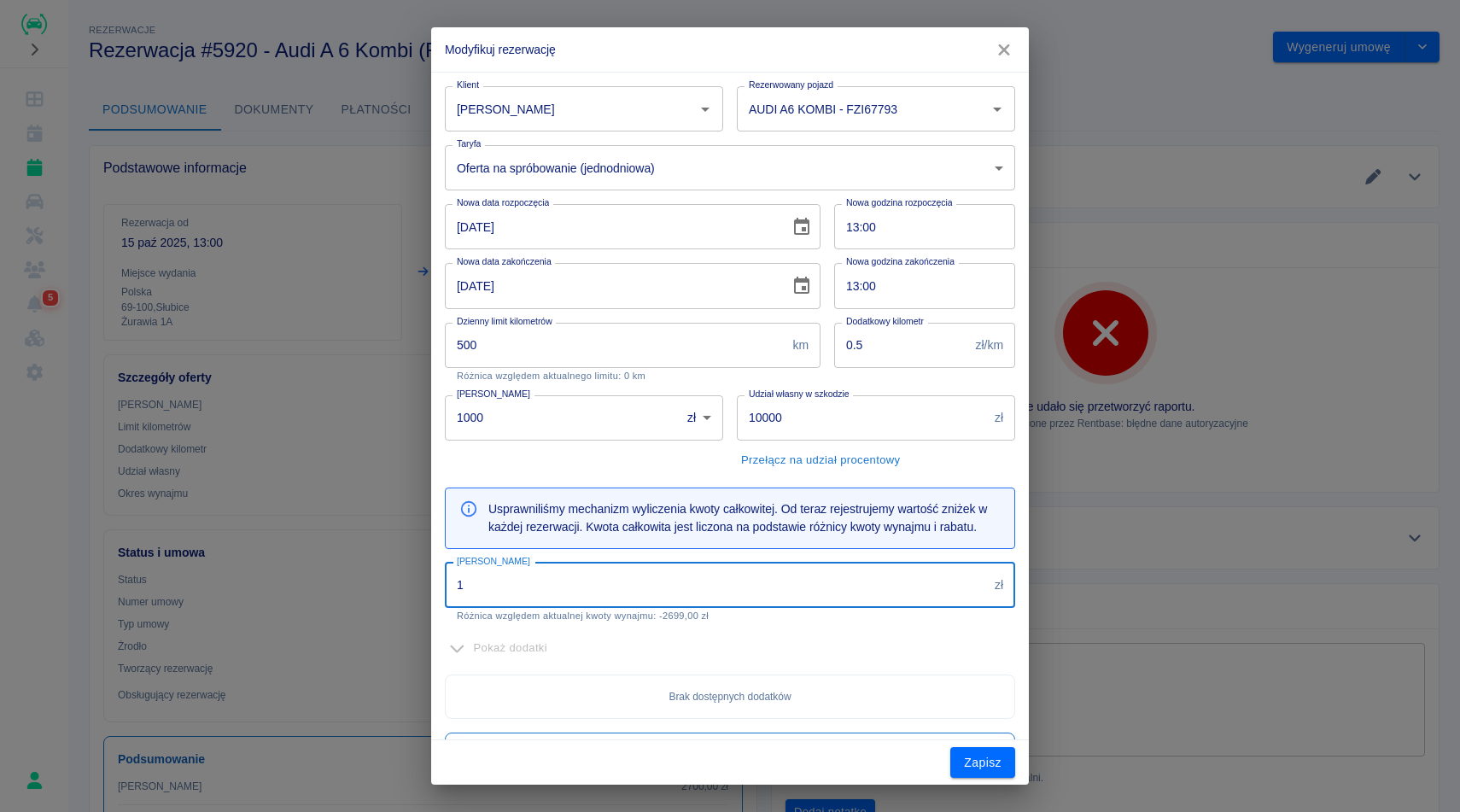
click at [572, 572] on input "1" at bounding box center [716, 585] width 543 height 45
click at [497, 594] on input "1" at bounding box center [716, 585] width 543 height 45
type input "1"
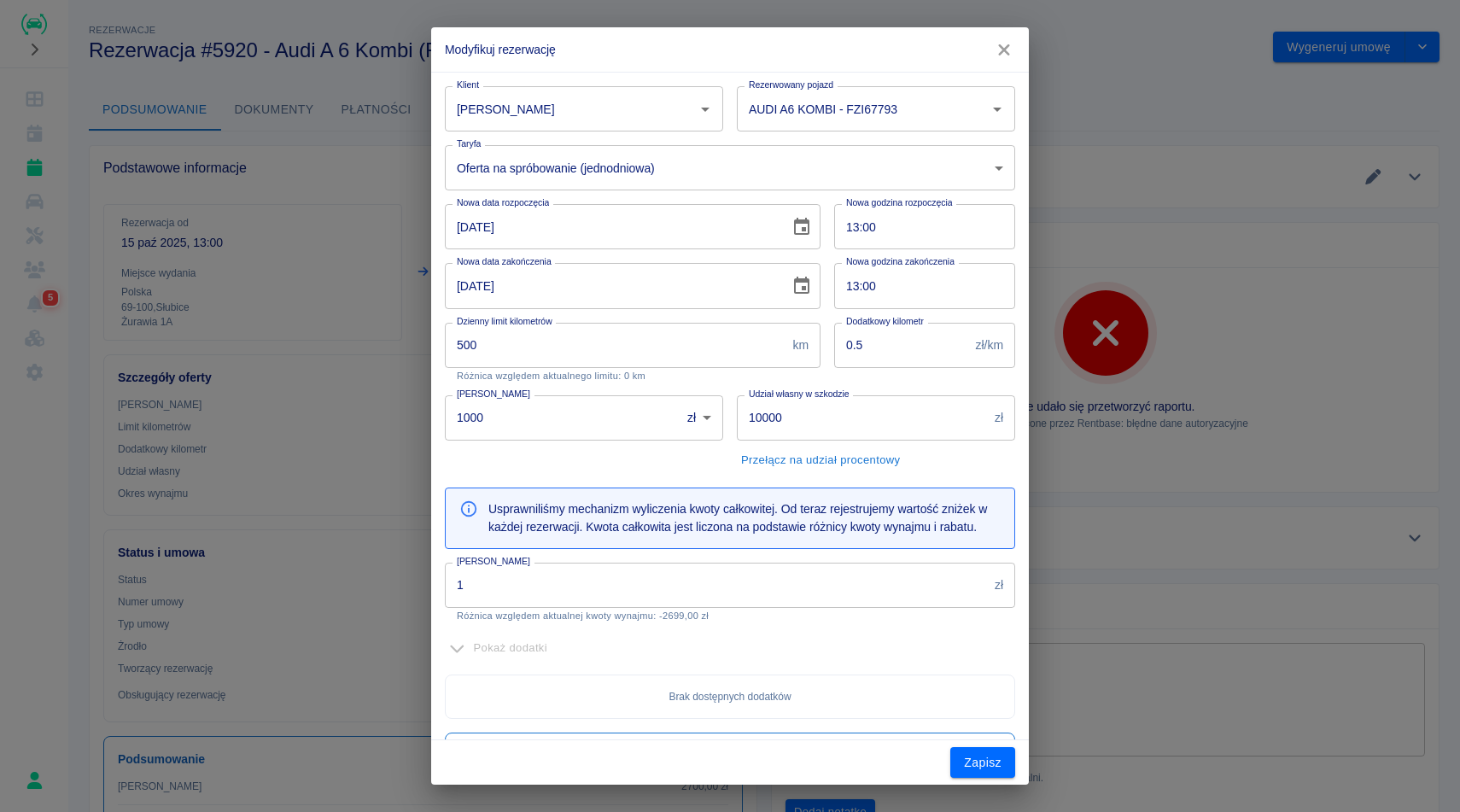
click at [484, 591] on input "1" at bounding box center [716, 585] width 543 height 45
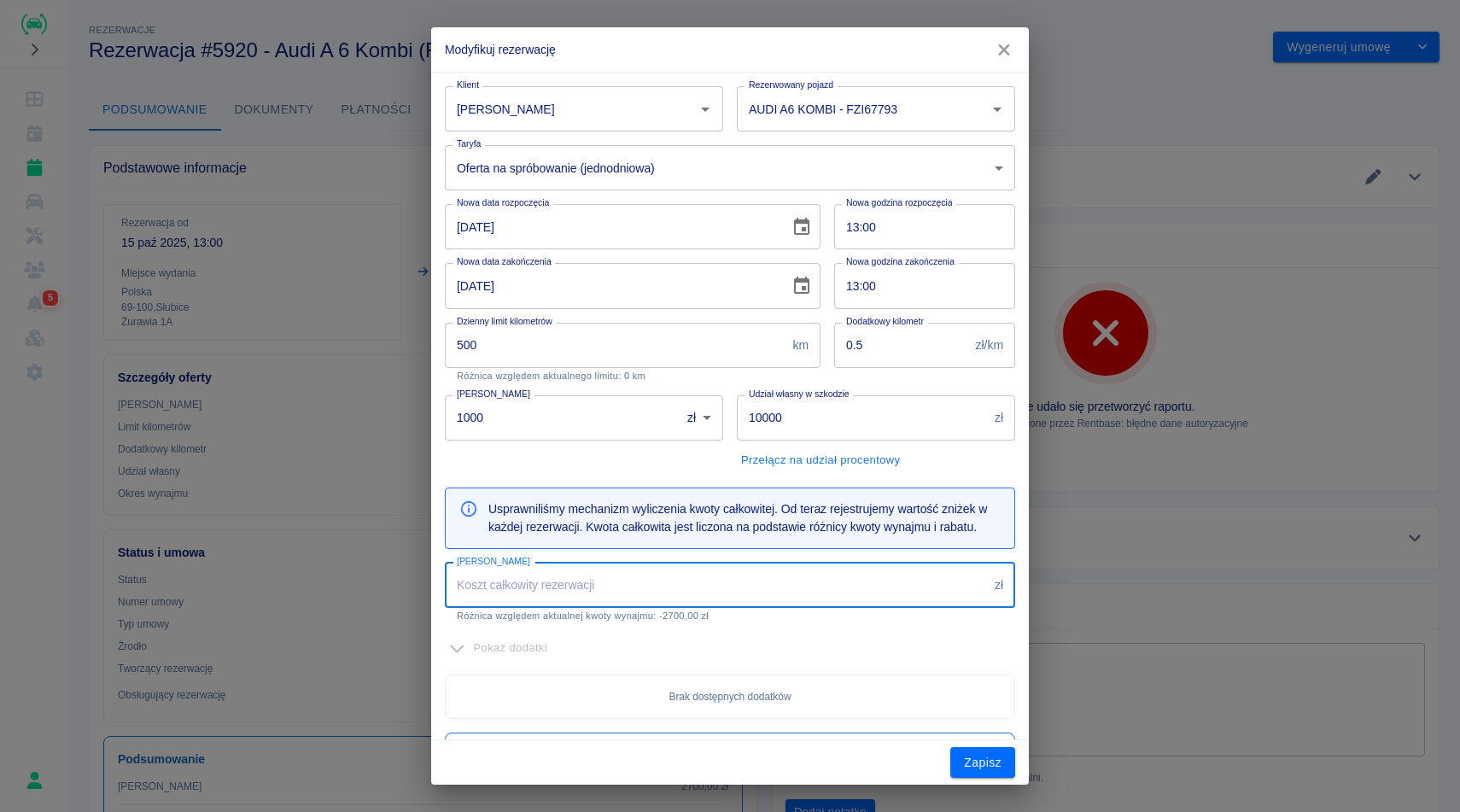
type input "1"
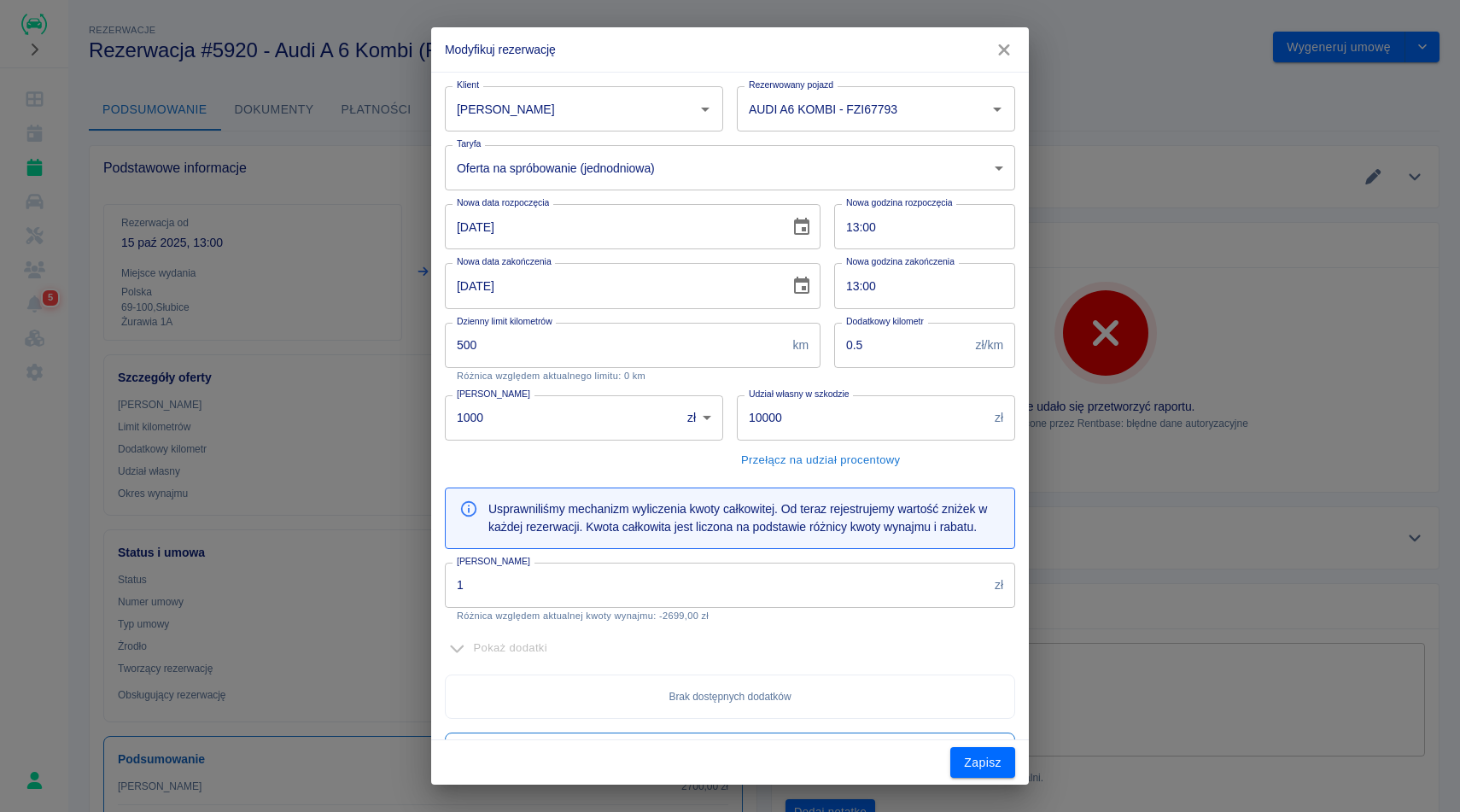
click at [528, 585] on input "1" at bounding box center [716, 585] width 543 height 45
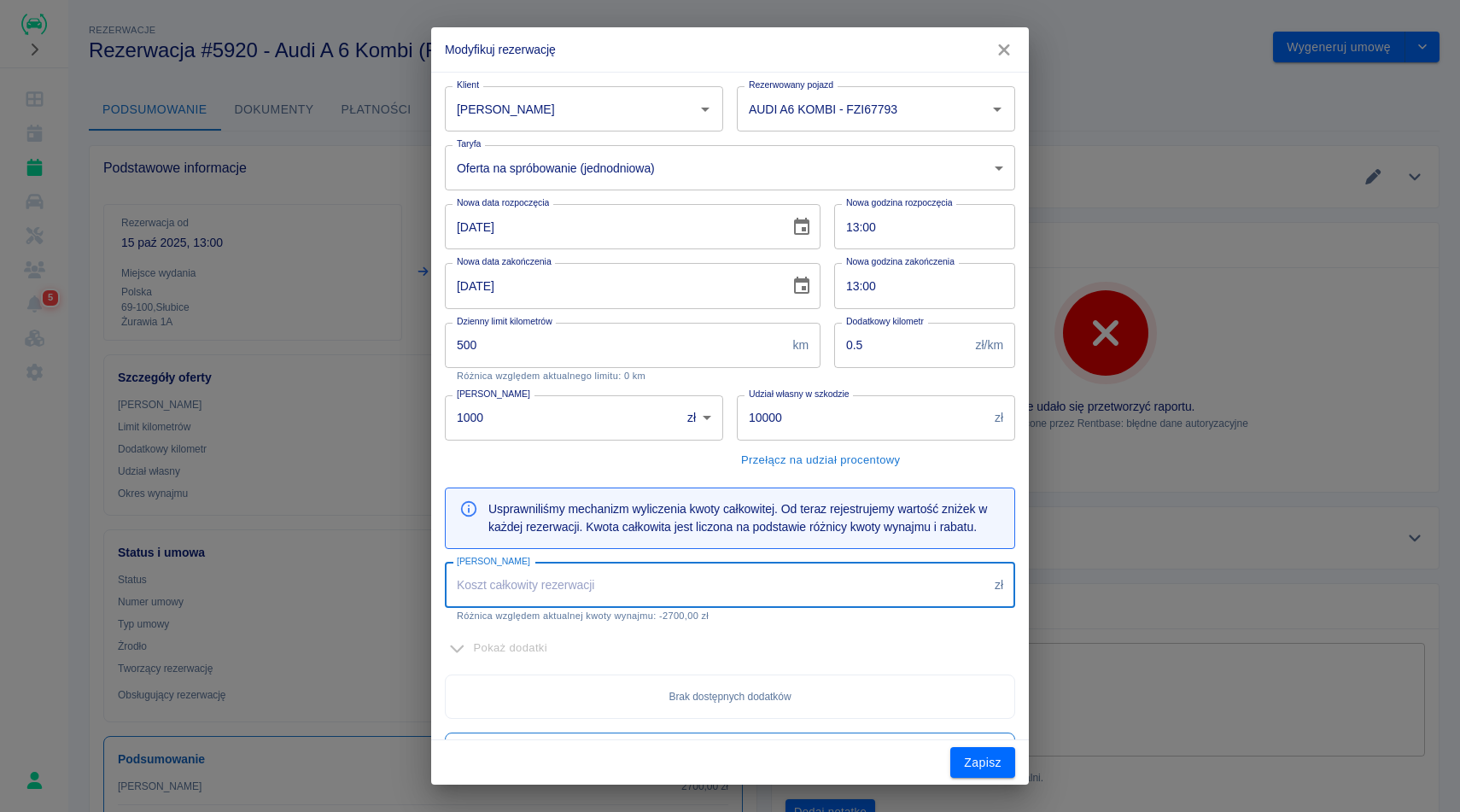
type input "5"
click at [553, 585] on input "5" at bounding box center [716, 585] width 543 height 45
type input "1"
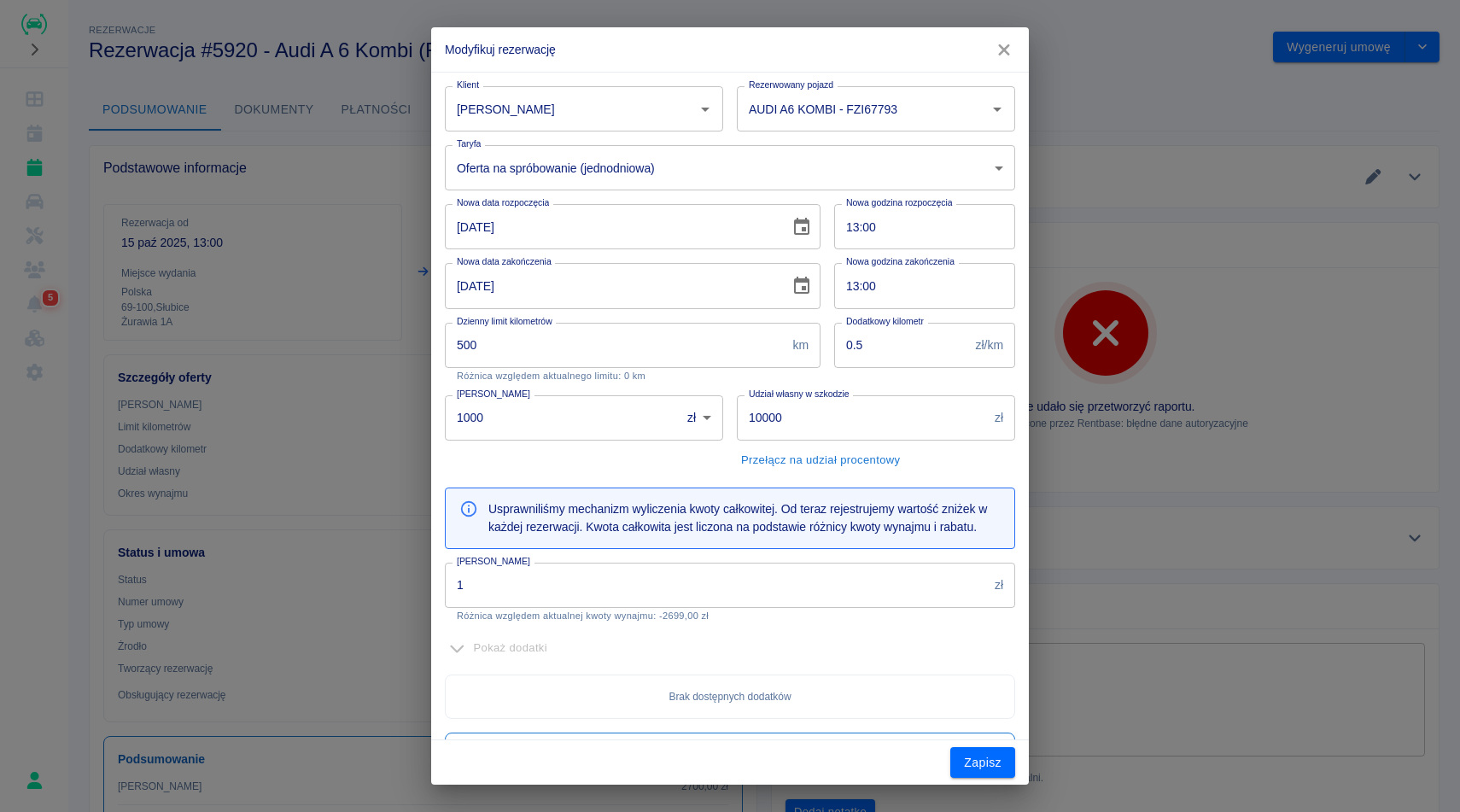
click at [711, 594] on input "1" at bounding box center [716, 585] width 543 height 45
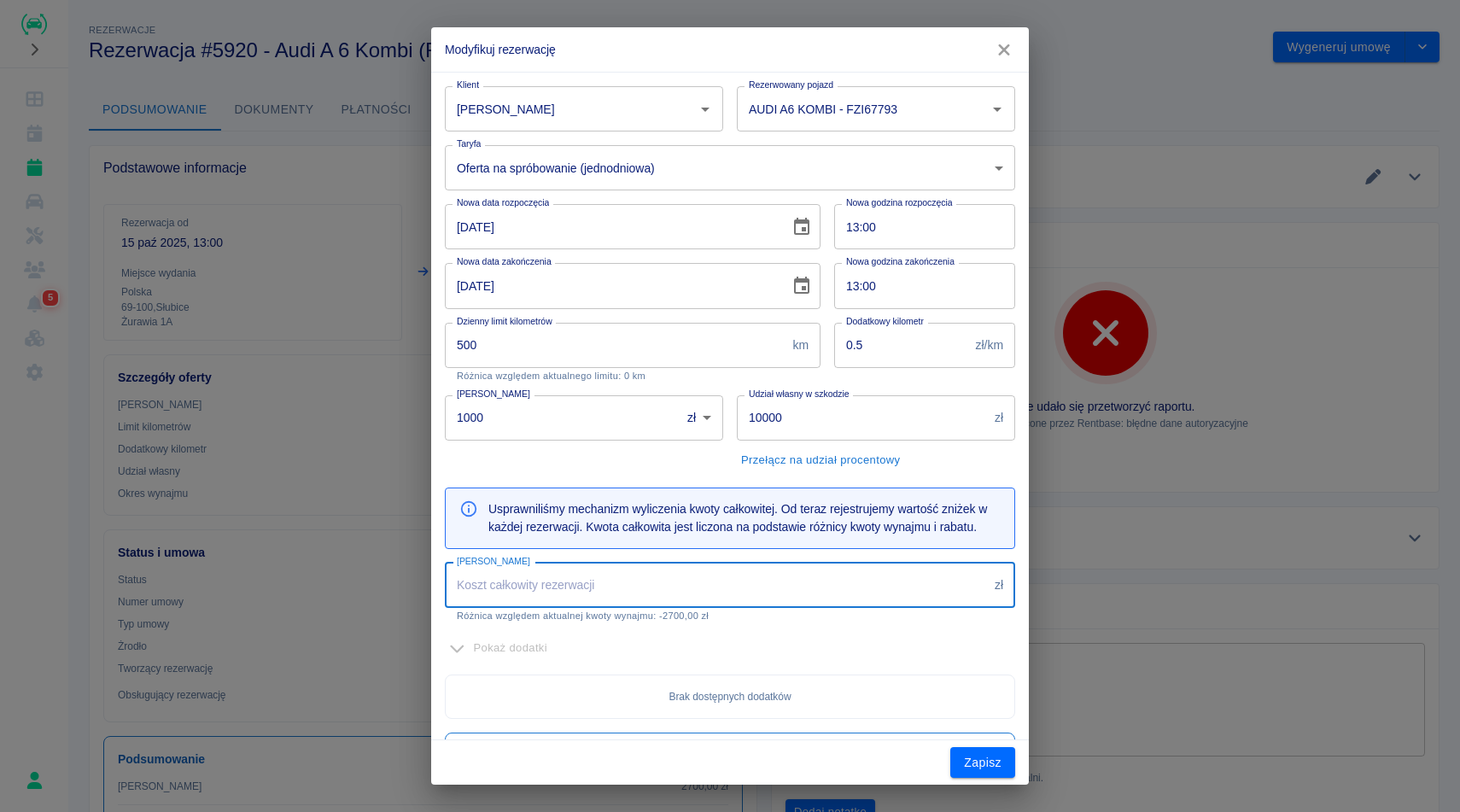
click at [1012, 47] on icon "button" at bounding box center [1004, 49] width 22 height 18
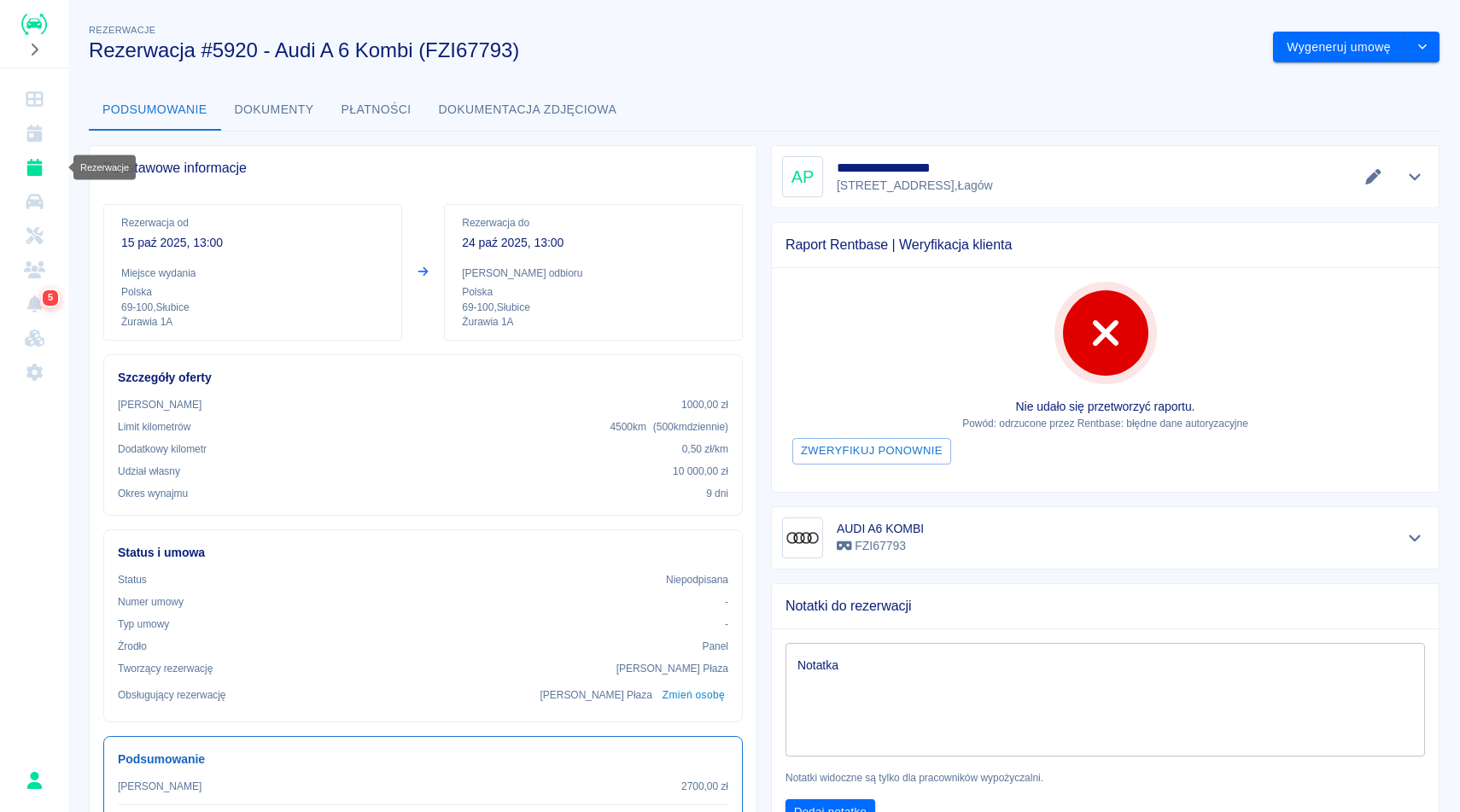
click at [35, 175] on link "Rezerwacje" at bounding box center [34, 167] width 54 height 35
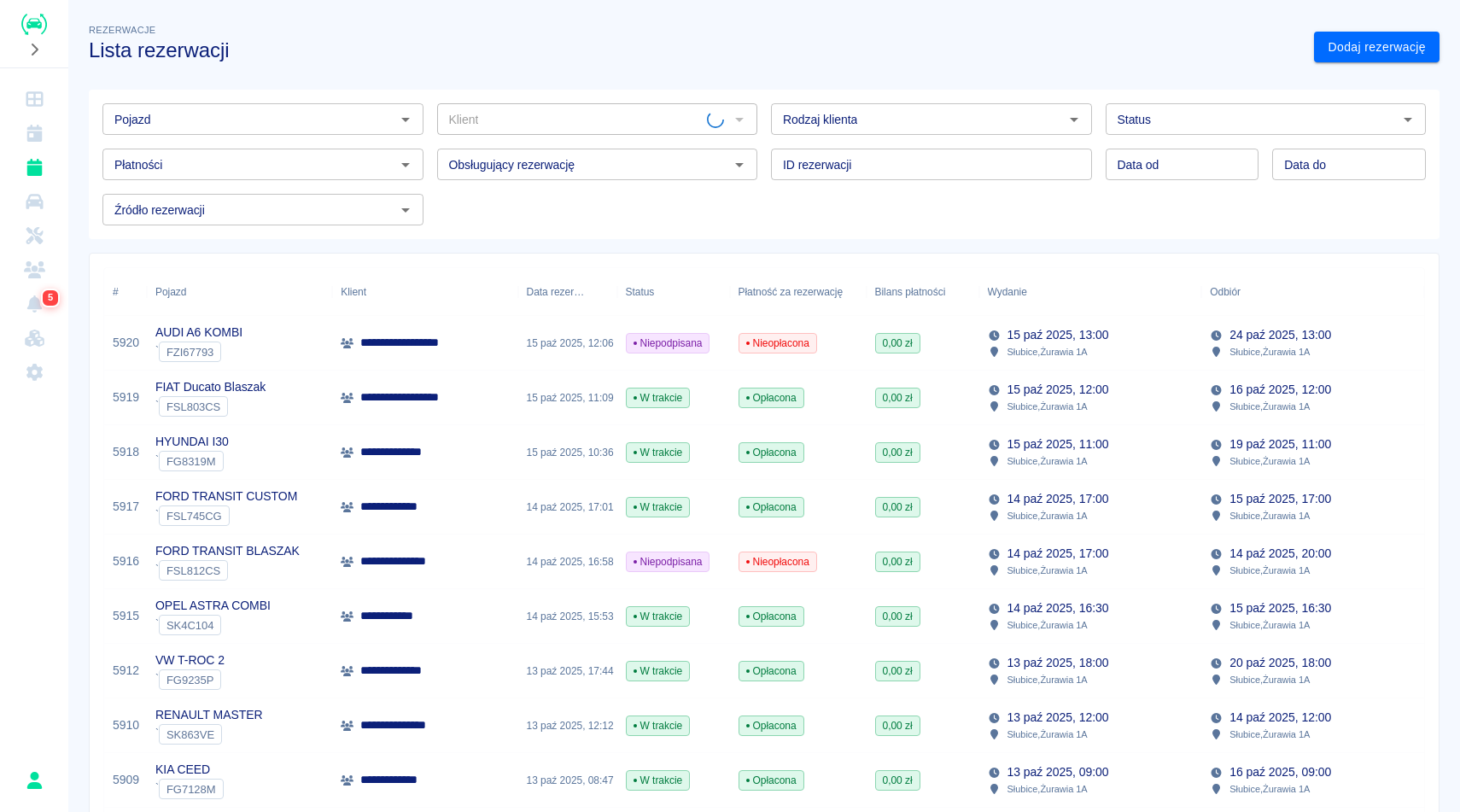
click at [327, 349] on div "AUDI A6 KOMBI ` FZI67793" at bounding box center [239, 343] width 186 height 54
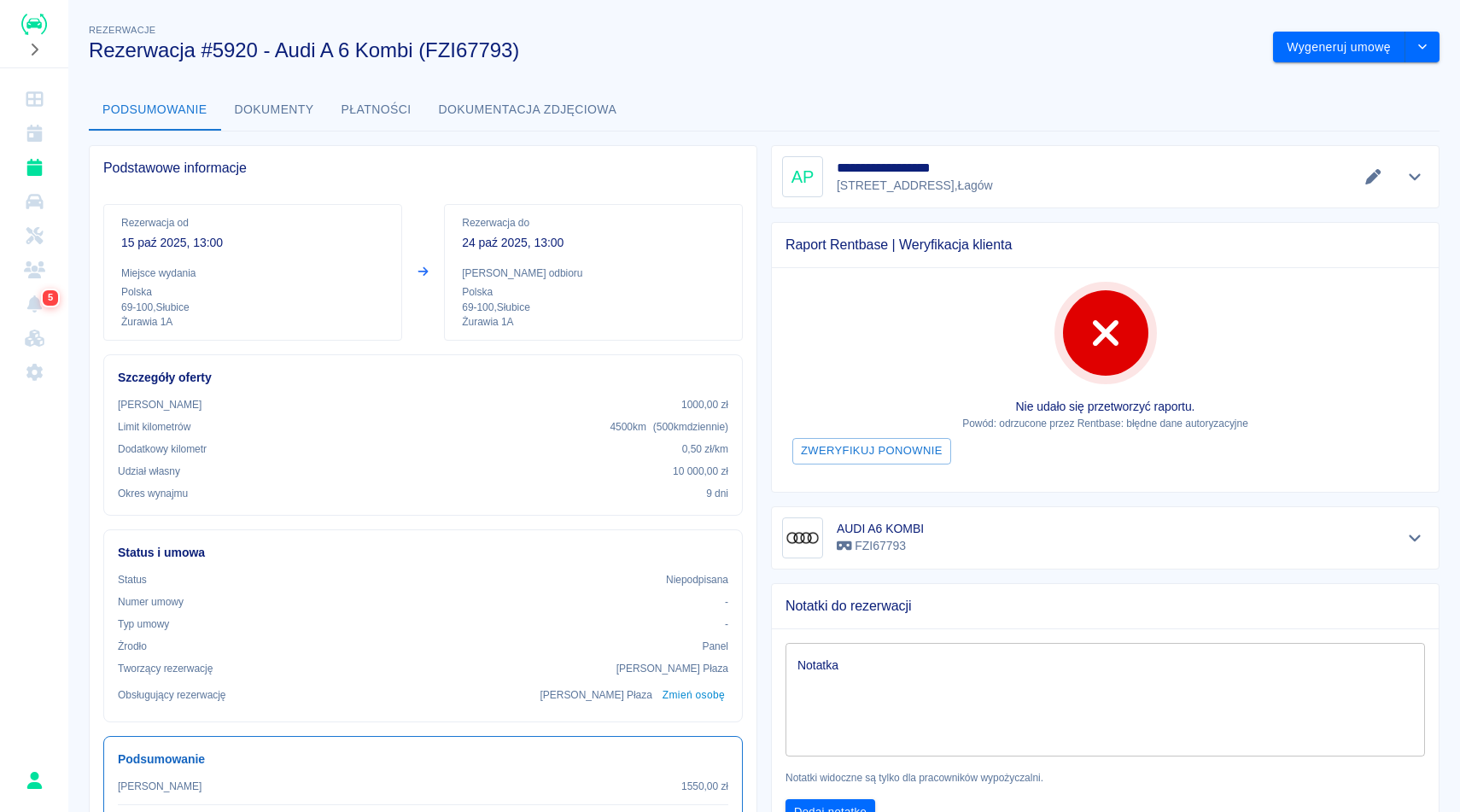
click at [760, 3] on div "**********" at bounding box center [764, 406] width 1392 height 812
click at [768, 55] on h3 "Rezerwacja #5920 - Audi A 6 Kombi (FZI67793)" at bounding box center [674, 51] width 1171 height 24
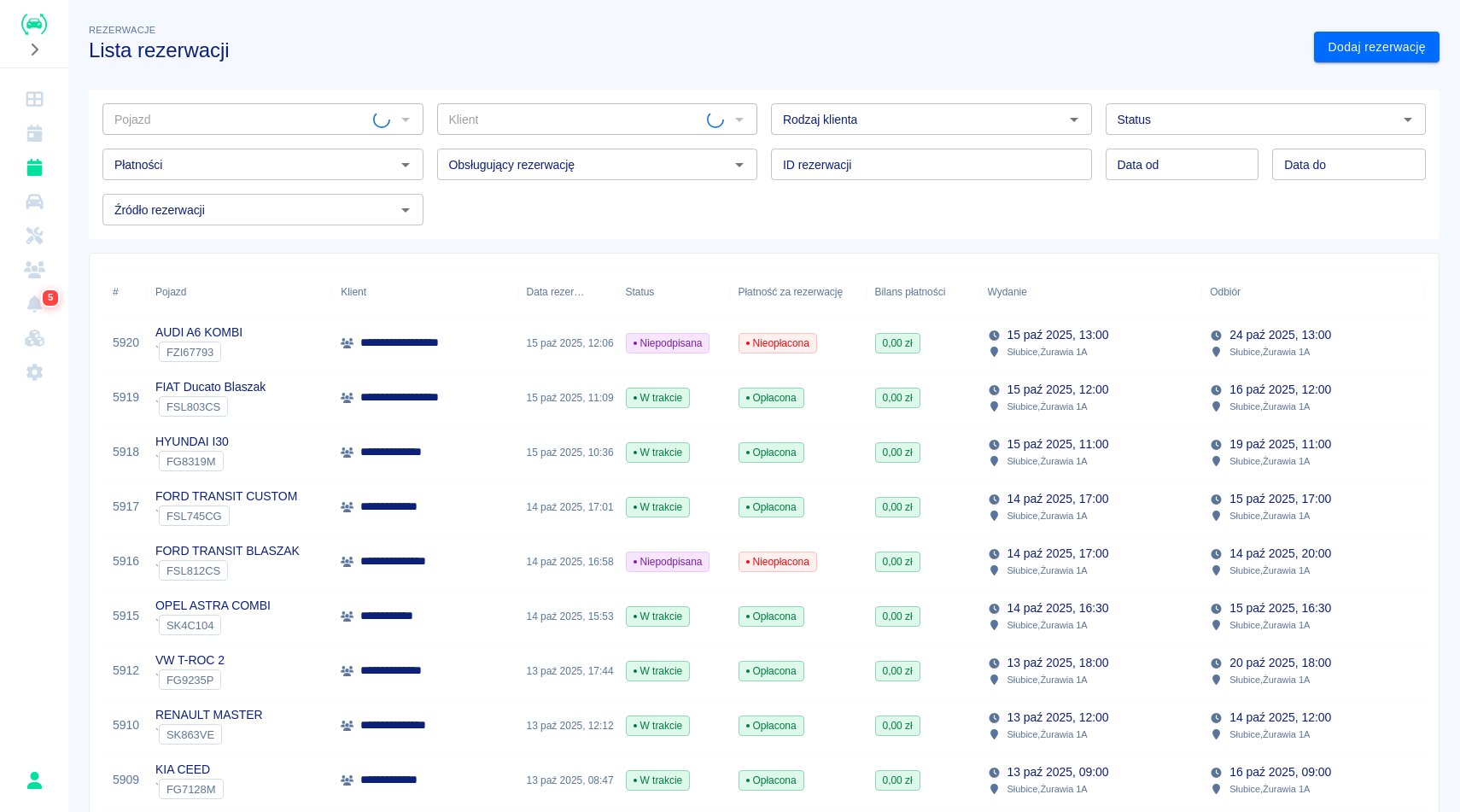
click at [401, 54] on h3 "Lista rezerwacji" at bounding box center [694, 51] width 1211 height 24
click at [732, 77] on div "Pojazd Pojazd Klient Klient Rodzaj klienta Rodzaj klienta Status Status Płatnoś…" at bounding box center [757, 157] width 1365 height 163
click at [644, 49] on h3 "Lista rezerwacji" at bounding box center [694, 51] width 1211 height 24
click at [802, 54] on h3 "Lista rezerwacji" at bounding box center [694, 51] width 1211 height 24
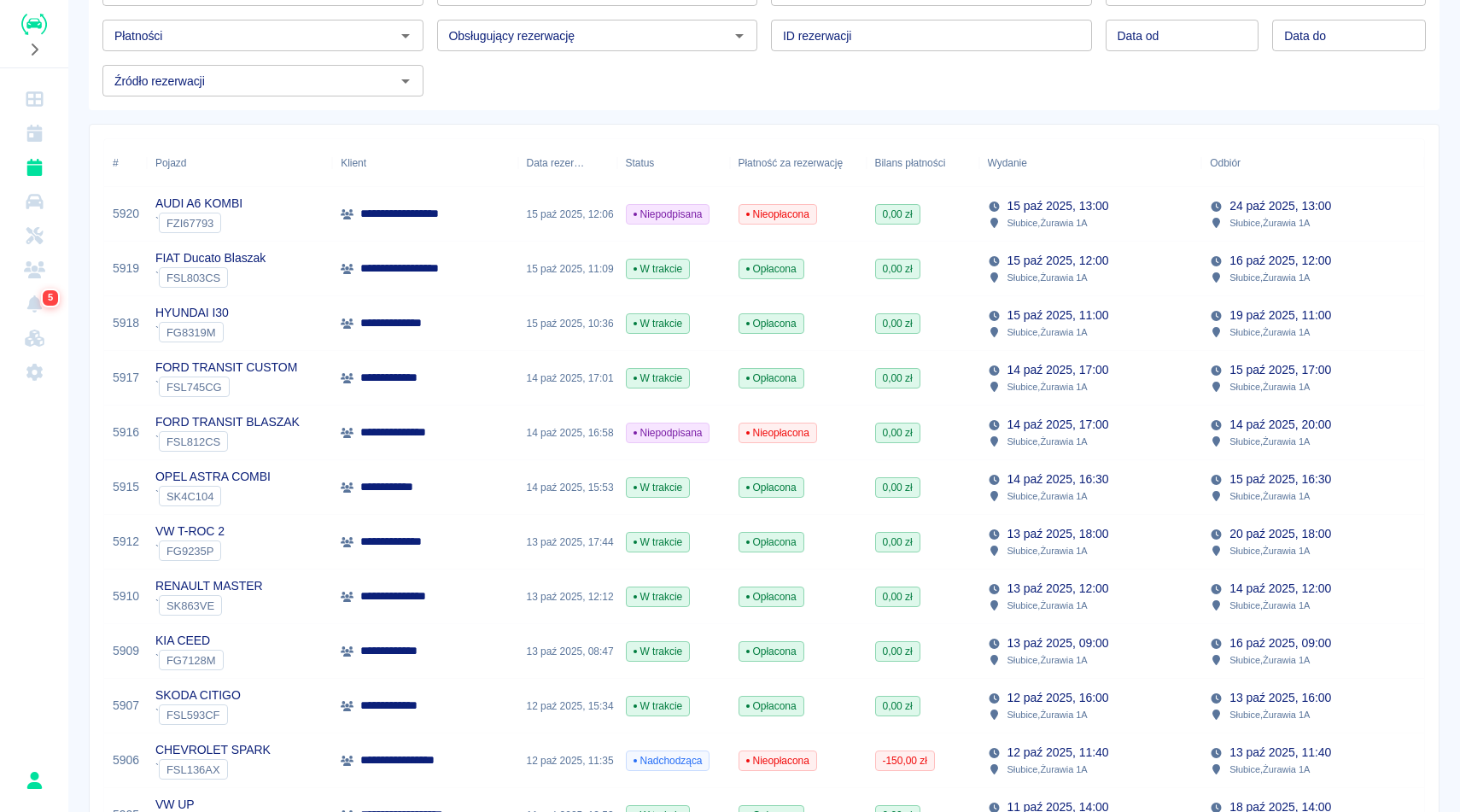
scroll to position [136, 0]
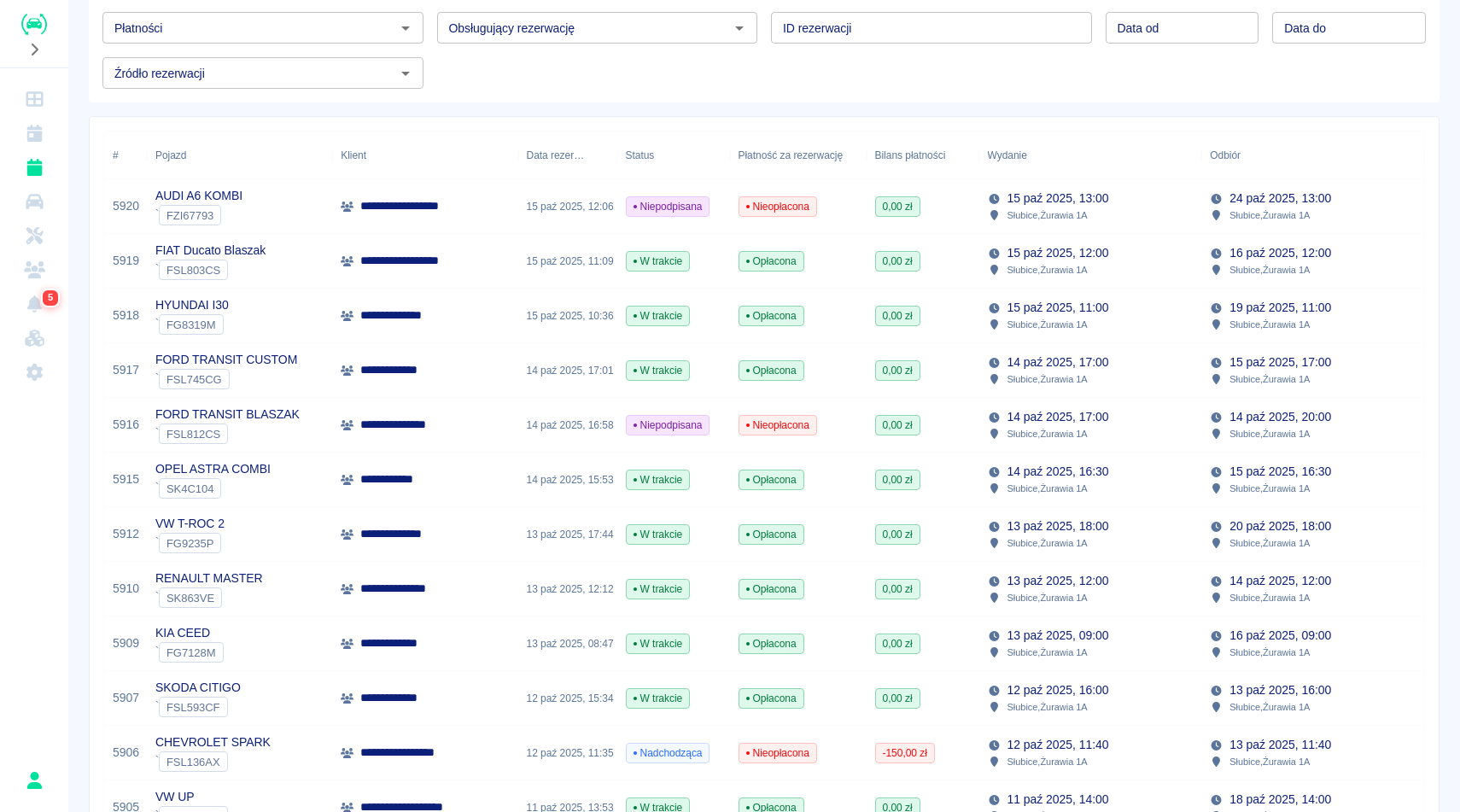
click at [601, 94] on div "Pojazd Pojazd Klient Klient Rodzaj klienta Rodzaj klienta Status Status Płatnoś…" at bounding box center [764, 28] width 1351 height 149
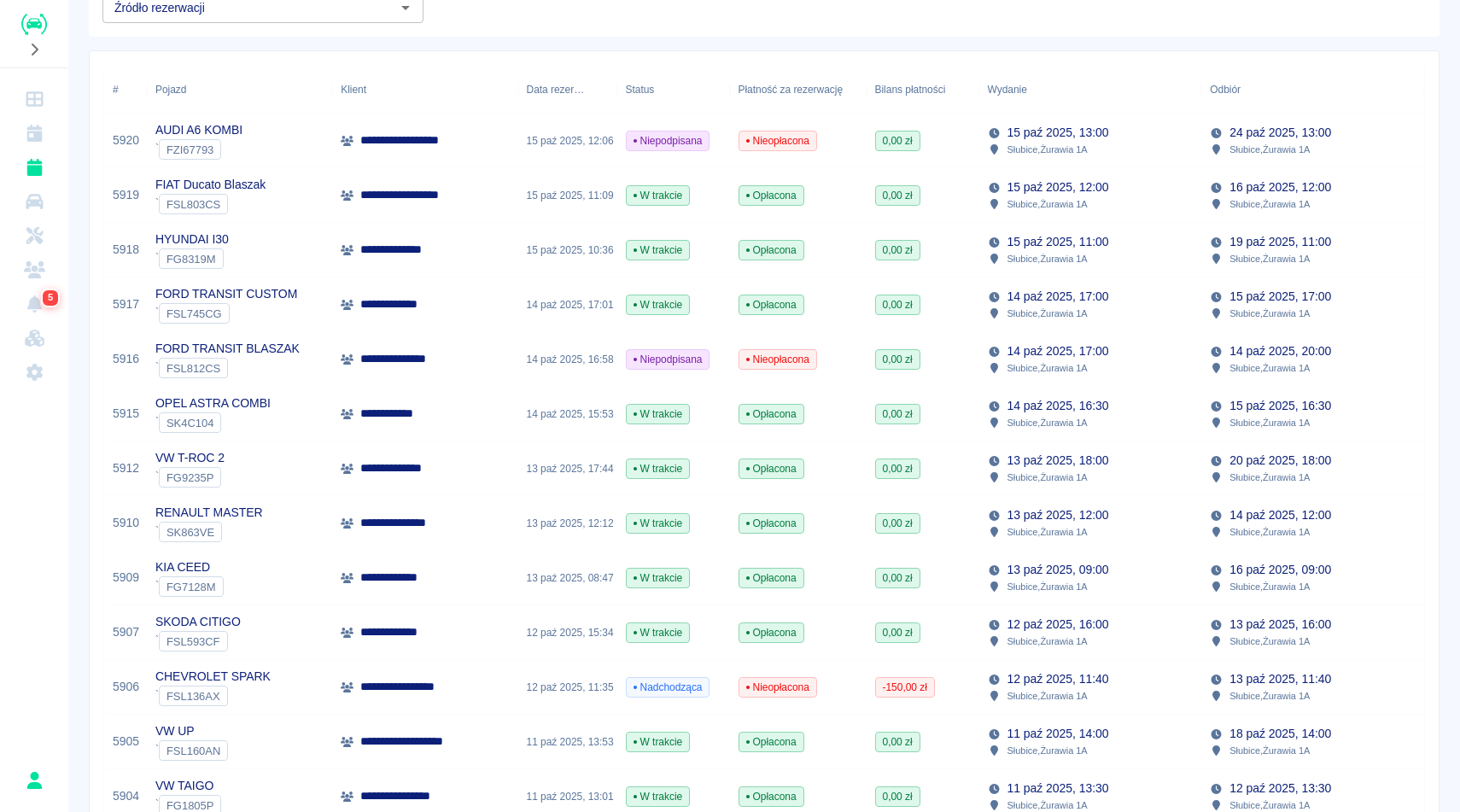
scroll to position [205, 0]
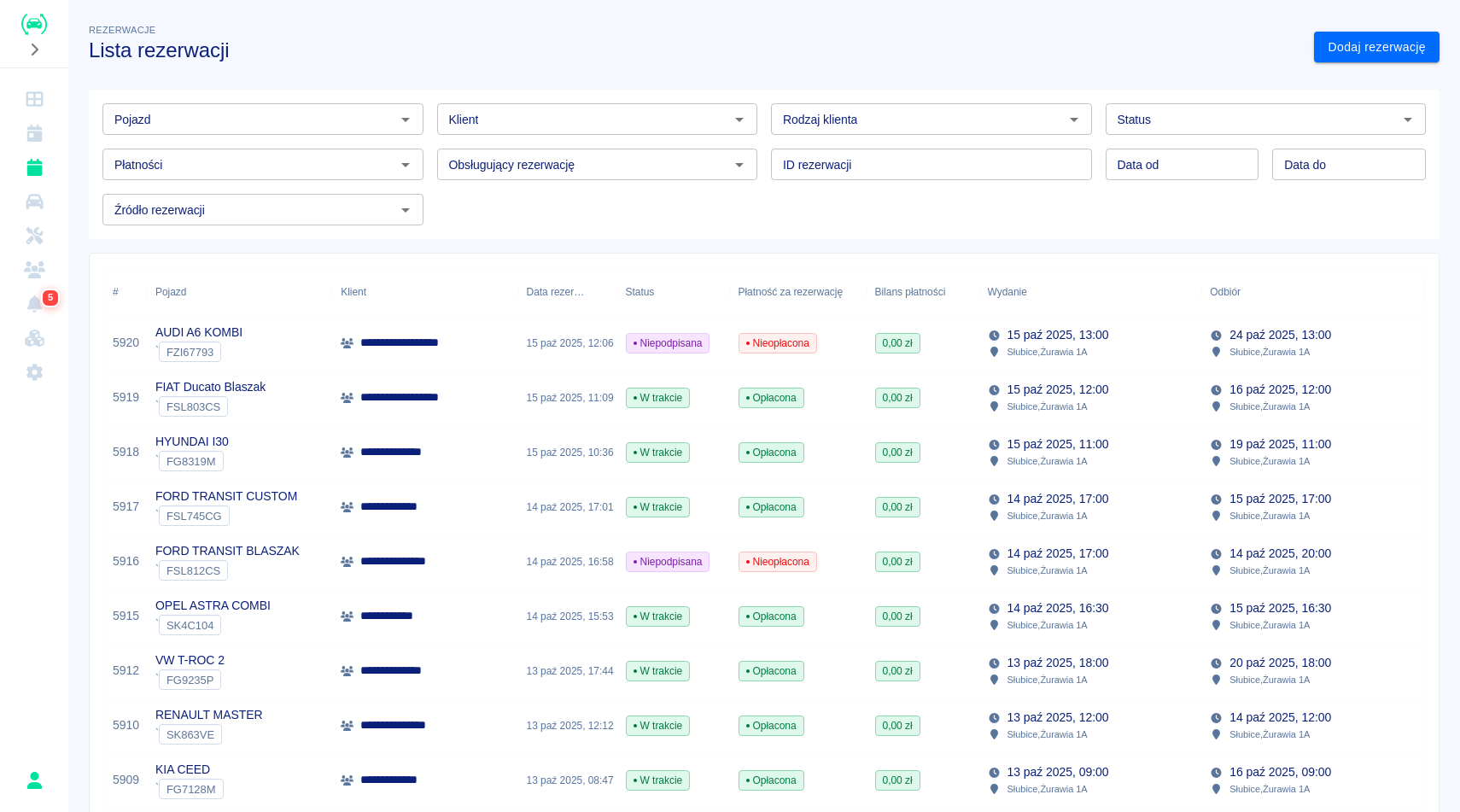
click at [648, 44] on h3 "Lista rezerwacji" at bounding box center [694, 51] width 1211 height 24
click at [39, 198] on icon "Flota" at bounding box center [35, 202] width 17 height 16
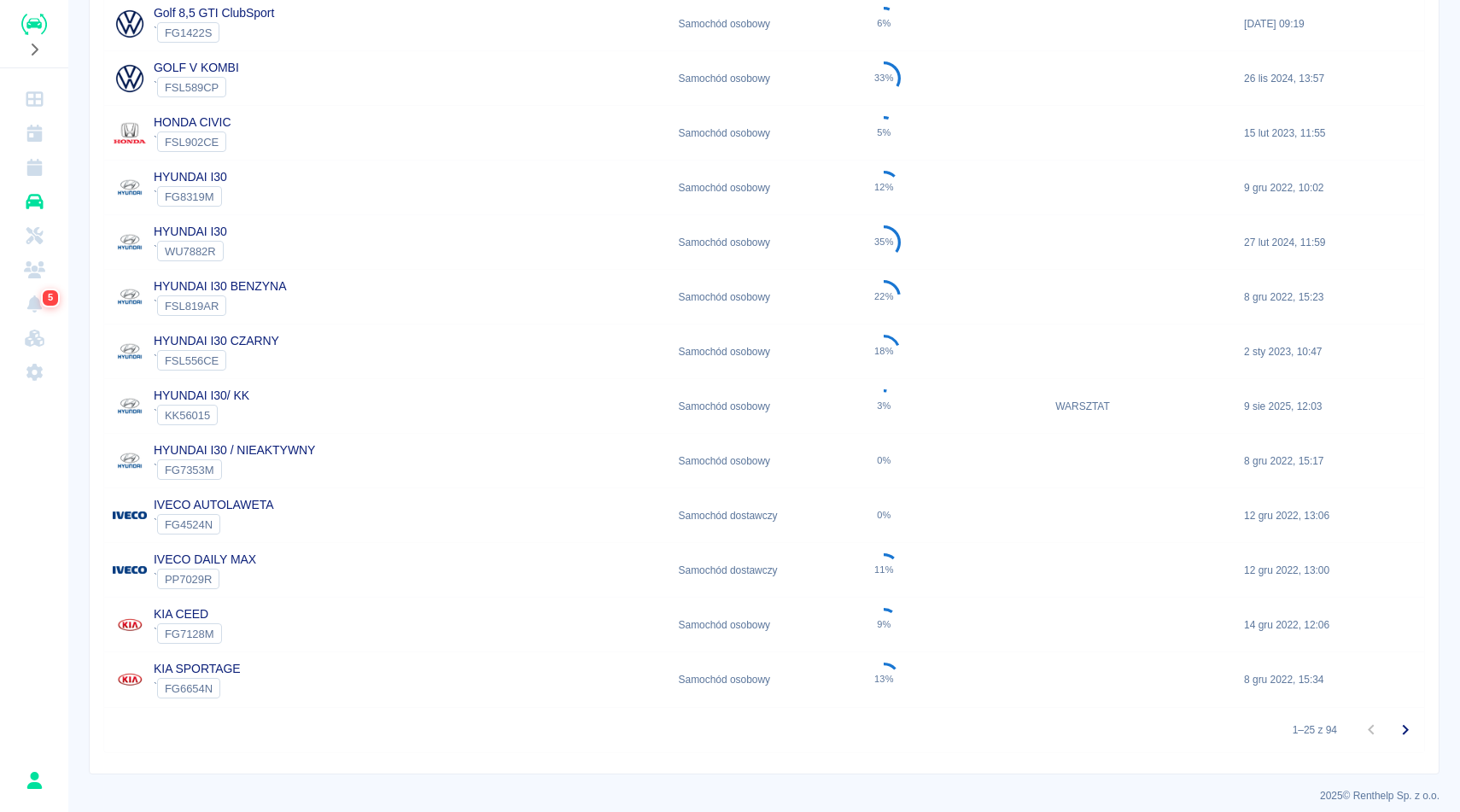
scroll to position [941, 0]
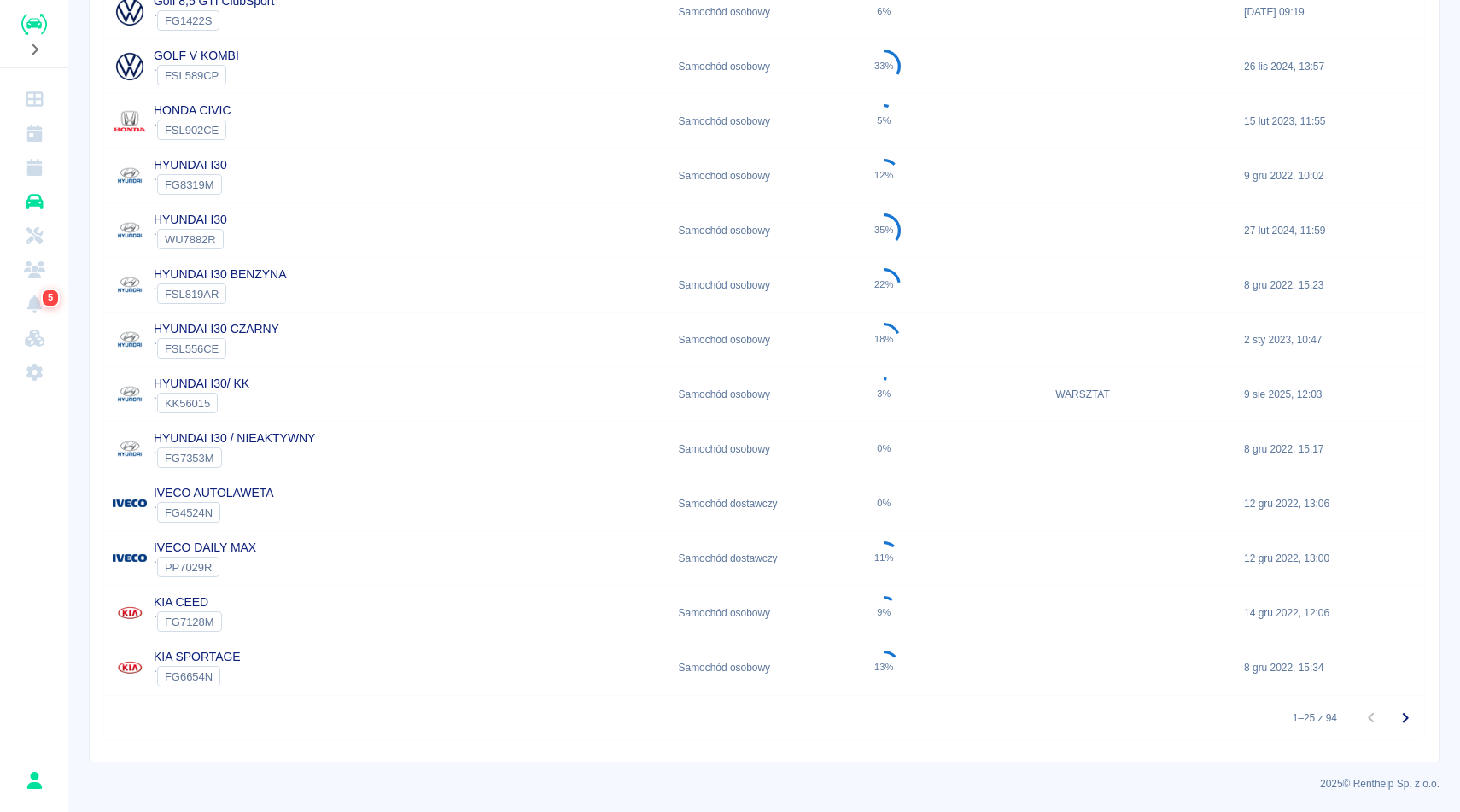
click at [585, 670] on div "KIA SPORTAGE ` FG6654N" at bounding box center [388, 667] width 566 height 54
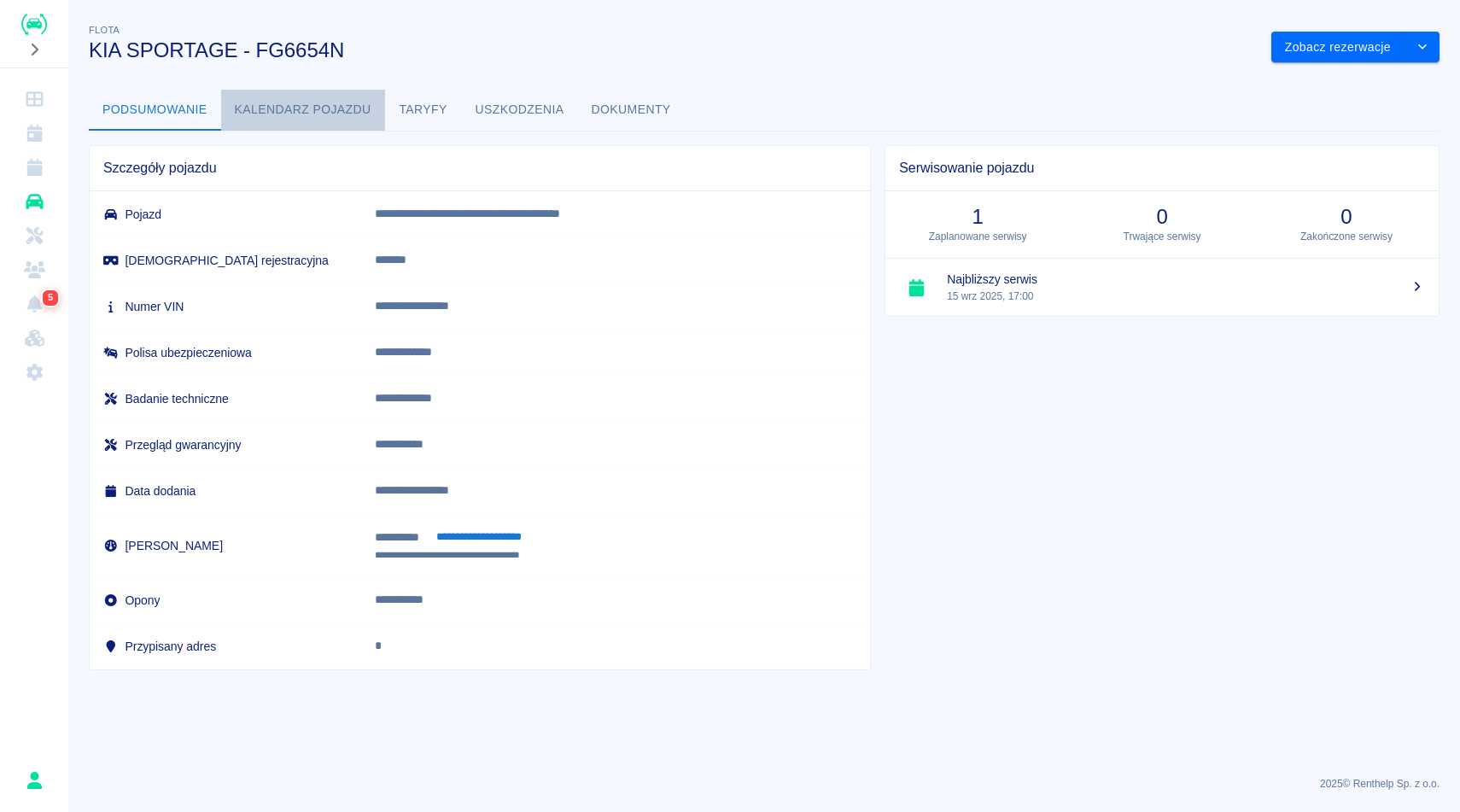
click at [363, 107] on button "Kalendarz pojazdu" at bounding box center [303, 110] width 164 height 41
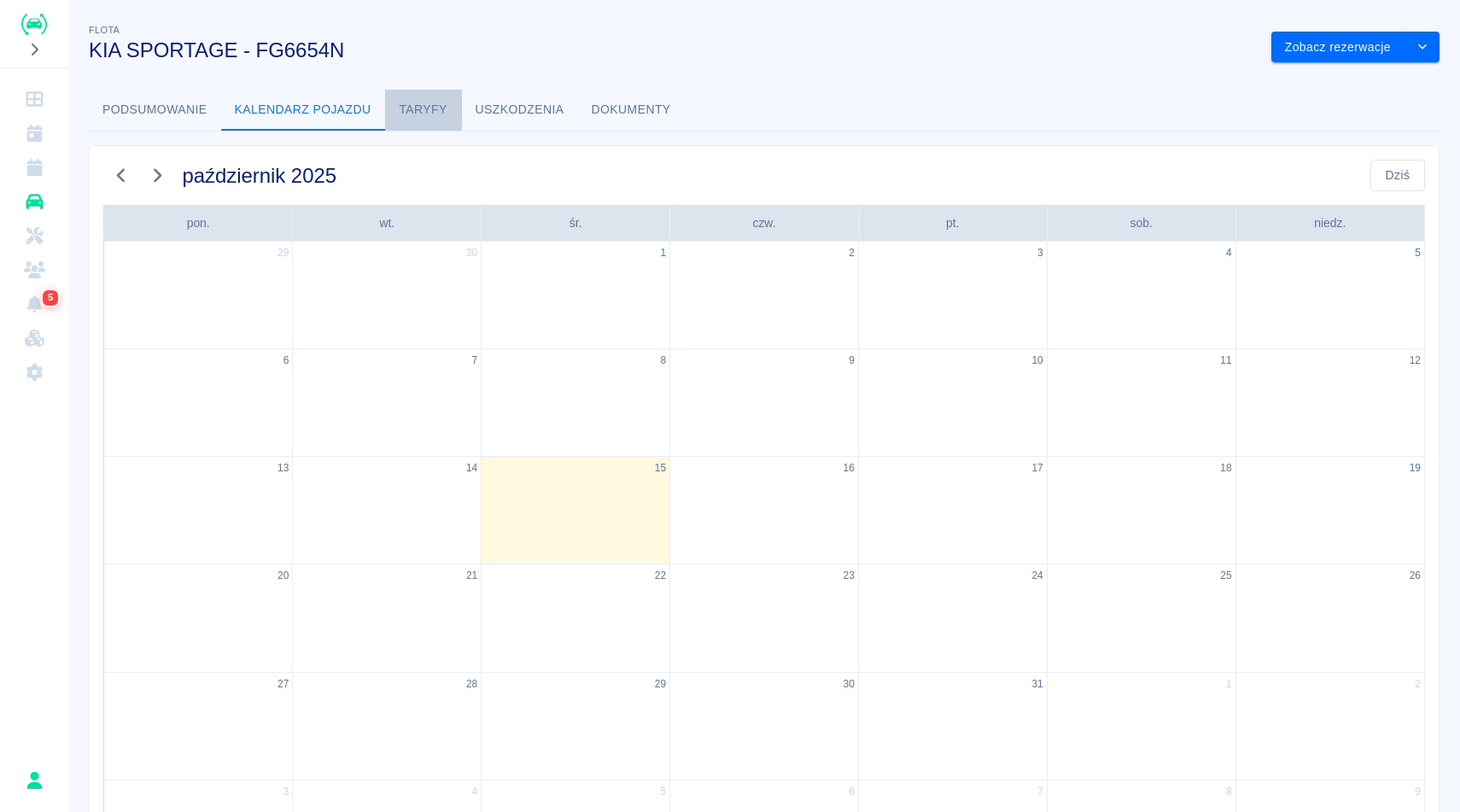
click at [423, 108] on button "Taryfy" at bounding box center [423, 110] width 77 height 41
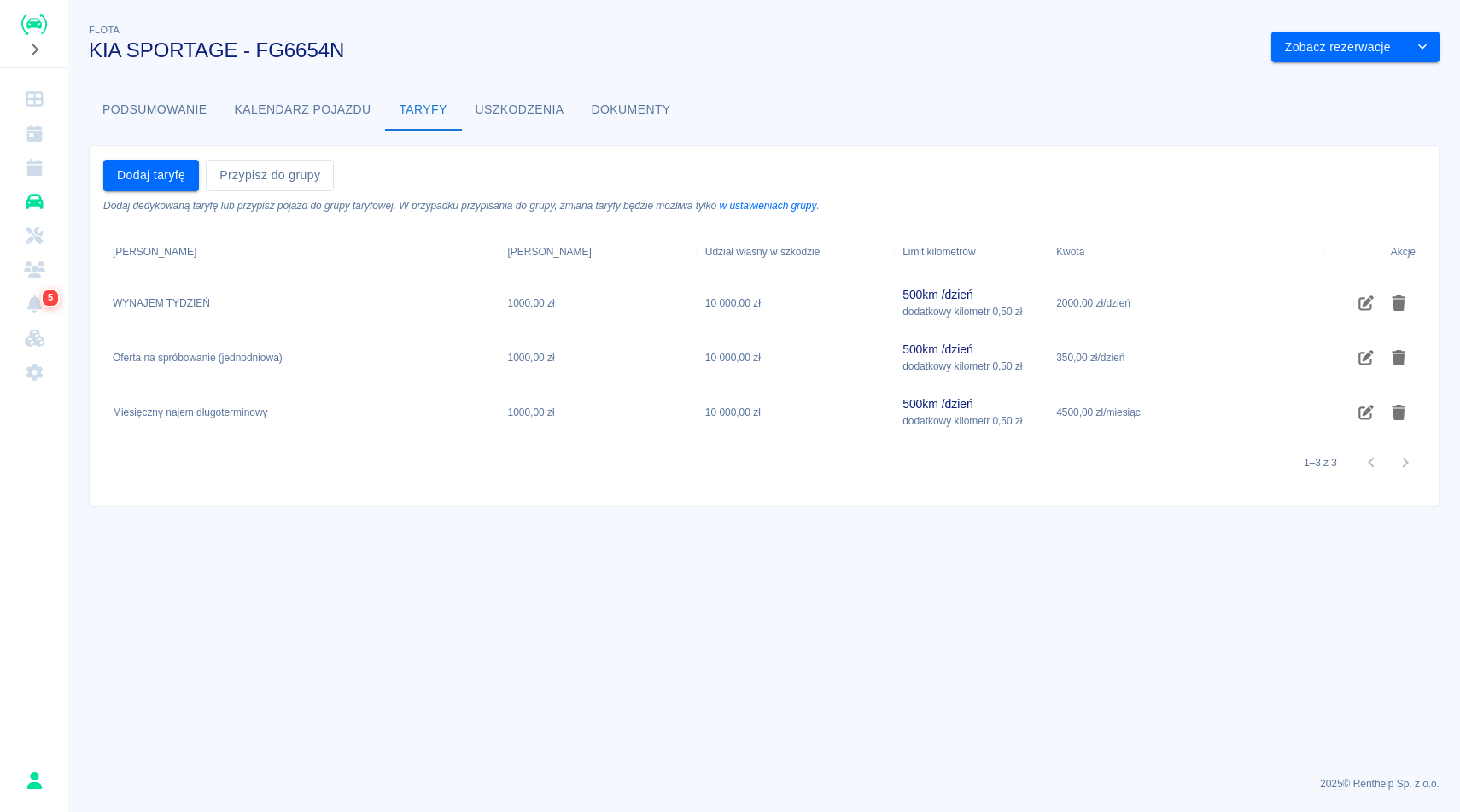
click at [503, 110] on button "Uszkodzenia" at bounding box center [520, 110] width 117 height 41
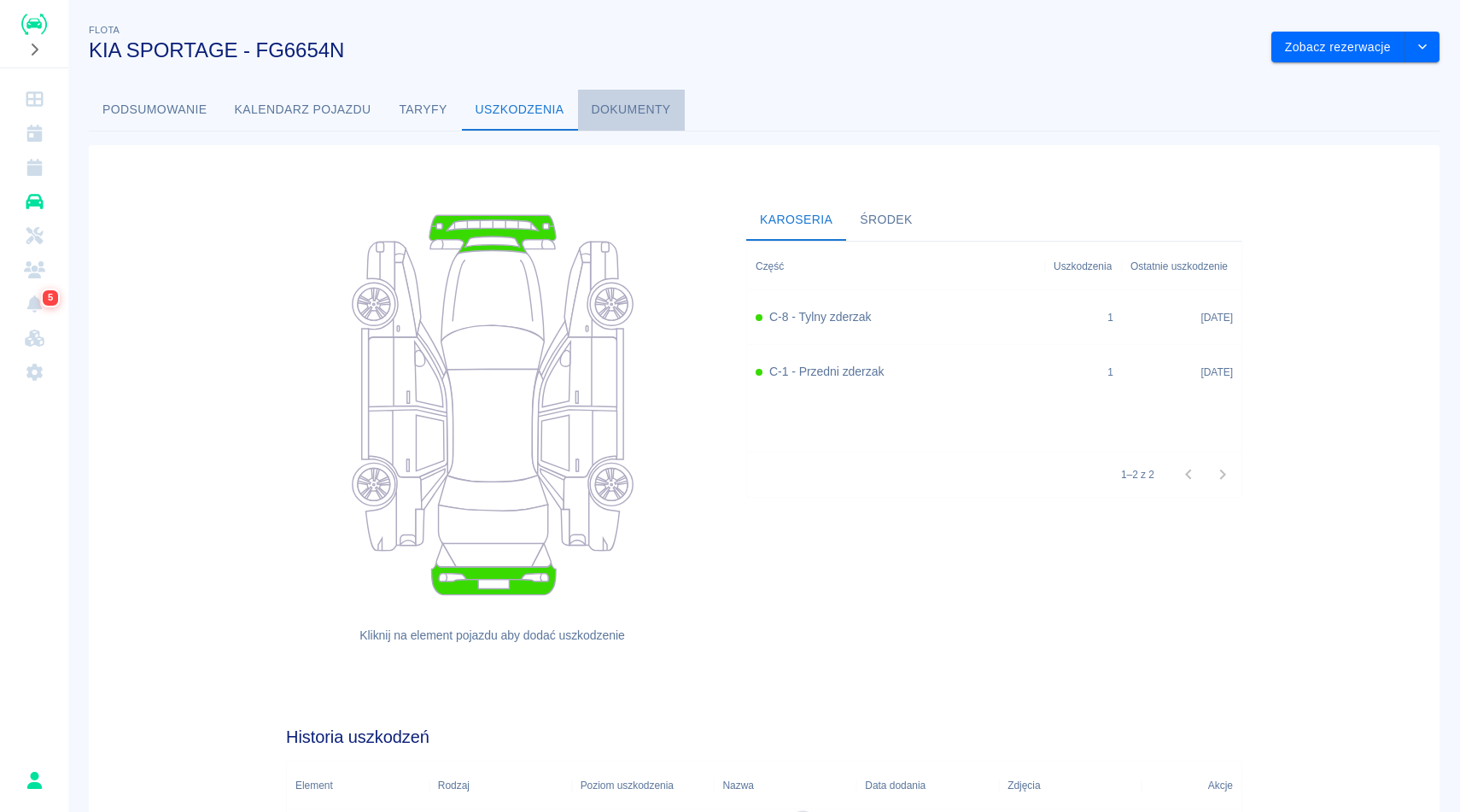
click at [623, 116] on button "Dokumenty" at bounding box center [632, 110] width 107 height 41
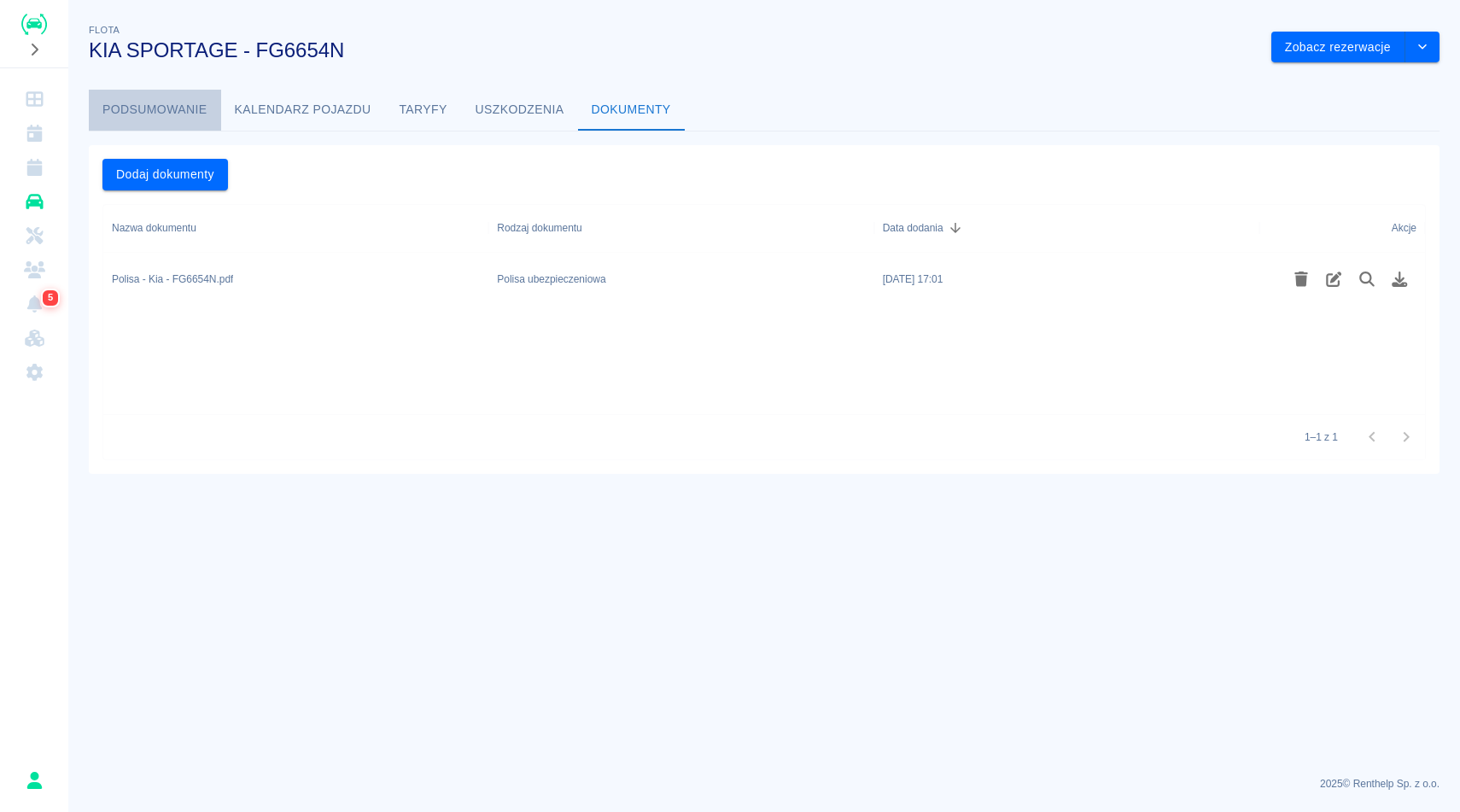
click at [124, 104] on button "Podsumowanie" at bounding box center [155, 110] width 132 height 41
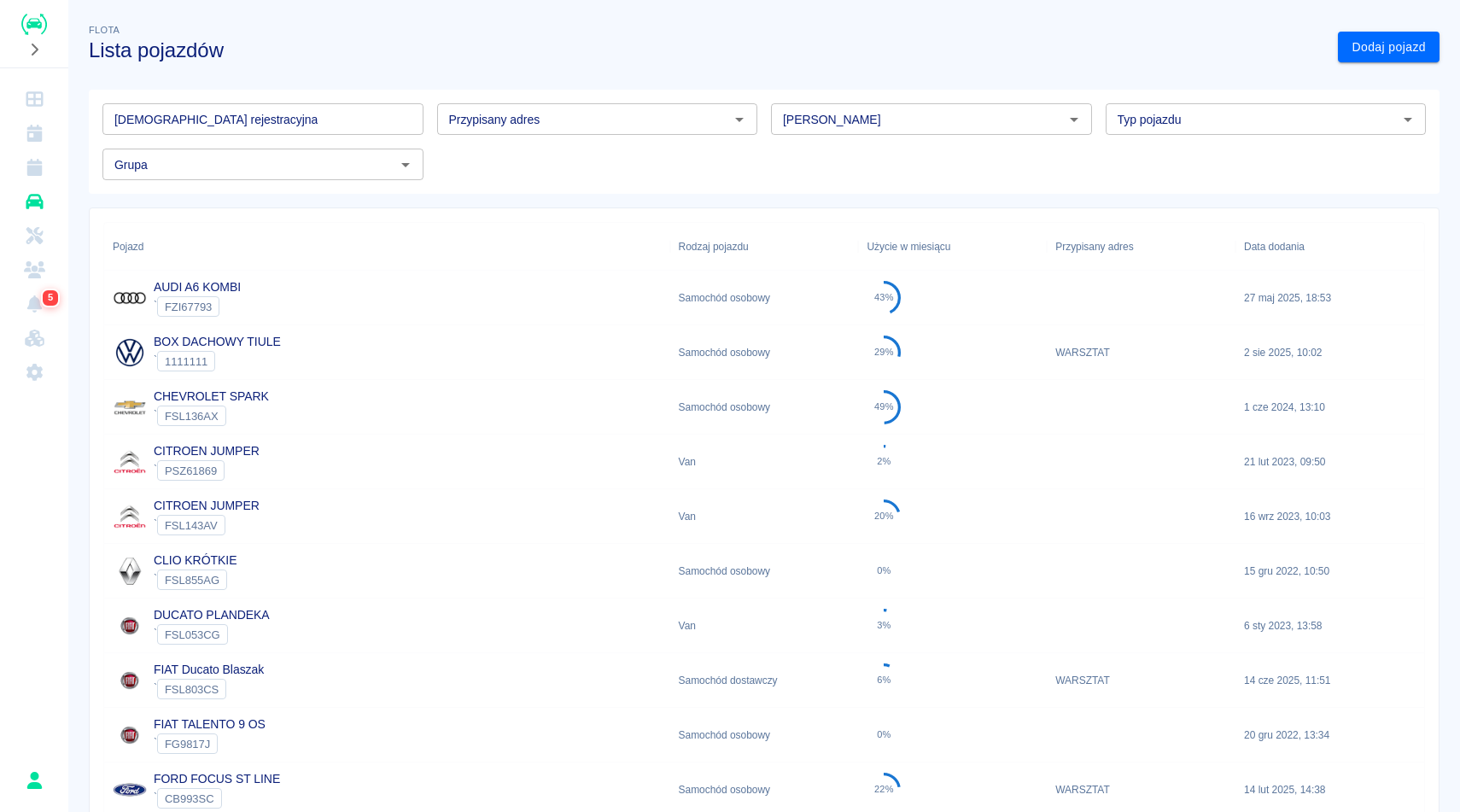
click at [318, 27] on div "Flota Lista pojazdów" at bounding box center [699, 35] width 1249 height 55
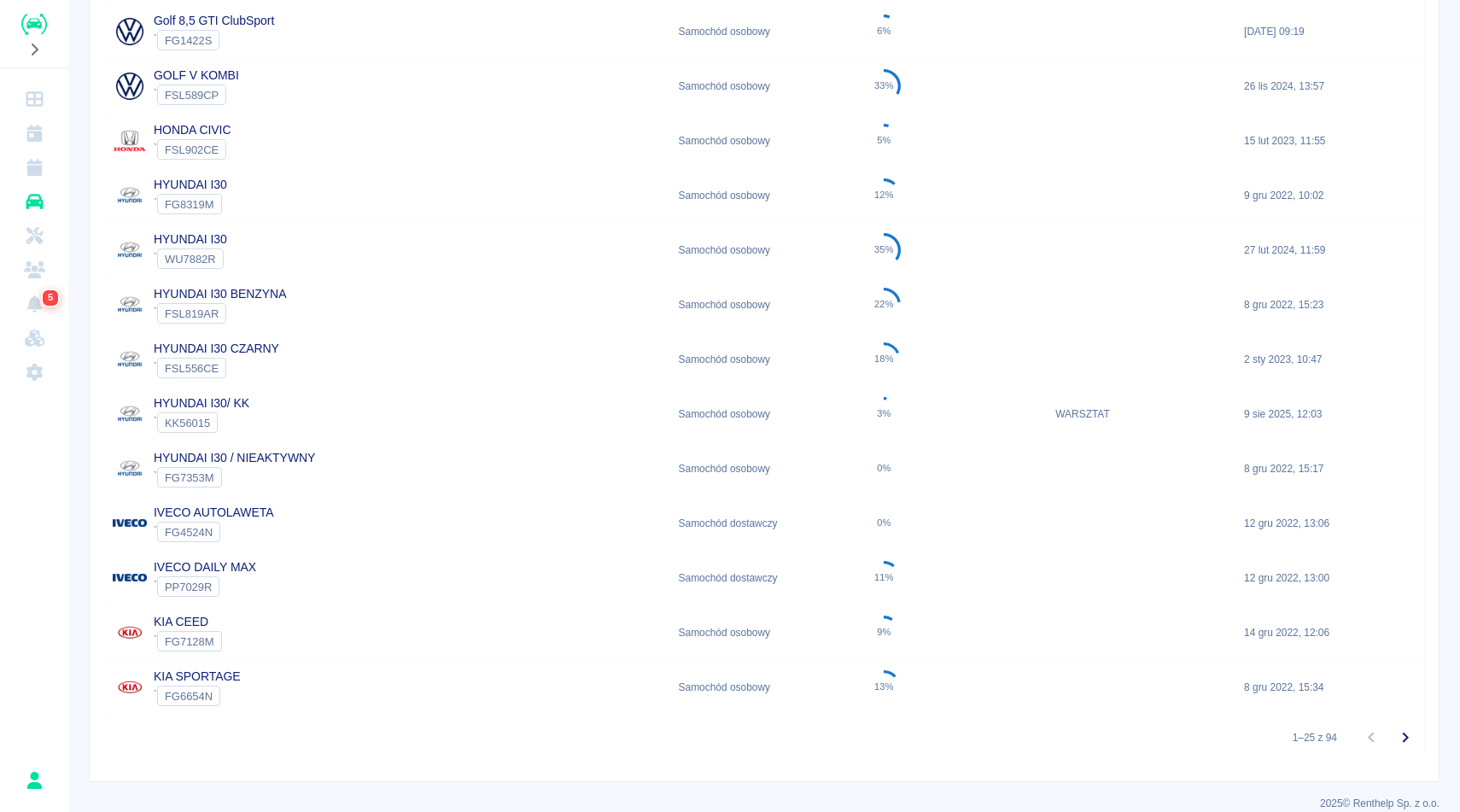
scroll to position [941, 0]
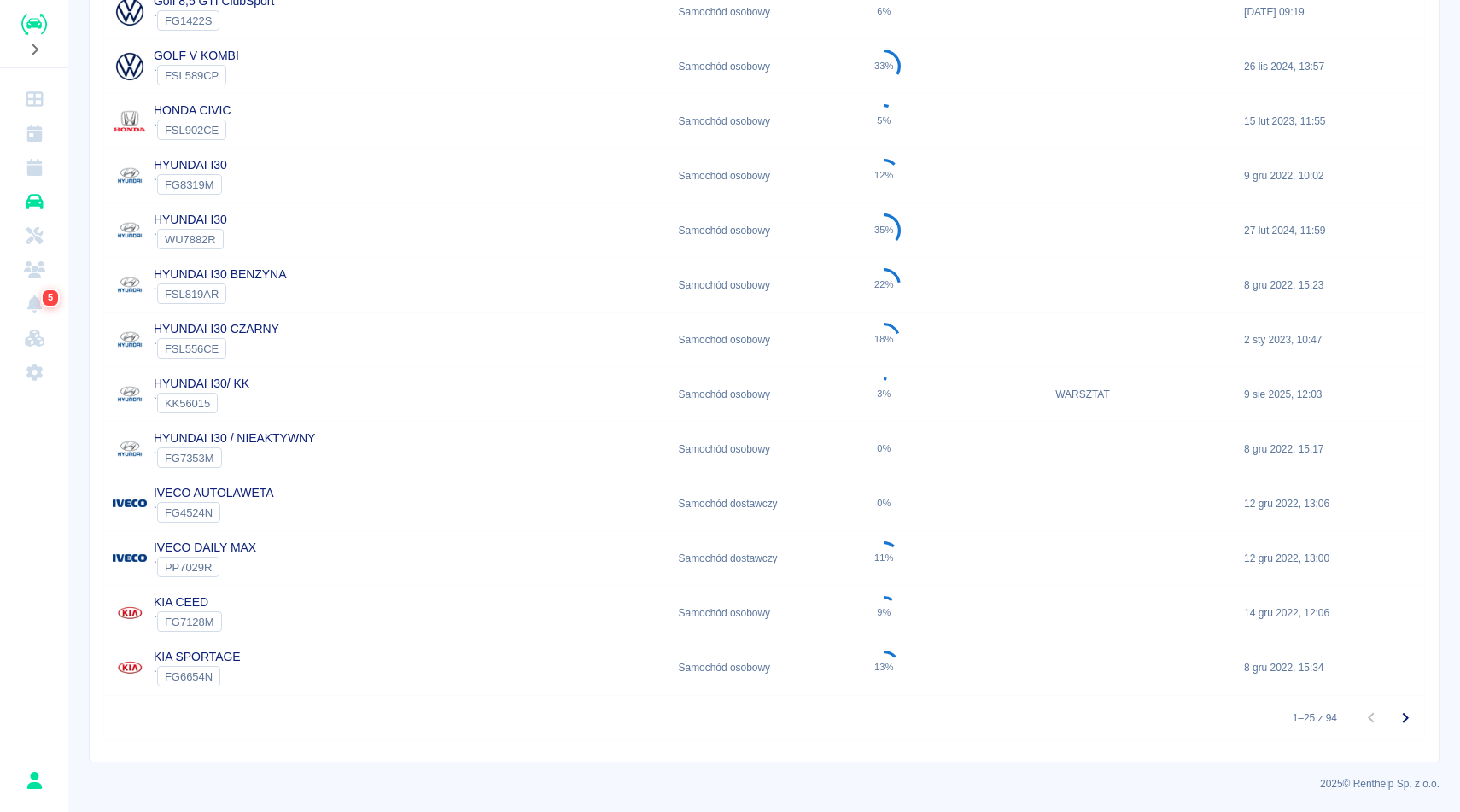
click at [303, 593] on div "KIA CEED ` FG7128M" at bounding box center [388, 612] width 566 height 54
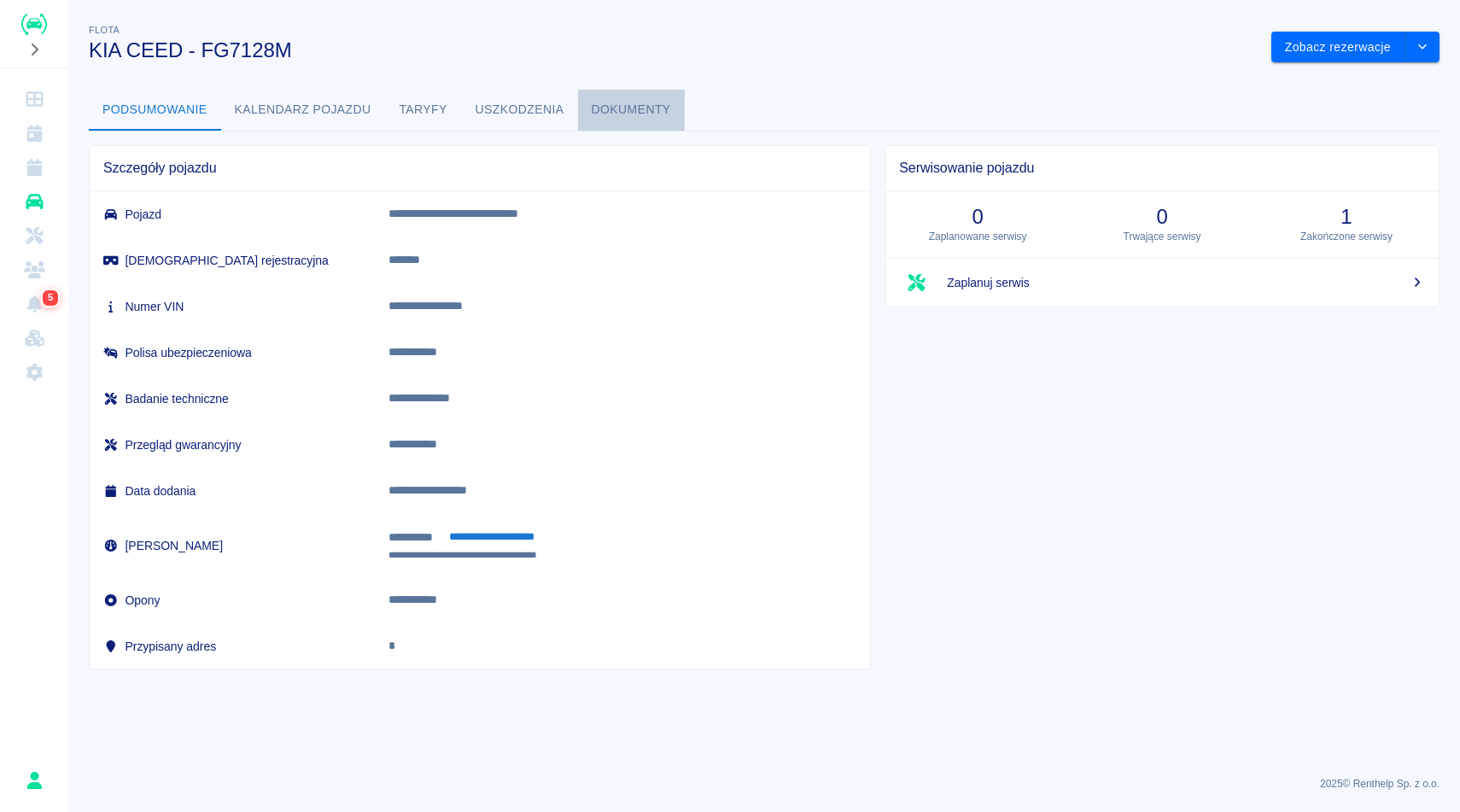
click at [615, 102] on button "Dokumenty" at bounding box center [632, 110] width 107 height 41
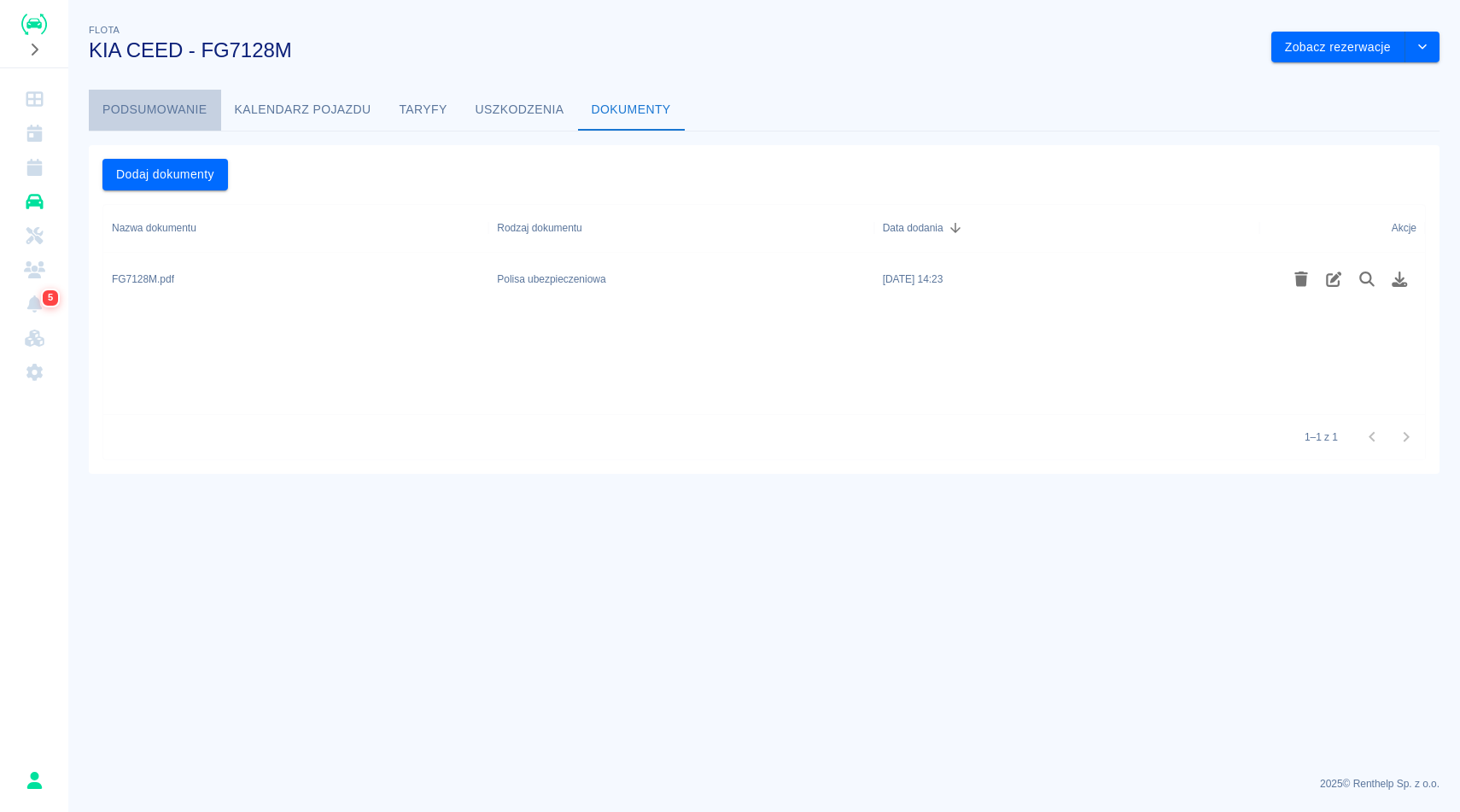
click at [121, 110] on button "Podsumowanie" at bounding box center [155, 110] width 132 height 41
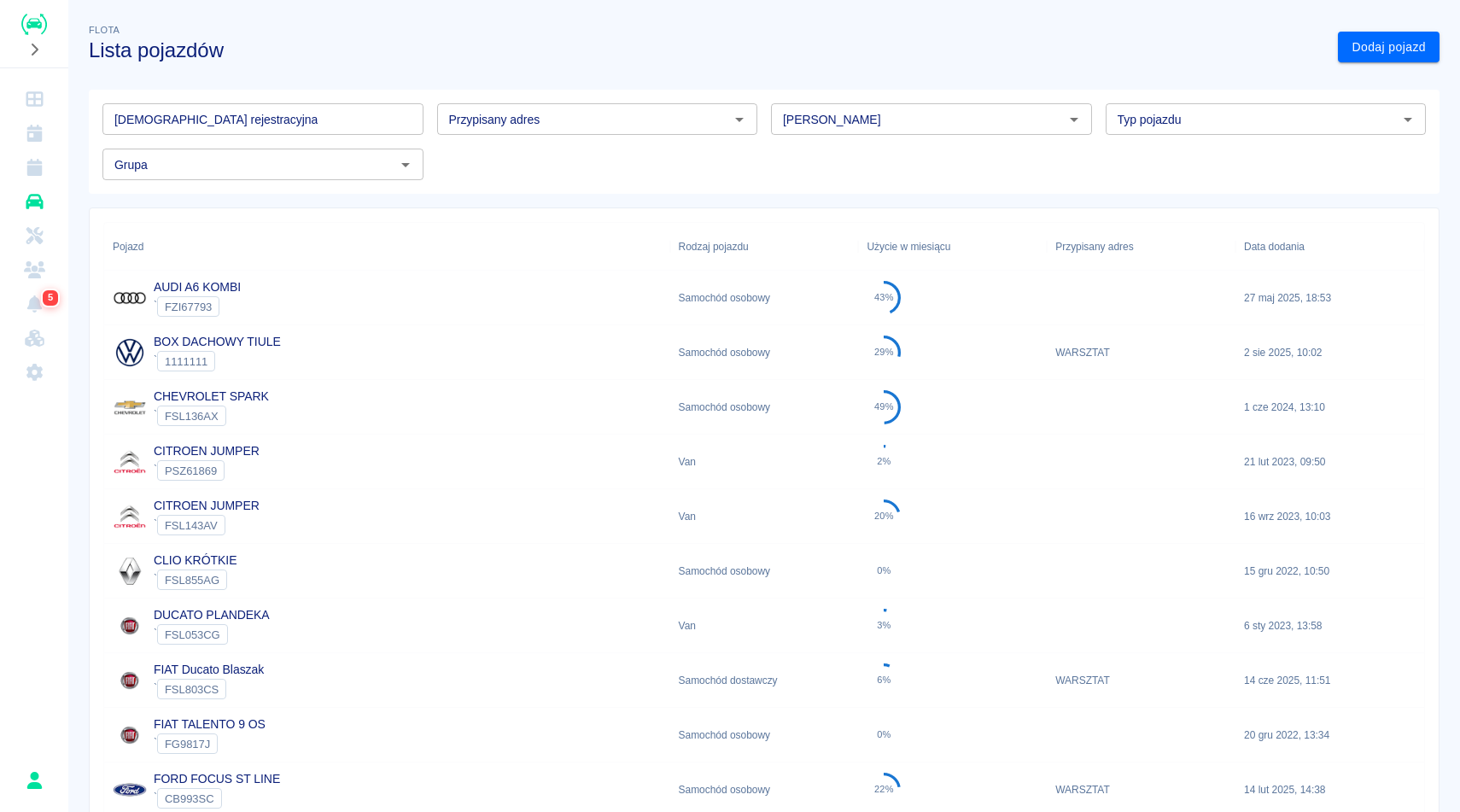
click at [320, 292] on div "AUDI A6 KOMBI ` FZI67793" at bounding box center [388, 298] width 566 height 54
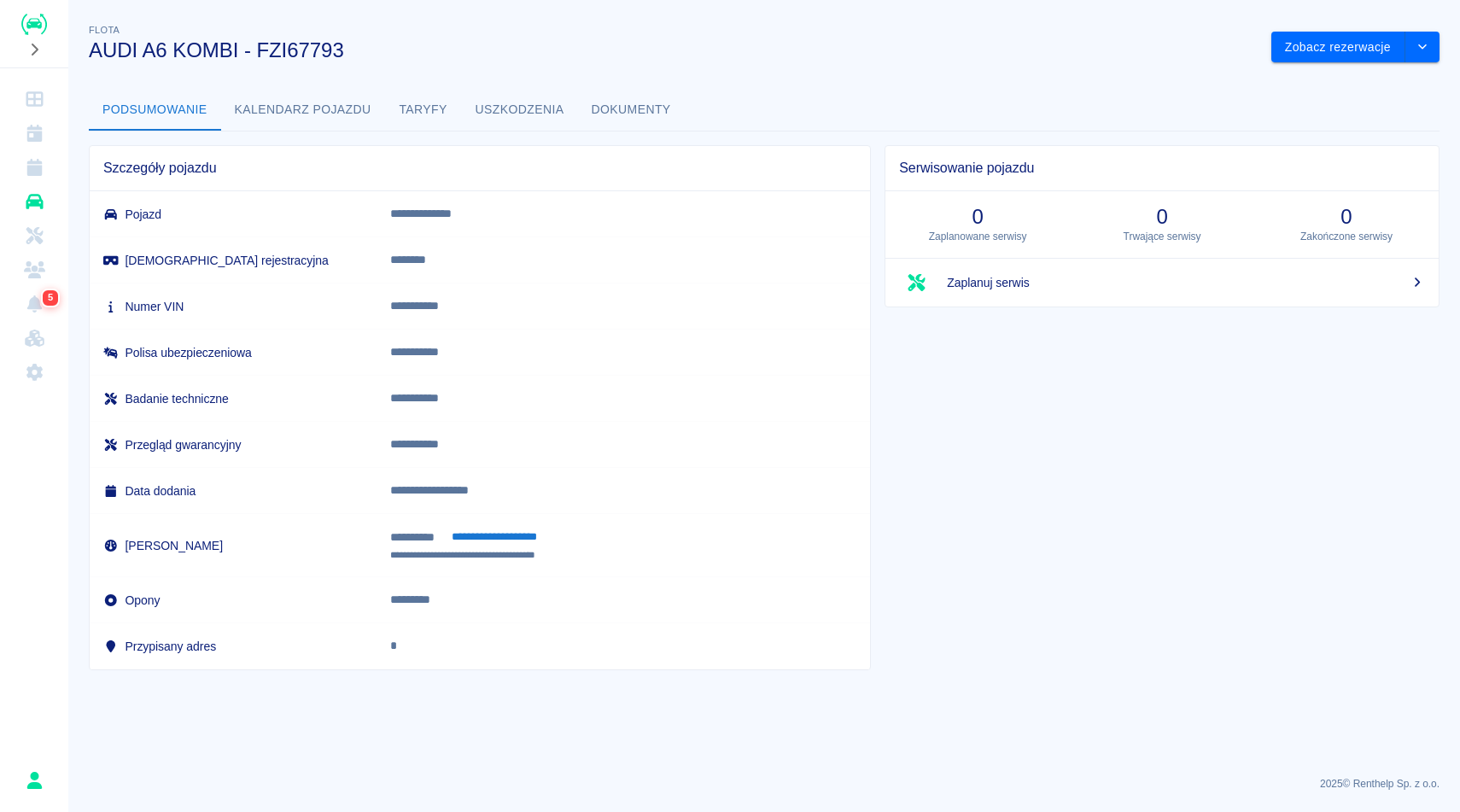
click at [286, 110] on button "Kalendarz pojazdu" at bounding box center [303, 110] width 164 height 41
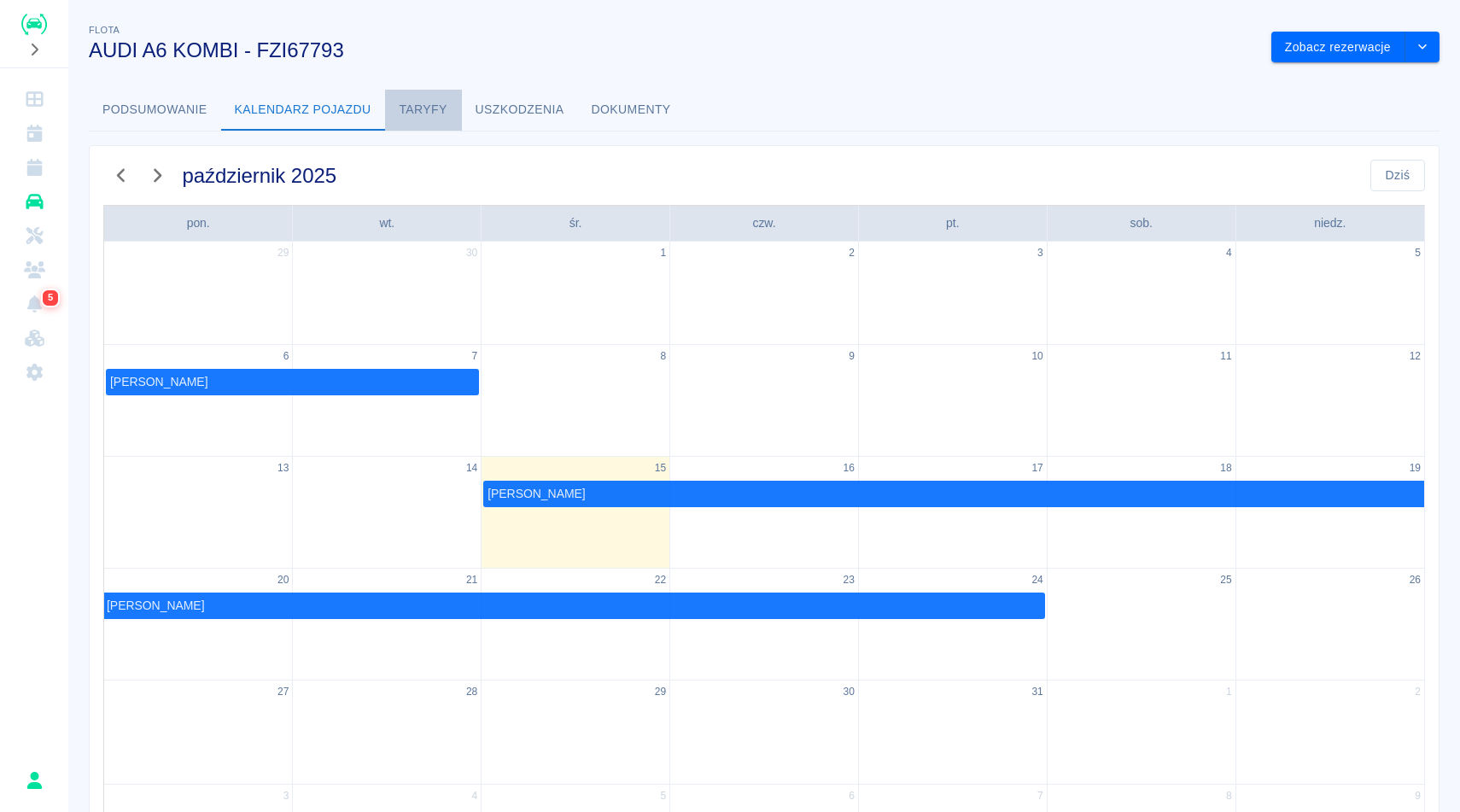
click at [418, 99] on button "Taryfy" at bounding box center [423, 110] width 77 height 41
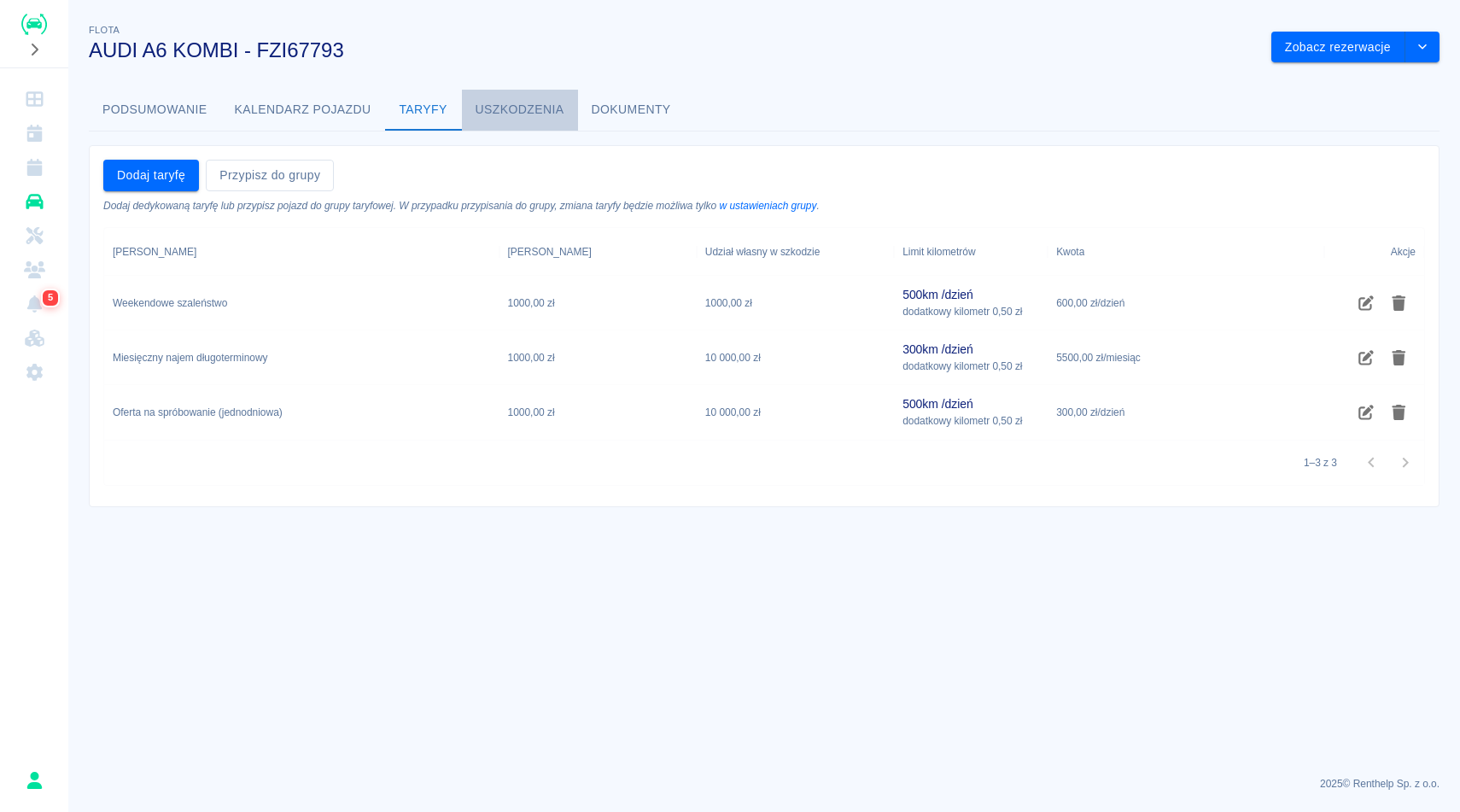
click at [536, 110] on button "Uszkodzenia" at bounding box center [520, 110] width 117 height 41
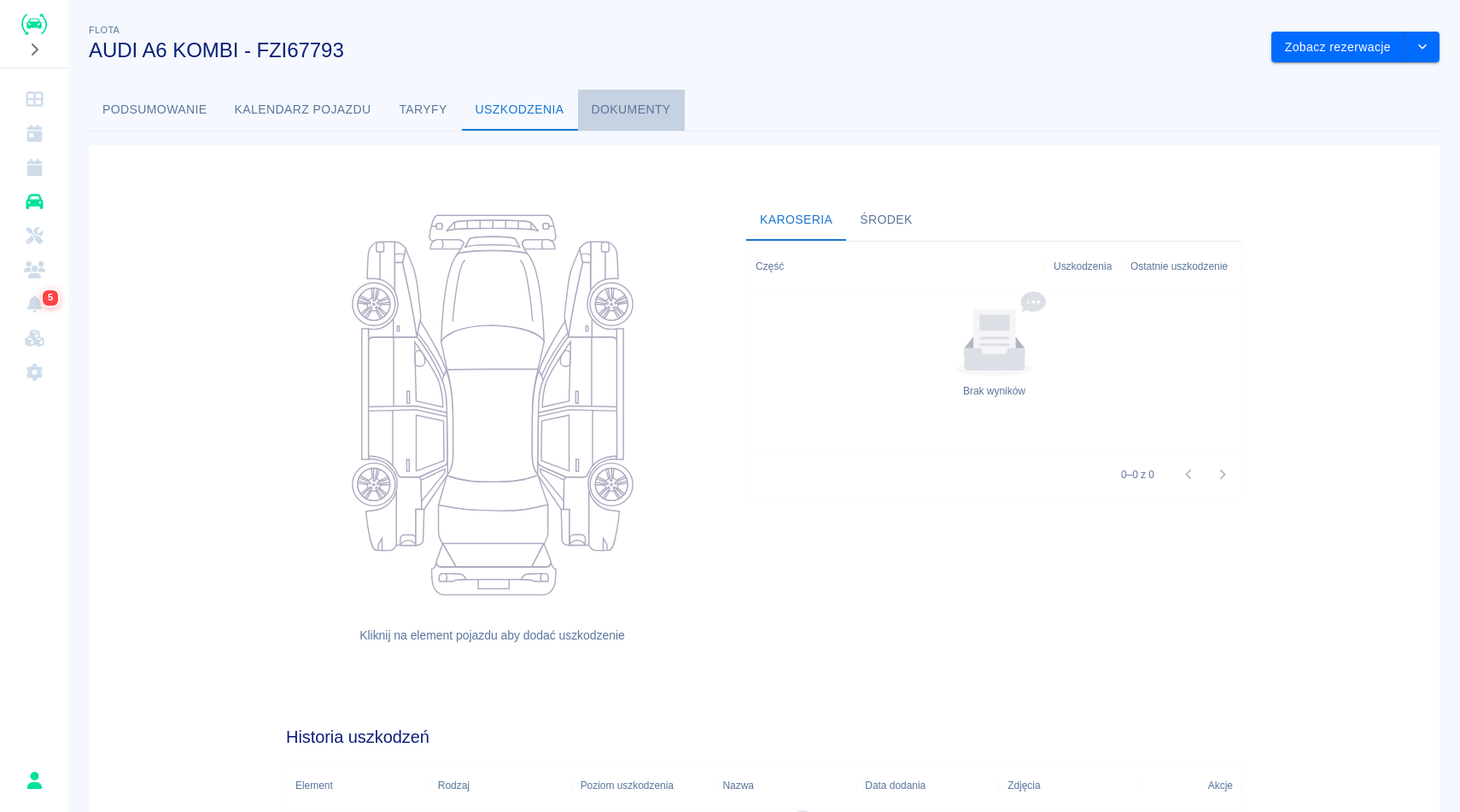
click at [602, 109] on button "Dokumenty" at bounding box center [632, 110] width 107 height 41
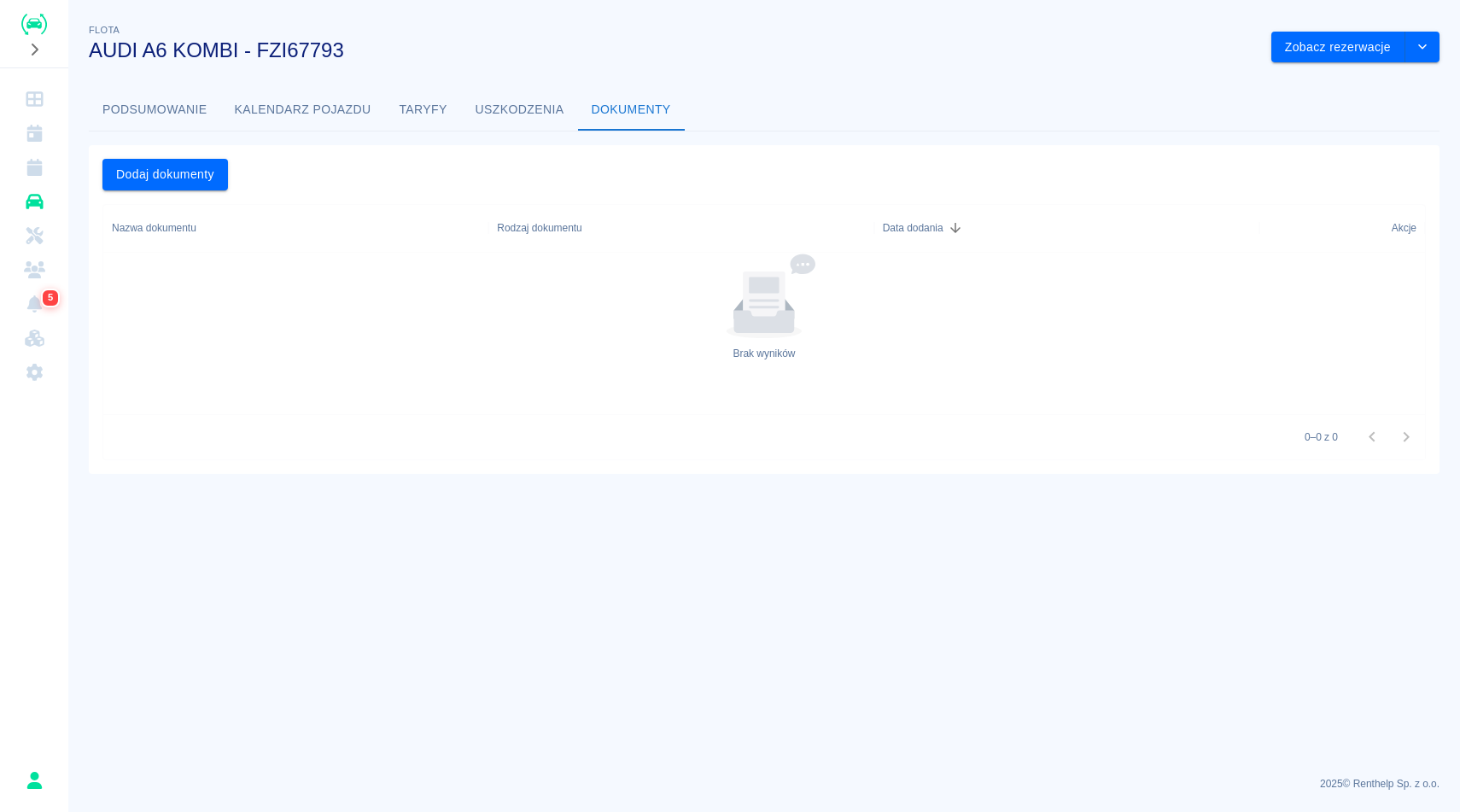
click at [491, 98] on button "Uszkodzenia" at bounding box center [520, 110] width 117 height 41
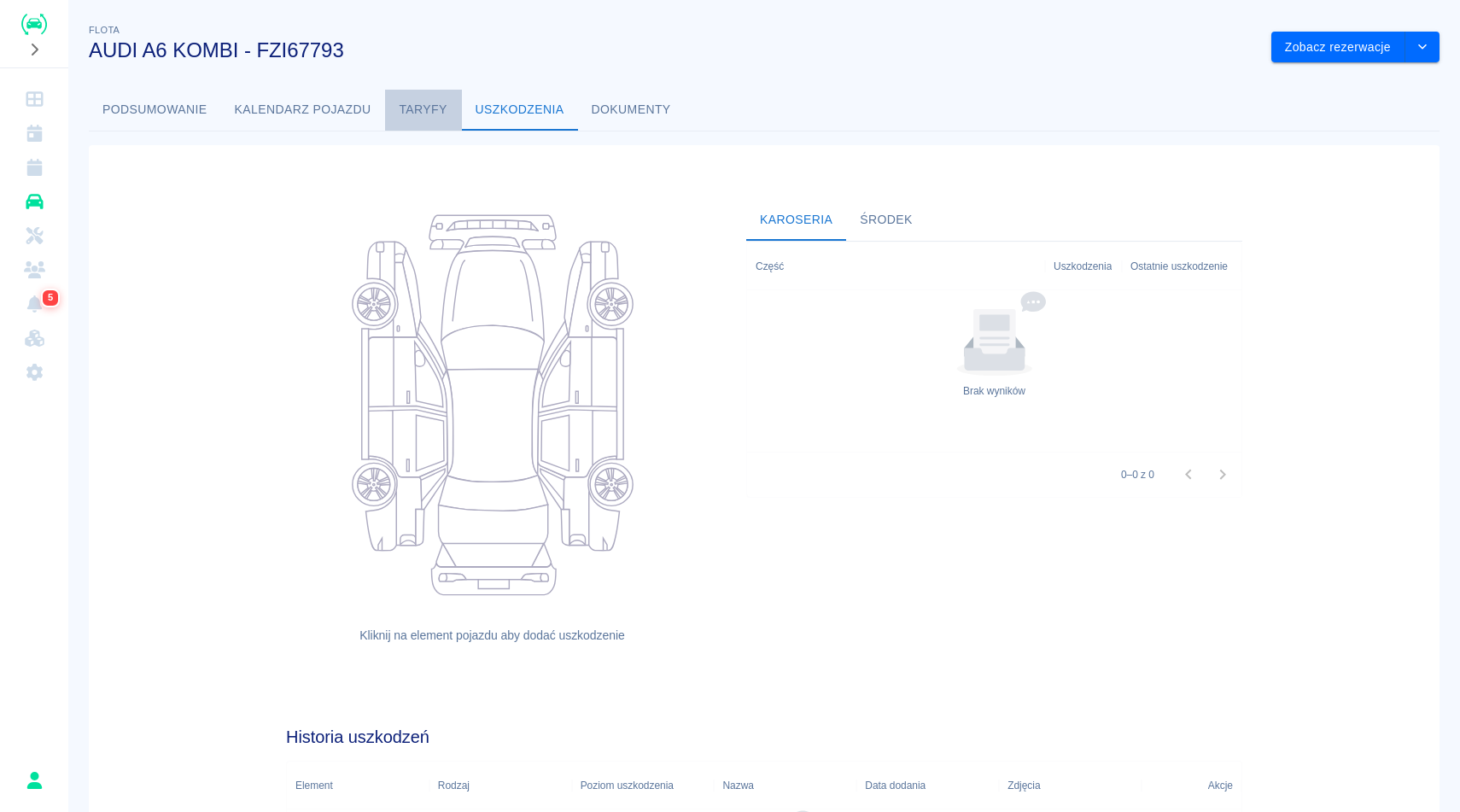
click at [432, 106] on button "Taryfy" at bounding box center [423, 110] width 77 height 41
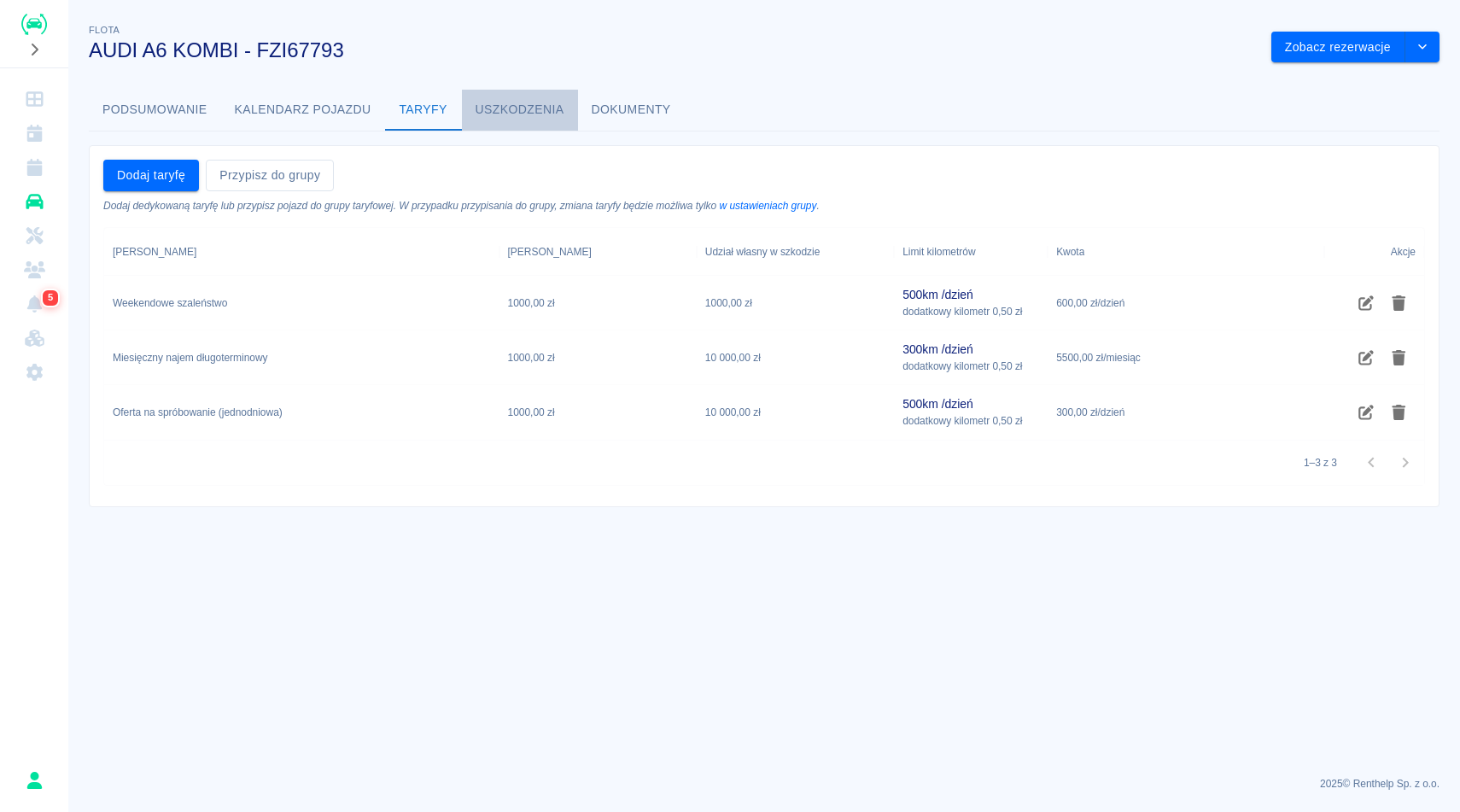
click at [540, 114] on button "Uszkodzenia" at bounding box center [520, 110] width 117 height 41
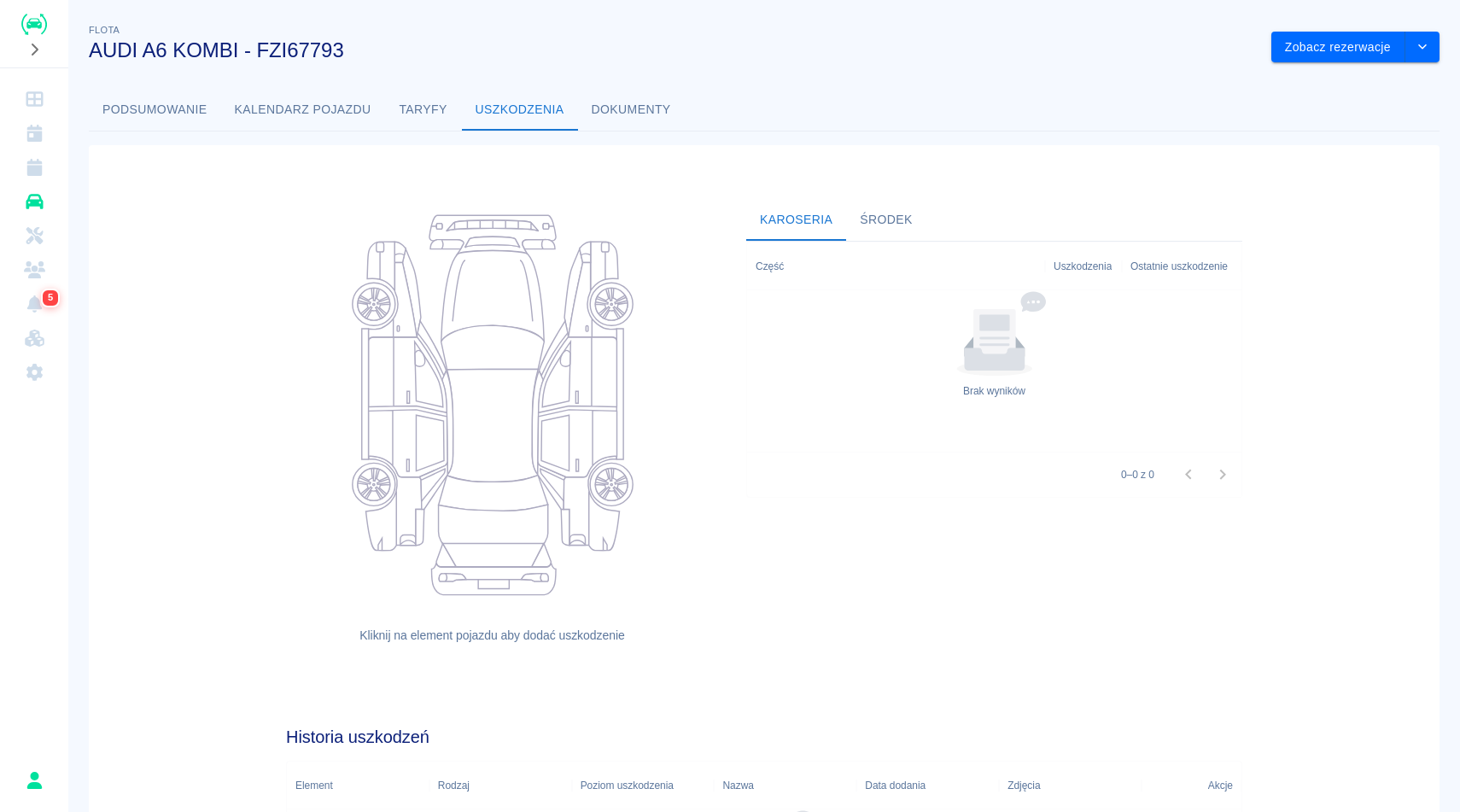
click at [657, 107] on button "Dokumenty" at bounding box center [632, 110] width 107 height 41
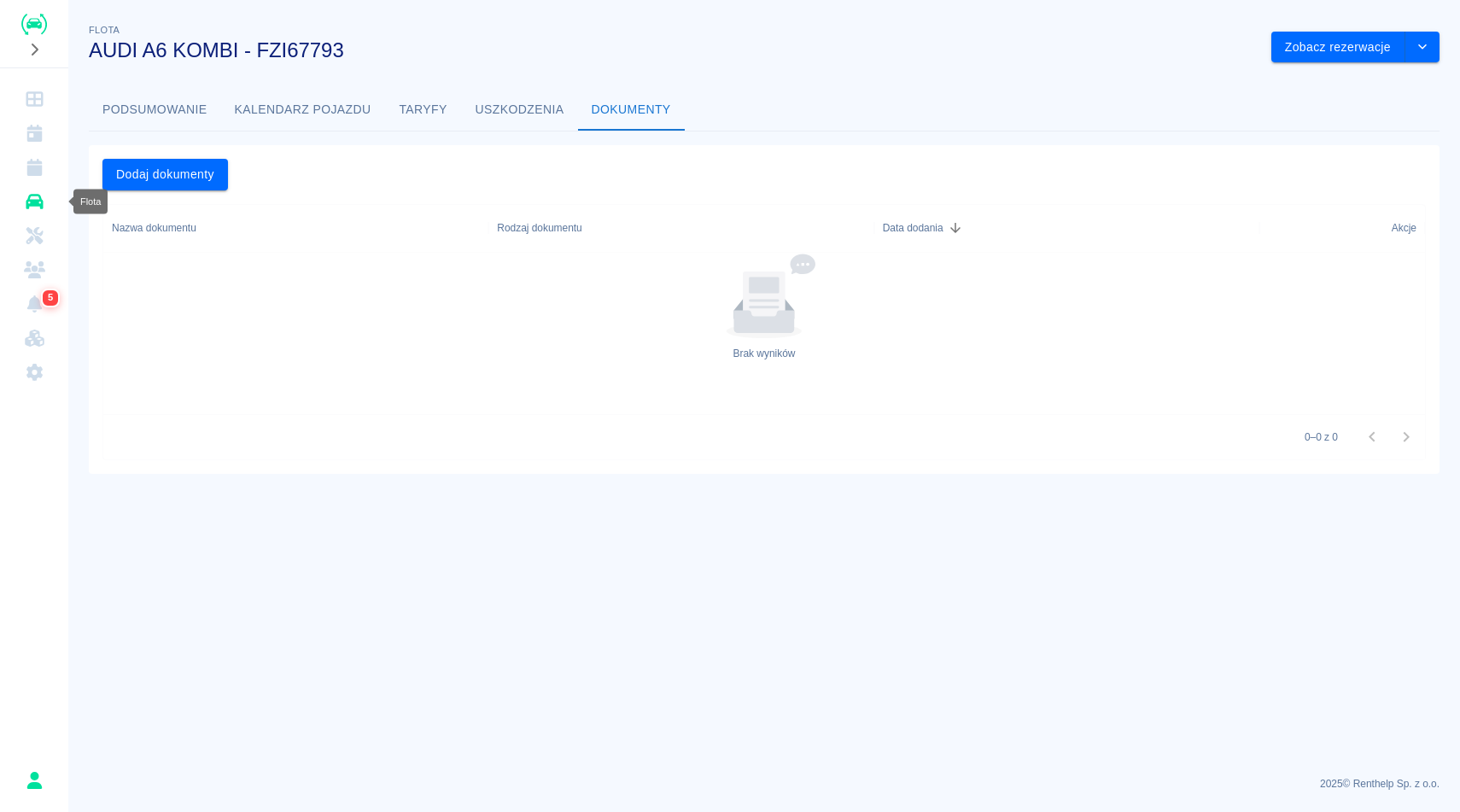
click at [30, 194] on icon "Flota" at bounding box center [35, 202] width 17 height 16
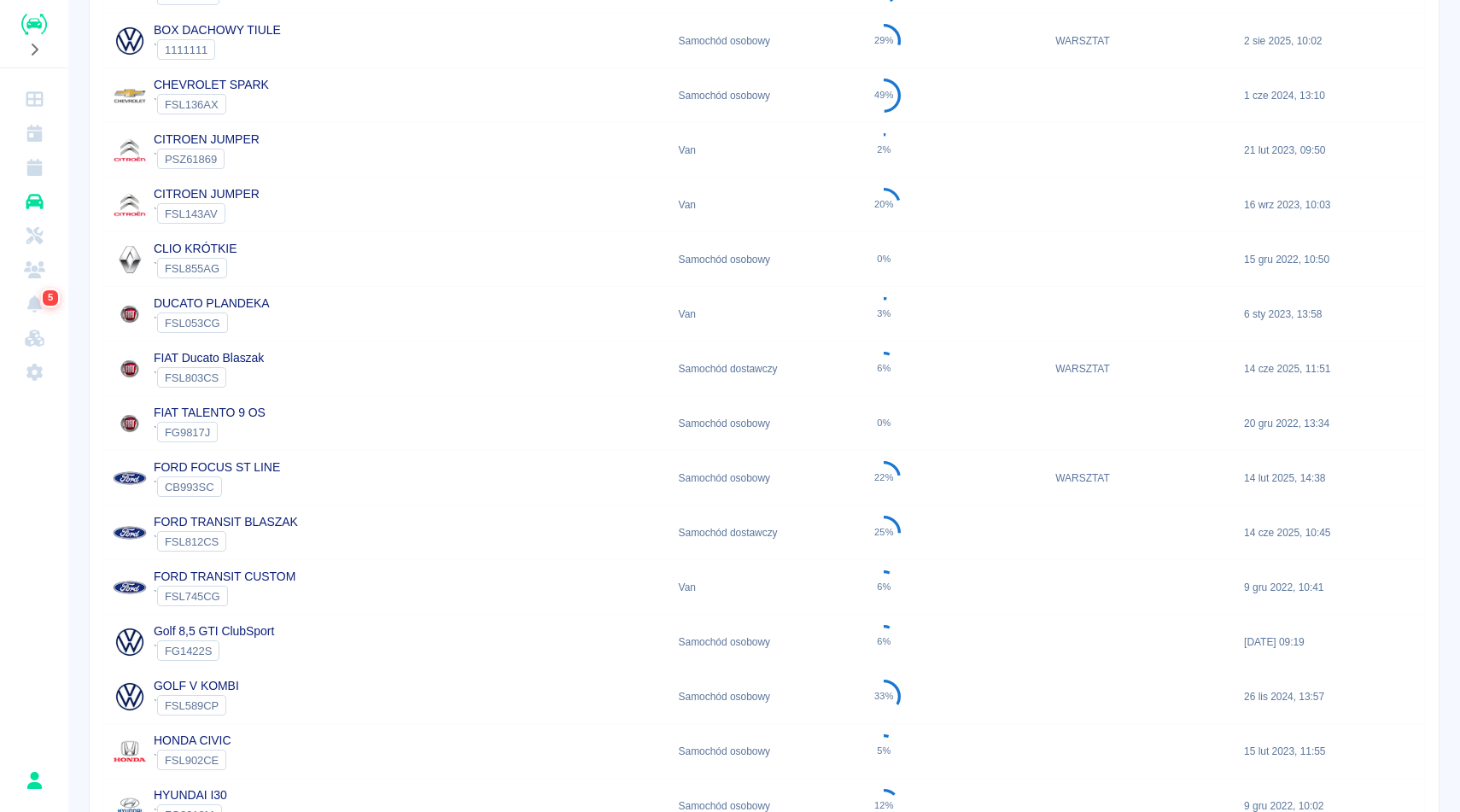
scroll to position [293, 0]
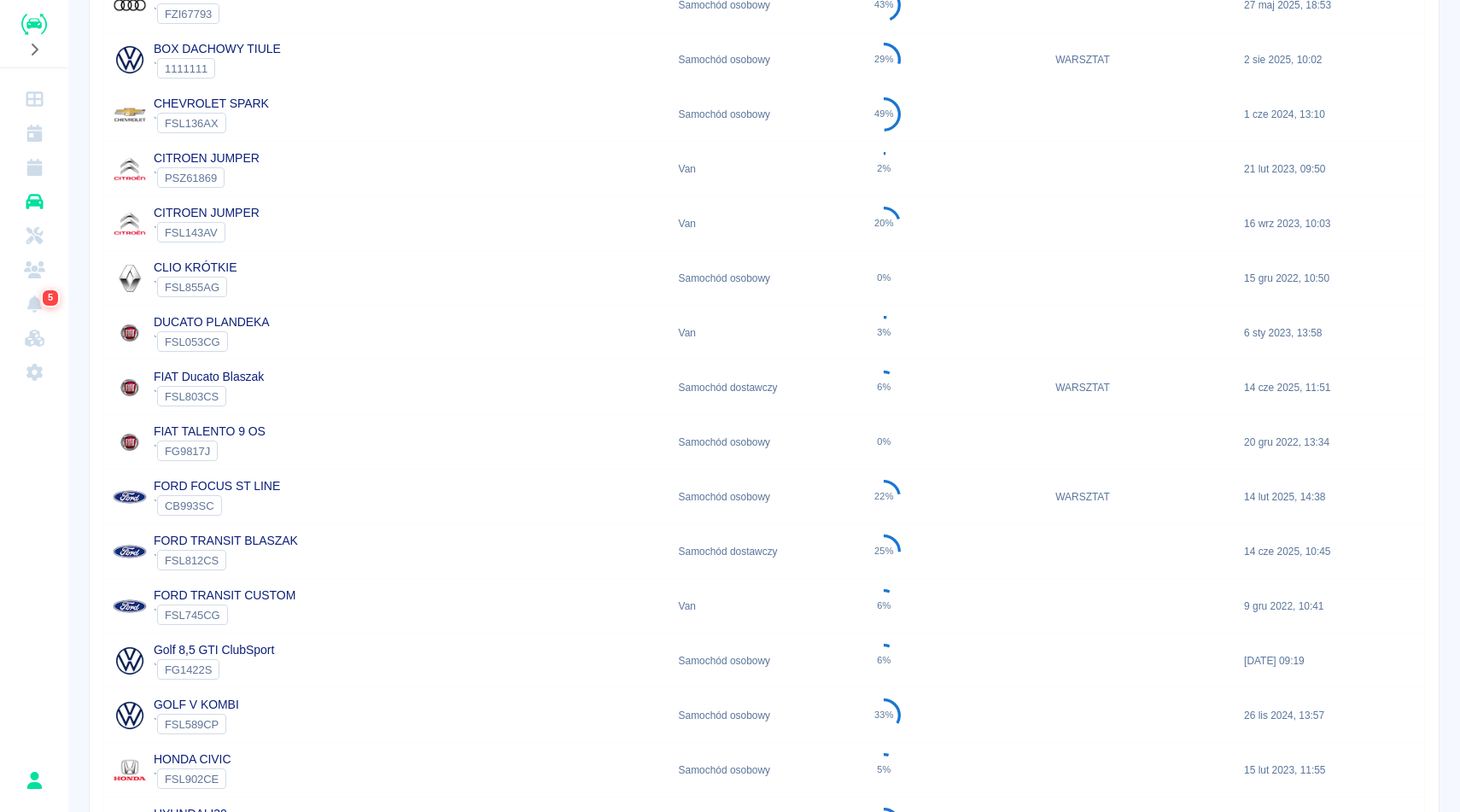
click at [364, 372] on div "FIAT Ducato Blaszak ` FSL803CS" at bounding box center [388, 387] width 566 height 54
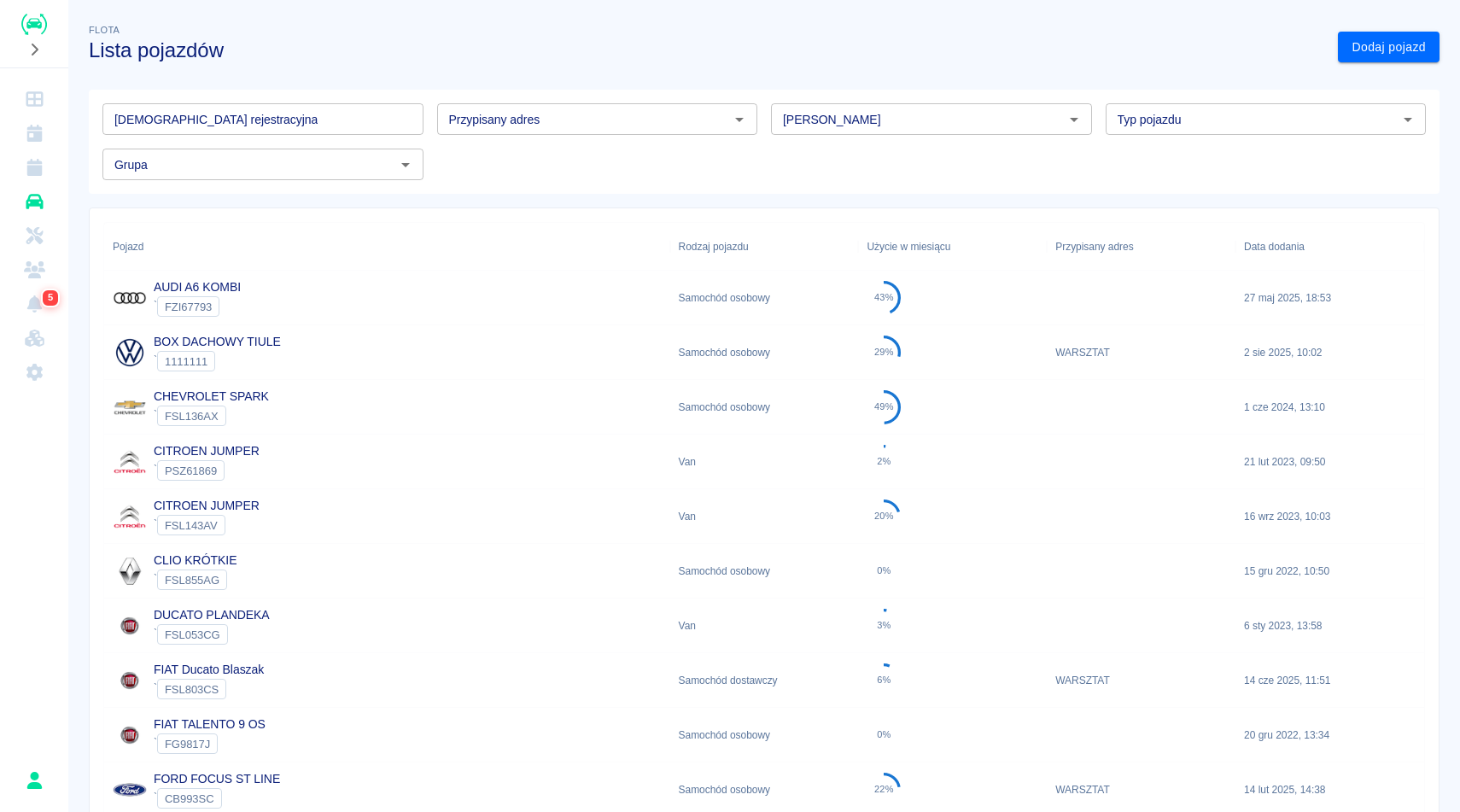
click at [290, 342] on div "BOX DACHOWY TIULE ` 1111111" at bounding box center [388, 352] width 566 height 54
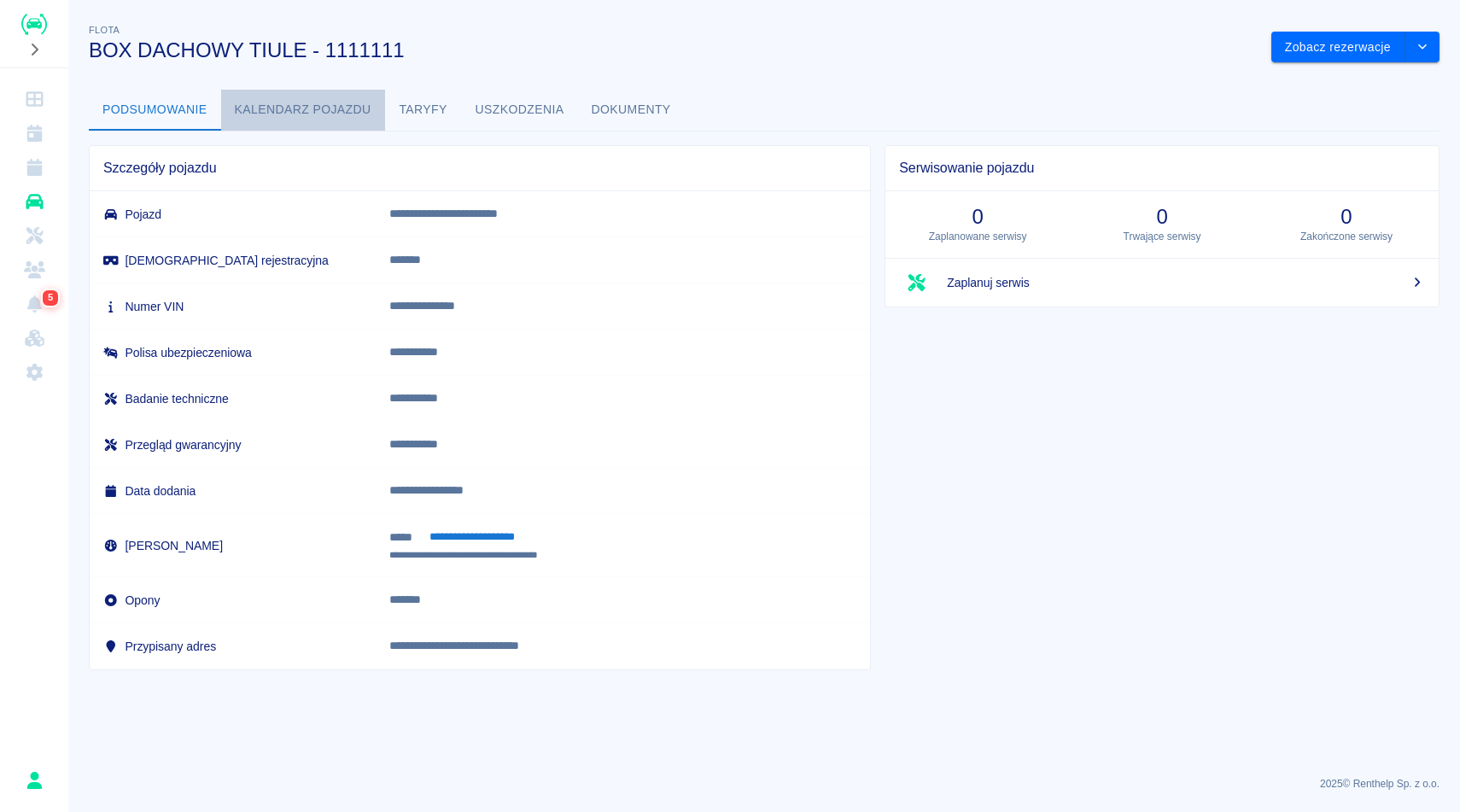
click at [350, 119] on button "Kalendarz pojazdu" at bounding box center [303, 110] width 164 height 41
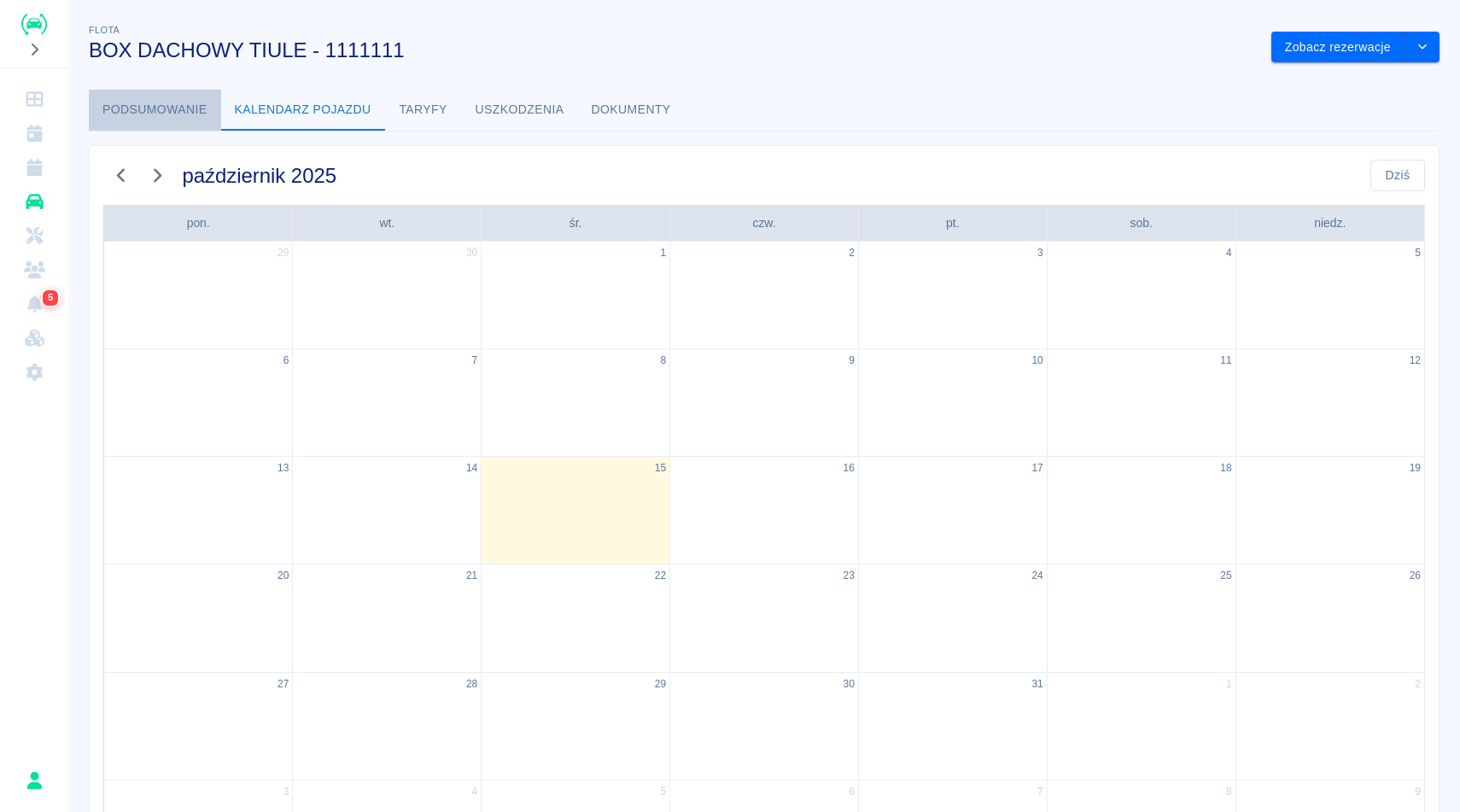
click at [203, 117] on button "Podsumowanie" at bounding box center [155, 110] width 132 height 41
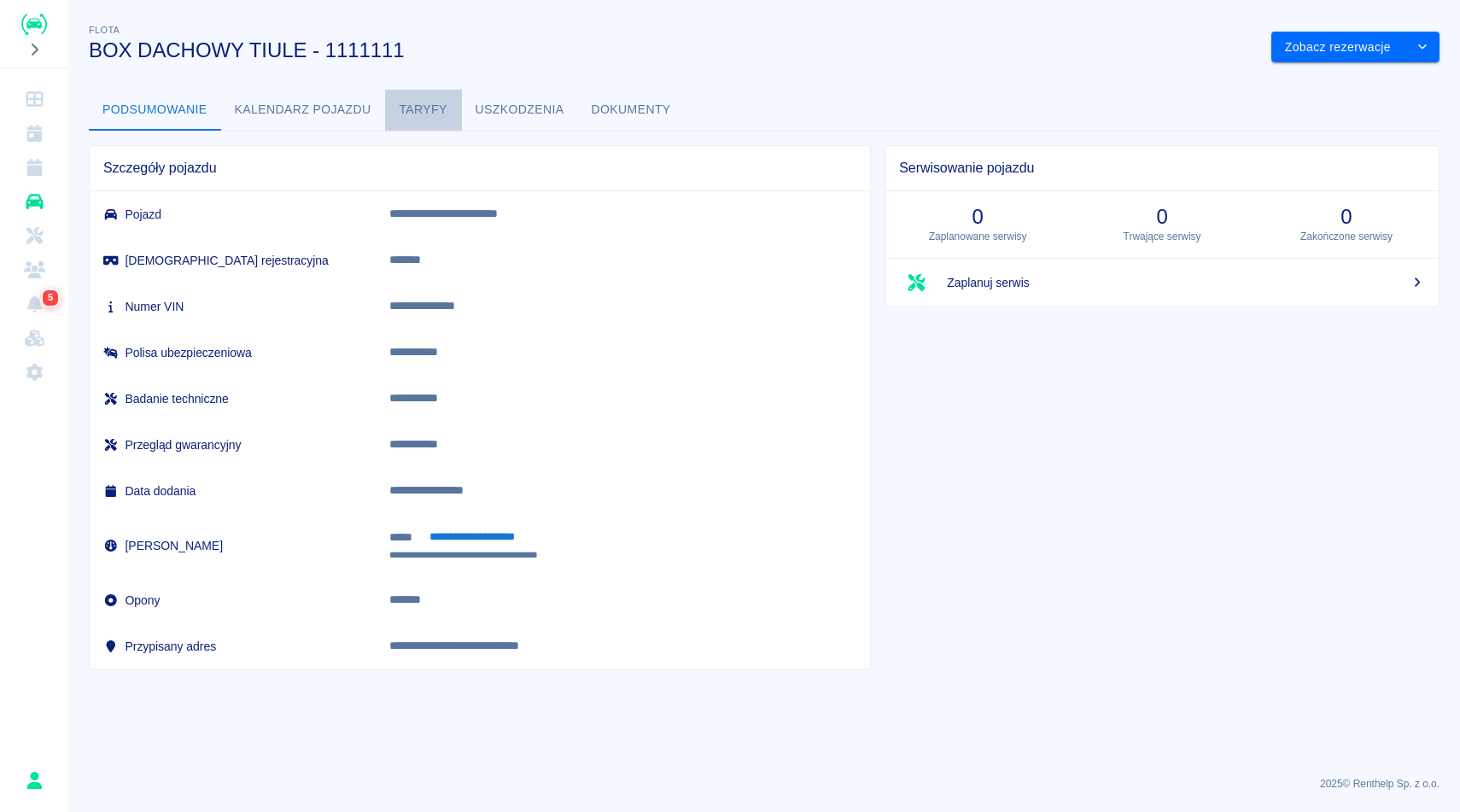
click at [412, 118] on button "Taryfy" at bounding box center [423, 110] width 77 height 41
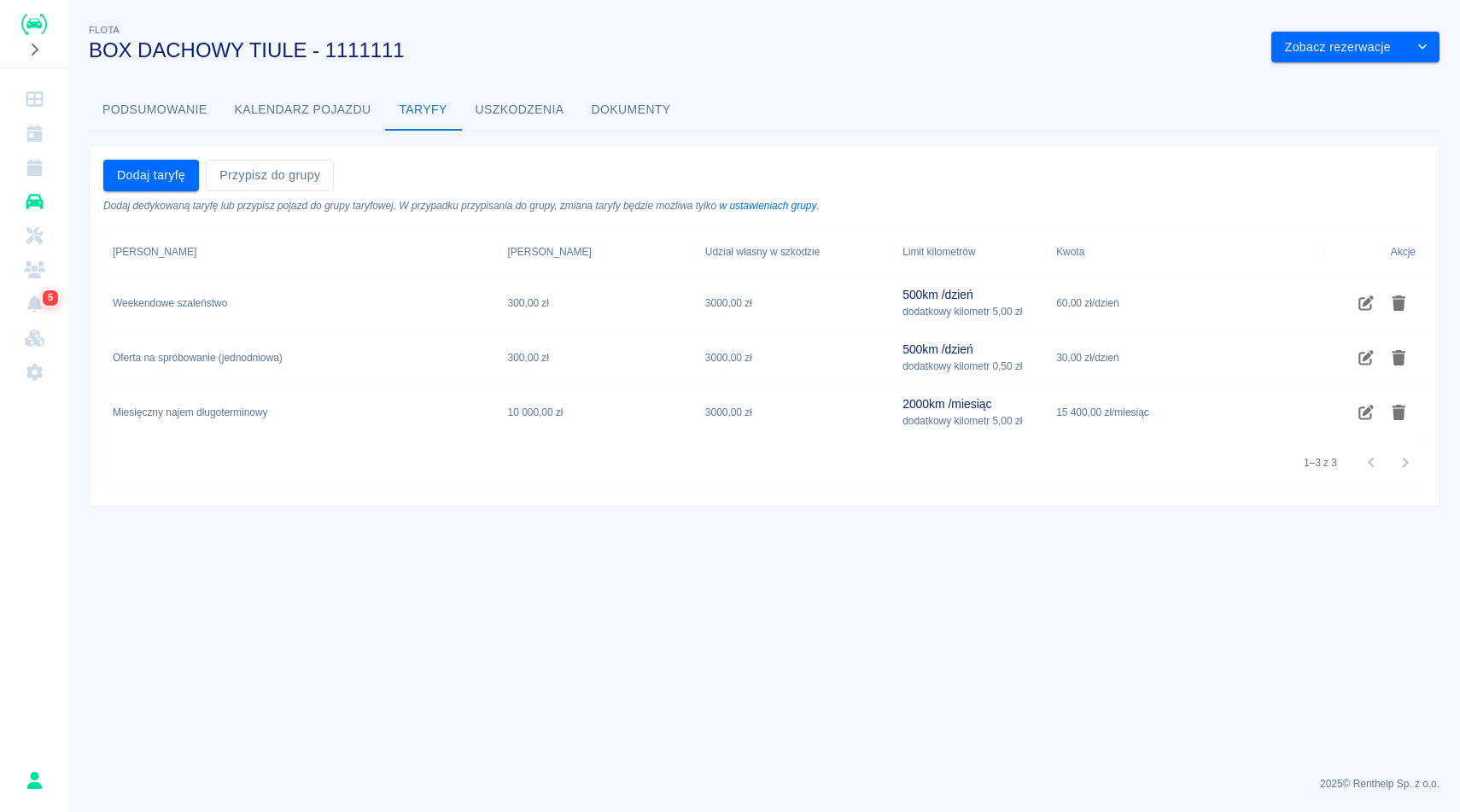
click at [508, 110] on button "Uszkodzenia" at bounding box center [520, 110] width 117 height 41
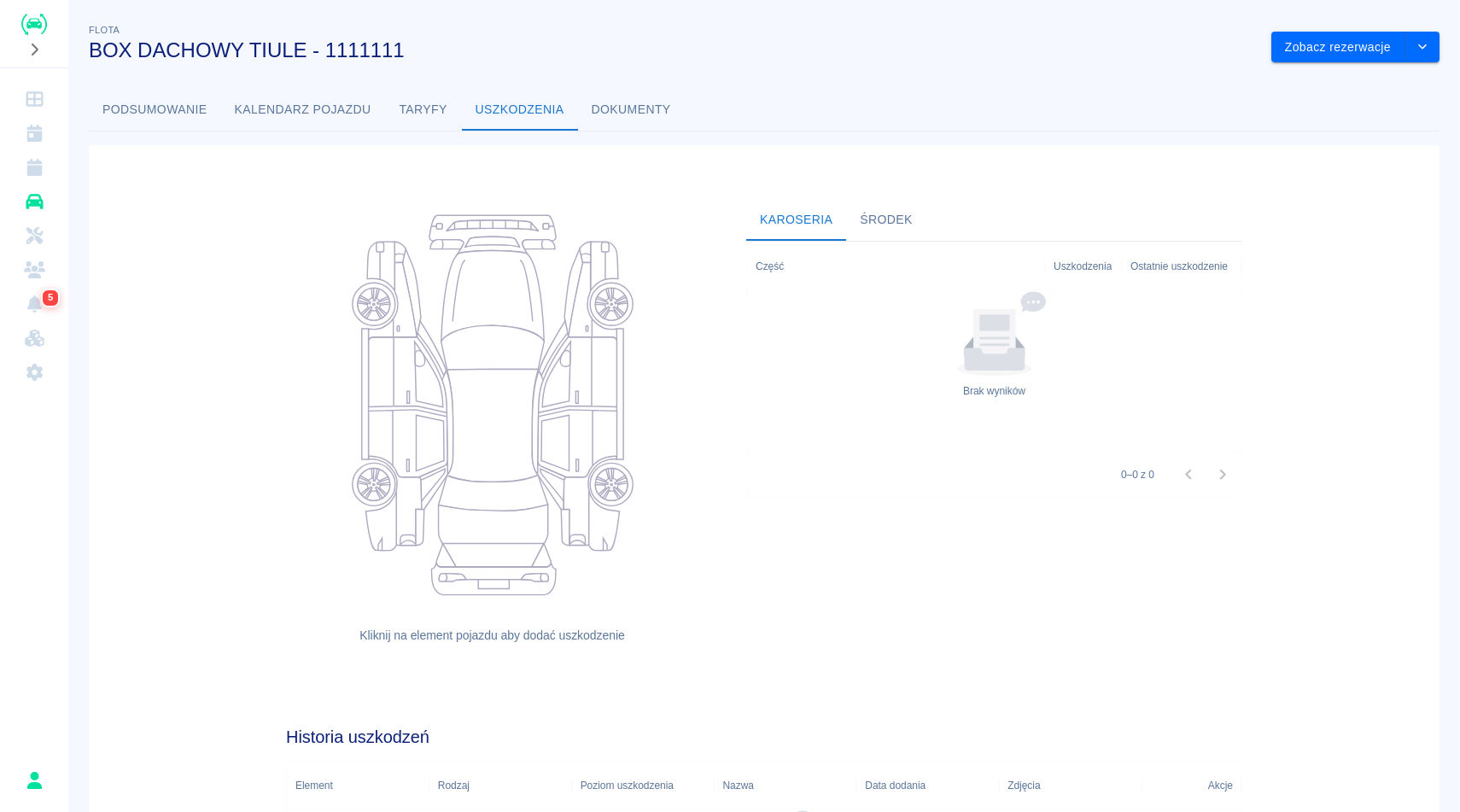
click at [637, 104] on button "Dokumenty" at bounding box center [632, 110] width 107 height 41
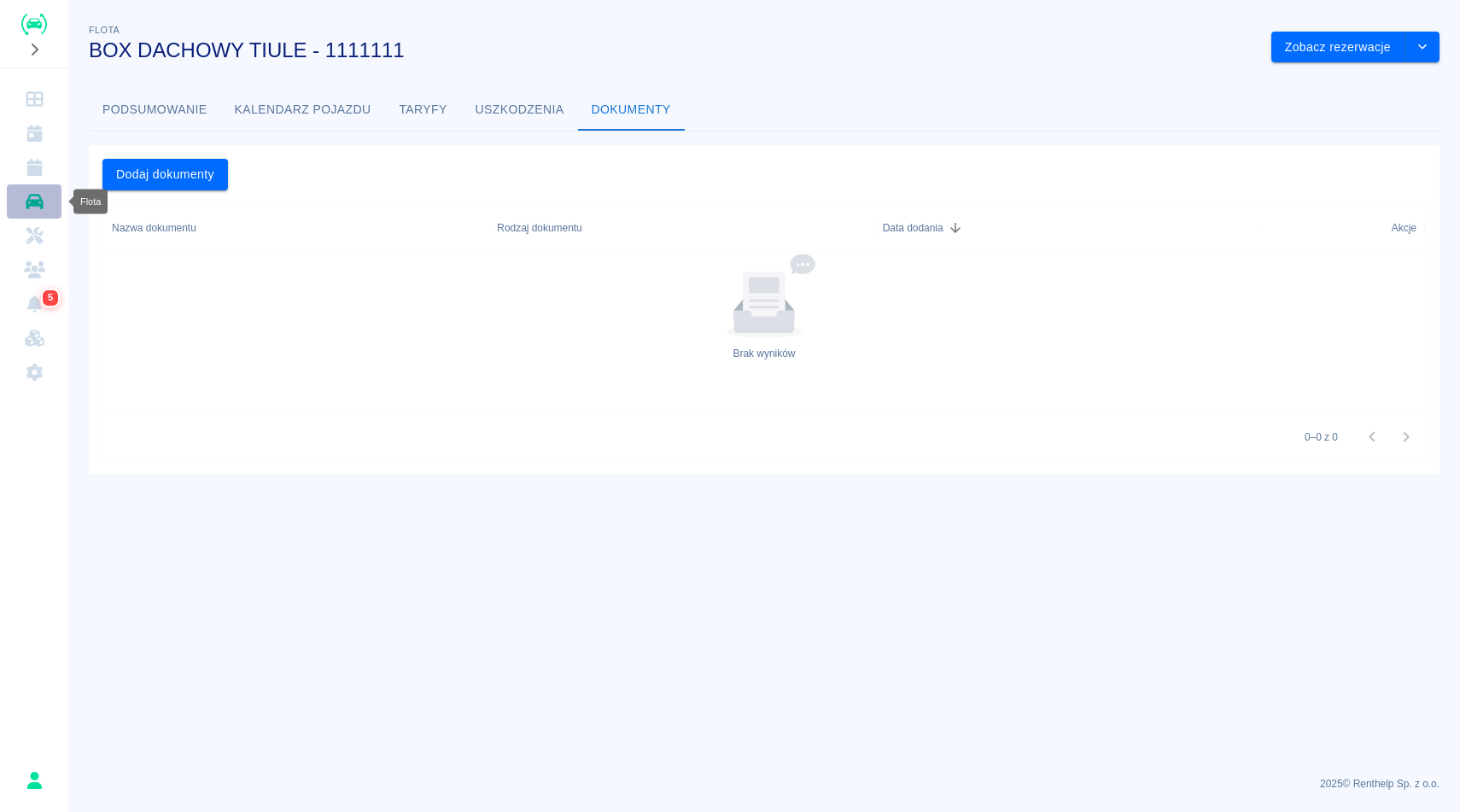
click at [30, 208] on icon "Flota" at bounding box center [35, 202] width 22 height 17
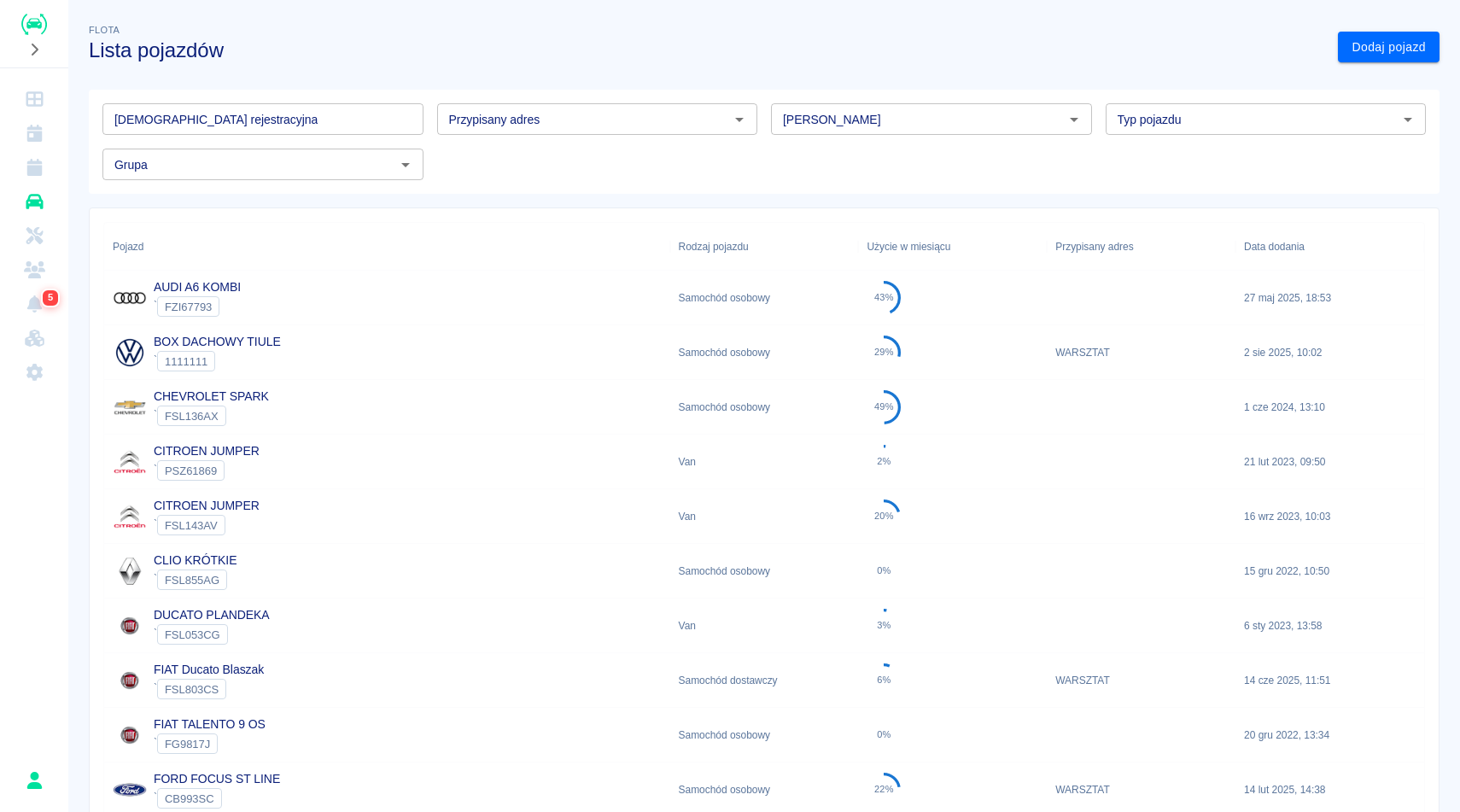
click at [294, 729] on div "FIAT TALENTO 9 OS ` FG9817J" at bounding box center [388, 734] width 566 height 54
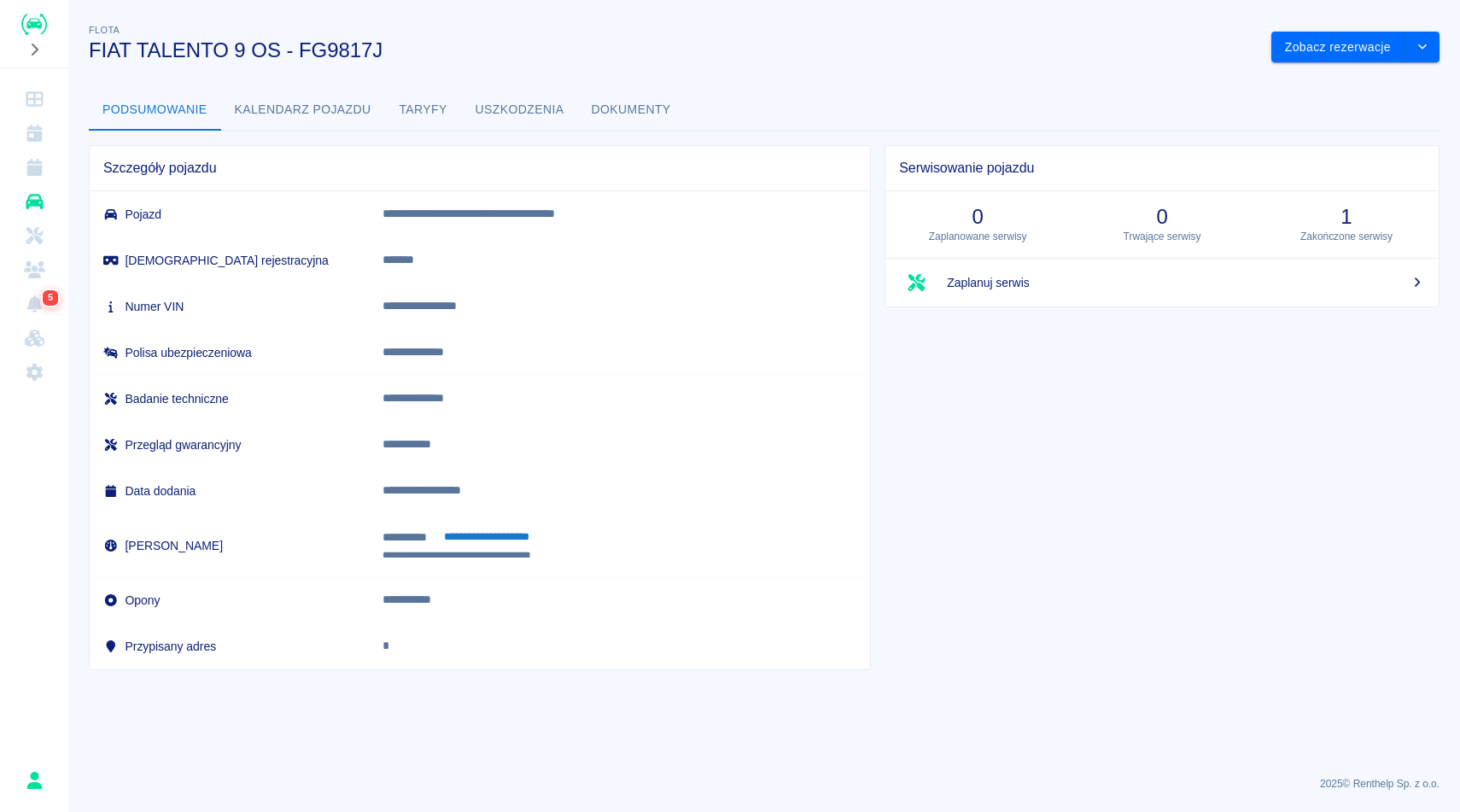
click at [647, 120] on button "Dokumenty" at bounding box center [632, 110] width 107 height 41
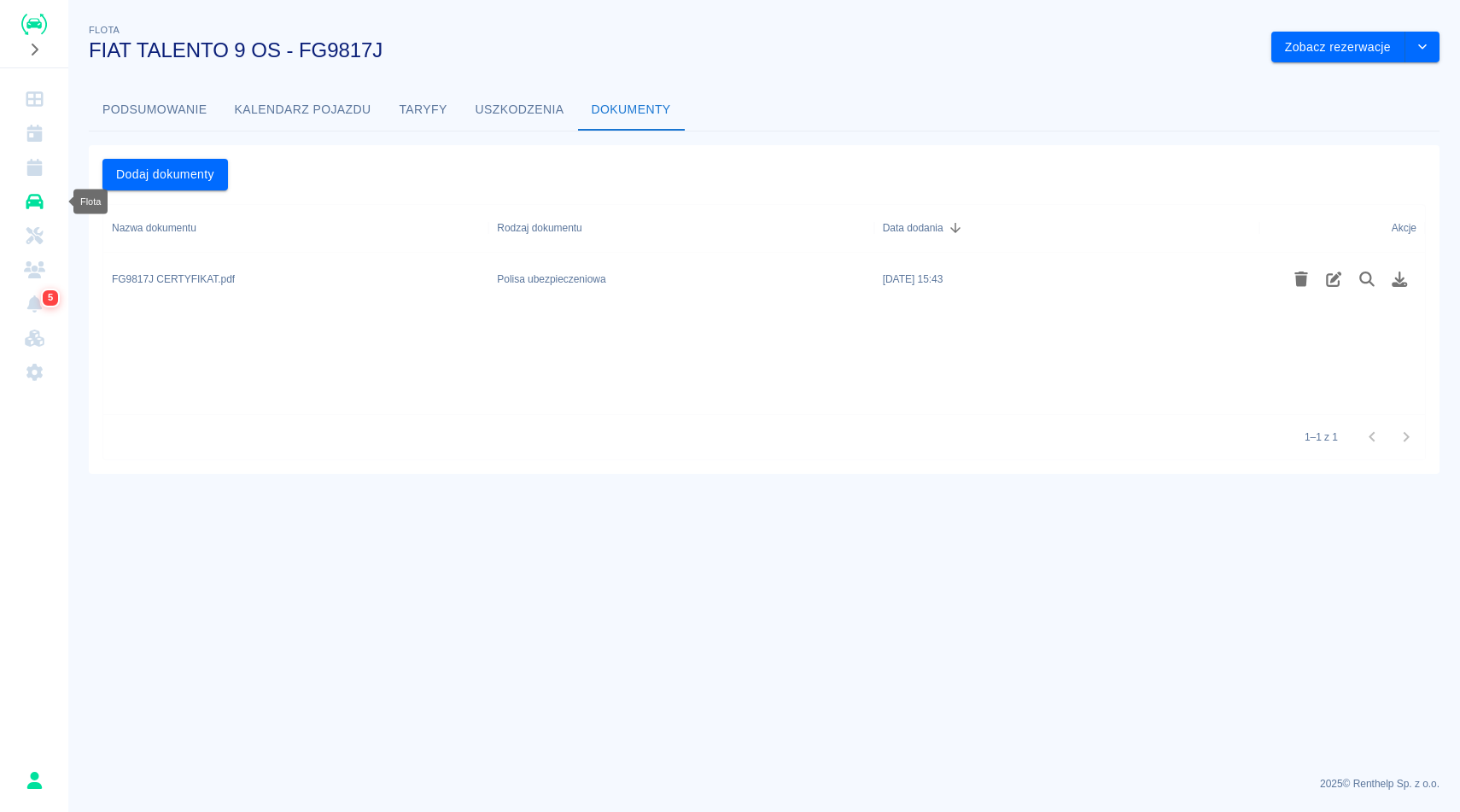
click at [30, 207] on icon "Flota" at bounding box center [35, 202] width 22 height 17
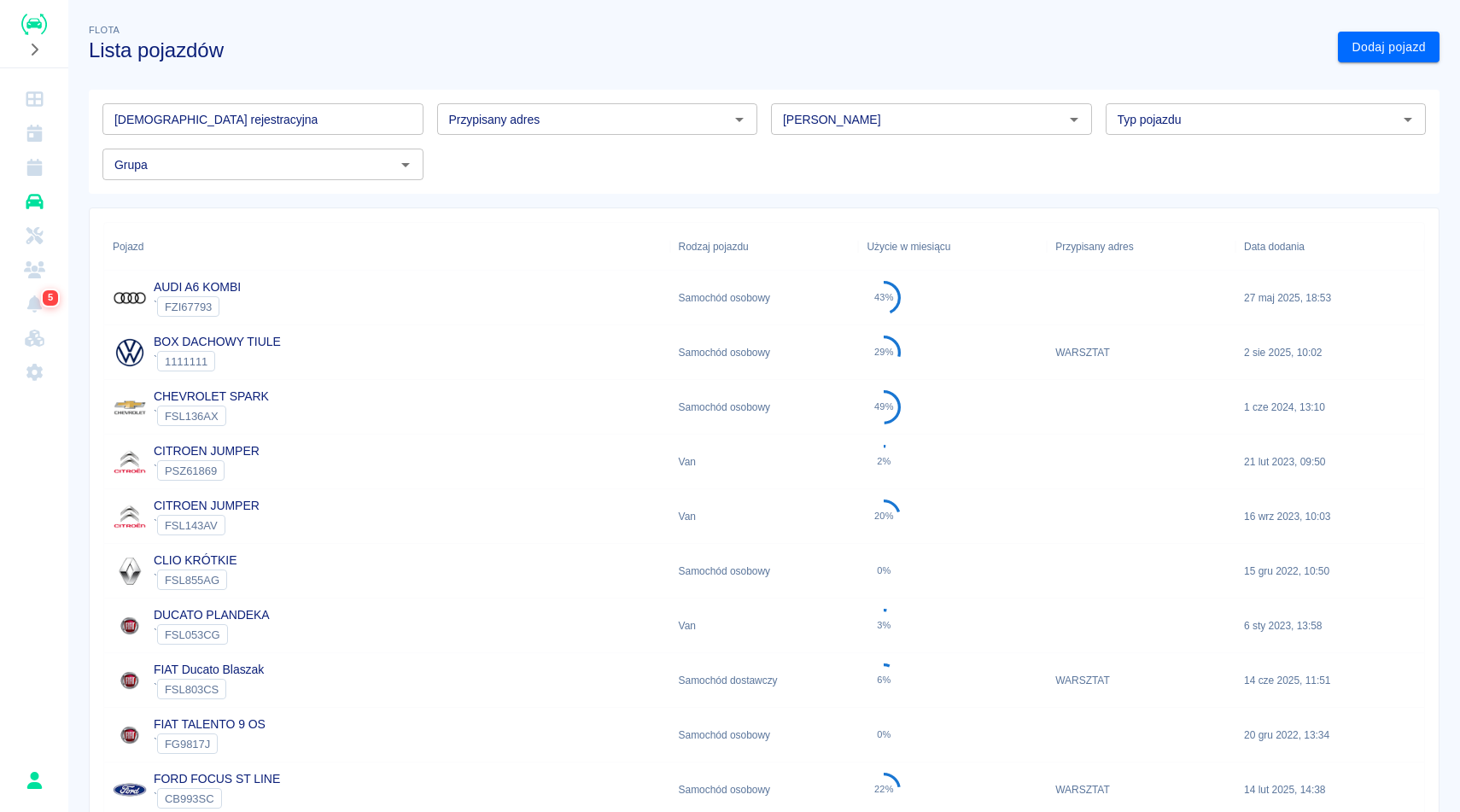
click at [357, 788] on div "FORD FOCUS ST LINE ` CB993SC" at bounding box center [388, 789] width 566 height 54
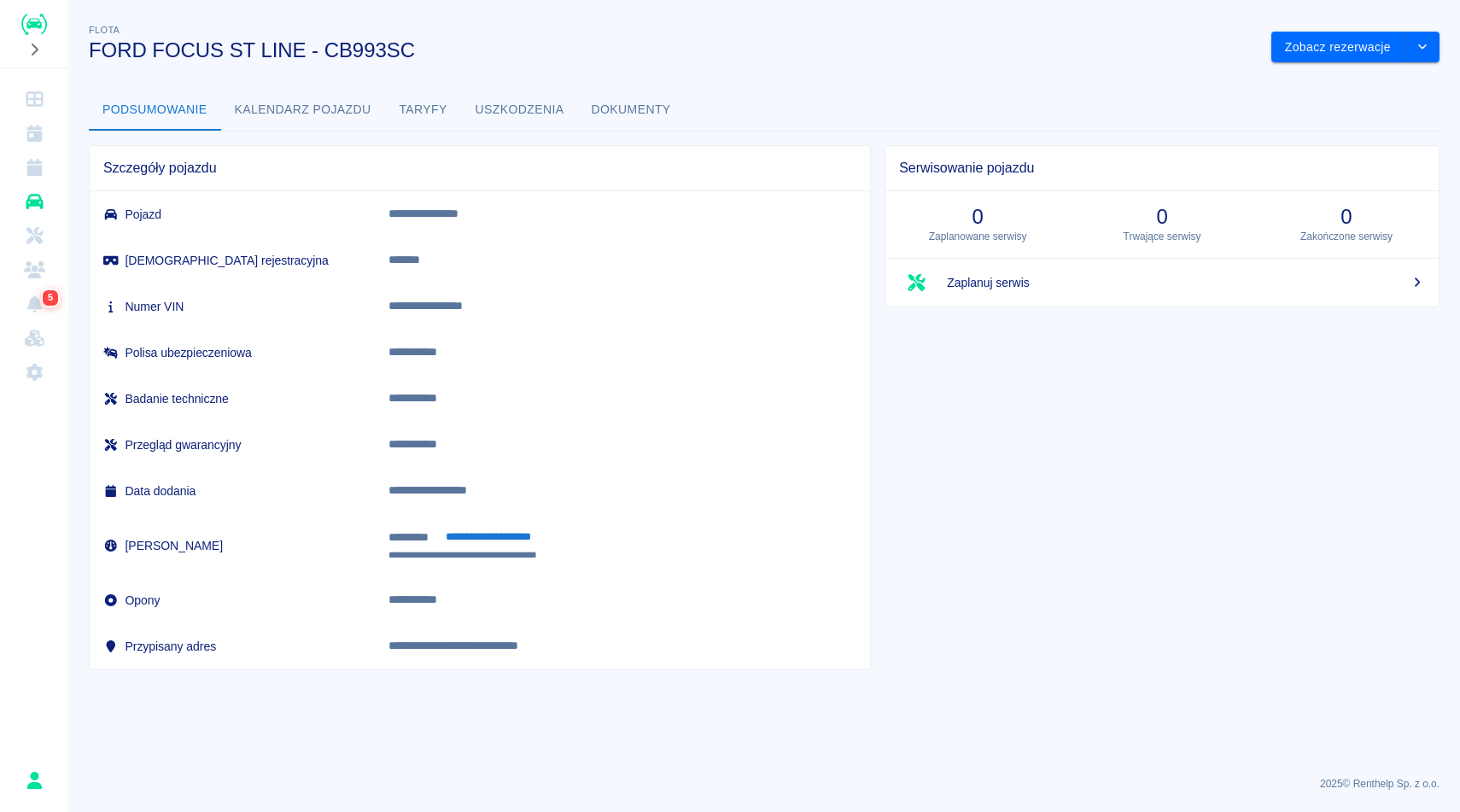
click at [654, 124] on button "Dokumenty" at bounding box center [632, 110] width 107 height 41
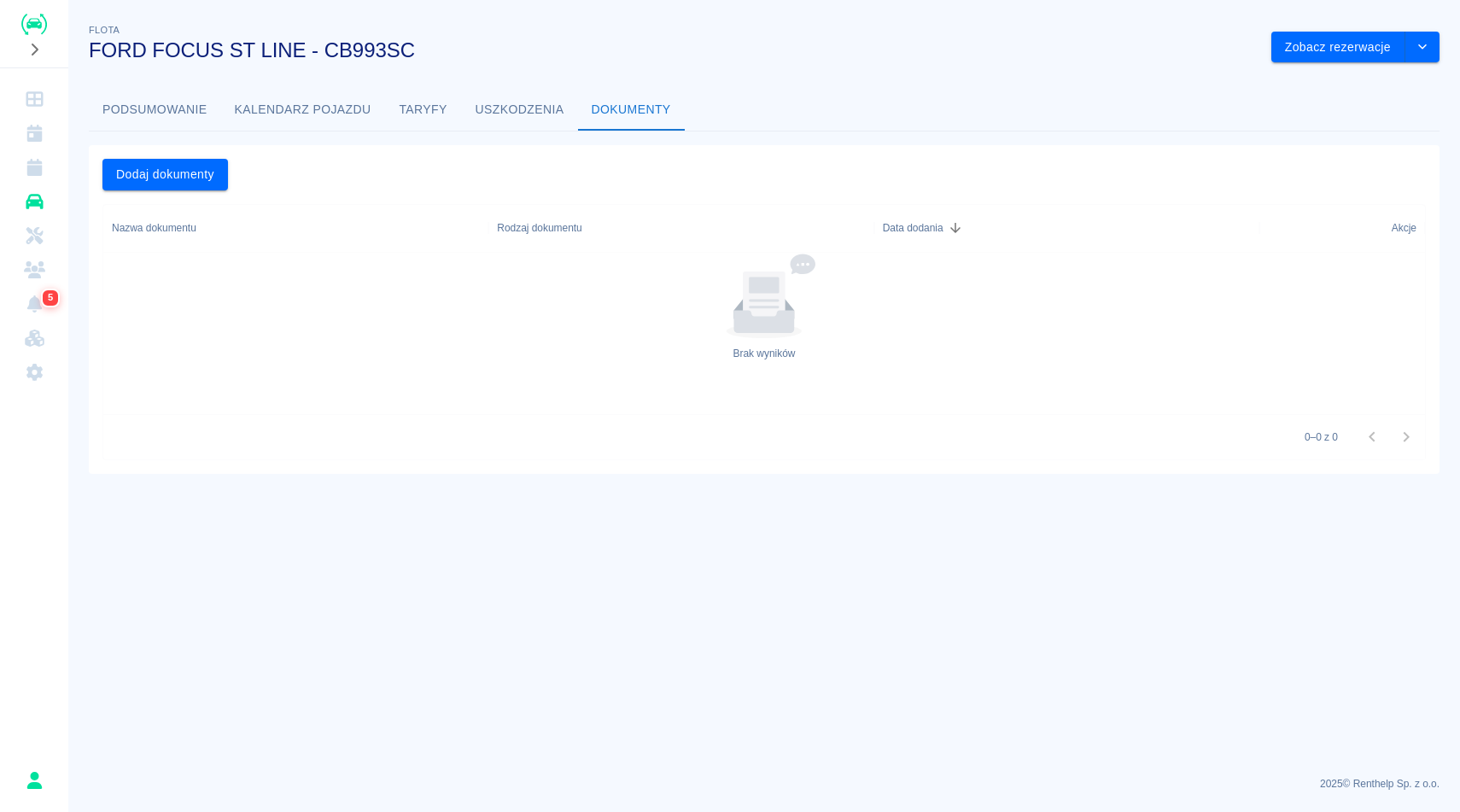
click at [121, 121] on button "Podsumowanie" at bounding box center [155, 110] width 132 height 41
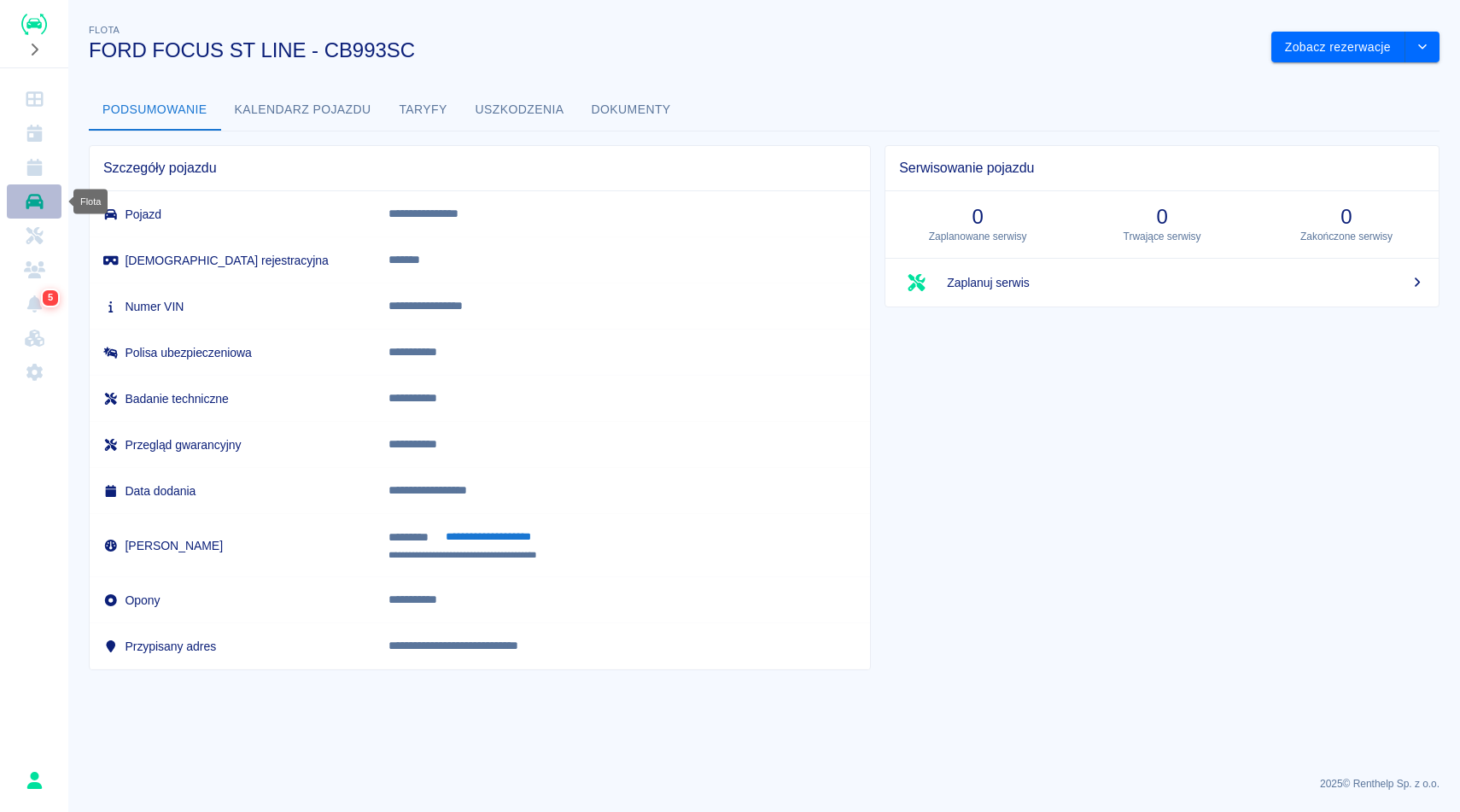
click at [38, 202] on icon "Flota" at bounding box center [35, 202] width 17 height 16
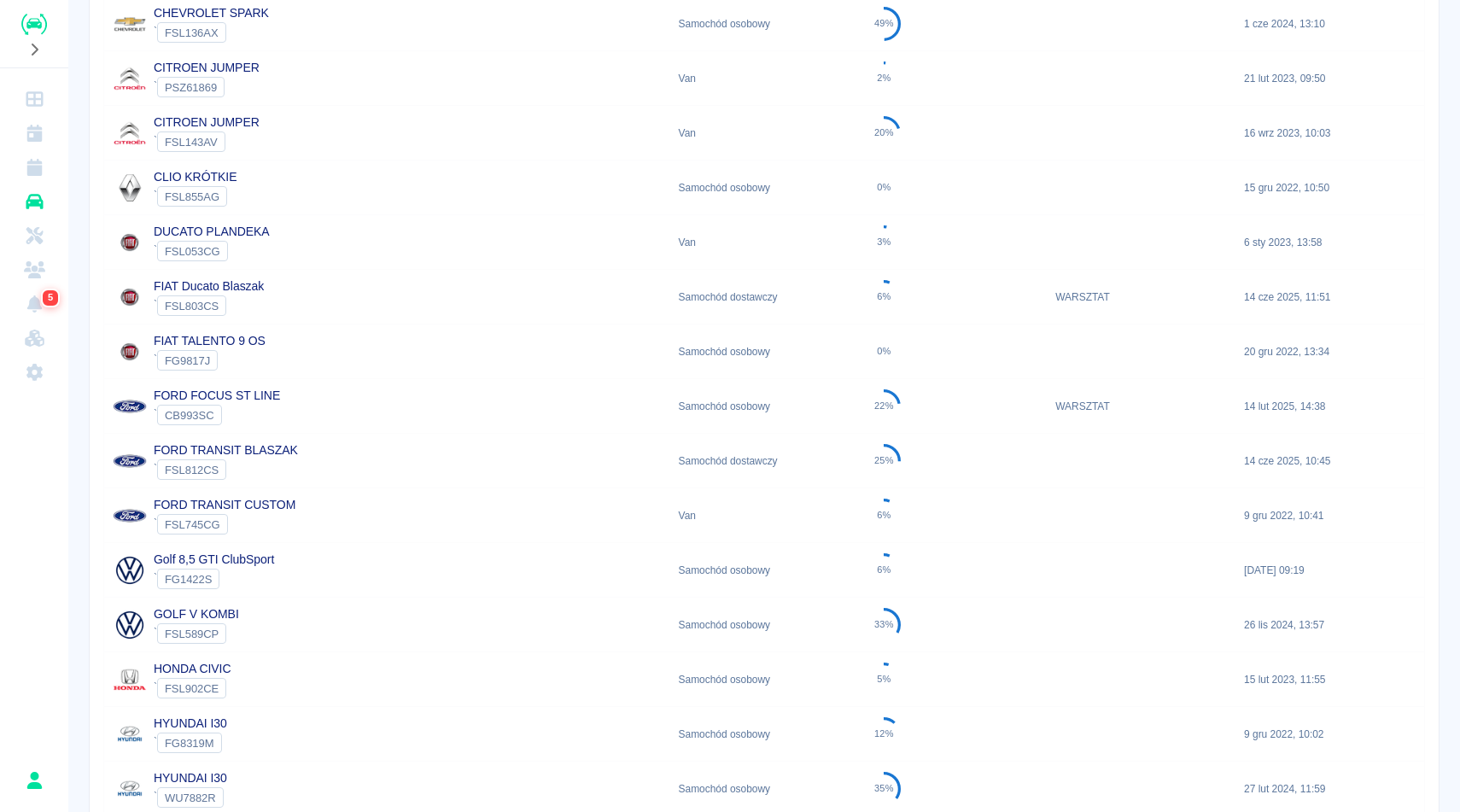
scroll to position [410, 0]
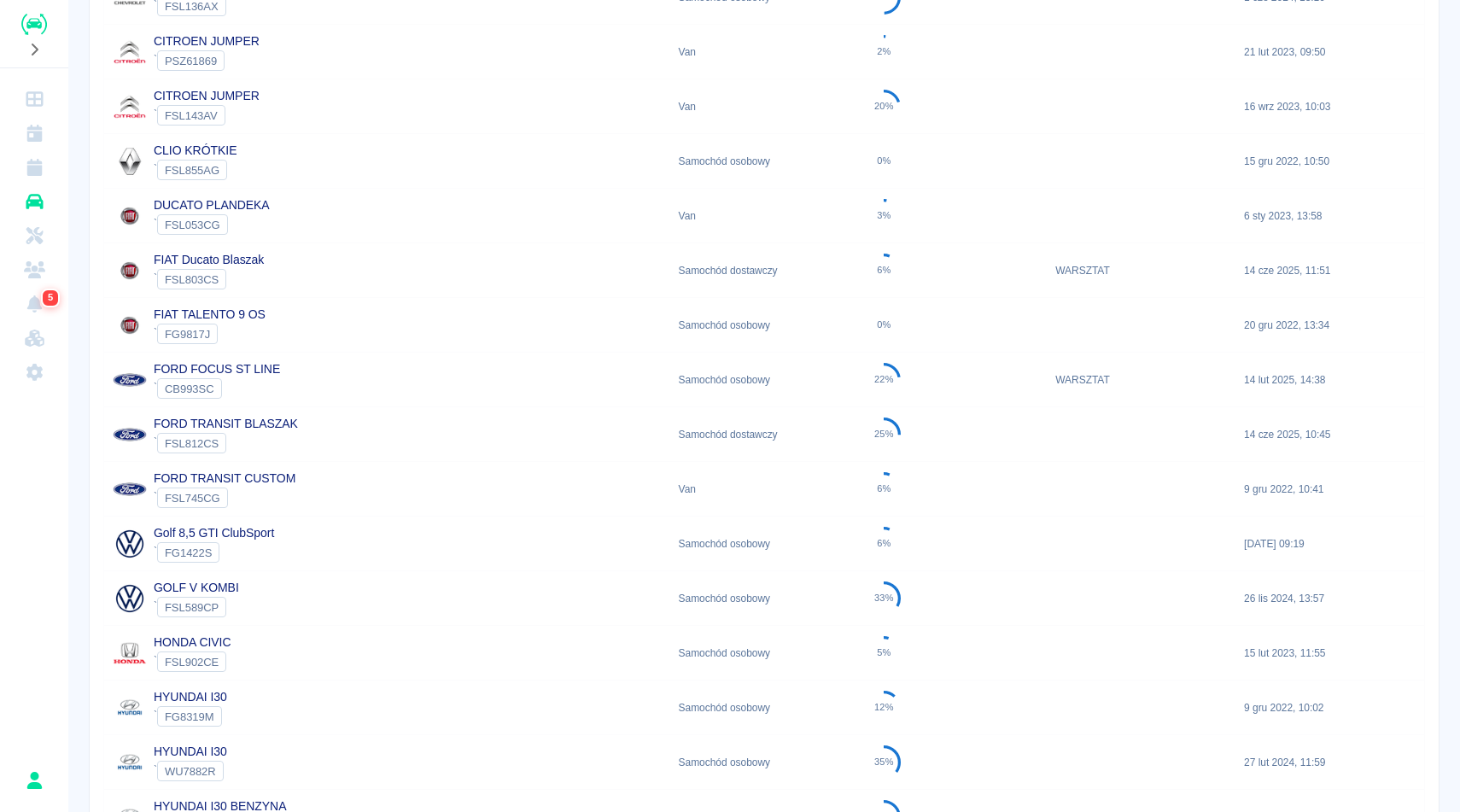
click at [321, 692] on div "HYUNDAI I30 ` FG8319M" at bounding box center [388, 707] width 566 height 54
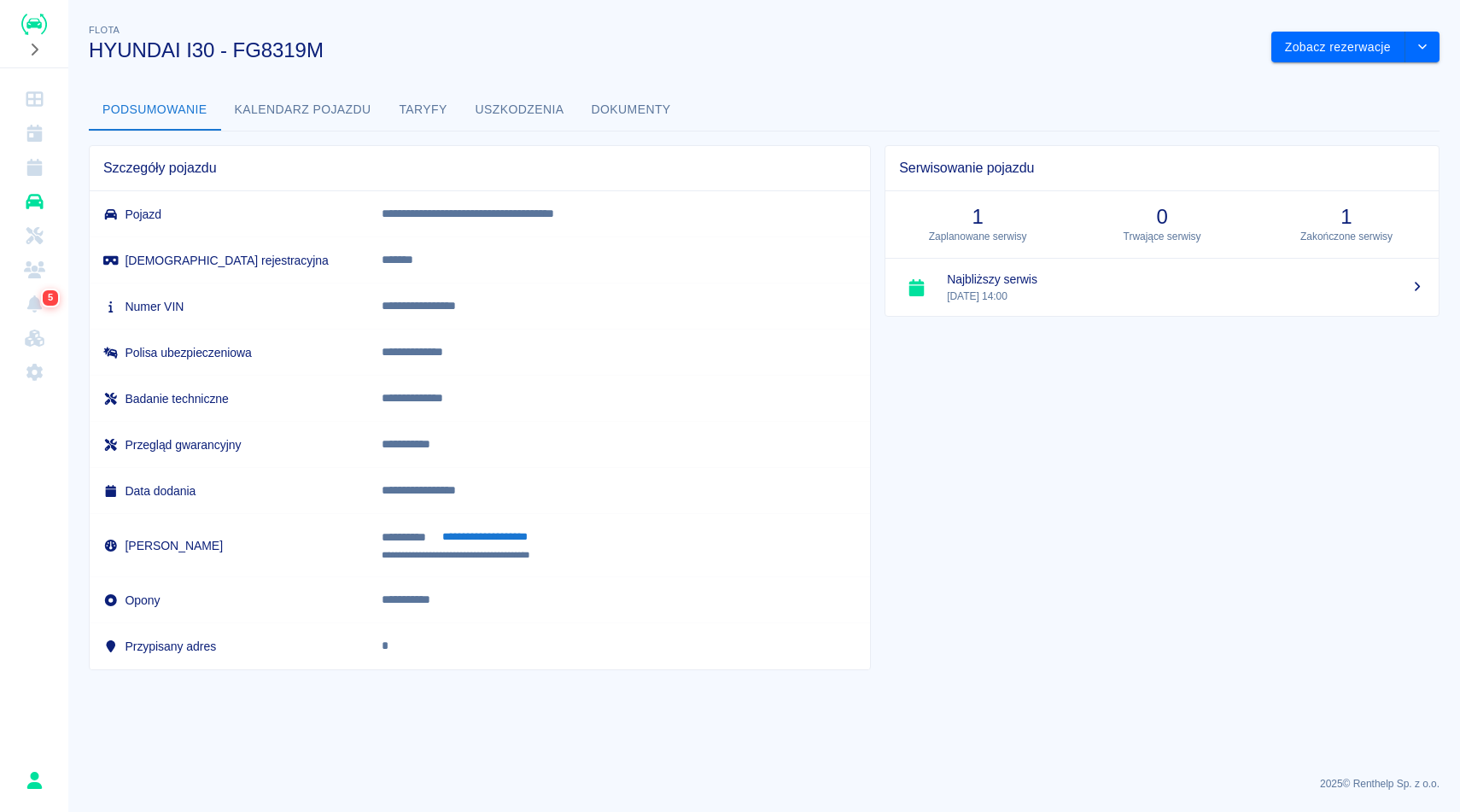
click at [712, 52] on h3 "HYUNDAI I30 - FG8319M" at bounding box center [673, 51] width 1169 height 24
click at [759, 59] on h3 "HYUNDAI I30 - FG8319M" at bounding box center [673, 51] width 1169 height 24
click at [531, 114] on button "Uszkodzenia" at bounding box center [520, 110] width 117 height 41
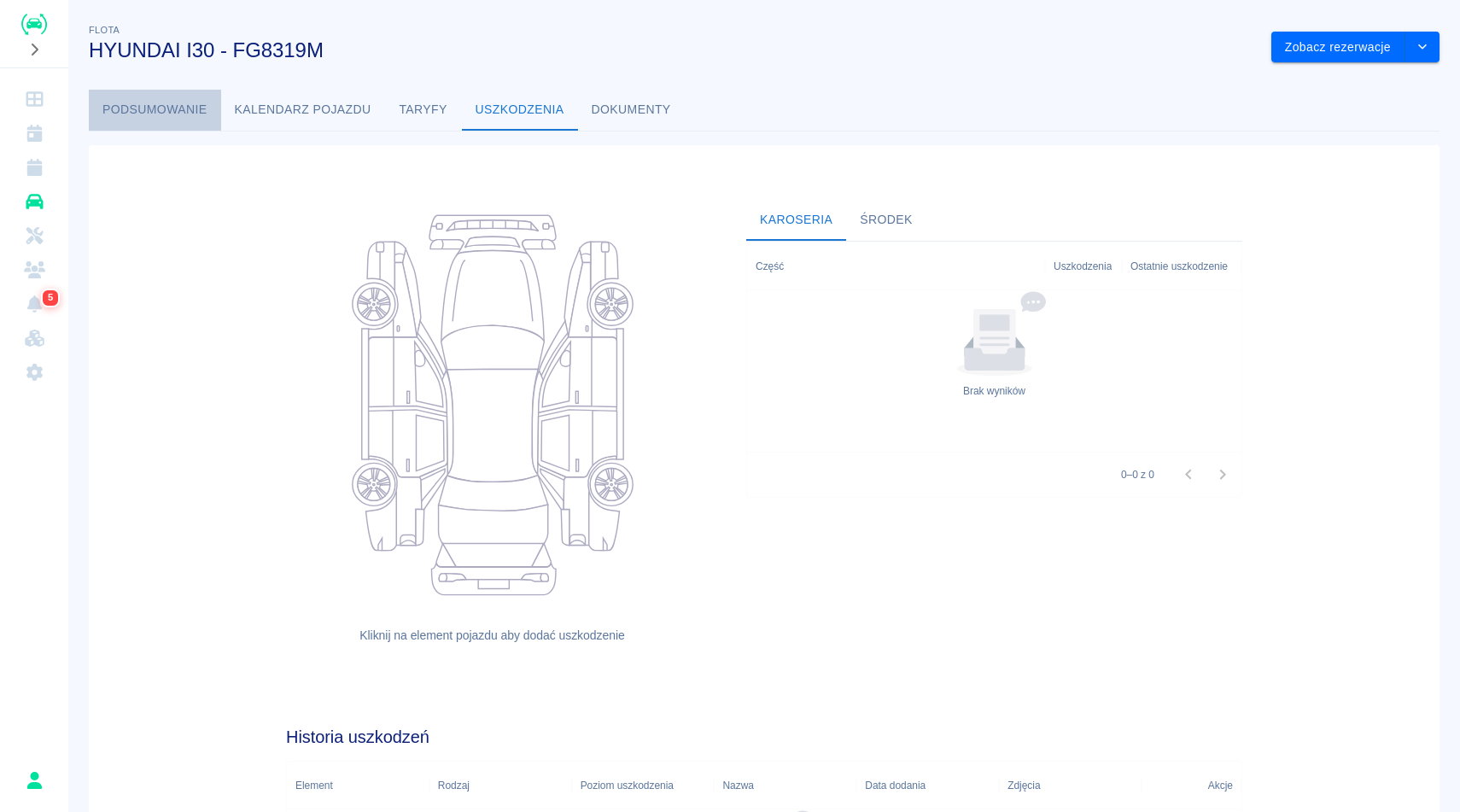
click at [180, 104] on button "Podsumowanie" at bounding box center [155, 110] width 132 height 41
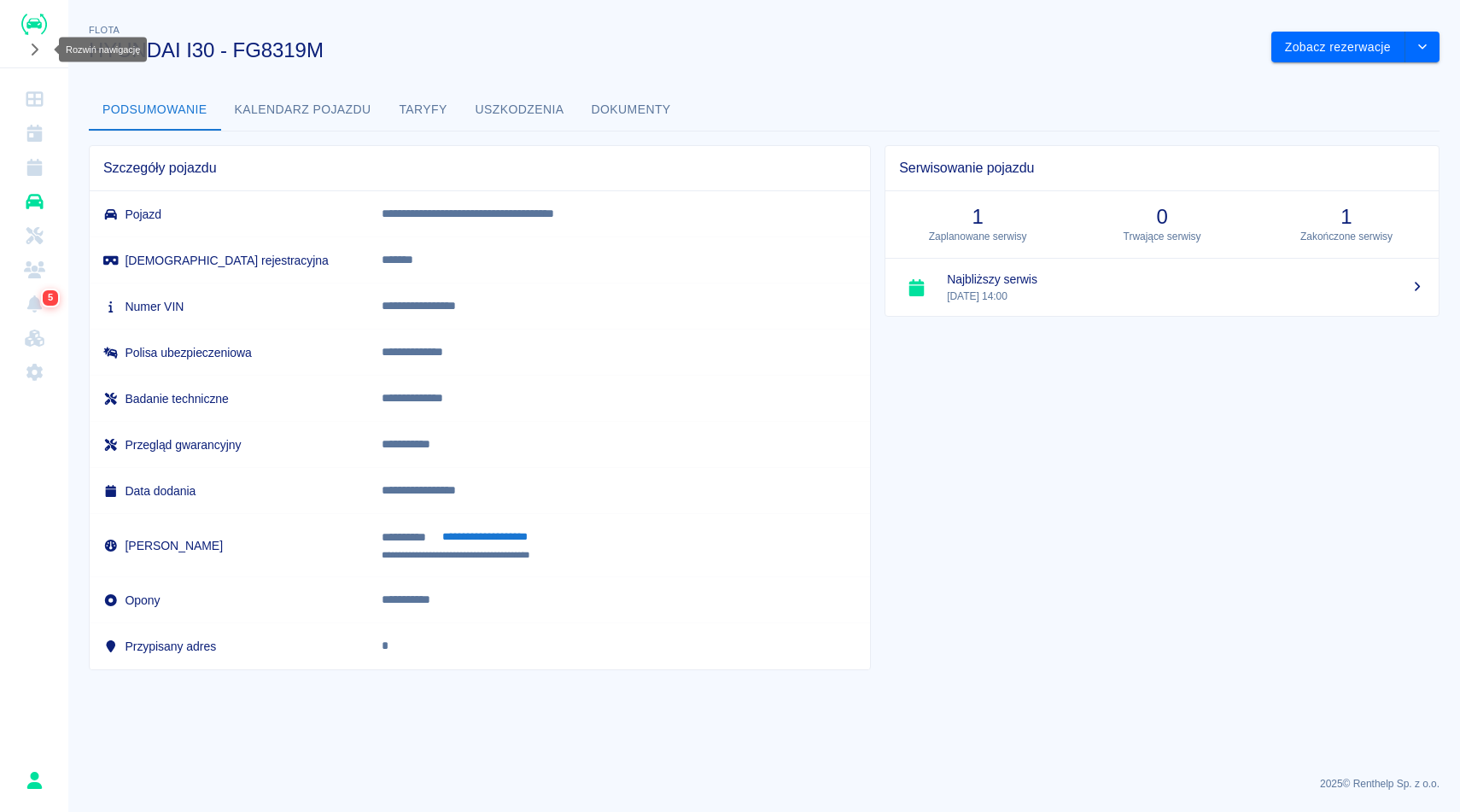
click at [37, 46] on icon "Rozwiń nawigację" at bounding box center [35, 49] width 17 height 14
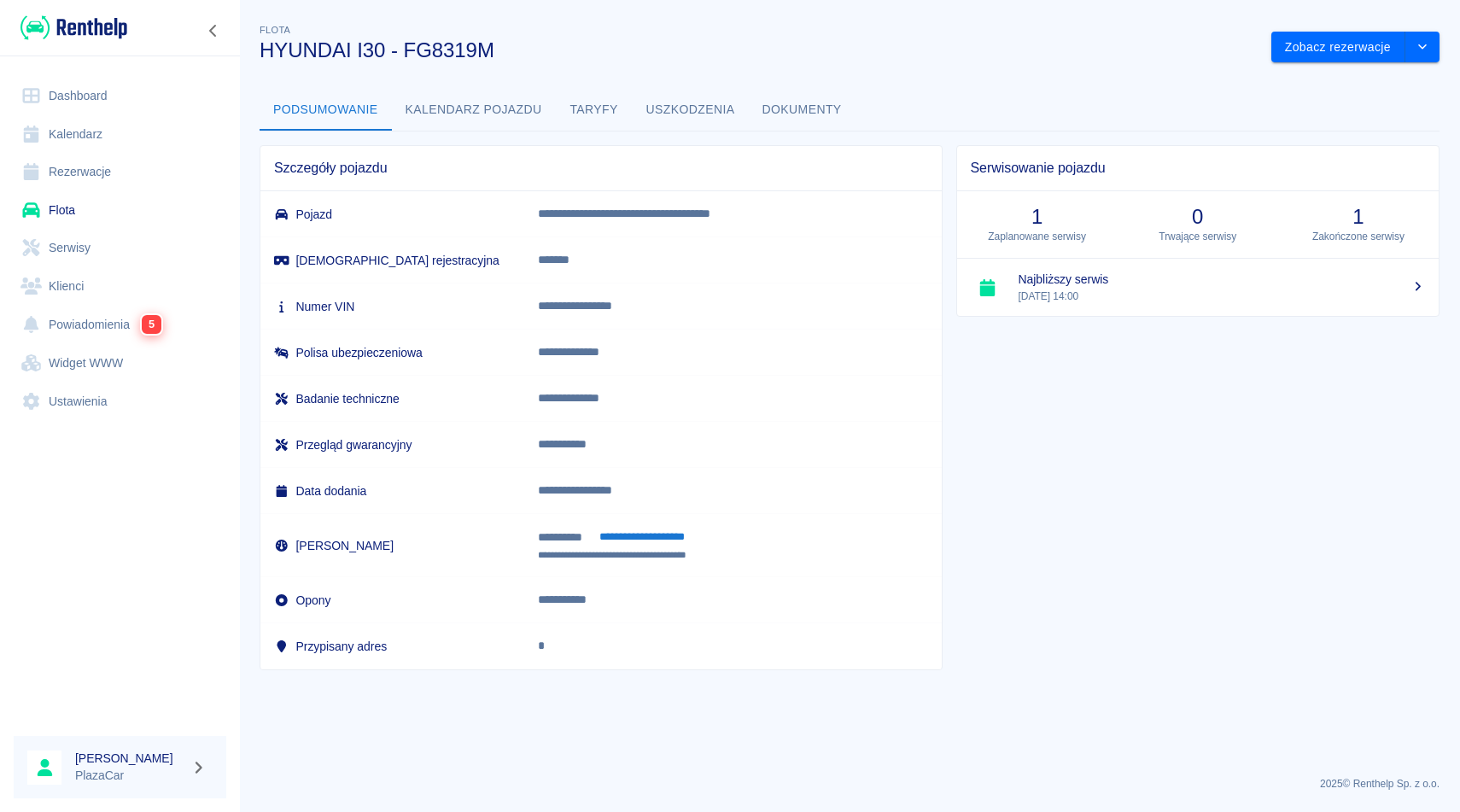
click at [649, 76] on div "**********" at bounding box center [850, 338] width 1221 height 663
click at [100, 205] on link "Flota" at bounding box center [120, 211] width 212 height 39
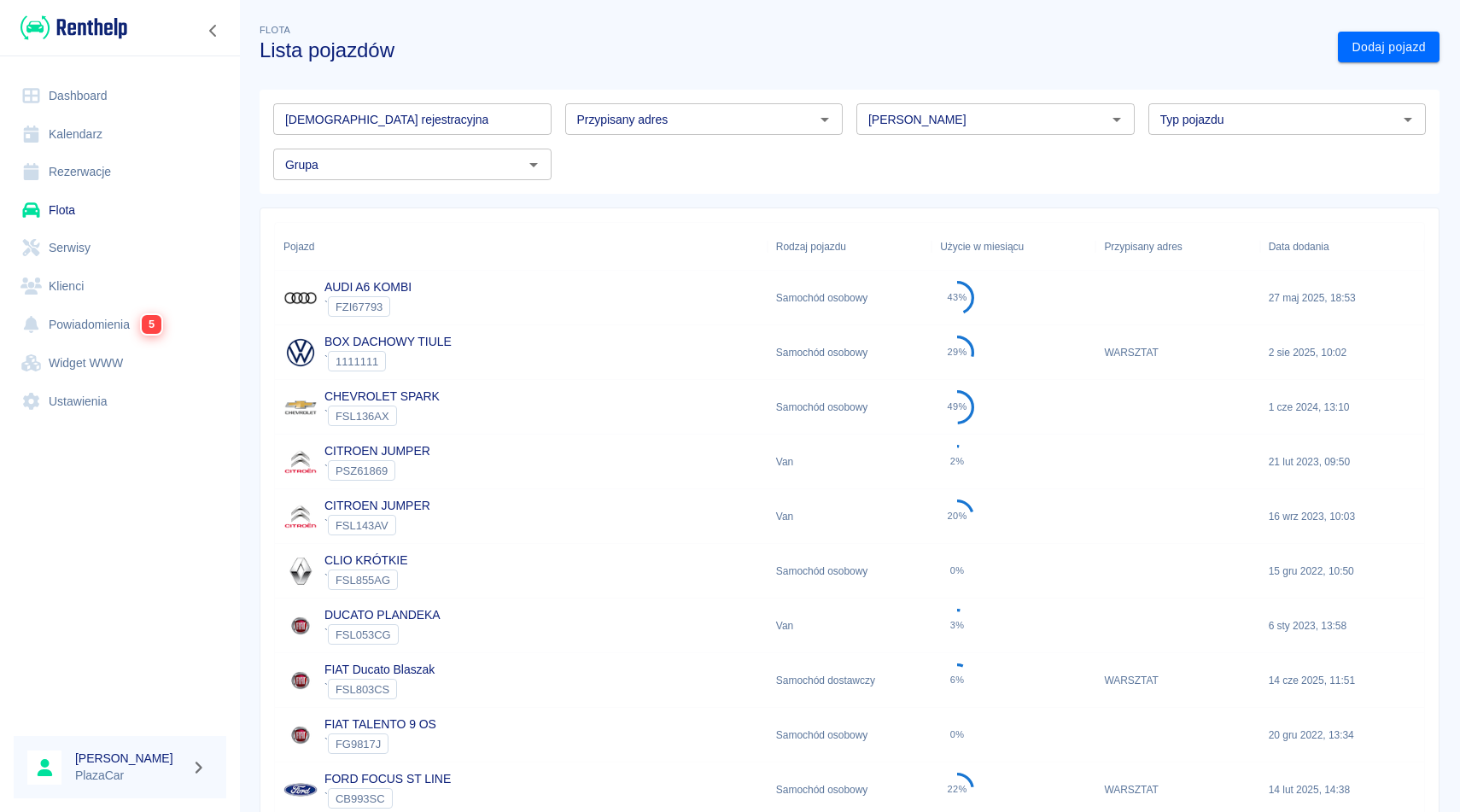
click at [584, 42] on h3 "Lista pojazdów" at bounding box center [792, 51] width 1065 height 24
click at [685, 37] on div "Flota Lista pojazdów" at bounding box center [785, 35] width 1078 height 55
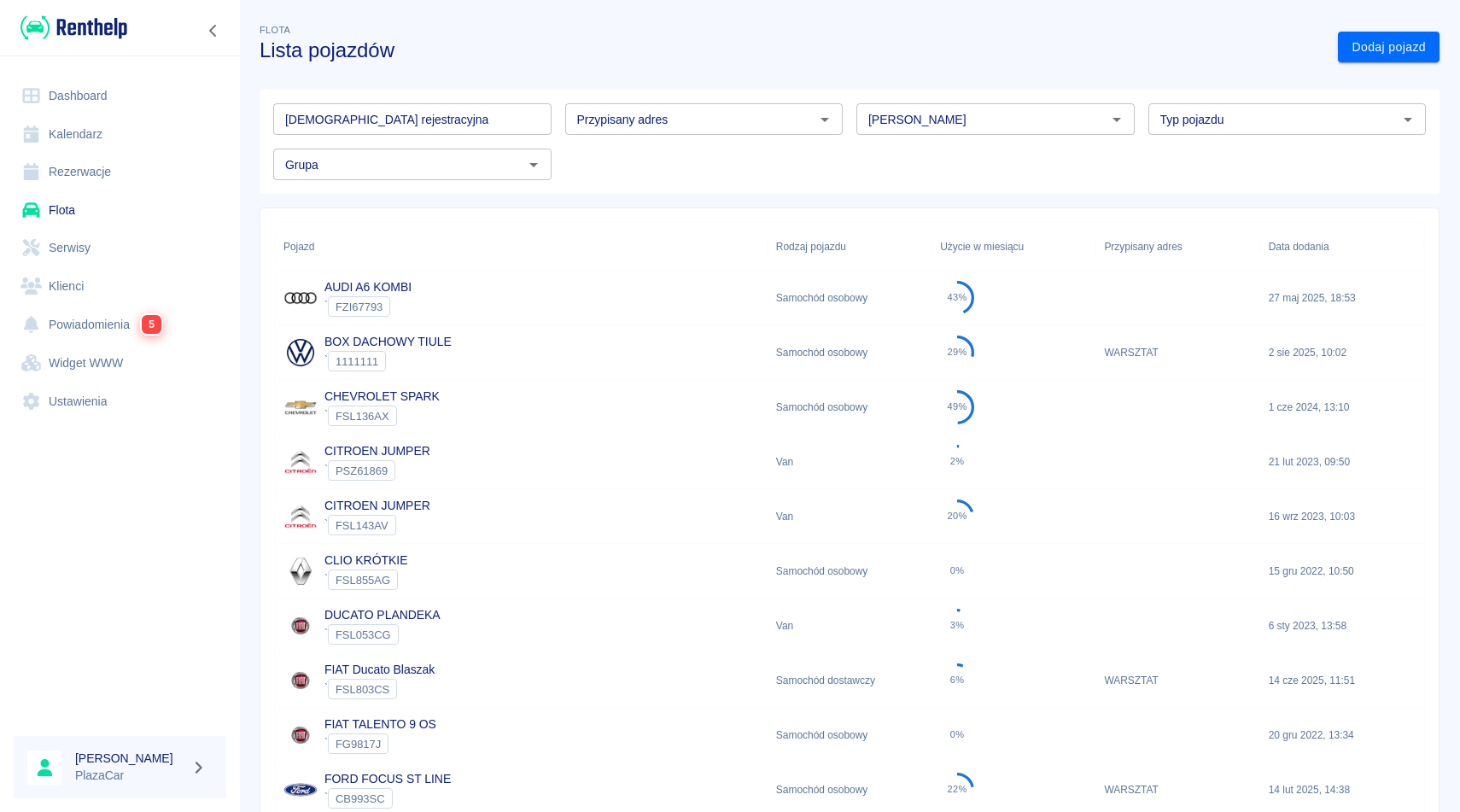
click at [647, 297] on div "AUDI A6 KOMBI ` FZI67793" at bounding box center [521, 298] width 493 height 54
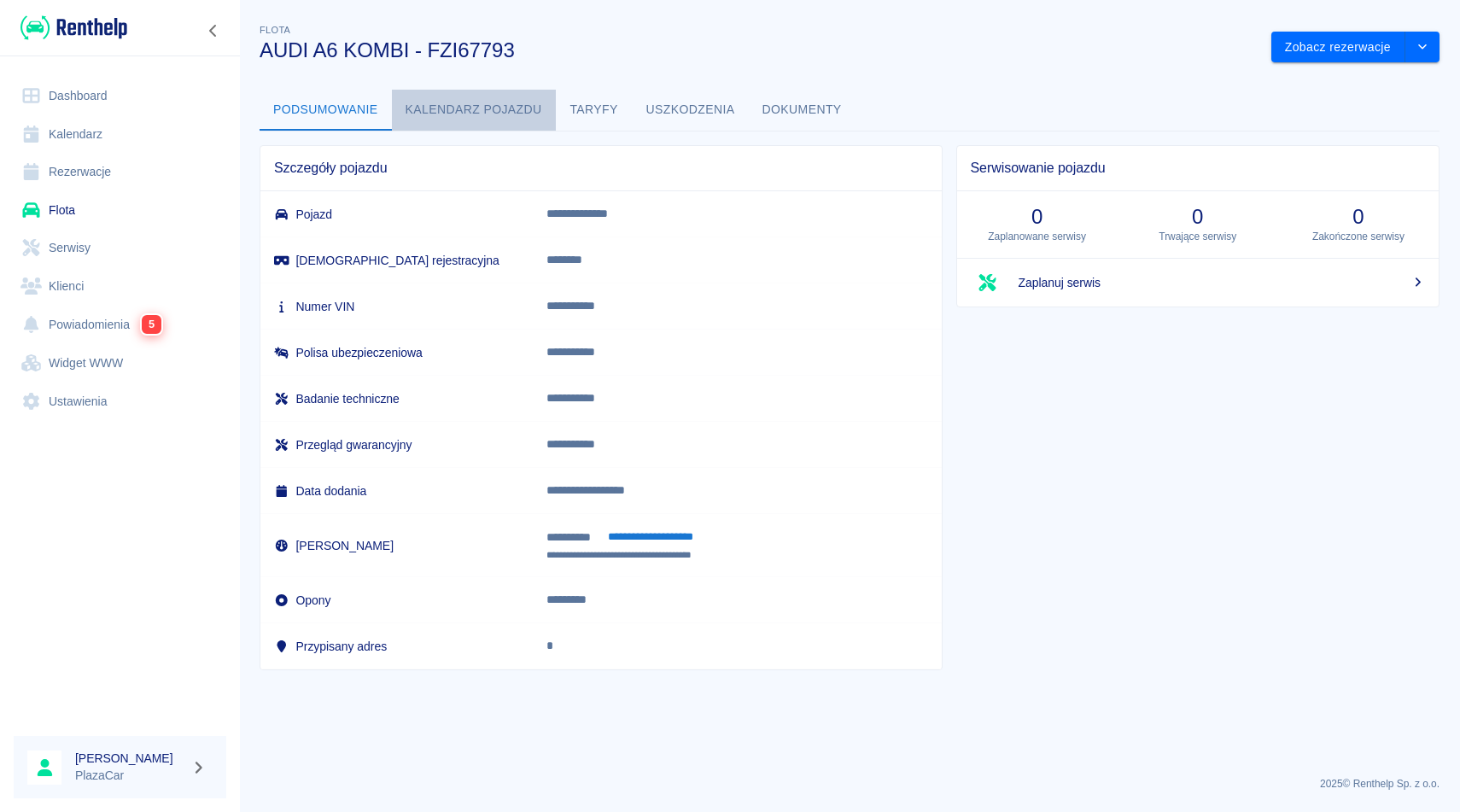
click at [487, 115] on button "Kalendarz pojazdu" at bounding box center [474, 110] width 164 height 41
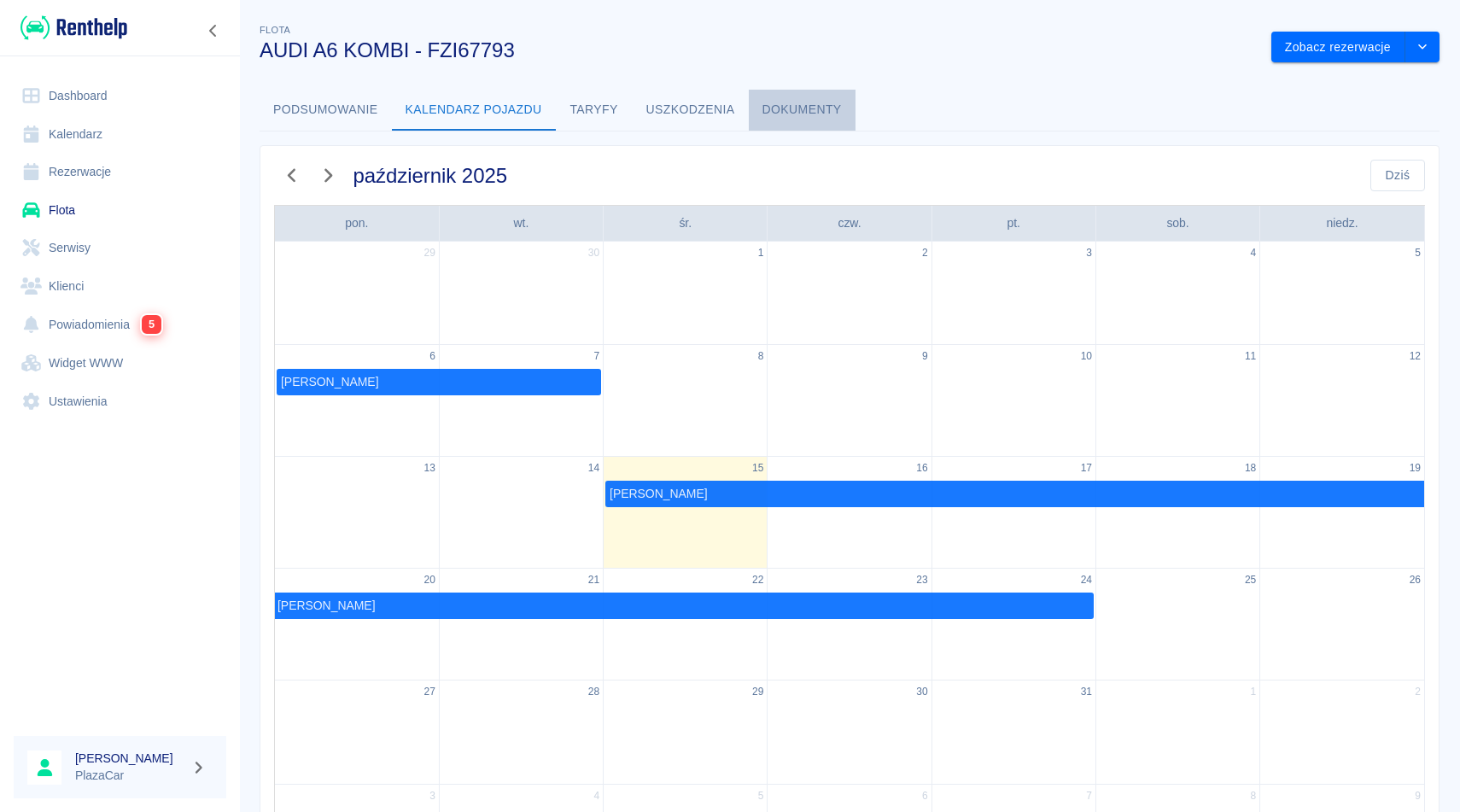
click at [754, 116] on button "Dokumenty" at bounding box center [802, 110] width 107 height 41
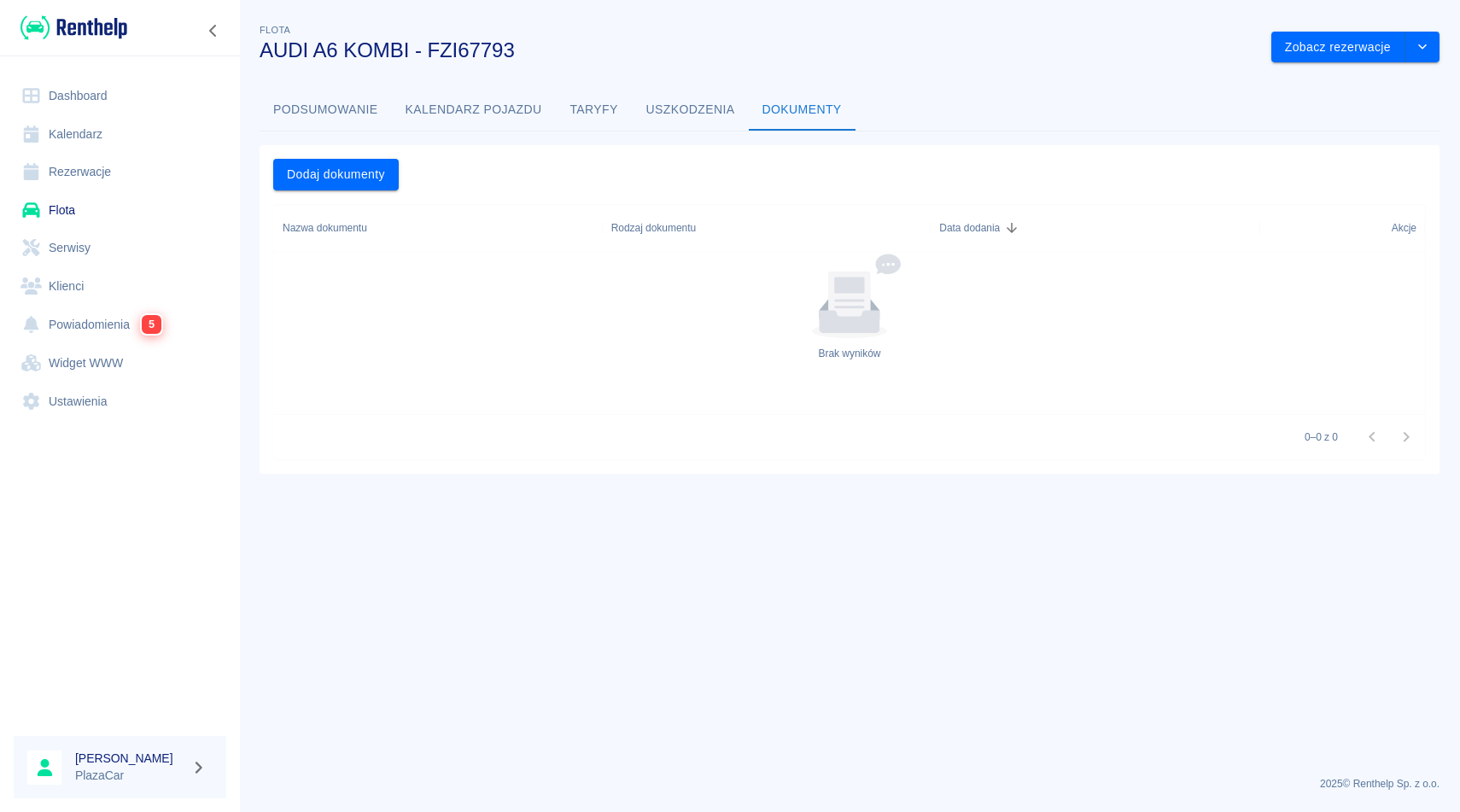
click at [337, 120] on button "Podsumowanie" at bounding box center [325, 110] width 132 height 41
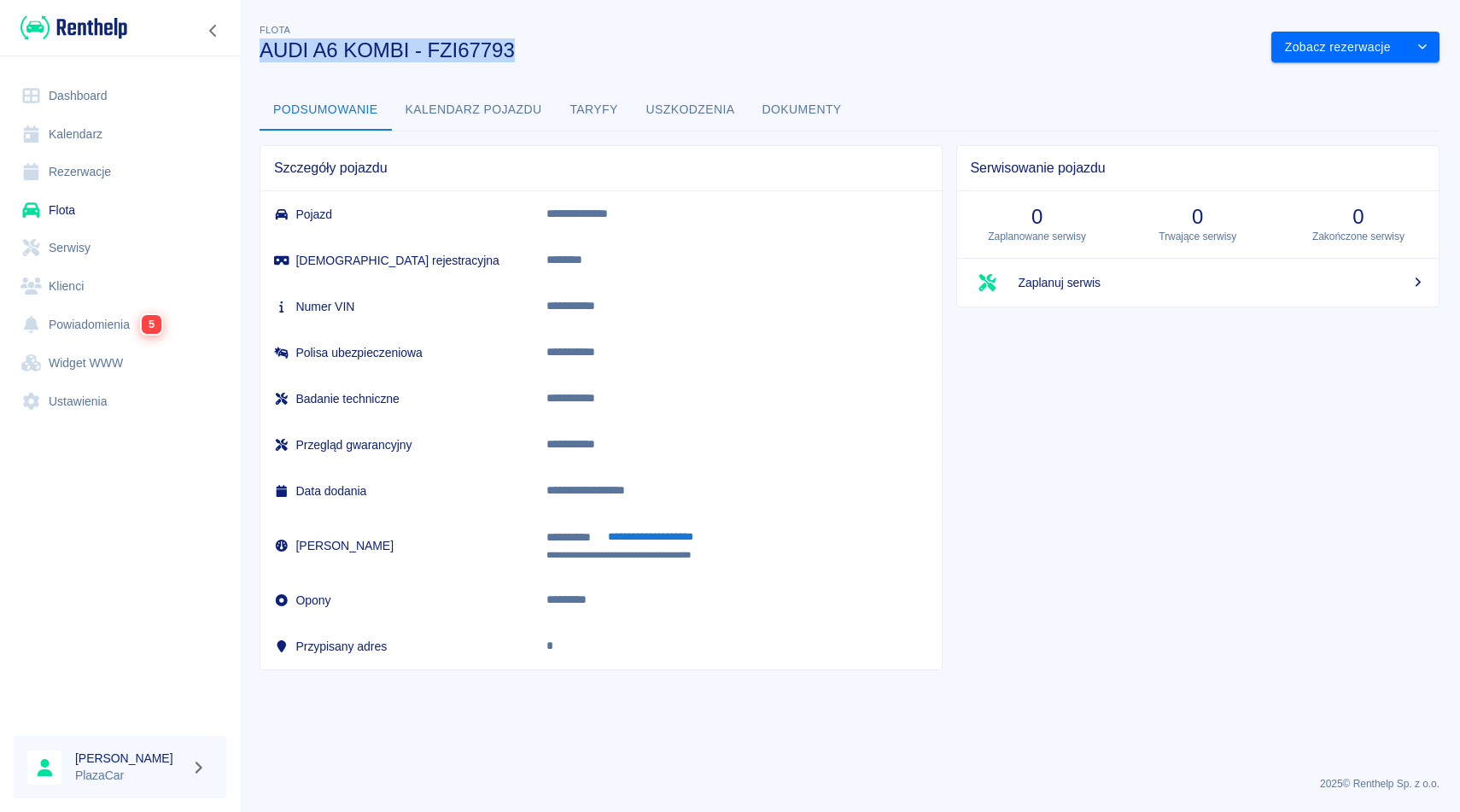
click at [565, 39] on h3 "AUDI A6 KOMBI - FZI67793" at bounding box center [759, 51] width 998 height 24
click at [636, 35] on div "Flota AUDI A6 KOMBI - FZI67793" at bounding box center [752, 35] width 1012 height 55
click at [520, 103] on button "Kalendarz pojazdu" at bounding box center [474, 110] width 164 height 41
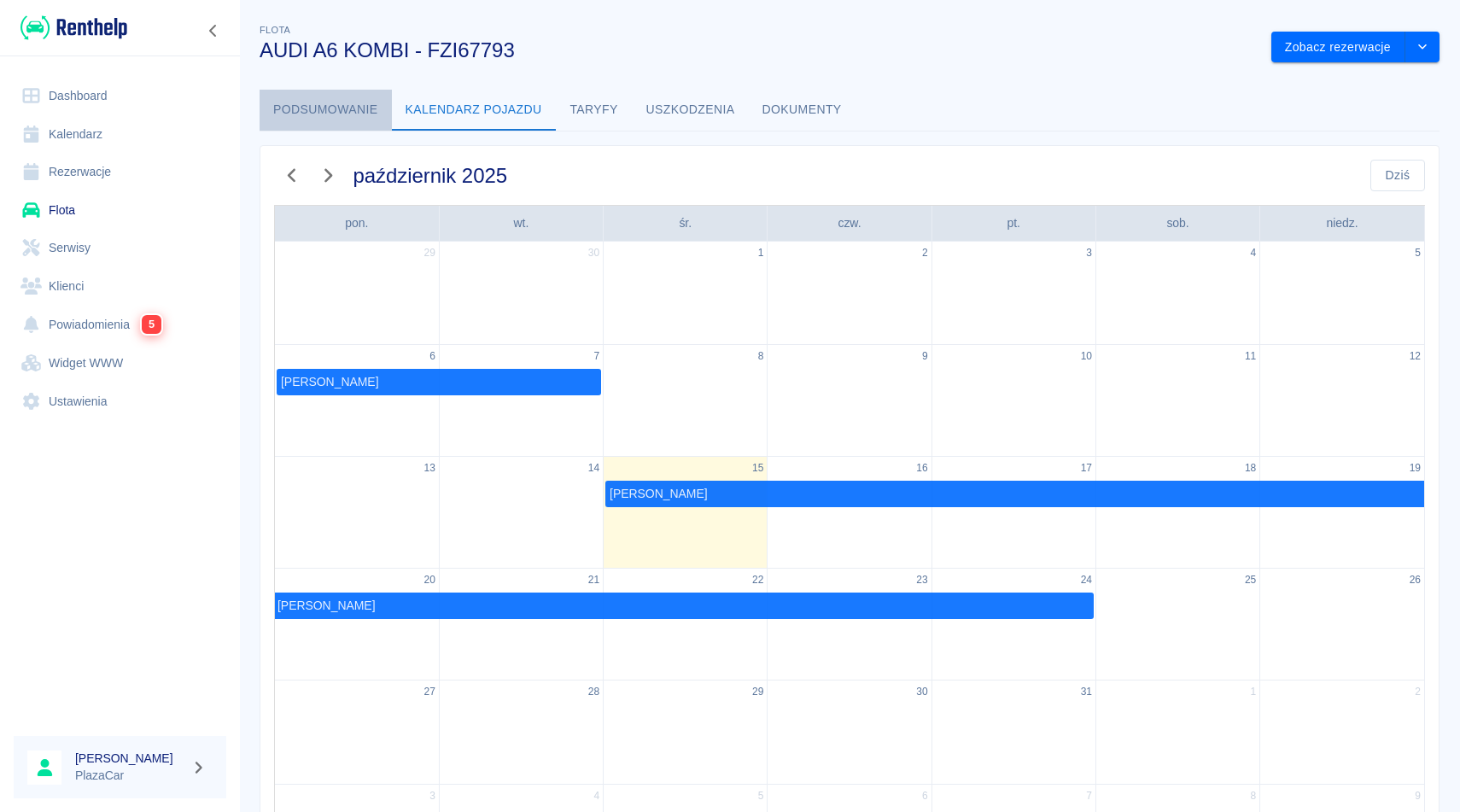
click at [356, 122] on button "Podsumowanie" at bounding box center [325, 110] width 132 height 41
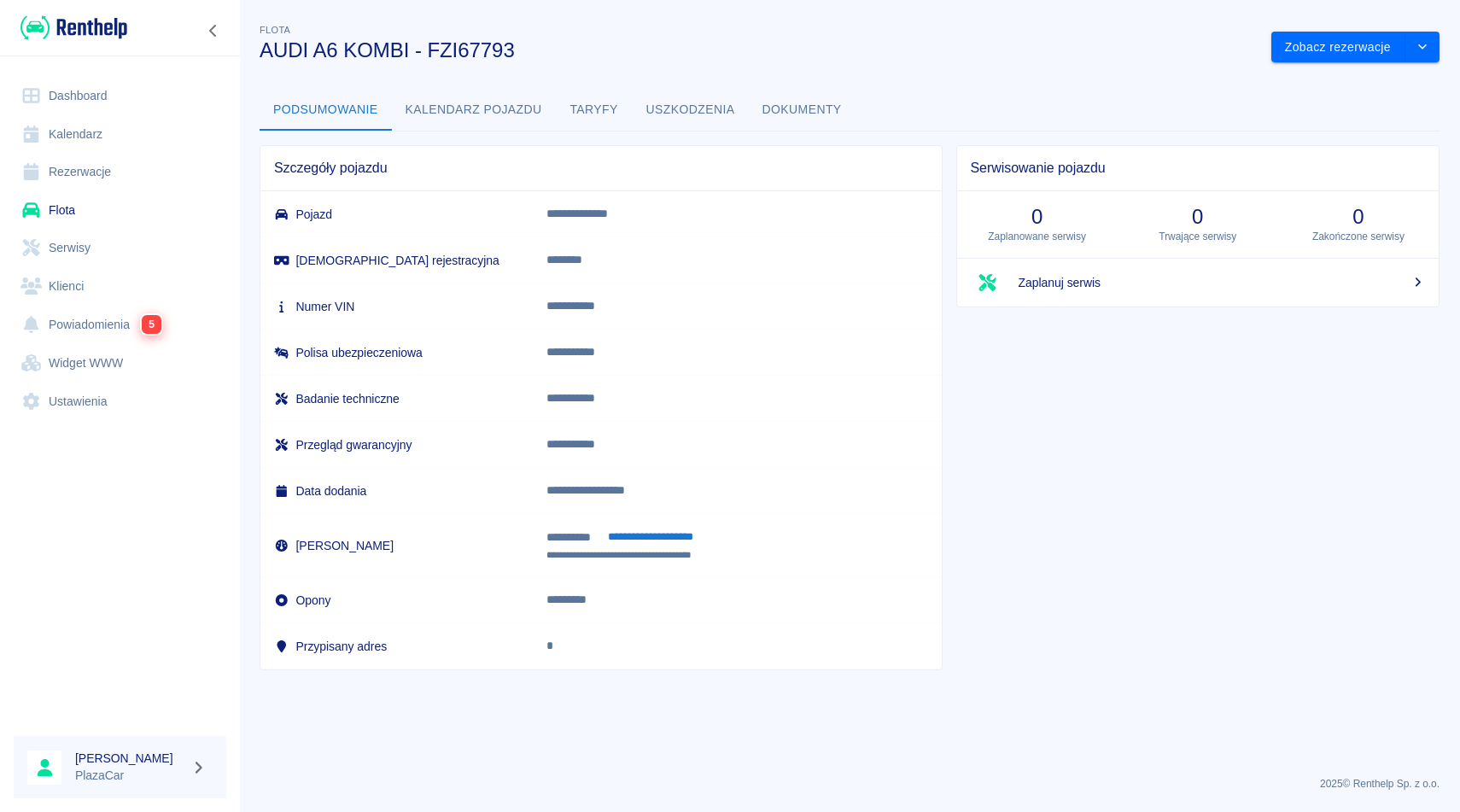
click at [709, 19] on div "Flota AUDI A6 KOMBI - FZI67793" at bounding box center [752, 35] width 1012 height 55
click at [598, 110] on button "Taryfy" at bounding box center [594, 110] width 77 height 41
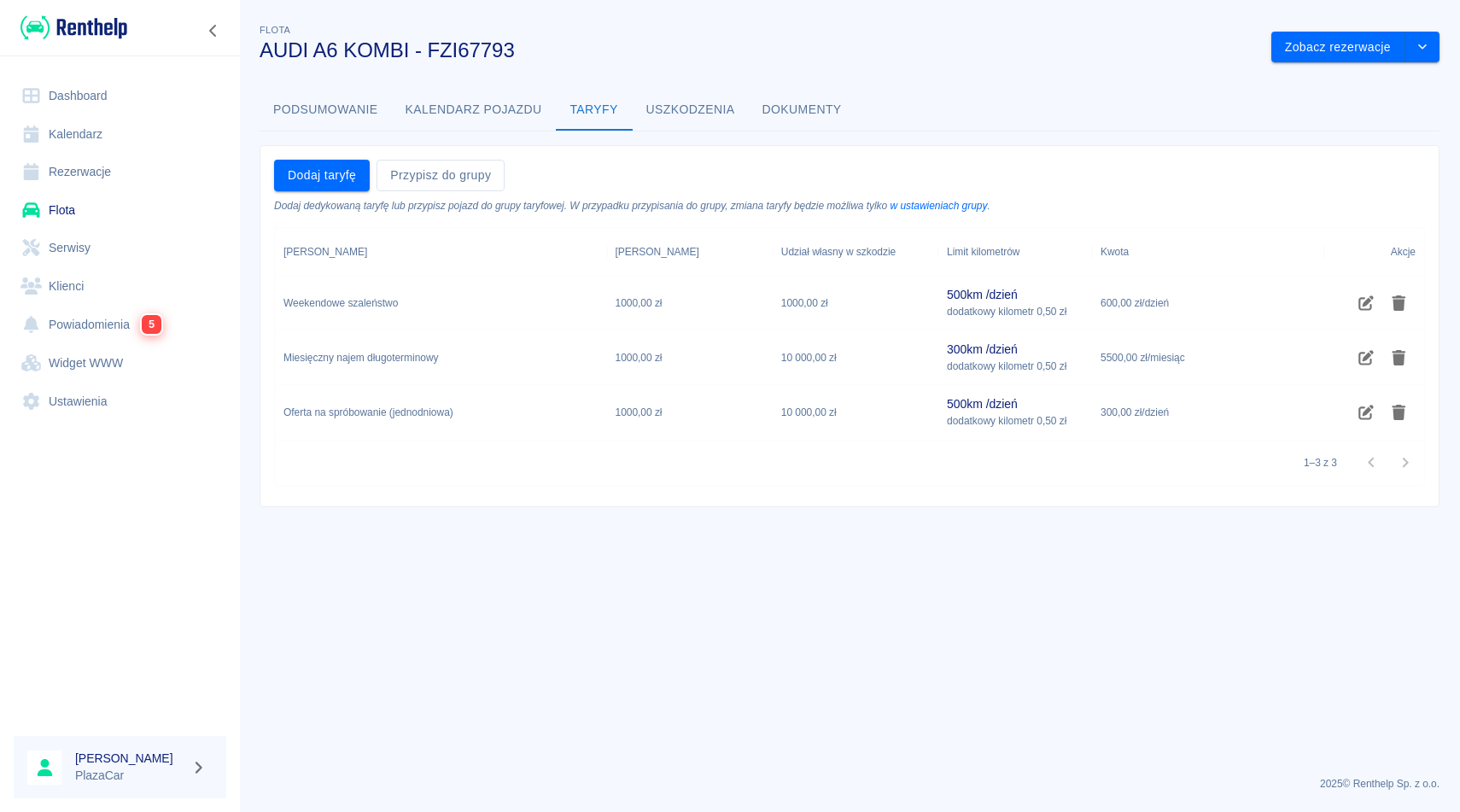
click at [340, 117] on button "Podsumowanie" at bounding box center [325, 110] width 132 height 41
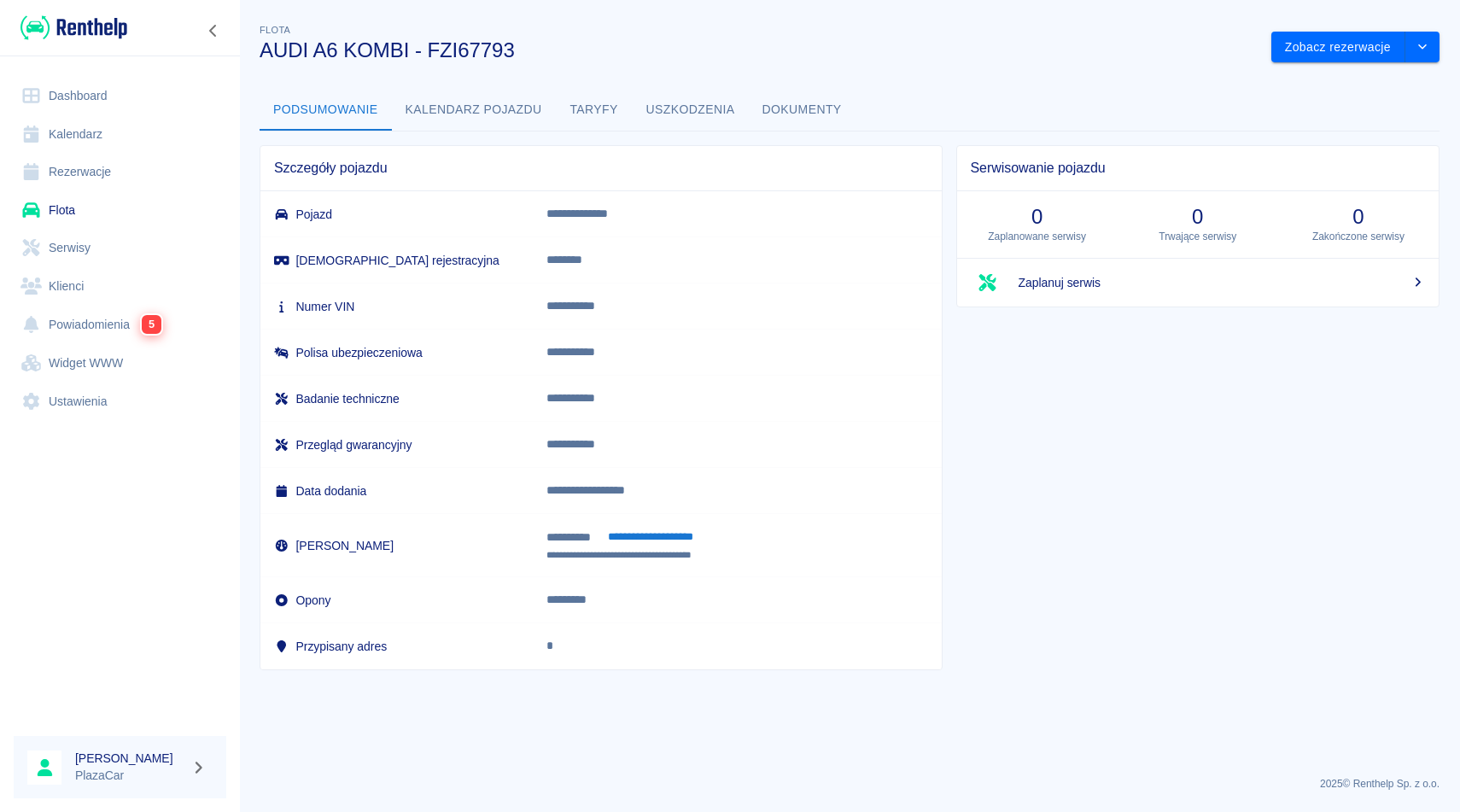
click at [617, 35] on div "Flota AUDI A6 KOMBI - FZI67793" at bounding box center [752, 35] width 1012 height 55
click at [105, 202] on link "Flota" at bounding box center [120, 211] width 212 height 39
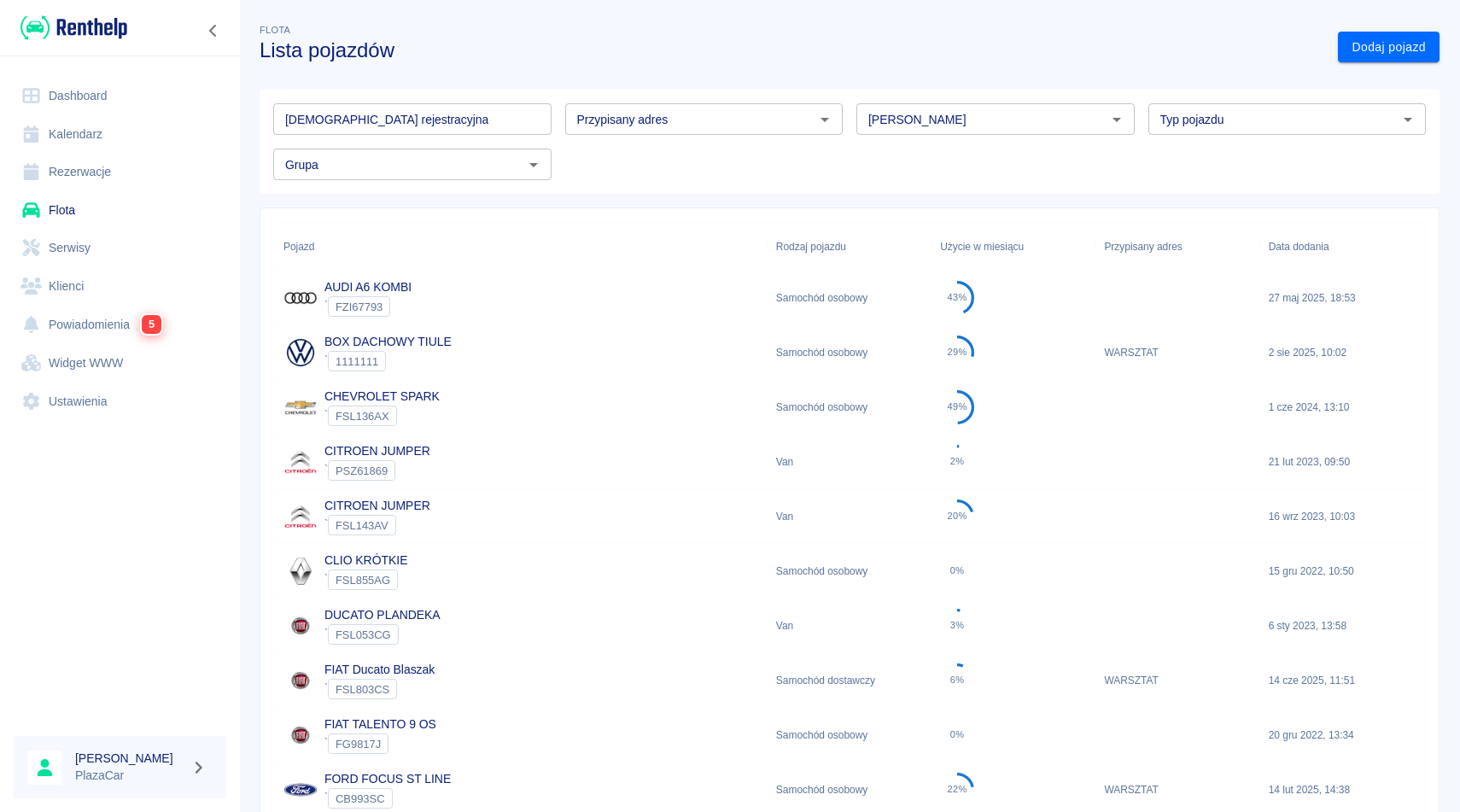
click at [487, 31] on div "Flota Lista pojazdów" at bounding box center [785, 35] width 1078 height 55
click at [99, 174] on link "Rezerwacje" at bounding box center [120, 172] width 212 height 39
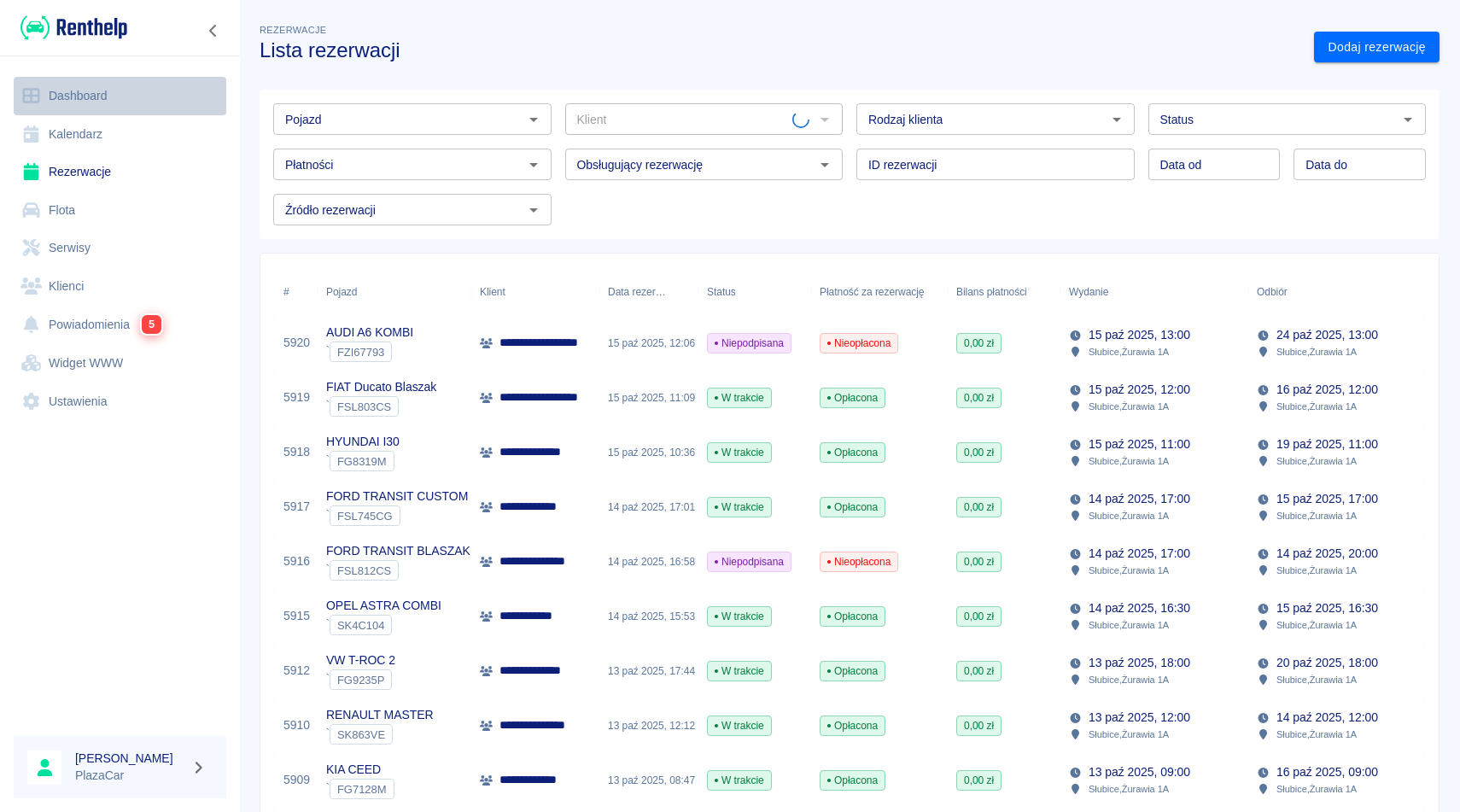
click at [126, 97] on link "Dashboard" at bounding box center [120, 96] width 212 height 39
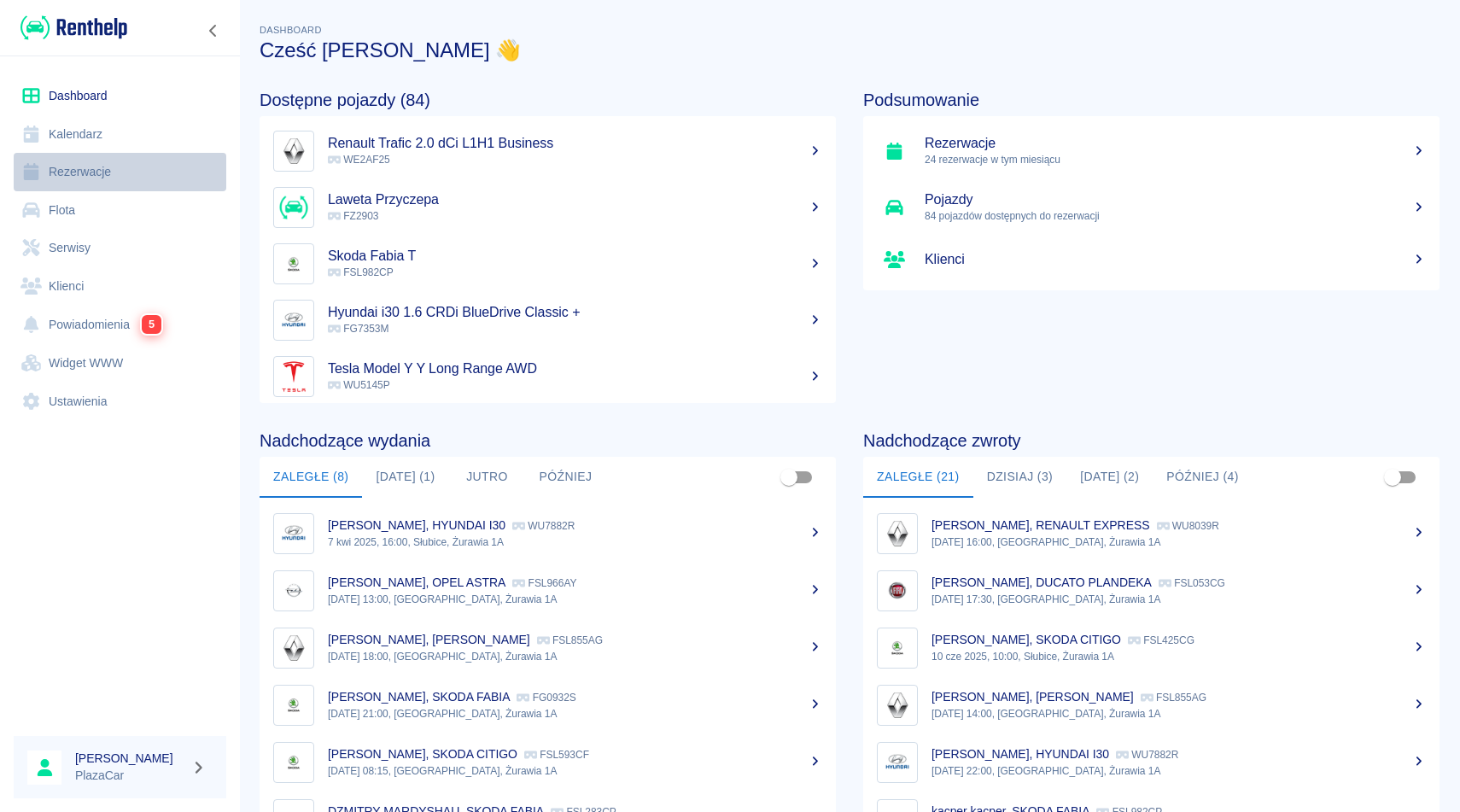
click at [123, 171] on link "Rezerwacje" at bounding box center [120, 172] width 212 height 39
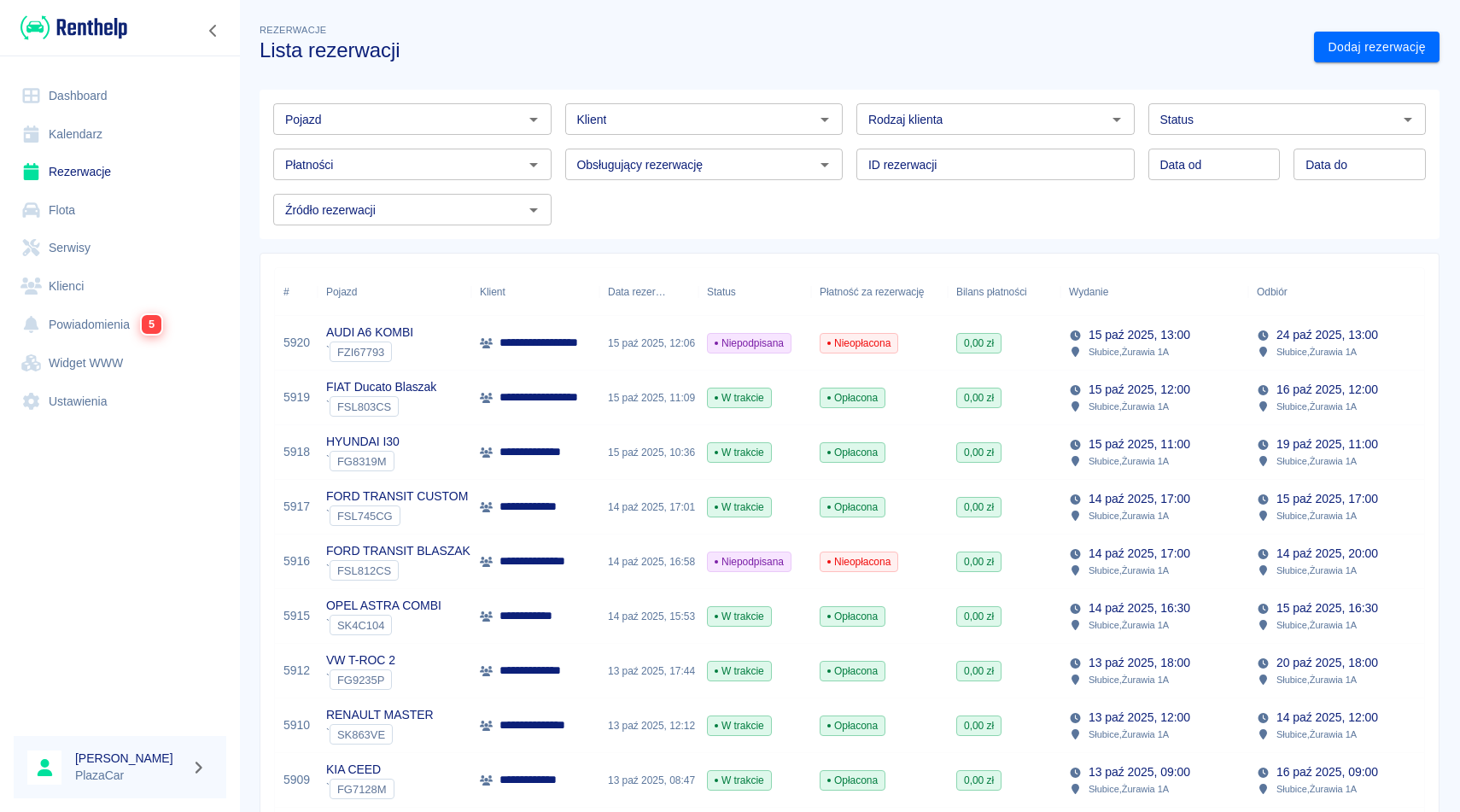
click at [534, 48] on h3 "Lista rezerwacji" at bounding box center [781, 51] width 1041 height 24
